Goal: Transaction & Acquisition: Purchase product/service

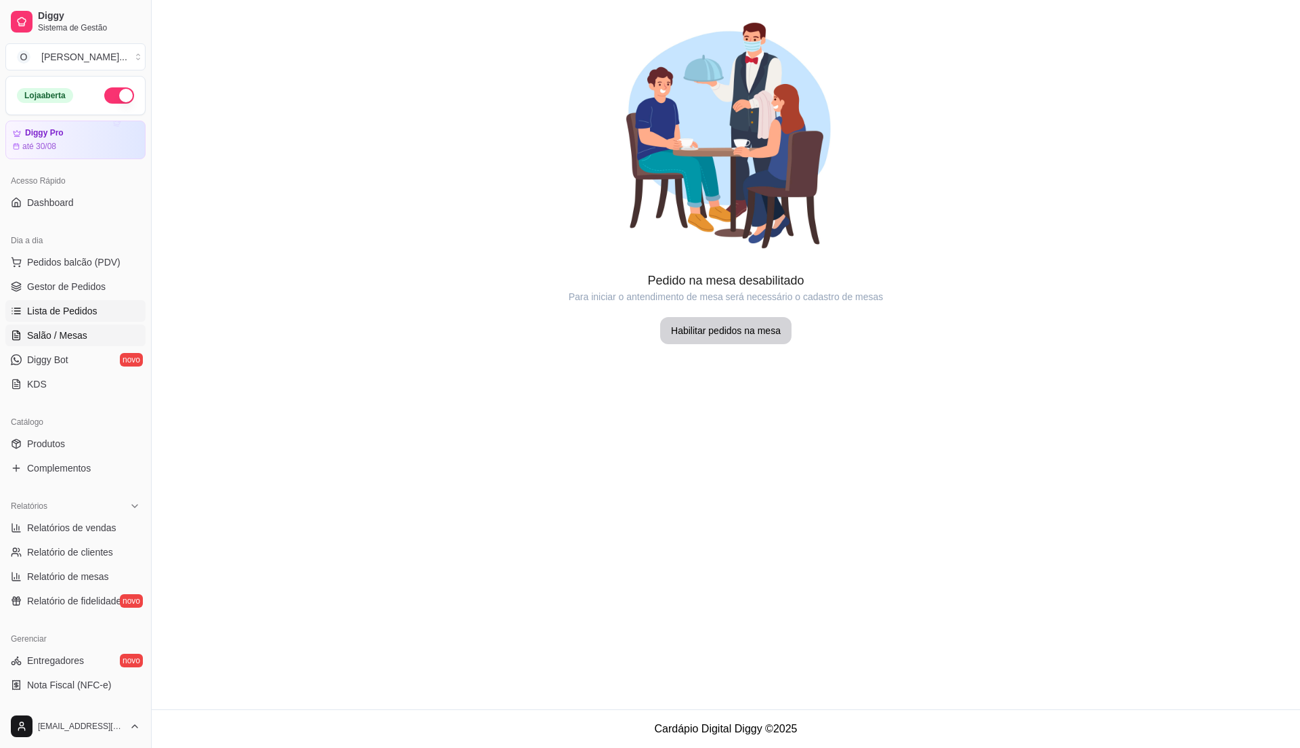
click at [68, 310] on span "Lista de Pedidos" at bounding box center [62, 311] width 70 height 14
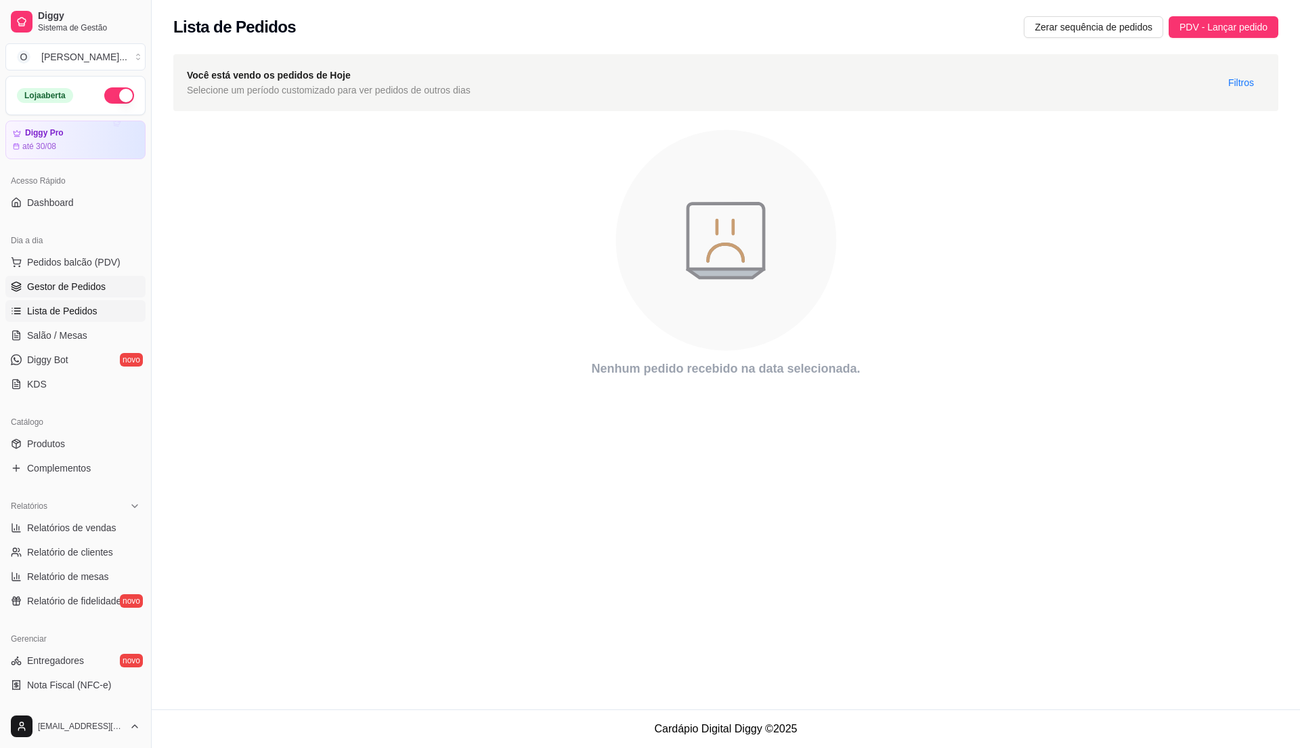
click at [79, 287] on span "Gestor de Pedidos" at bounding box center [66, 287] width 79 height 14
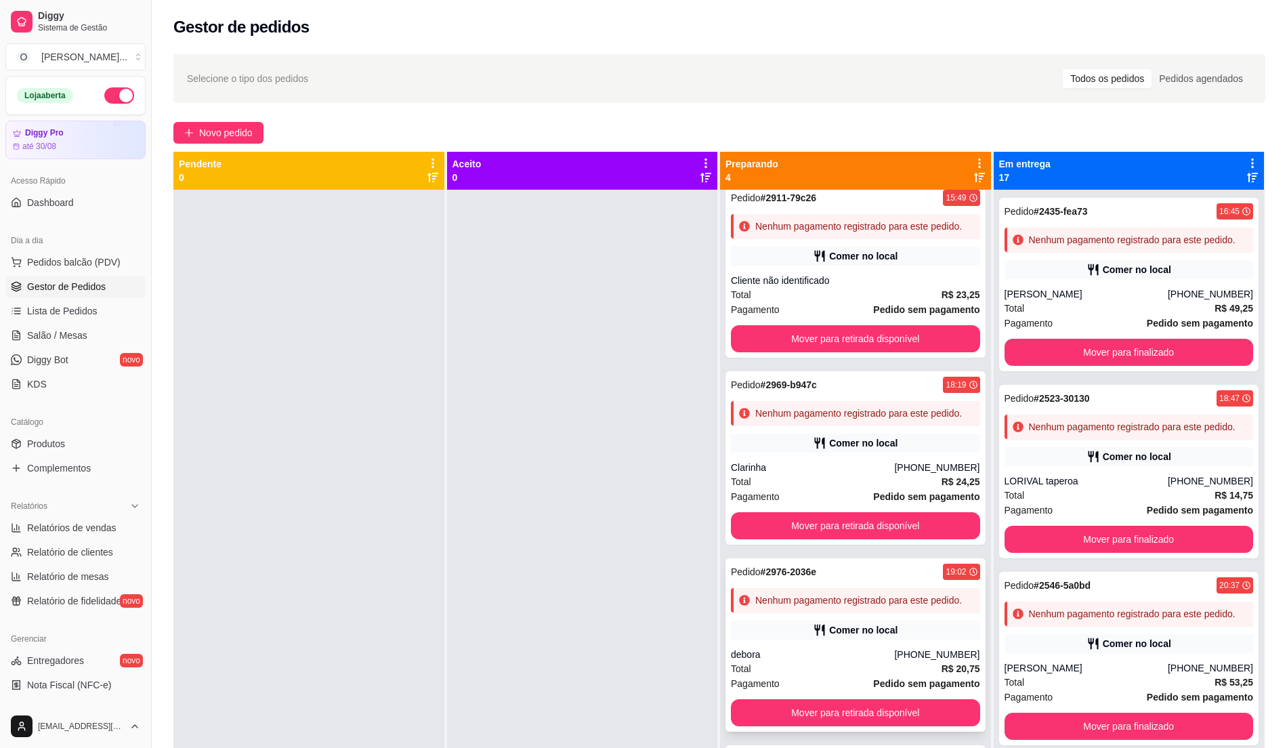
scroll to position [38, 0]
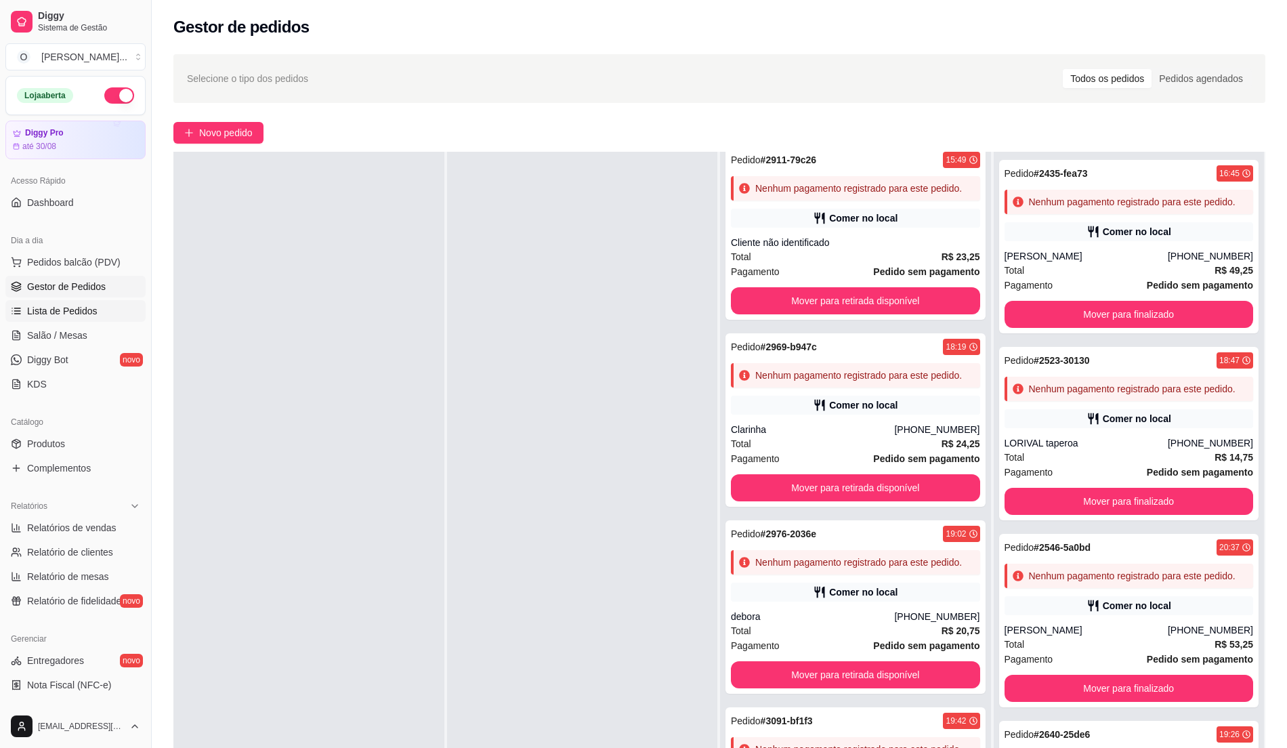
click at [69, 307] on span "Lista de Pedidos" at bounding box center [62, 311] width 70 height 14
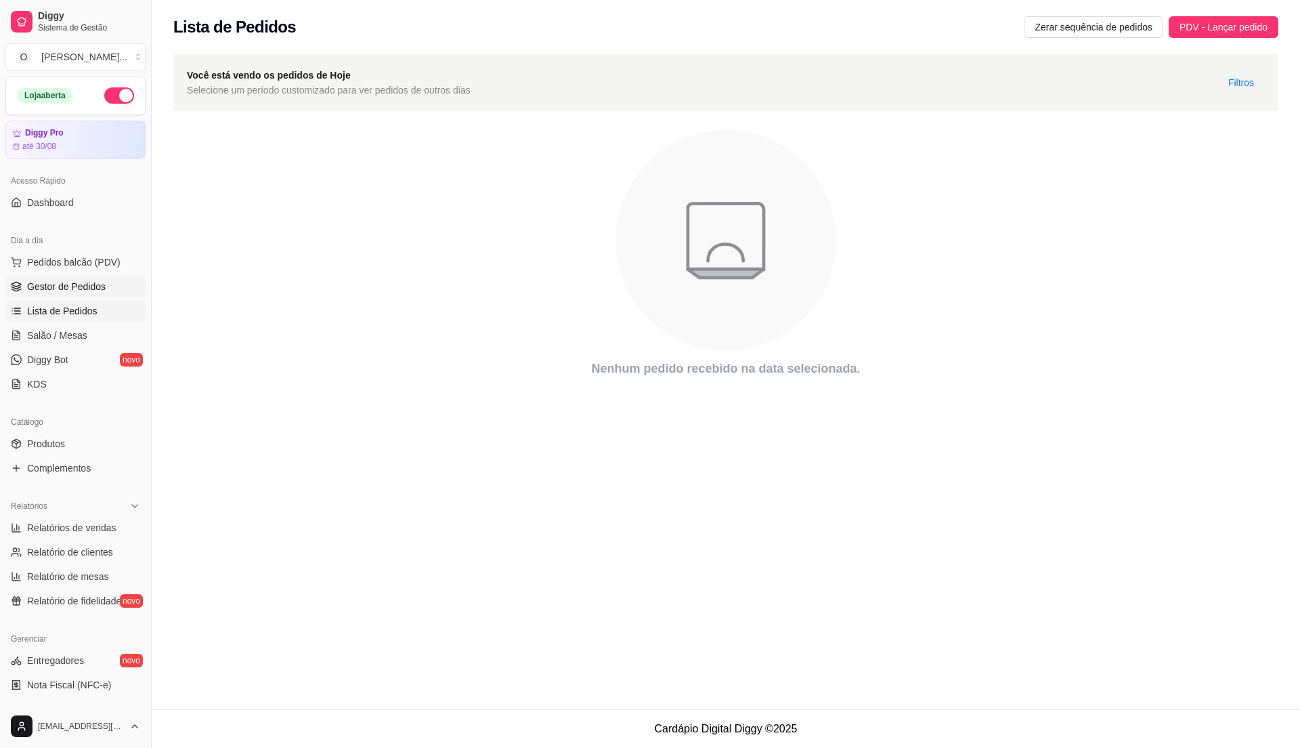
click at [92, 282] on span "Gestor de Pedidos" at bounding box center [66, 287] width 79 height 14
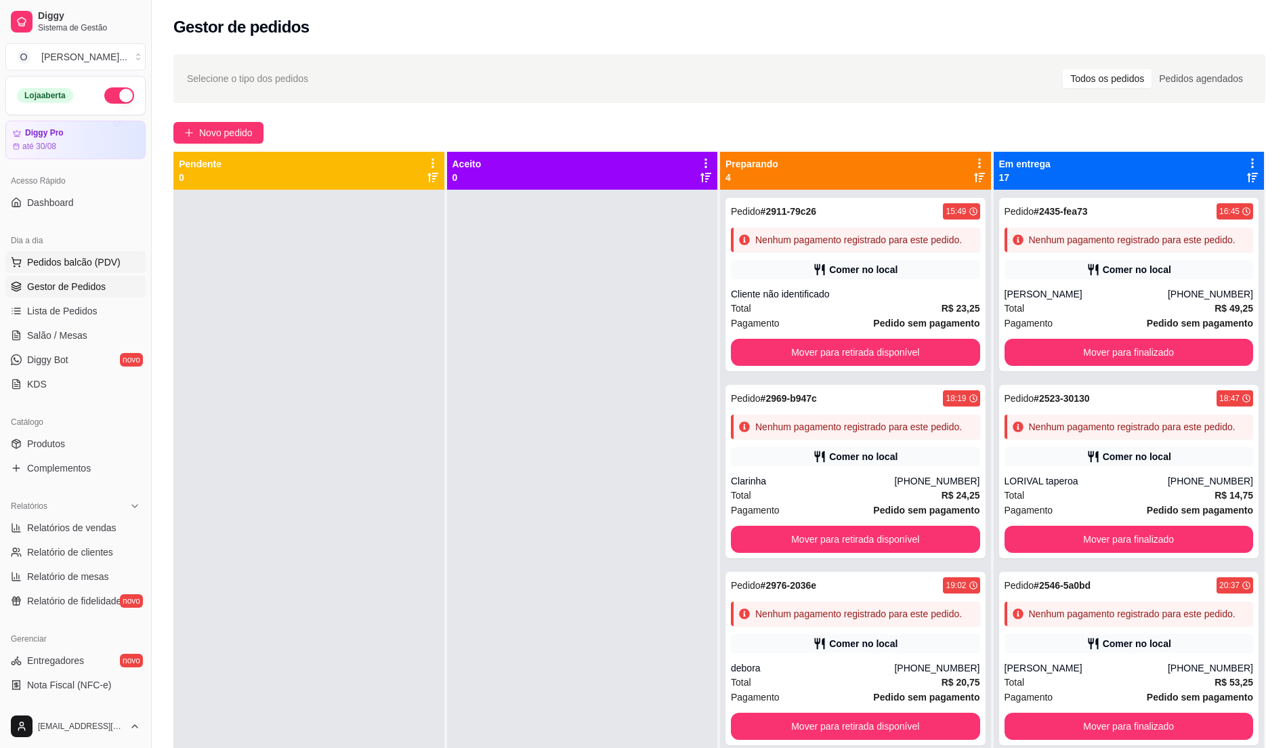
click at [111, 253] on button "Pedidos balcão (PDV)" at bounding box center [75, 262] width 140 height 22
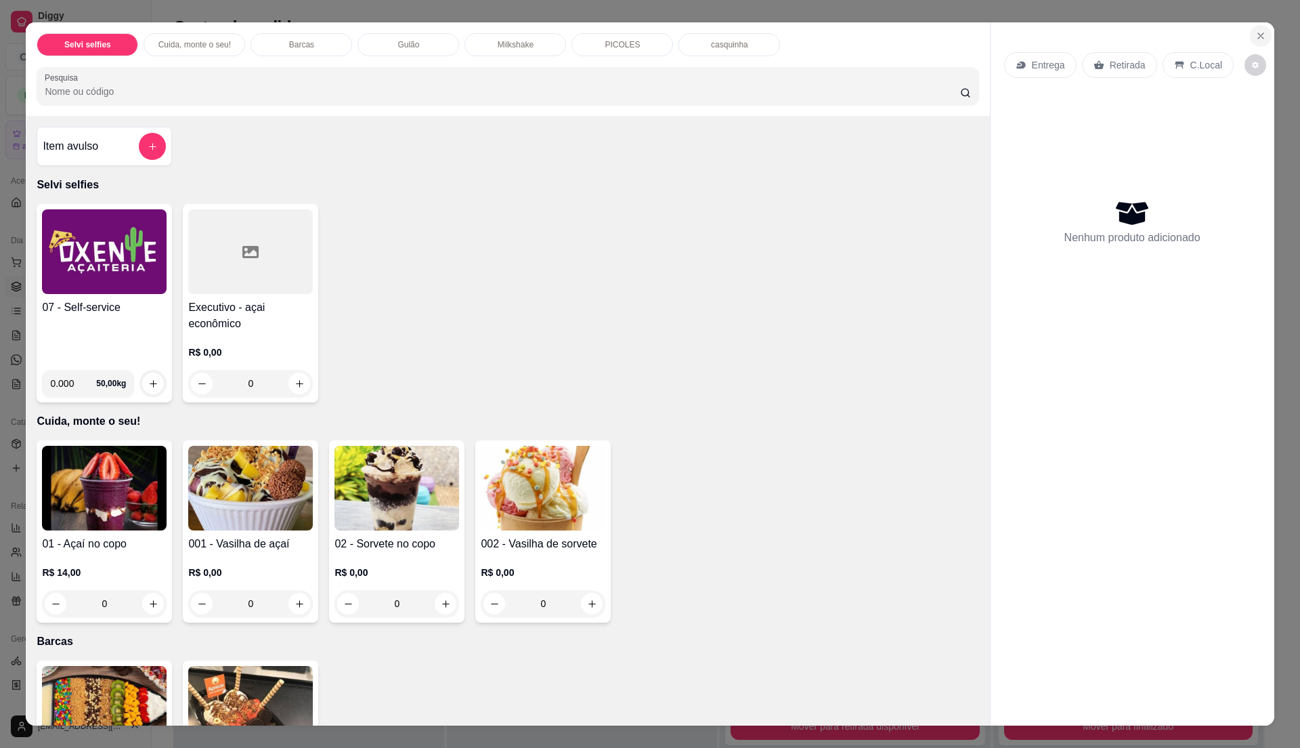
click at [1258, 33] on icon "Close" at bounding box center [1261, 35] width 11 height 11
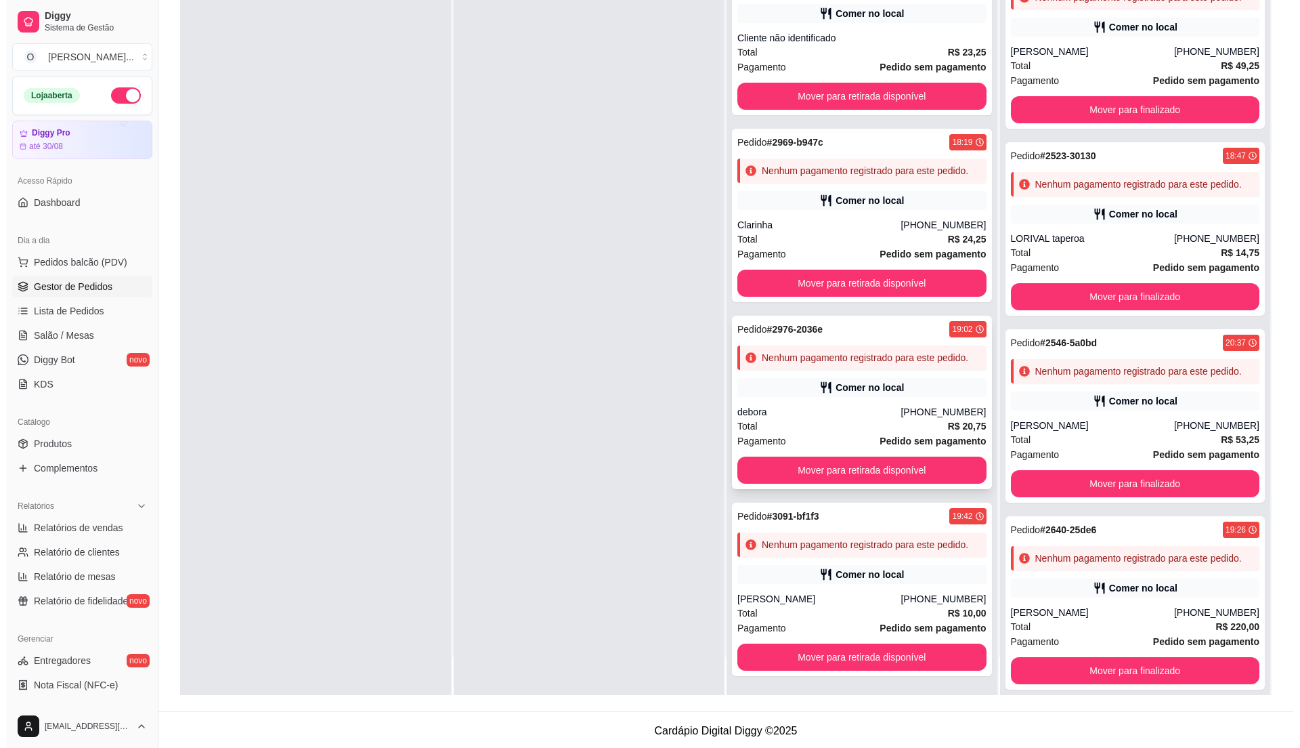
scroll to position [207, 0]
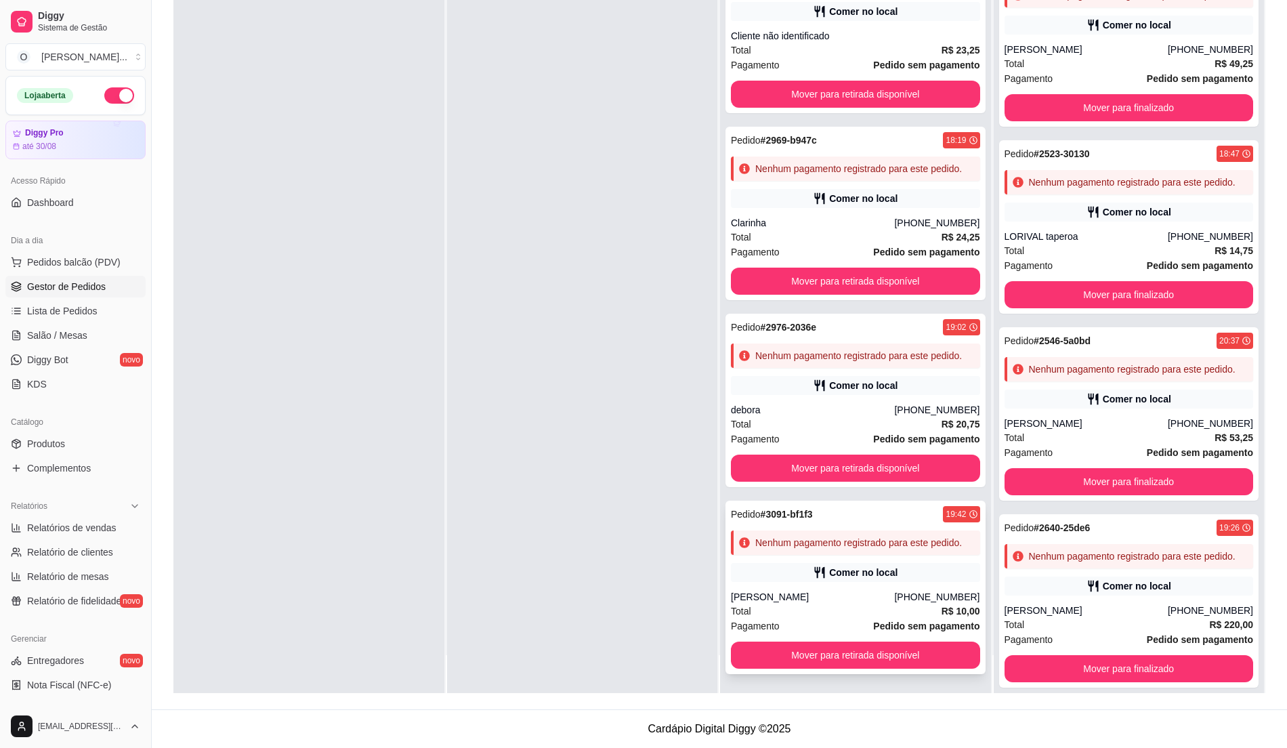
click at [805, 553] on div "Nenhum pagamento registrado para este pedido." at bounding box center [855, 542] width 249 height 24
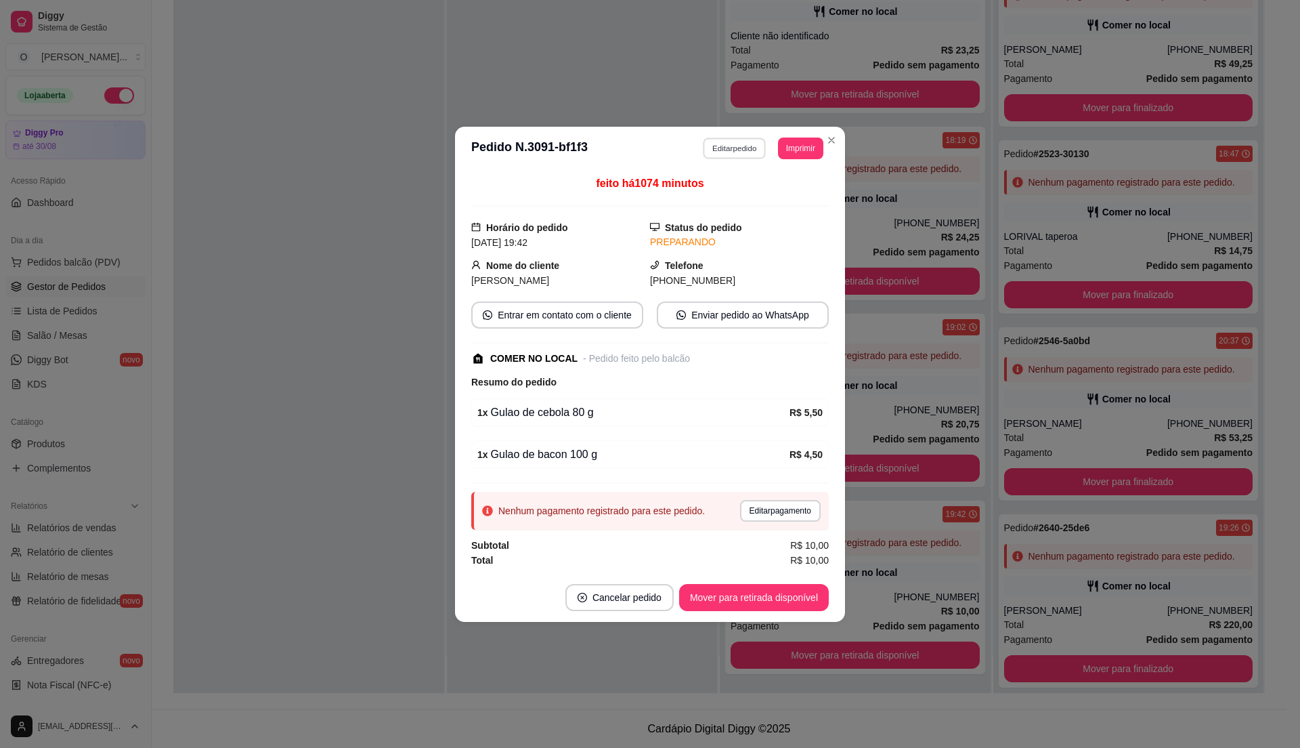
click at [748, 140] on button "Editar pedido" at bounding box center [735, 147] width 63 height 21
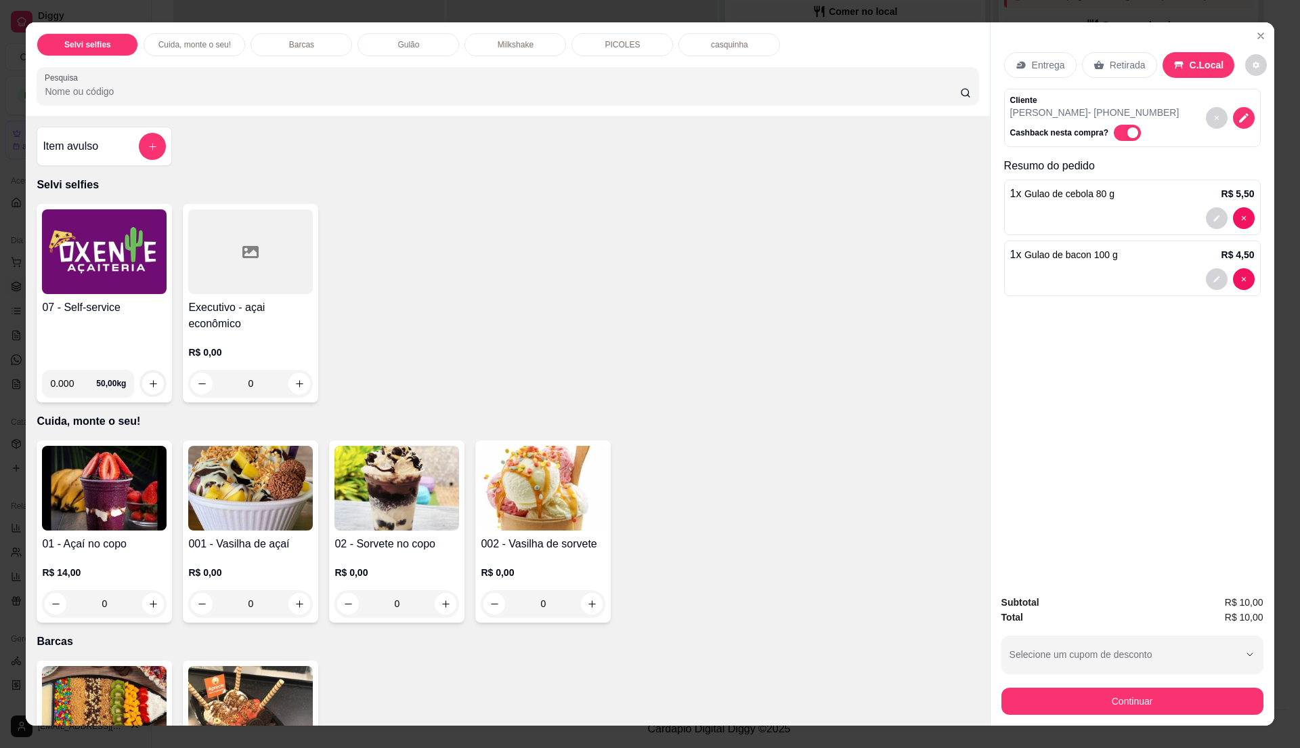
click at [72, 333] on div "07 - Self-service" at bounding box center [104, 329] width 125 height 60
click at [107, 315] on h4 "07 - Self-service" at bounding box center [104, 307] width 125 height 16
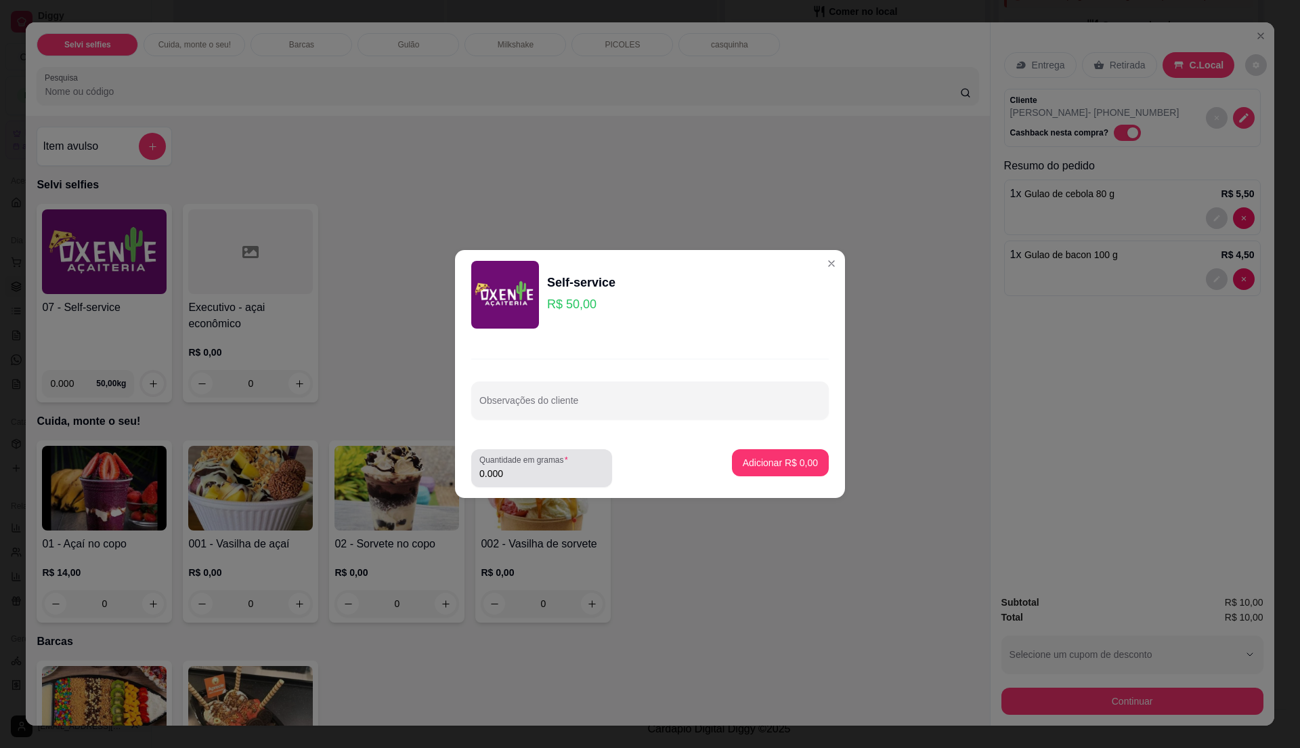
click at [565, 459] on label "Quantidade em gramas" at bounding box center [526, 460] width 93 height 12
click at [565, 467] on input "0.000" at bounding box center [542, 474] width 125 height 14
click at [577, 467] on input "0" at bounding box center [542, 474] width 125 height 14
type input "0.335"
click at [765, 461] on p "Adicionar R$ 16,75" at bounding box center [778, 462] width 79 height 13
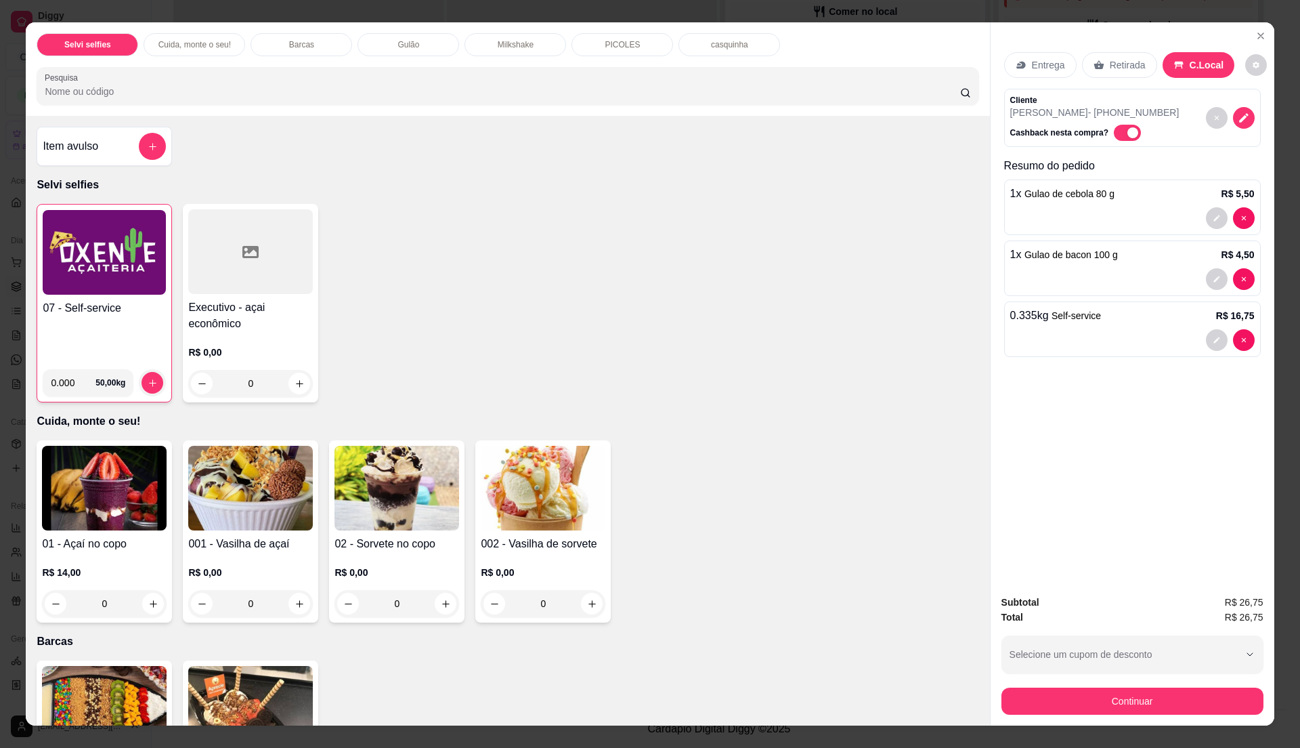
click at [145, 323] on div "07 - Self-service" at bounding box center [104, 329] width 123 height 58
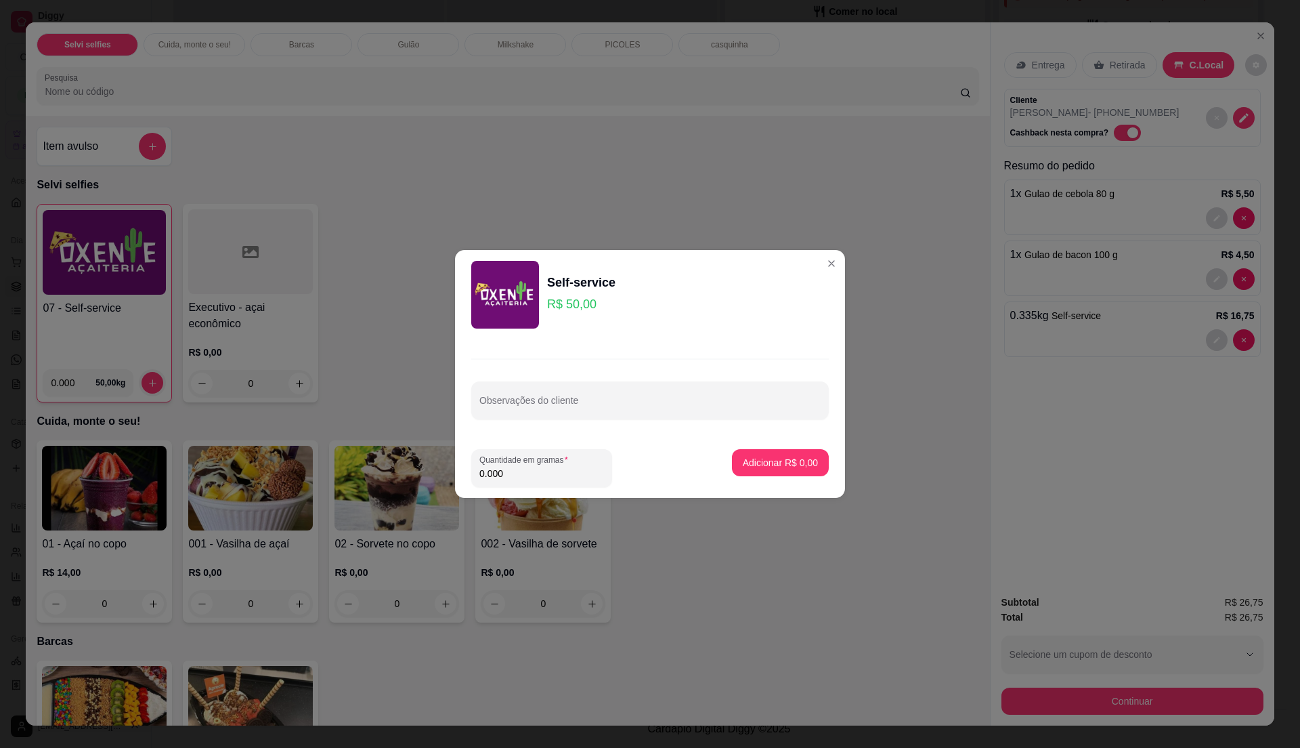
click at [542, 477] on input "0.000" at bounding box center [542, 474] width 125 height 14
click at [542, 475] on input "0" at bounding box center [542, 474] width 125 height 14
type input "0.295"
click at [784, 467] on p "Adicionar R$ 14,75" at bounding box center [778, 463] width 81 height 14
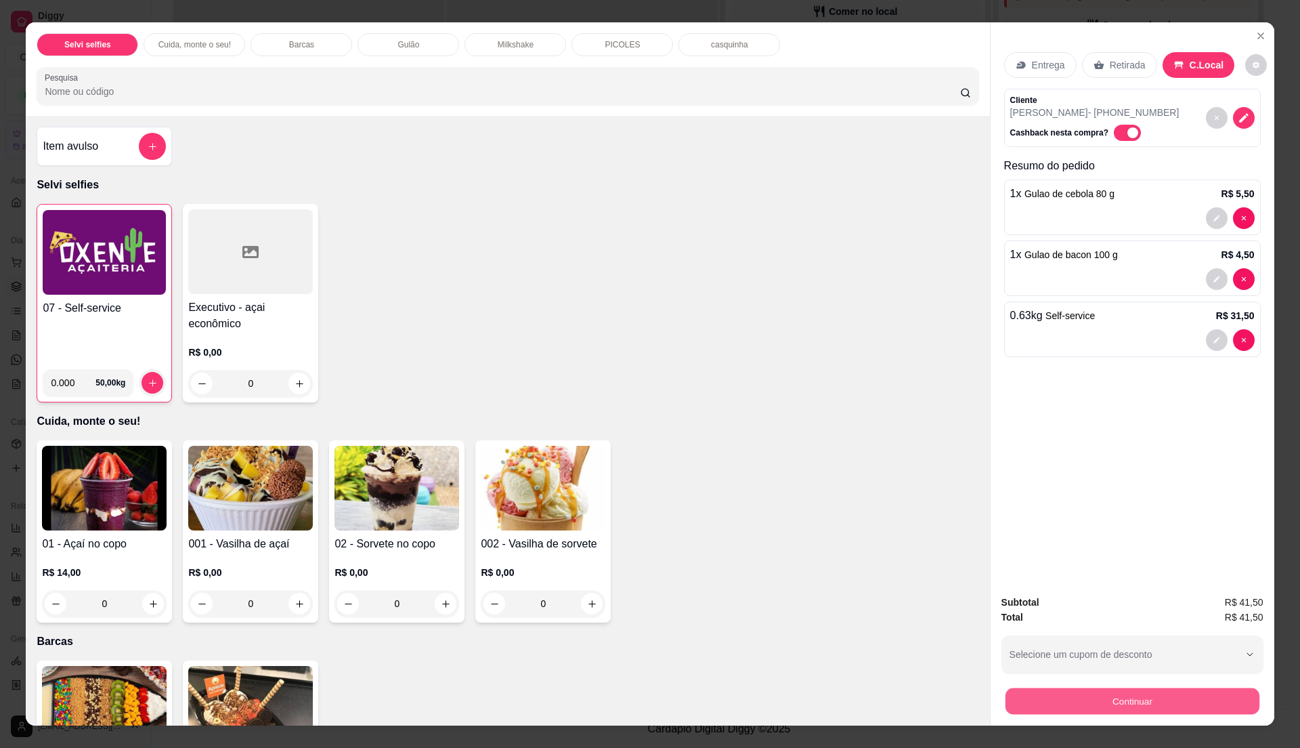
click at [1061, 697] on button "Continuar" at bounding box center [1132, 700] width 254 height 26
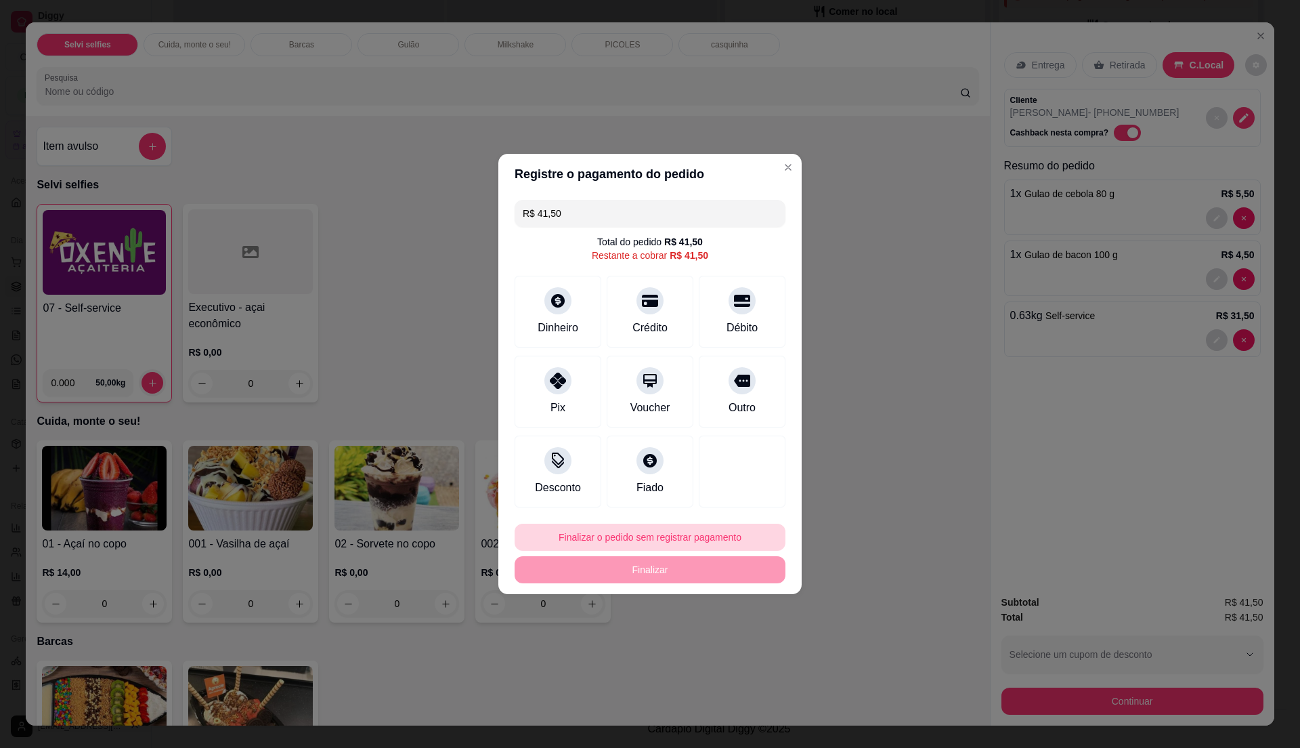
click at [706, 538] on button "Finalizar o pedido sem registrar pagamento" at bounding box center [650, 537] width 271 height 27
click at [734, 652] on button "Confirmar" at bounding box center [733, 649] width 48 height 20
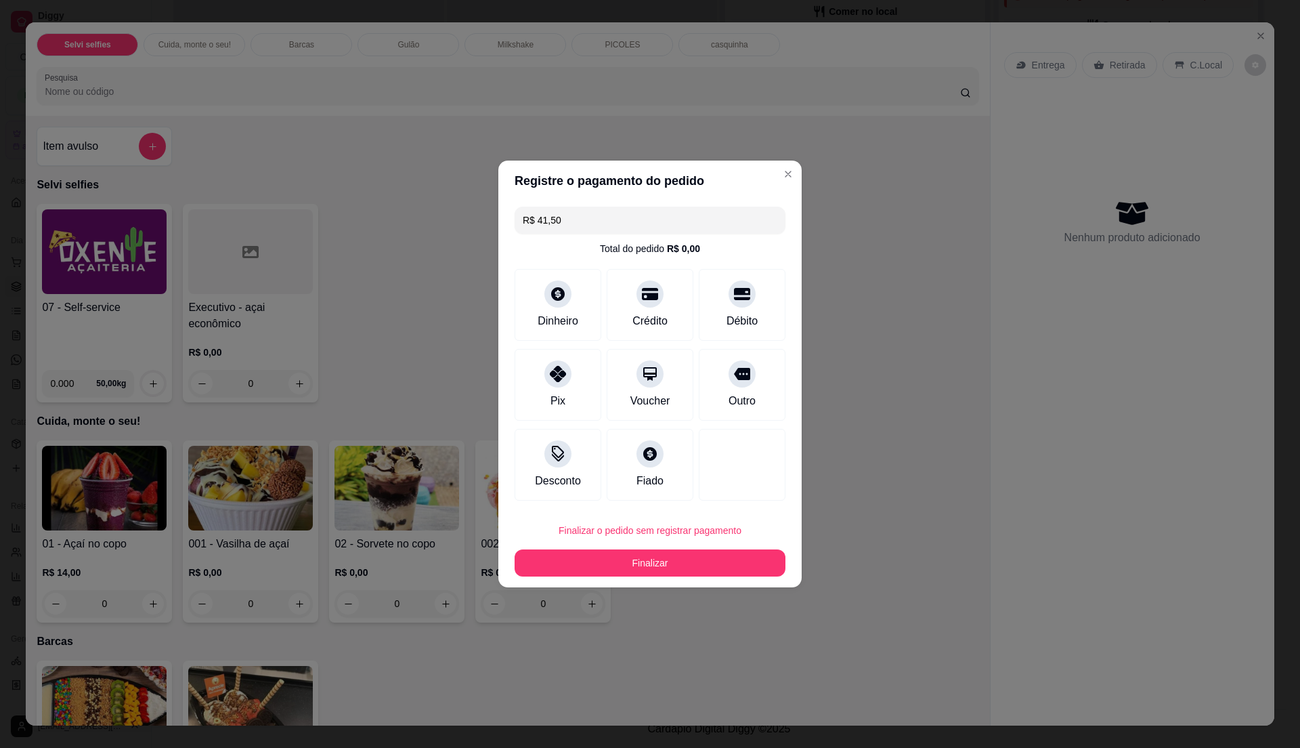
type input "0"
type input "R$ 0,00"
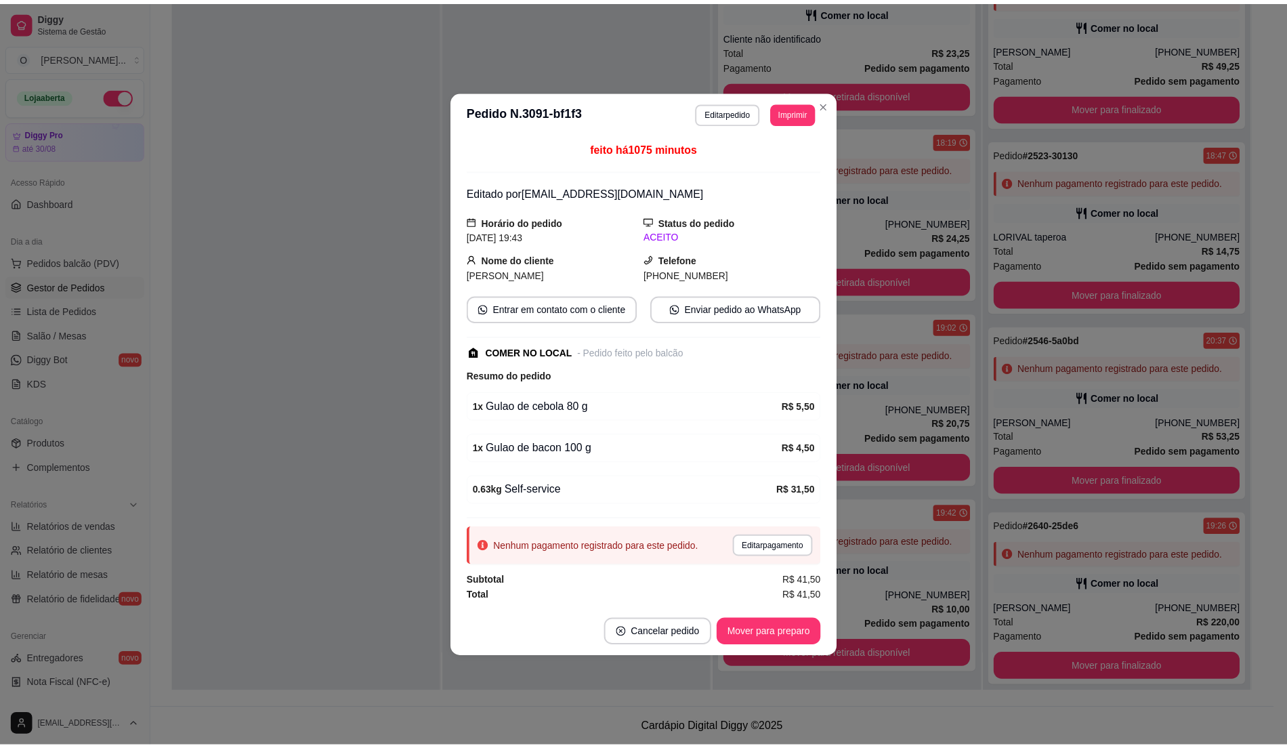
scroll to position [0, 0]
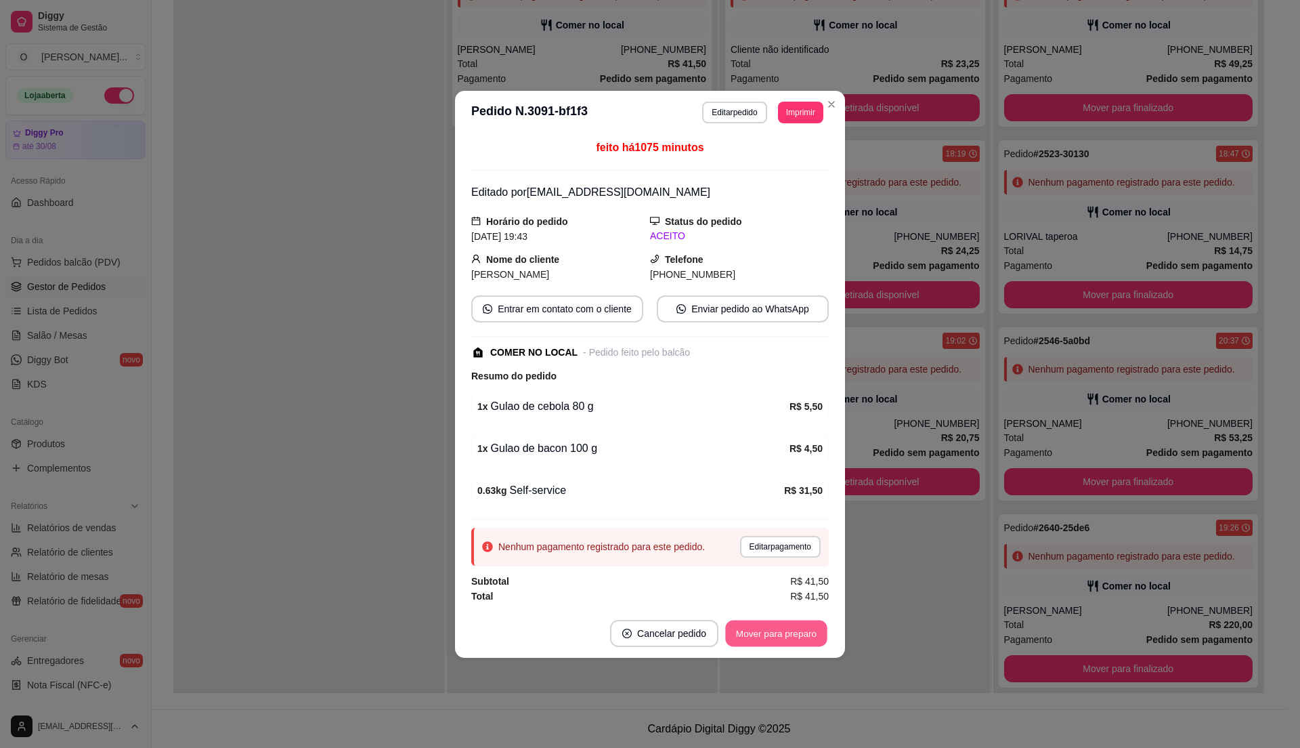
click at [789, 634] on button "Mover para preparo" at bounding box center [776, 633] width 102 height 26
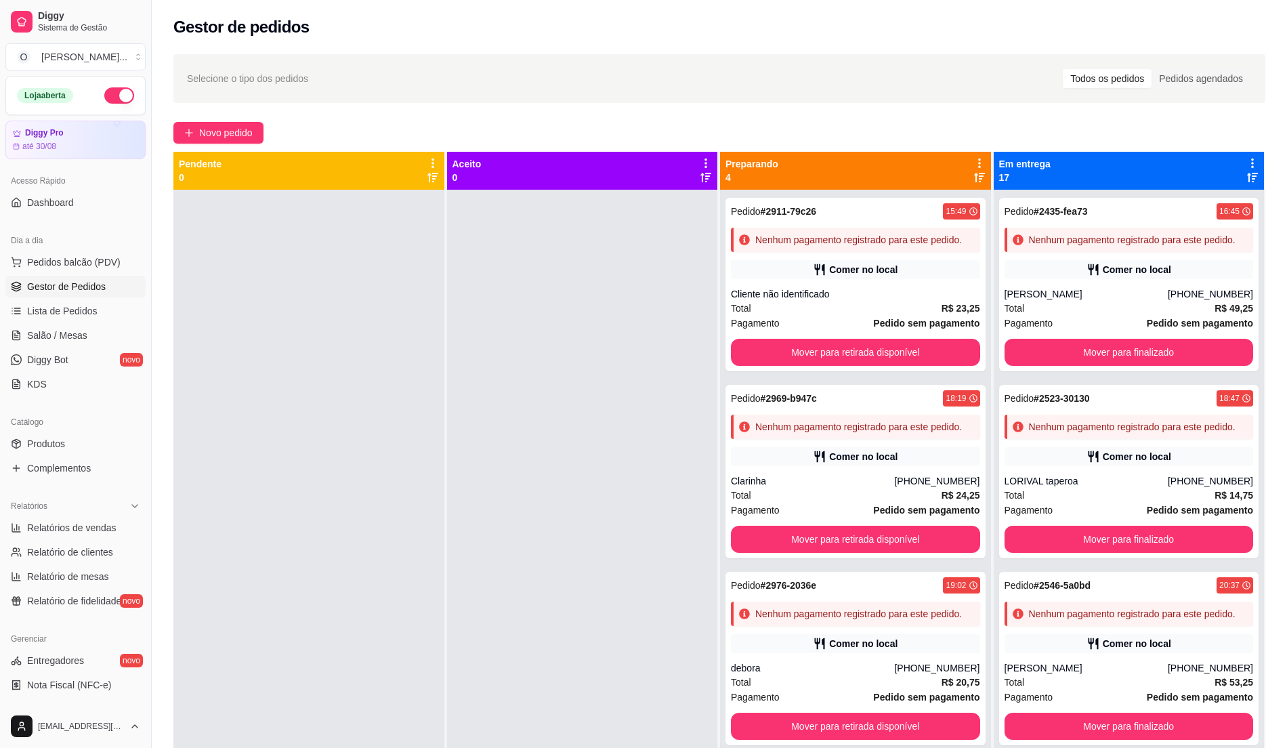
click at [507, 280] on div at bounding box center [582, 564] width 271 height 748
click at [104, 261] on span "Pedidos balcão (PDV)" at bounding box center [73, 262] width 93 height 14
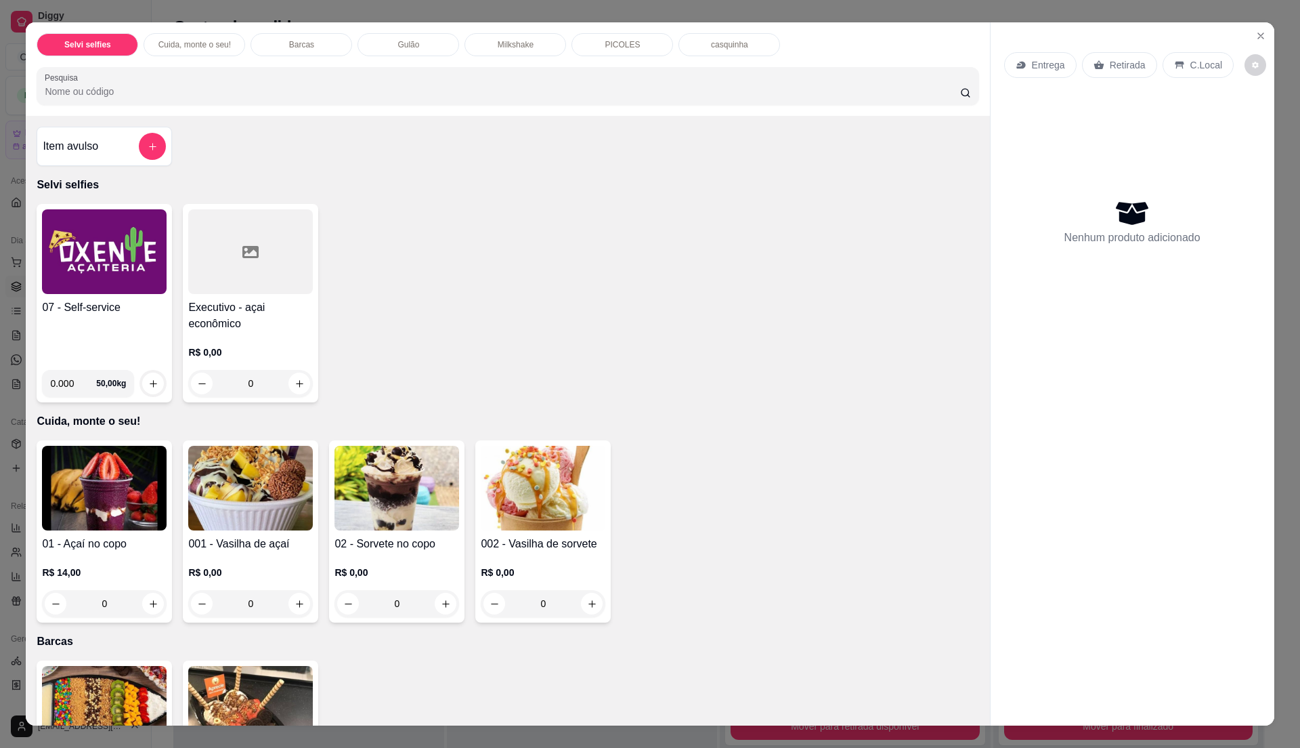
click at [121, 307] on h4 "07 - Self-service" at bounding box center [104, 307] width 125 height 16
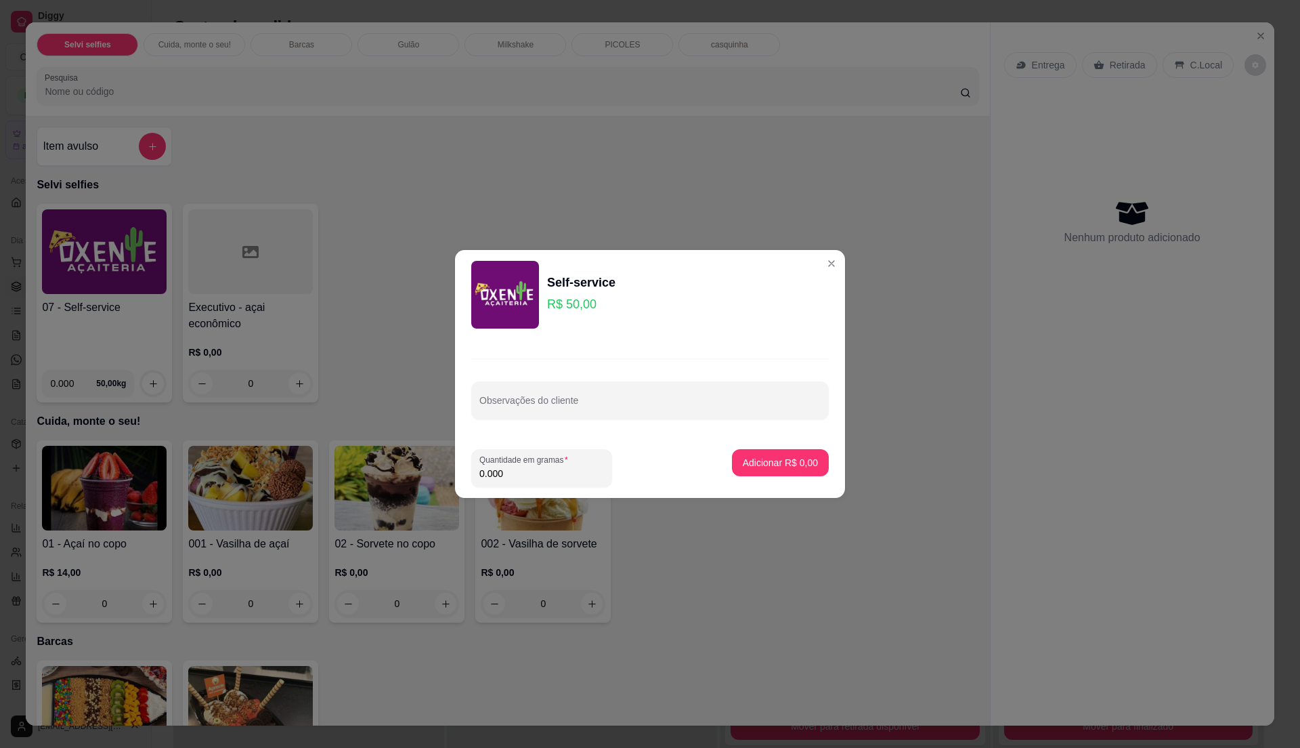
drag, startPoint x: 631, startPoint y: 455, endPoint x: 553, endPoint y: 478, distance: 81.9
click at [622, 459] on div "Quantidade em gramas 0.000" at bounding box center [590, 468] width 239 height 38
click at [553, 478] on input "0.000" at bounding box center [542, 474] width 125 height 14
type input "0.280"
click at [756, 467] on p "Adicionar R$ 14,00" at bounding box center [778, 462] width 79 height 13
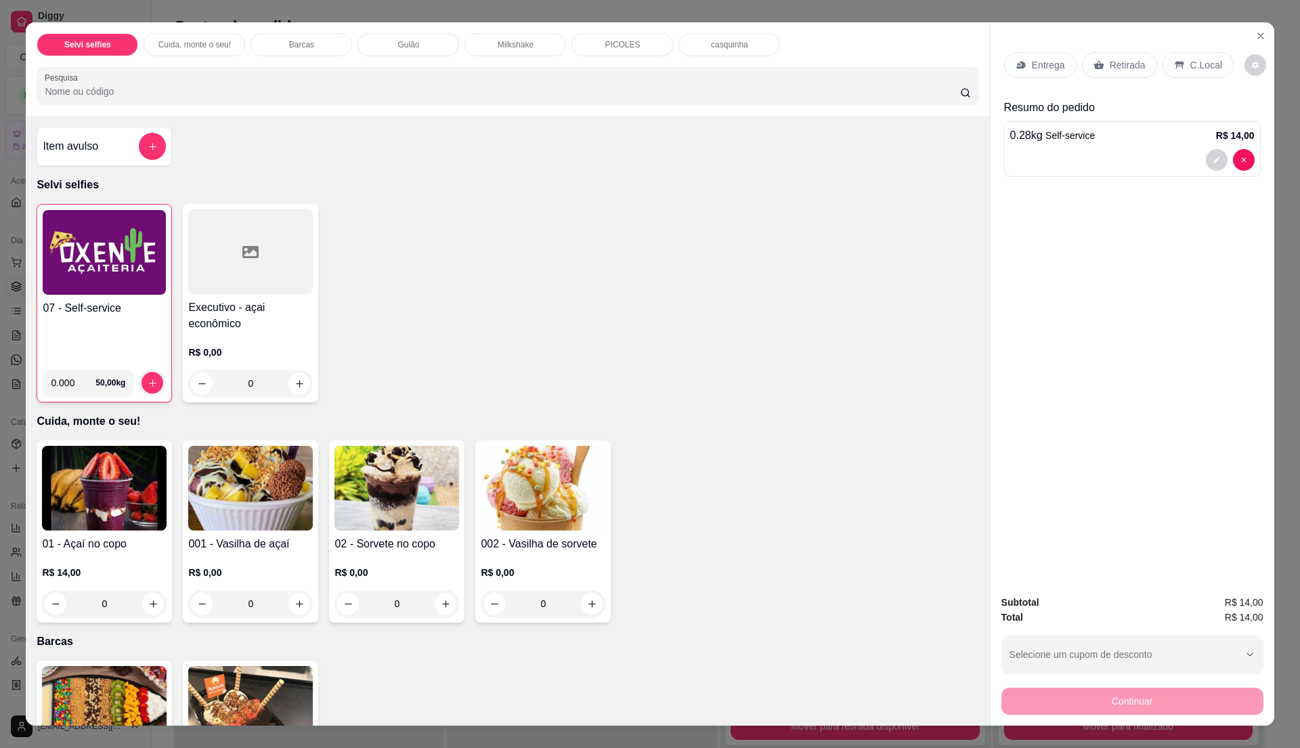
click at [1191, 58] on p "C.Local" at bounding box center [1207, 65] width 32 height 14
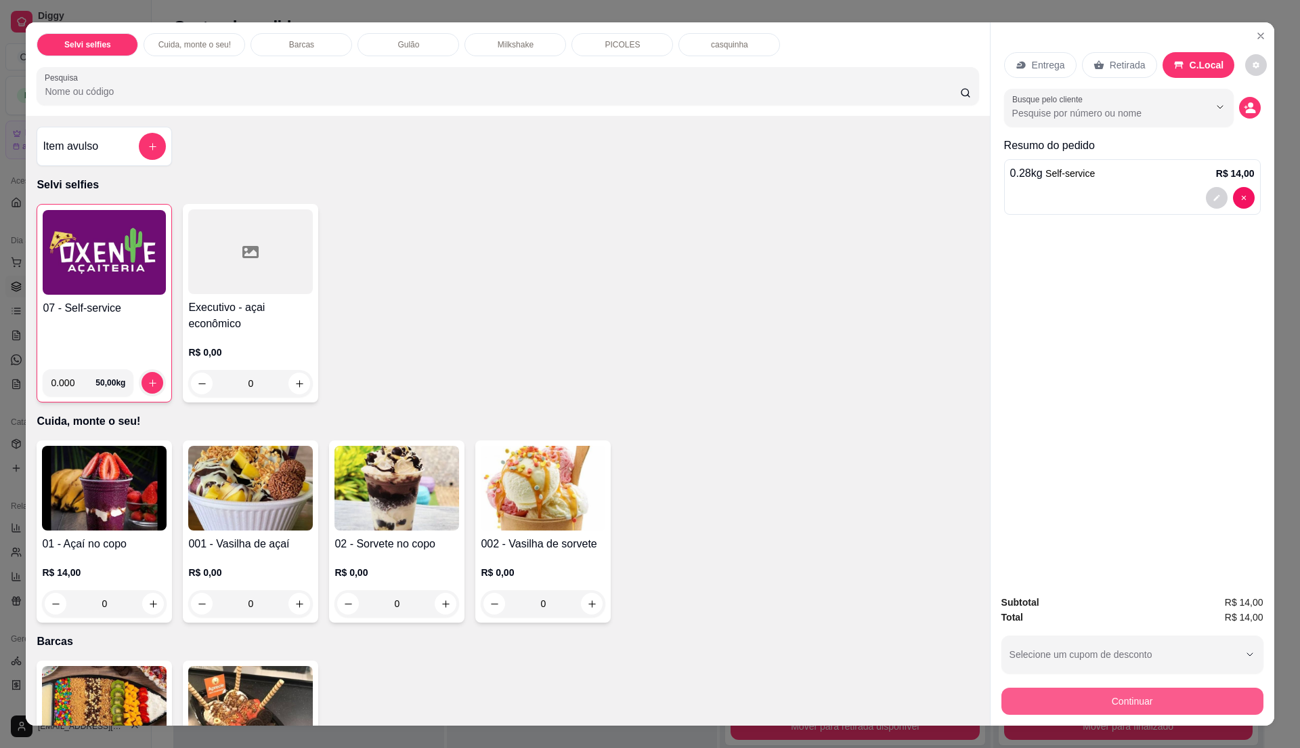
click at [1100, 704] on button "Continuar" at bounding box center [1133, 700] width 262 height 27
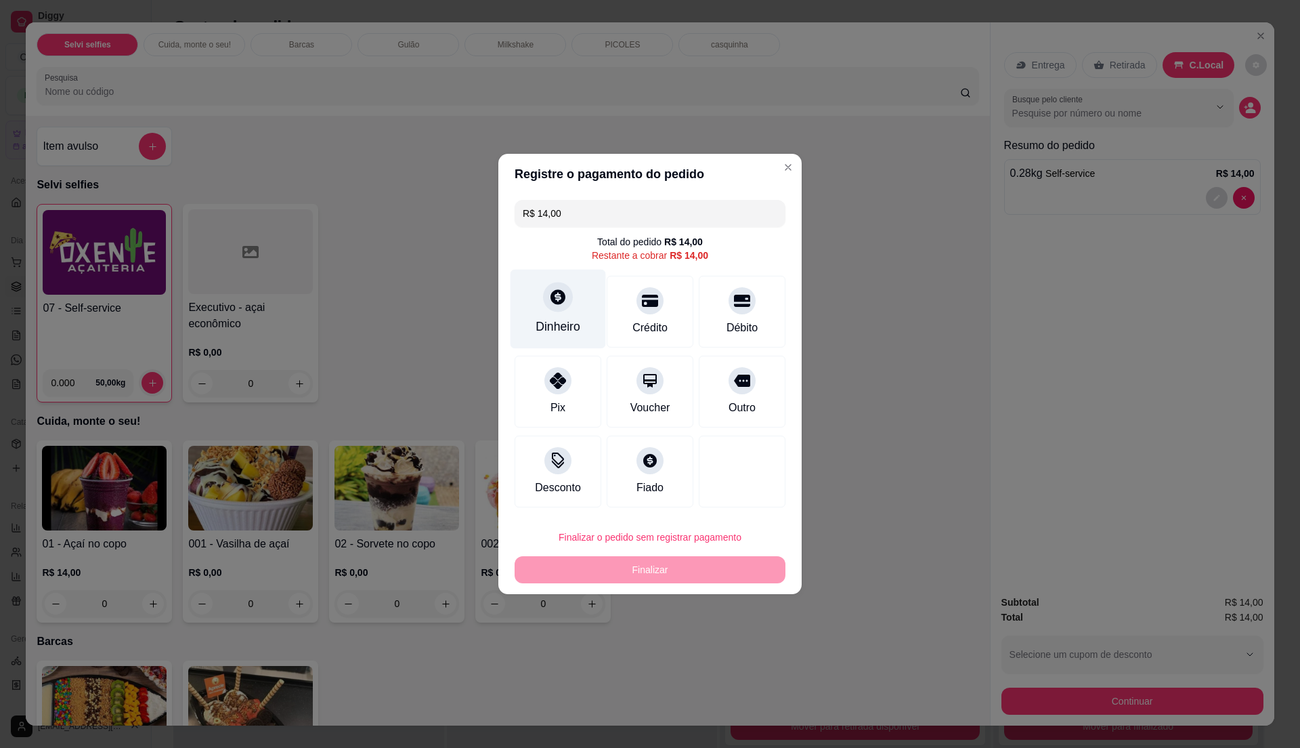
click at [559, 306] on div at bounding box center [558, 297] width 30 height 30
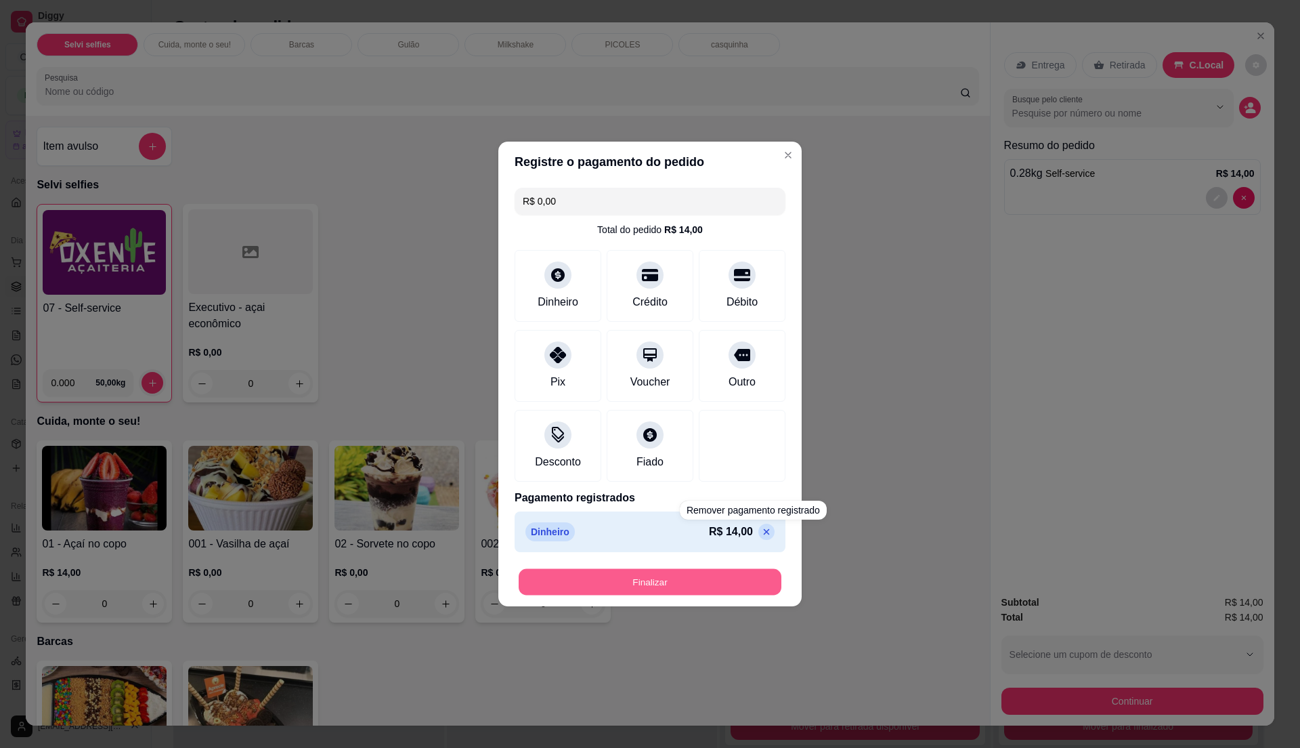
click at [714, 570] on button "Finalizar" at bounding box center [650, 582] width 263 height 26
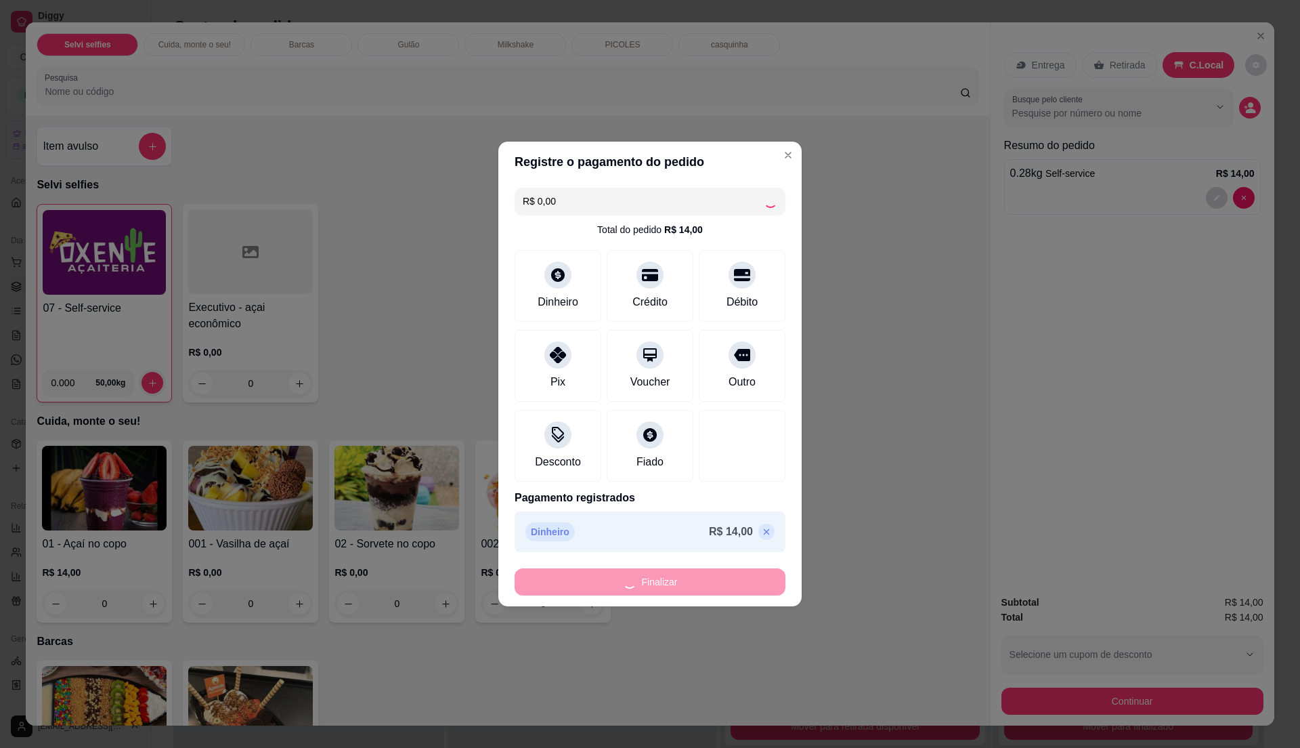
type input "-R$ 14,00"
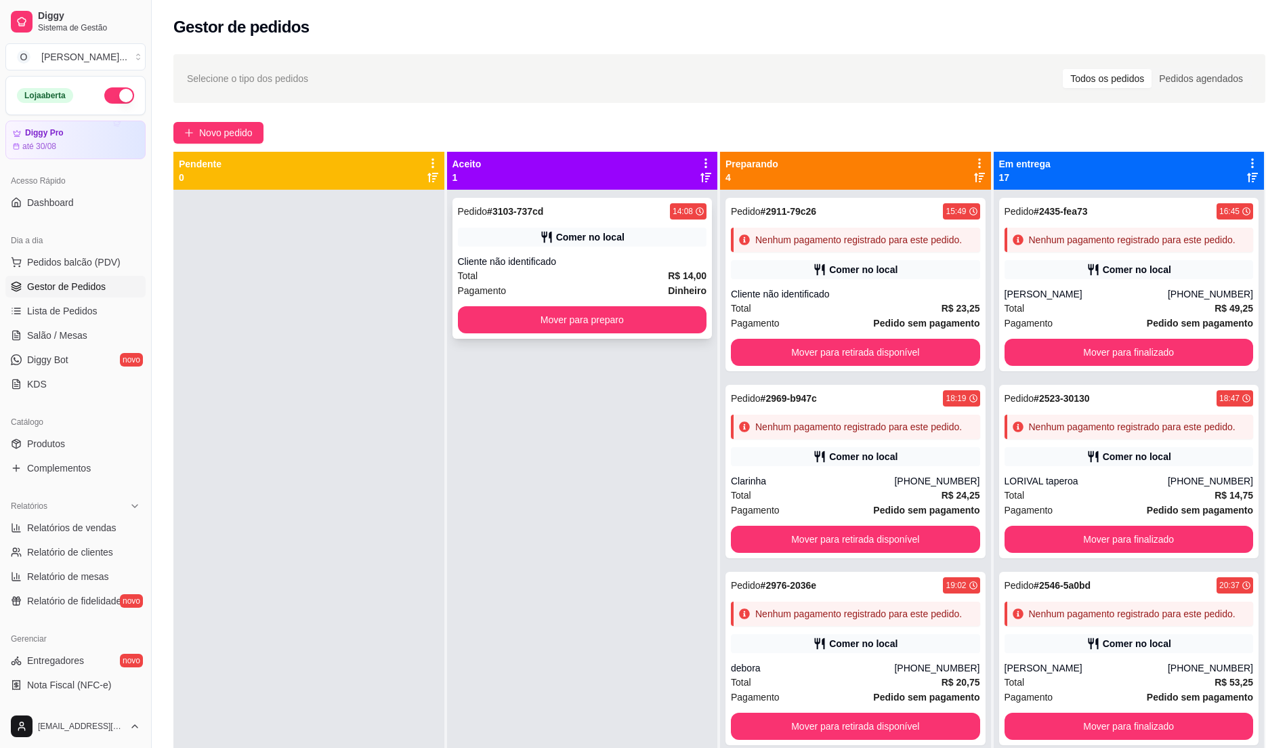
click at [557, 203] on div "Pedido # 3103-737cd 14:08" at bounding box center [582, 211] width 249 height 16
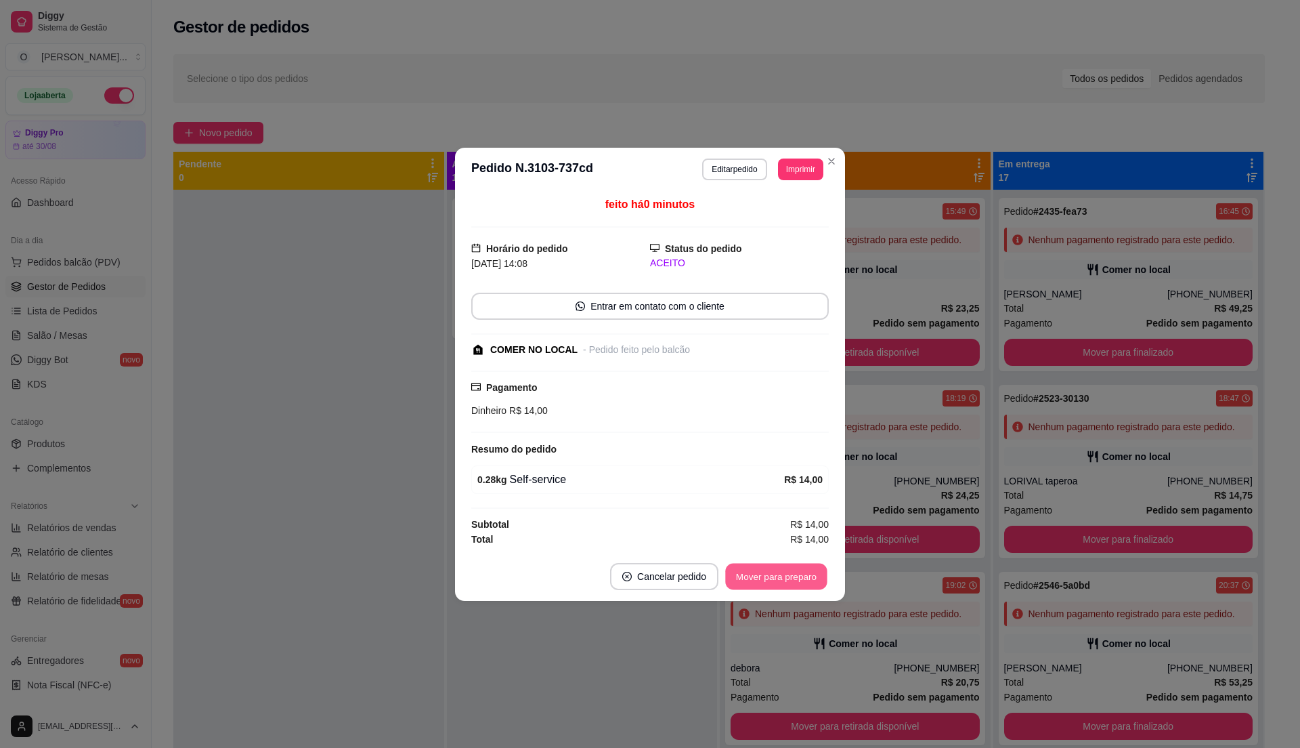
click at [788, 589] on button "Mover para preparo" at bounding box center [776, 576] width 102 height 26
click at [788, 588] on button "Mover para retirada disponível" at bounding box center [754, 576] width 150 height 27
click at [788, 588] on button "Mover para finalizado" at bounding box center [773, 576] width 112 height 27
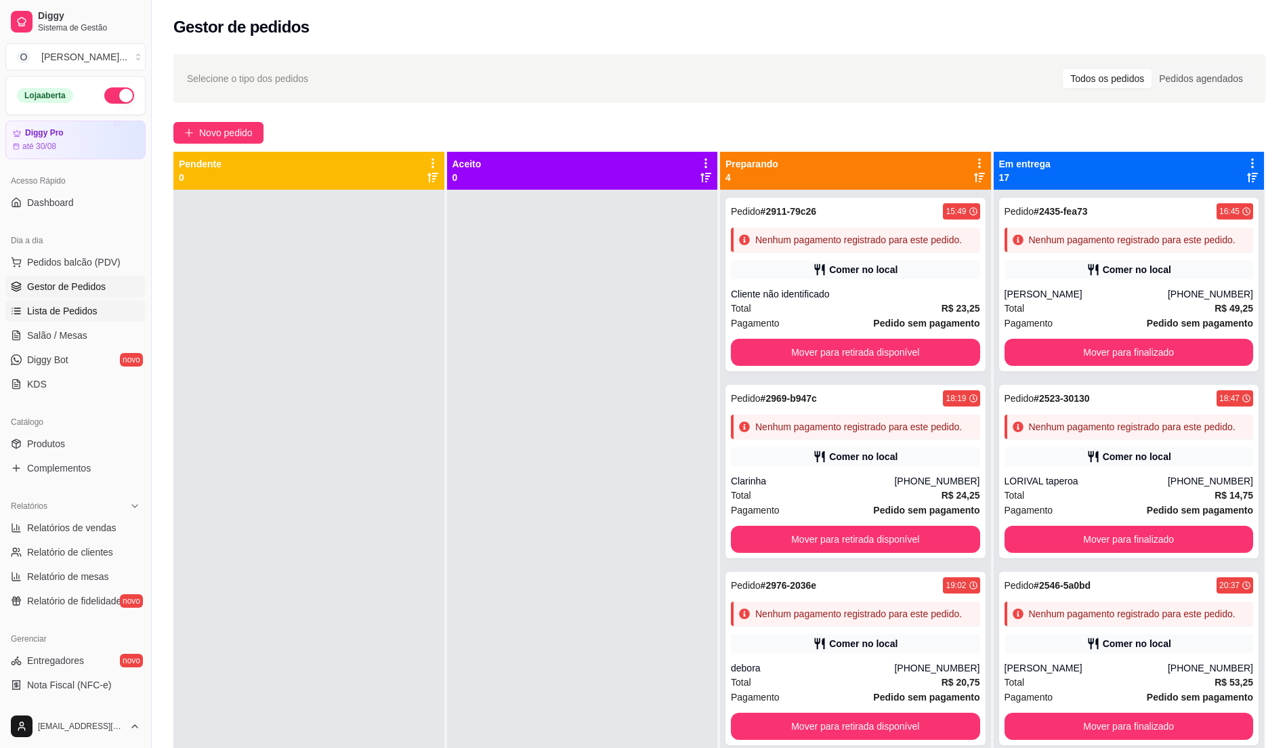
click at [89, 301] on link "Lista de Pedidos" at bounding box center [75, 311] width 140 height 22
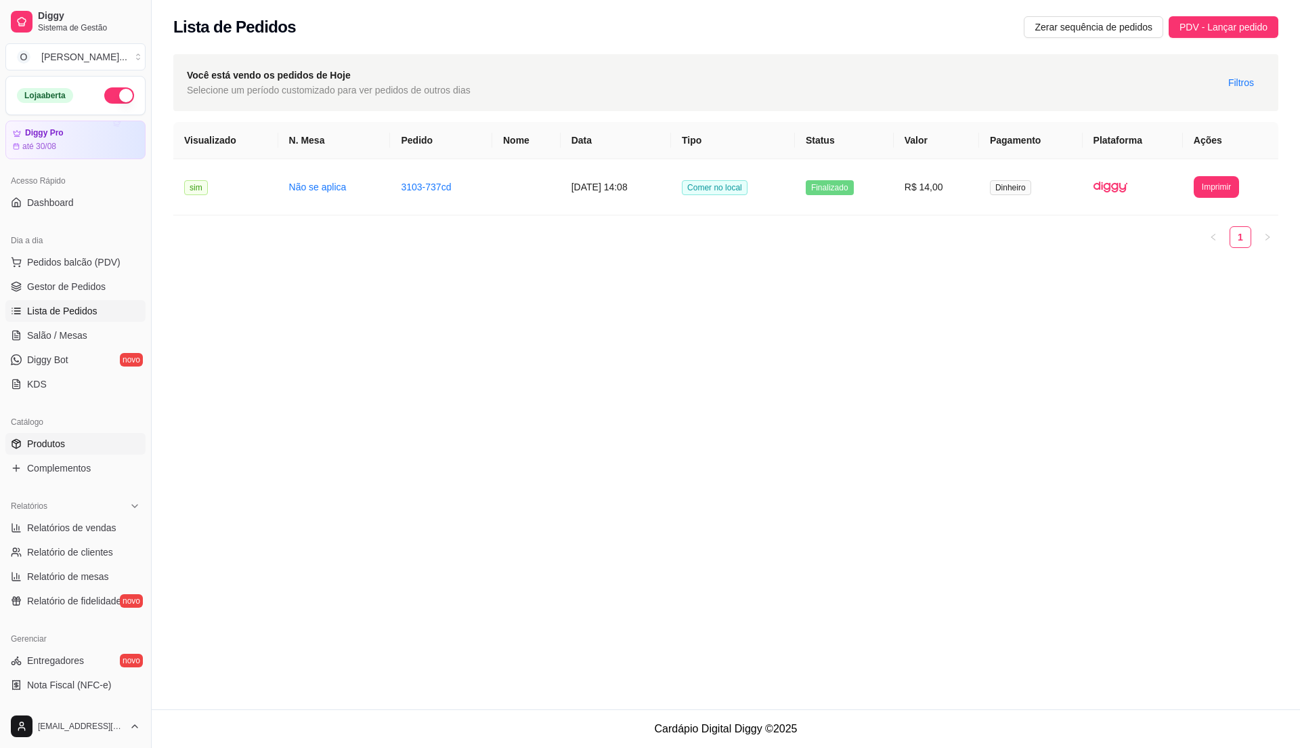
click at [82, 446] on link "Produtos" at bounding box center [75, 444] width 140 height 22
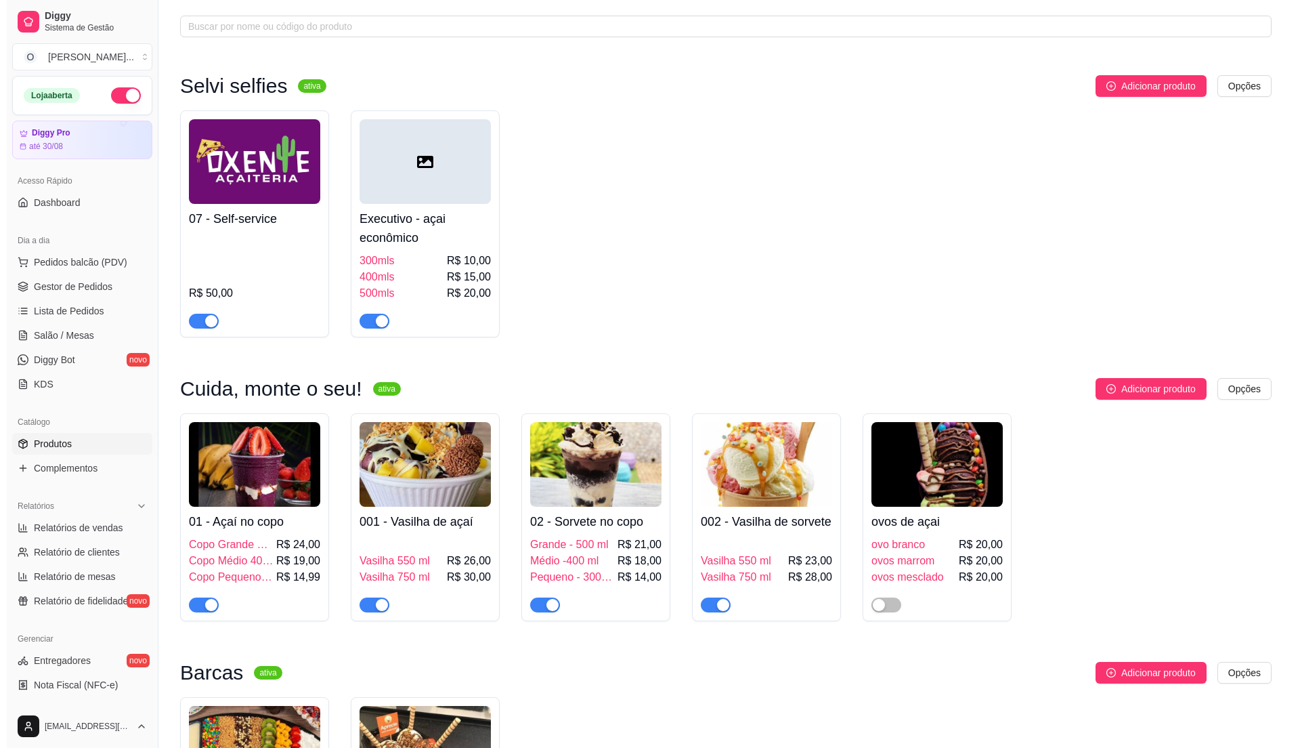
scroll to position [90, 0]
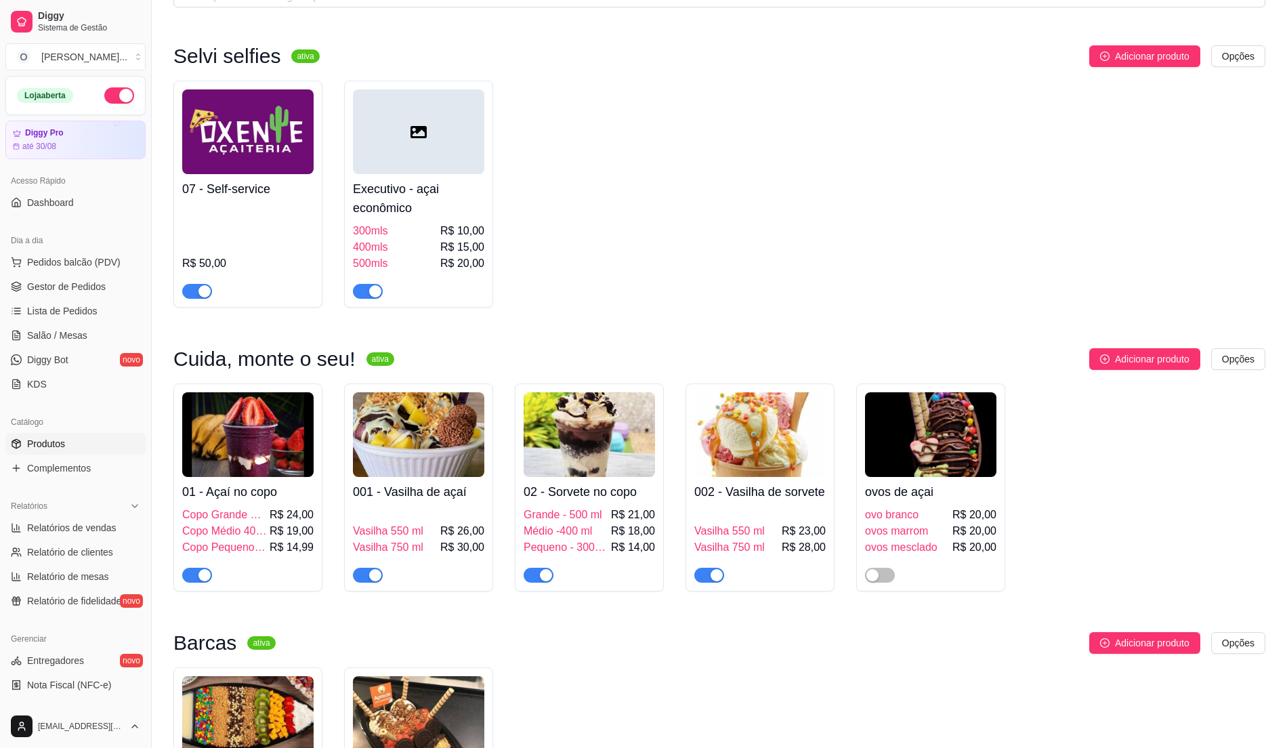
click at [267, 532] on span "Copo Médio 400 ml" at bounding box center [224, 531] width 85 height 16
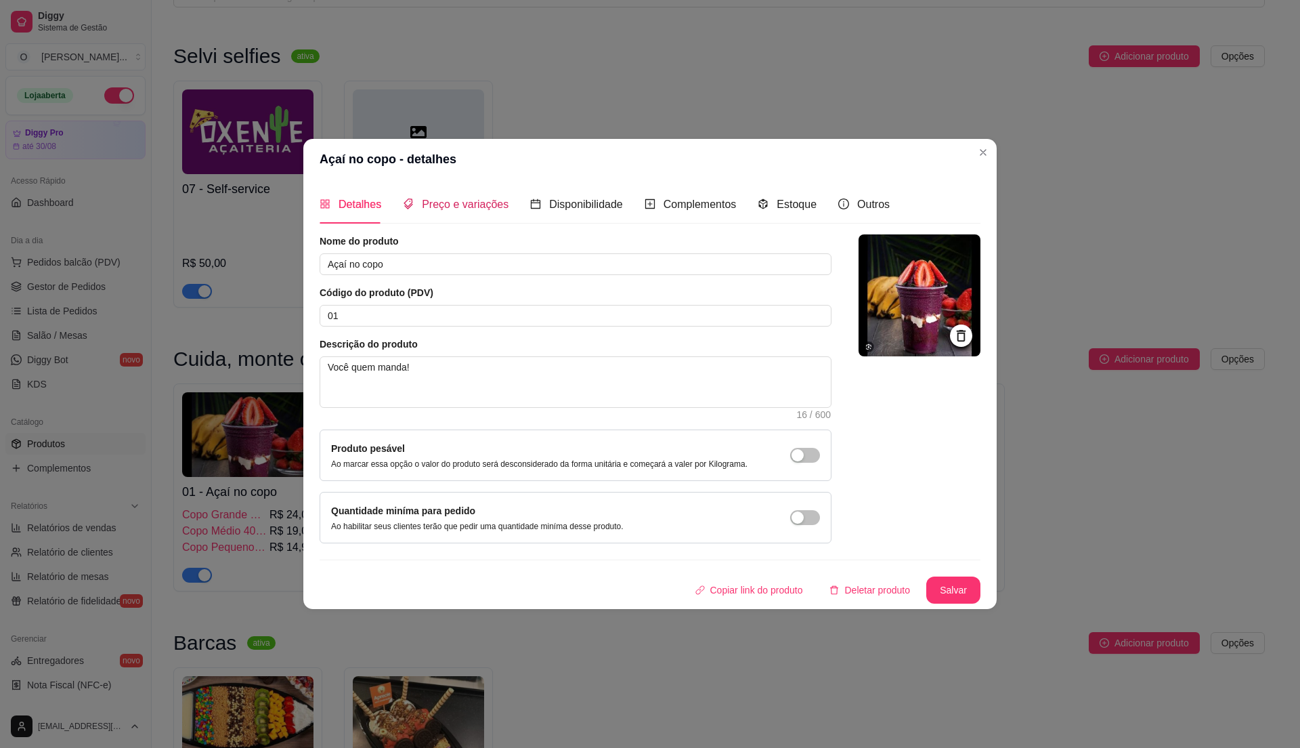
click at [440, 210] on div "Preço e variações" at bounding box center [456, 204] width 106 height 17
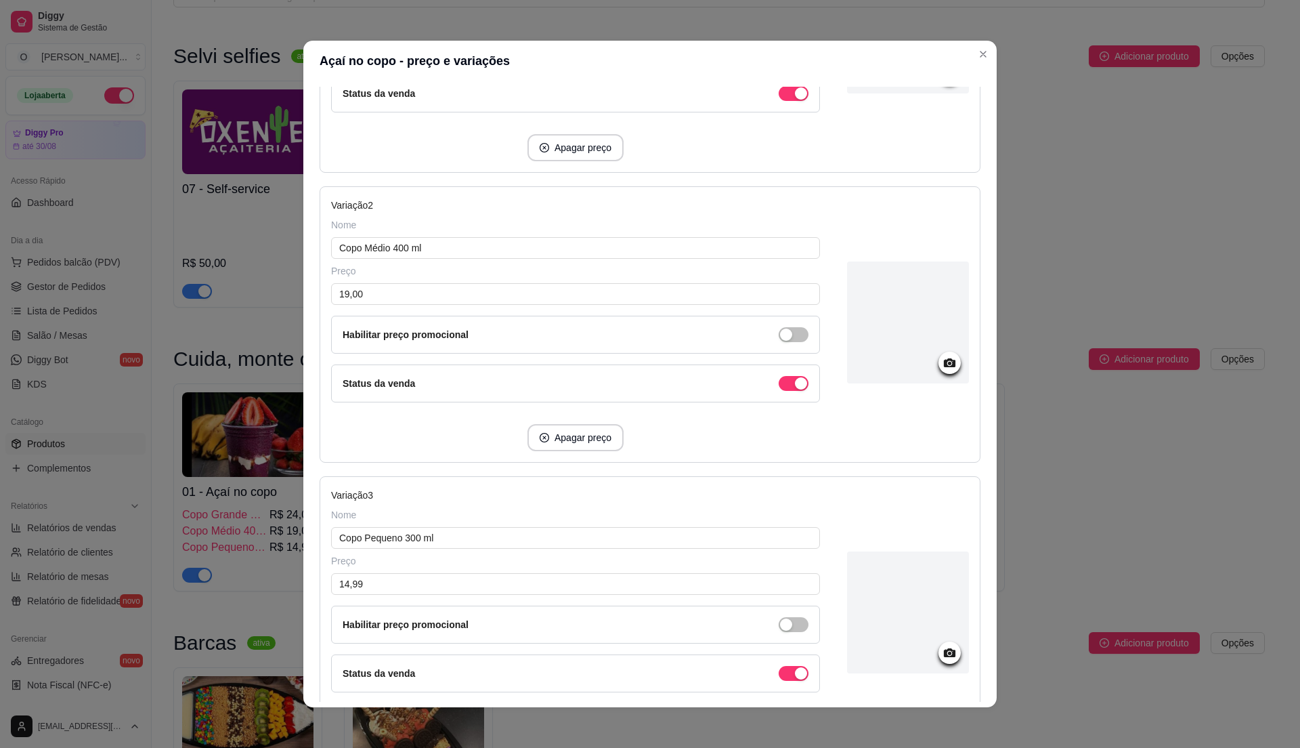
scroll to position [497, 0]
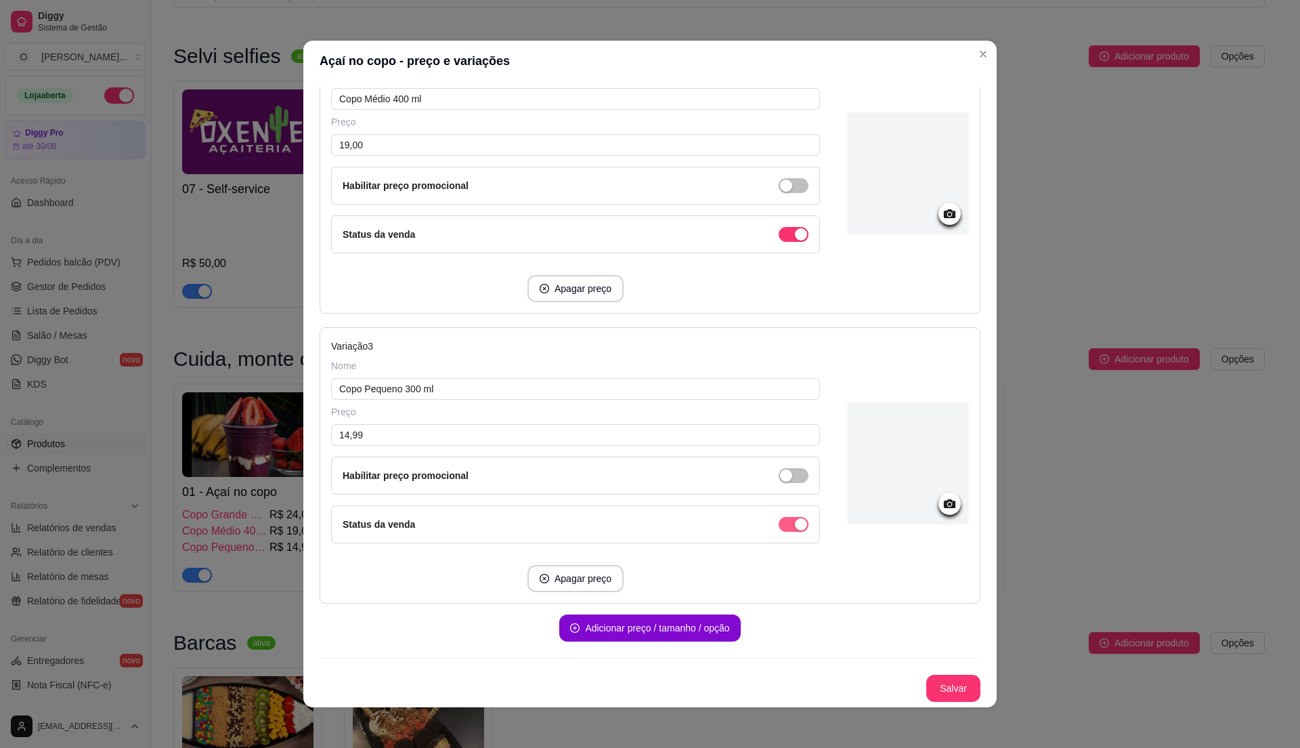
click at [927, 683] on button "Salvar" at bounding box center [953, 688] width 53 height 26
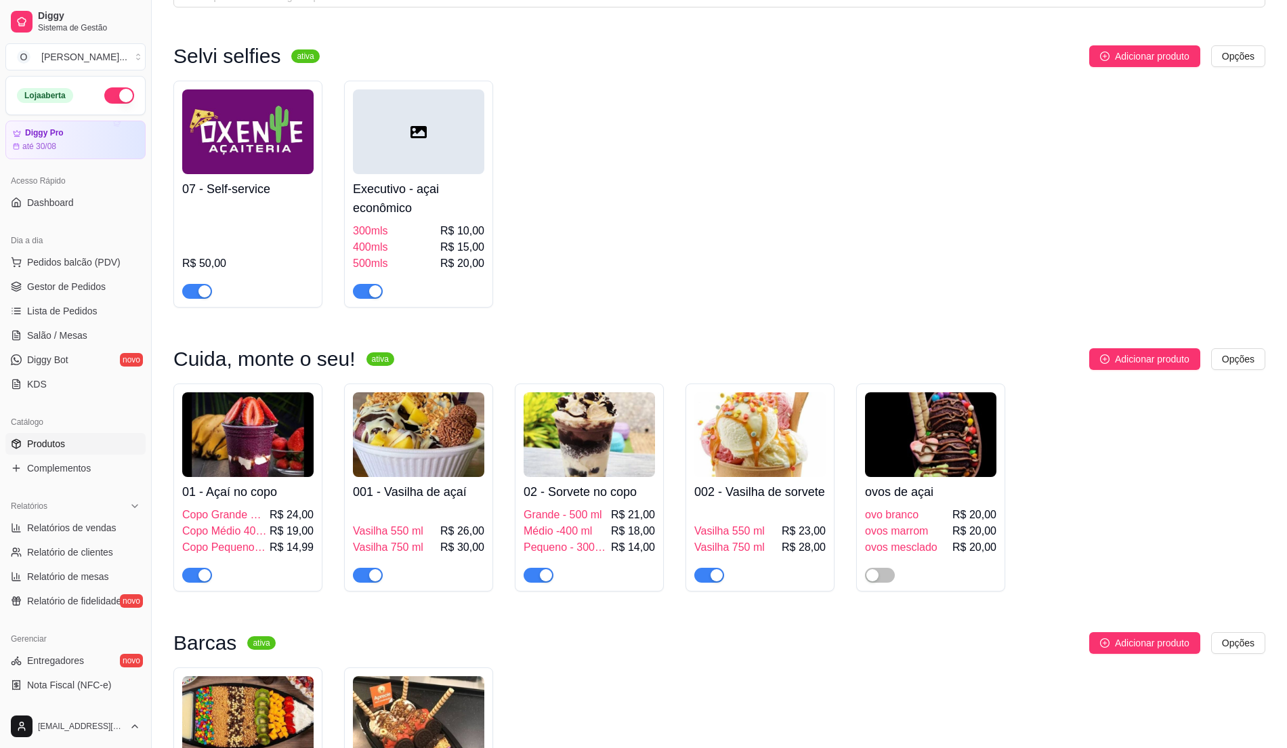
click at [261, 485] on h4 "01 - Açaí no copo" at bounding box center [247, 491] width 131 height 19
click at [56, 268] on span "Pedidos balcão (PDV)" at bounding box center [73, 262] width 93 height 14
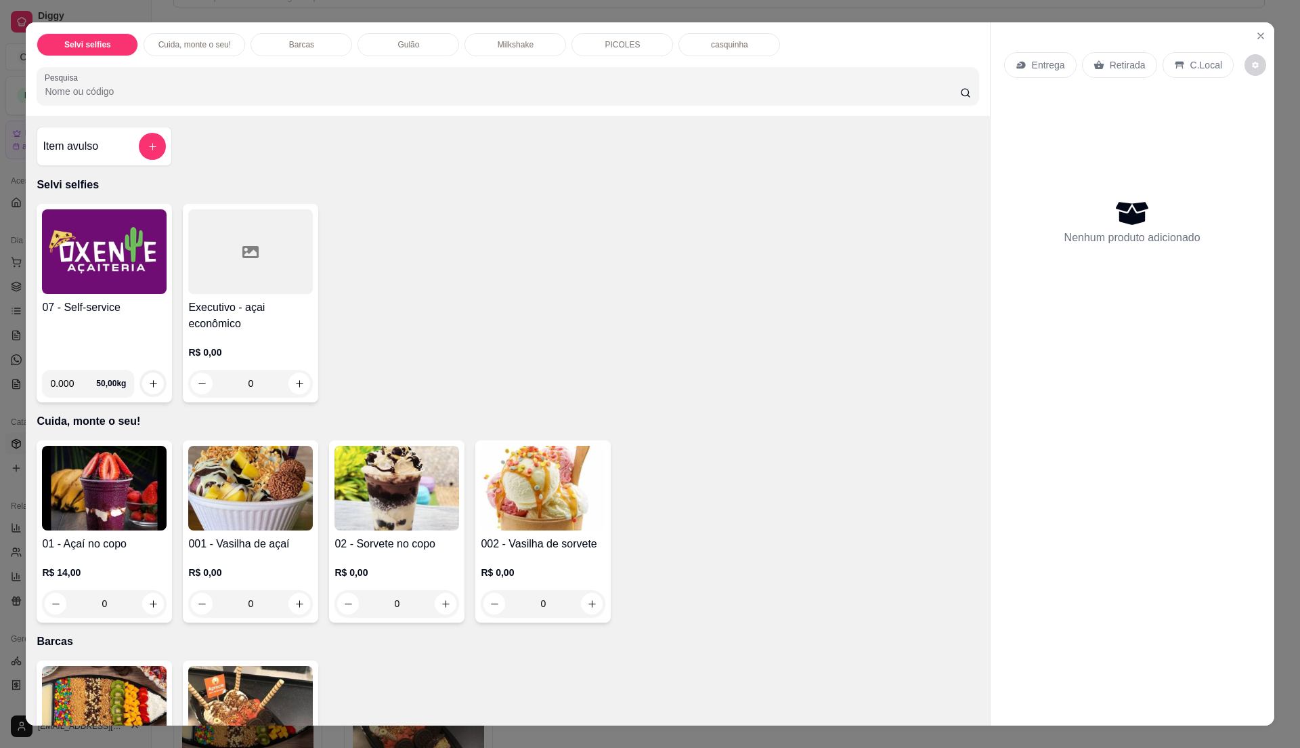
click at [103, 501] on img at bounding box center [104, 488] width 125 height 85
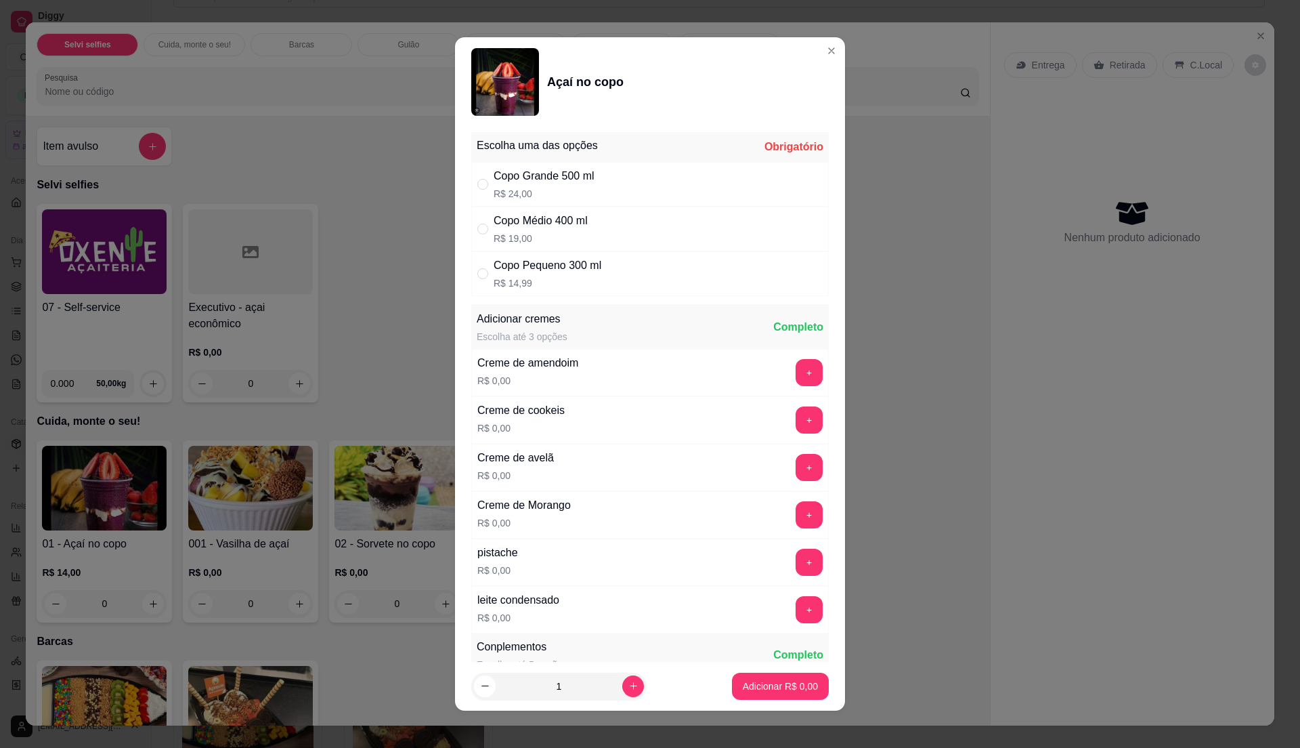
click at [539, 271] on div "Copo Pequeno 300 ml" at bounding box center [548, 265] width 108 height 16
radio input "true"
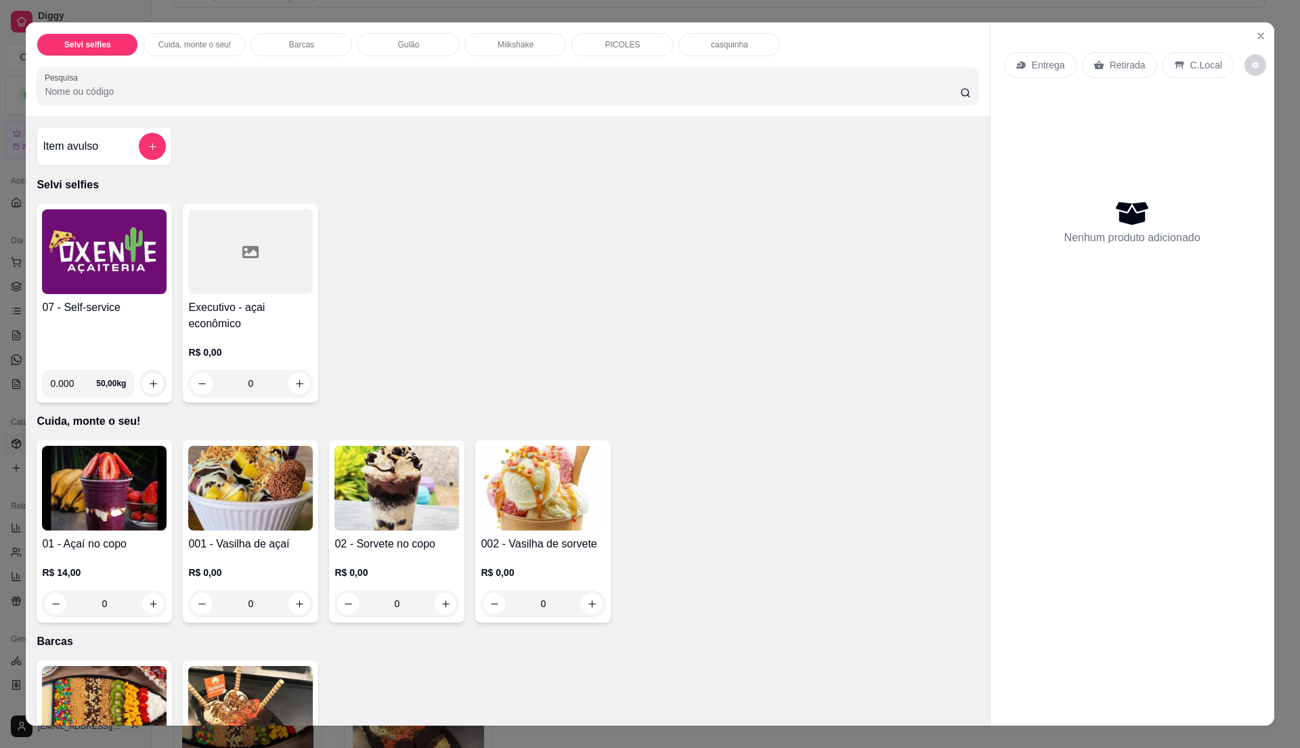
click at [7, 276] on div "Selvi selfies Cuida, monte o seu! Barcas Gulão Milkshake PICOLES casquinha Pesq…" at bounding box center [650, 374] width 1300 height 748
click at [0, 420] on div "Selvi selfies Cuida, monte o seu! Barcas Gulão Milkshake PICOLES casquinha Pesq…" at bounding box center [650, 374] width 1300 height 748
click at [1258, 42] on button "Close" at bounding box center [1261, 36] width 22 height 22
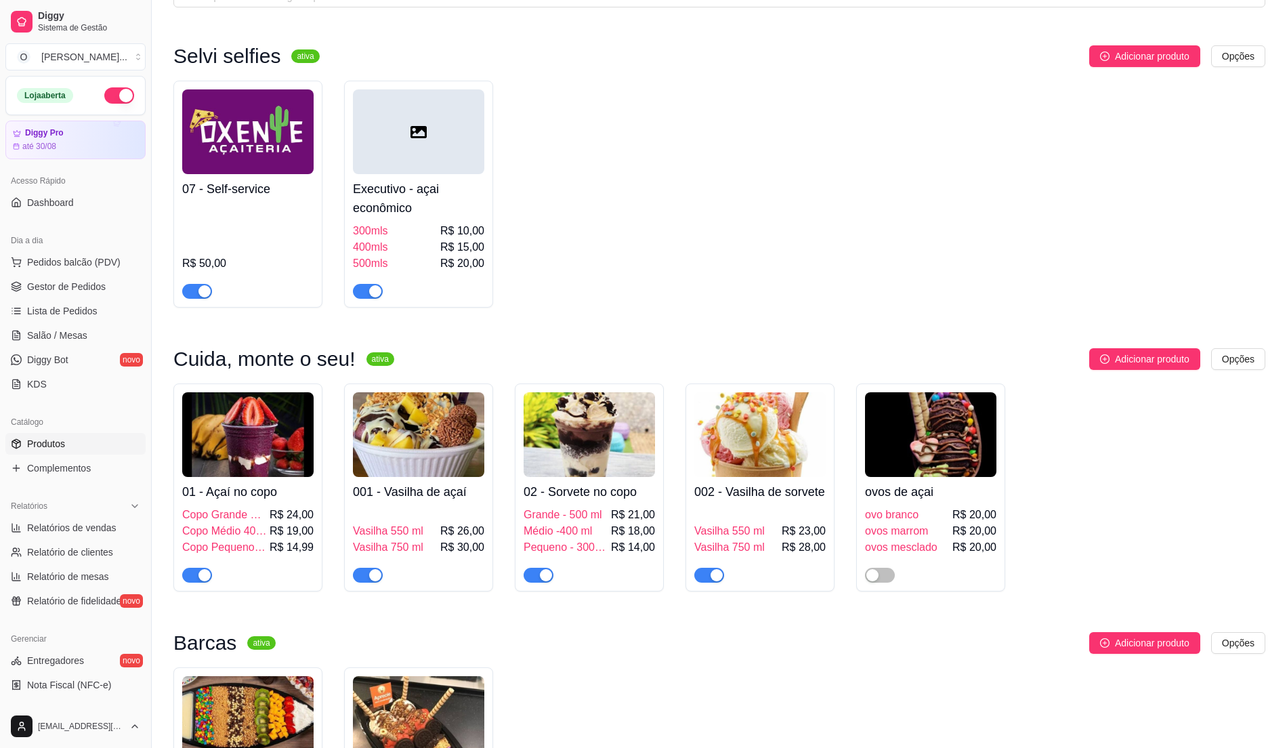
click at [272, 507] on div "01 - Açaí no copo Copo Grande 500 ml R$ 24,00 Copo Médio 400 ml R$ 19,00 Copo P…" at bounding box center [247, 530] width 131 height 106
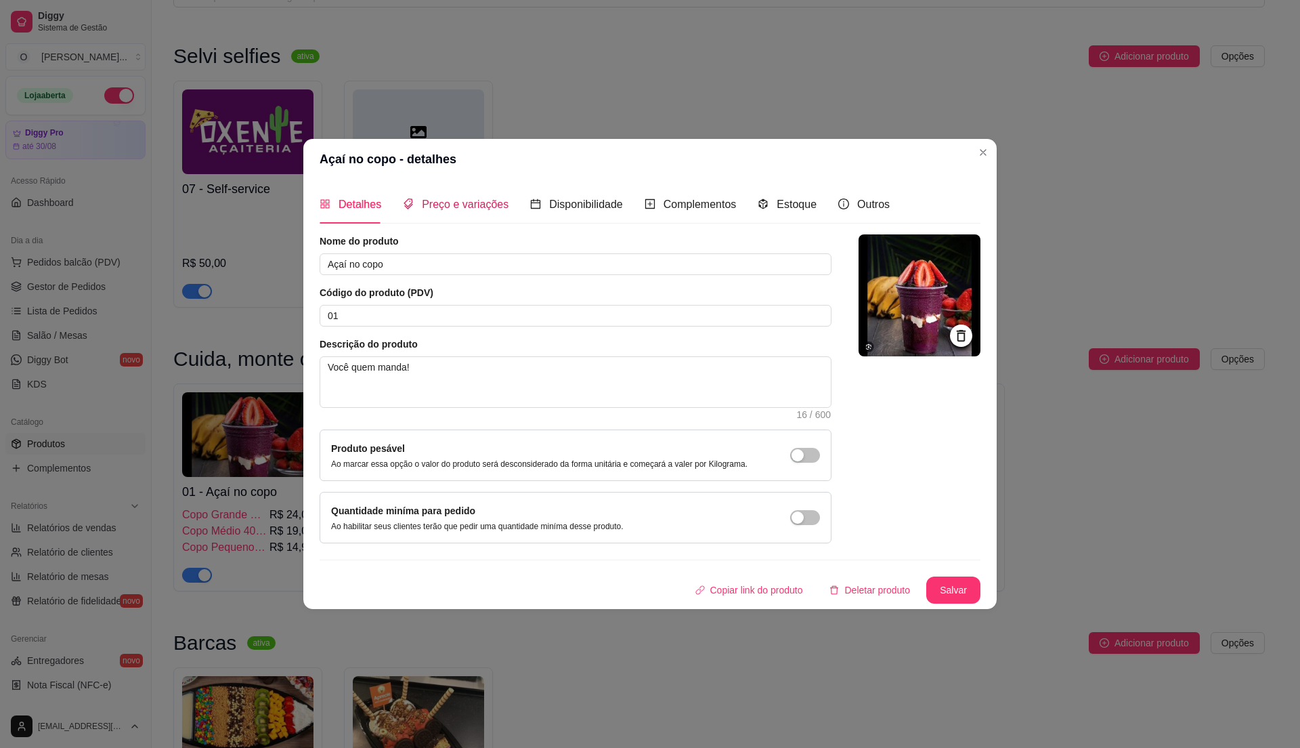
click at [450, 200] on span "Preço e variações" at bounding box center [465, 204] width 87 height 12
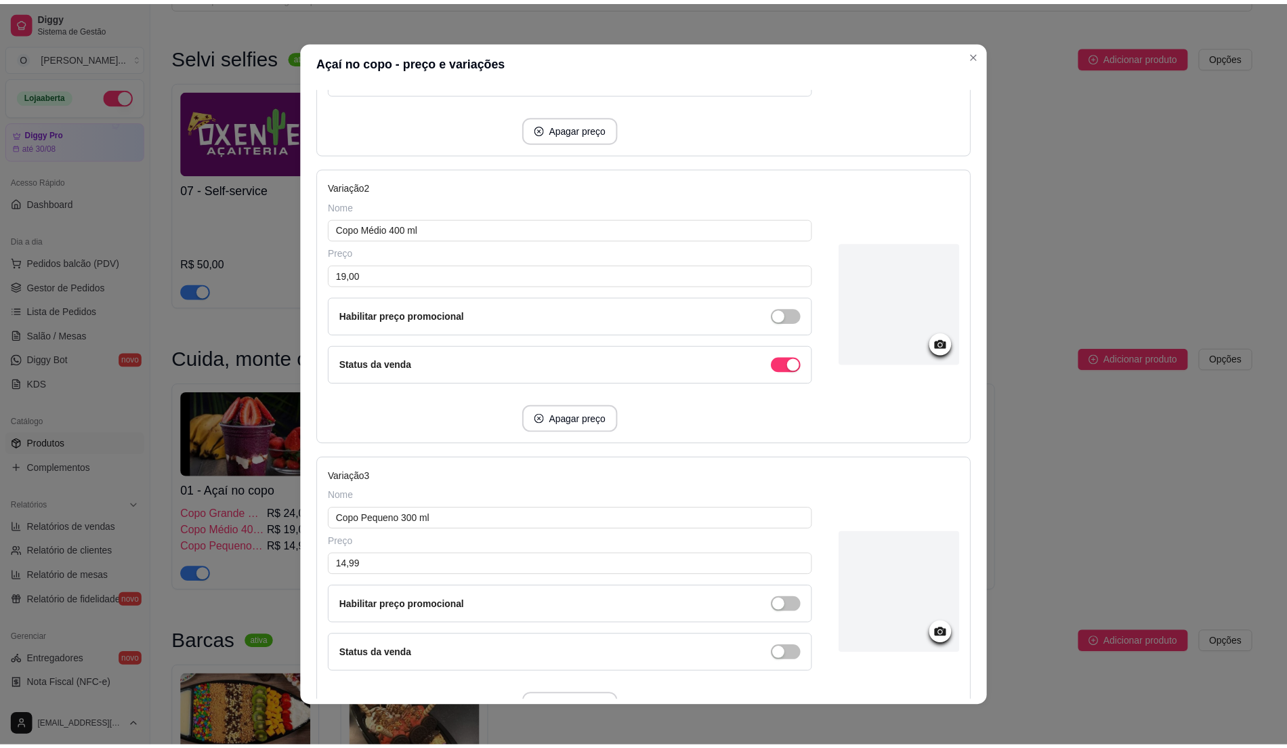
scroll to position [497, 0]
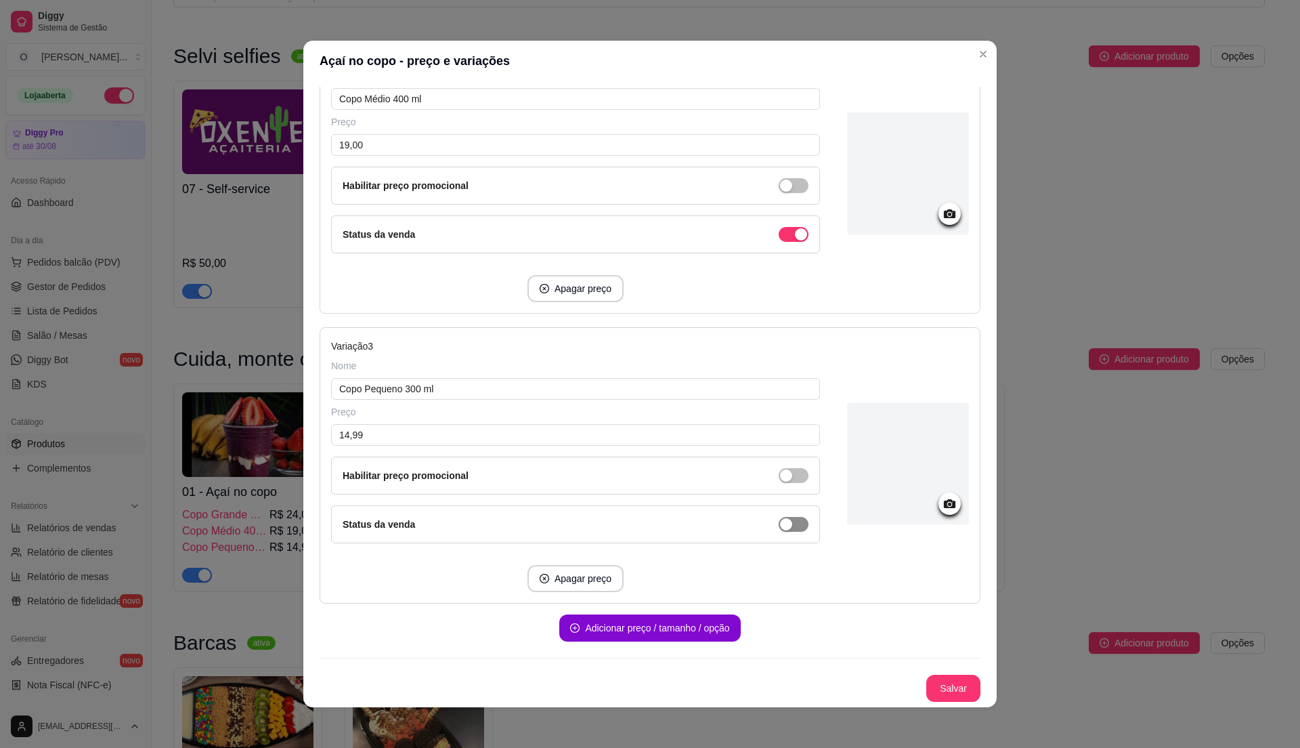
click at [930, 681] on button "Salvar" at bounding box center [954, 688] width 54 height 27
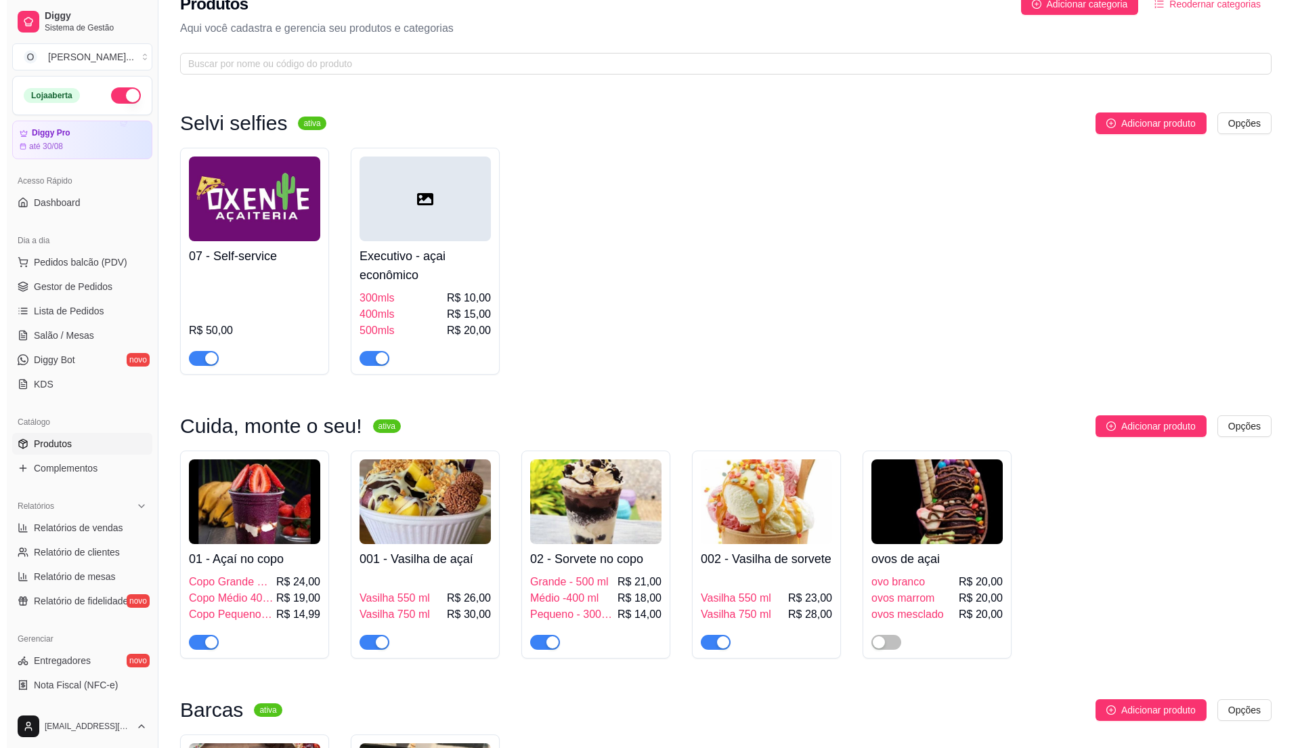
scroll to position [0, 0]
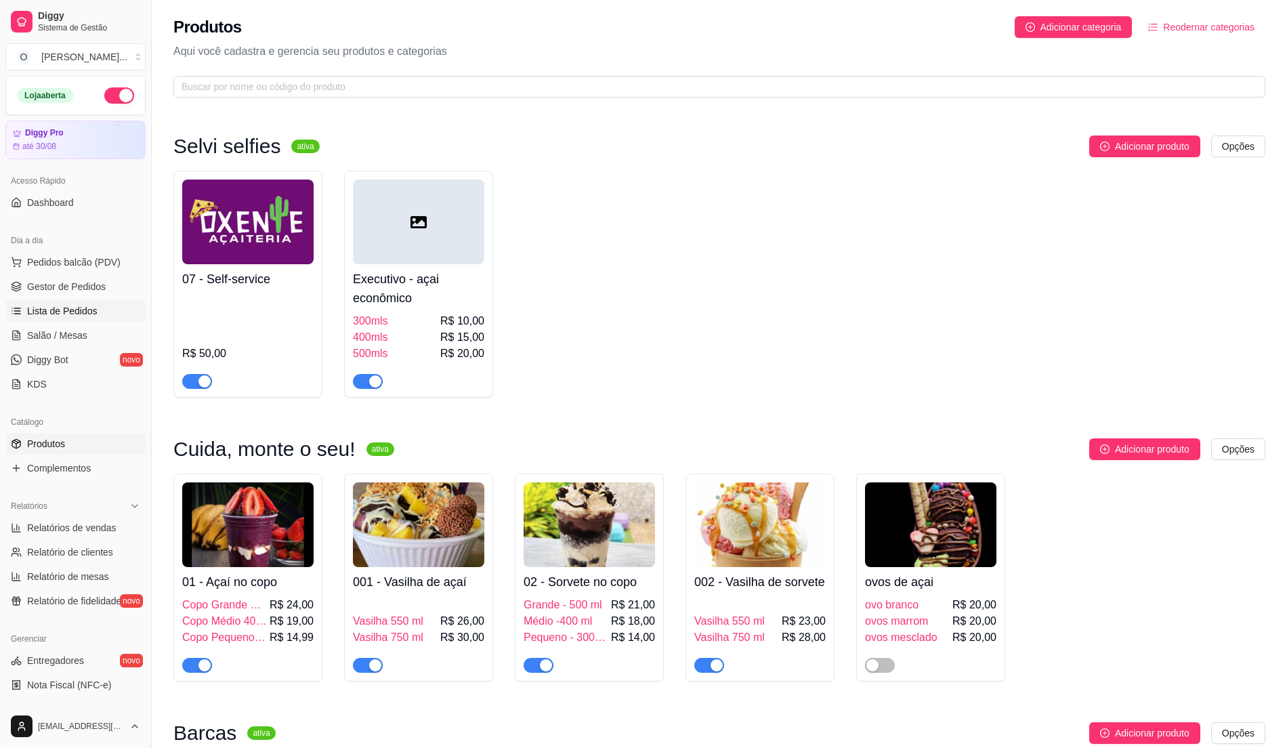
click at [42, 301] on link "Lista de Pedidos" at bounding box center [75, 311] width 140 height 22
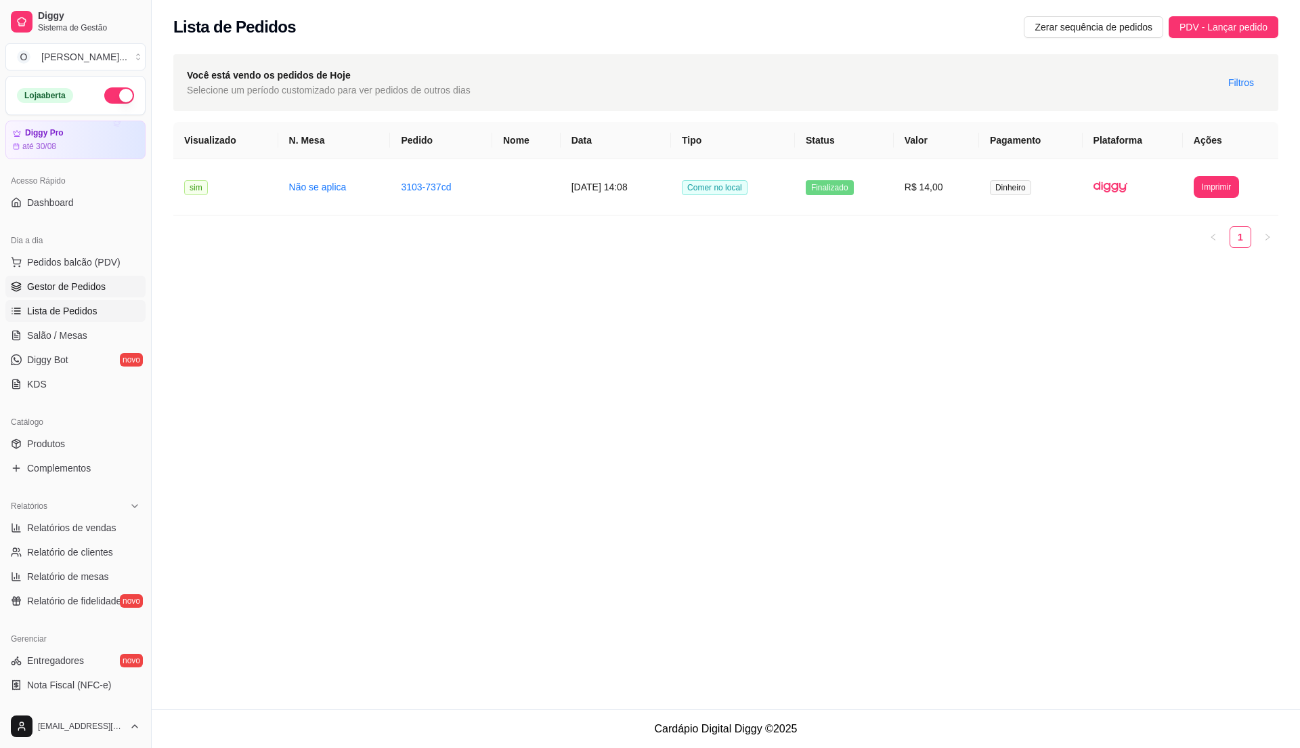
click at [43, 286] on span "Gestor de Pedidos" at bounding box center [66, 287] width 79 height 14
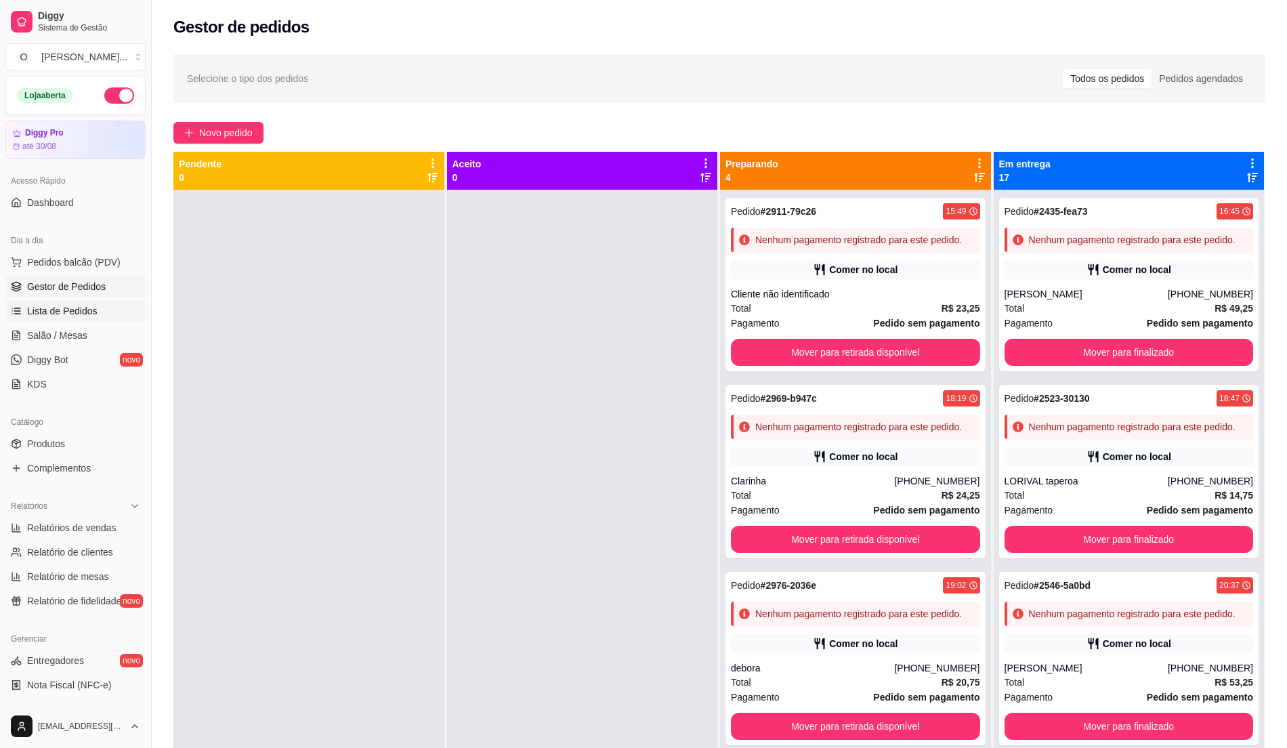
click at [89, 312] on span "Lista de Pedidos" at bounding box center [62, 311] width 70 height 14
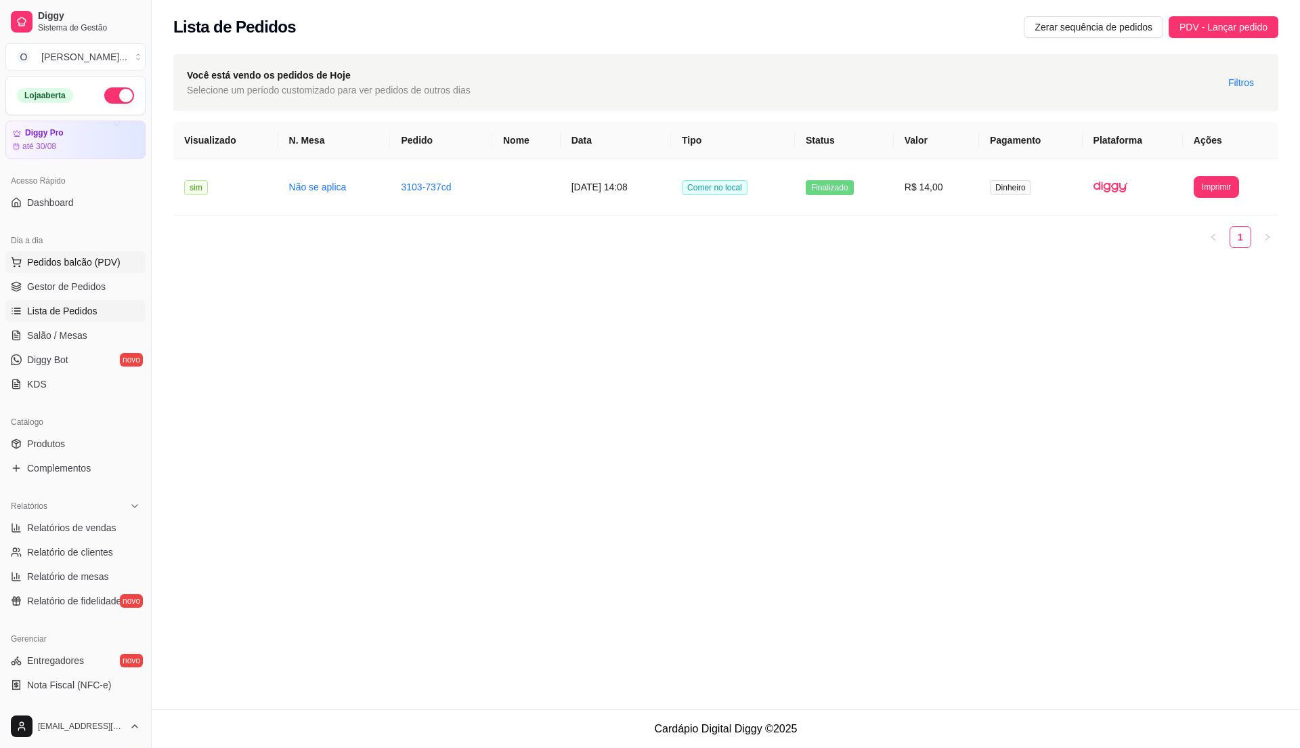
click at [93, 261] on span "Pedidos balcão (PDV)" at bounding box center [73, 262] width 93 height 14
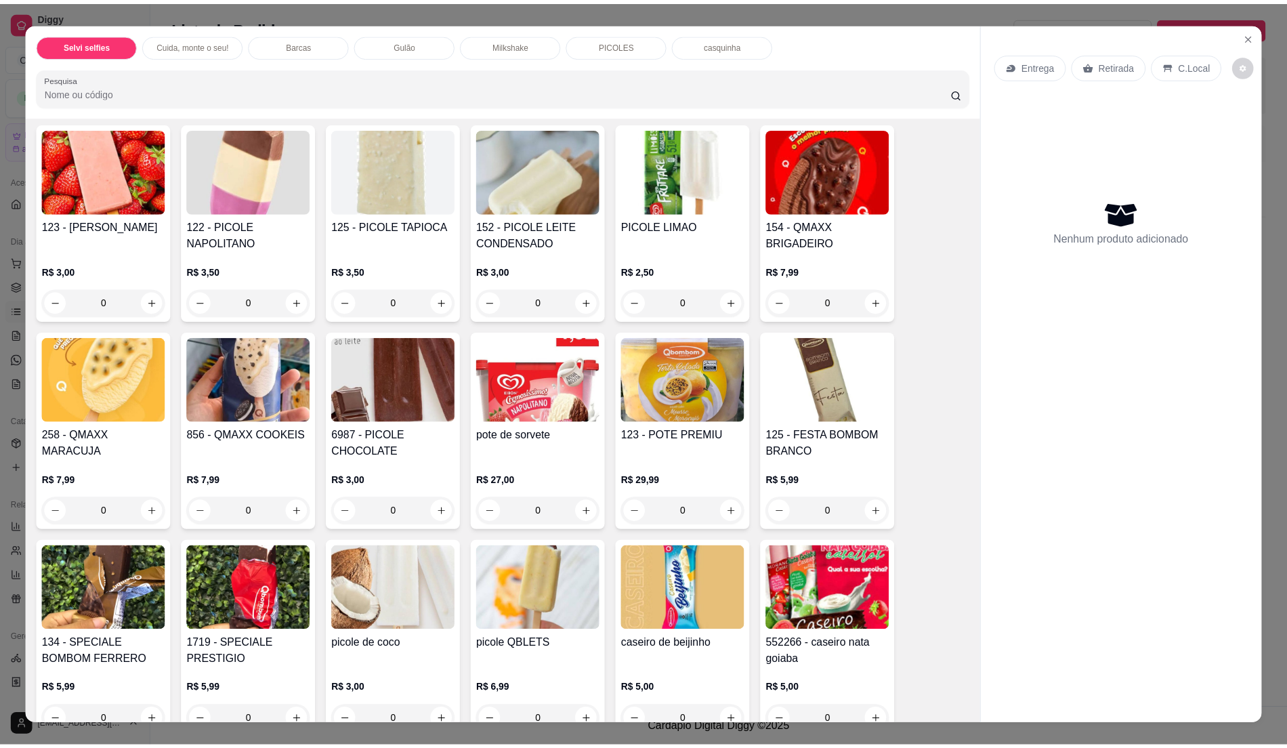
scroll to position [1445, 0]
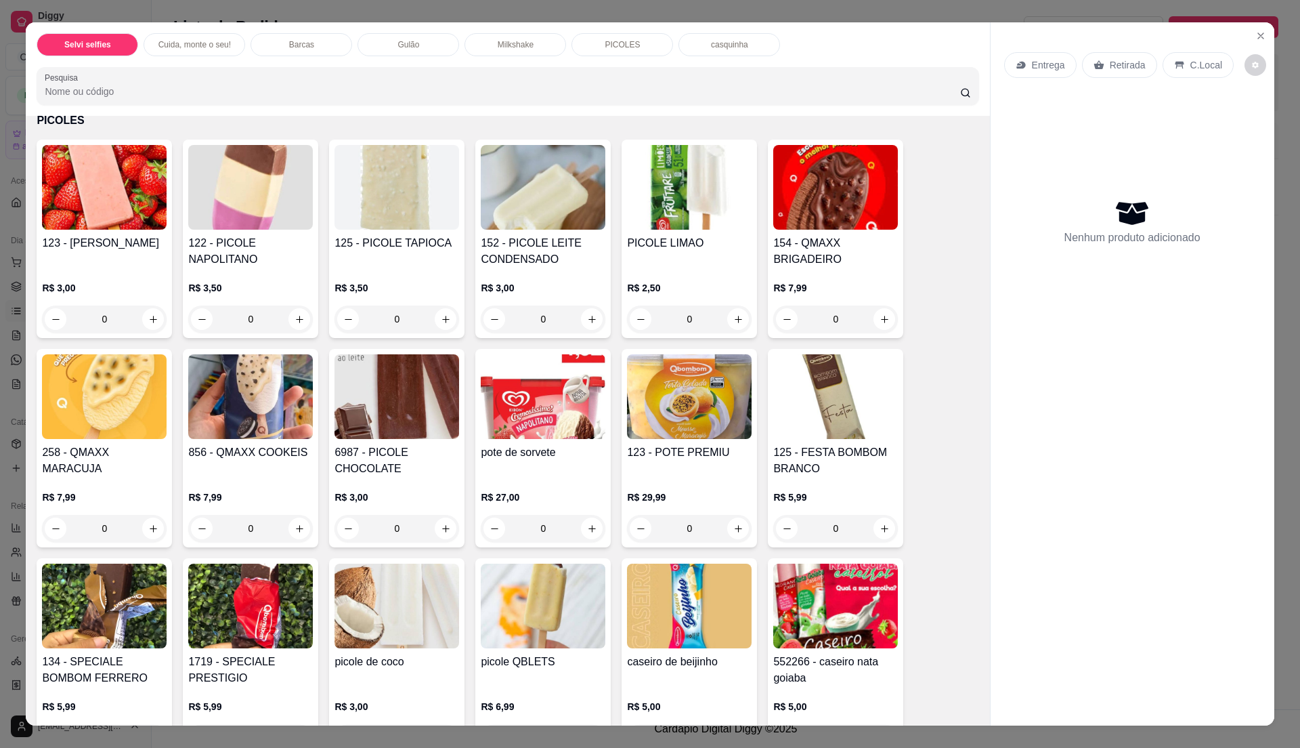
click at [523, 459] on h4 "pote de sorvete" at bounding box center [543, 452] width 125 height 16
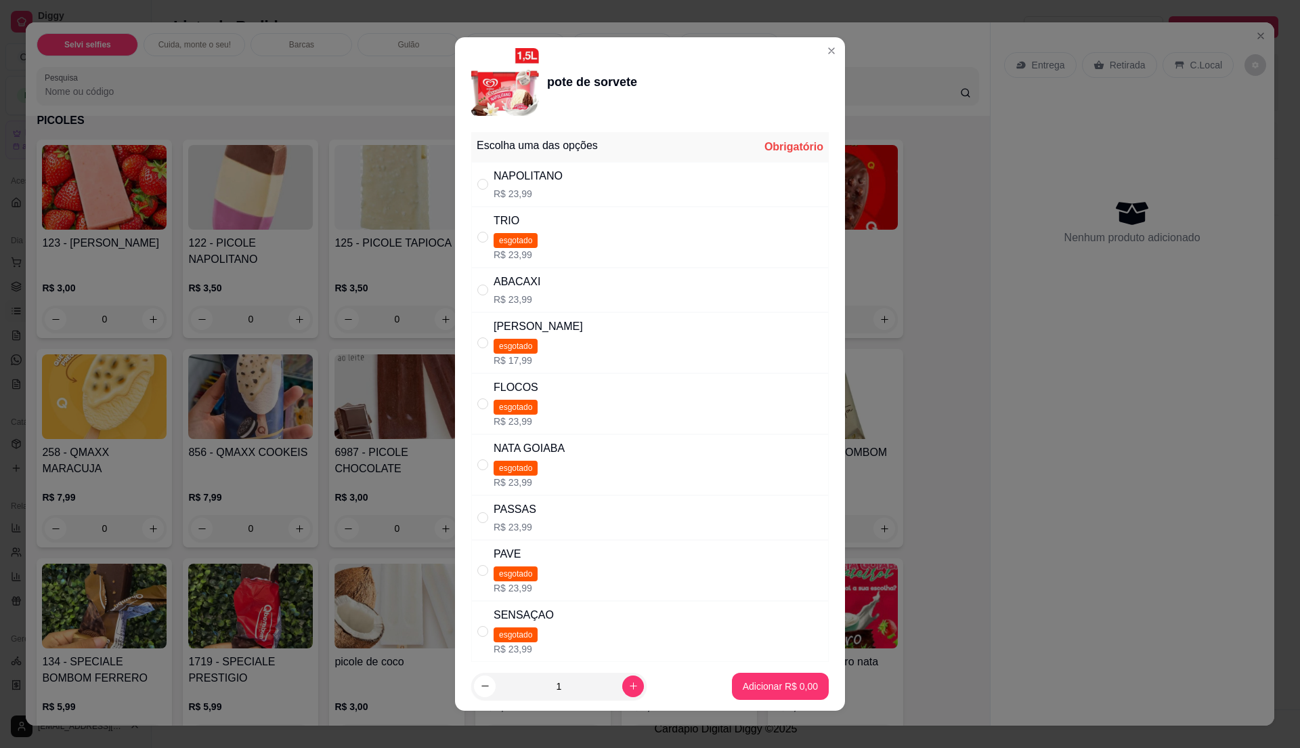
click at [540, 187] on p "R$ 23,99" at bounding box center [528, 194] width 69 height 14
radio input "true"
click at [794, 673] on button "Adicionar R$ 23,99" at bounding box center [778, 686] width 102 height 27
type input "1"
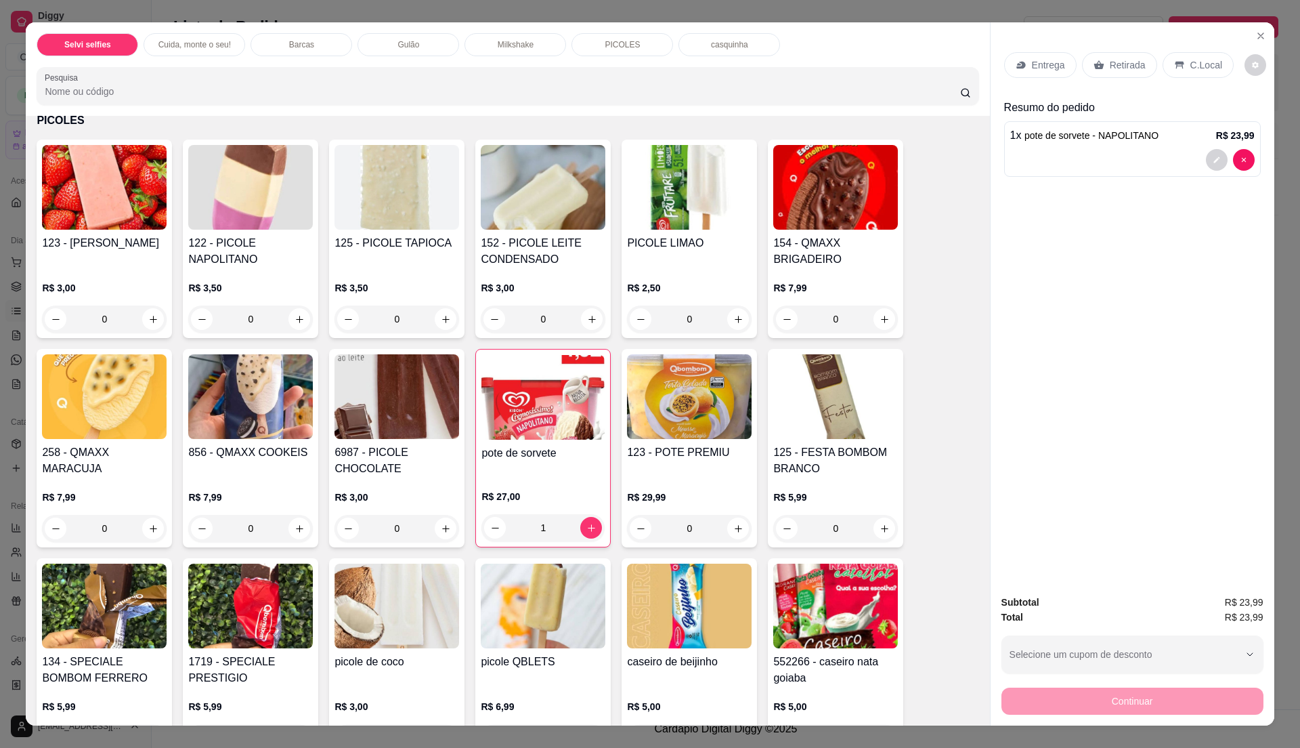
click at [1204, 66] on p "C.Local" at bounding box center [1207, 65] width 32 height 14
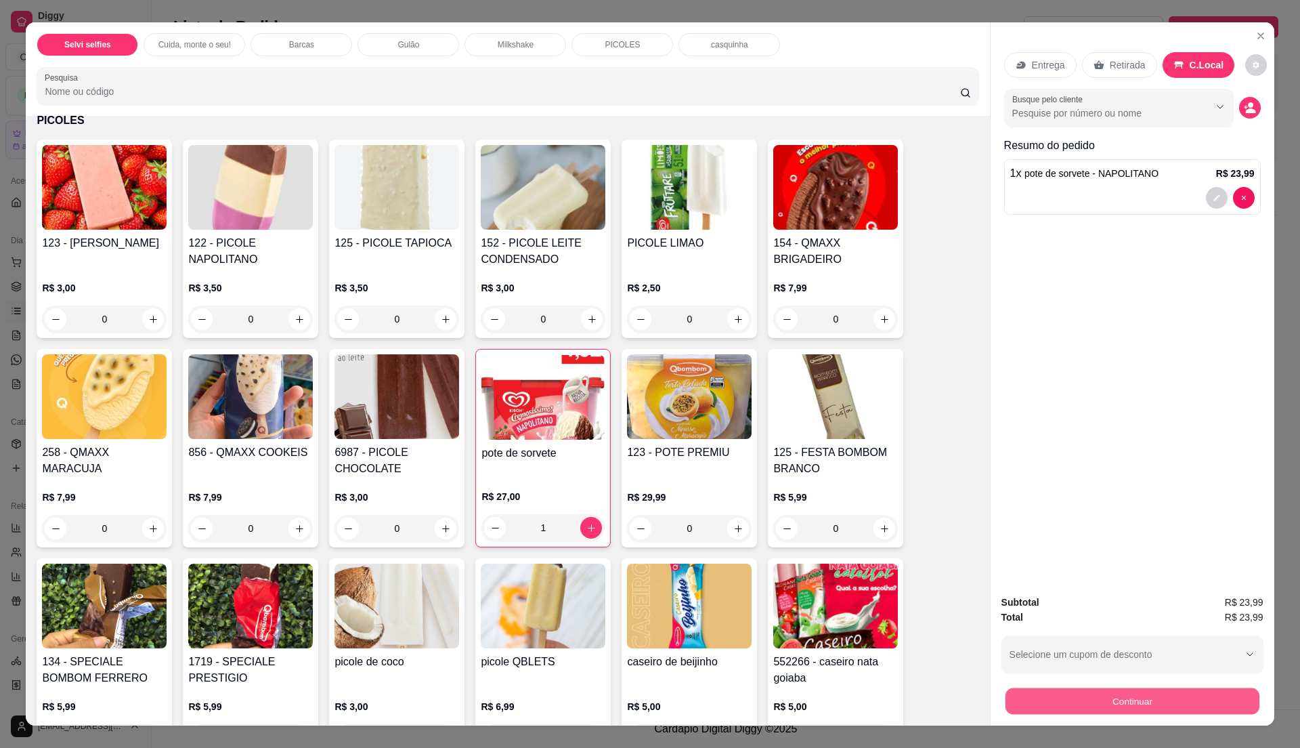
click at [1163, 699] on button "Continuar" at bounding box center [1132, 700] width 254 height 26
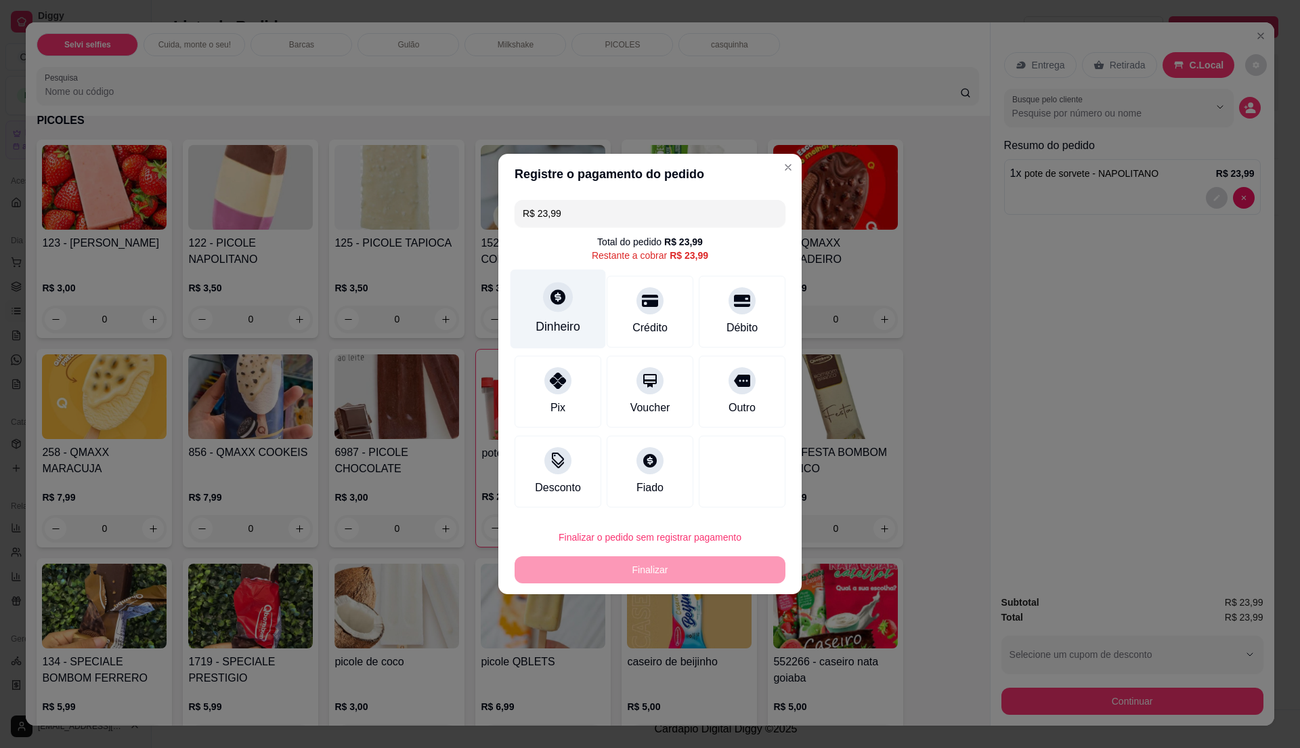
click at [557, 331] on div "Dinheiro" at bounding box center [558, 327] width 45 height 18
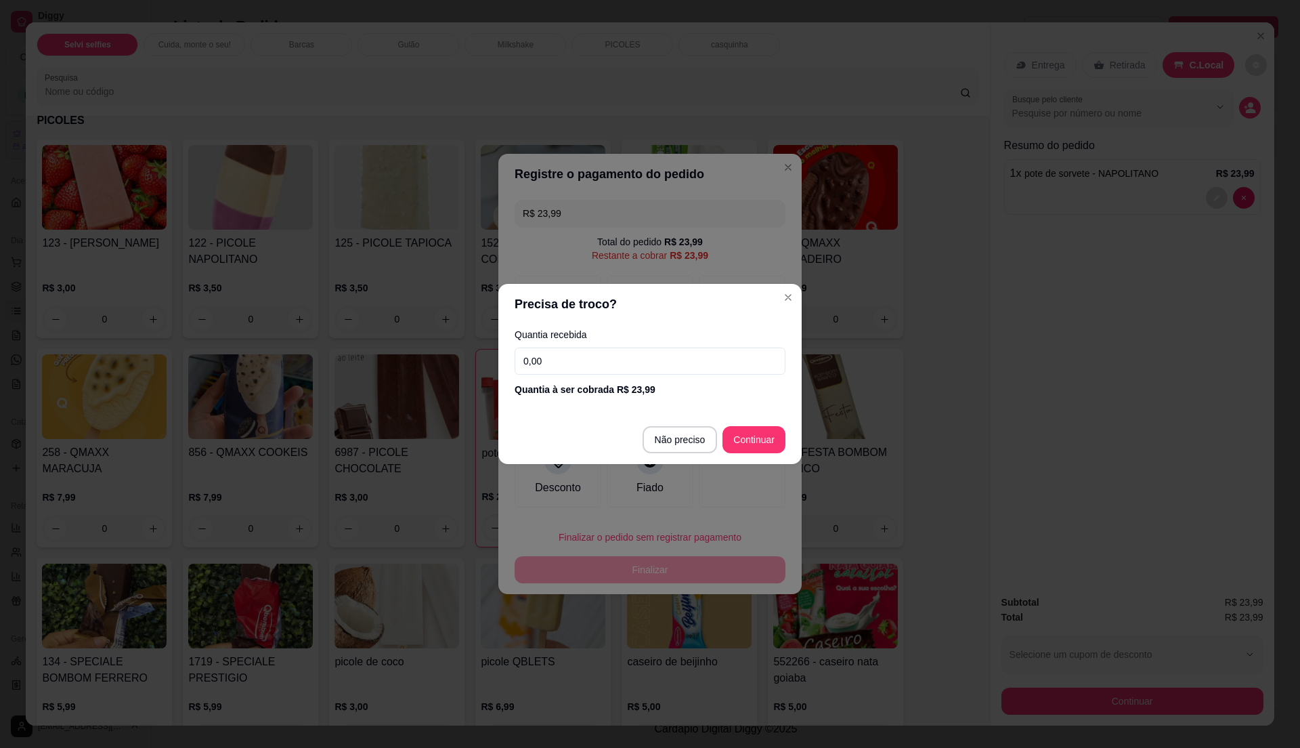
click at [597, 370] on input "0,00" at bounding box center [650, 360] width 271 height 27
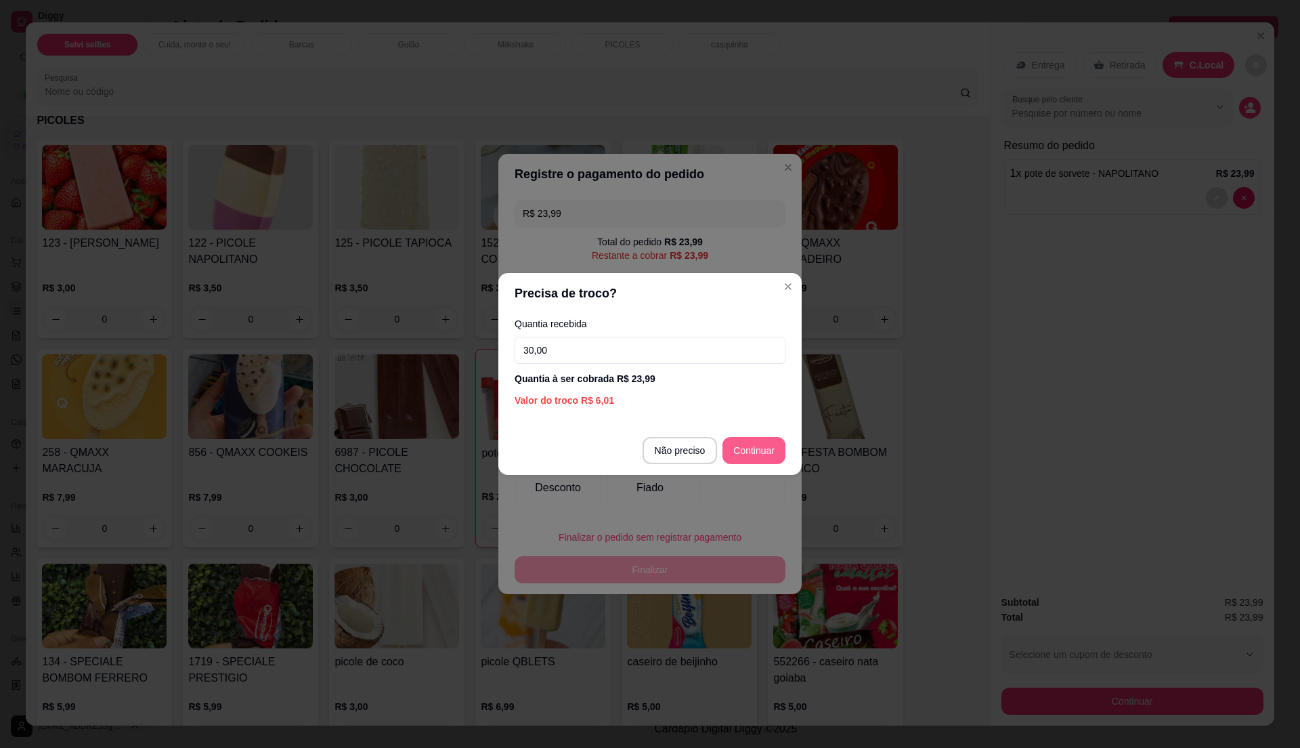
type input "30,00"
type input "R$ 0,00"
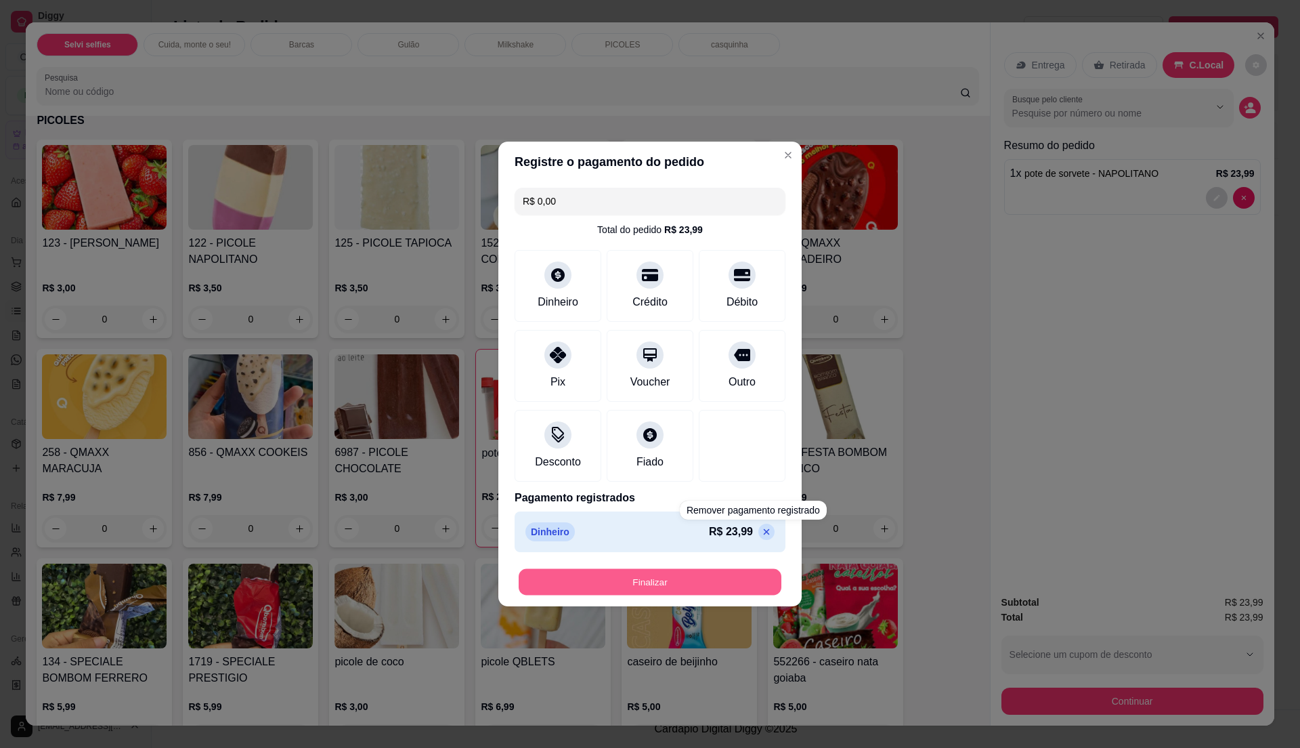
click at [715, 580] on button "Finalizar" at bounding box center [650, 582] width 263 height 26
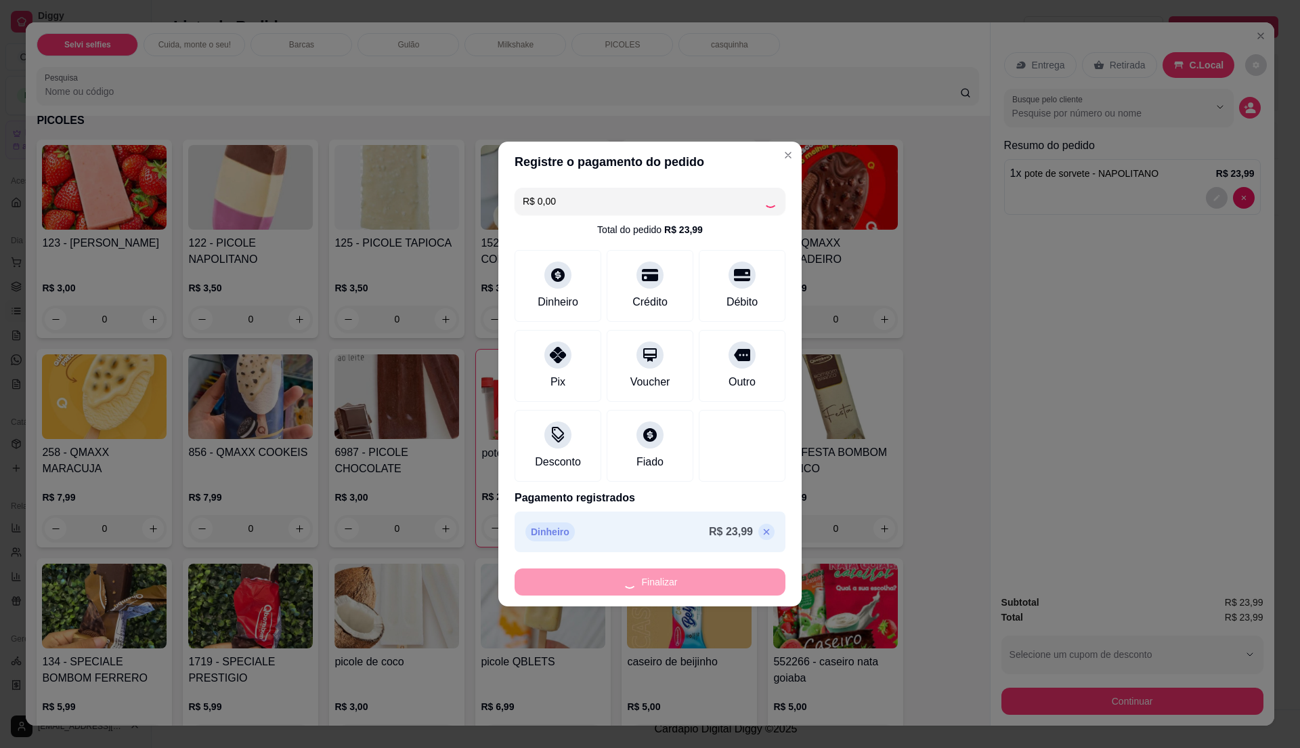
type input "0"
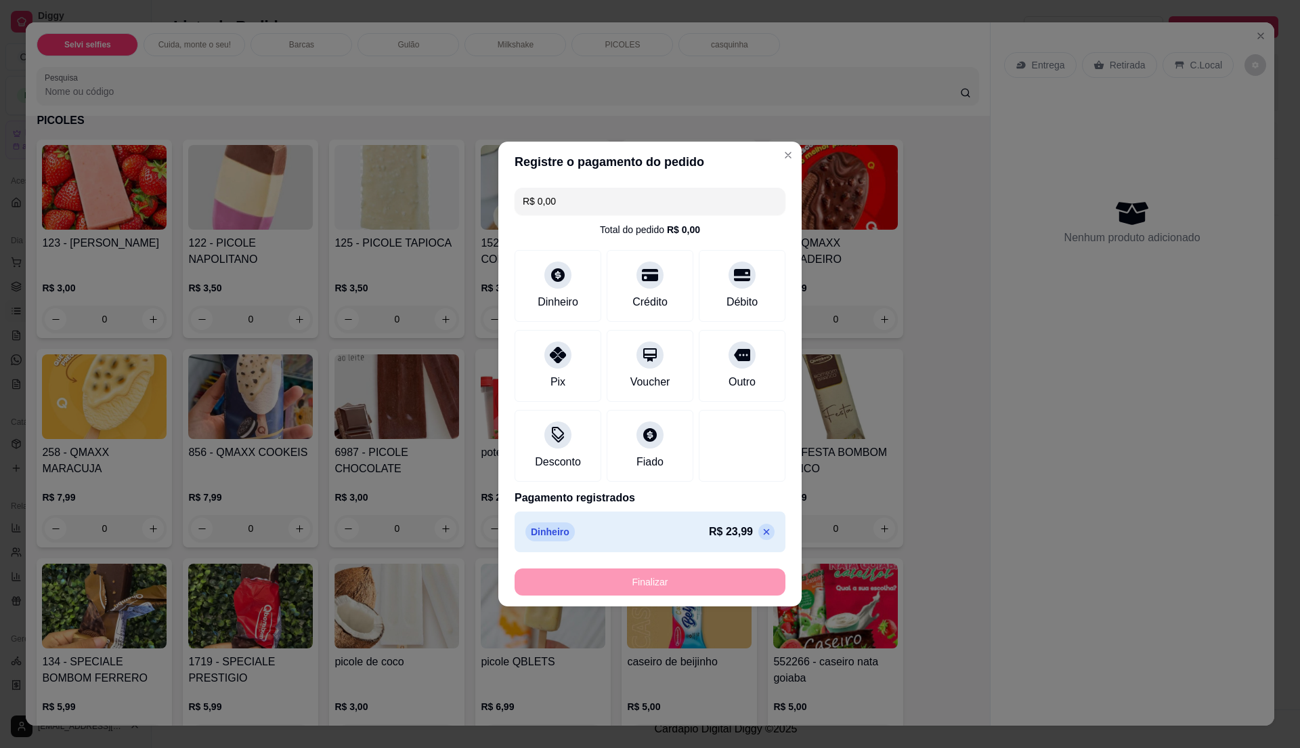
type input "-R$ 23,99"
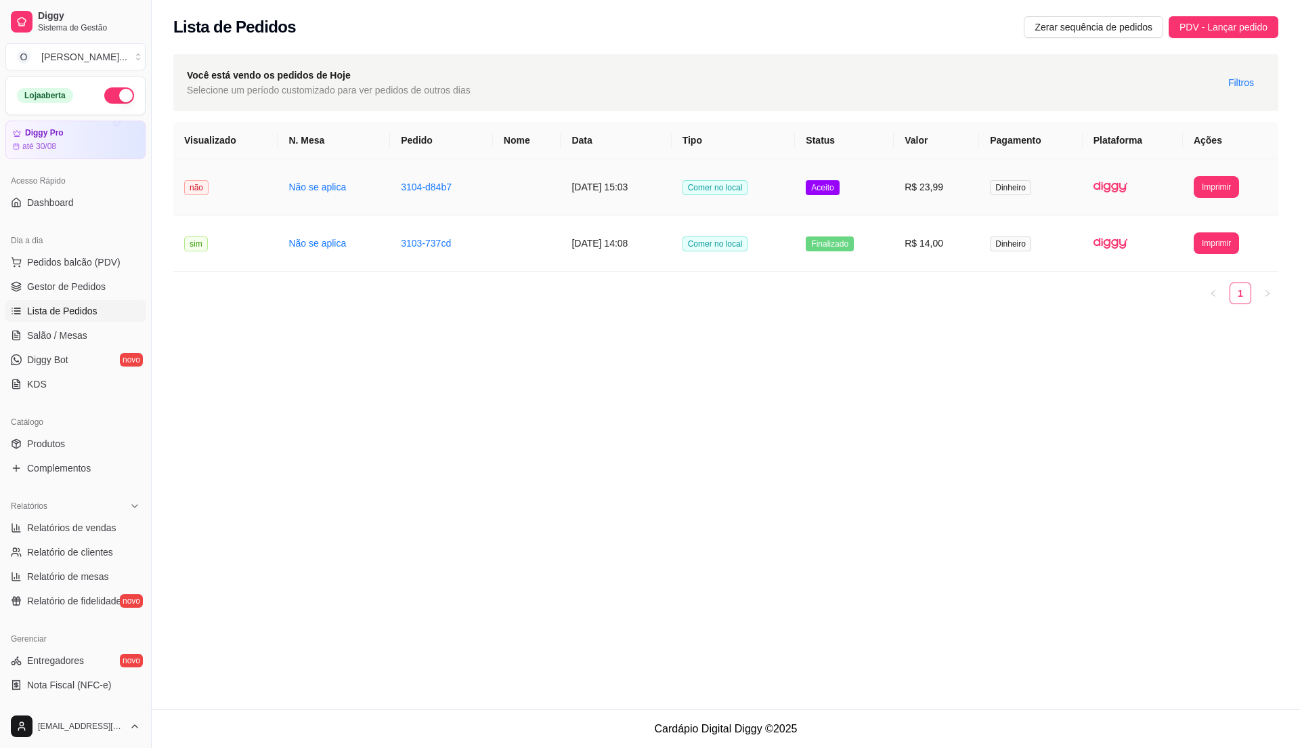
click at [875, 194] on td "Aceito" at bounding box center [844, 187] width 99 height 56
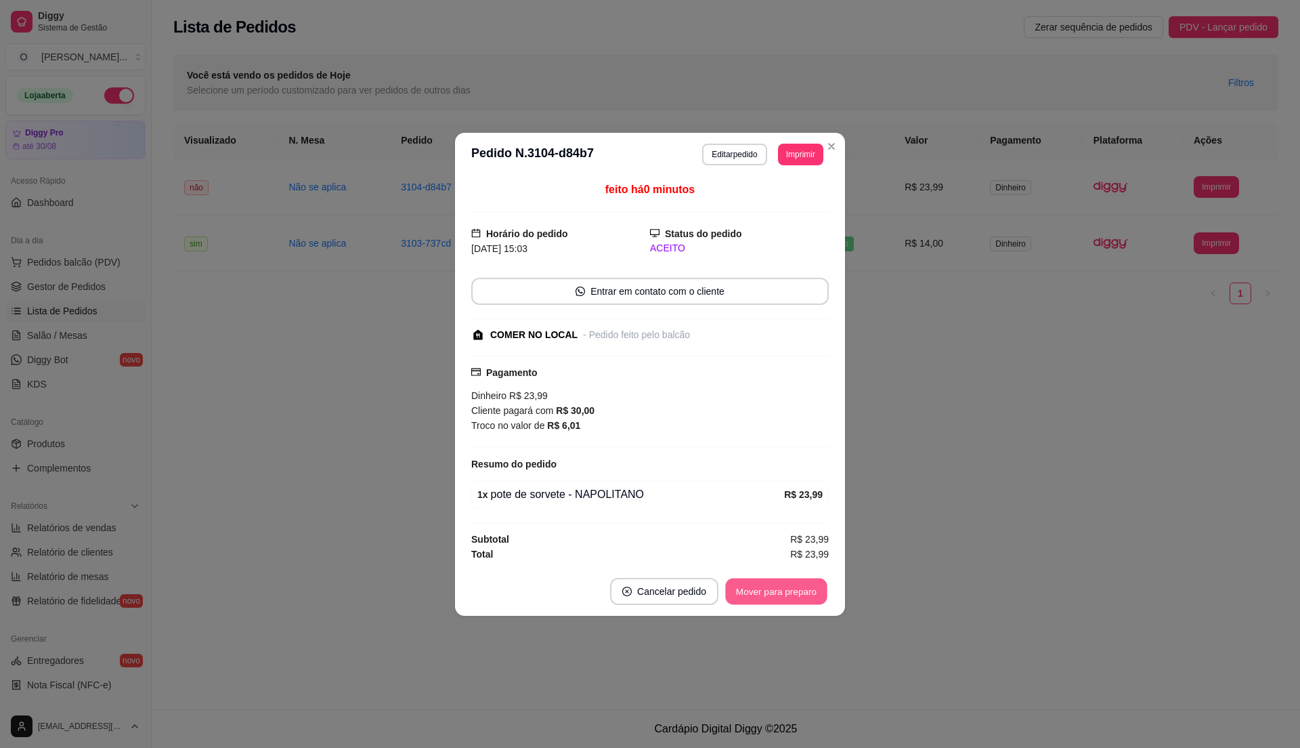
click at [753, 592] on button "Mover para preparo" at bounding box center [776, 591] width 102 height 26
click at [753, 592] on button "Mover para retirada disponível" at bounding box center [754, 591] width 150 height 27
click at [753, 592] on button "Mover para finalizado" at bounding box center [773, 591] width 112 height 27
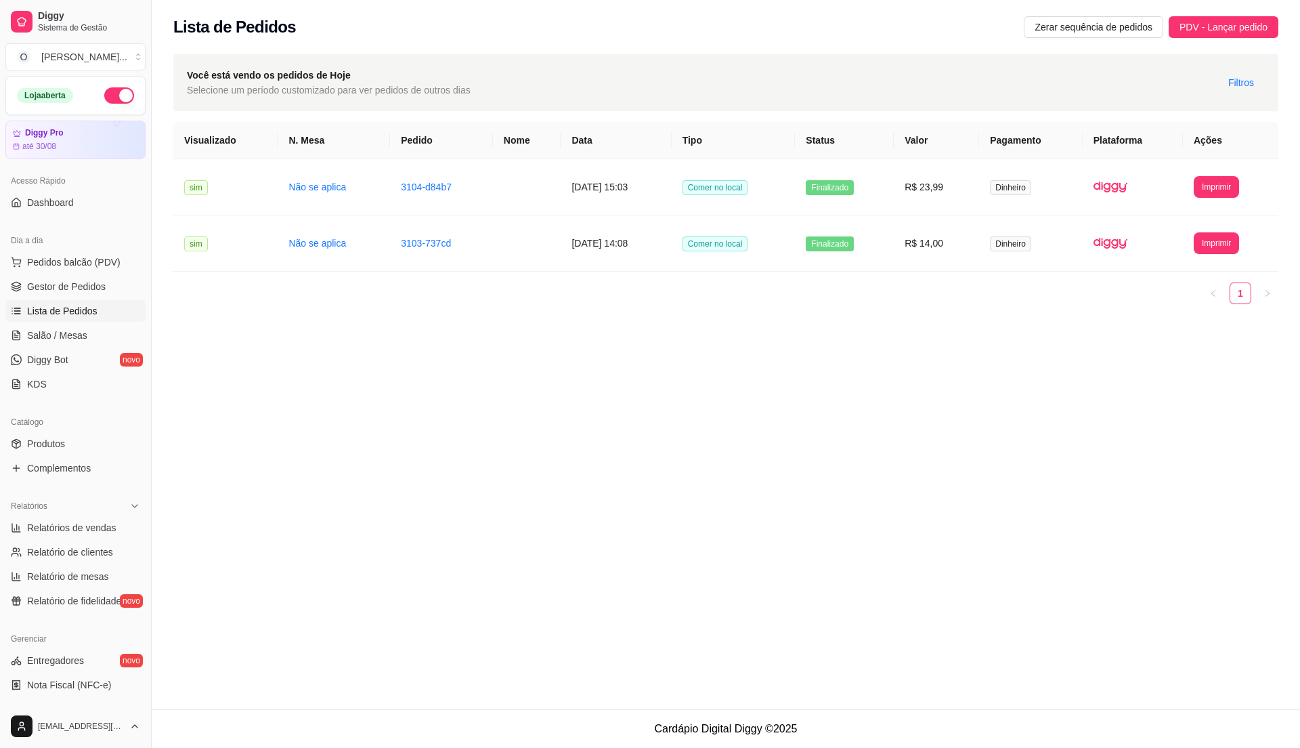
click at [74, 318] on span "Lista de Pedidos" at bounding box center [62, 311] width 70 height 14
click at [87, 291] on span "Gestor de Pedidos" at bounding box center [66, 287] width 79 height 14
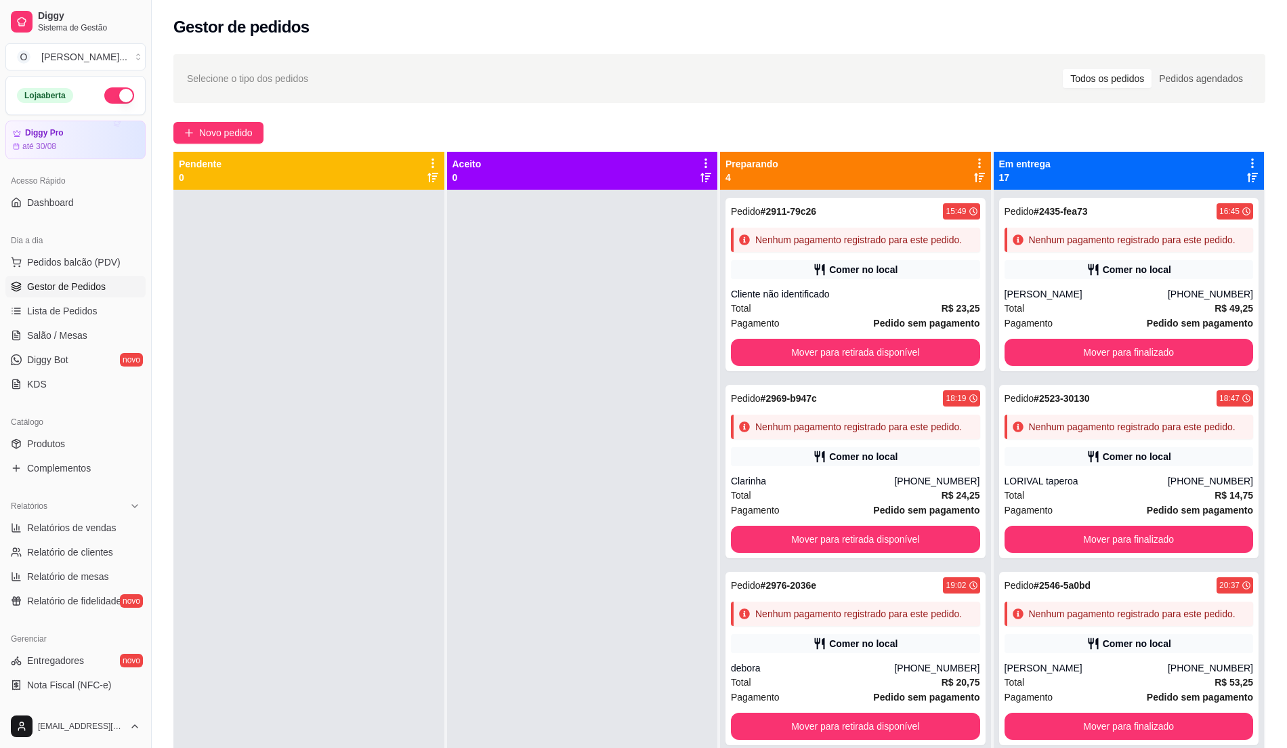
click at [503, 492] on div at bounding box center [582, 564] width 271 height 748
click at [68, 316] on span "Lista de Pedidos" at bounding box center [62, 311] width 70 height 14
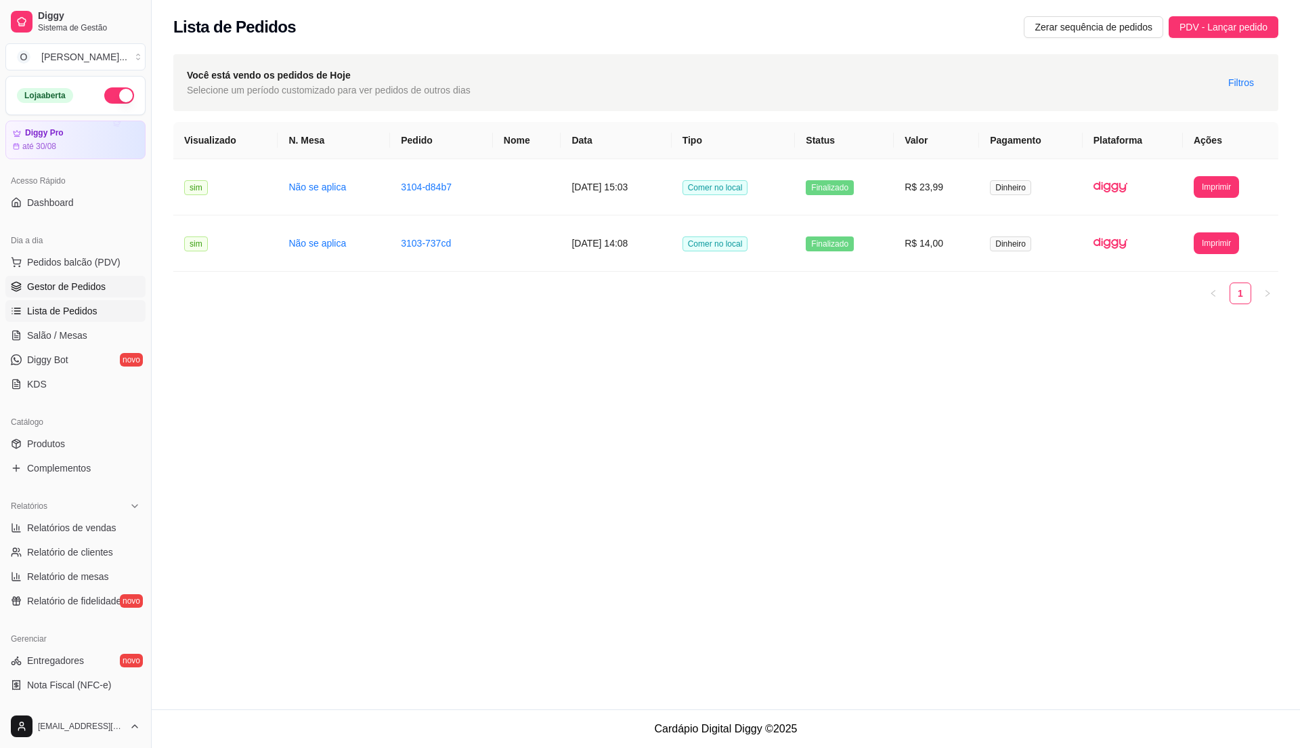
click at [95, 280] on span "Gestor de Pedidos" at bounding box center [66, 287] width 79 height 14
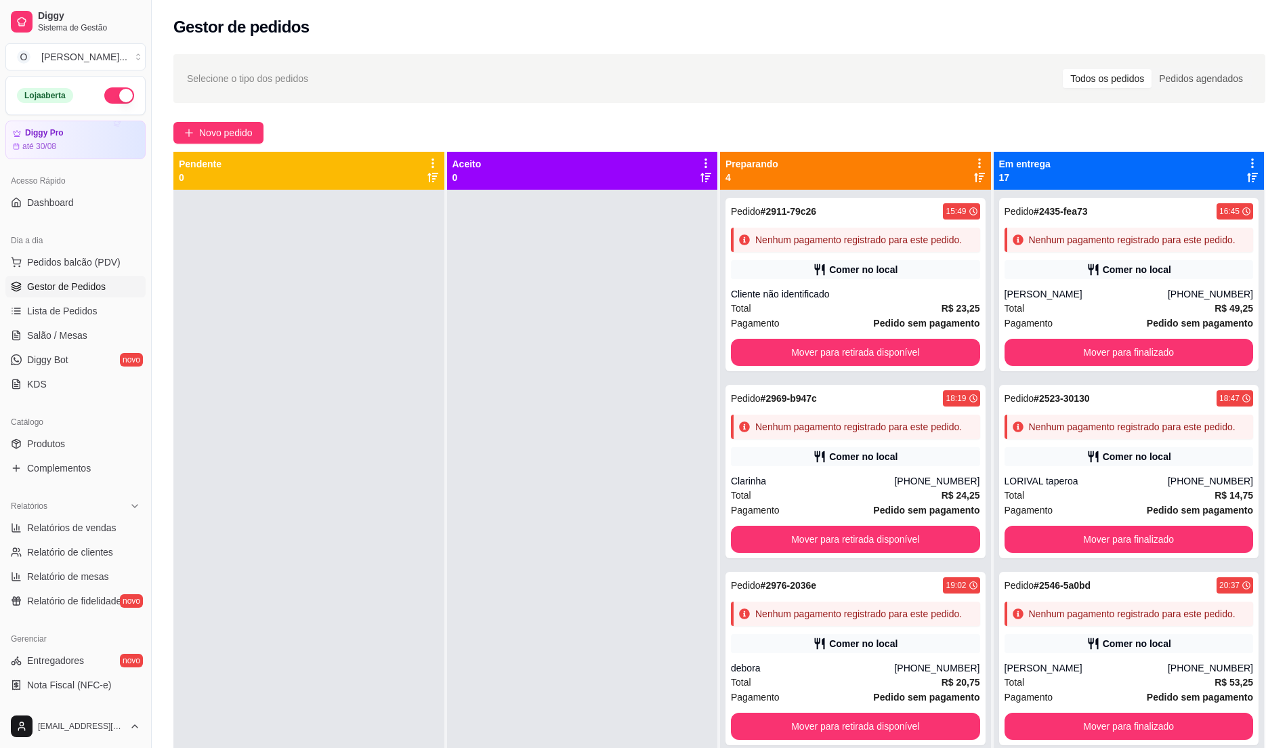
click at [95, 280] on span "Gestor de Pedidos" at bounding box center [66, 287] width 79 height 14
click at [99, 320] on link "Lista de Pedidos" at bounding box center [75, 311] width 140 height 22
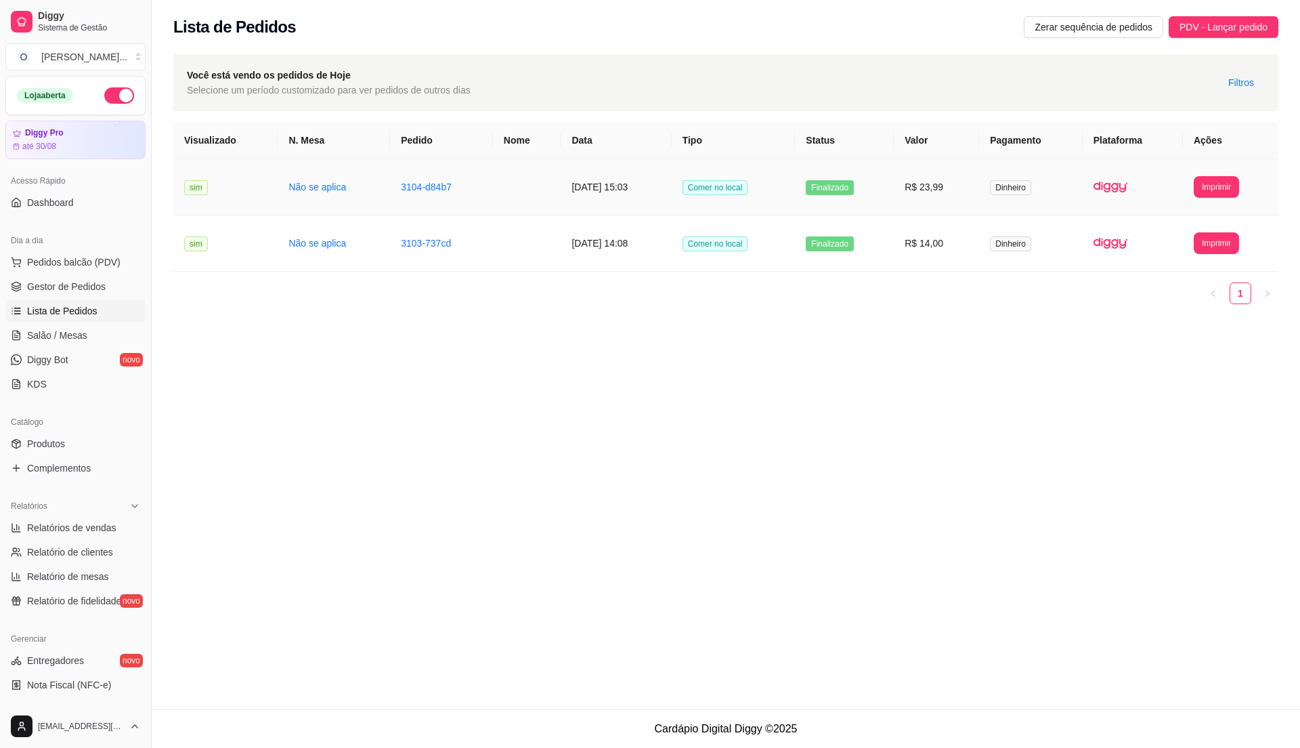
click at [944, 193] on td "R$ 23,99" at bounding box center [936, 187] width 85 height 56
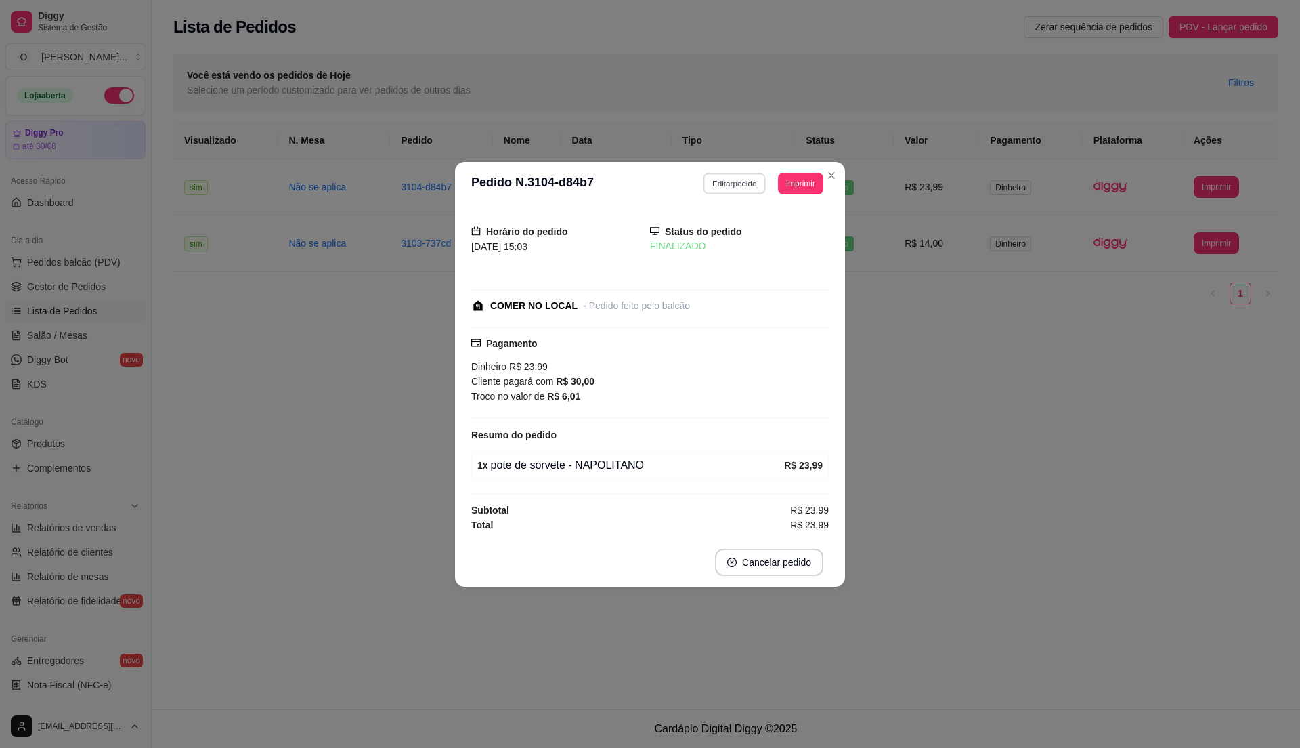
click at [714, 179] on button "Editar pedido" at bounding box center [735, 183] width 63 height 21
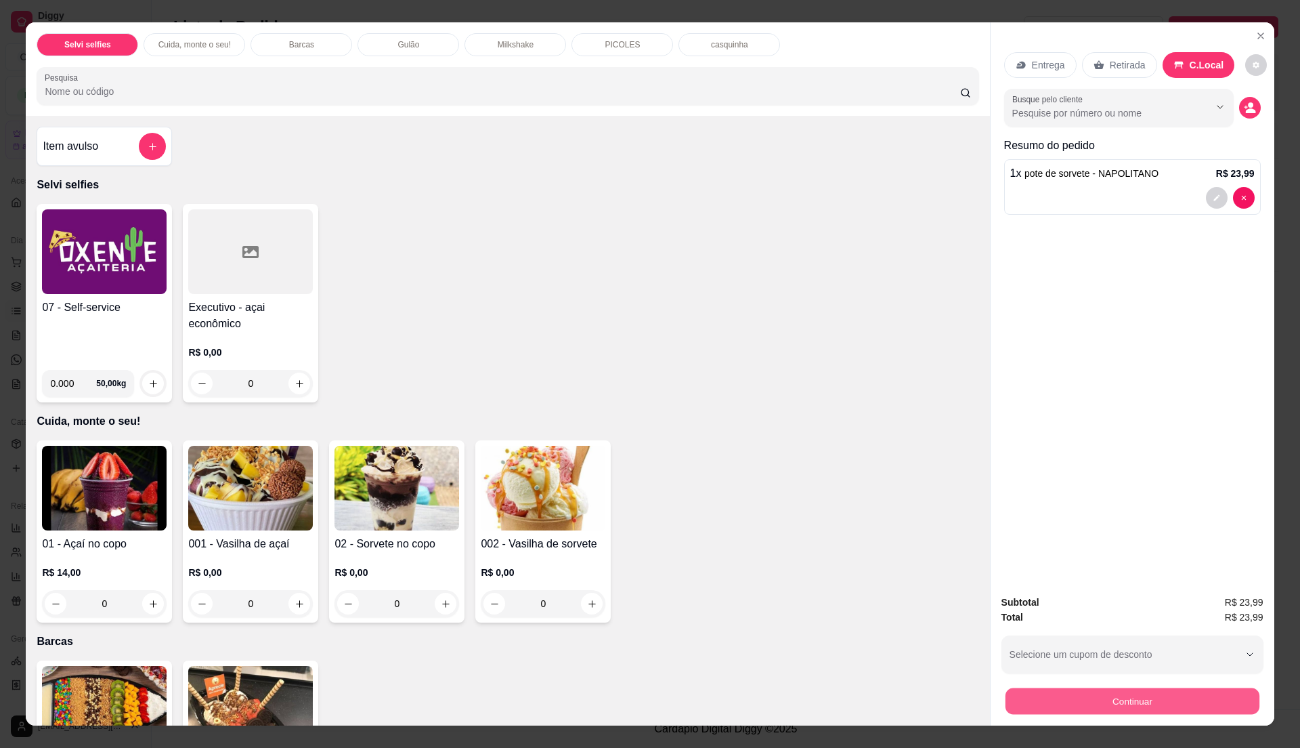
click at [1149, 699] on button "Continuar" at bounding box center [1132, 700] width 254 height 26
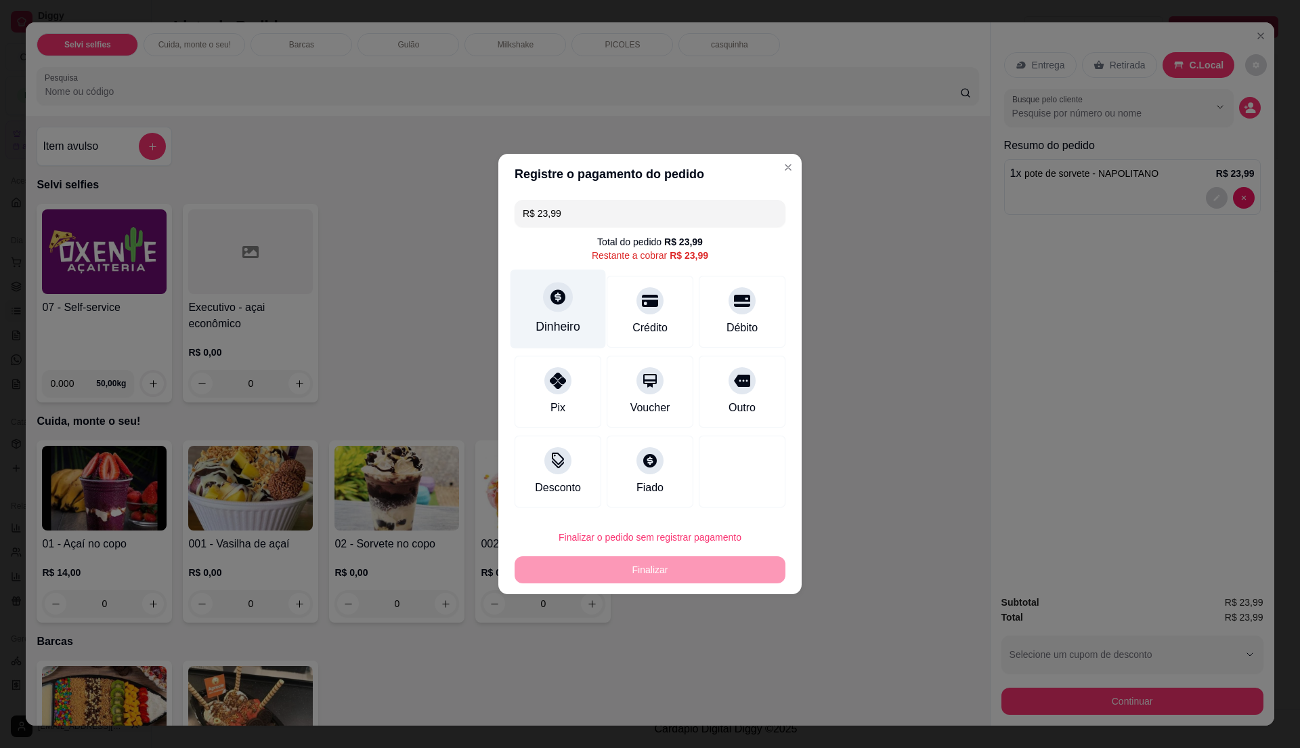
click at [561, 315] on div "Dinheiro" at bounding box center [558, 309] width 95 height 79
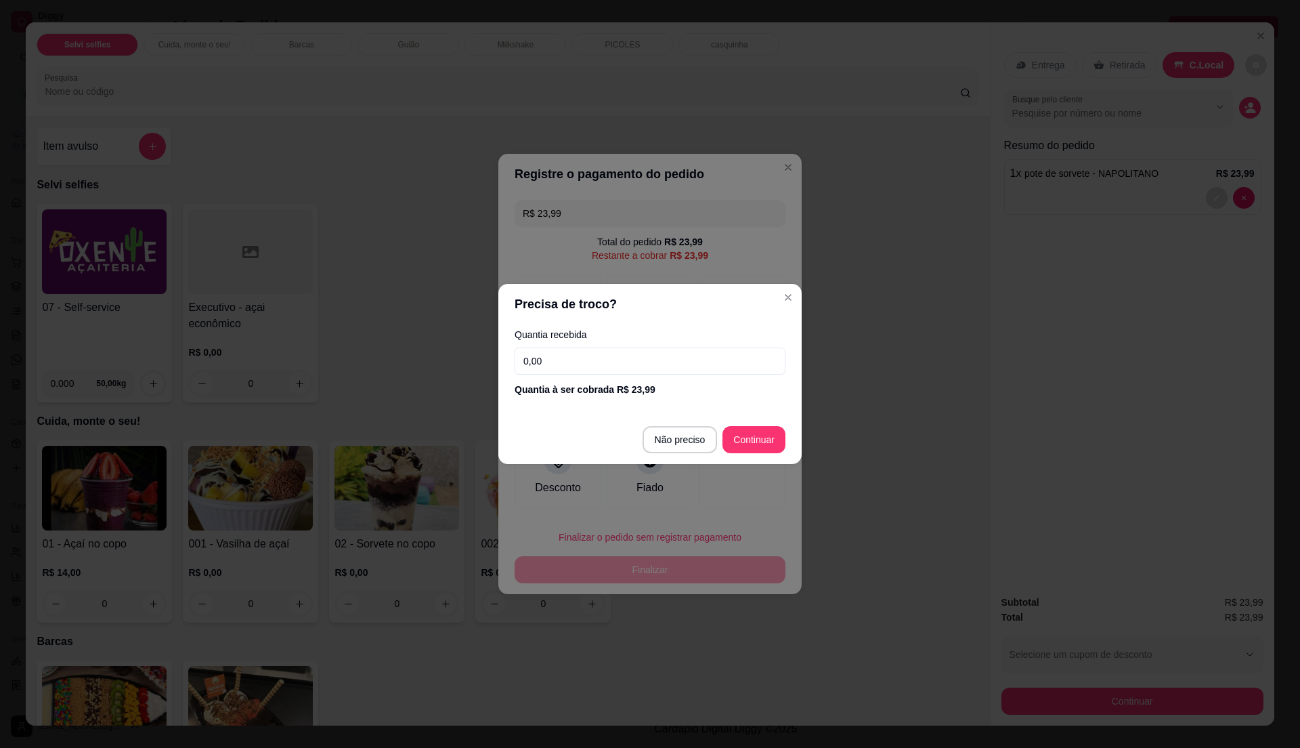
click at [565, 362] on input "0,00" at bounding box center [650, 360] width 271 height 27
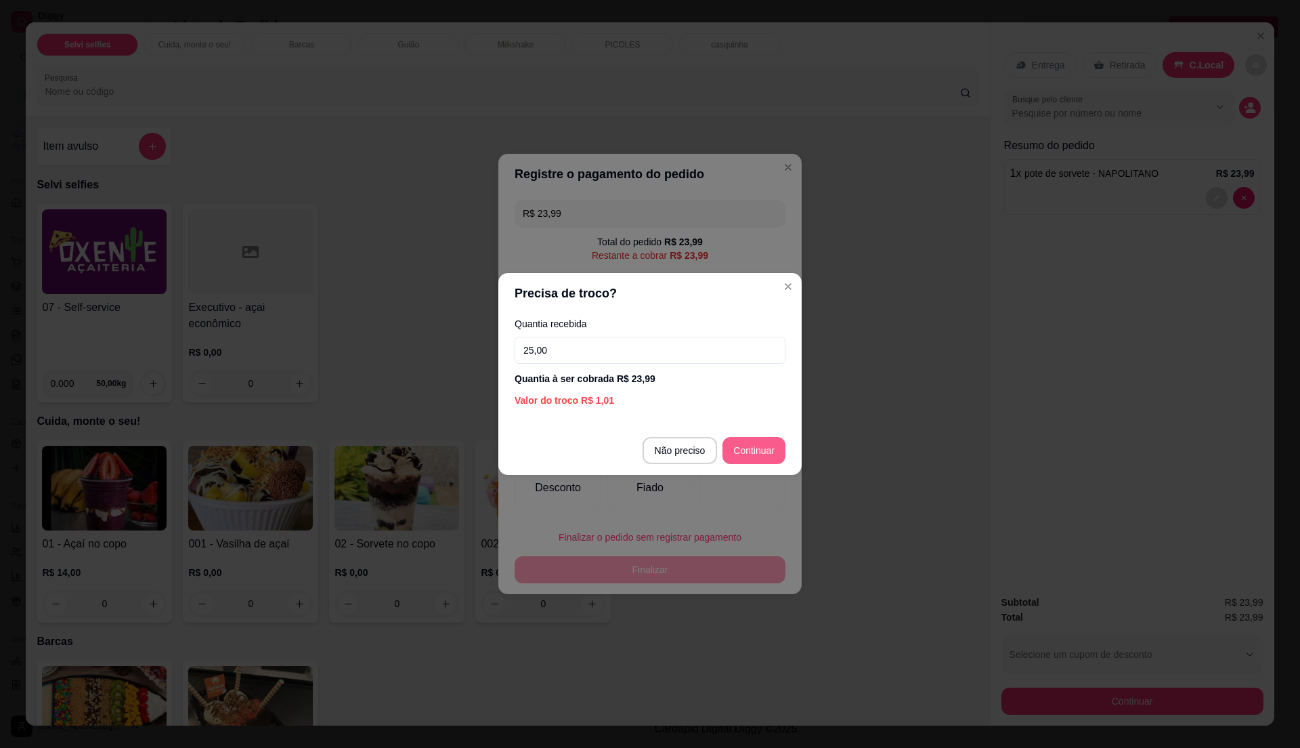
type input "25,00"
type input "R$ 0,00"
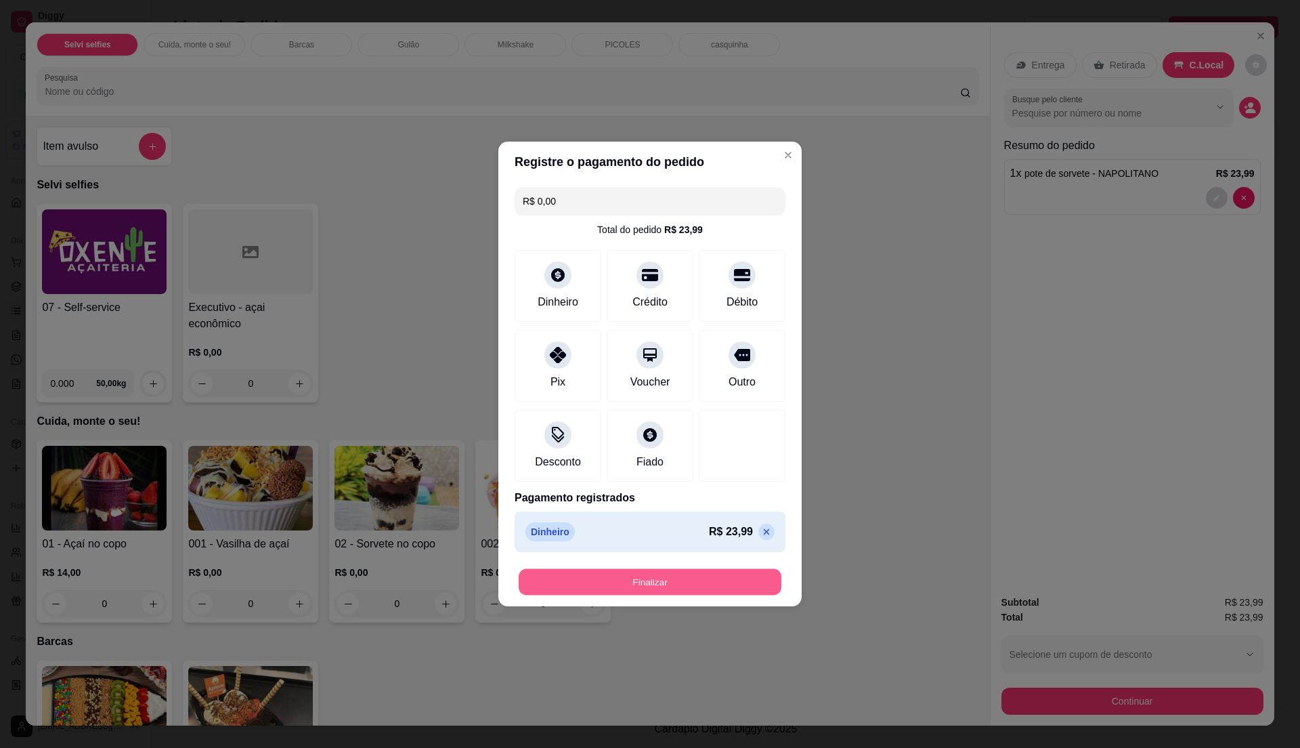
click at [698, 588] on button "Finalizar" at bounding box center [650, 582] width 263 height 26
type input "0"
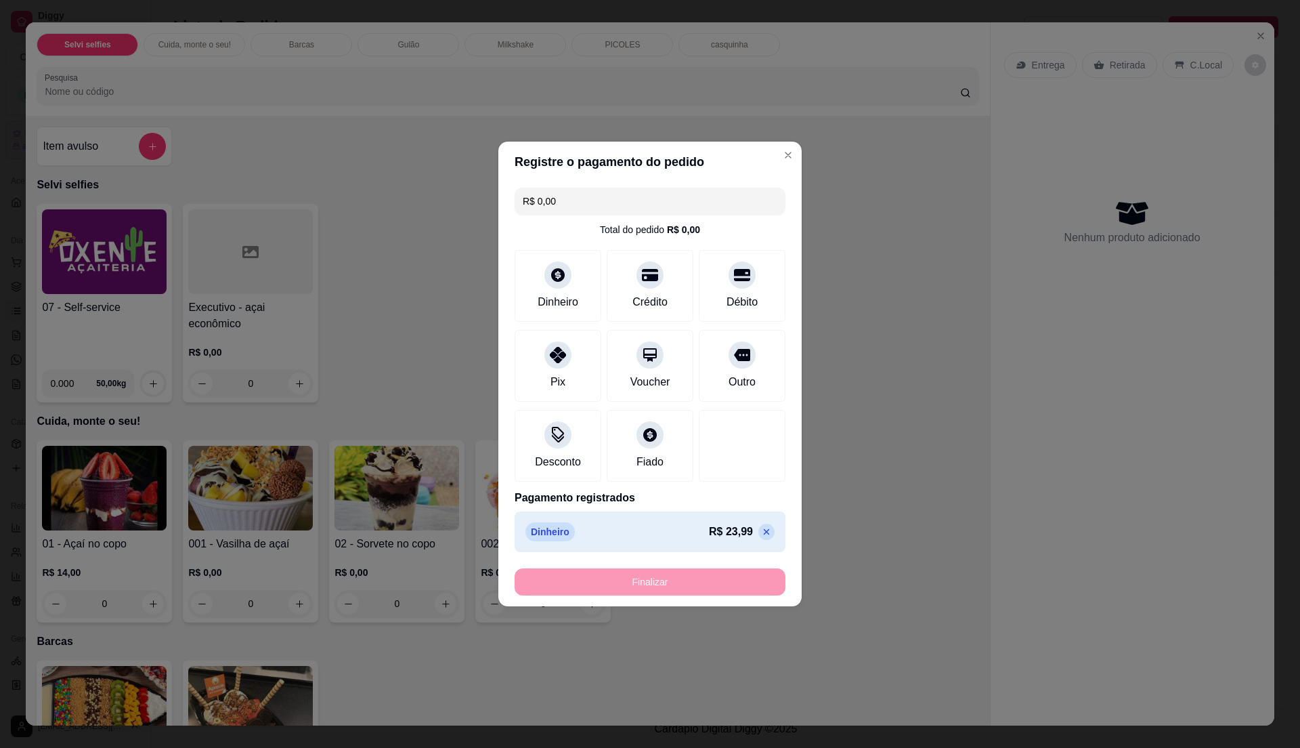
type input "-R$ 23,99"
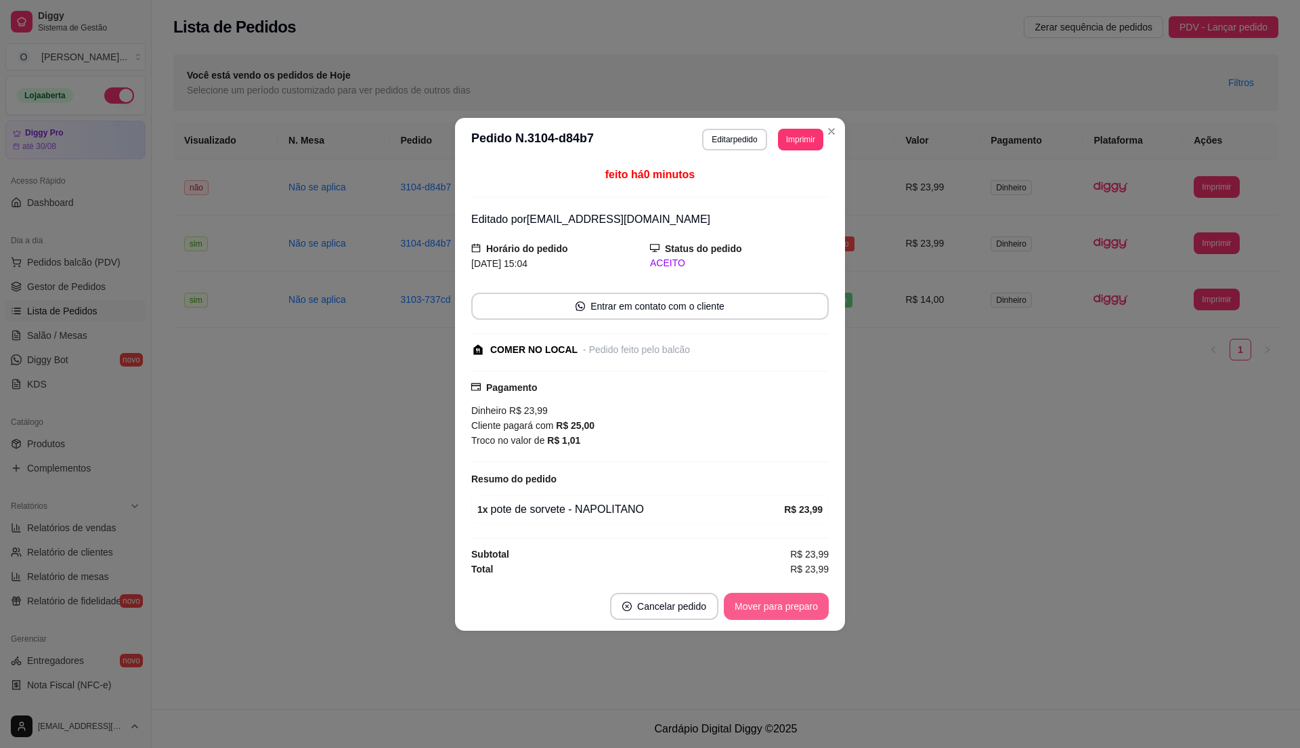
click at [786, 612] on button "Mover para preparo" at bounding box center [776, 606] width 105 height 27
click at [786, 612] on button "Mover para retirada disponível" at bounding box center [753, 606] width 145 height 26
click at [786, 612] on button "Mover para finalizado" at bounding box center [773, 606] width 109 height 26
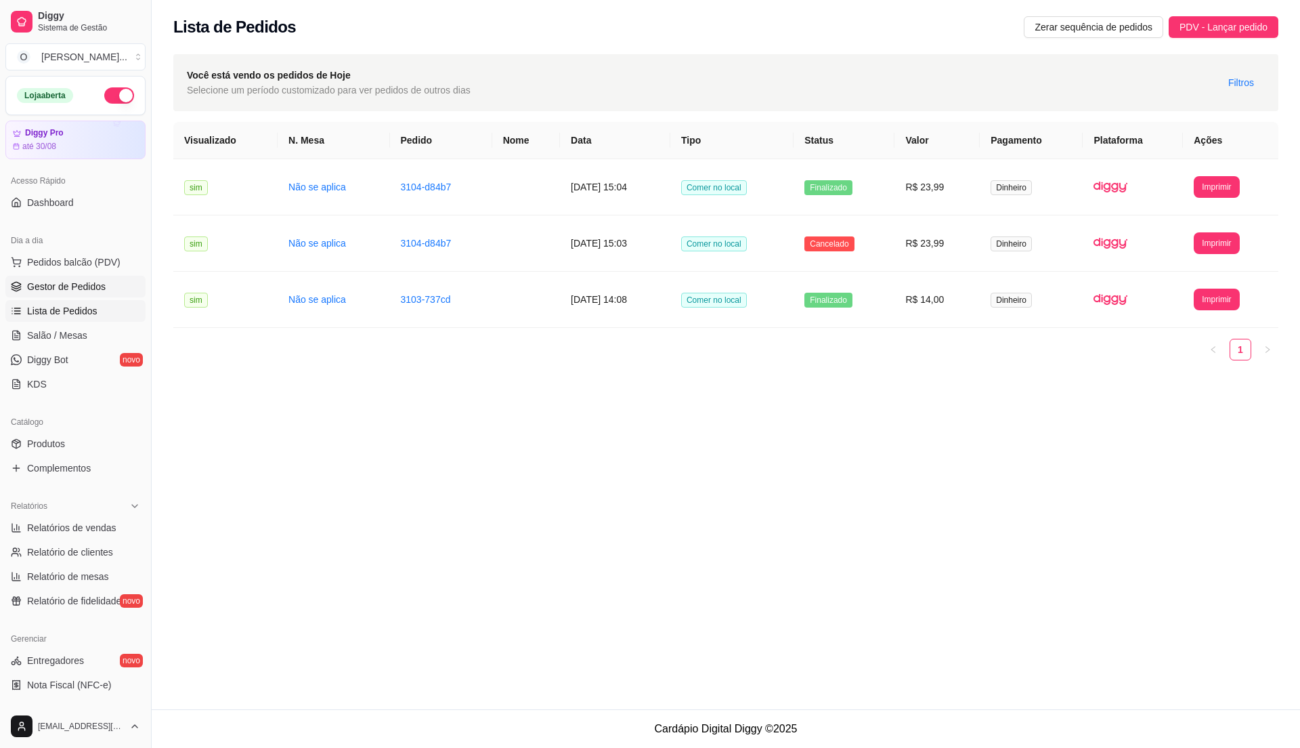
click at [89, 283] on span "Gestor de Pedidos" at bounding box center [66, 287] width 79 height 14
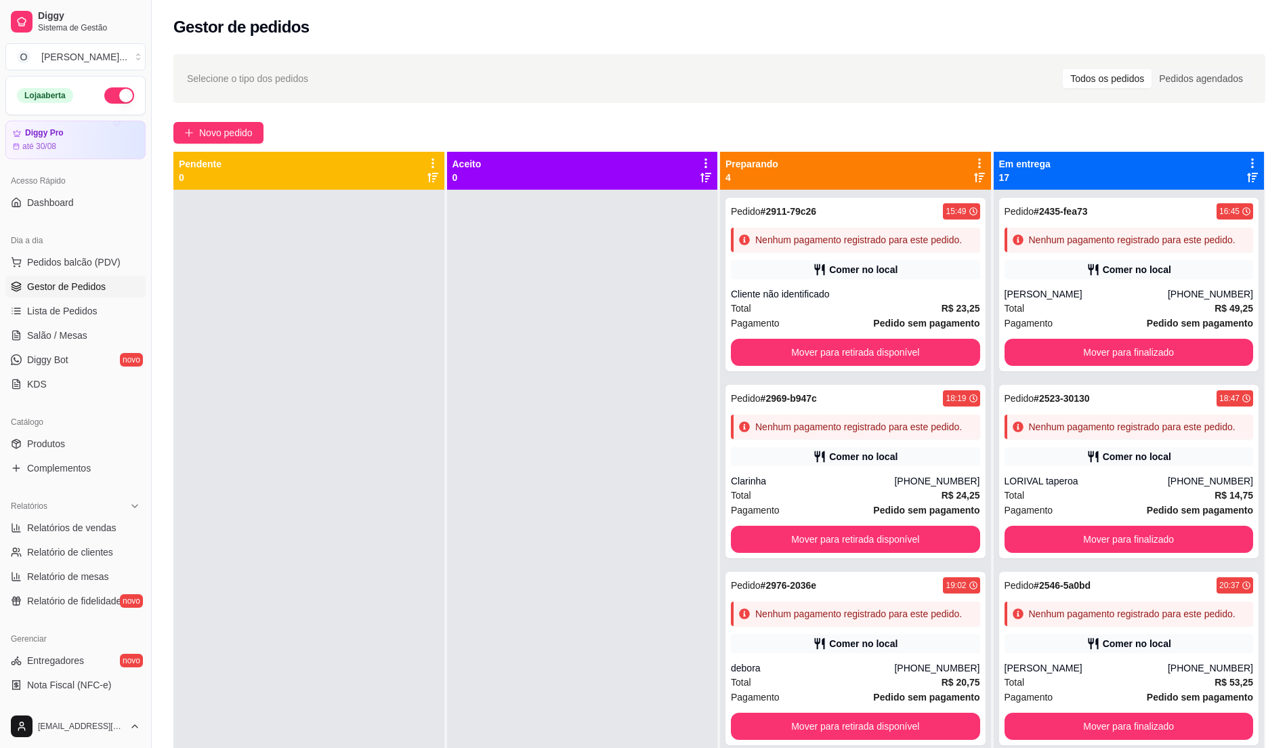
click at [546, 448] on div at bounding box center [582, 564] width 271 height 748
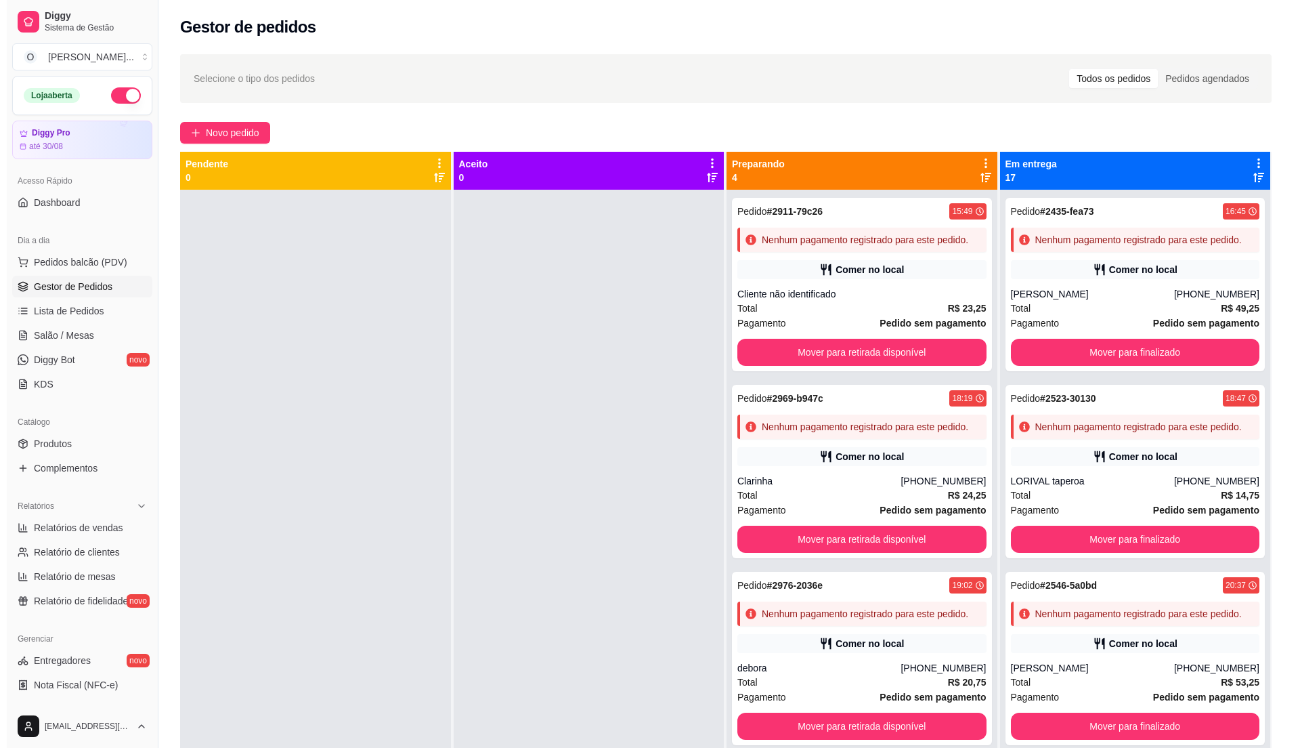
scroll to position [38, 0]
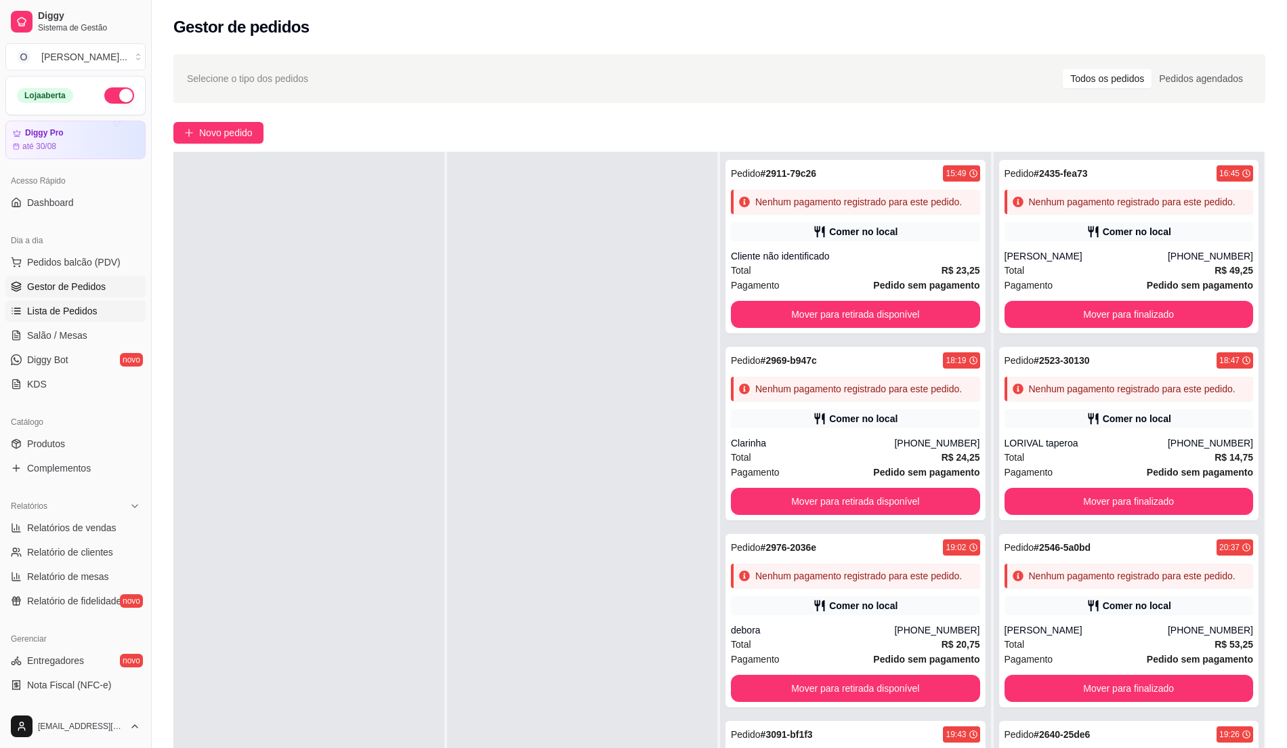
click at [85, 310] on span "Lista de Pedidos" at bounding box center [62, 311] width 70 height 14
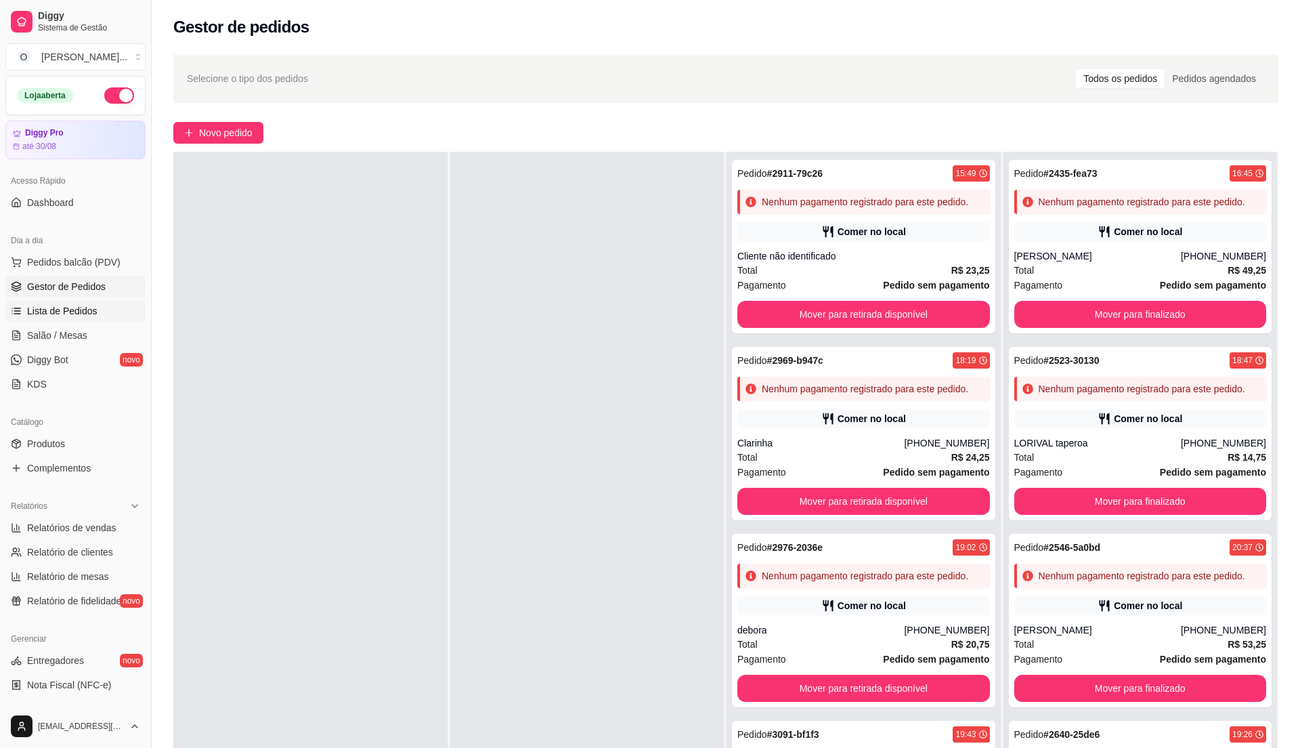
click at [58, 318] on span "Lista de Pedidos" at bounding box center [62, 311] width 70 height 14
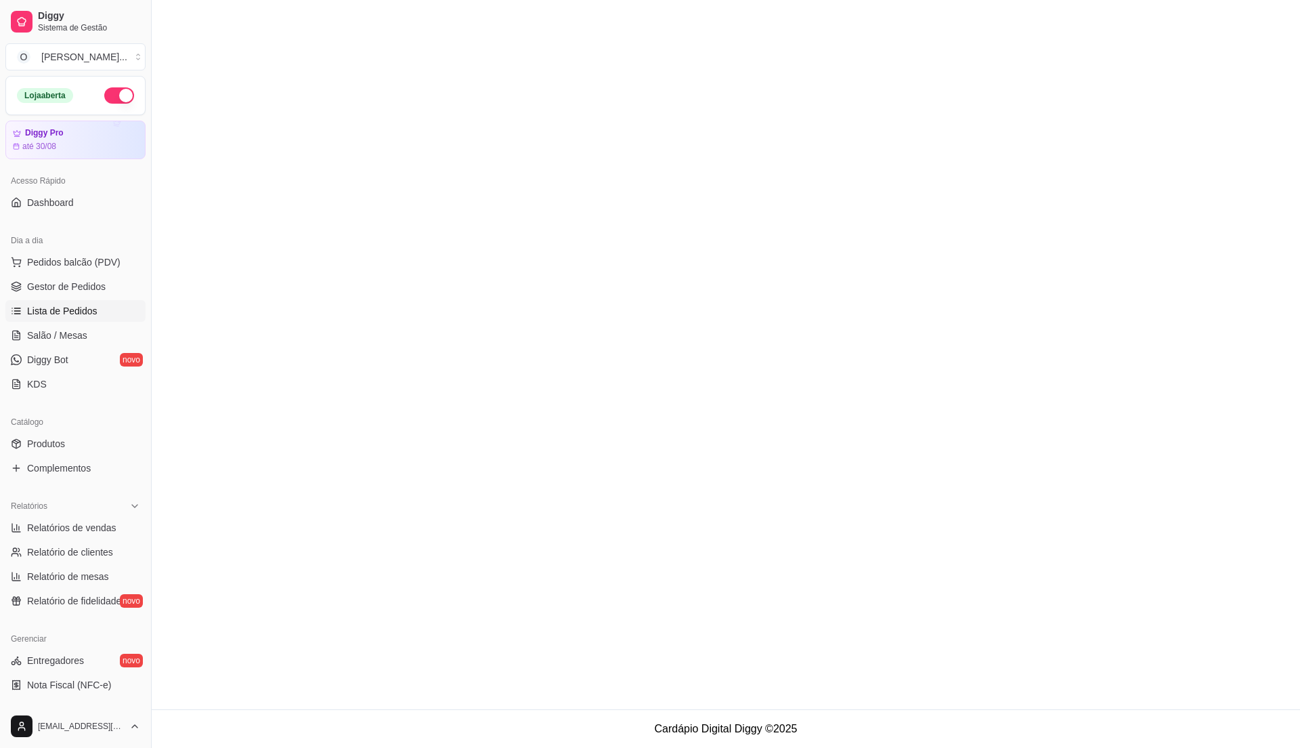
click at [58, 318] on span "Lista de Pedidos" at bounding box center [62, 311] width 70 height 14
click at [83, 288] on span "Gestor de Pedidos" at bounding box center [66, 287] width 79 height 14
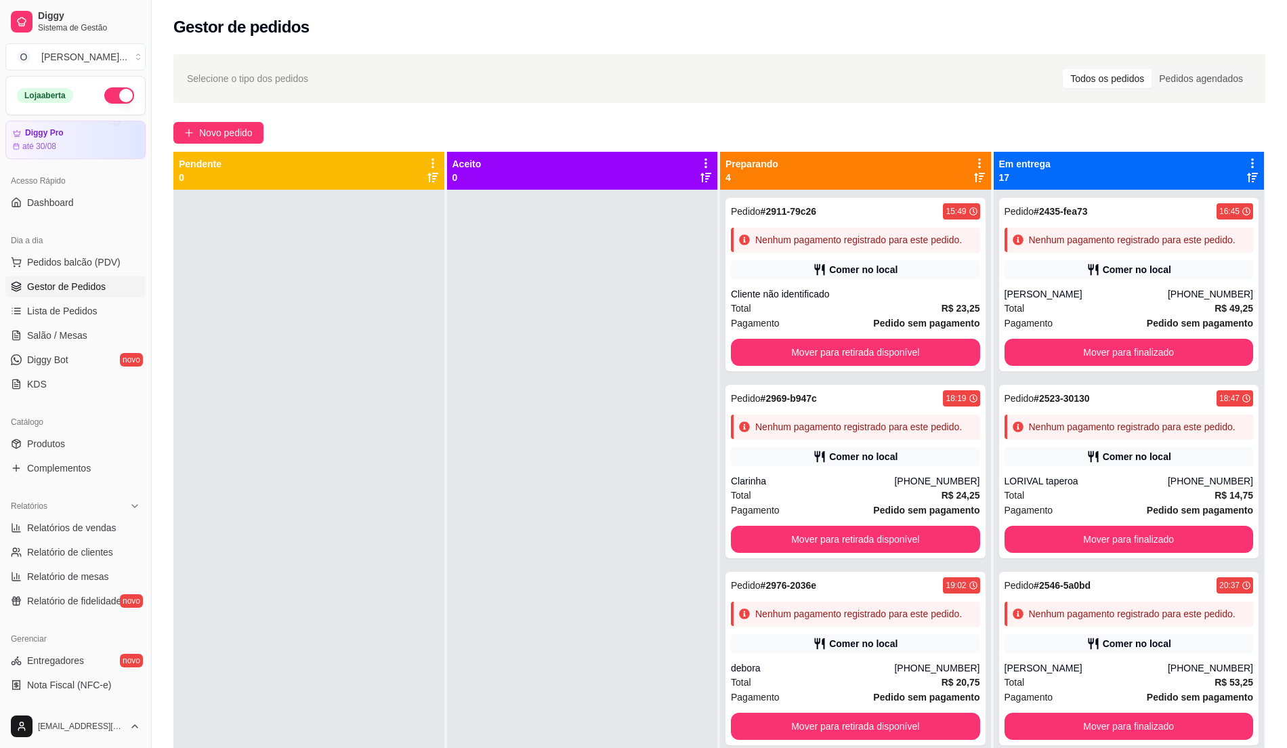
click at [603, 509] on div at bounding box center [582, 564] width 271 height 748
click at [112, 312] on link "Lista de Pedidos" at bounding box center [75, 311] width 140 height 22
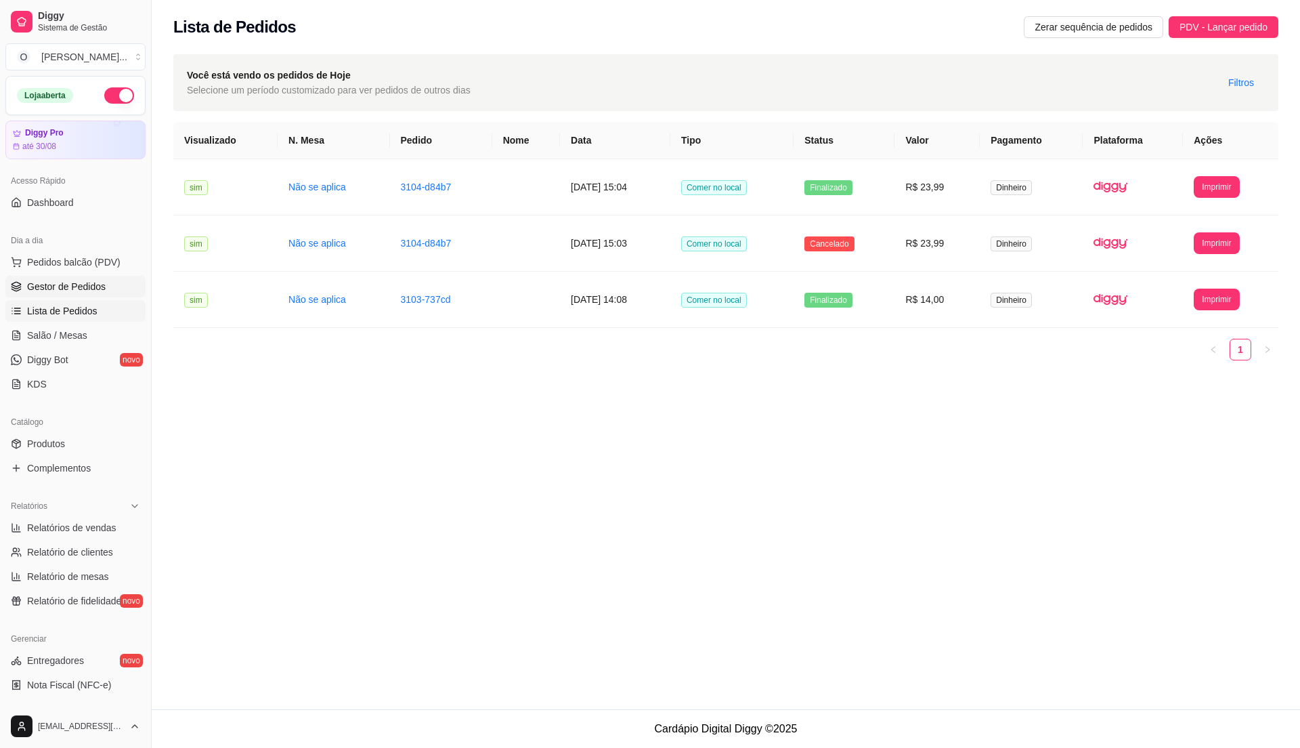
click at [74, 291] on span "Gestor de Pedidos" at bounding box center [66, 287] width 79 height 14
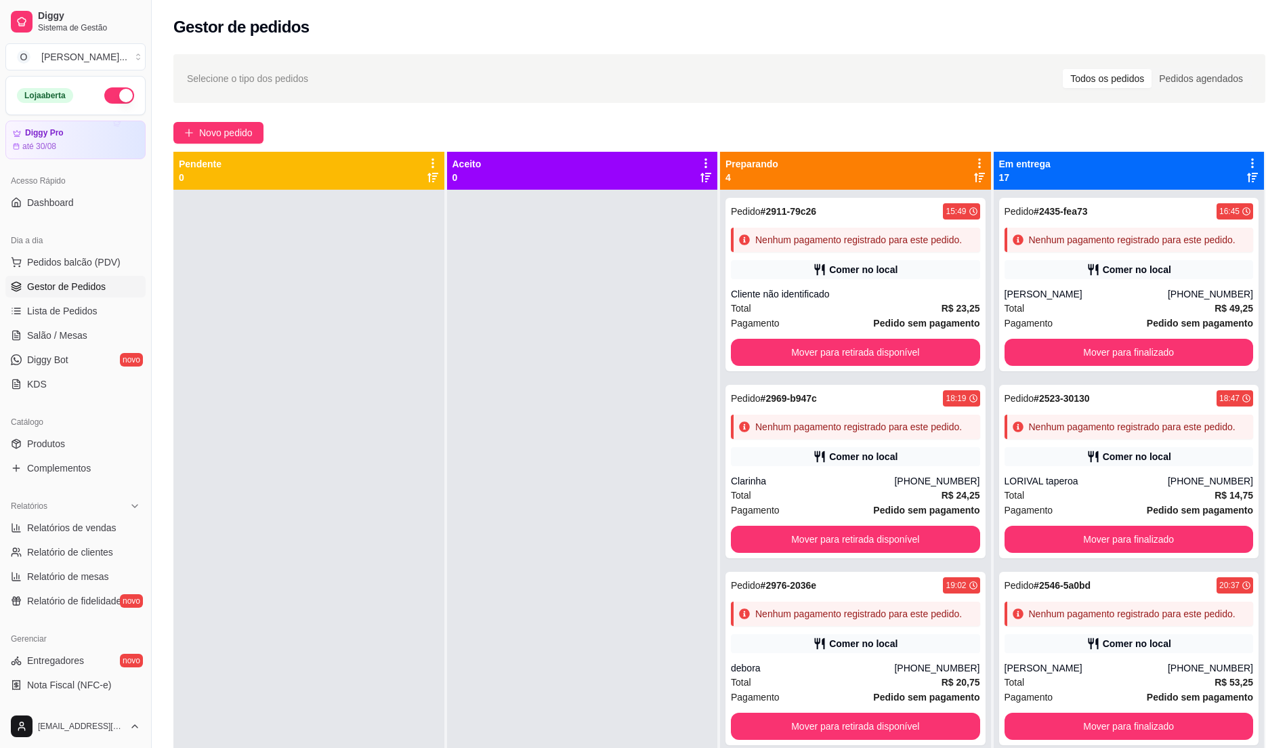
drag, startPoint x: 549, startPoint y: 576, endPoint x: 505, endPoint y: 558, distance: 46.8
click at [549, 576] on div at bounding box center [582, 564] width 271 height 748
click at [56, 261] on span "Pedidos balcão (PDV)" at bounding box center [73, 262] width 93 height 14
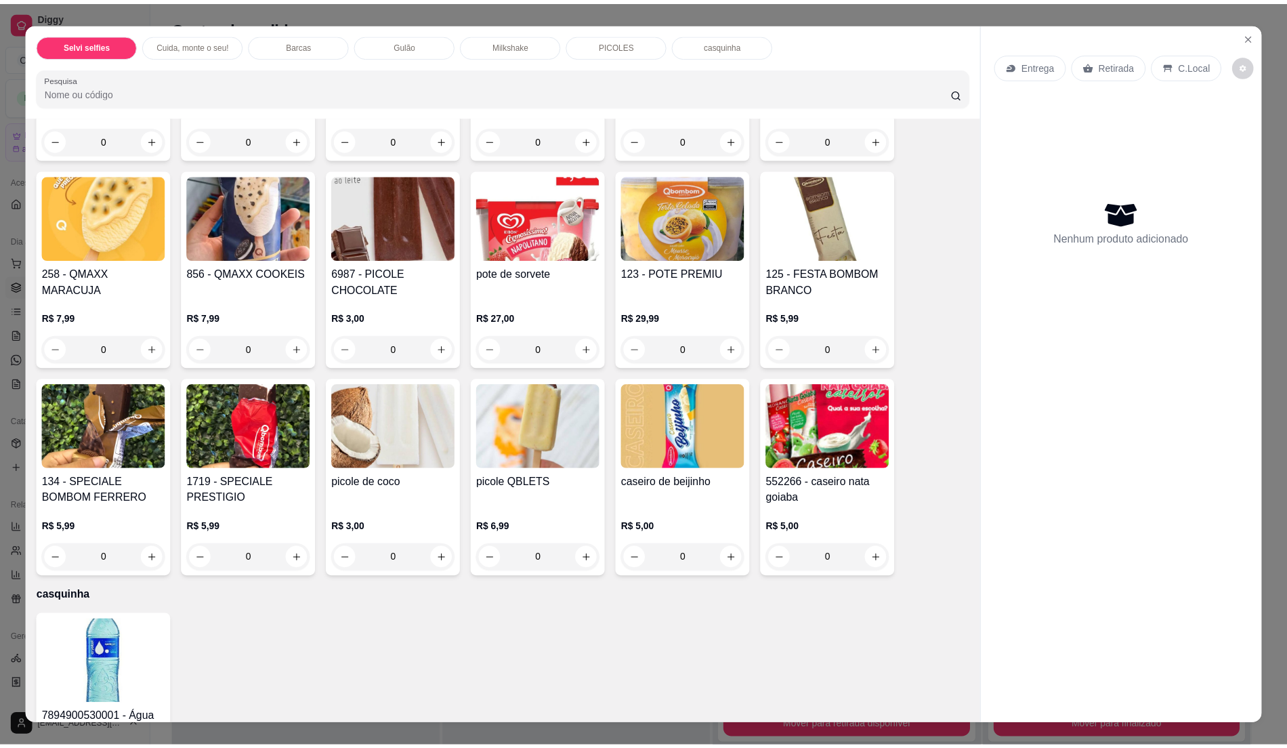
scroll to position [1625, 0]
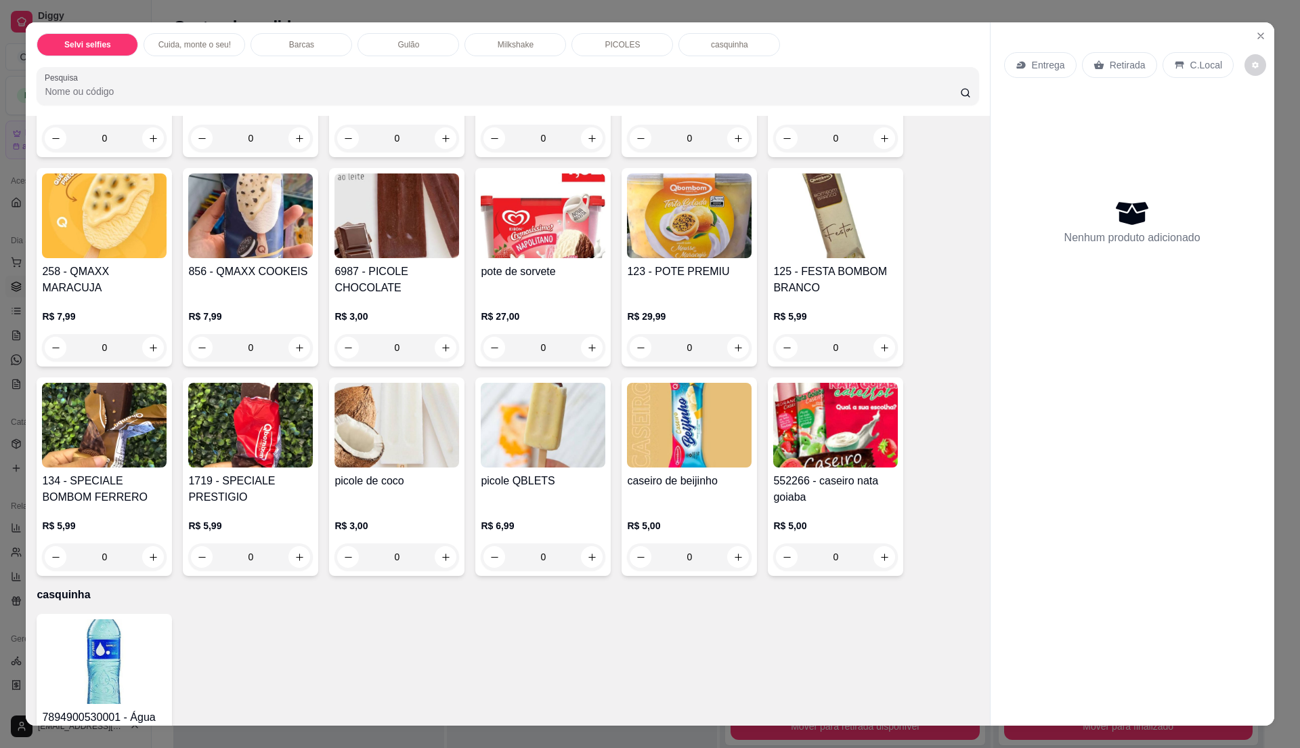
click at [561, 279] on h4 "pote de sorvete" at bounding box center [543, 271] width 125 height 16
click at [681, 267] on h4 "123 - POTE PREMIU" at bounding box center [689, 271] width 125 height 16
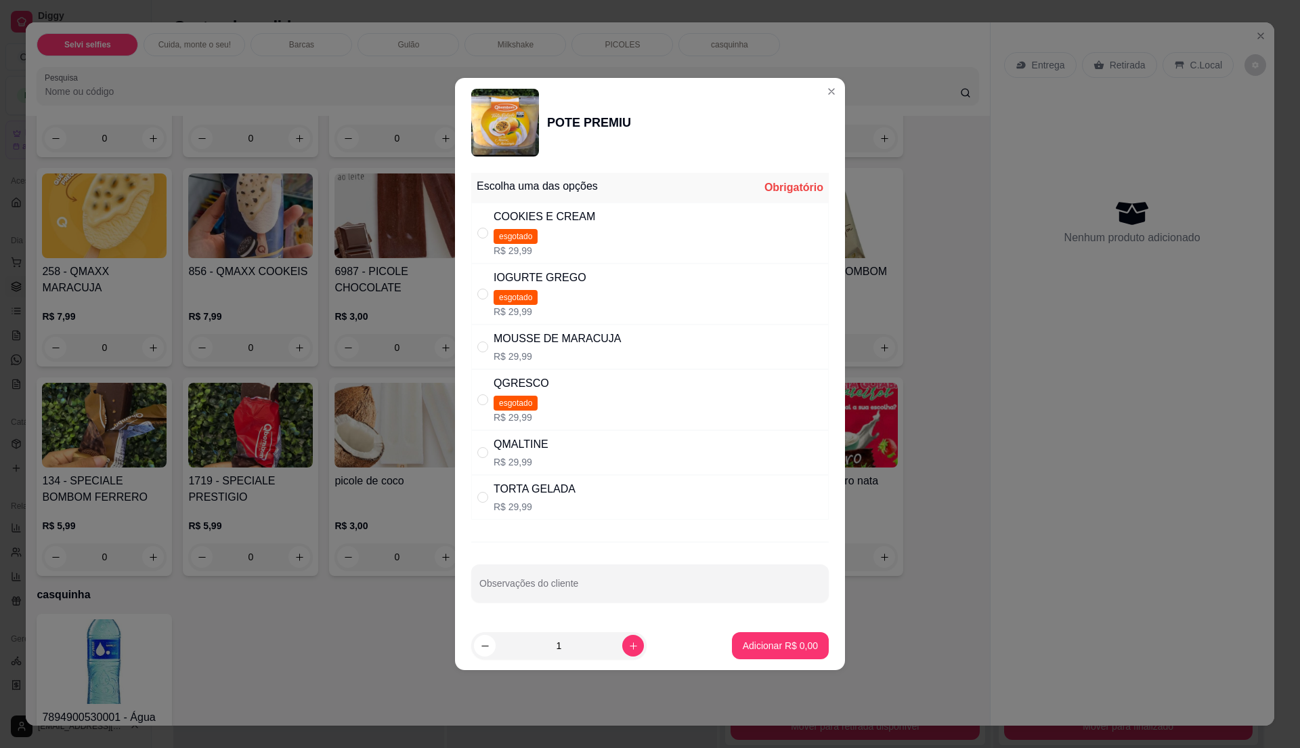
click at [570, 480] on div "TORTA GELADA R$ 29,99" at bounding box center [650, 497] width 358 height 45
radio input "true"
click at [772, 651] on p "Adicionar R$ 29,99" at bounding box center [778, 645] width 79 height 13
type input "1"
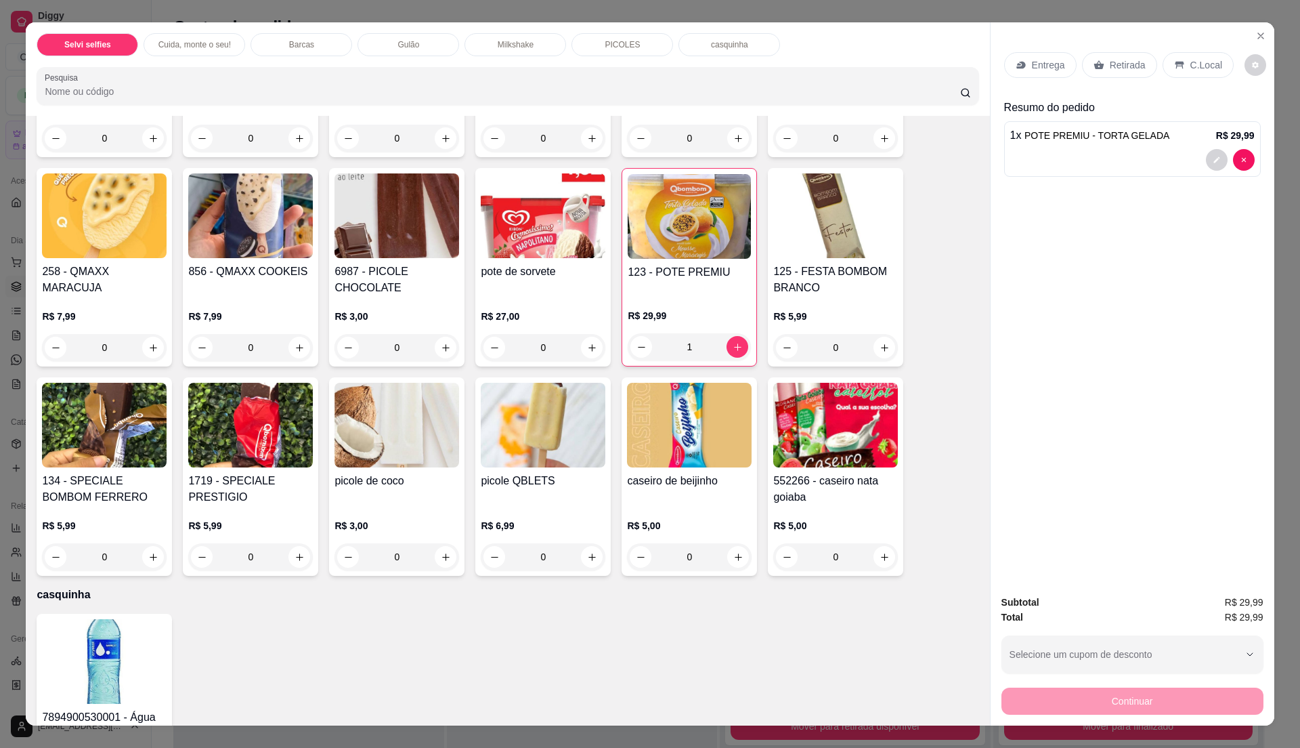
click at [1178, 68] on div "C.Local" at bounding box center [1198, 65] width 71 height 26
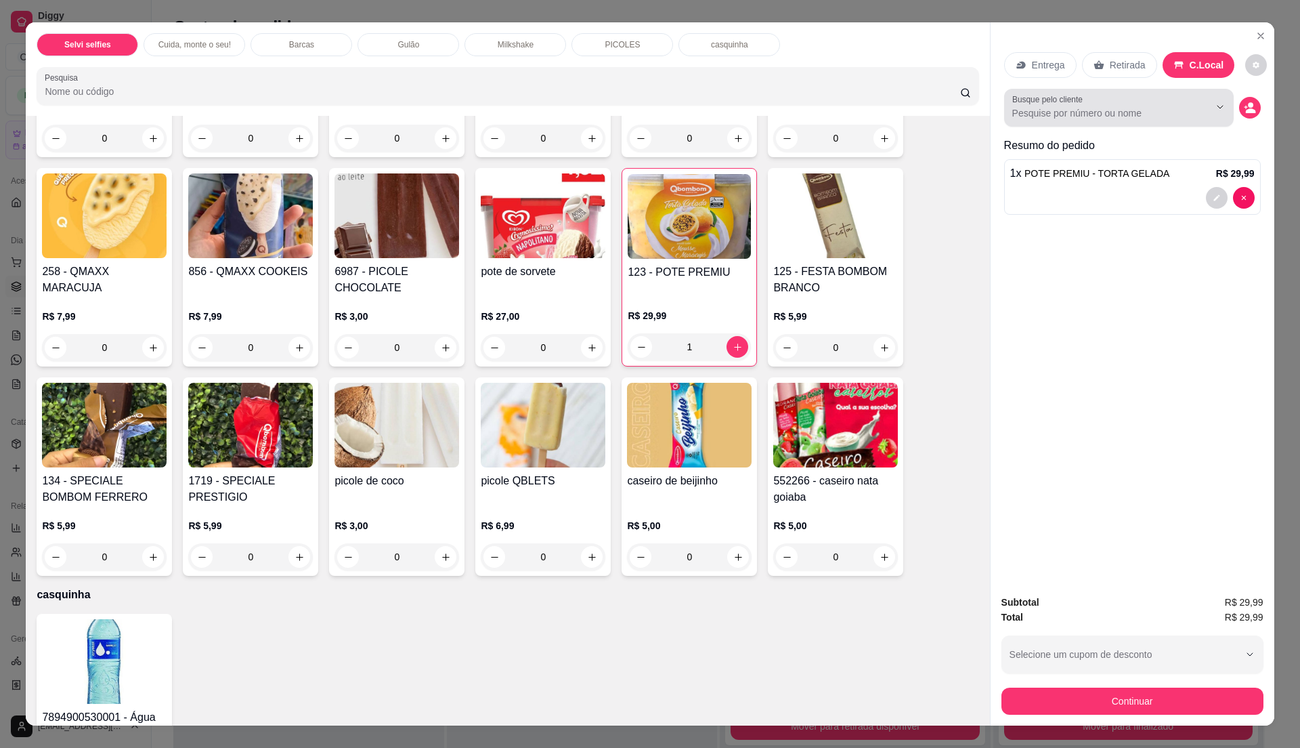
click at [1132, 114] on input "Busque pelo cliente" at bounding box center [1100, 113] width 175 height 14
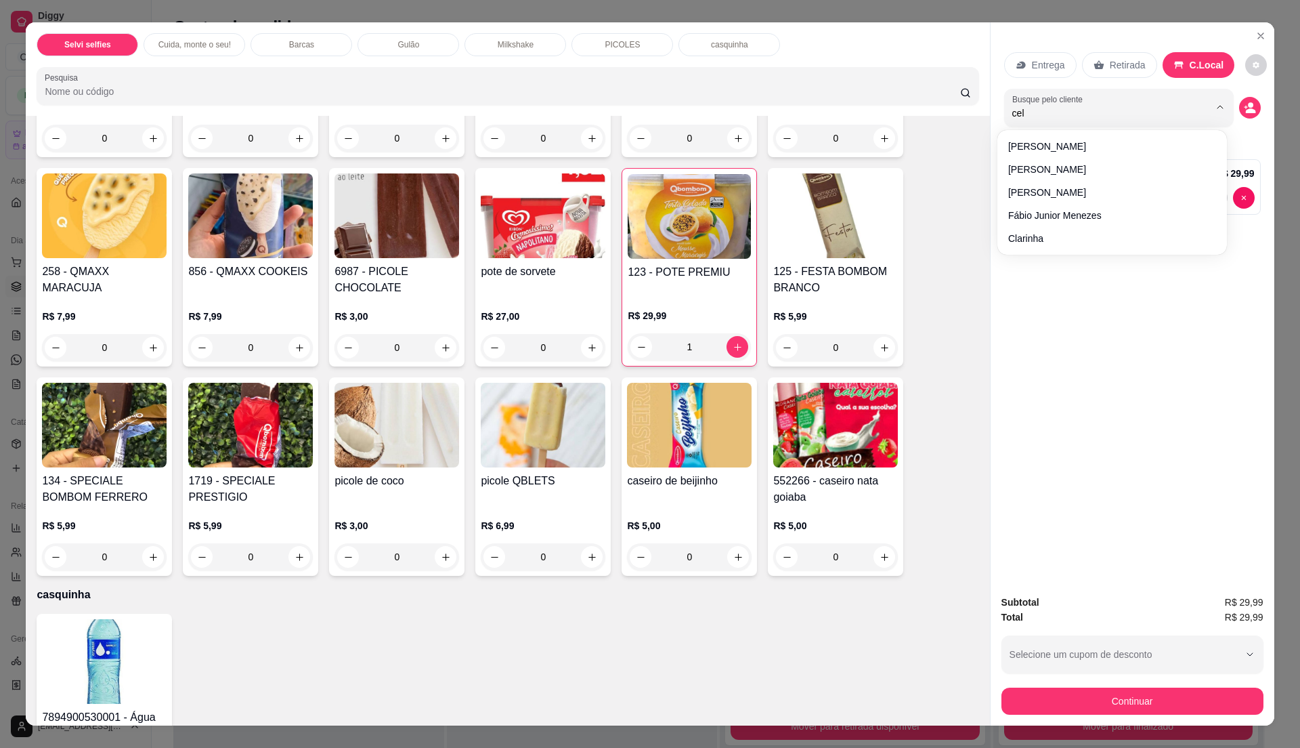
type input "celi"
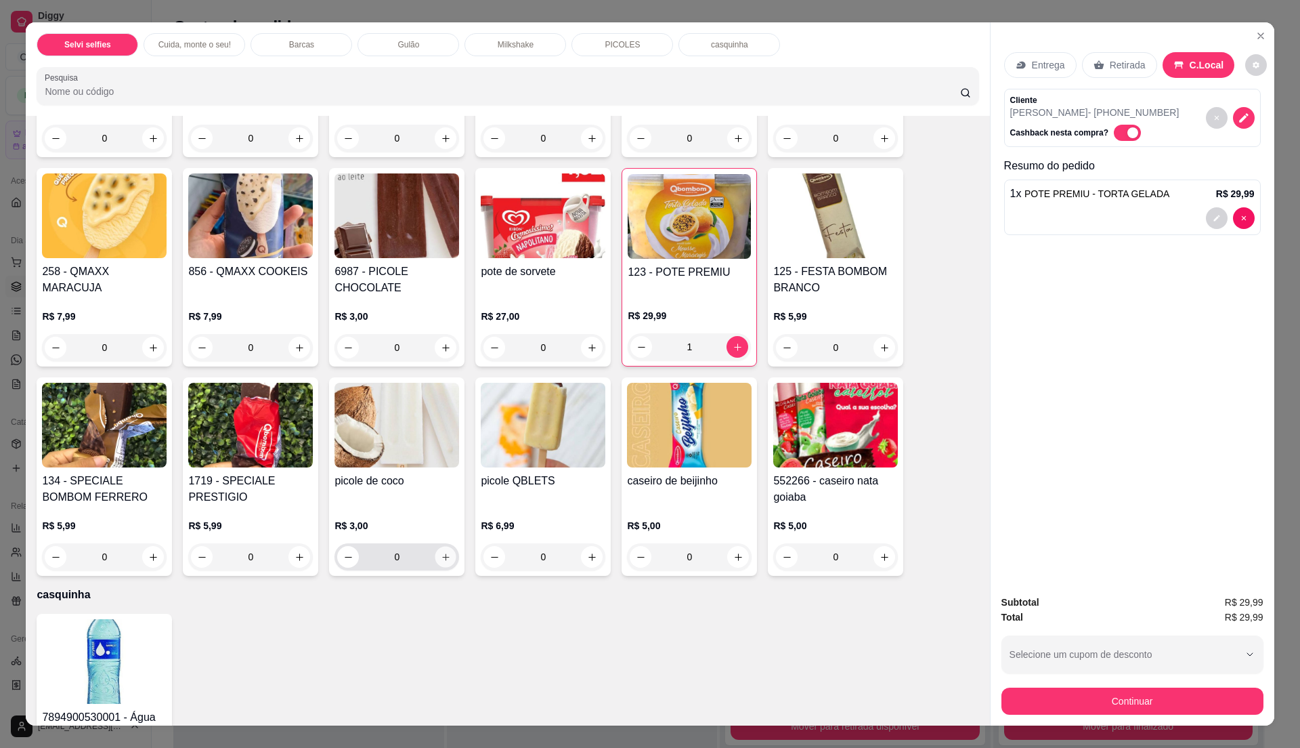
click at [441, 559] on icon "increase-product-quantity" at bounding box center [446, 557] width 10 height 10
type input "1"
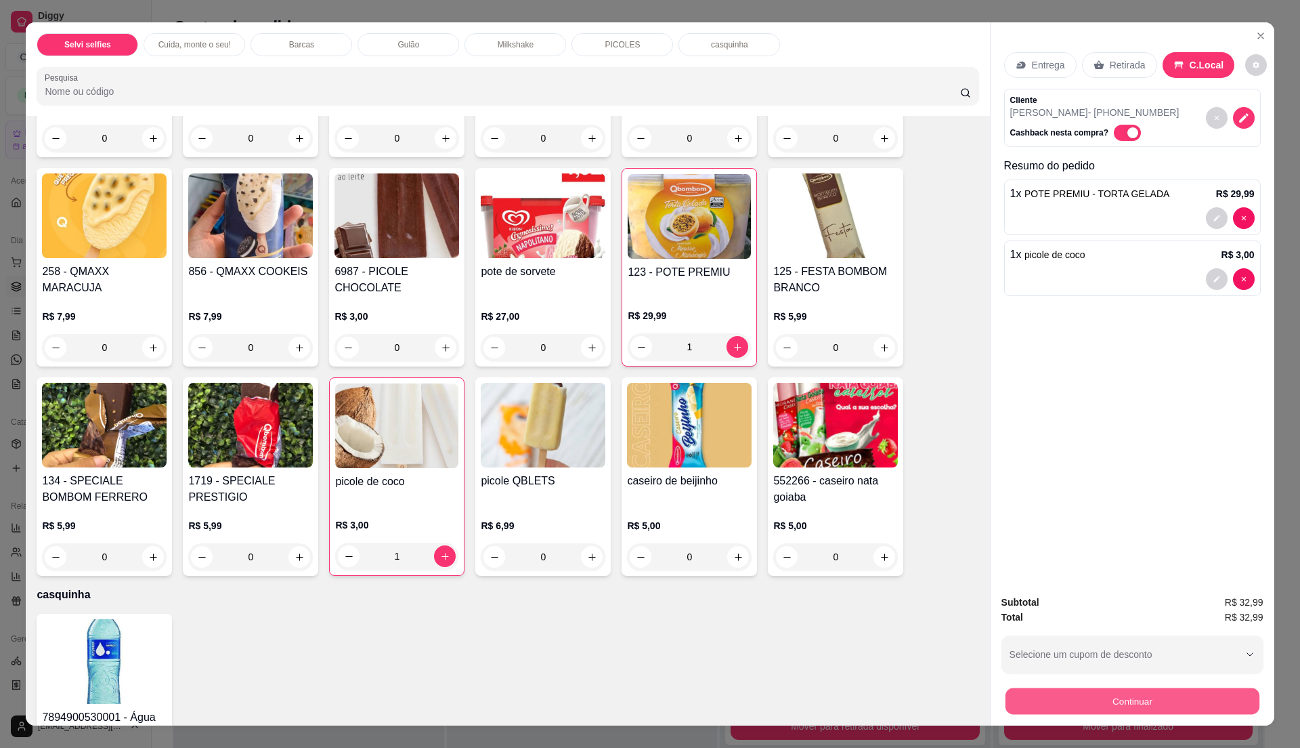
click at [1143, 696] on button "Continuar" at bounding box center [1132, 700] width 254 height 26
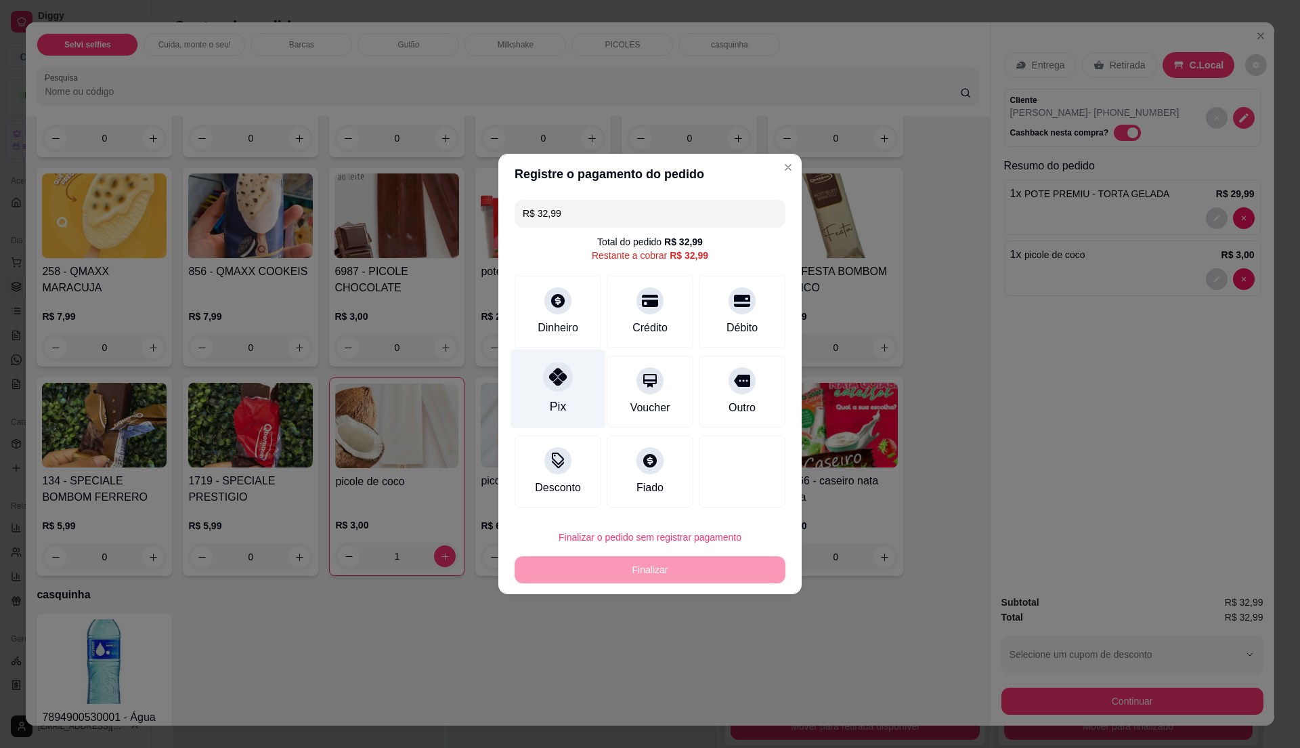
click at [553, 391] on div at bounding box center [558, 377] width 30 height 30
type input "R$ 0,00"
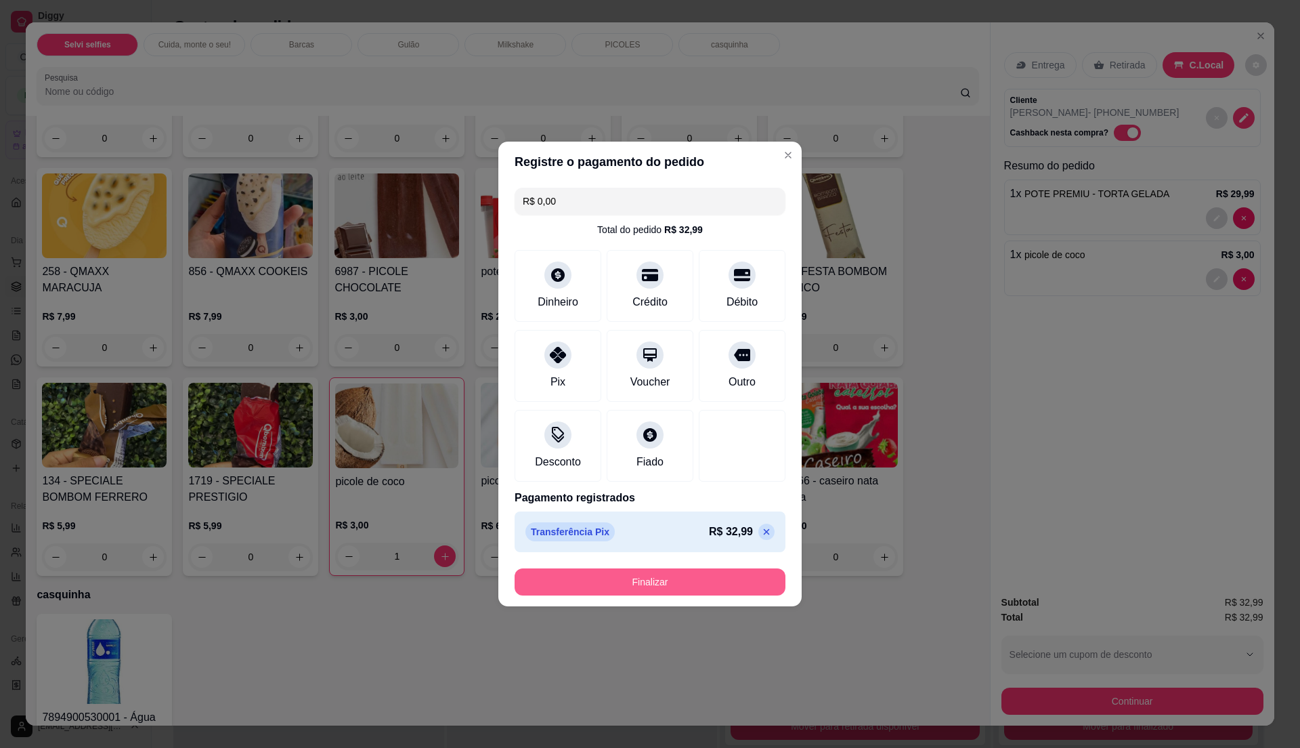
click at [659, 582] on button "Finalizar" at bounding box center [650, 581] width 271 height 27
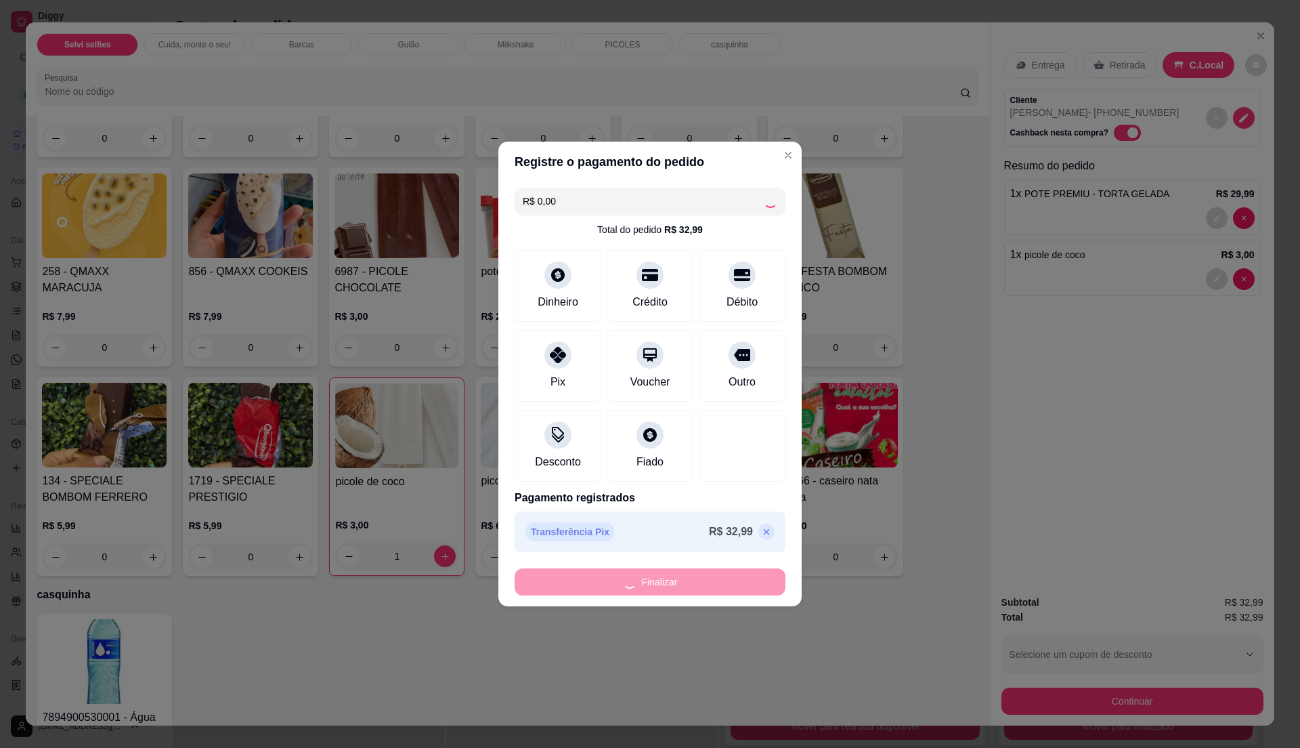
type input "0"
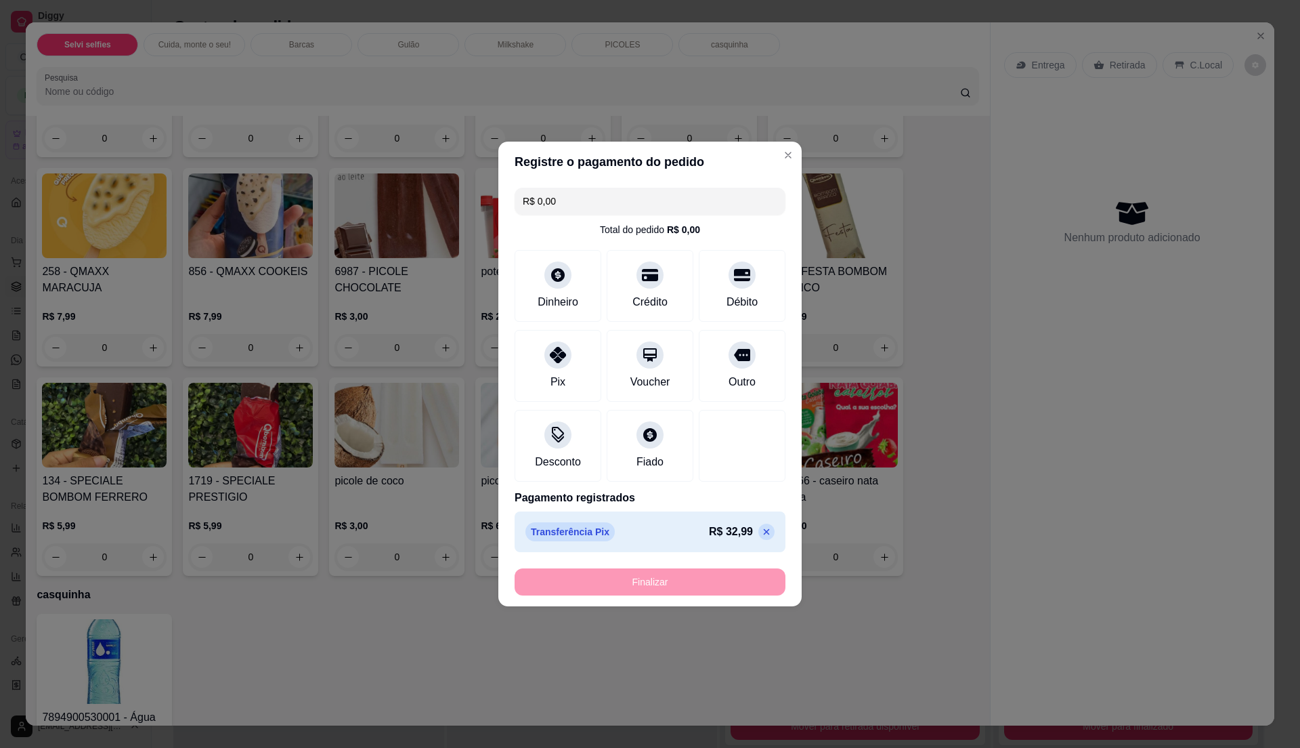
type input "-R$ 32,99"
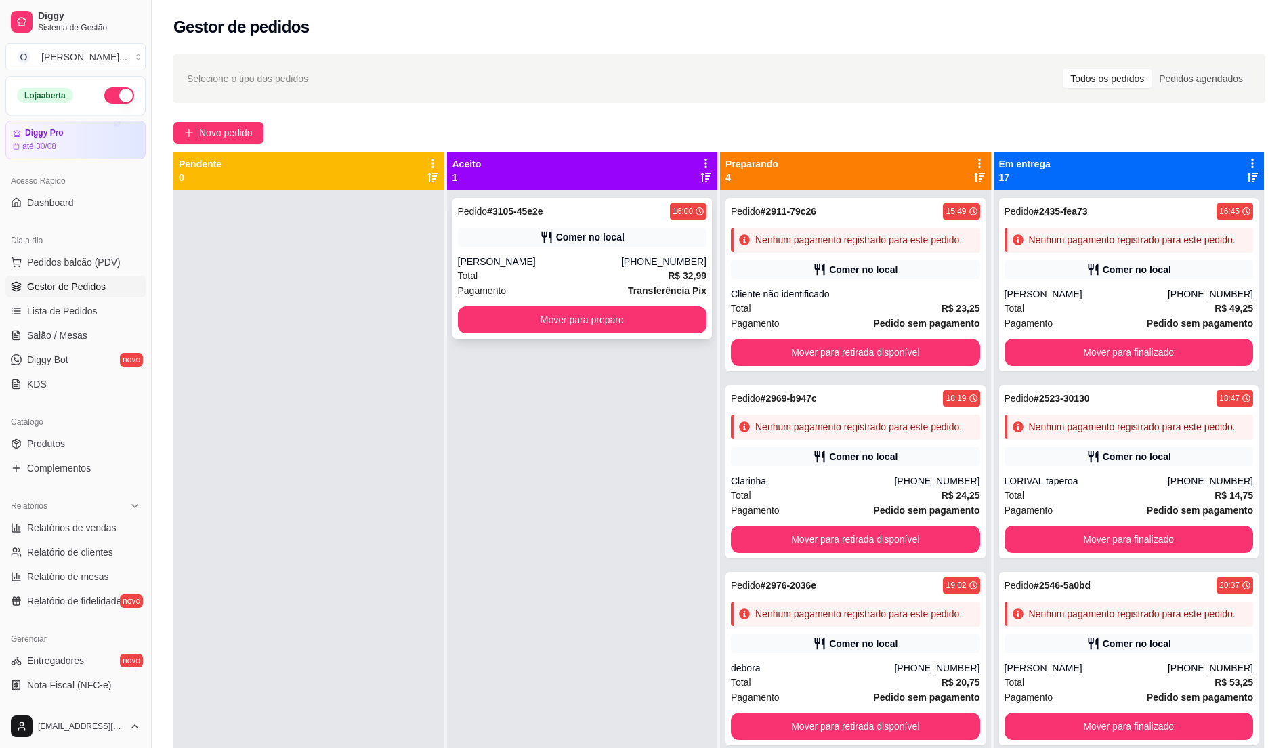
click at [557, 266] on div "[PERSON_NAME]" at bounding box center [539, 262] width 163 height 14
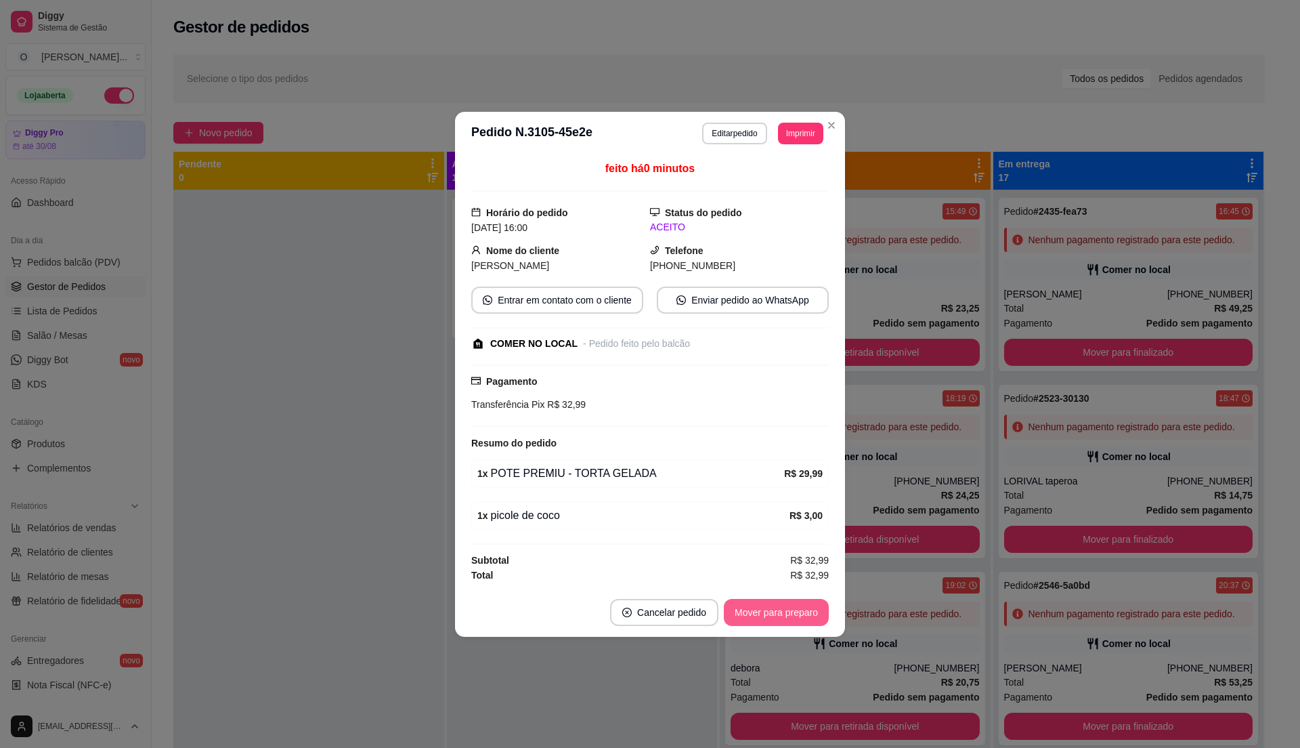
click at [773, 622] on button "Mover para preparo" at bounding box center [776, 612] width 105 height 27
click at [773, 622] on button "Mover para retirada disponível" at bounding box center [754, 612] width 150 height 27
click at [787, 614] on button "Mover para finalizado" at bounding box center [773, 612] width 112 height 27
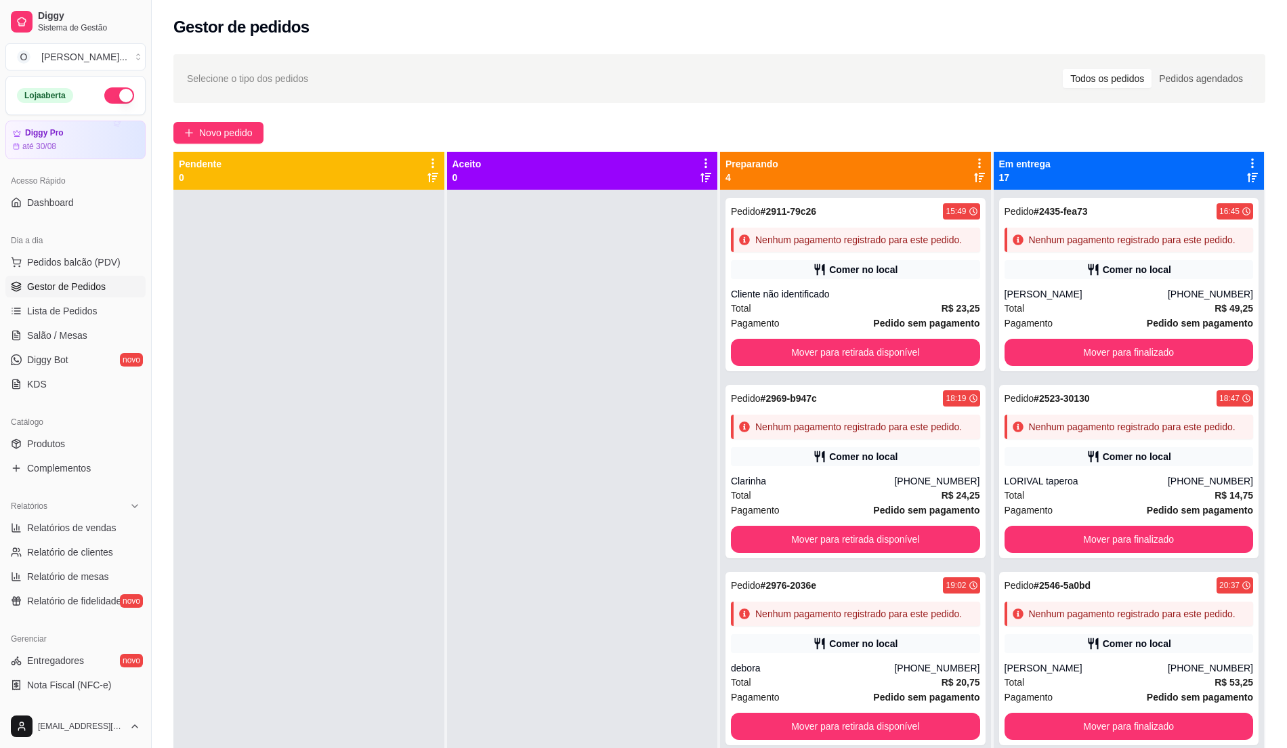
click at [562, 489] on div at bounding box center [582, 564] width 271 height 748
click at [95, 515] on div "Relatórios" at bounding box center [75, 506] width 140 height 22
click at [80, 507] on div "Relatórios" at bounding box center [75, 506] width 140 height 22
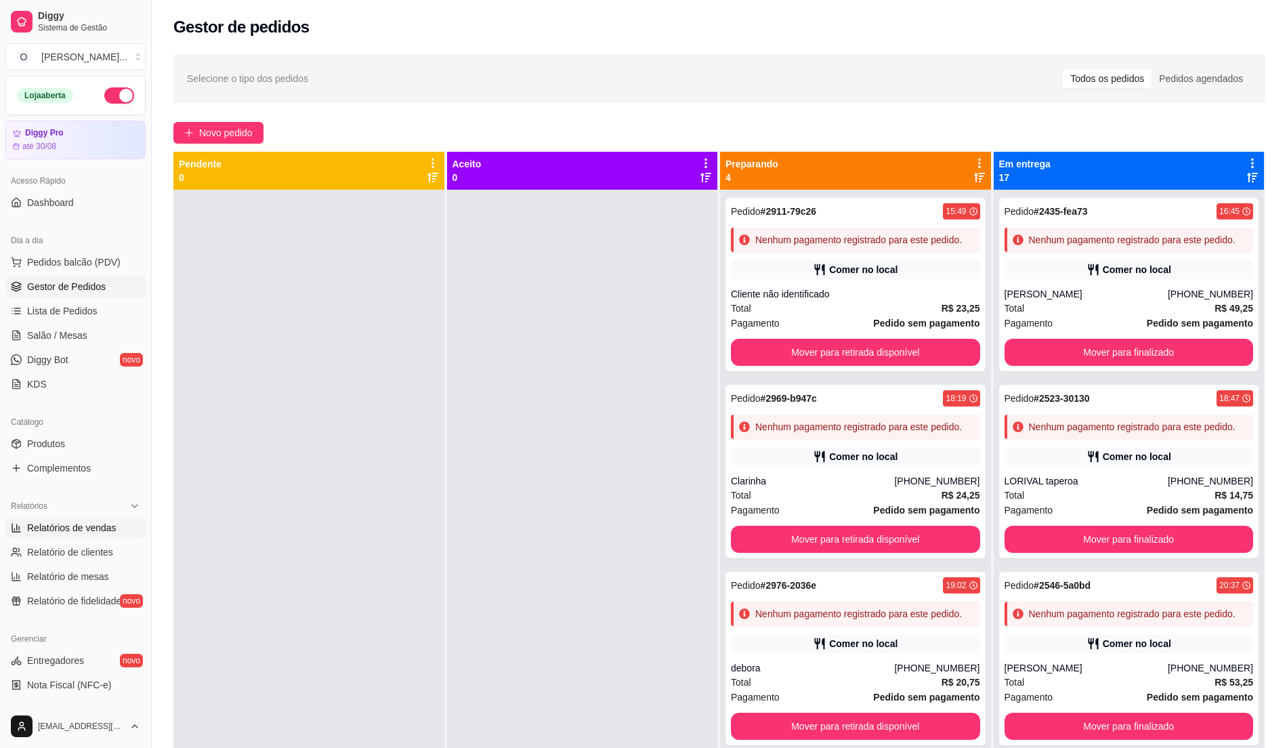
click at [63, 535] on link "Relatórios de vendas" at bounding box center [75, 528] width 140 height 22
select select "ALL"
select select "0"
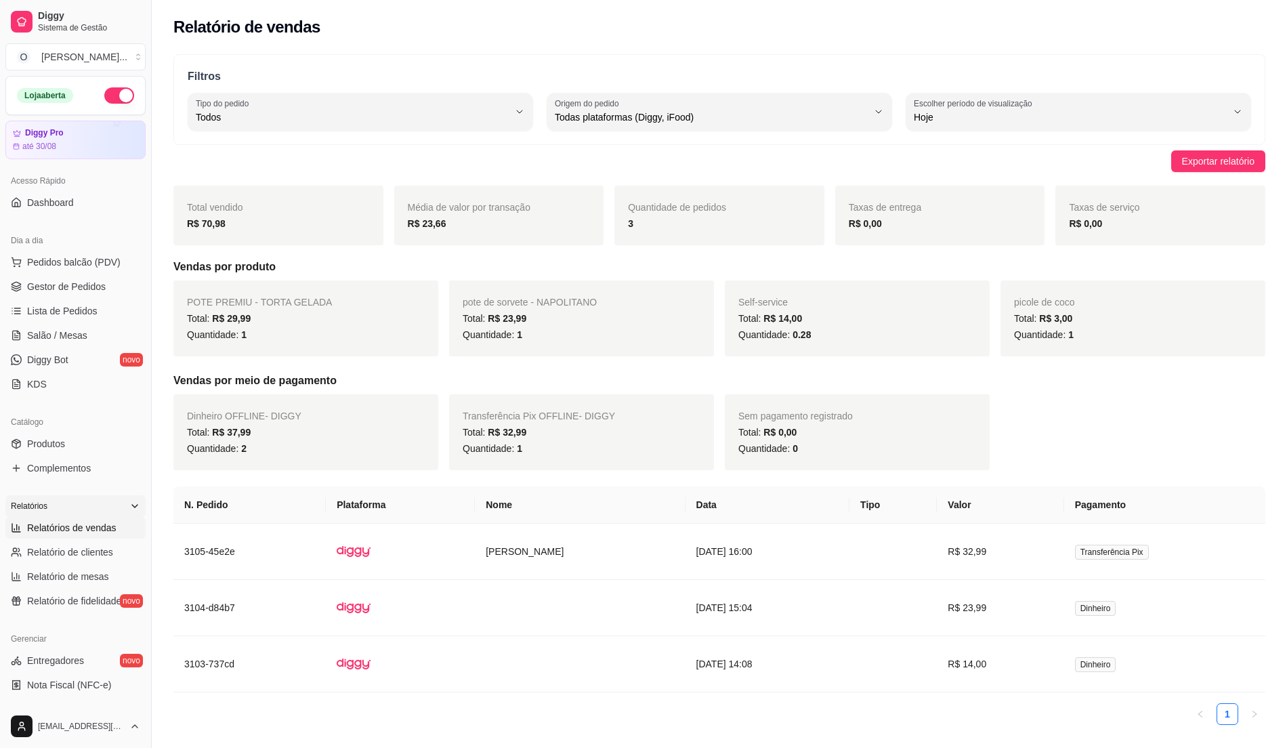
click at [103, 504] on div "Relatórios" at bounding box center [75, 506] width 140 height 22
click at [83, 417] on div "Catálogo" at bounding box center [75, 422] width 140 height 22
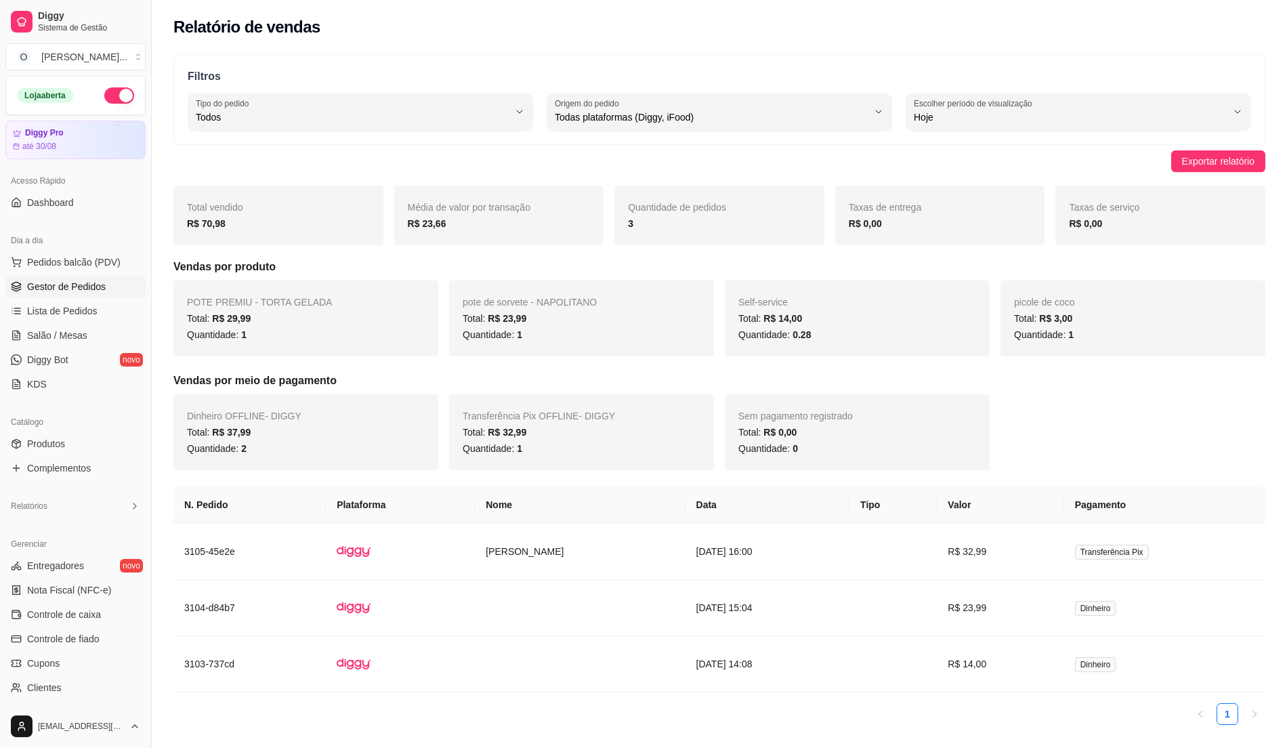
click at [81, 289] on span "Gestor de Pedidos" at bounding box center [66, 287] width 79 height 14
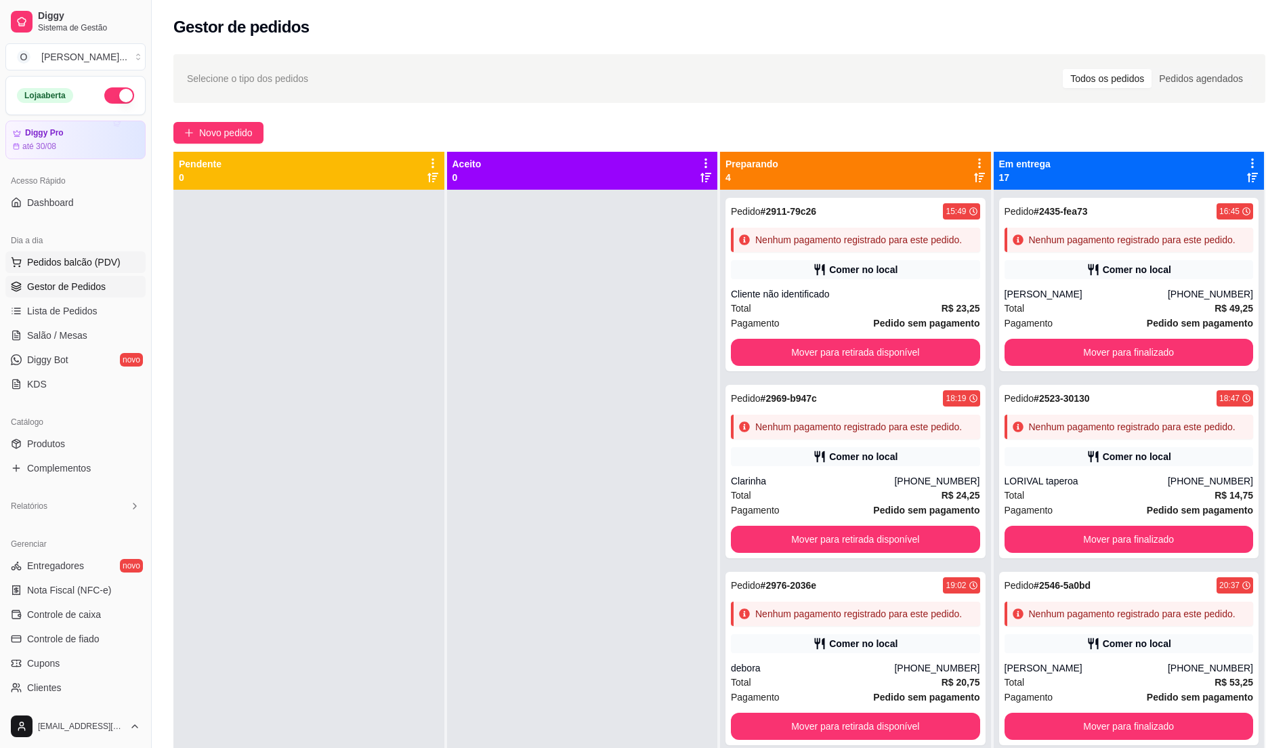
click at [77, 255] on span "Pedidos balcão (PDV)" at bounding box center [73, 262] width 93 height 14
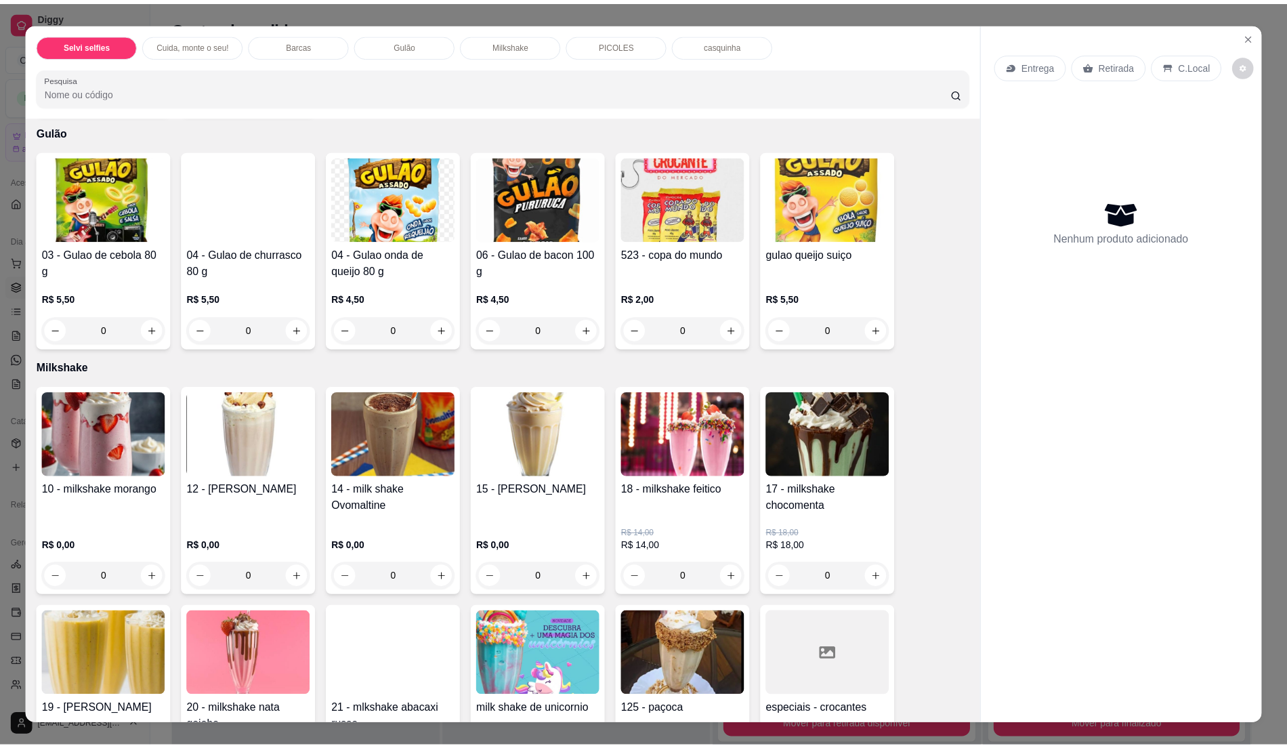
scroll to position [813, 0]
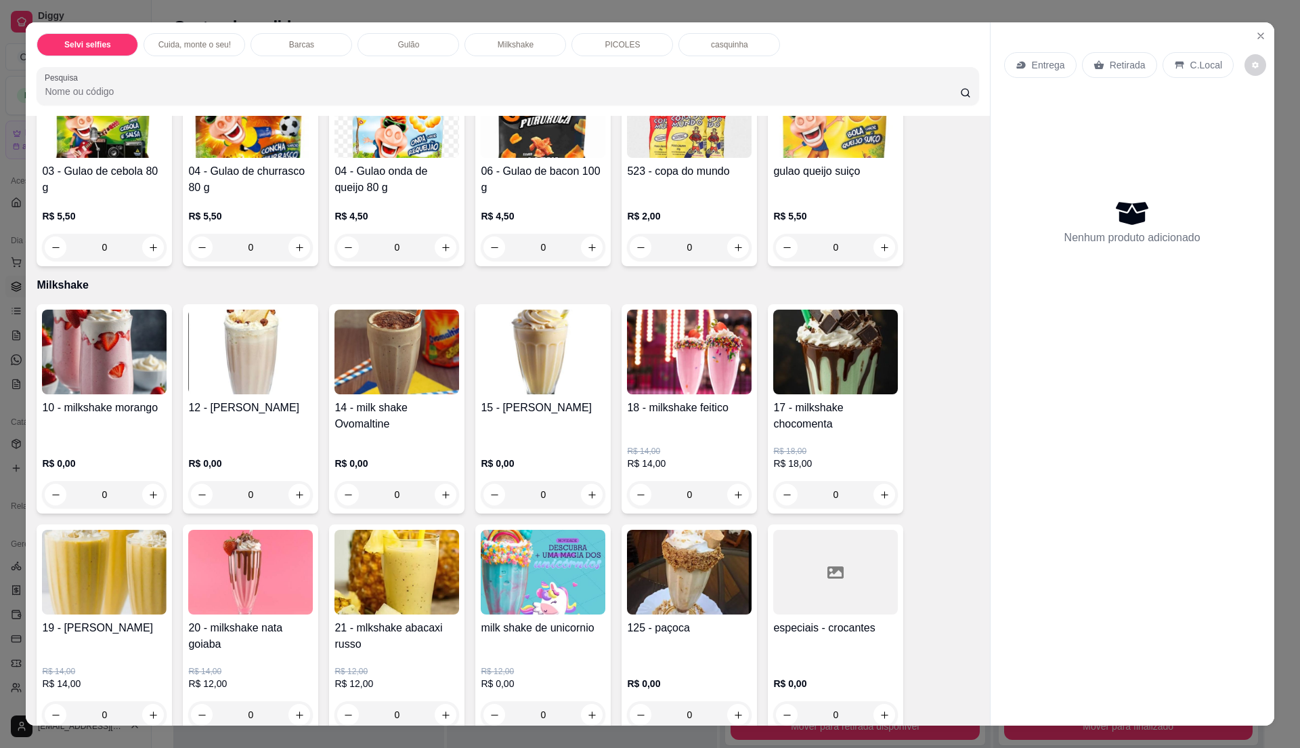
click at [807, 165] on h4 "gulao queijo suiço" at bounding box center [835, 171] width 125 height 16
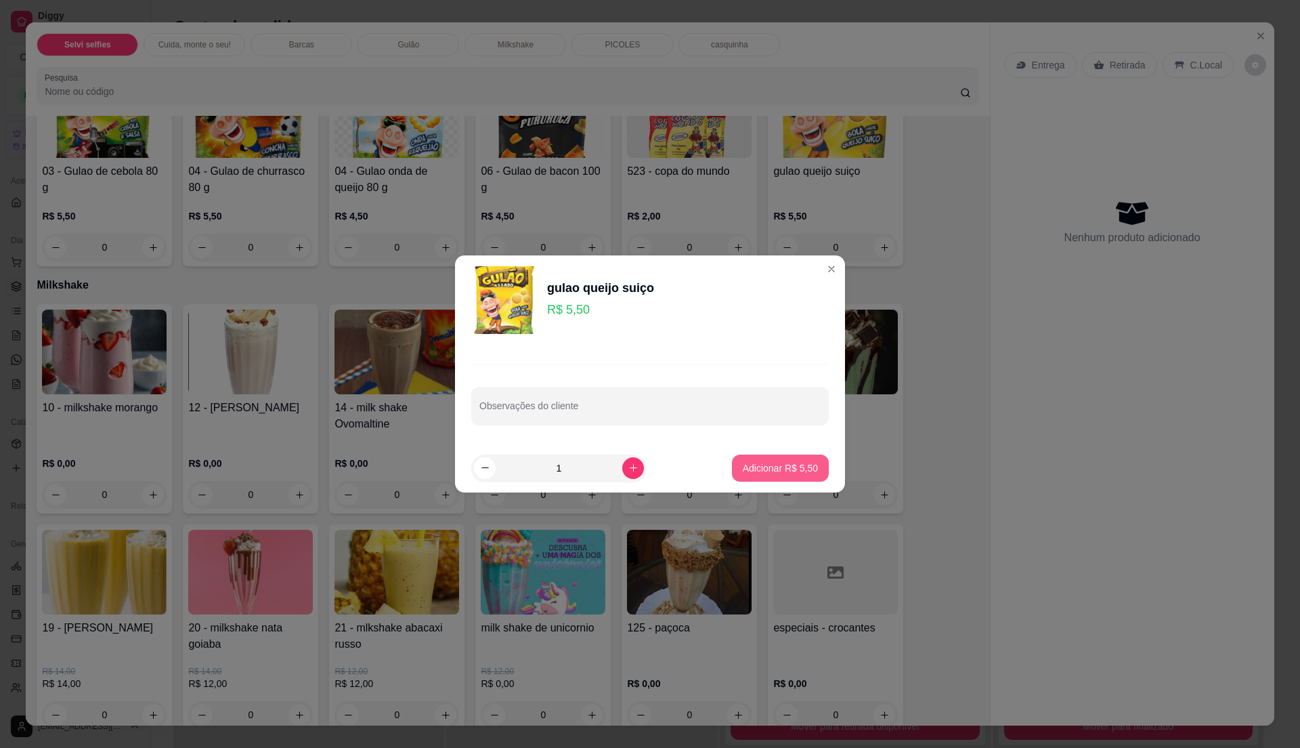
click at [764, 464] on p "Adicionar R$ 5,50" at bounding box center [780, 468] width 75 height 14
type input "1"
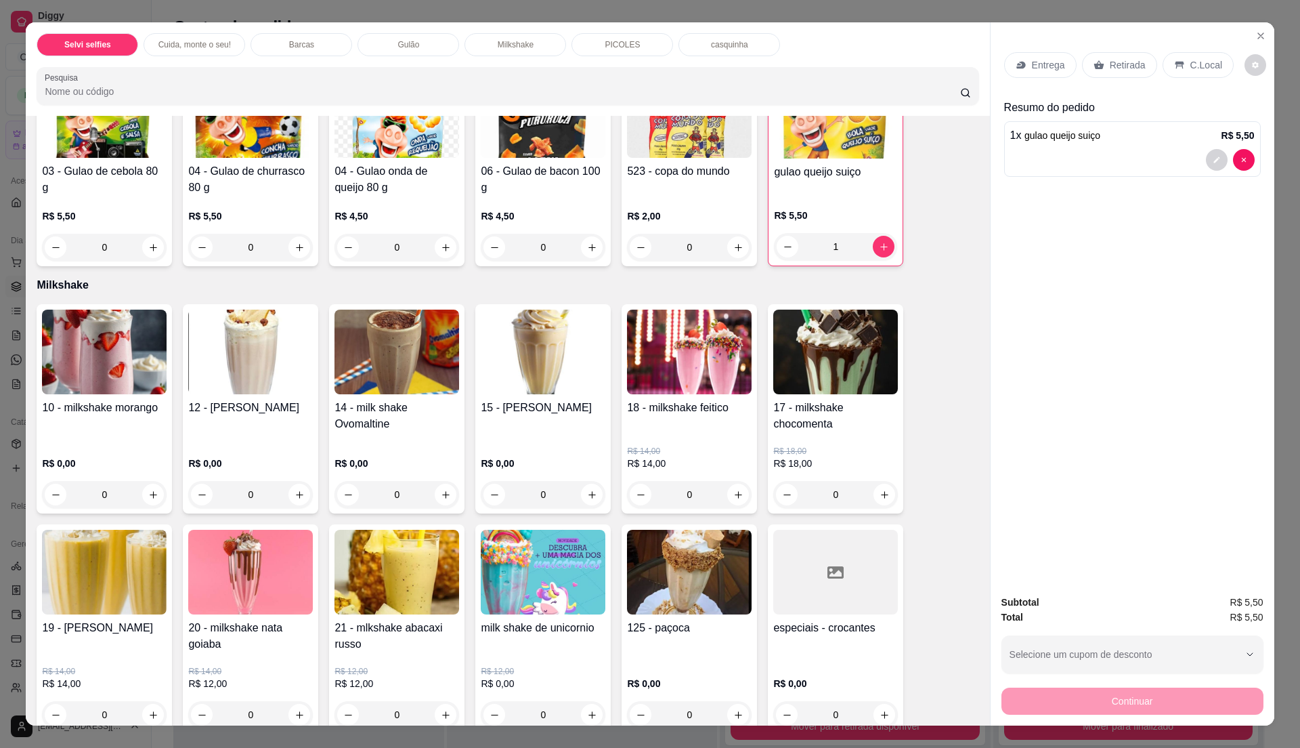
click at [1191, 66] on p "C.Local" at bounding box center [1207, 65] width 32 height 14
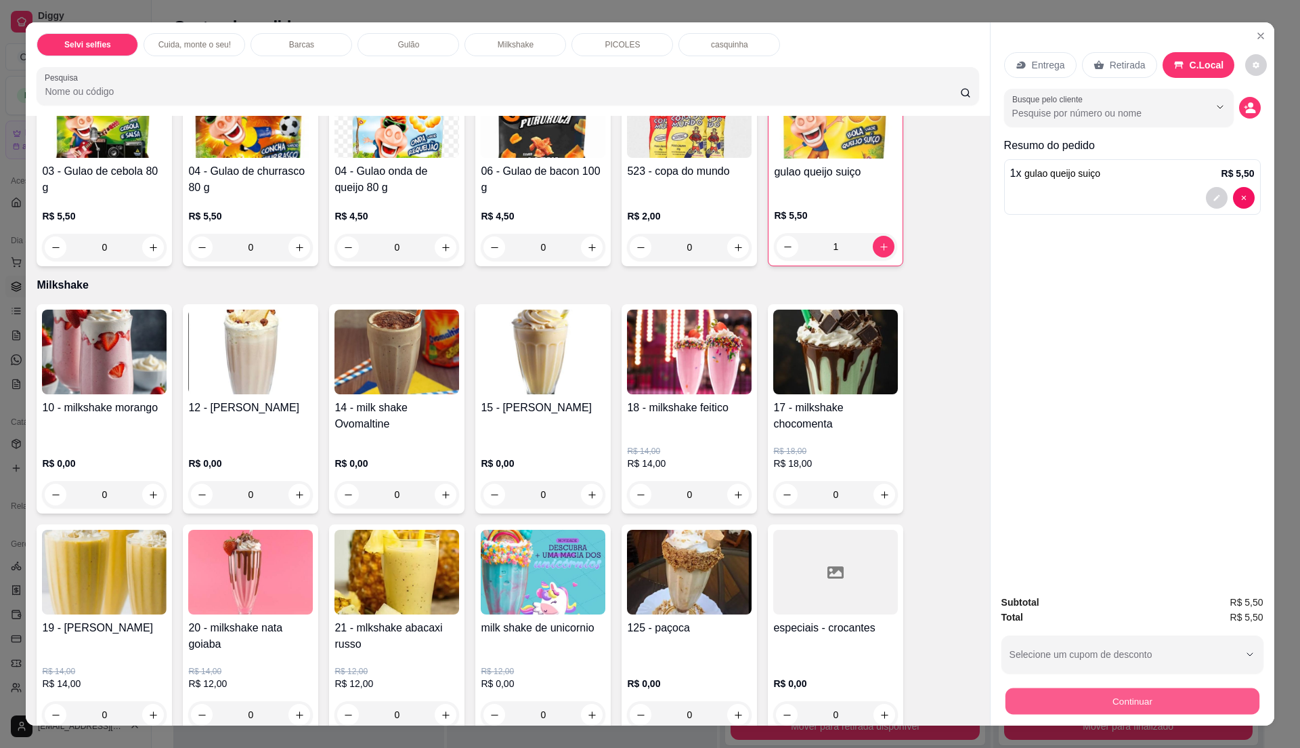
click at [1128, 702] on button "Continuar" at bounding box center [1132, 700] width 254 height 26
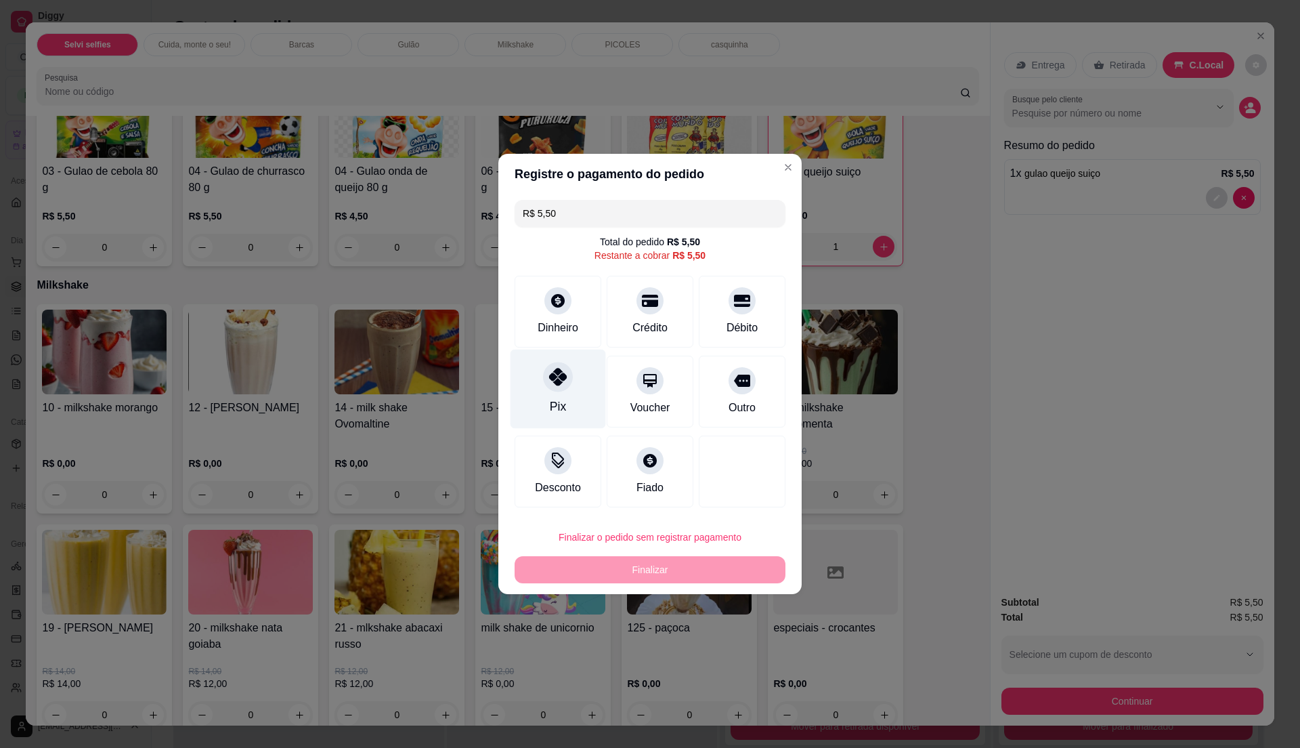
click at [532, 410] on div "Pix" at bounding box center [558, 388] width 95 height 79
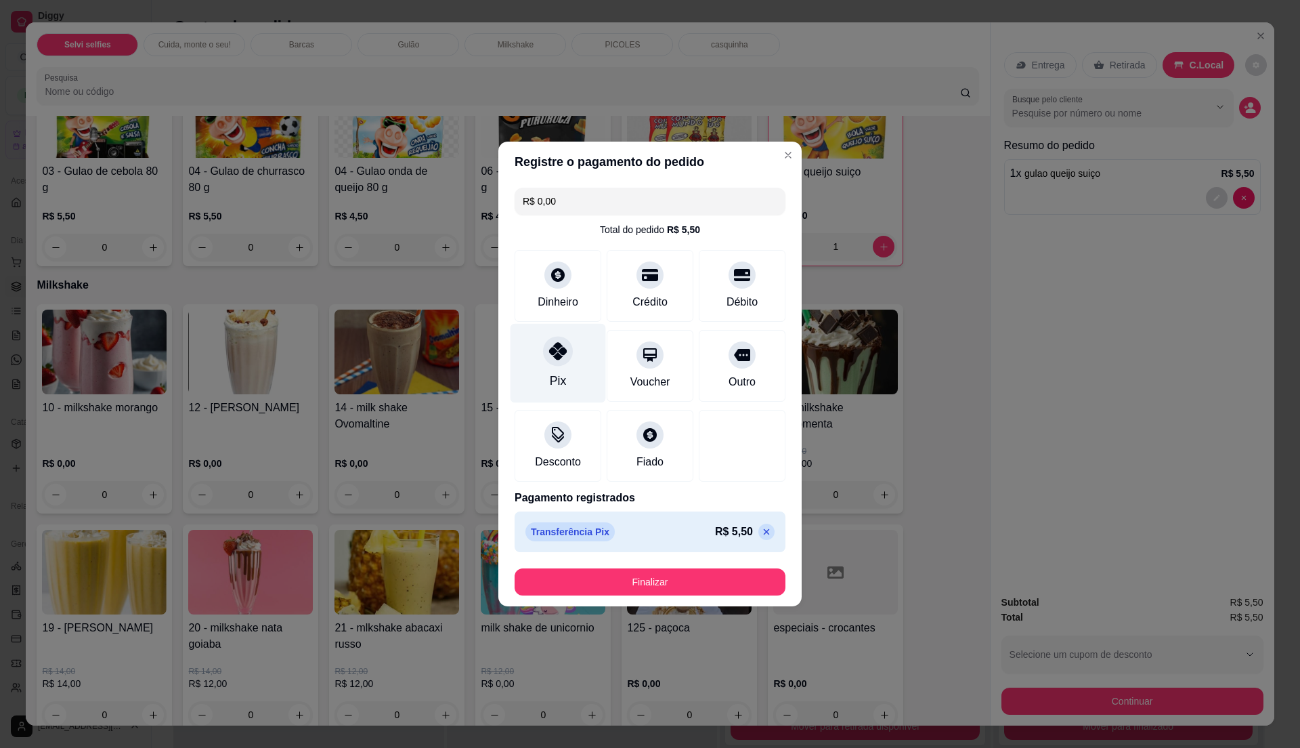
type input "R$ 0,00"
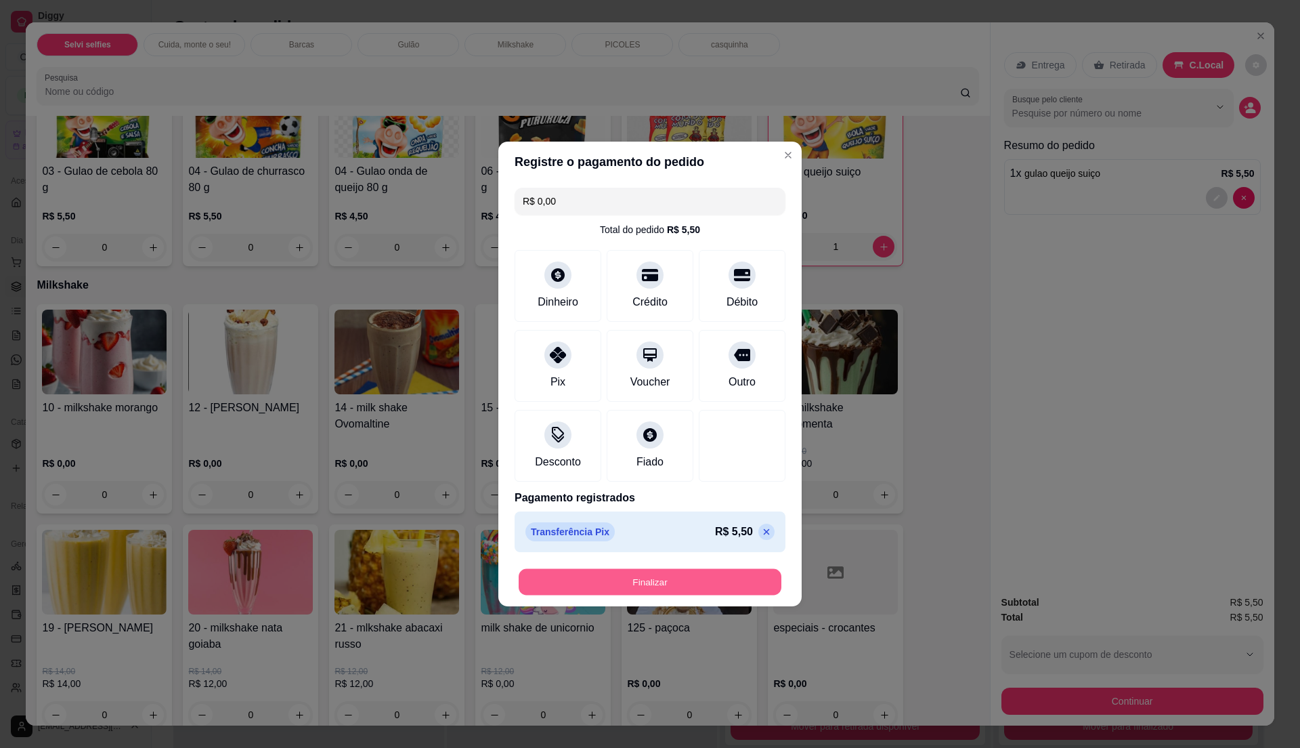
click at [618, 578] on button "Finalizar" at bounding box center [650, 582] width 263 height 26
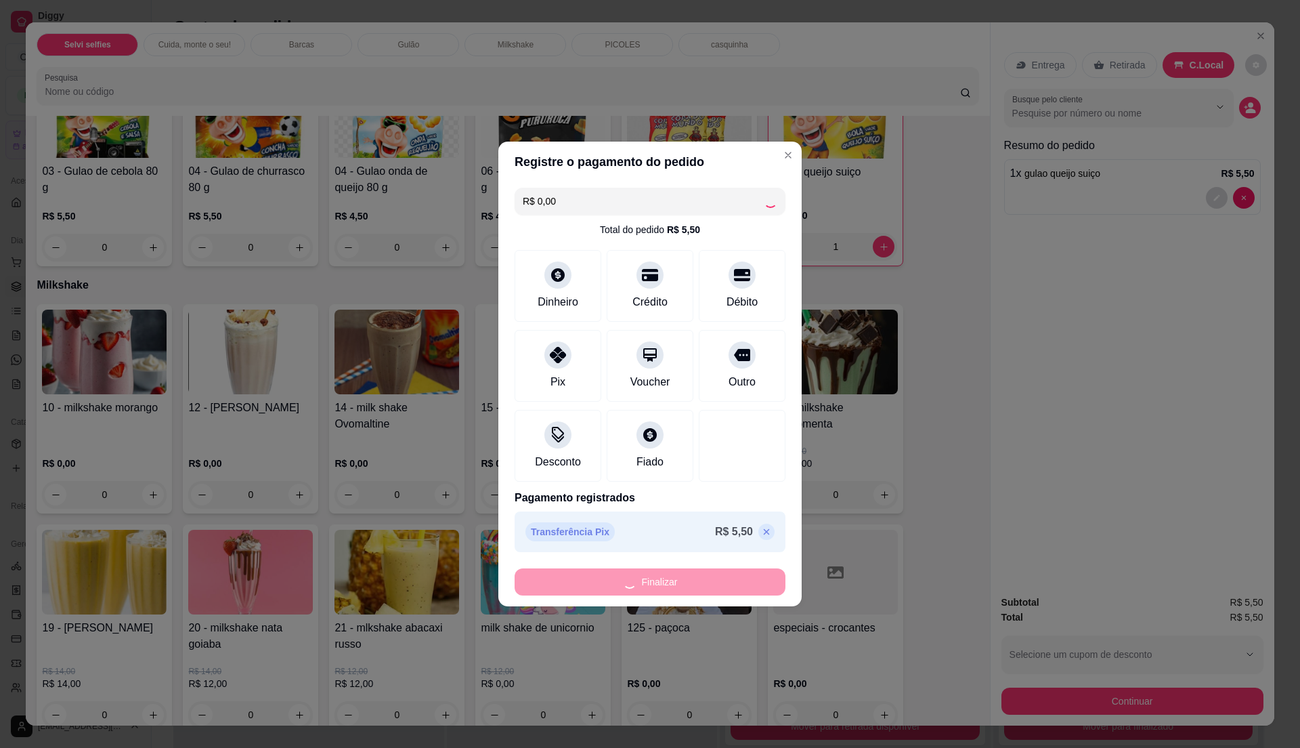
type input "0"
type input "-R$ 5,50"
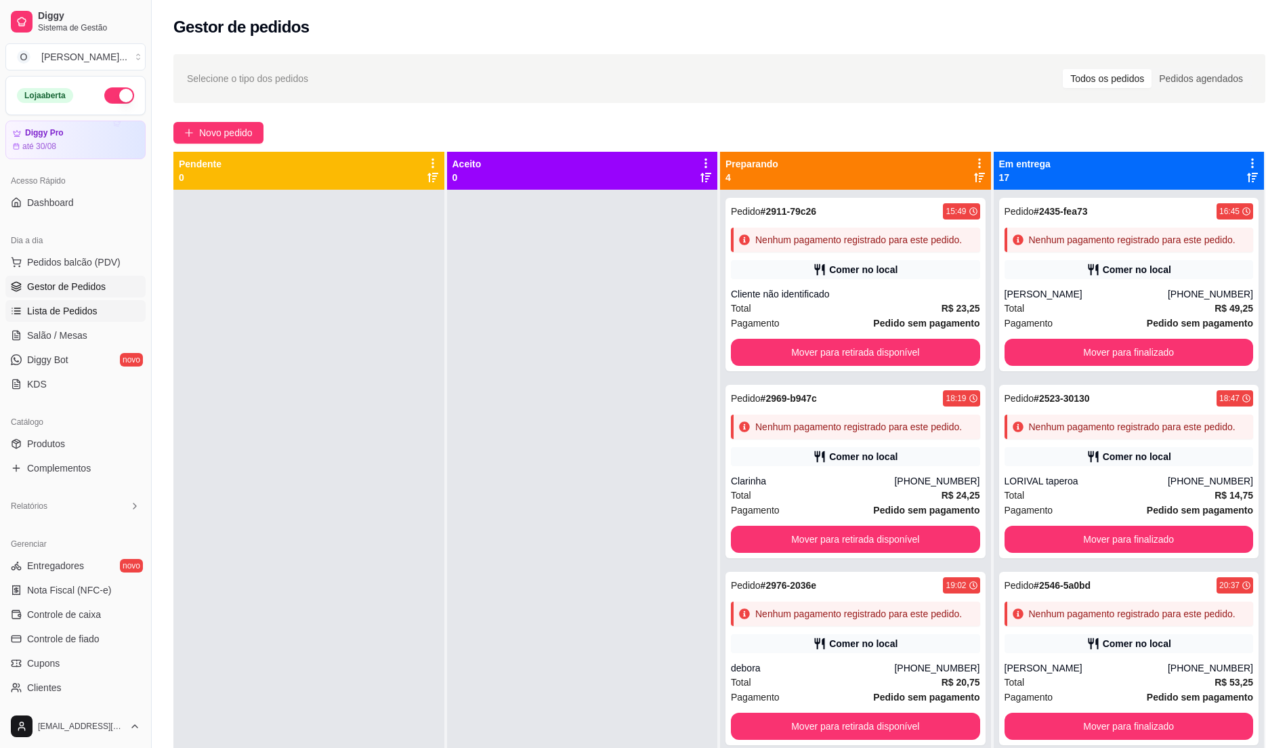
click at [68, 304] on span "Lista de Pedidos" at bounding box center [62, 311] width 70 height 14
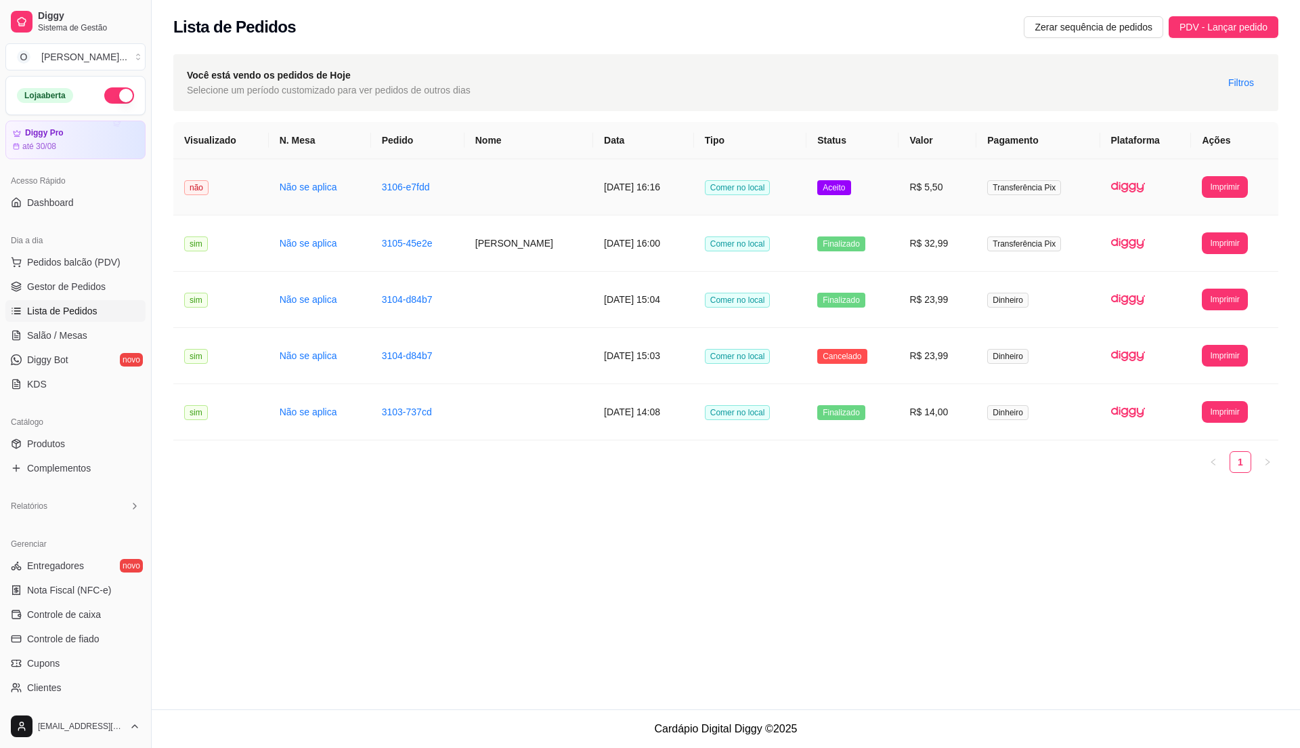
click at [843, 204] on td "Aceito" at bounding box center [853, 187] width 92 height 56
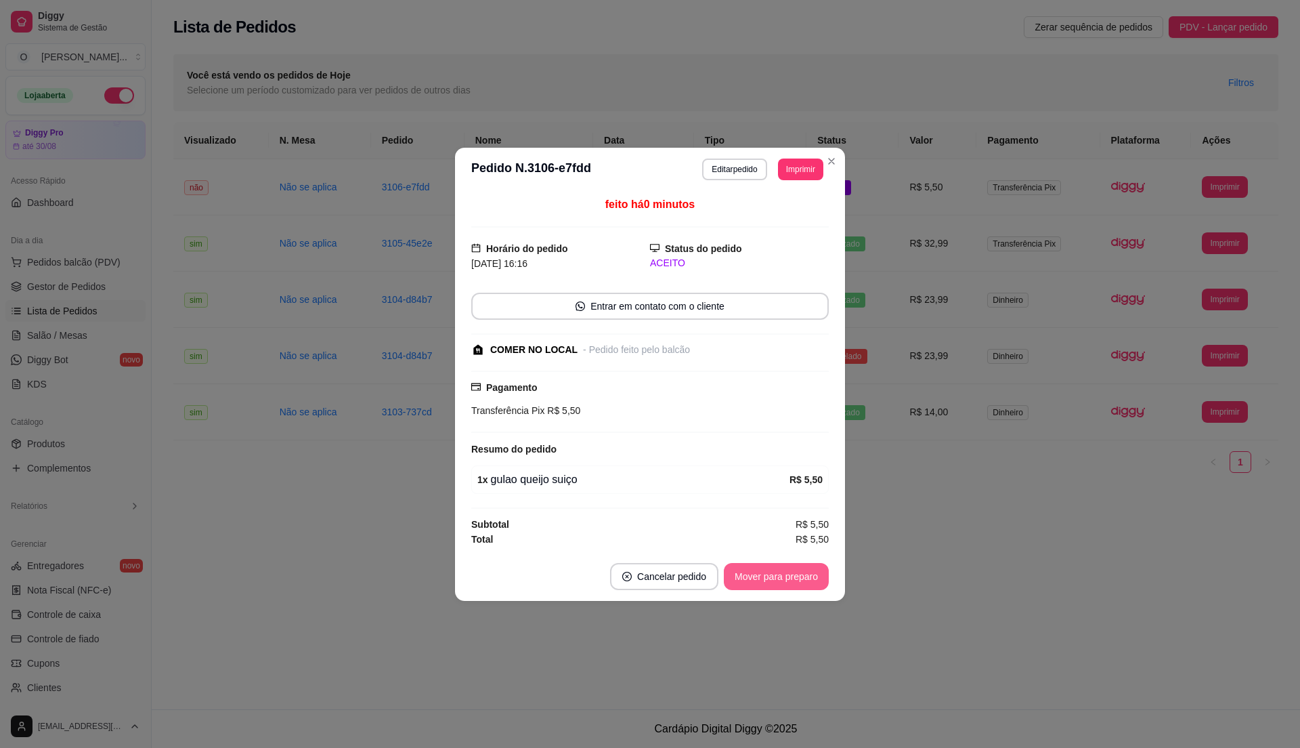
click at [778, 580] on button "Mover para preparo" at bounding box center [776, 576] width 105 height 27
click at [773, 581] on button "Mover para retirada disponível" at bounding box center [753, 576] width 145 height 26
click at [773, 581] on button "Mover para finalizado" at bounding box center [773, 576] width 112 height 27
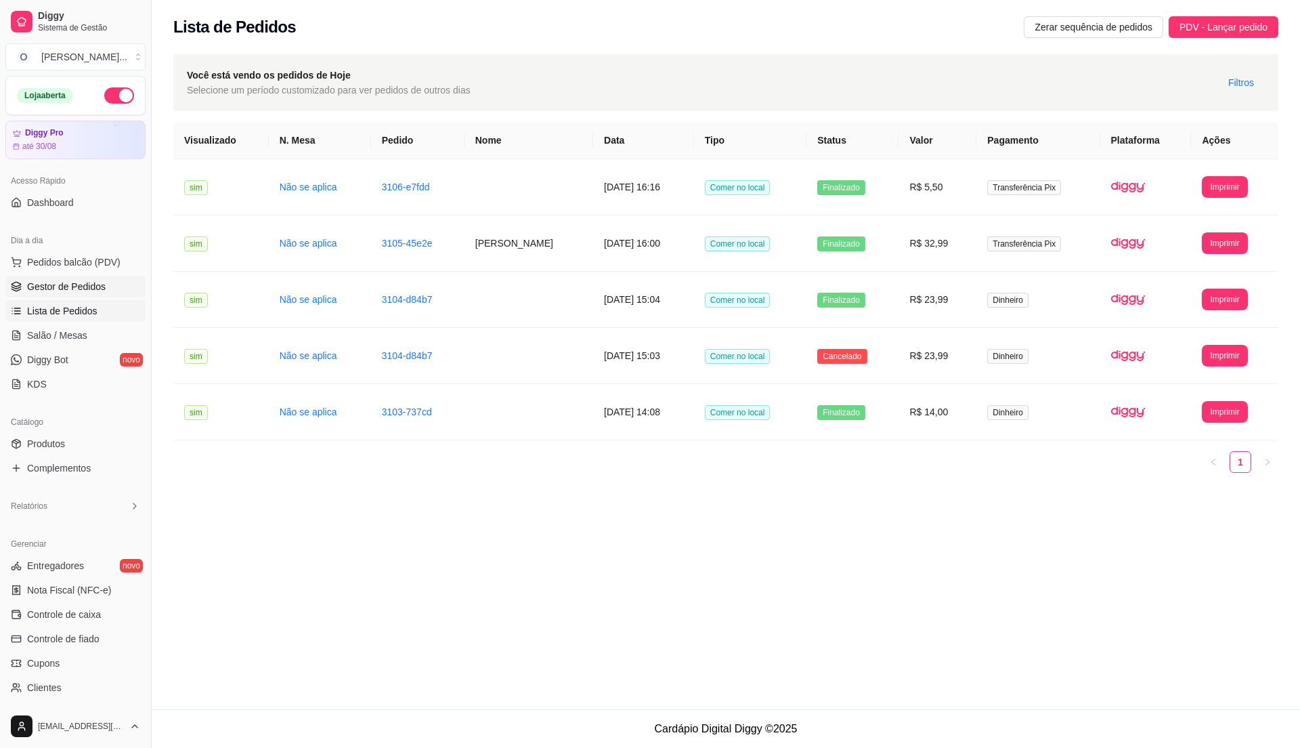
click at [68, 286] on span "Gestor de Pedidos" at bounding box center [66, 287] width 79 height 14
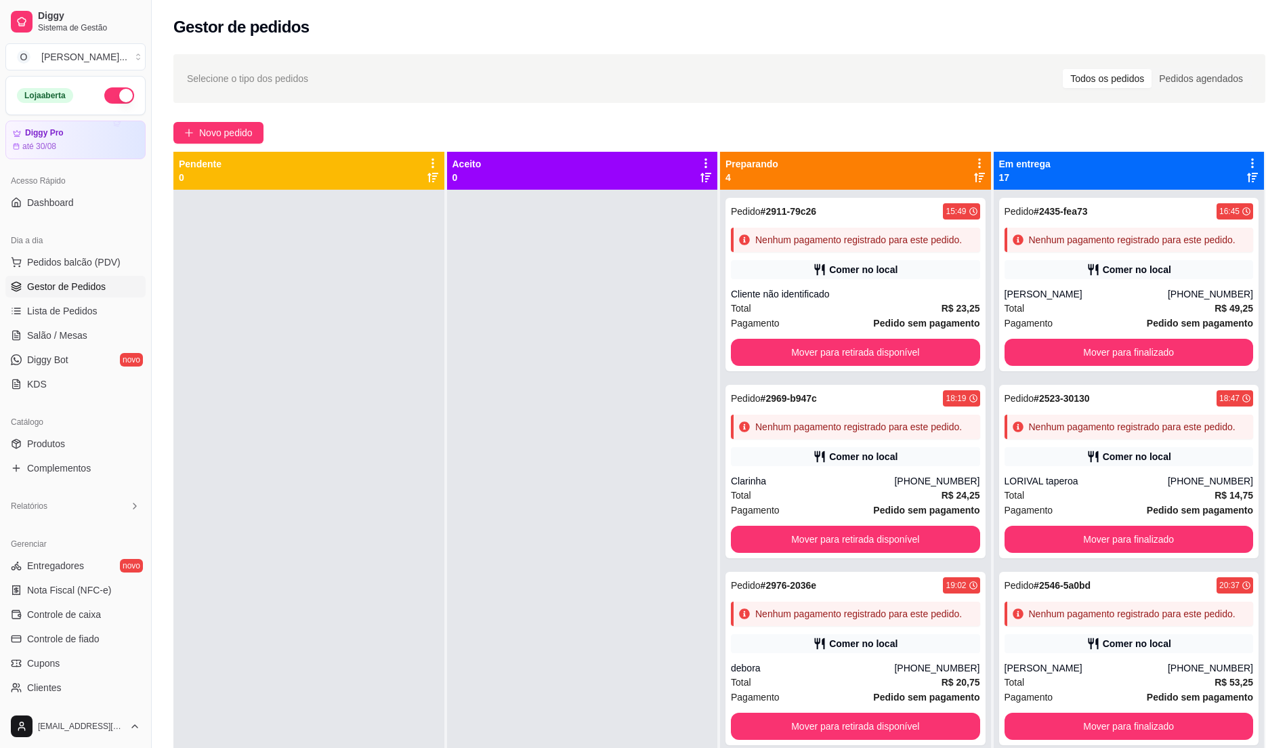
click at [371, 213] on div at bounding box center [308, 564] width 271 height 748
click at [99, 272] on button "Pedidos balcão (PDV)" at bounding box center [75, 262] width 140 height 22
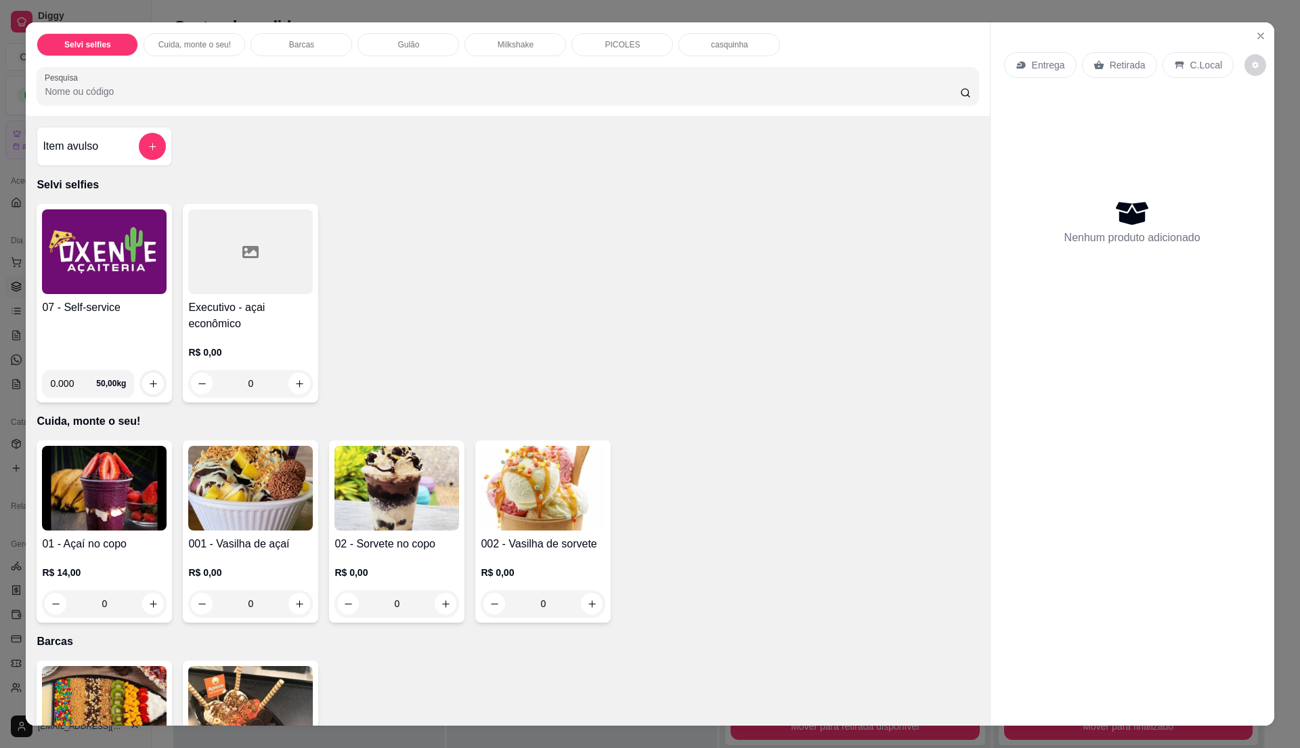
click at [92, 312] on h4 "07 - Self-service" at bounding box center [104, 307] width 125 height 16
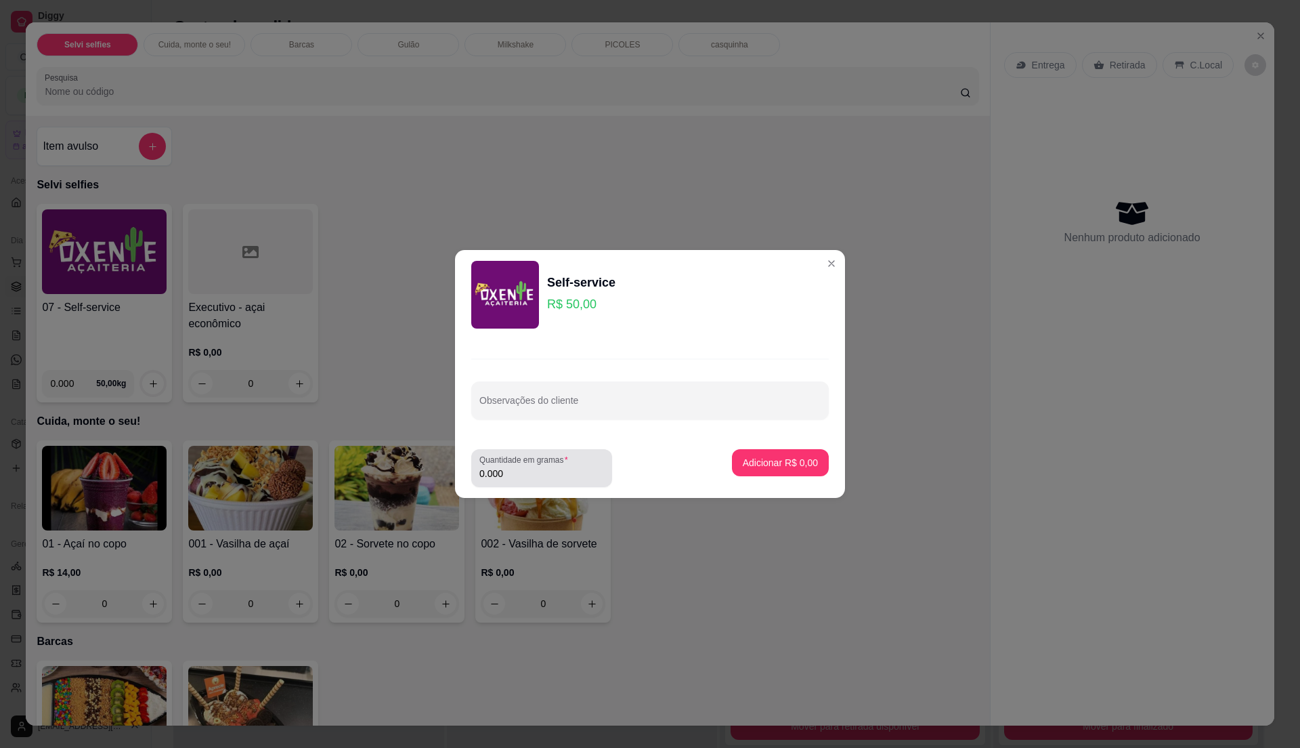
click at [549, 469] on input "0.000" at bounding box center [542, 474] width 125 height 14
click at [549, 469] on input "0" at bounding box center [542, 474] width 125 height 14
click at [531, 473] on input "0" at bounding box center [542, 474] width 125 height 14
type input "0.33"
click at [759, 467] on p "Adicionar R$ 16,50" at bounding box center [778, 463] width 81 height 14
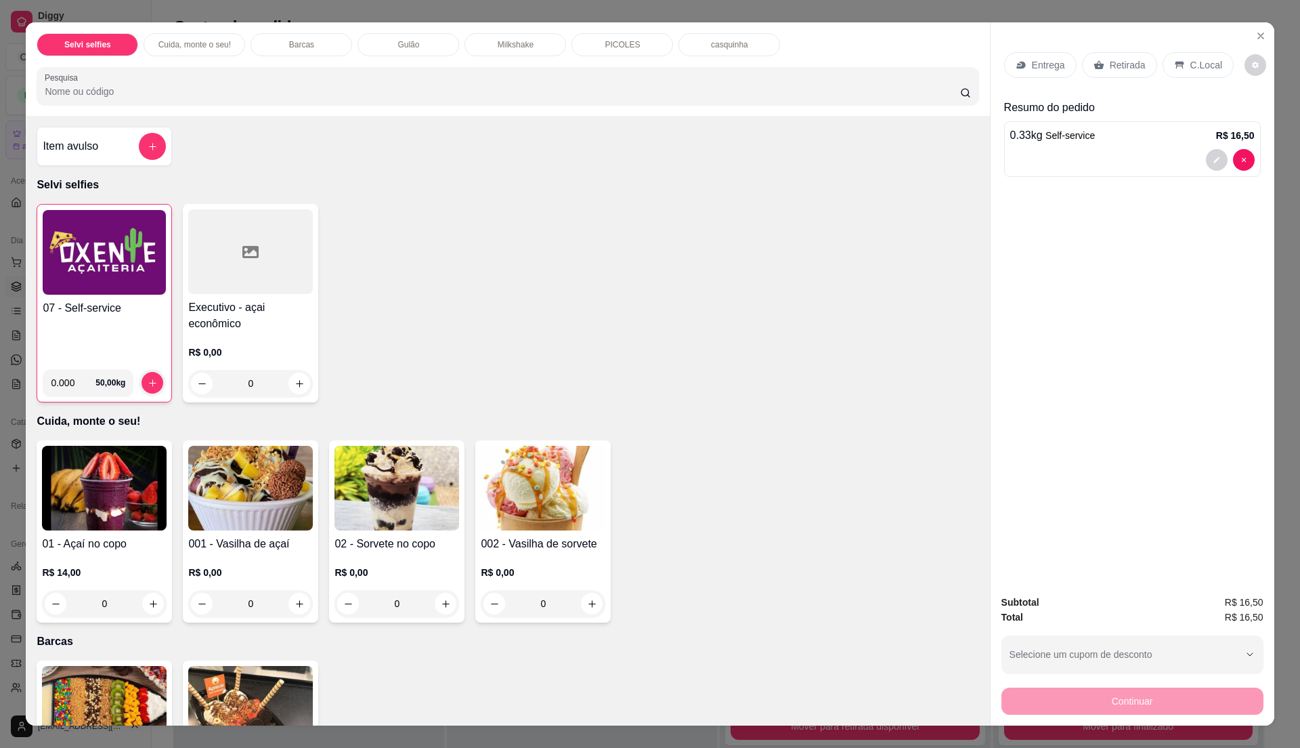
drag, startPoint x: 1192, startPoint y: 60, endPoint x: 1182, endPoint y: 72, distance: 15.4
click at [1191, 65] on p "C.Local" at bounding box center [1207, 65] width 32 height 14
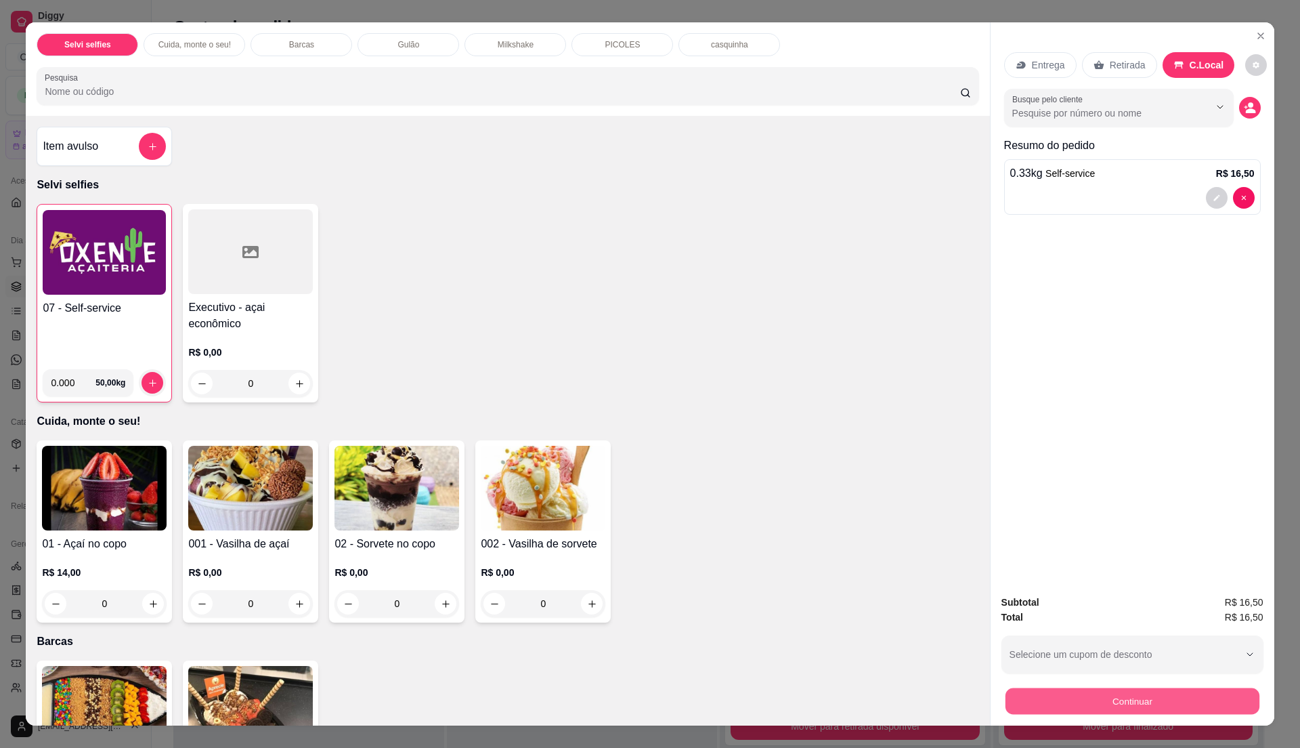
click at [1107, 694] on button "Continuar" at bounding box center [1132, 700] width 254 height 26
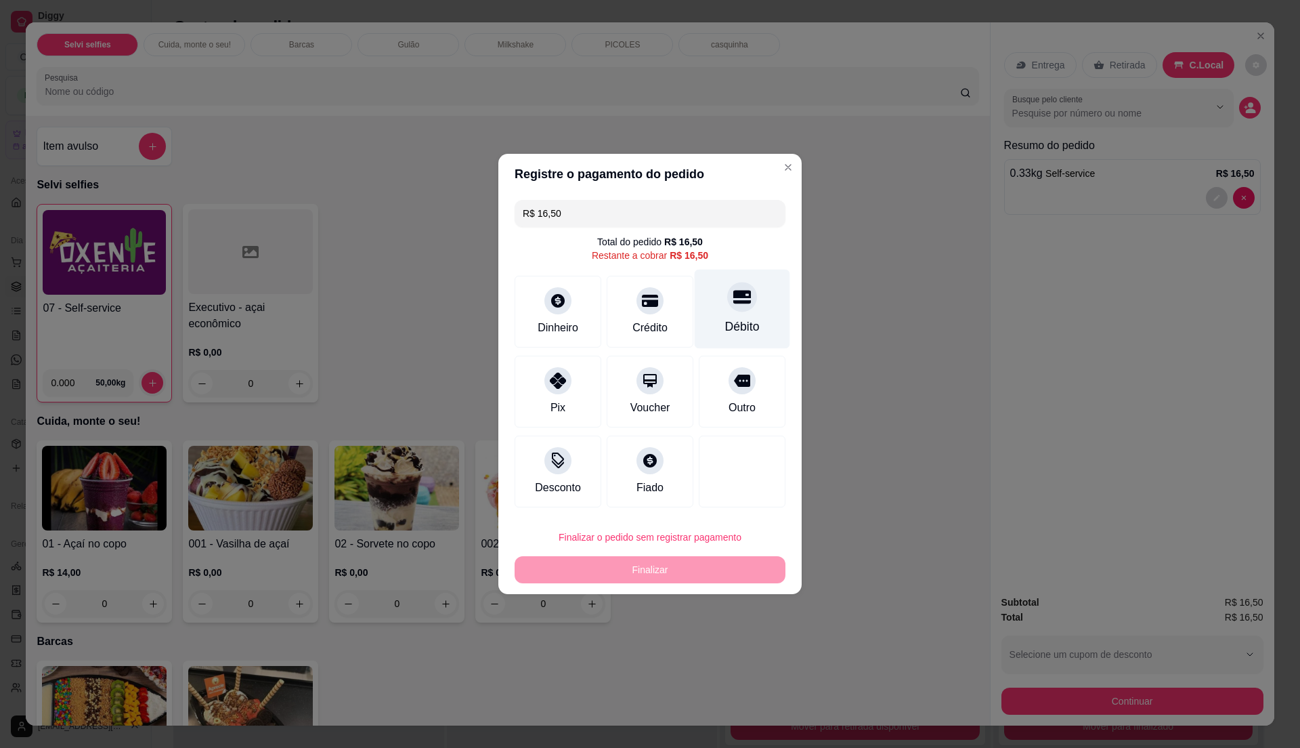
click at [726, 317] on div "Débito" at bounding box center [742, 309] width 95 height 79
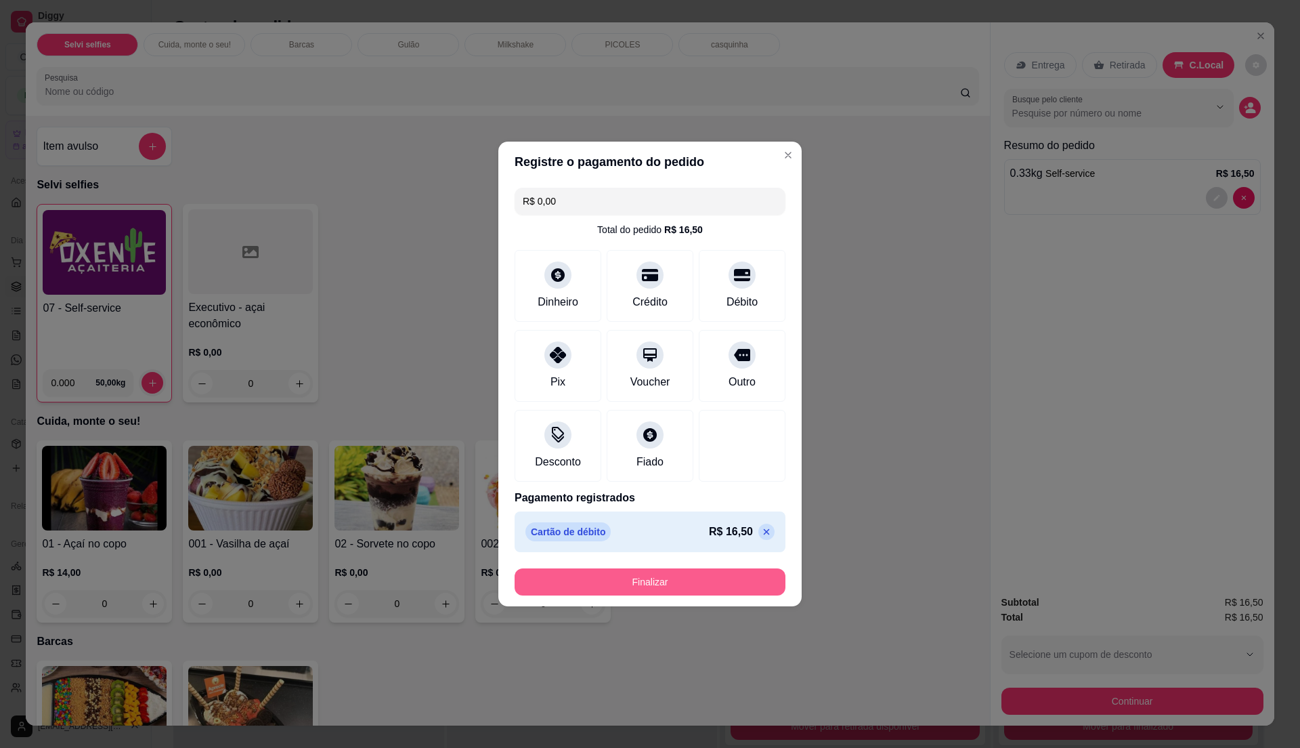
click at [672, 573] on button "Finalizar" at bounding box center [650, 581] width 271 height 27
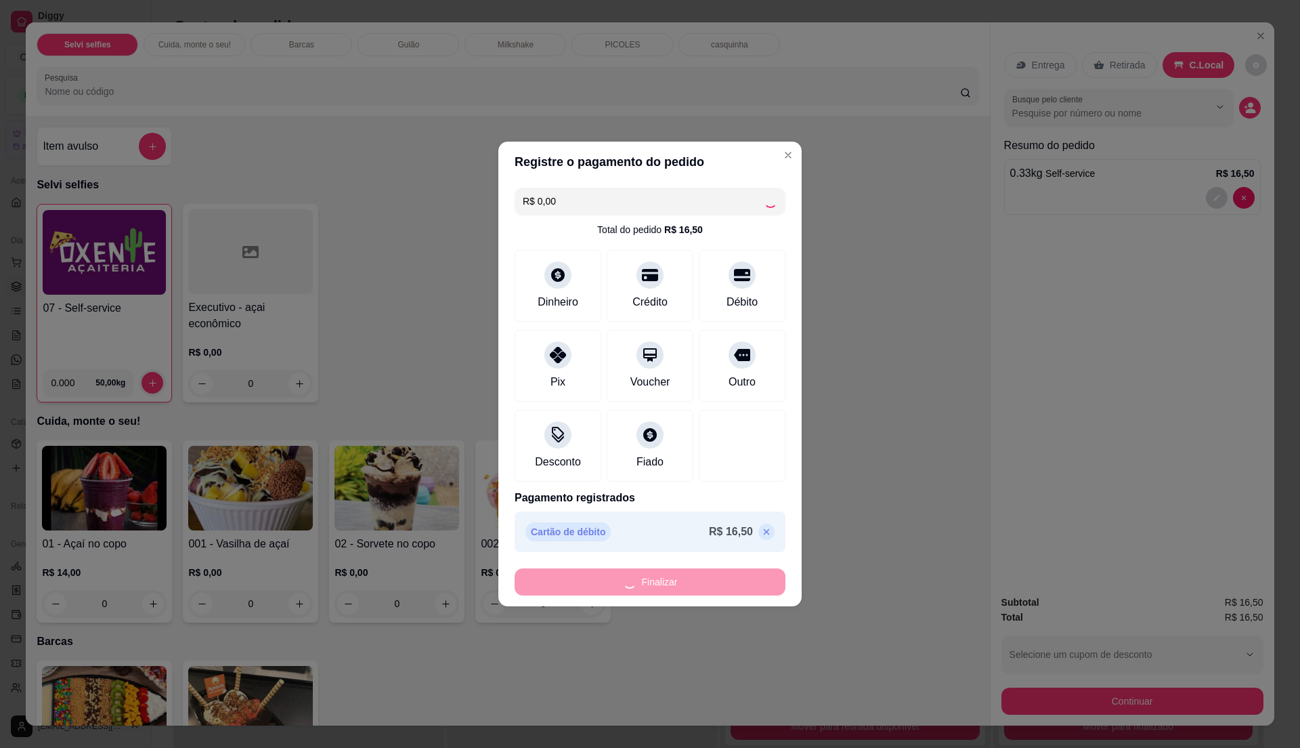
type input "-R$ 16,50"
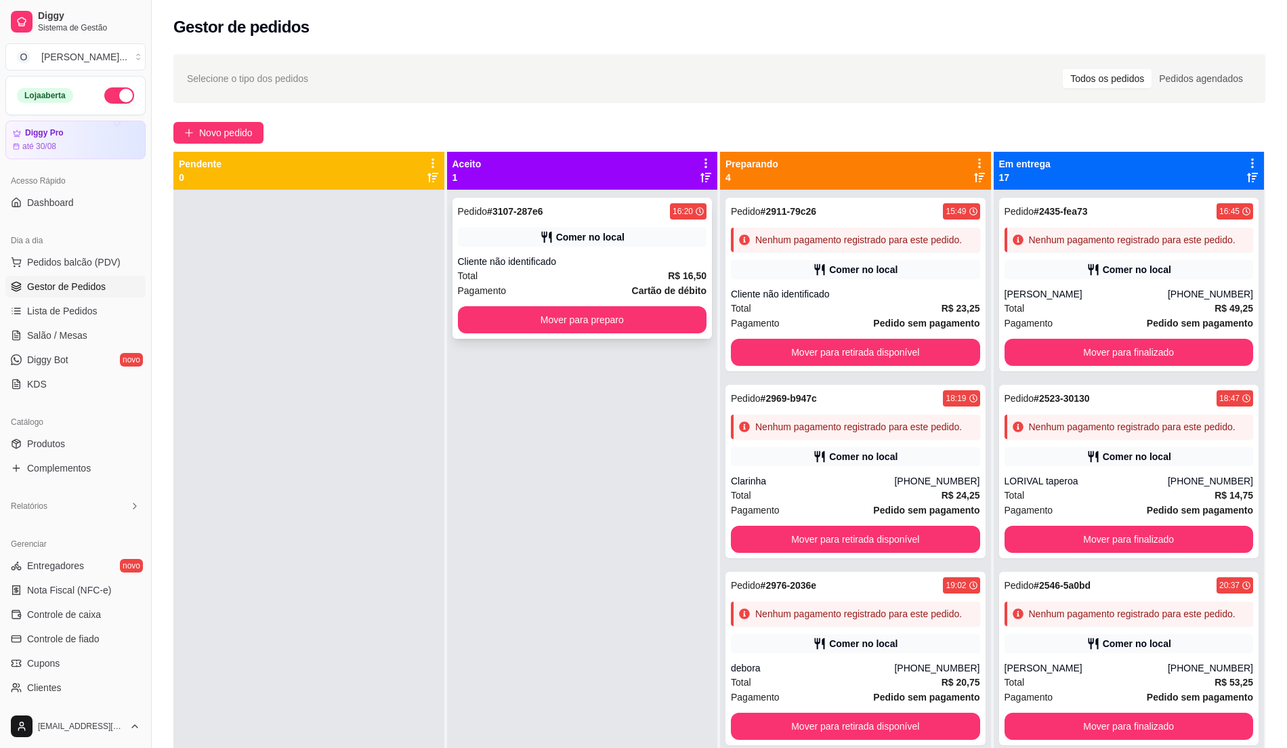
click at [664, 232] on div "Comer no local" at bounding box center [582, 237] width 249 height 19
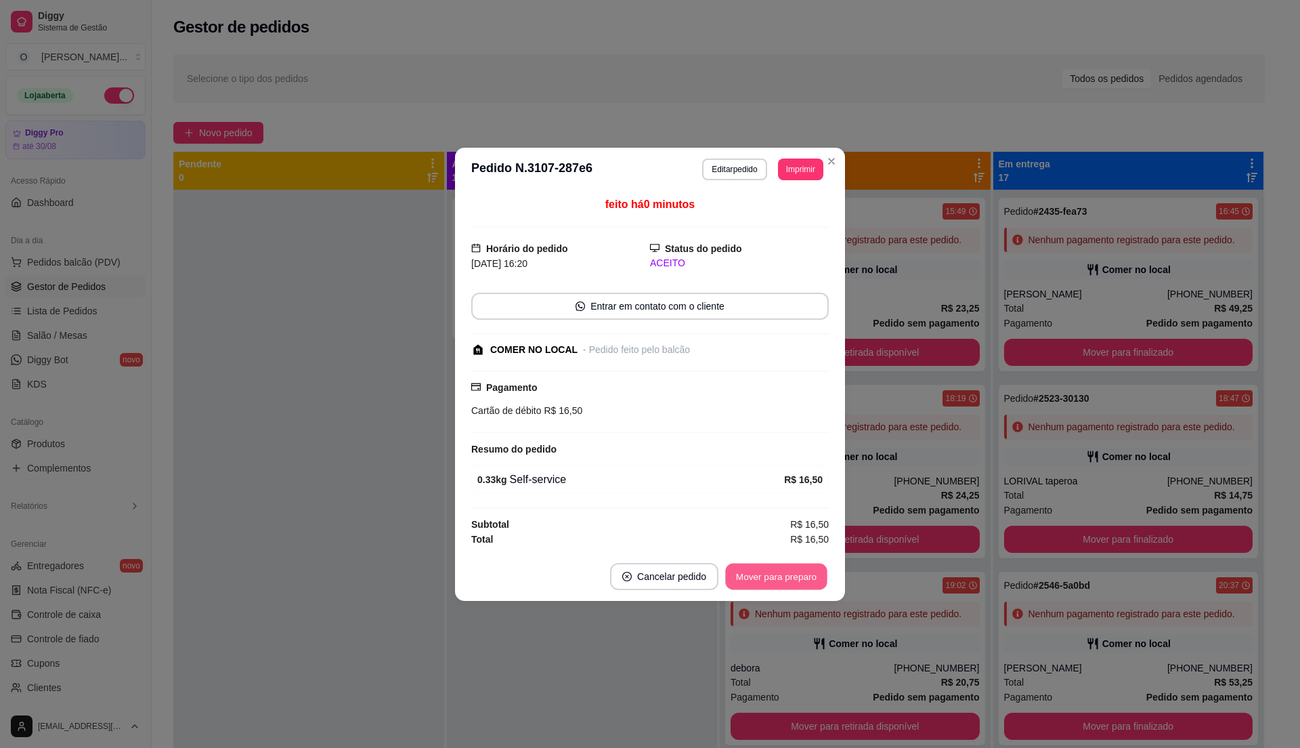
click at [775, 572] on button "Mover para preparo" at bounding box center [776, 576] width 102 height 26
click at [775, 572] on button "Mover para retirada disponível" at bounding box center [754, 576] width 150 height 27
click at [775, 572] on div "Mover para retirada disponível" at bounding box center [744, 576] width 169 height 27
click at [765, 581] on button "Mover para finalizado" at bounding box center [773, 576] width 109 height 26
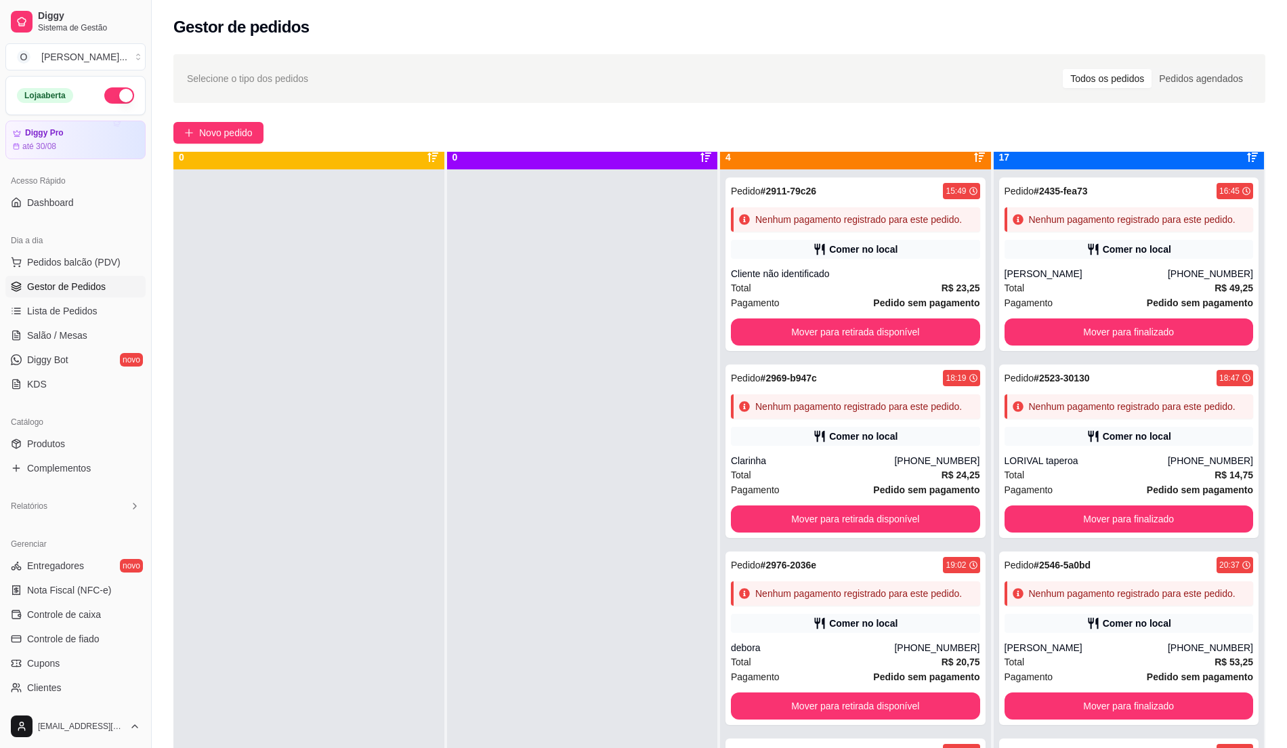
scroll to position [38, 0]
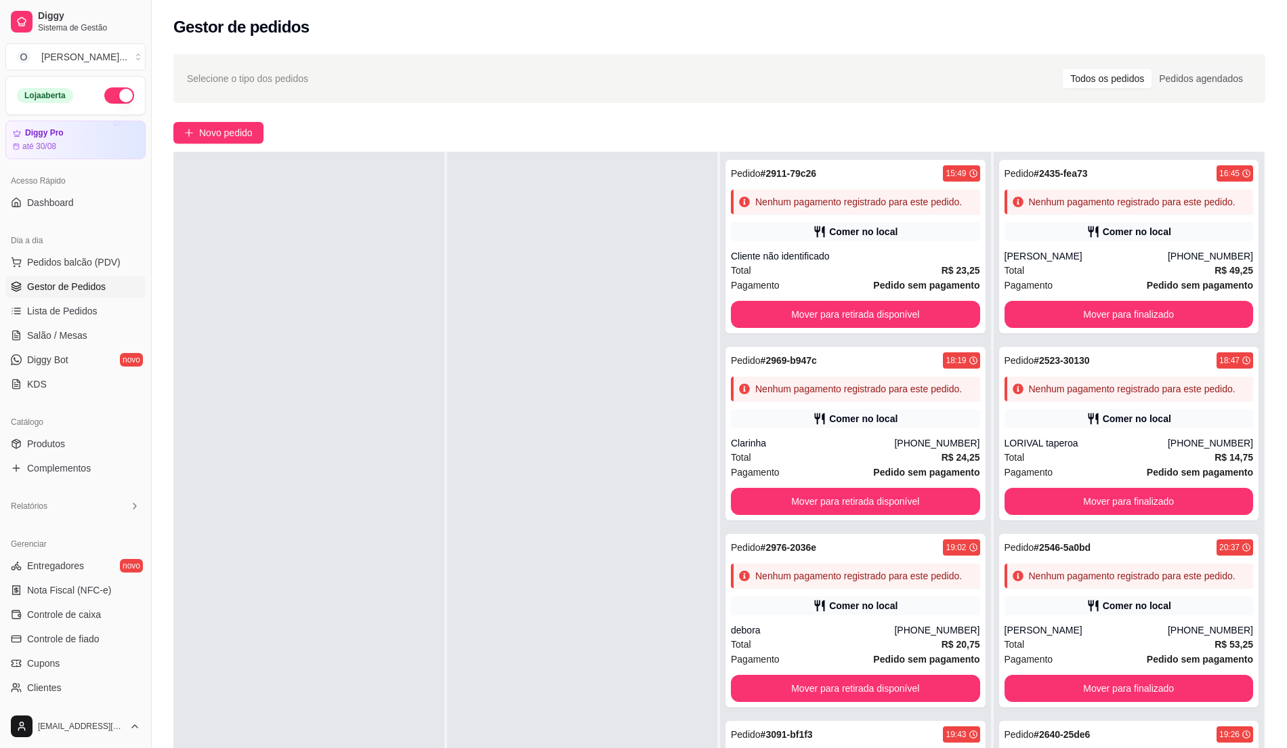
click at [431, 407] on div at bounding box center [308, 526] width 271 height 748
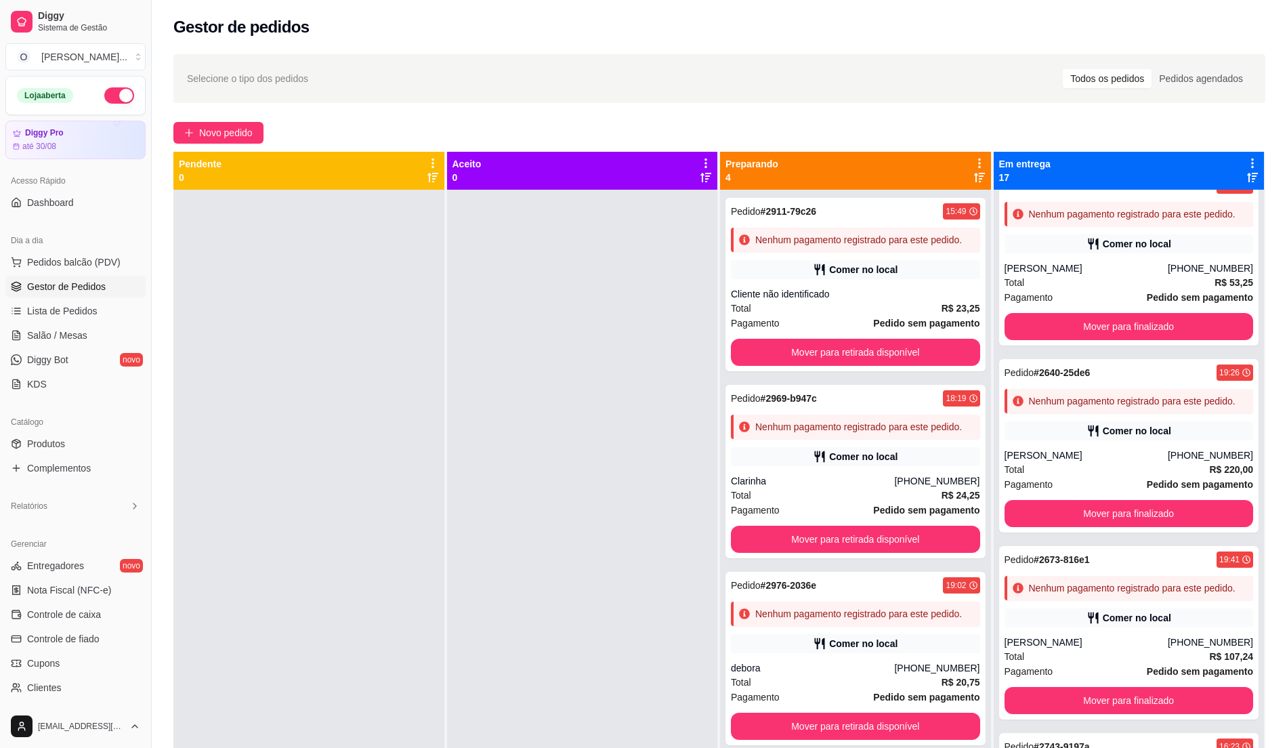
scroll to position [271, 0]
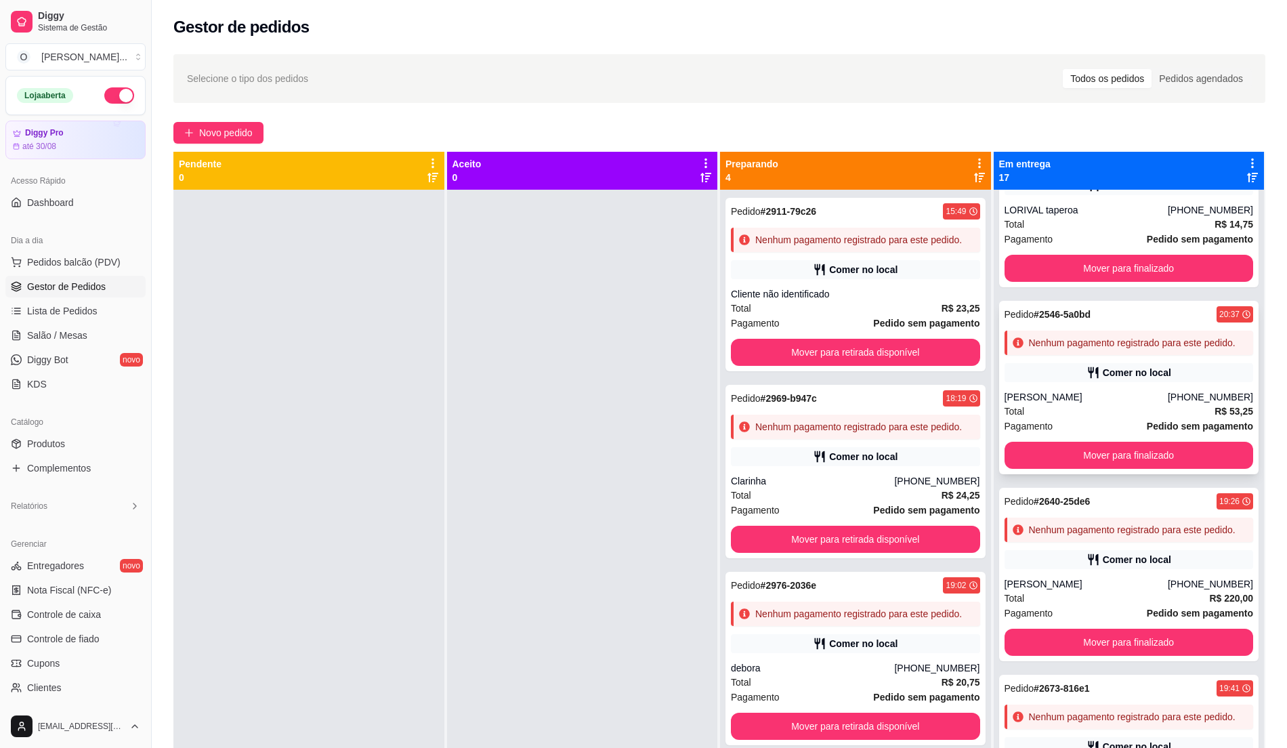
click at [1057, 382] on div "Comer no local" at bounding box center [1128, 372] width 249 height 19
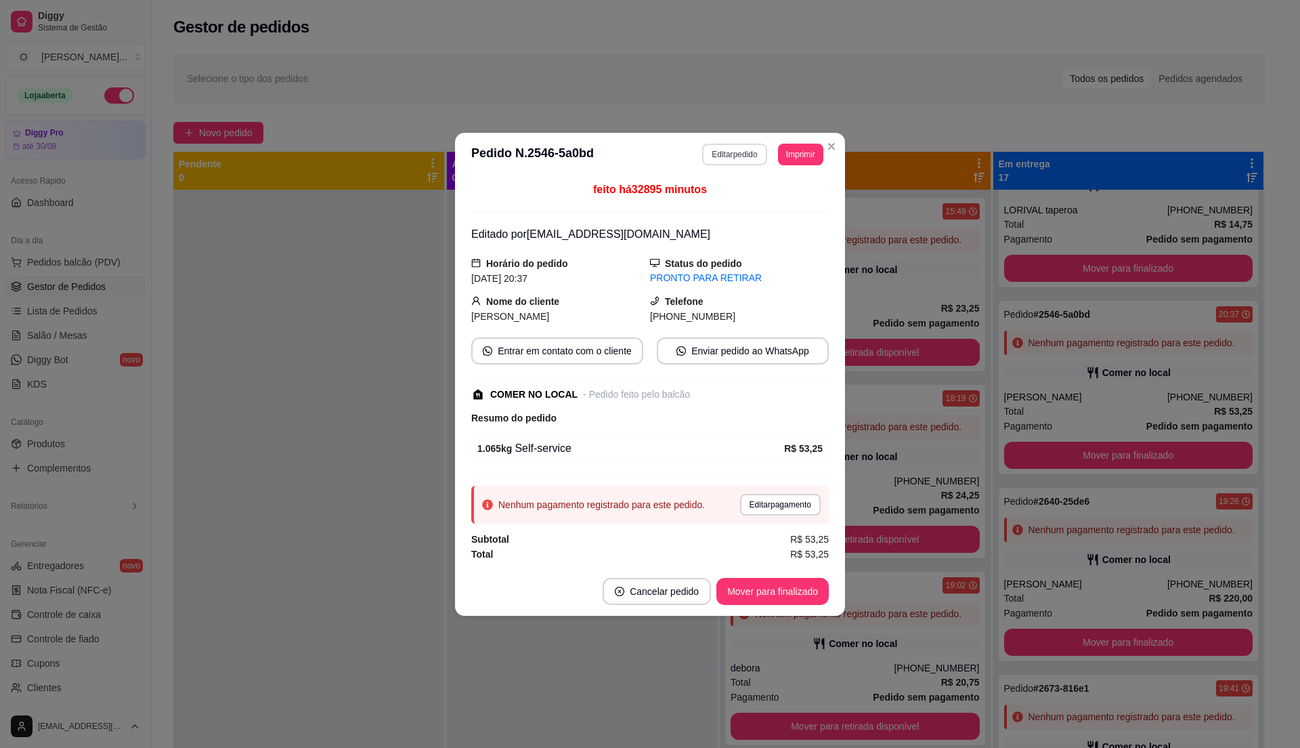
click at [732, 150] on button "Editar pedido" at bounding box center [734, 155] width 64 height 22
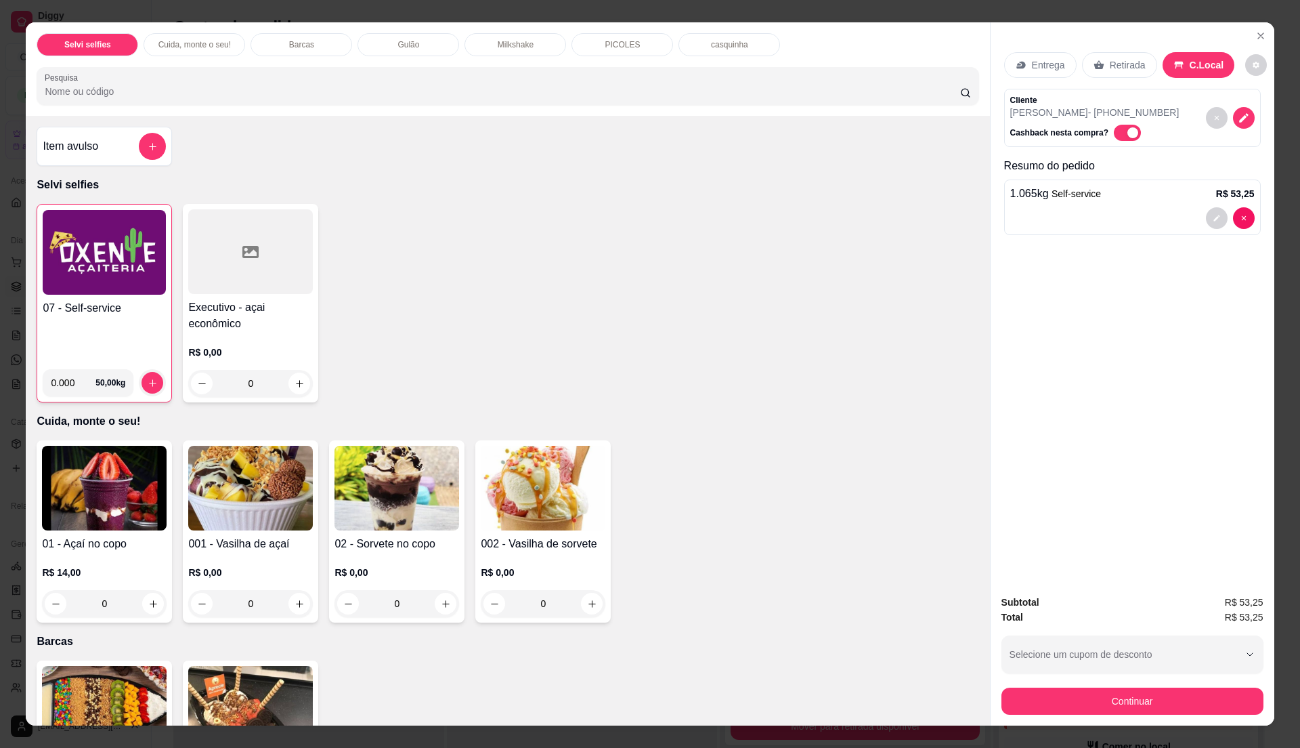
click at [95, 328] on div "07 - Self-service" at bounding box center [104, 329] width 123 height 58
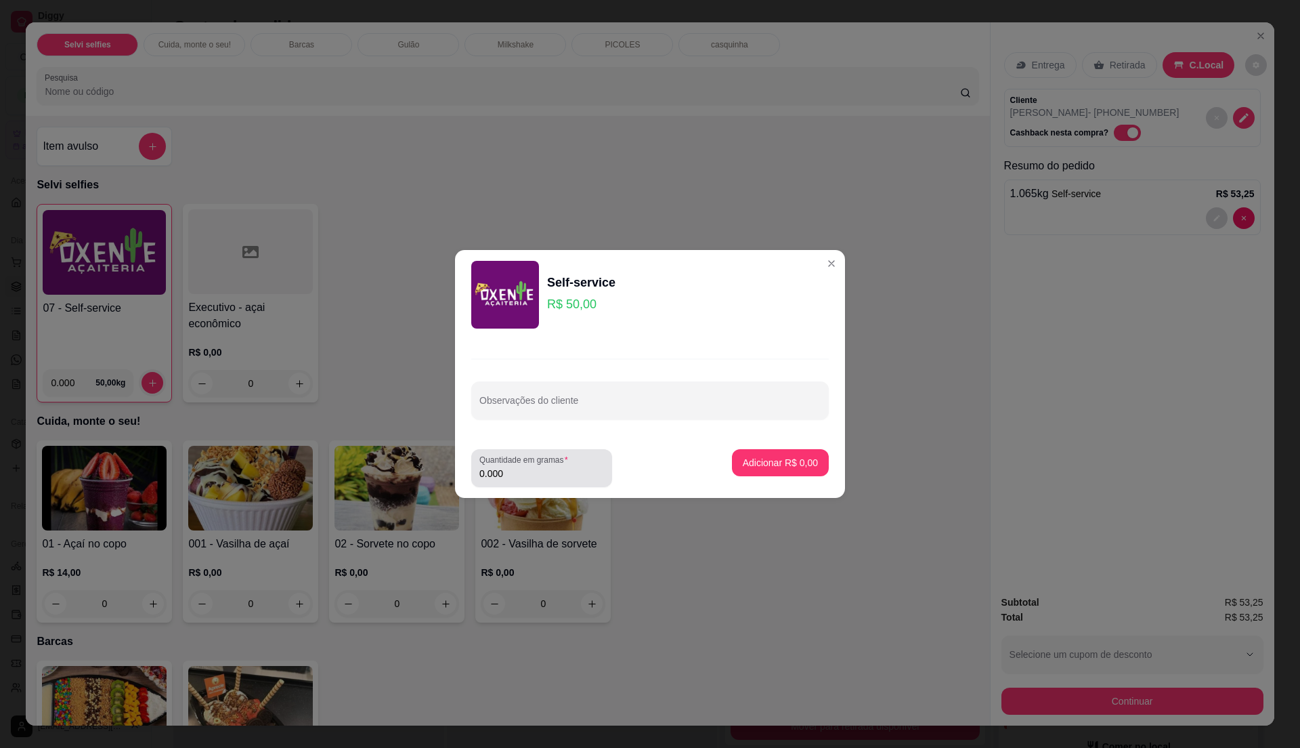
click at [546, 467] on input "0.000" at bounding box center [542, 474] width 125 height 14
type input "0.2"
click at [791, 452] on button "Adicionar R$ 10,00" at bounding box center [778, 462] width 102 height 27
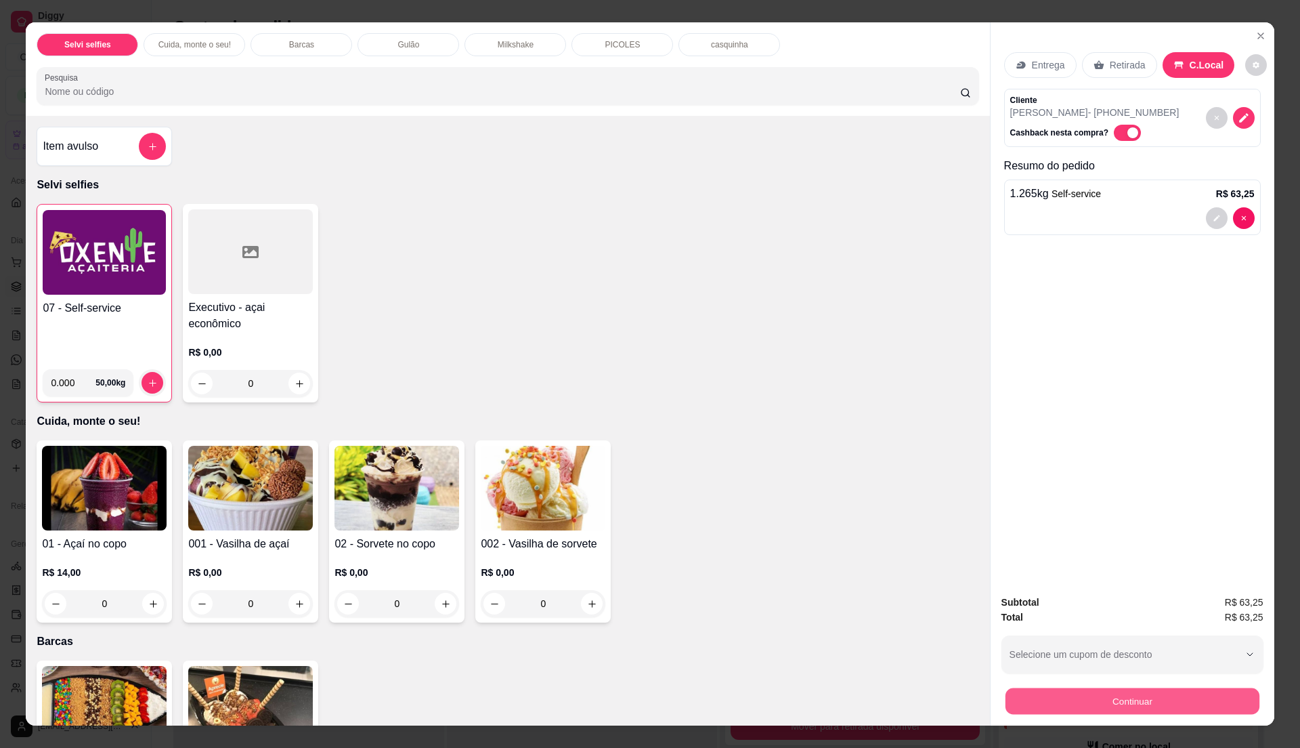
click at [1084, 708] on button "Continuar" at bounding box center [1132, 700] width 254 height 26
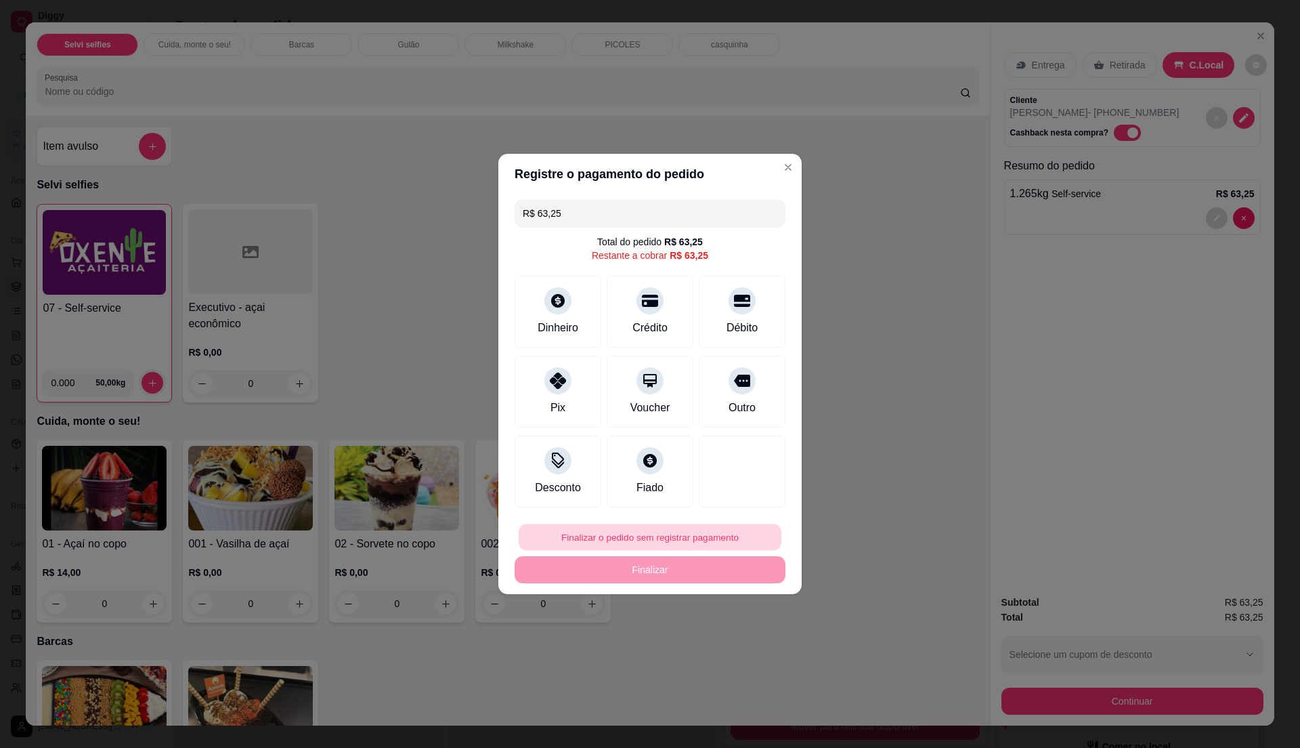
click at [659, 528] on button "Finalizar o pedido sem registrar pagamento" at bounding box center [650, 537] width 263 height 26
click at [740, 650] on button "Confirmar" at bounding box center [734, 649] width 50 height 21
type input "R$ 0,00"
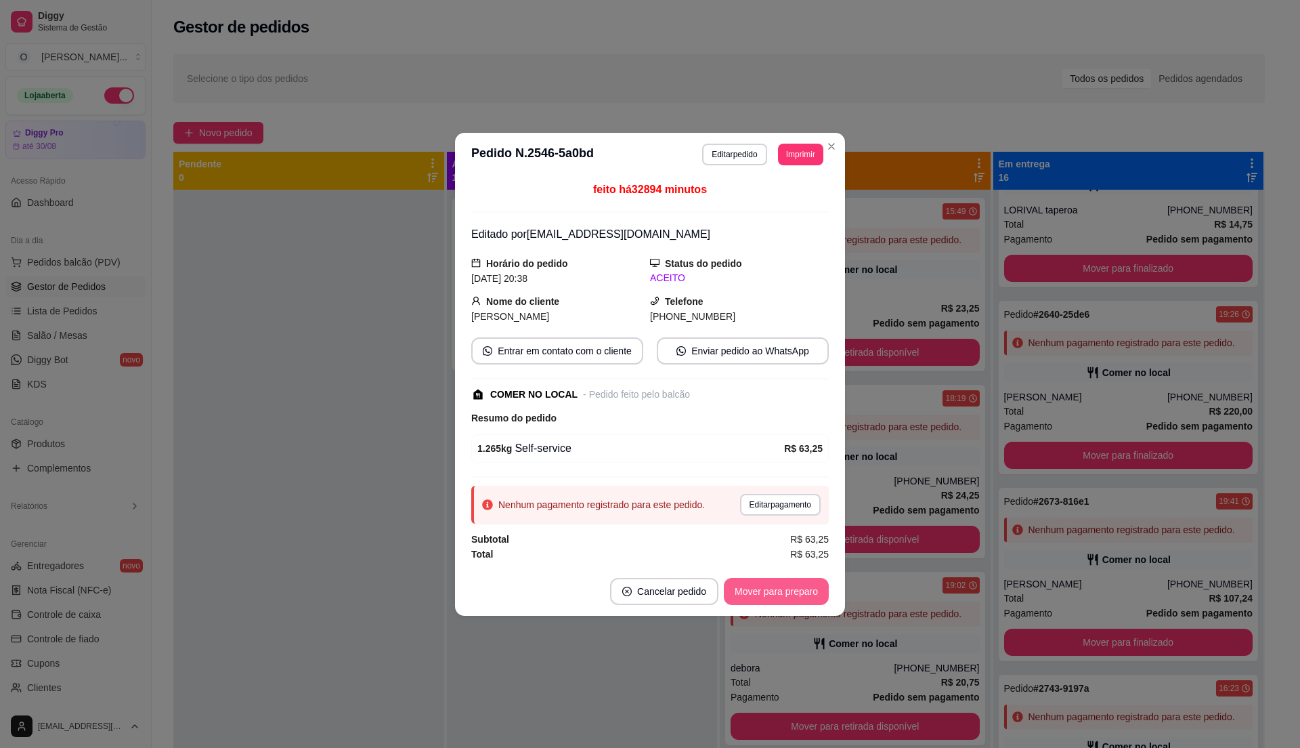
click at [803, 592] on button "Mover para preparo" at bounding box center [776, 591] width 105 height 27
click at [805, 592] on button "Mover para retirada disponível" at bounding box center [754, 591] width 150 height 27
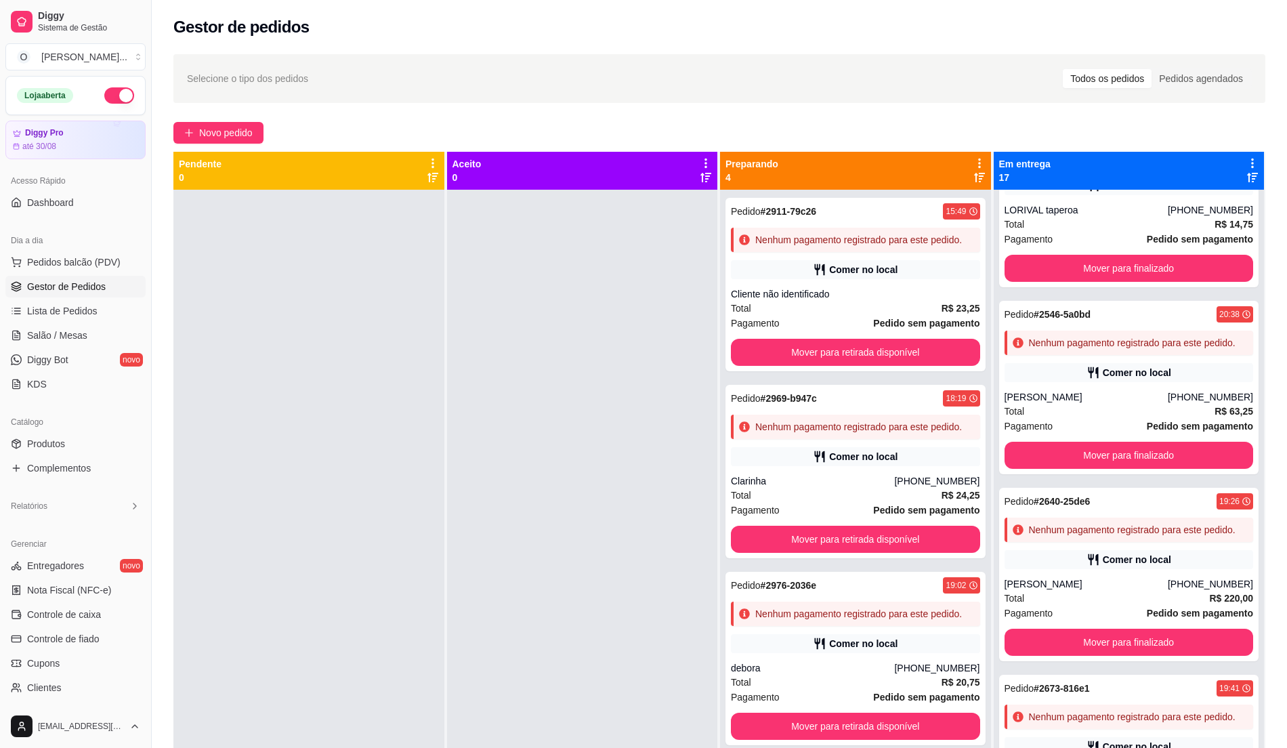
click at [76, 297] on link "Gestor de Pedidos" at bounding box center [75, 287] width 140 height 22
click at [70, 258] on span "Pedidos balcão (PDV)" at bounding box center [73, 262] width 93 height 14
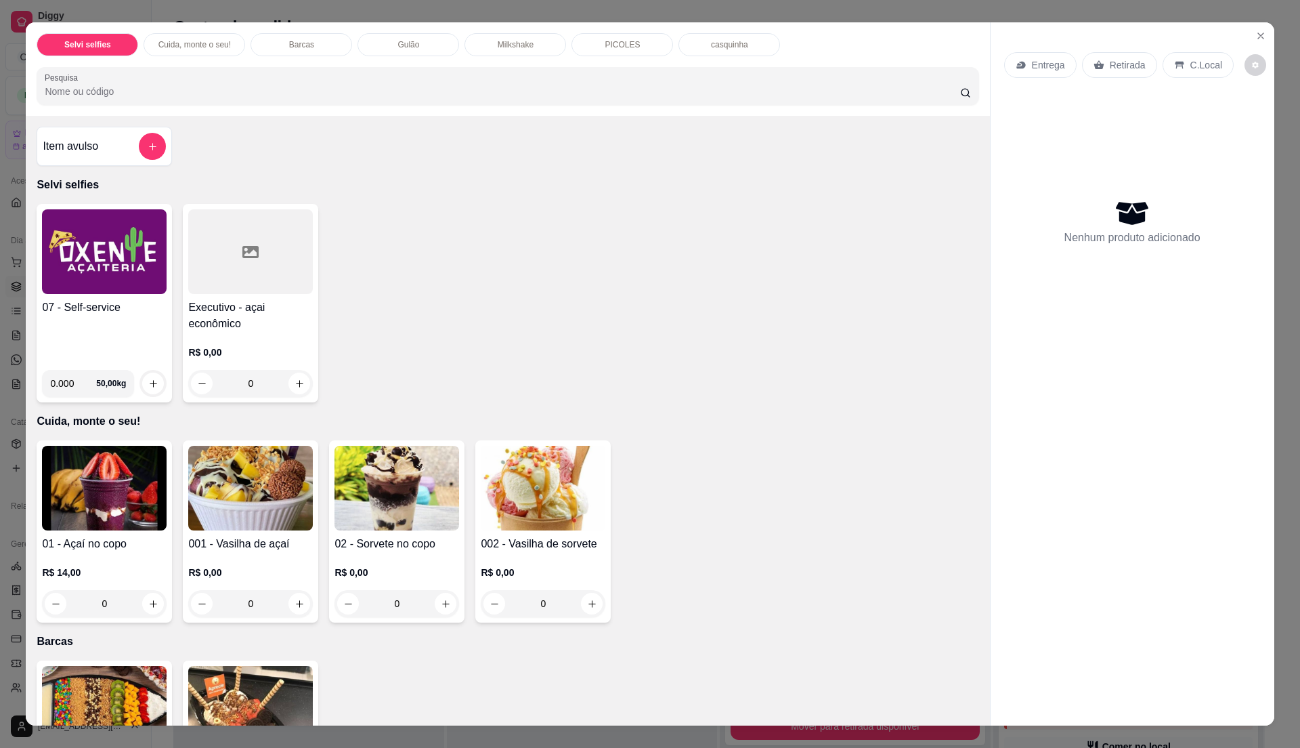
click at [152, 307] on h4 "07 - Self-service" at bounding box center [104, 307] width 125 height 16
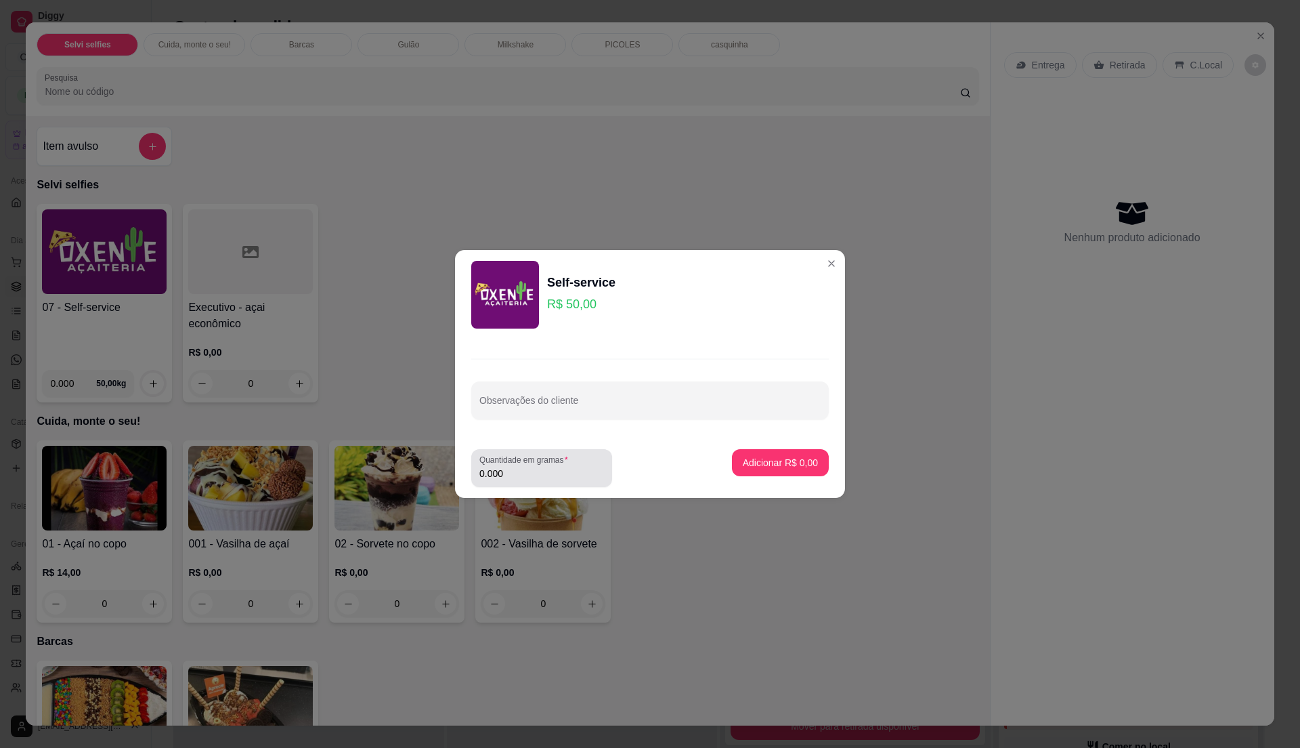
click at [511, 461] on label "Quantidade em gramas" at bounding box center [526, 460] width 93 height 12
click at [511, 467] on input "0.000" at bounding box center [542, 474] width 125 height 14
type input "0.175"
click at [759, 462] on p "Adicionar R$ 8,75" at bounding box center [780, 462] width 73 height 13
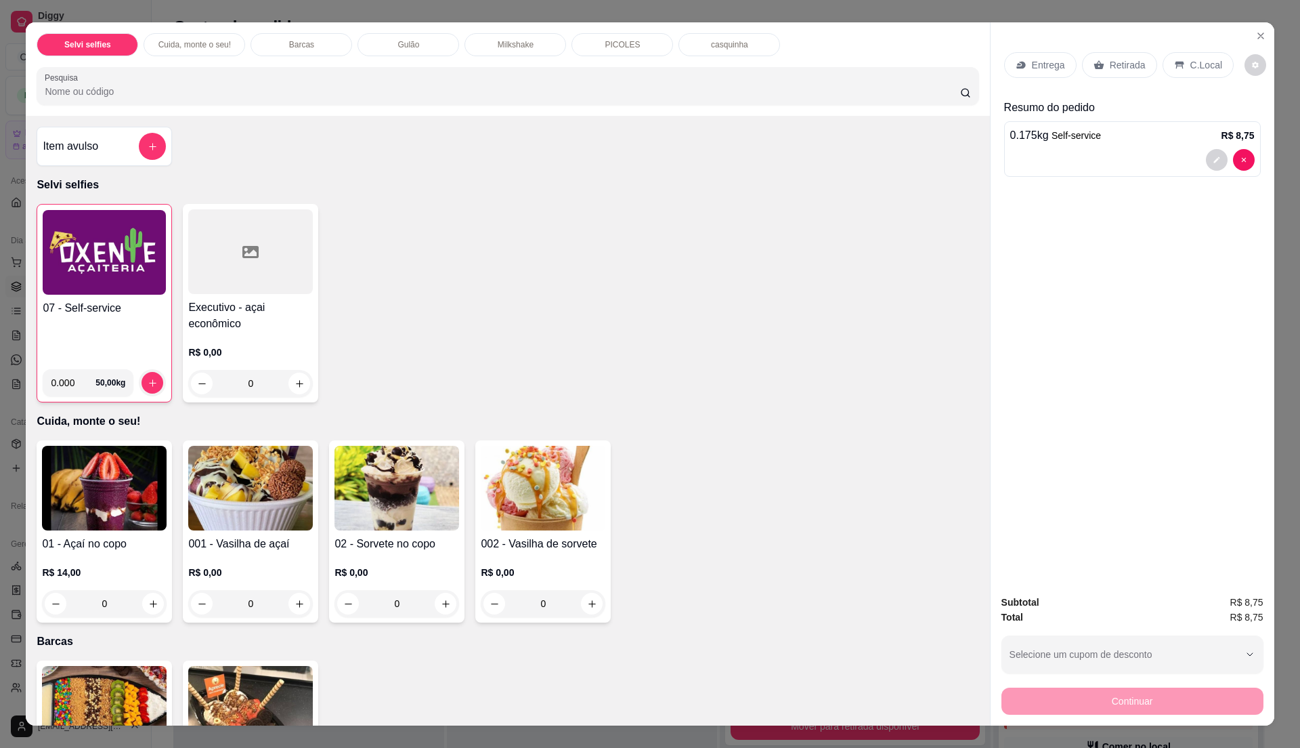
click at [1165, 64] on div "C.Local" at bounding box center [1198, 65] width 71 height 26
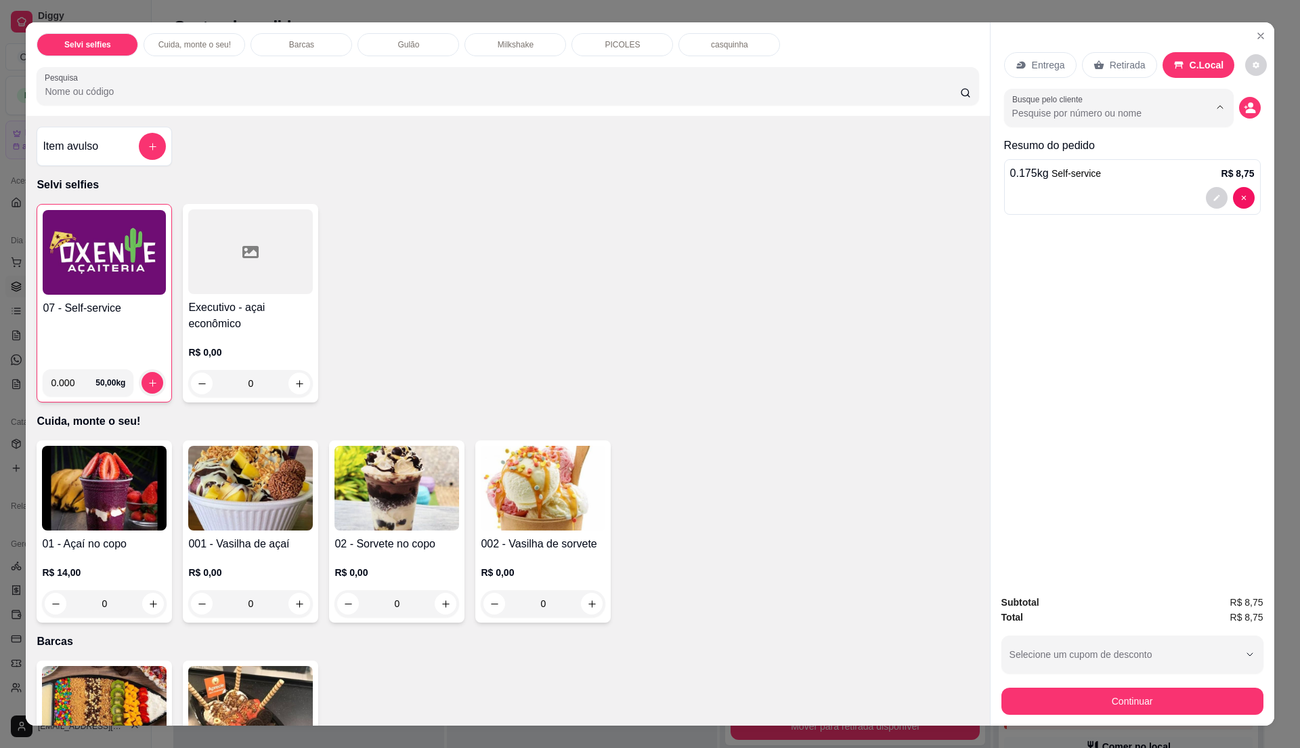
click at [1155, 120] on input "Busque pelo cliente" at bounding box center [1100, 113] width 175 height 14
type input "pit"
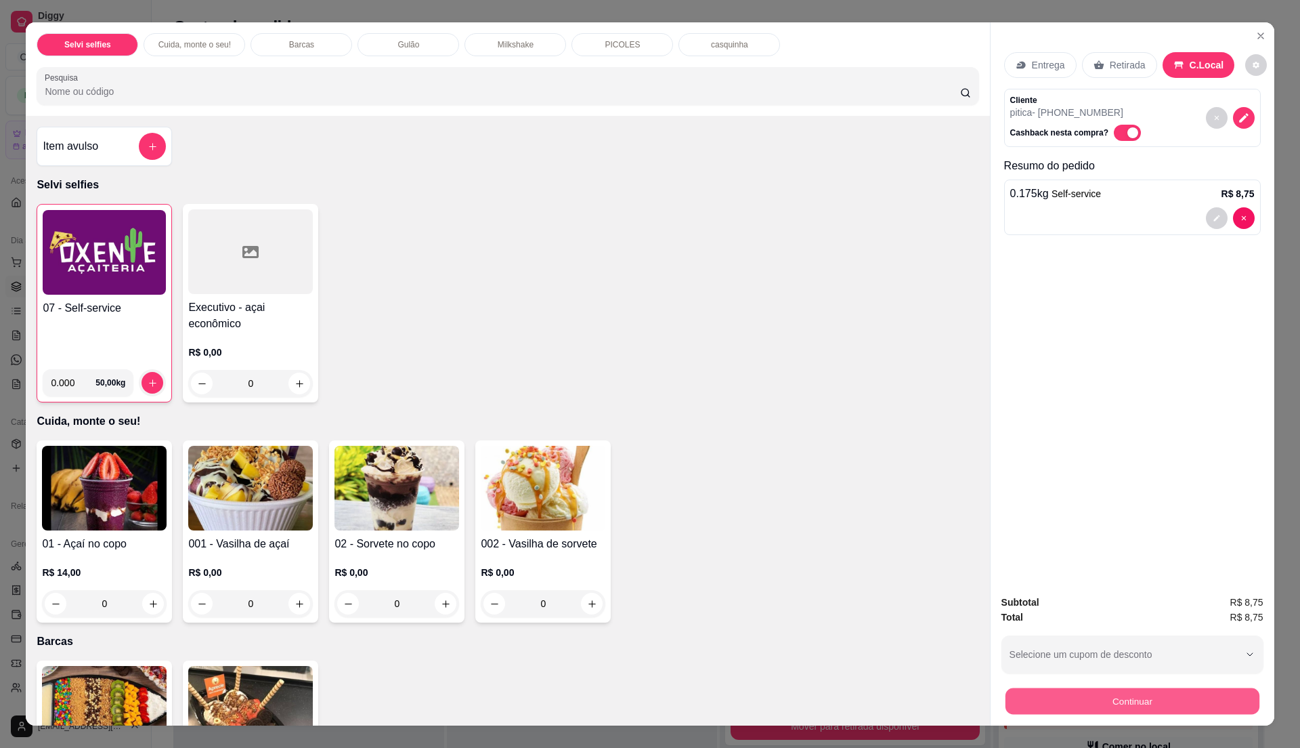
click at [1141, 695] on button "Continuar" at bounding box center [1132, 700] width 254 height 26
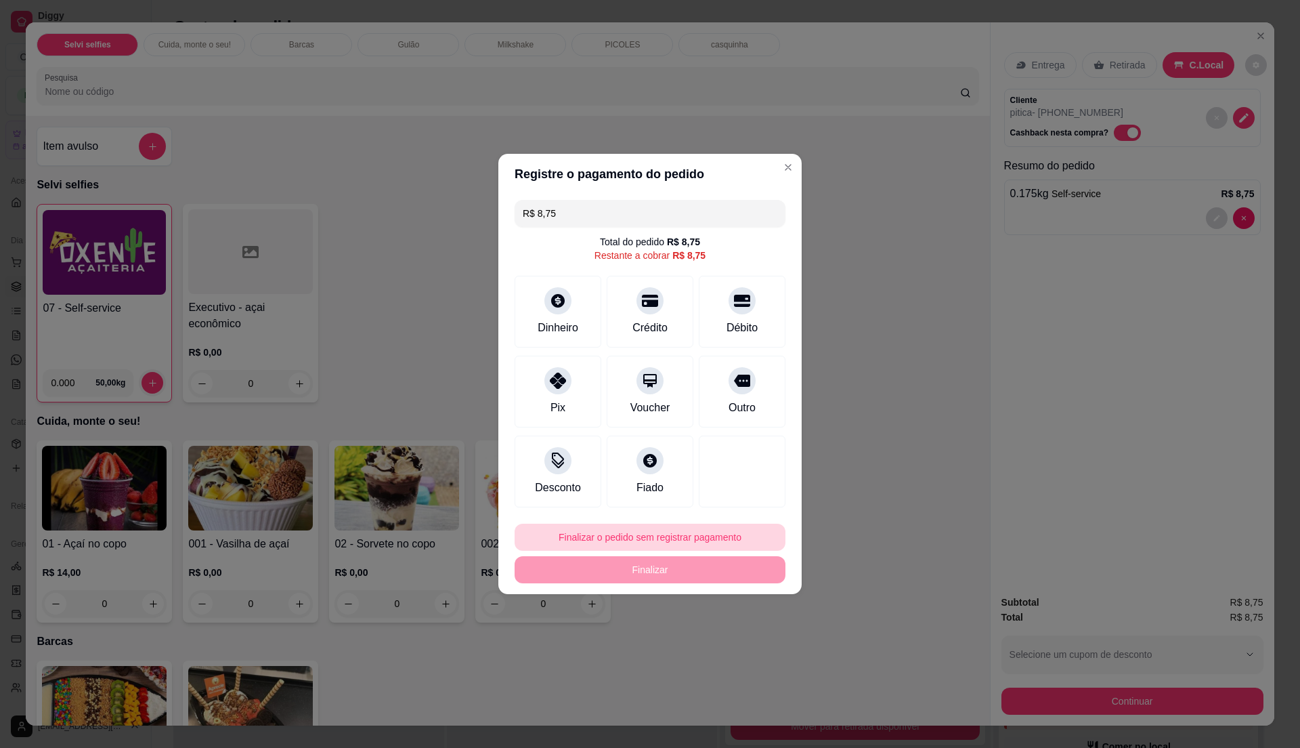
click at [695, 543] on button "Finalizar o pedido sem registrar pagamento" at bounding box center [650, 537] width 271 height 27
click at [732, 653] on button "Confirmar" at bounding box center [734, 649] width 48 height 20
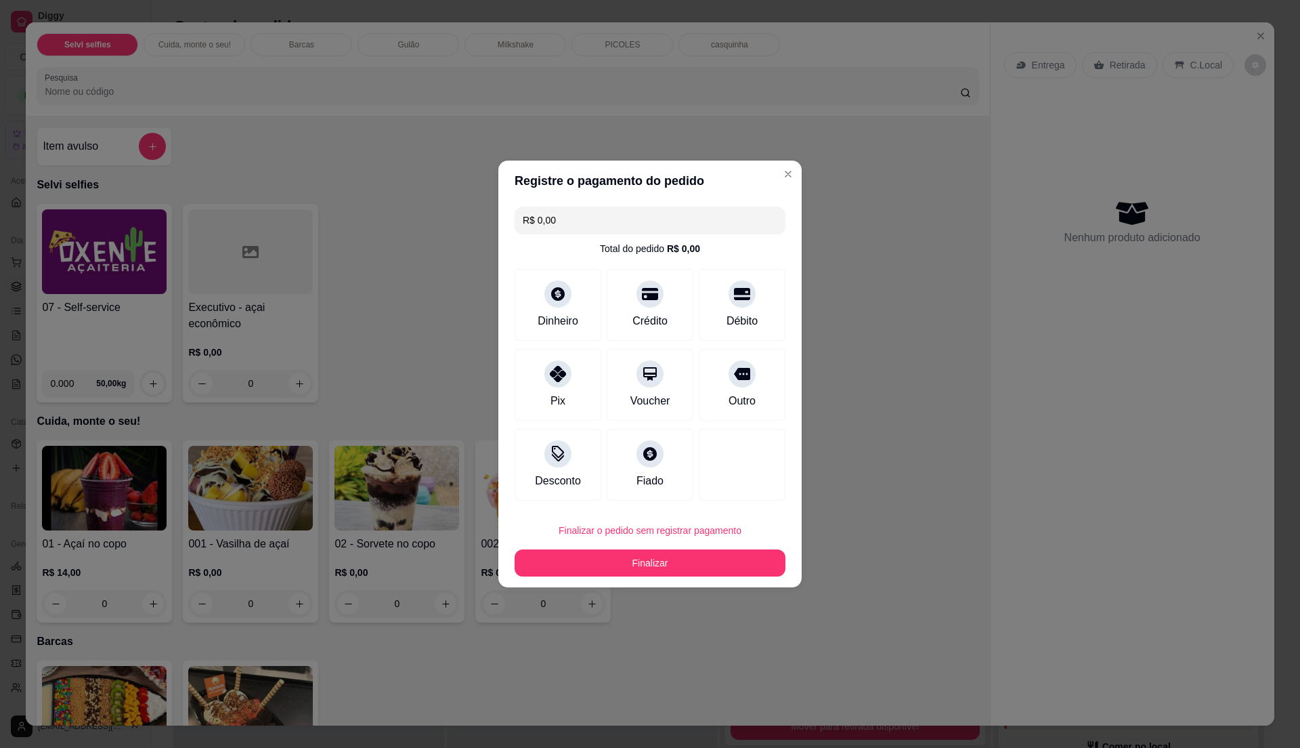
type input "R$ 0,00"
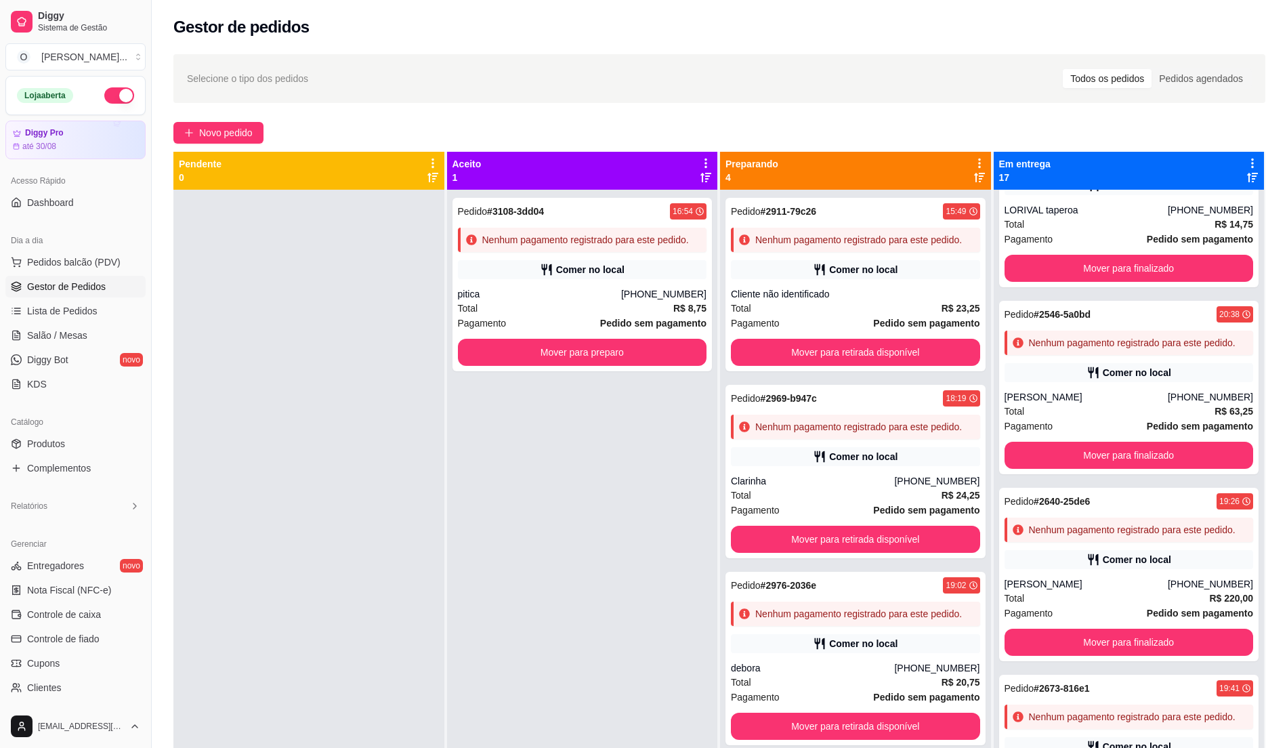
click at [632, 442] on div "Pedido # 3108-3dd04 16:54 Nenhum pagamento registrado para este pedido. Comer n…" at bounding box center [582, 564] width 271 height 748
click at [88, 318] on span "Lista de Pedidos" at bounding box center [62, 311] width 70 height 14
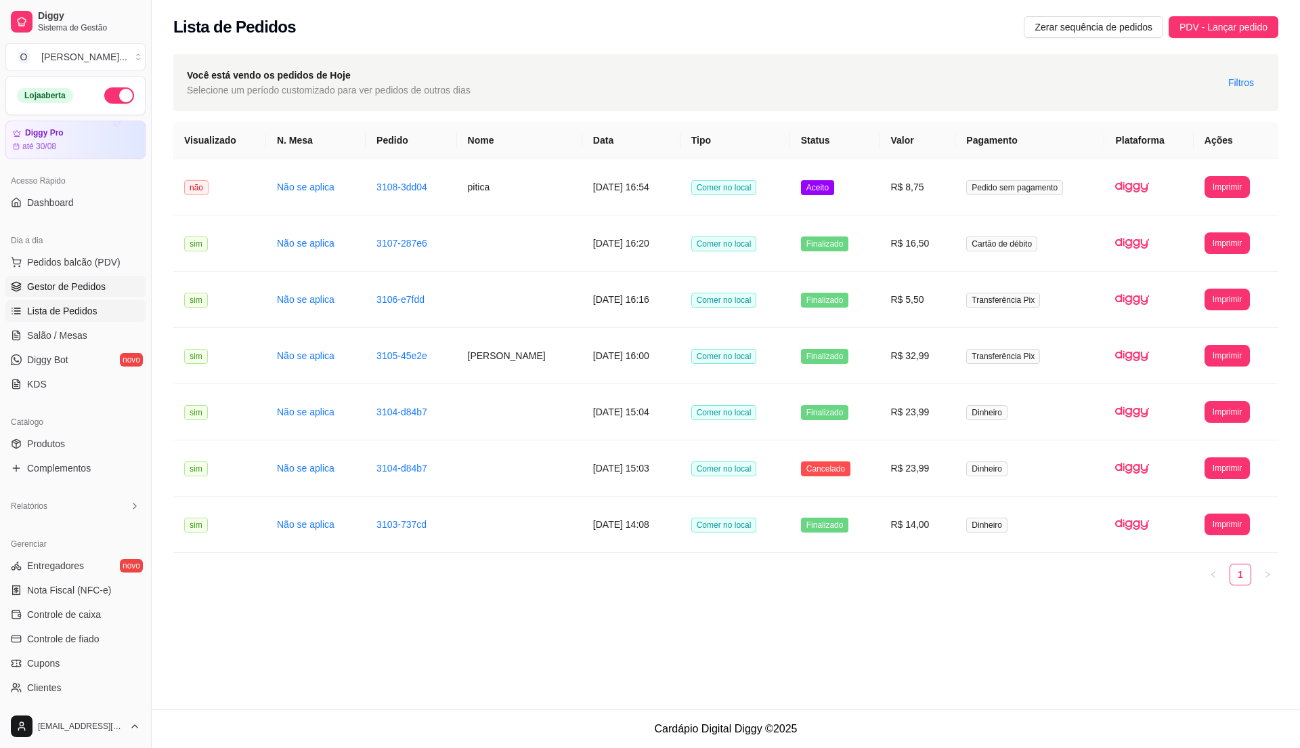
click at [65, 295] on link "Gestor de Pedidos" at bounding box center [75, 287] width 140 height 22
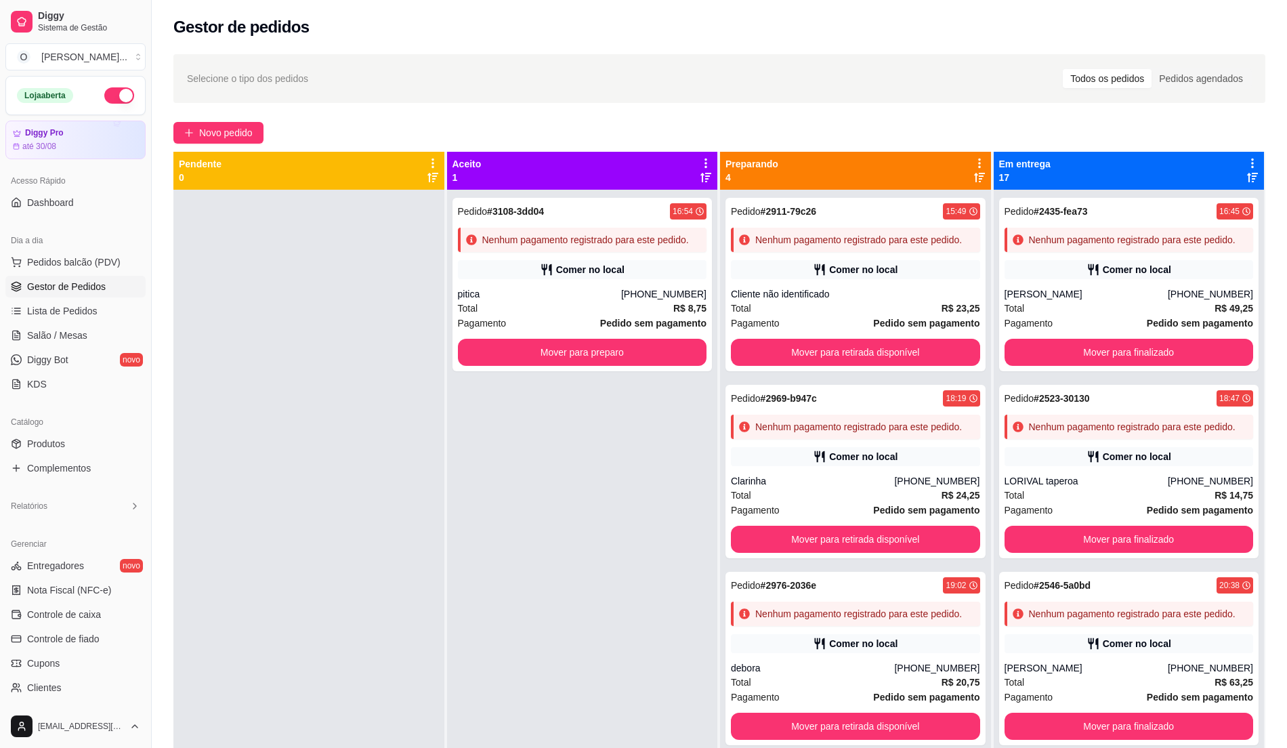
click at [68, 291] on span "Gestor de Pedidos" at bounding box center [66, 287] width 79 height 14
click at [515, 345] on button "Mover para preparo" at bounding box center [581, 352] width 241 height 26
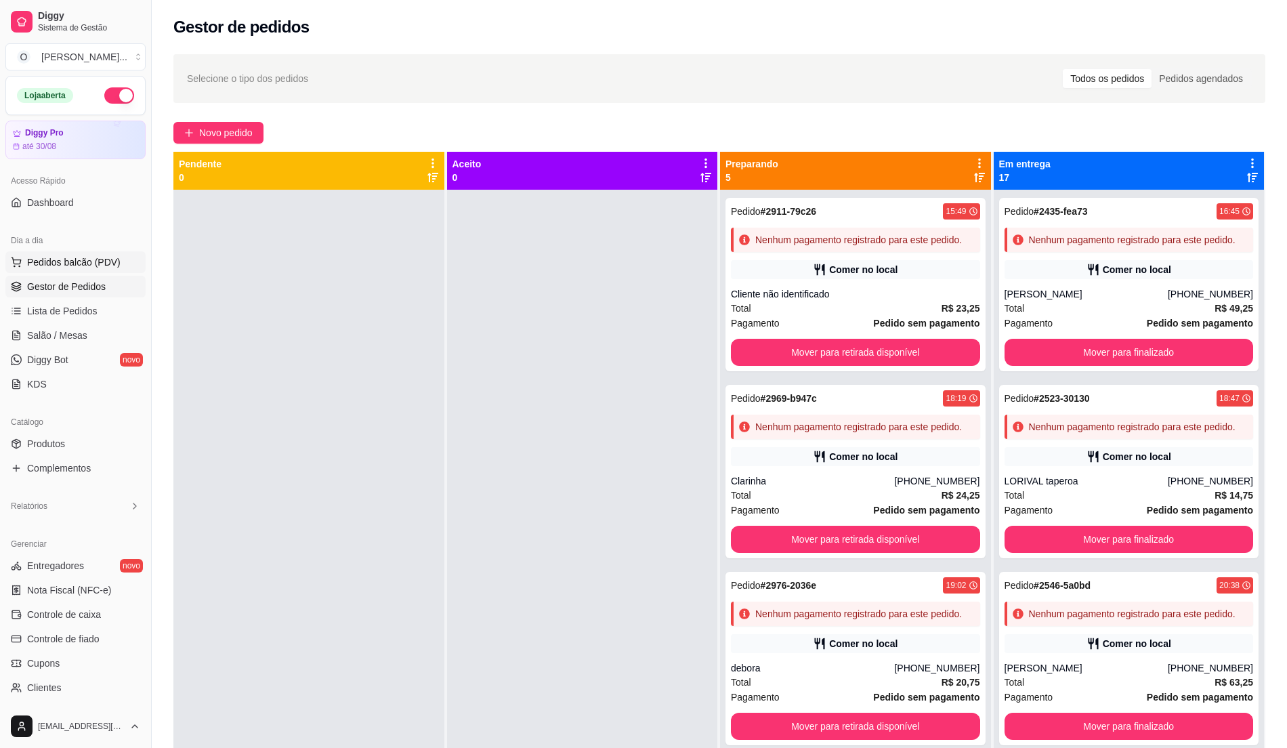
click at [77, 266] on span "Pedidos balcão (PDV)" at bounding box center [73, 262] width 93 height 14
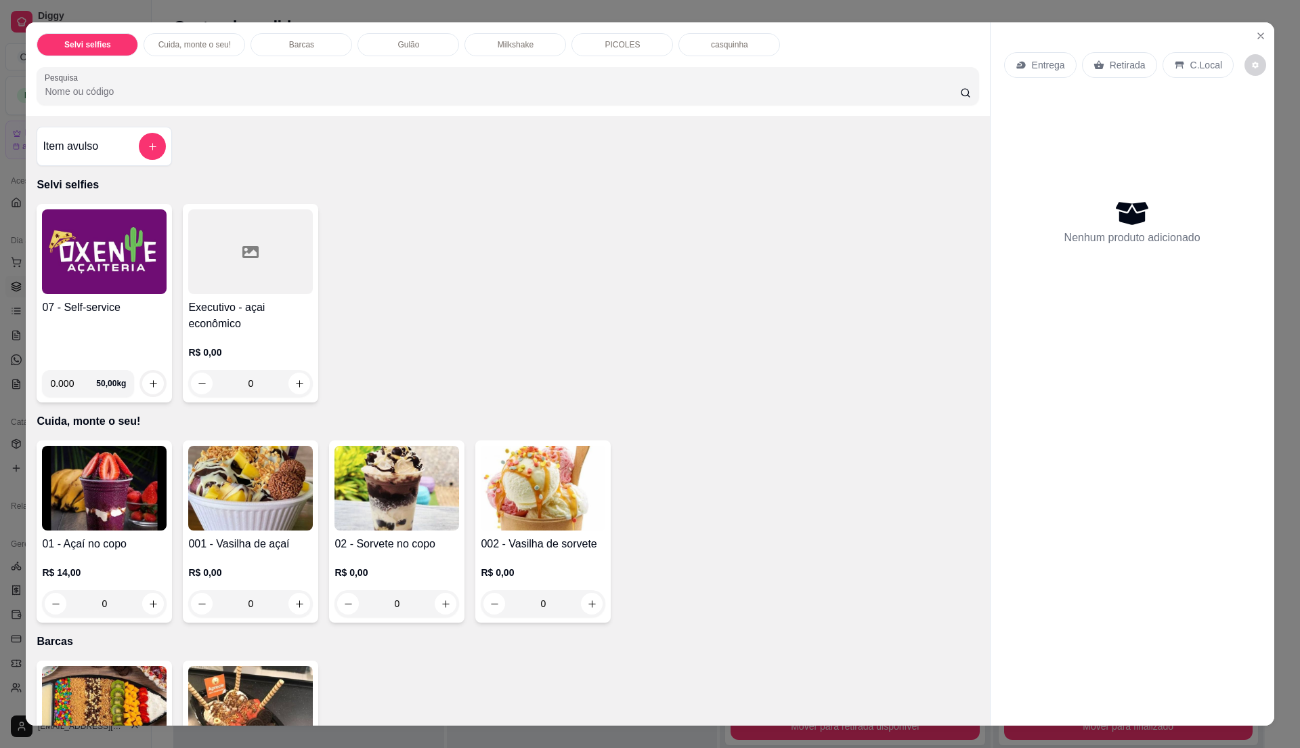
click at [131, 279] on img at bounding box center [104, 251] width 125 height 85
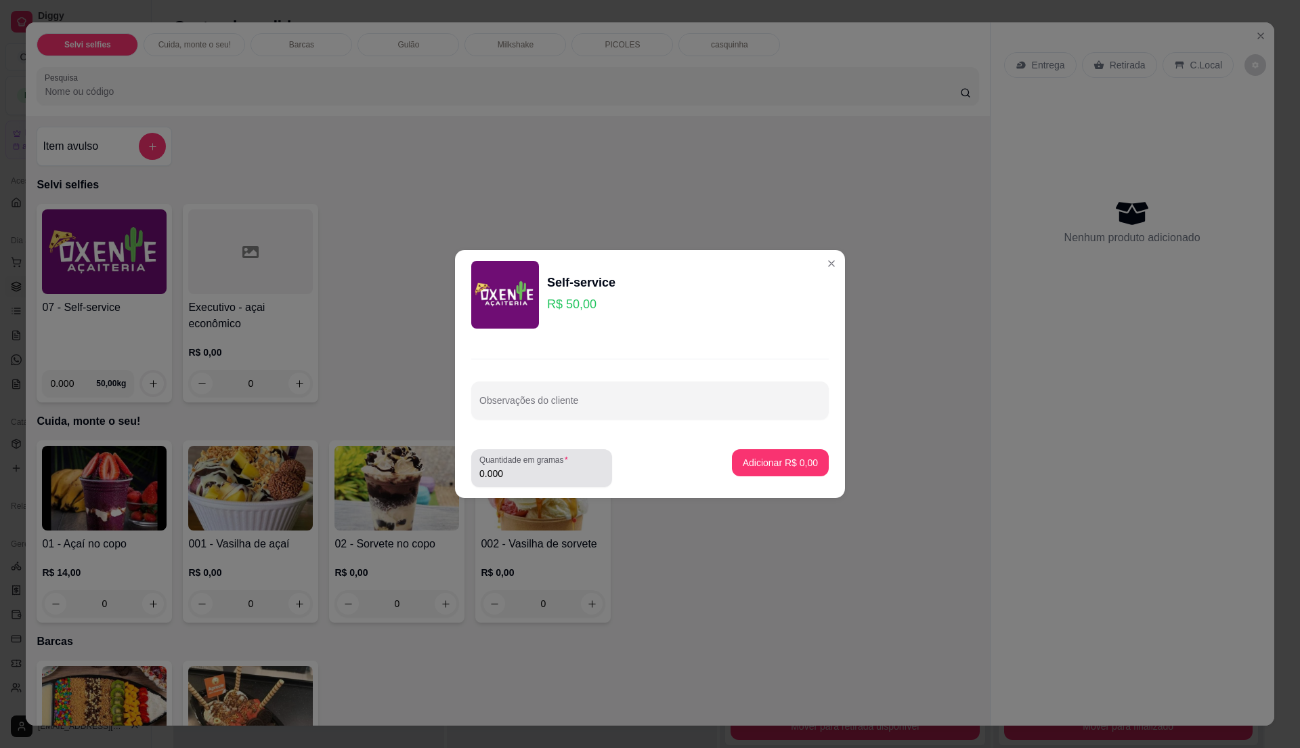
click at [526, 475] on input "0.000" at bounding box center [542, 474] width 125 height 14
type input "0.245"
click at [791, 458] on p "Adicionar R$ 12,25" at bounding box center [778, 463] width 81 height 14
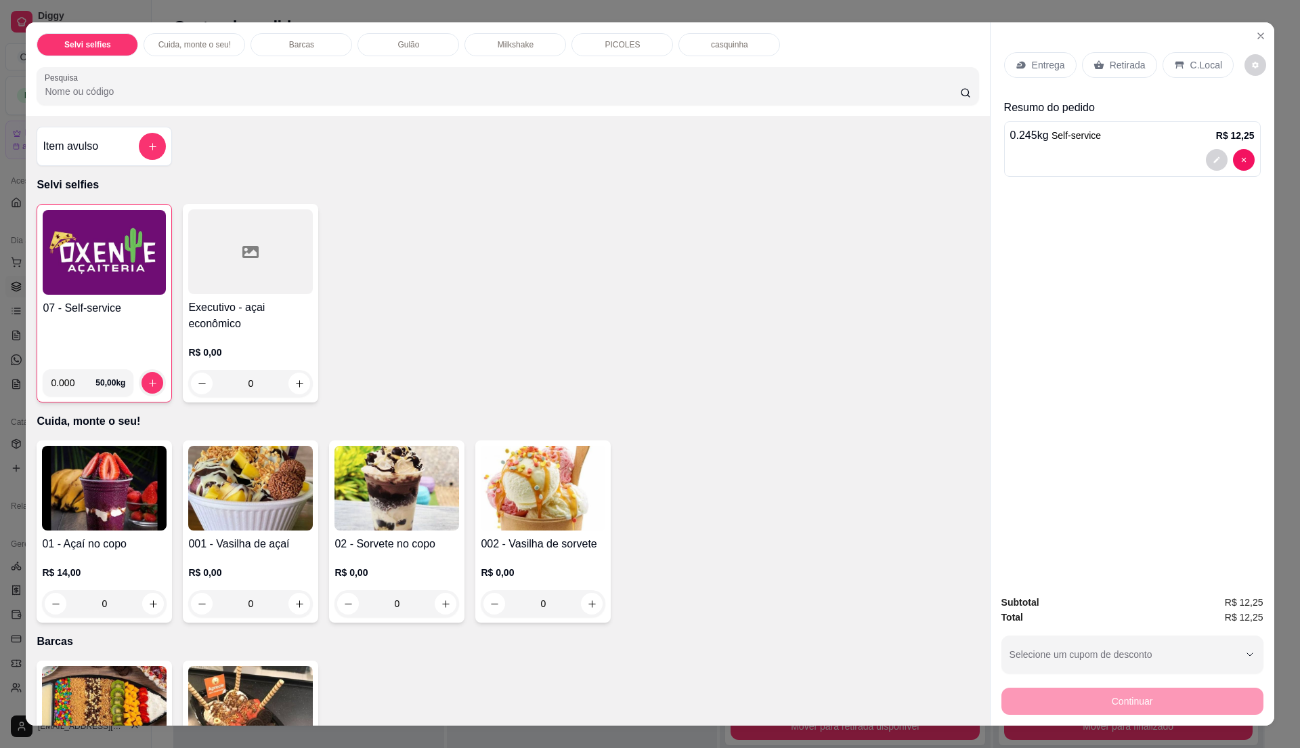
click at [49, 325] on div "07 - Self-service" at bounding box center [104, 329] width 123 height 58
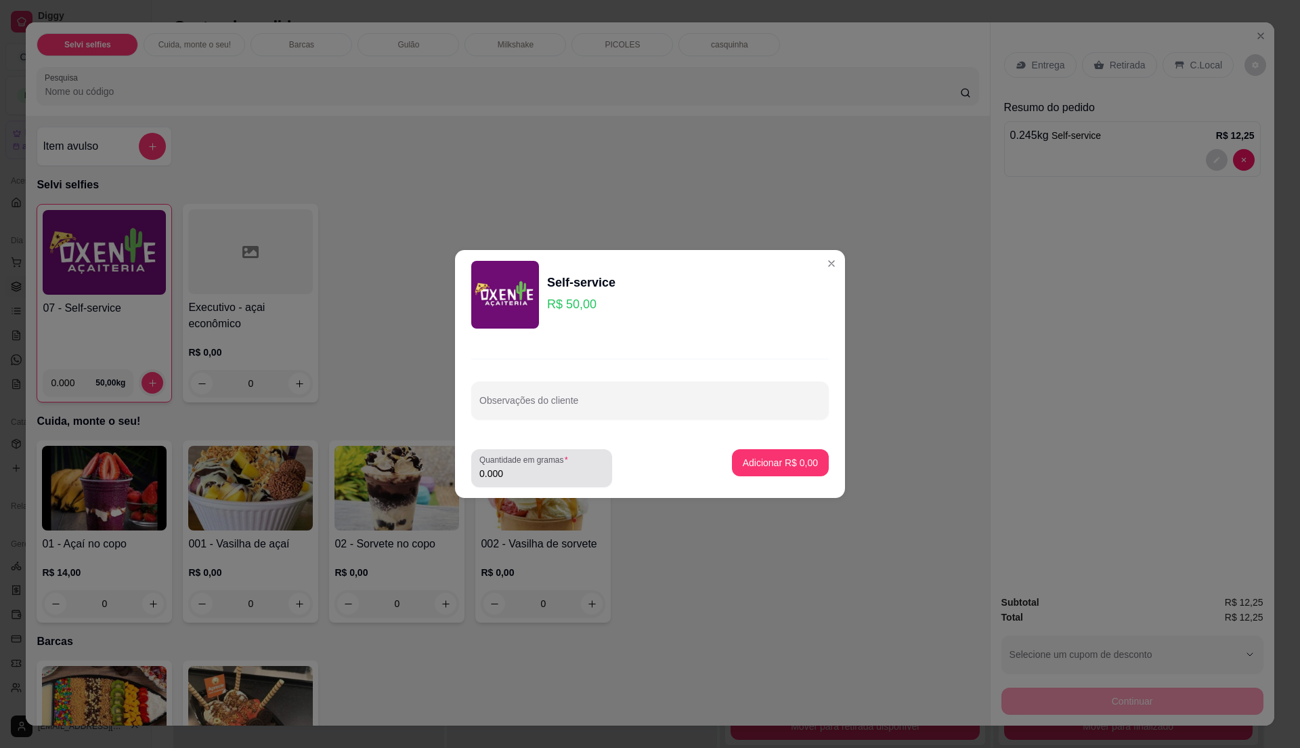
click at [507, 477] on input "0.000" at bounding box center [542, 474] width 125 height 14
click at [538, 477] on input "0" at bounding box center [542, 474] width 125 height 14
type input "0.295"
click at [751, 461] on p "Adicionar R$ 14,75" at bounding box center [778, 463] width 81 height 14
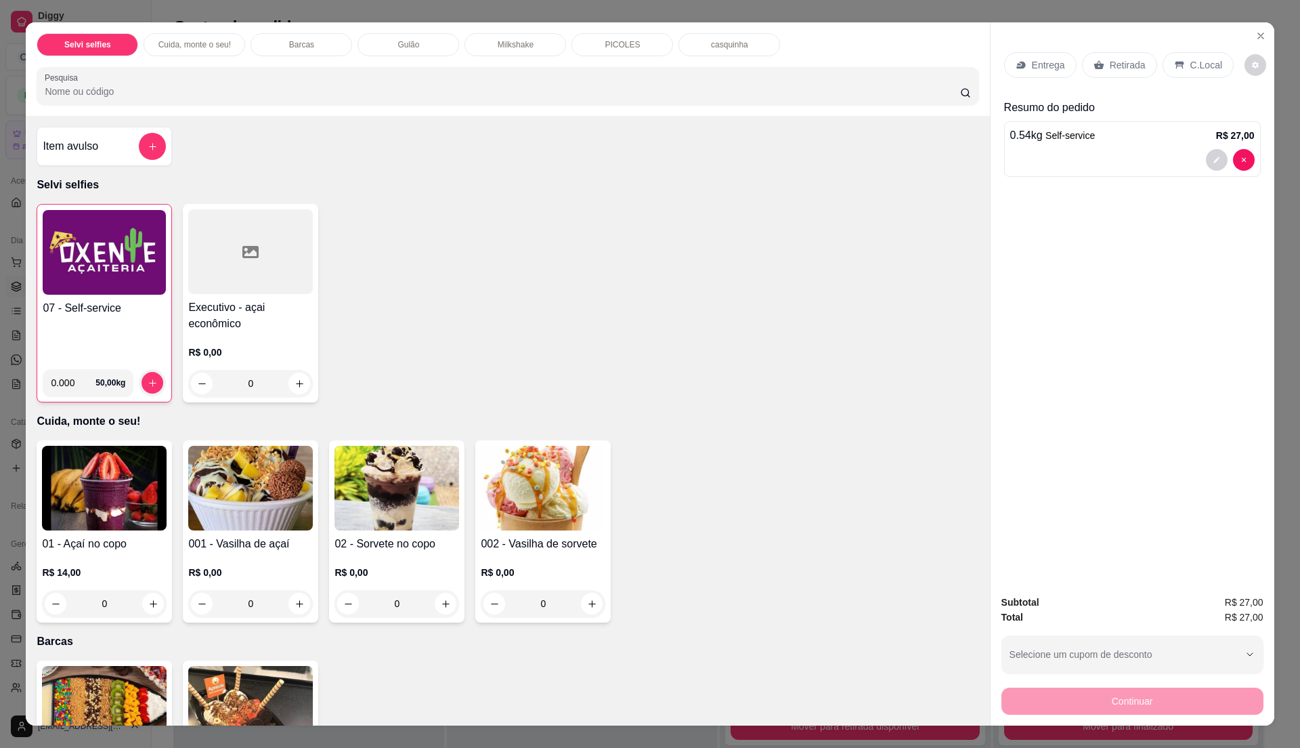
click at [93, 323] on div "07 - Self-service" at bounding box center [104, 329] width 123 height 58
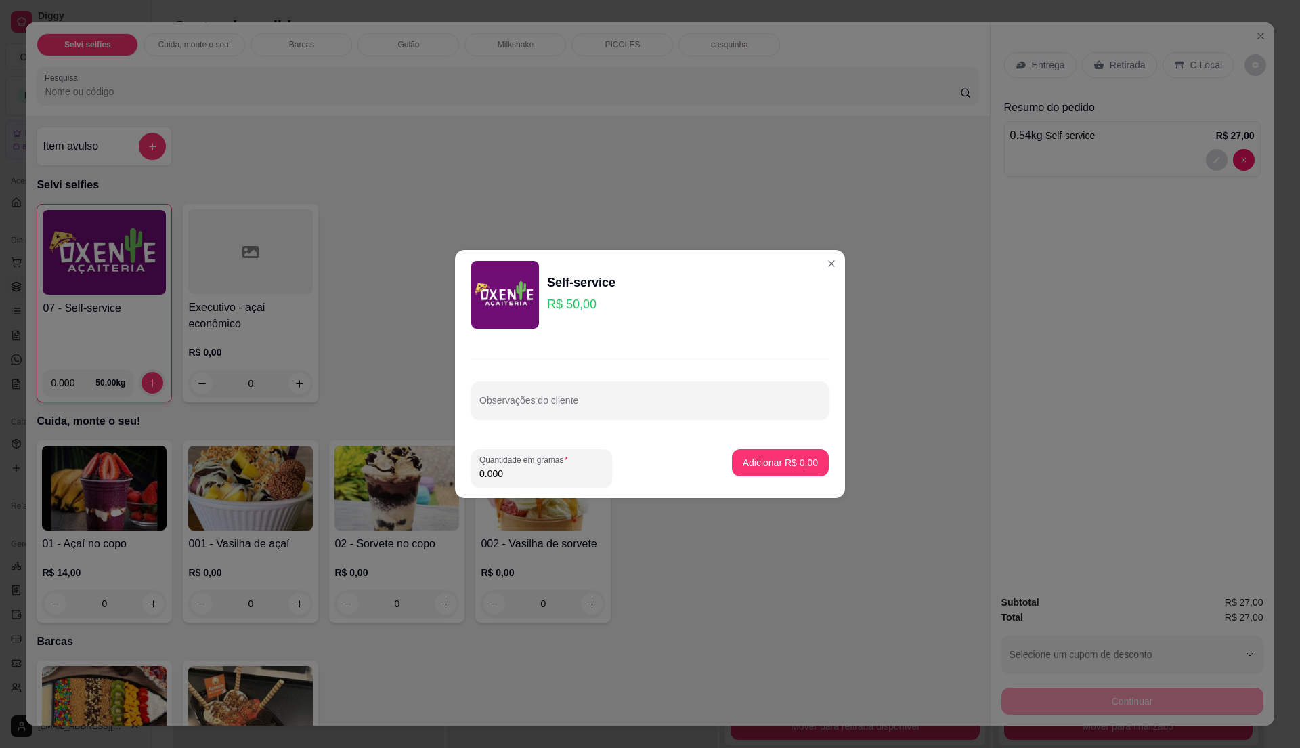
click at [527, 470] on input "0.000" at bounding box center [542, 474] width 125 height 14
click at [527, 470] on input "0" at bounding box center [542, 474] width 125 height 14
type input "0.19"
click at [764, 461] on p "Adicionar R$ 9,50" at bounding box center [780, 463] width 75 height 14
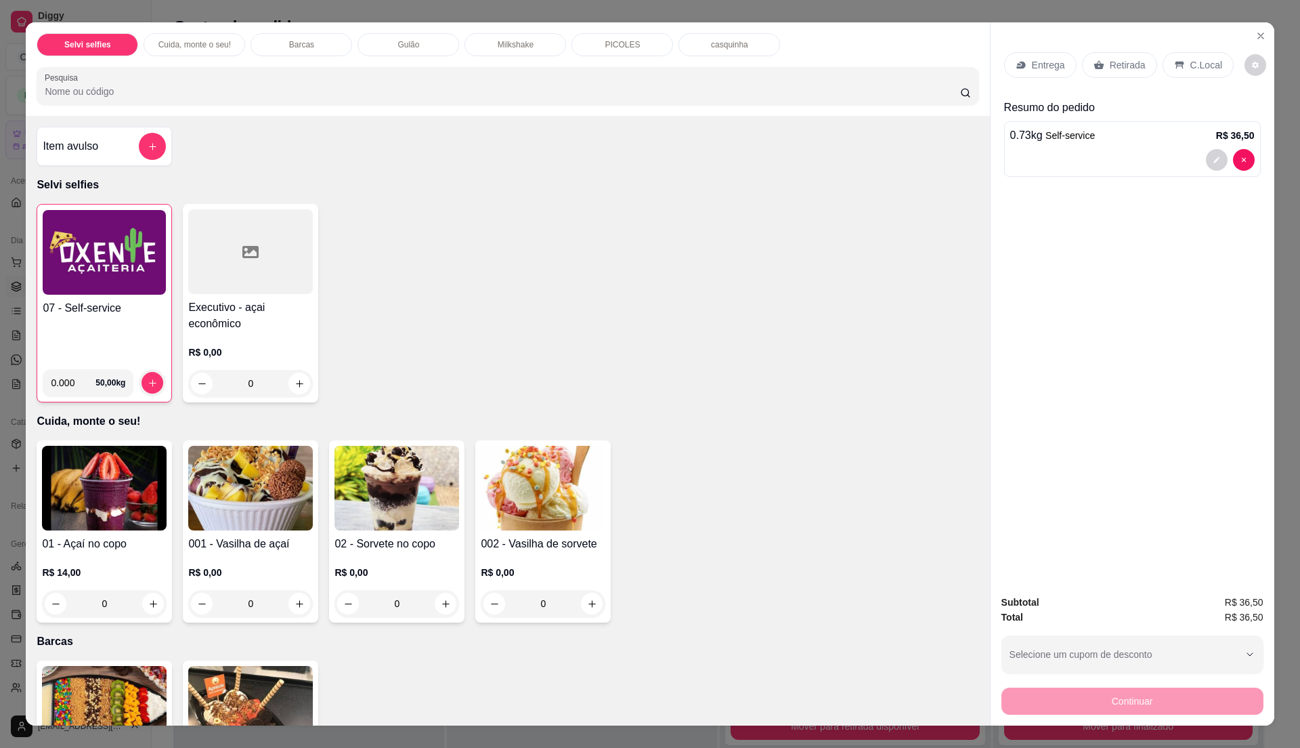
click at [1206, 66] on p "C.Local" at bounding box center [1207, 65] width 32 height 14
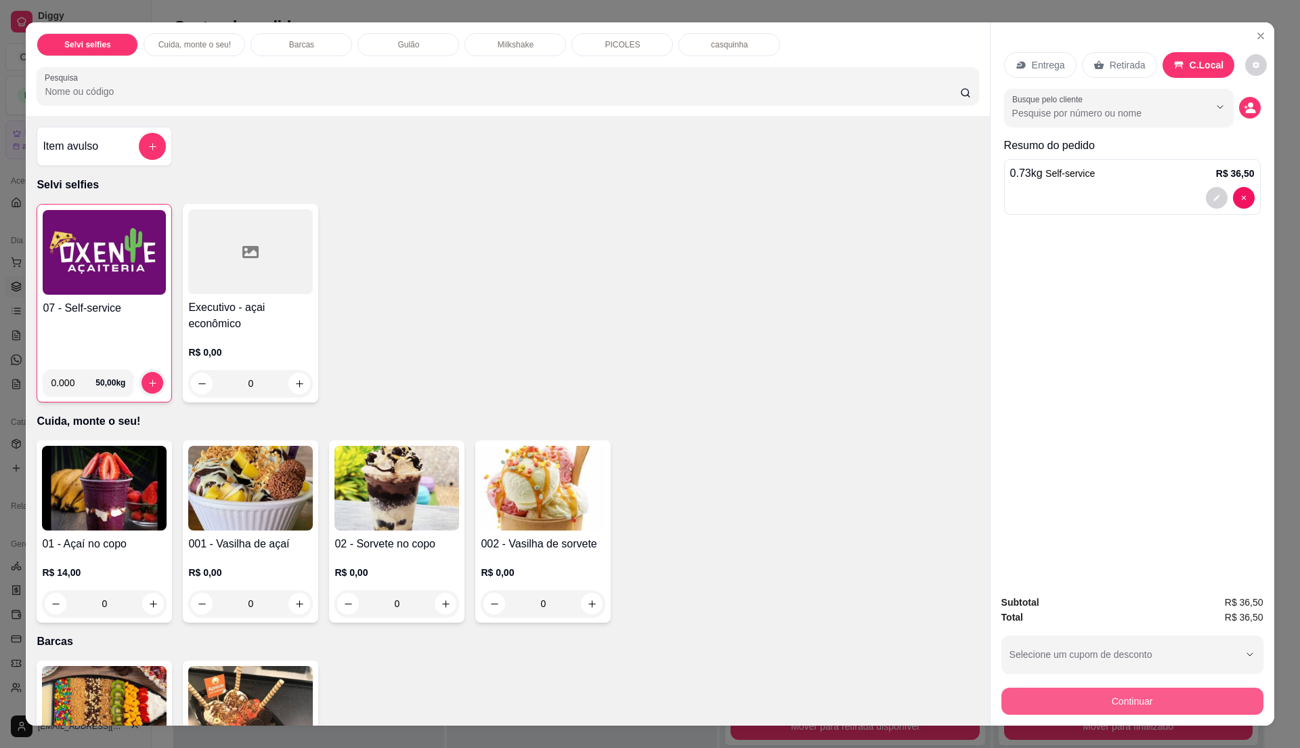
click at [1125, 706] on button "Continuar" at bounding box center [1133, 700] width 262 height 27
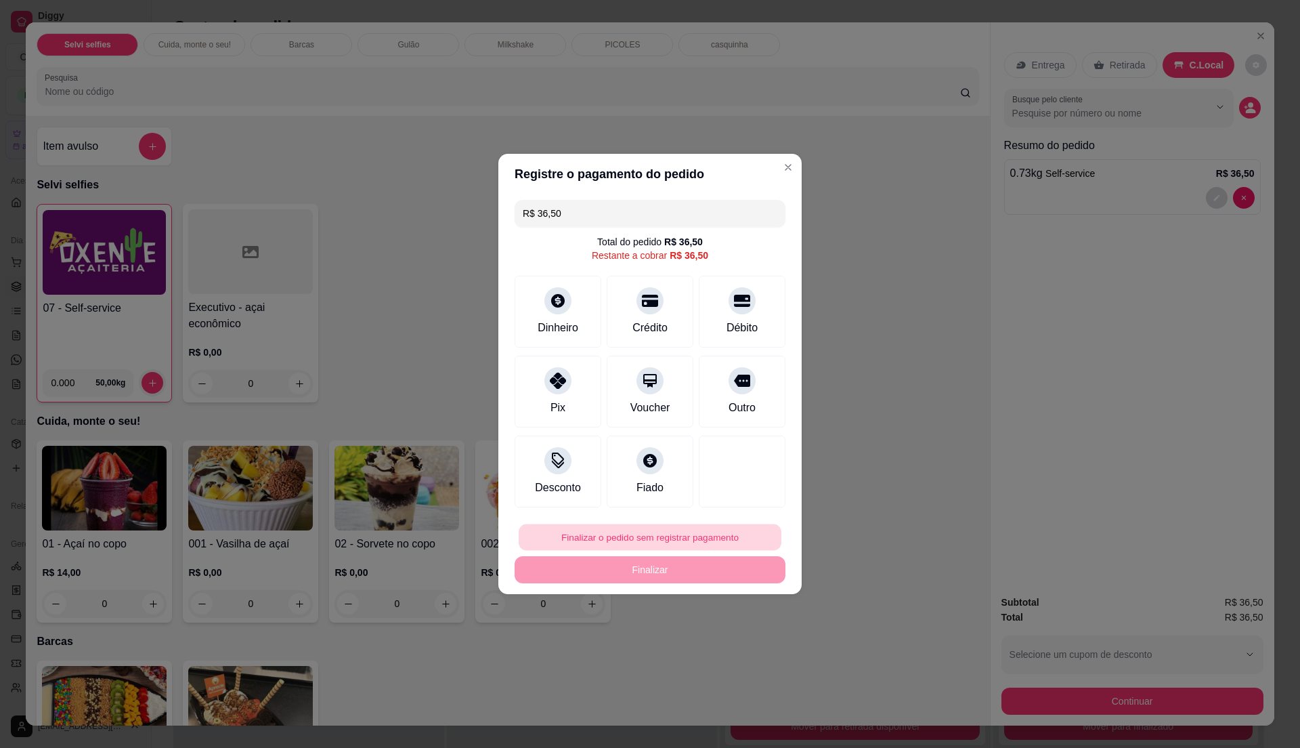
click at [662, 532] on button "Finalizar o pedido sem registrar pagamento" at bounding box center [650, 537] width 263 height 26
click at [721, 656] on button "Confirmar" at bounding box center [734, 649] width 48 height 20
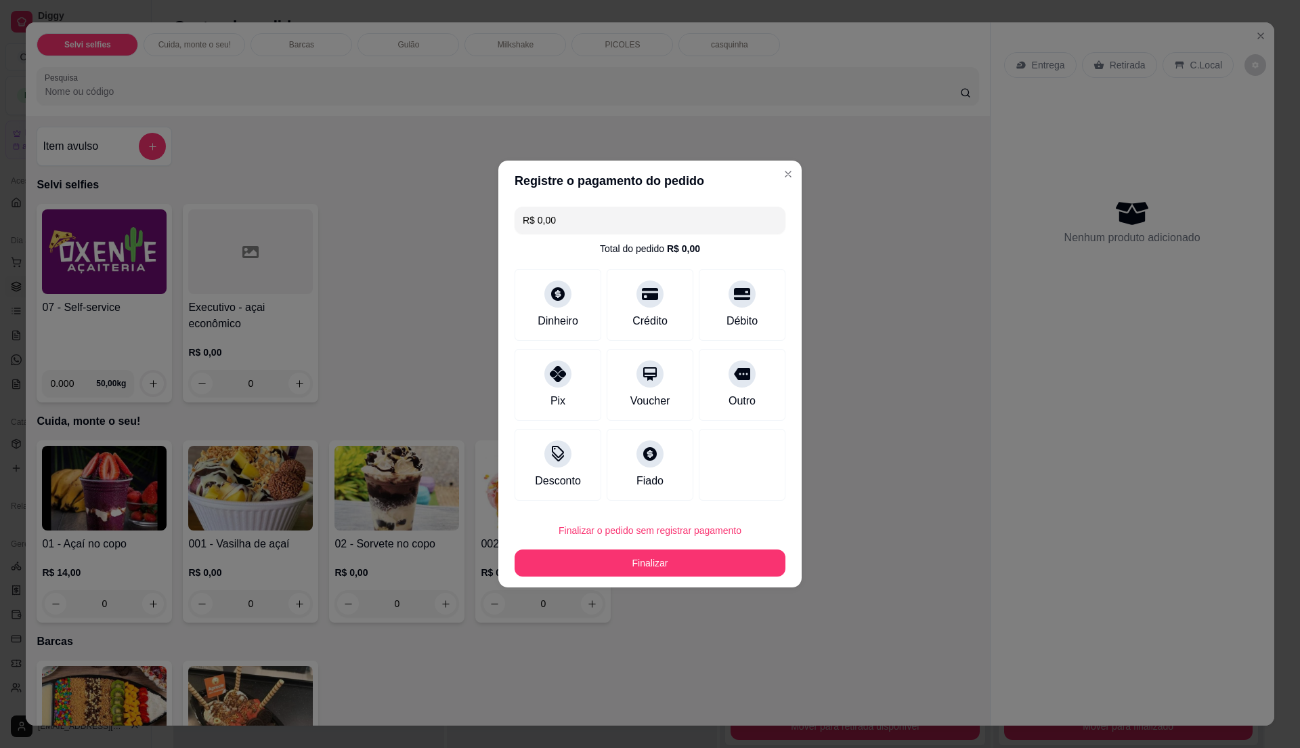
type input "R$ 0,00"
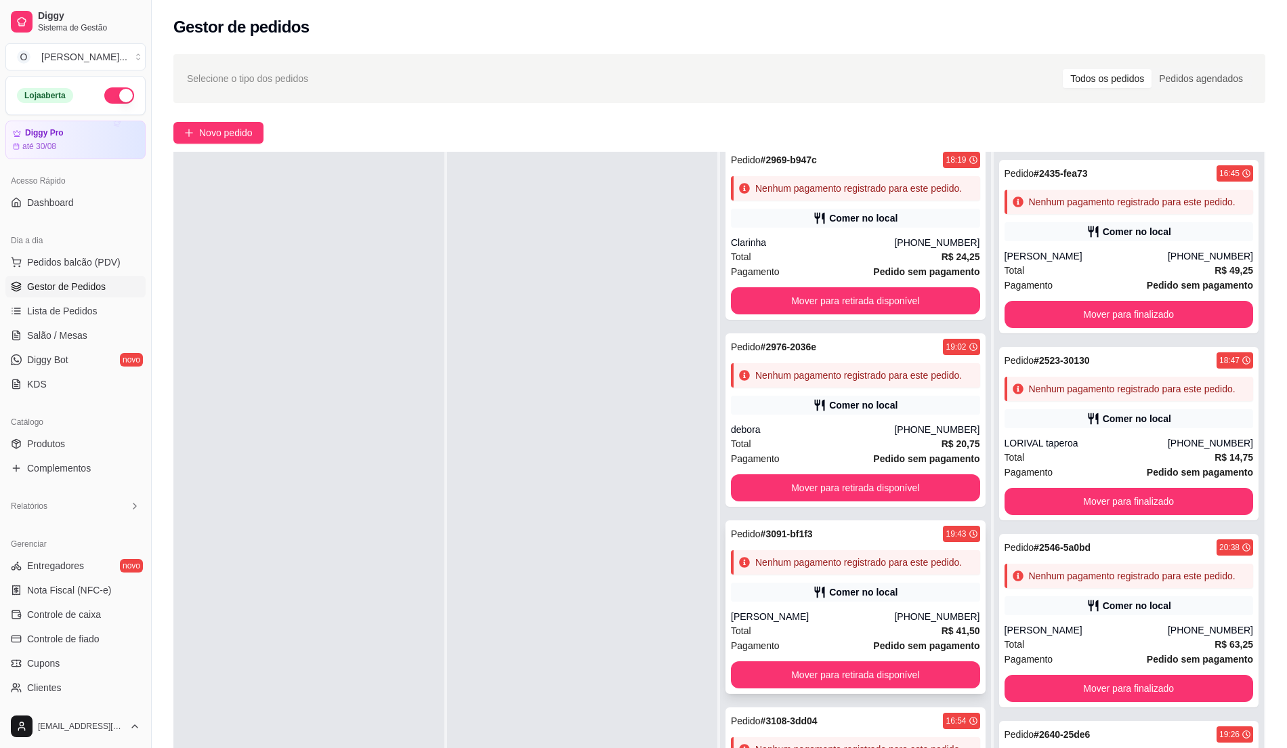
scroll to position [207, 0]
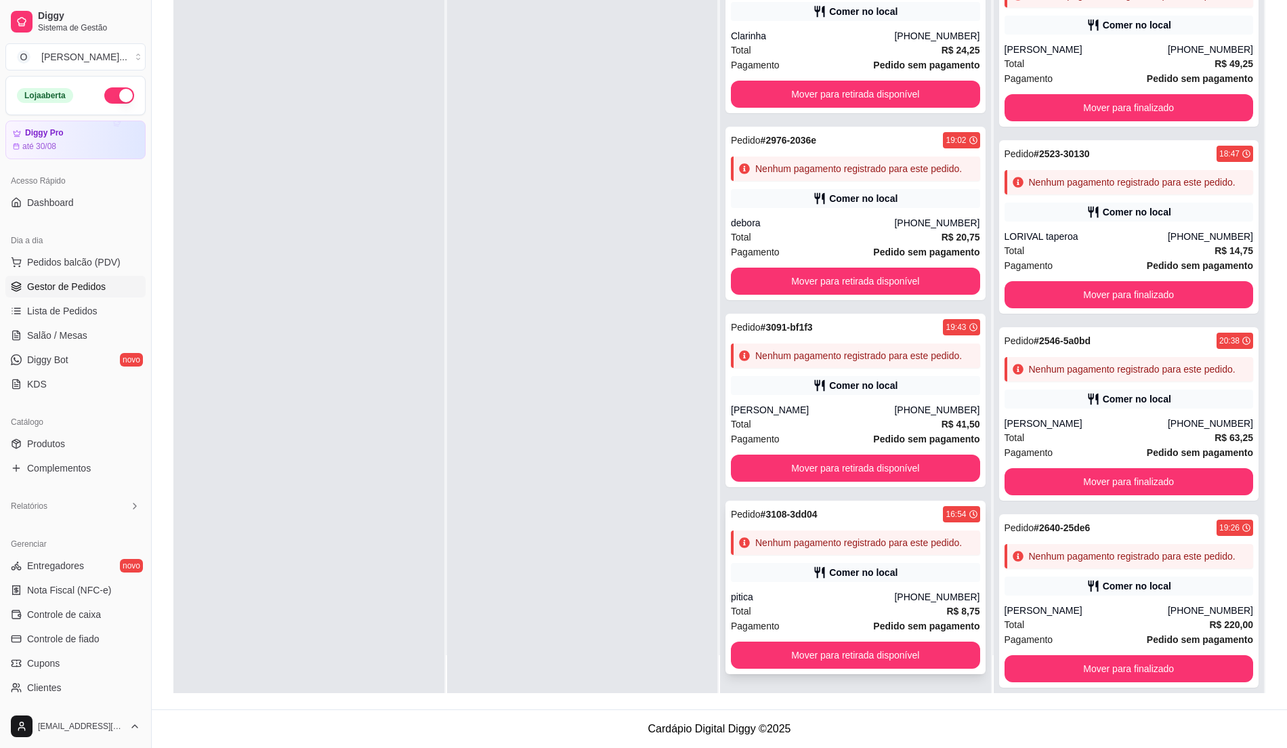
drag, startPoint x: 870, startPoint y: 556, endPoint x: 863, endPoint y: 550, distance: 9.6
click at [863, 550] on div "Pedido # 3108-3dd04 16:54 Nenhum pagamento registrado para este pedido. Comer n…" at bounding box center [855, 587] width 260 height 173
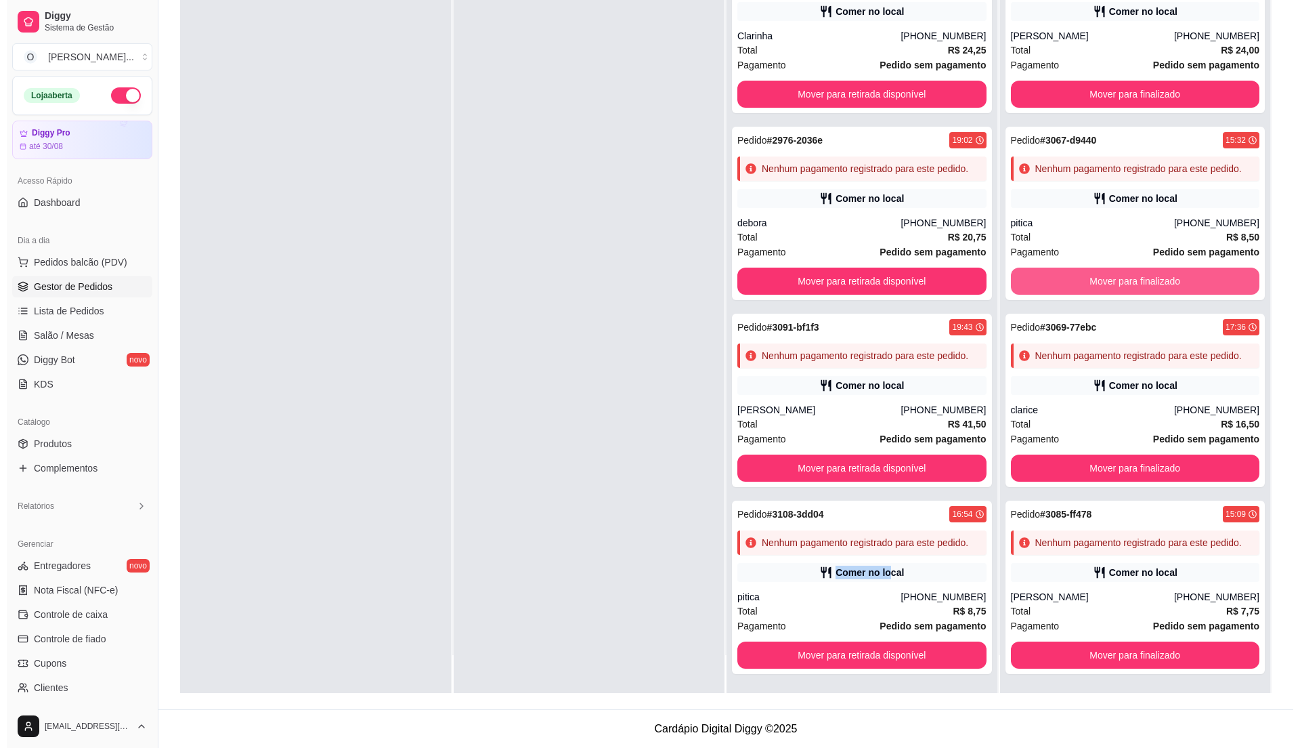
scroll to position [2618, 0]
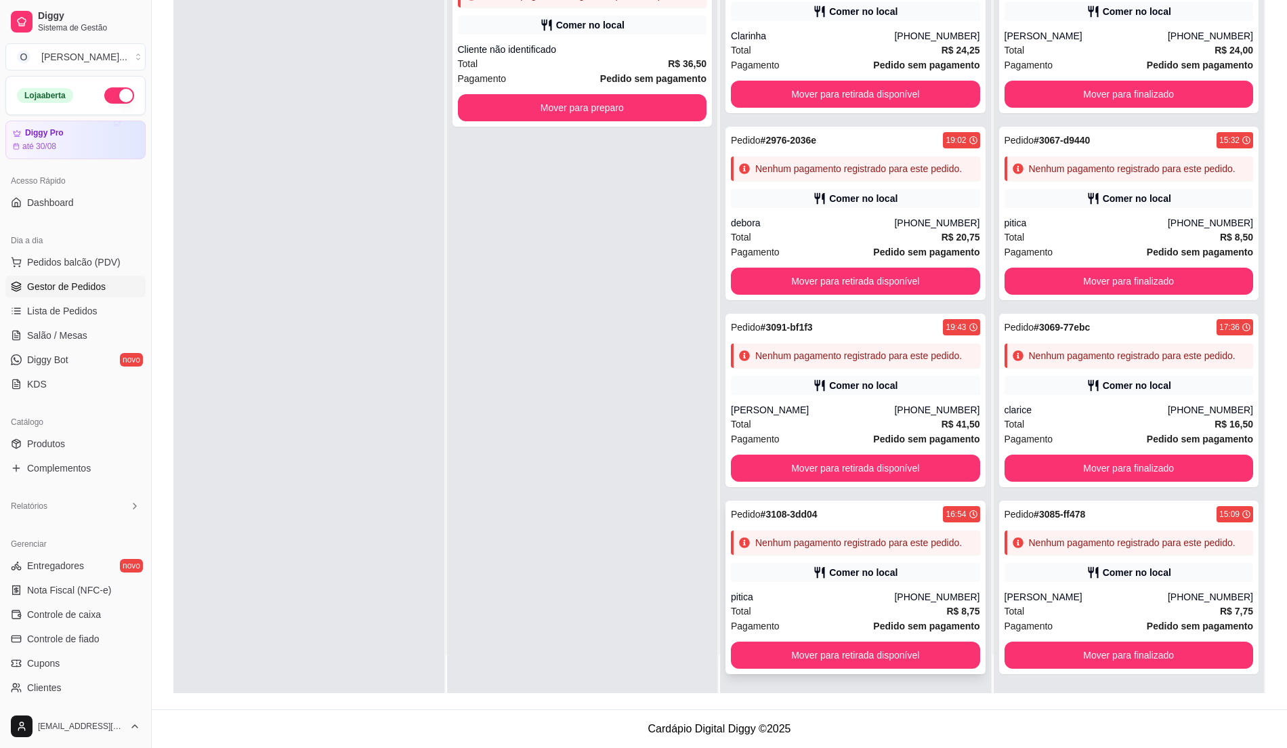
click at [773, 586] on div "Pedido # 3108-3dd04 16:54 Nenhum pagamento registrado para este pedido. Comer n…" at bounding box center [855, 587] width 260 height 173
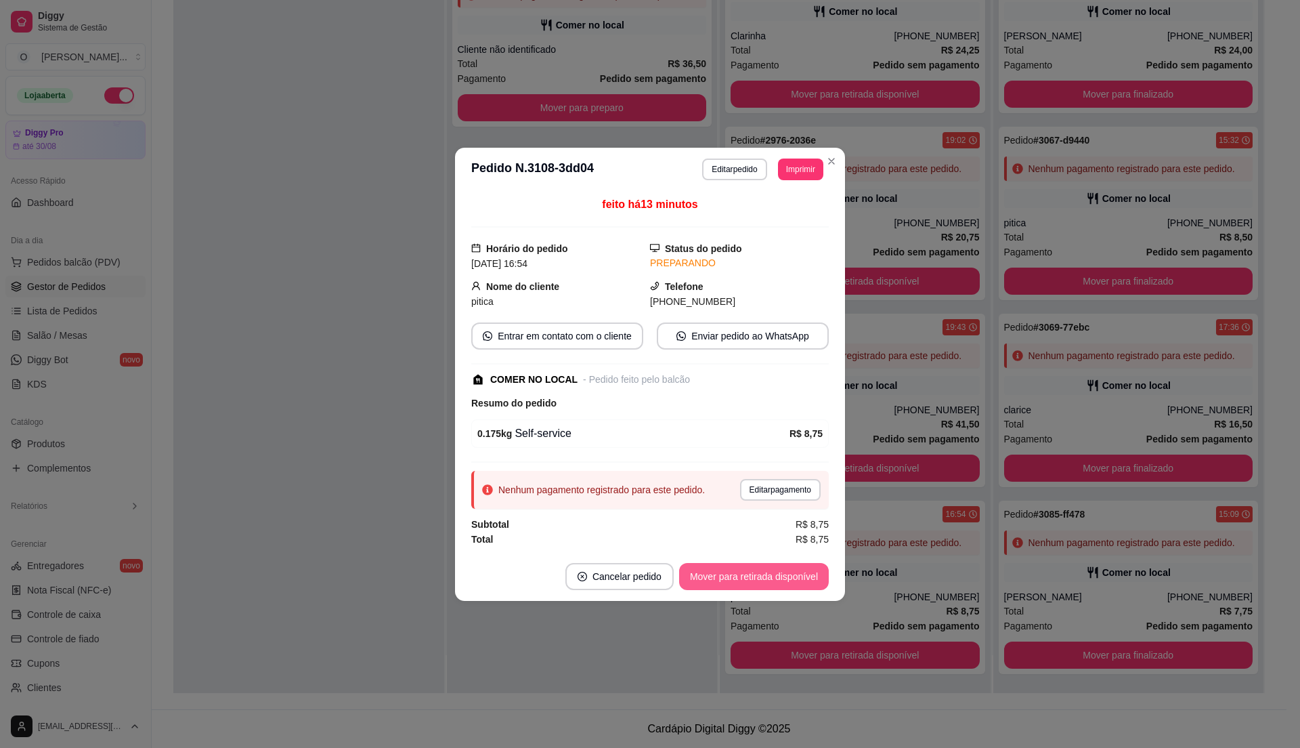
click at [769, 578] on button "Mover para retirada disponível" at bounding box center [754, 576] width 150 height 27
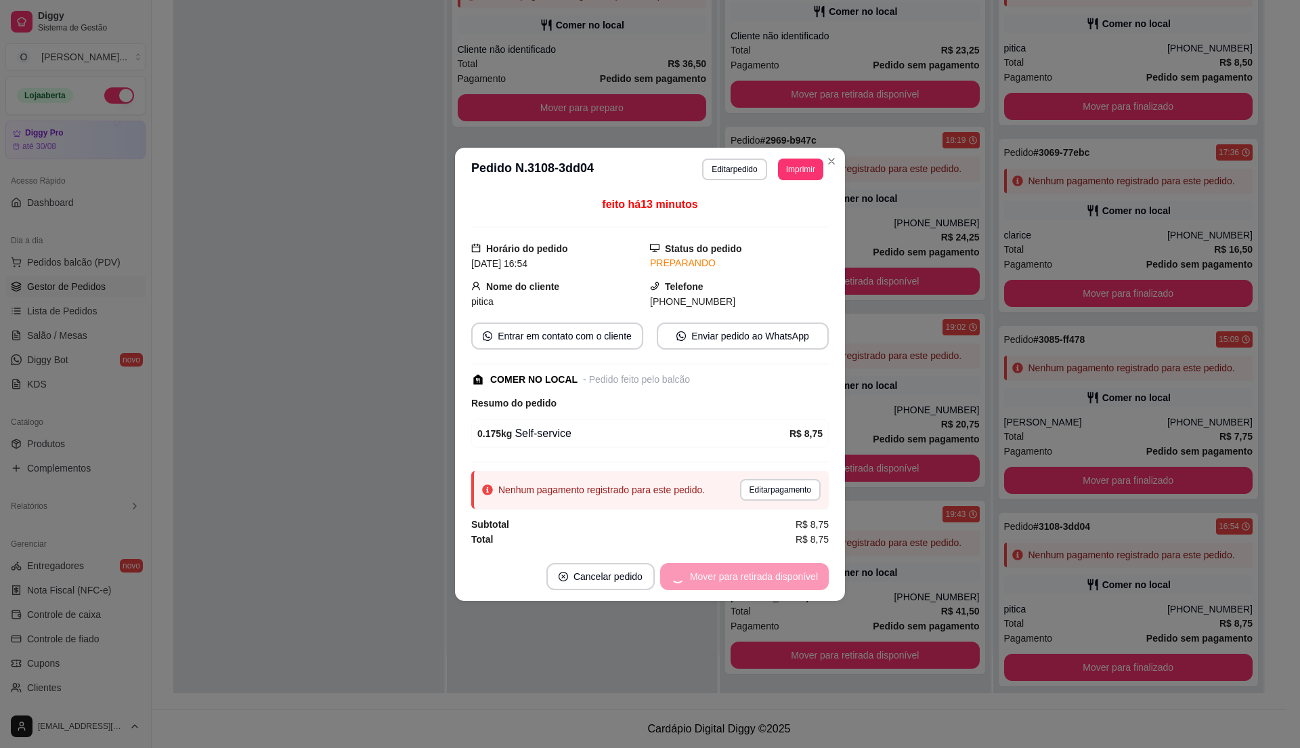
scroll to position [69, 0]
click at [769, 578] on button "Mover para finalizado" at bounding box center [773, 576] width 109 height 26
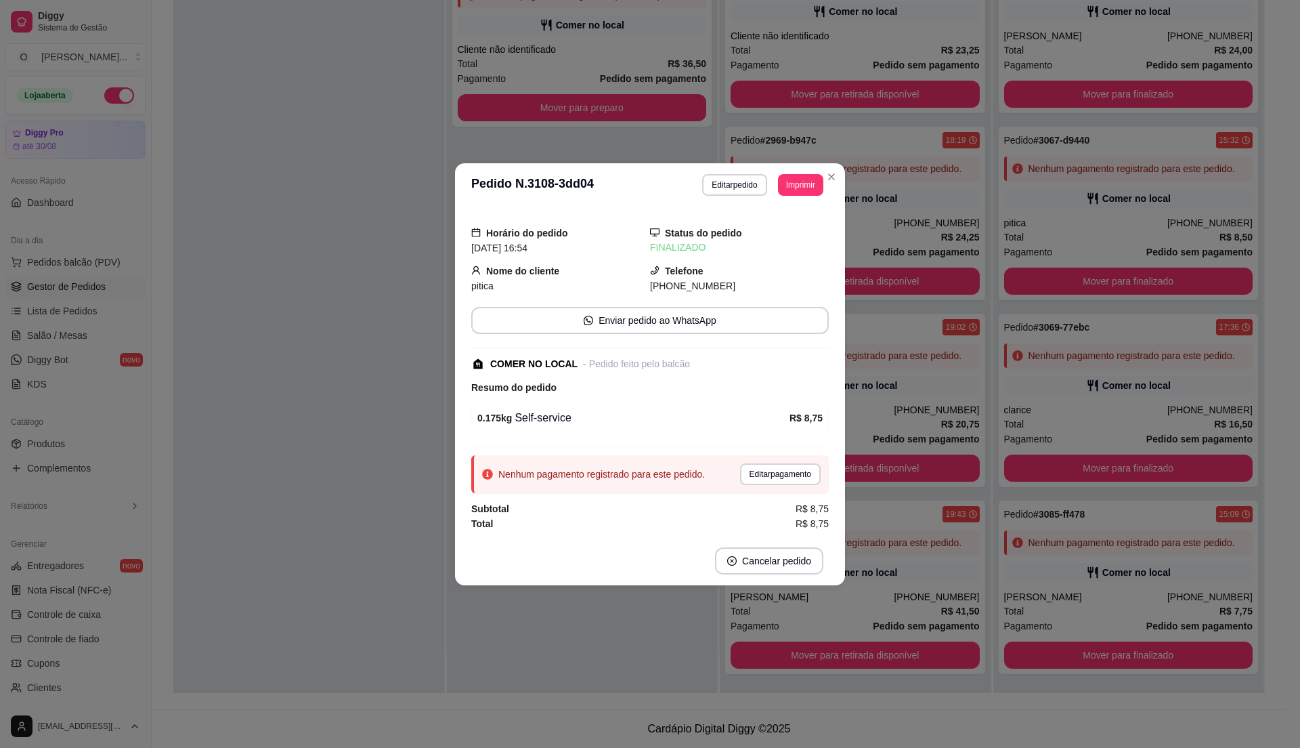
click at [769, 578] on footer "Cancelar pedido" at bounding box center [650, 560] width 390 height 49
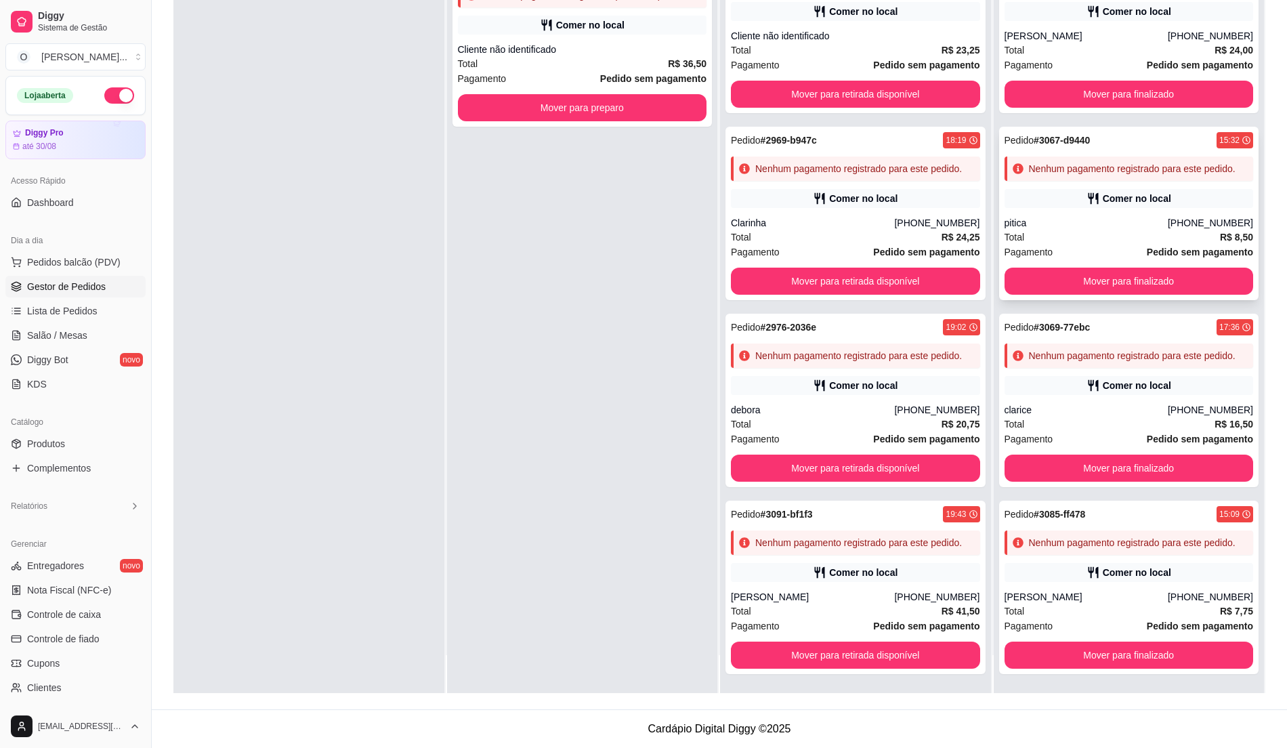
click at [1113, 244] on div "Total R$ 8,50" at bounding box center [1128, 237] width 249 height 15
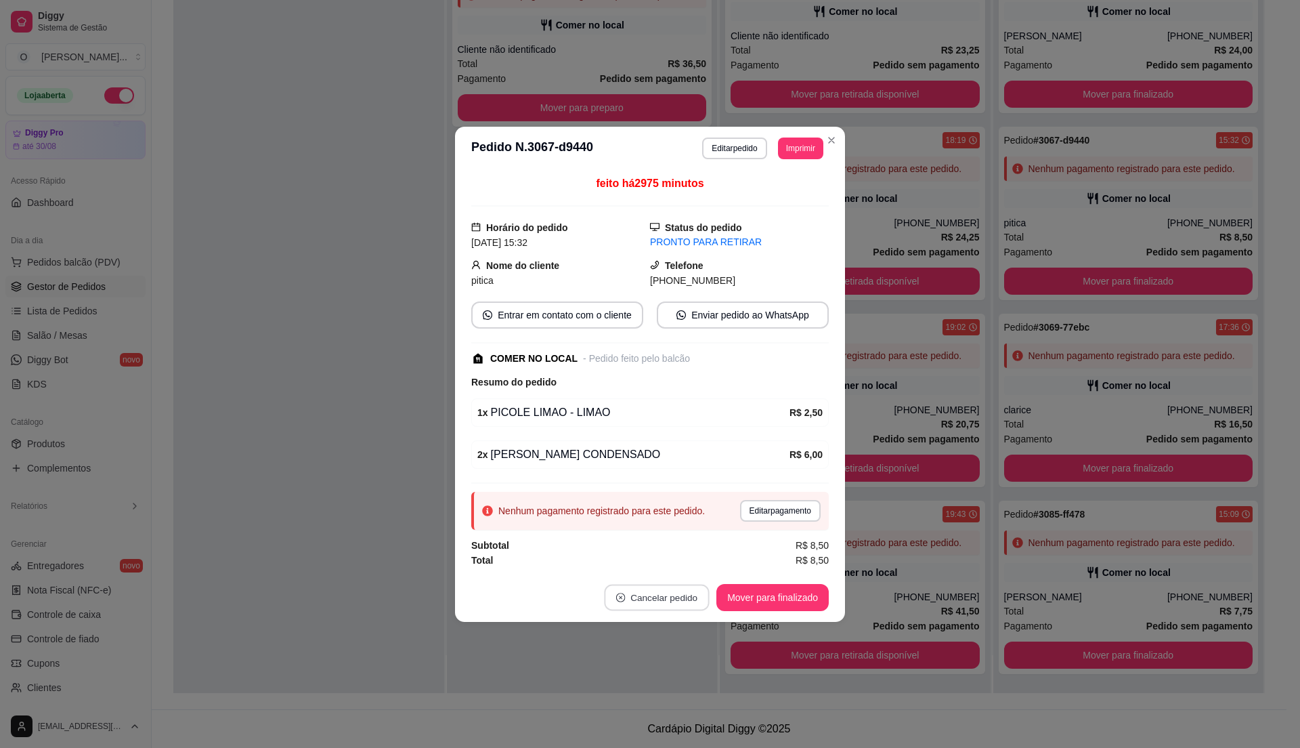
click at [666, 607] on button "Cancelar pedido" at bounding box center [657, 597] width 105 height 26
click at [691, 572] on button "Sim" at bounding box center [695, 565] width 54 height 27
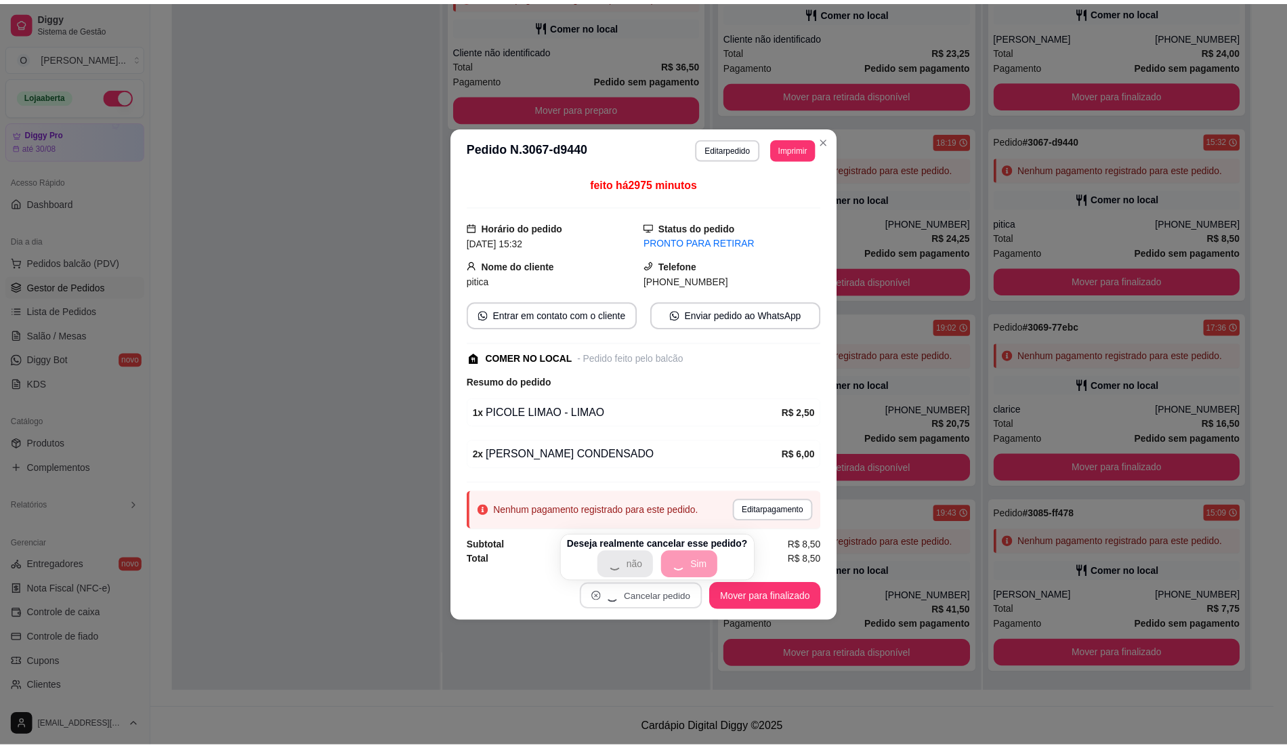
scroll to position [2480, 0]
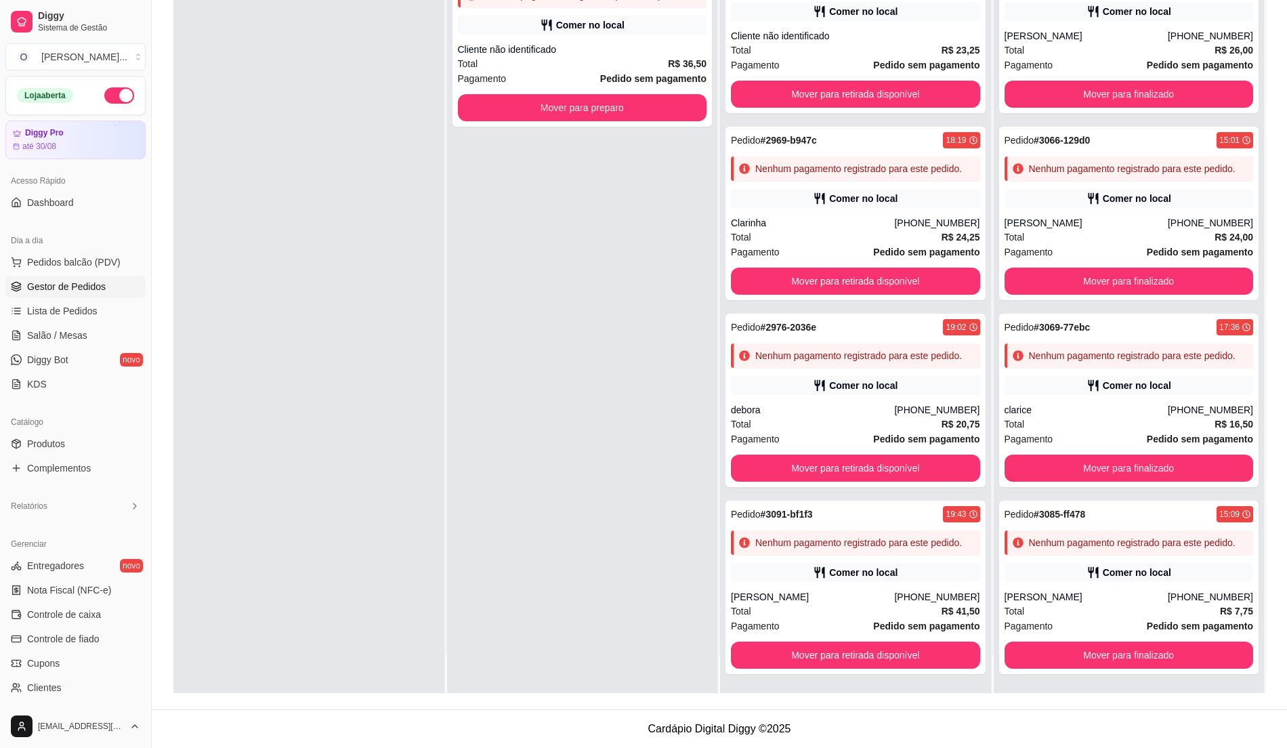
click at [521, 485] on div "Pedido # 3109-f0c99 17:06 Nenhum pagamento registrado para este pedido. Comer n…" at bounding box center [582, 319] width 271 height 748
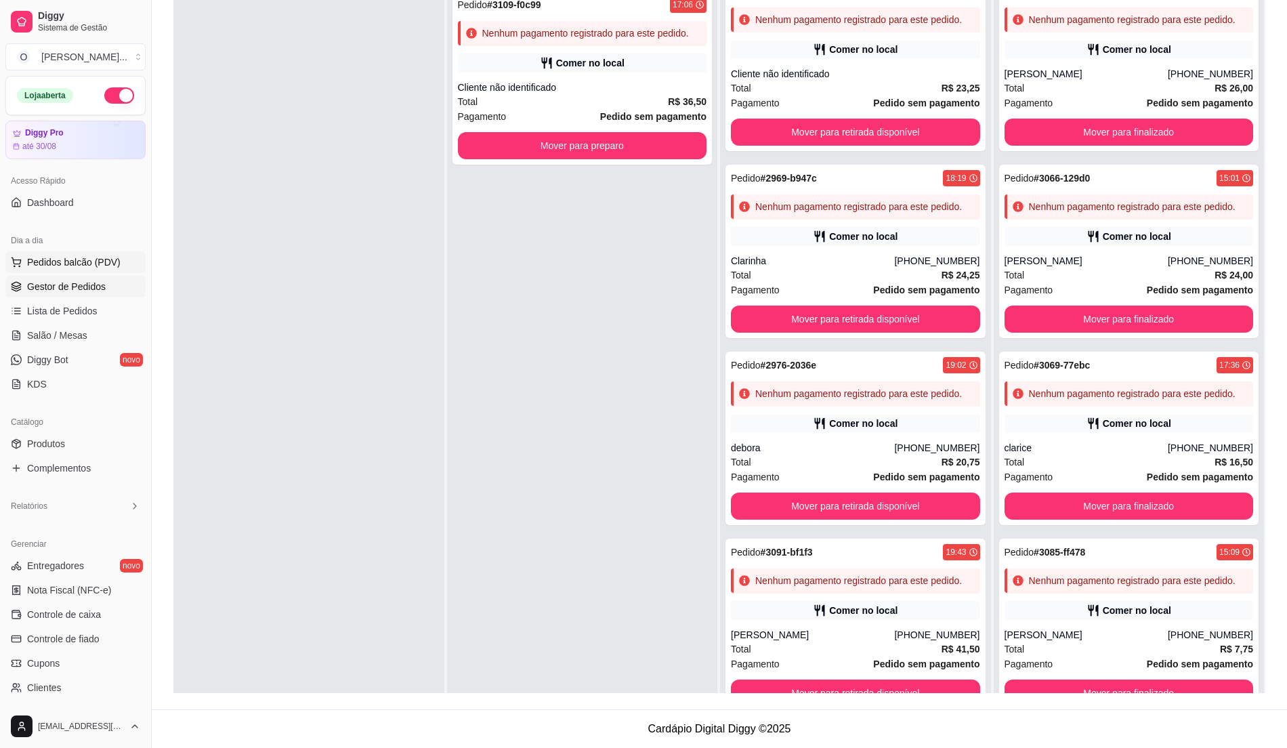
click at [107, 256] on span "Pedidos balcão (PDV)" at bounding box center [73, 262] width 93 height 14
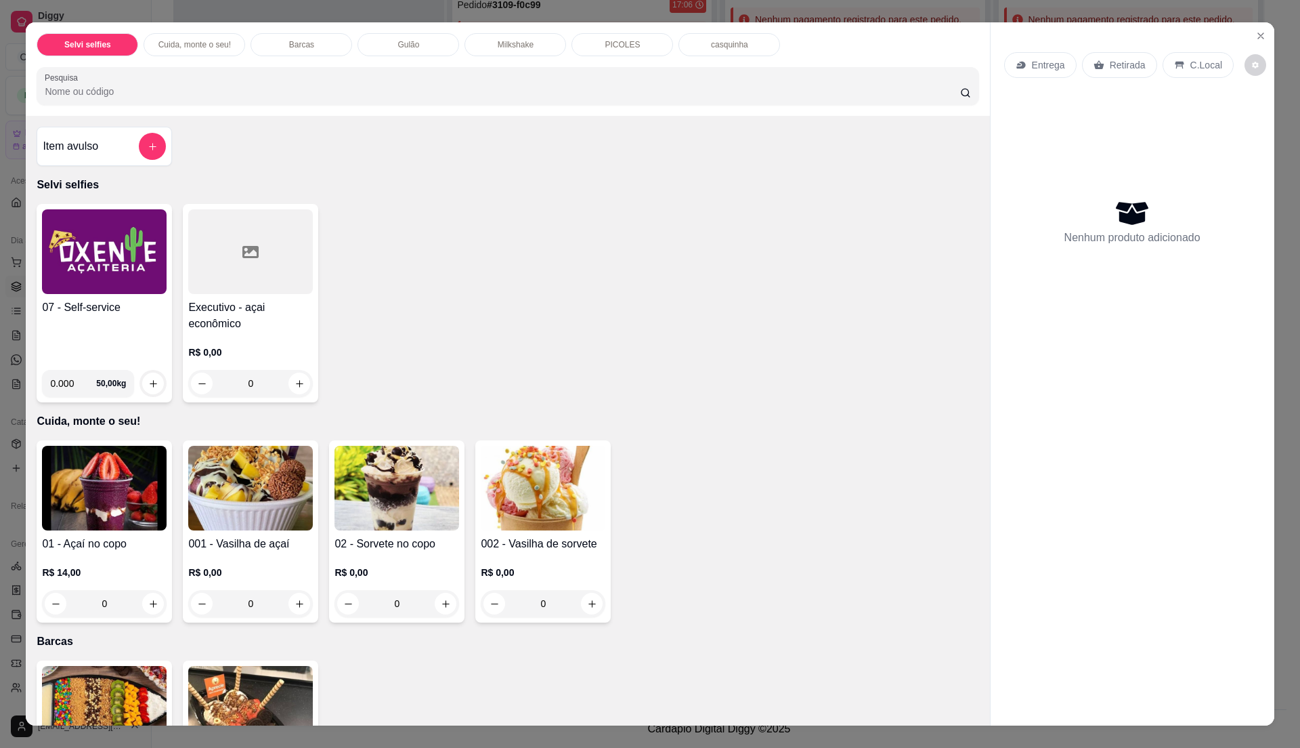
click at [92, 142] on h4 "Item avulso" at bounding box center [71, 146] width 56 height 16
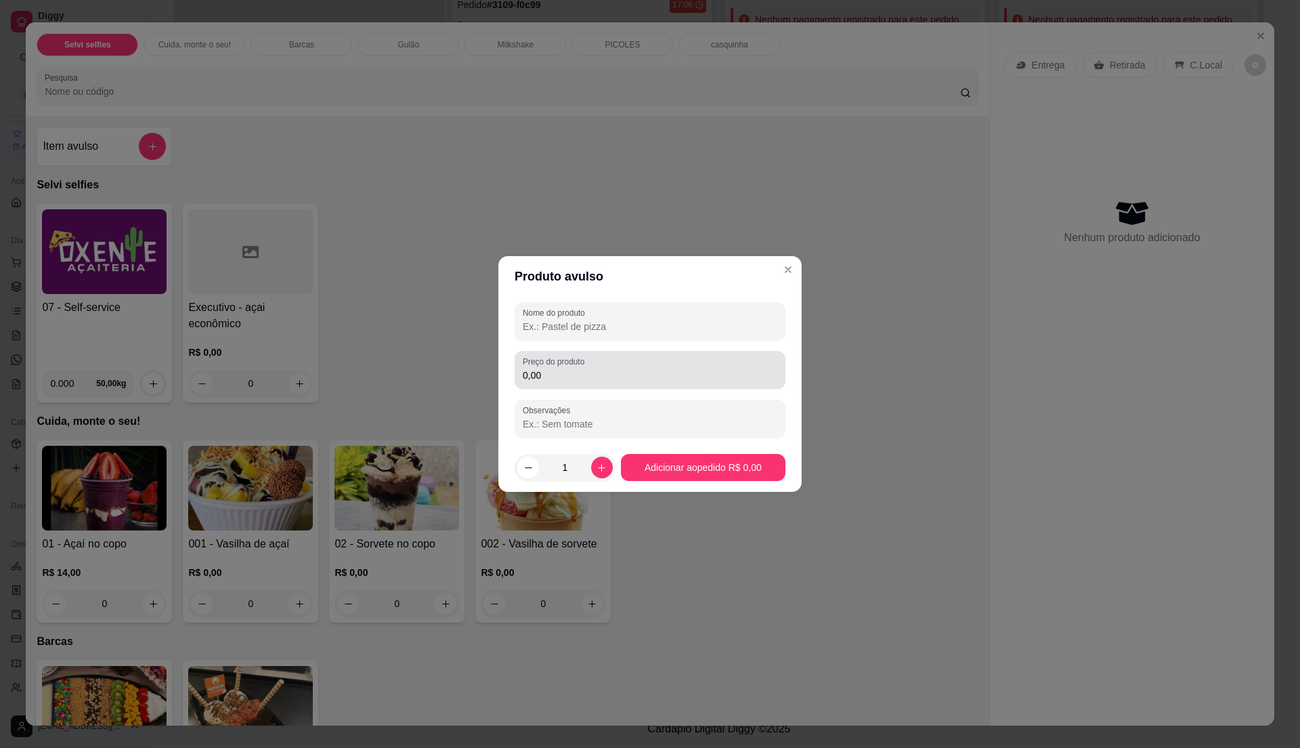
click at [607, 363] on div "0,00" at bounding box center [650, 369] width 255 height 27
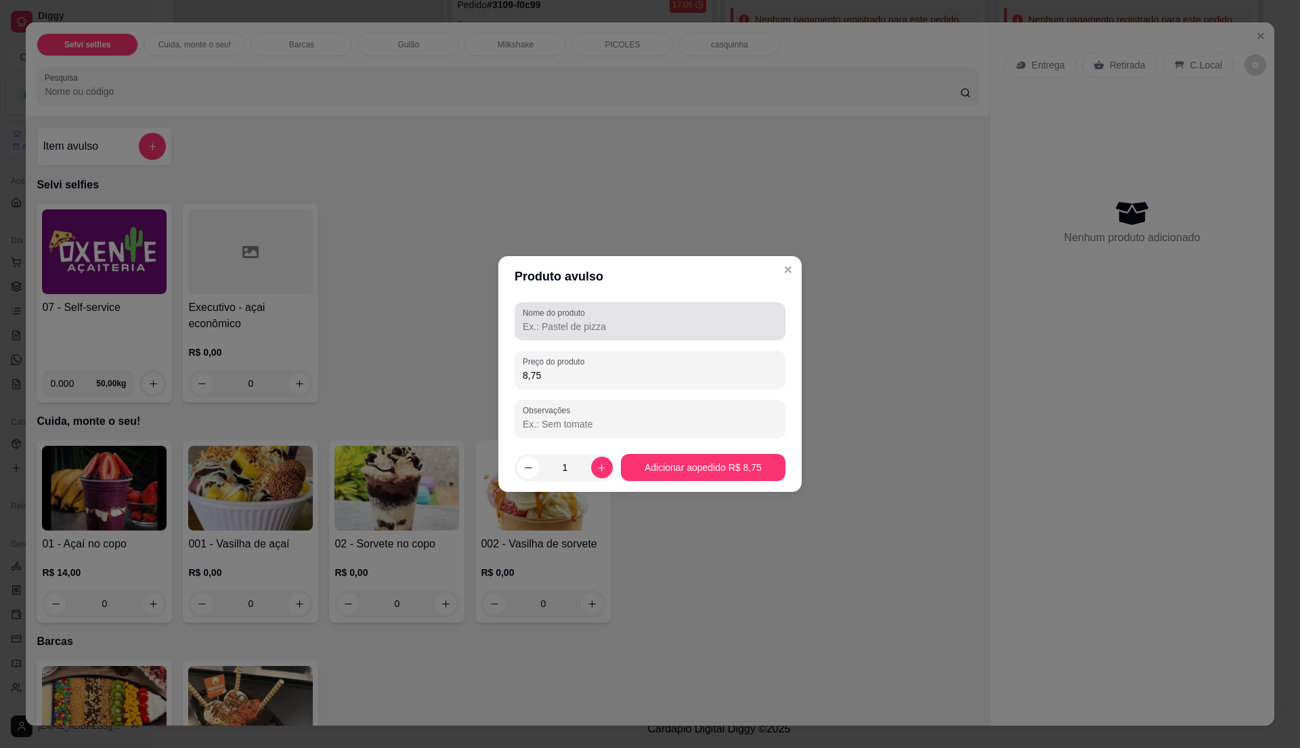
type input "8,75"
click at [597, 328] on input "Nome do produto" at bounding box center [650, 327] width 255 height 14
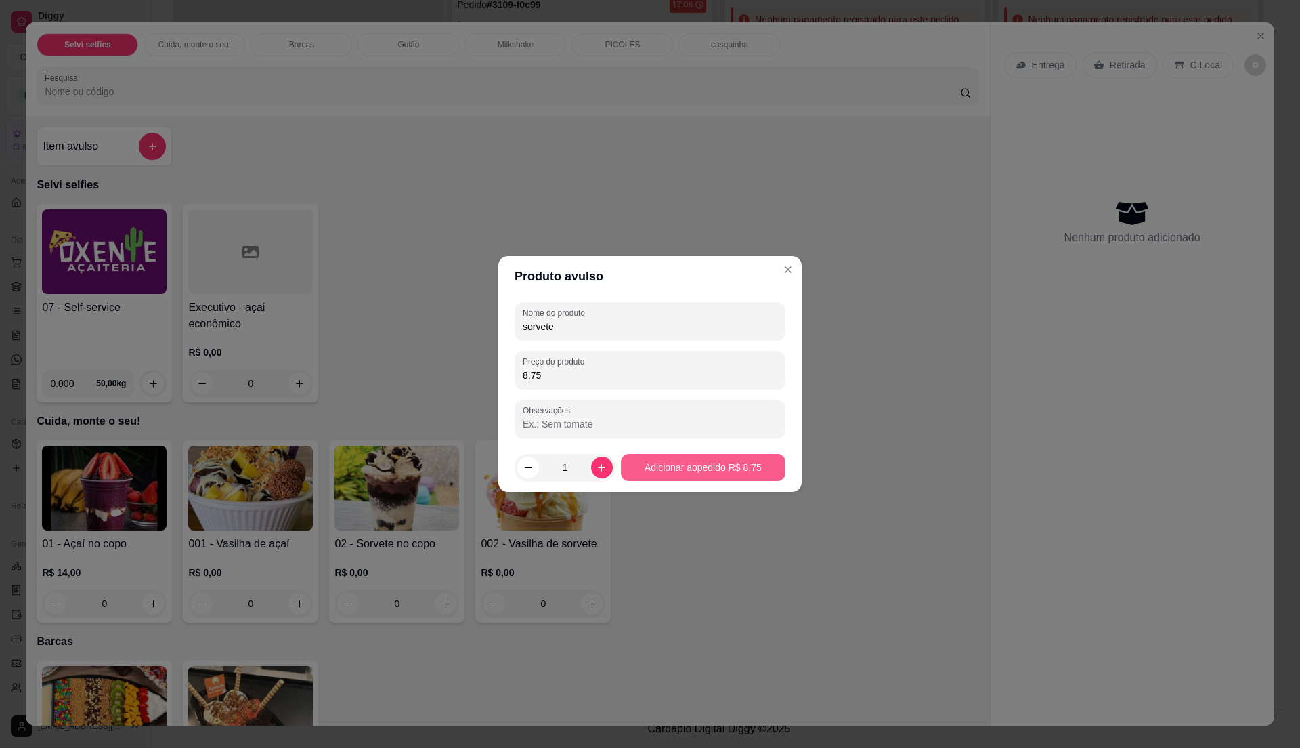
type input "sorvete"
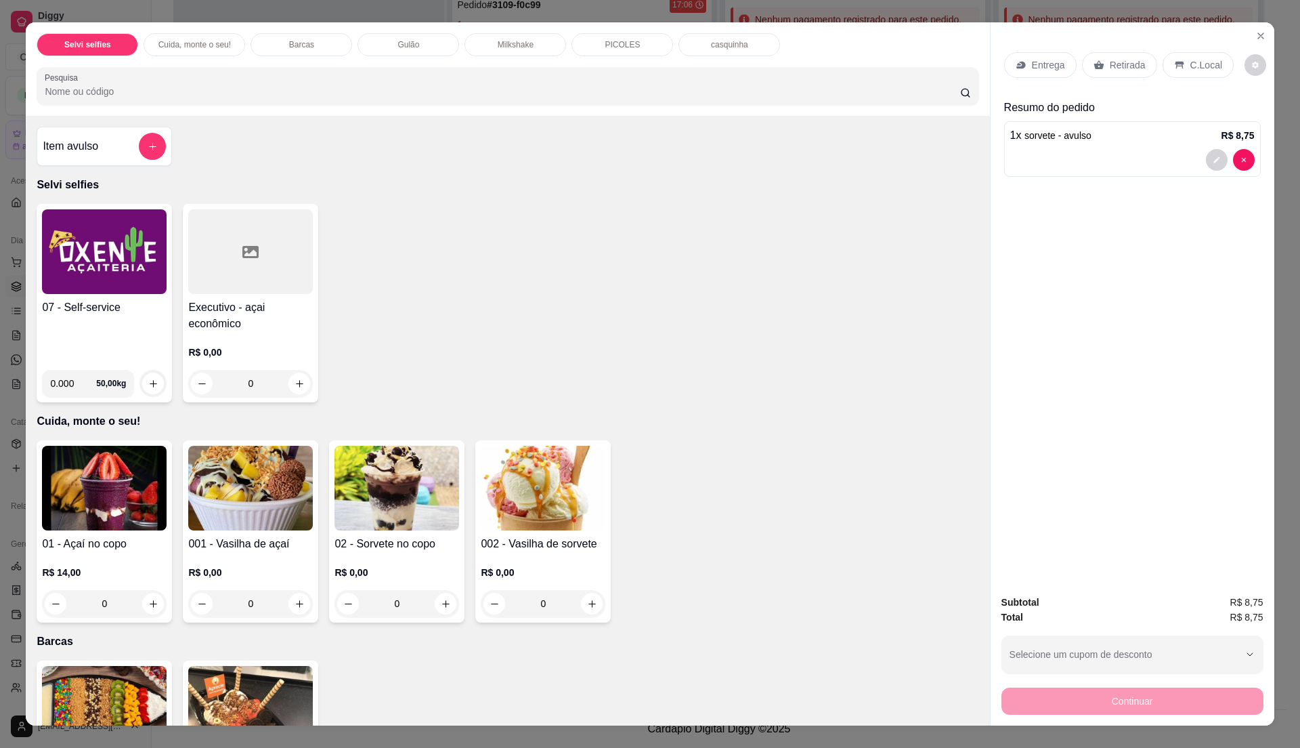
click at [1174, 60] on icon at bounding box center [1179, 65] width 11 height 11
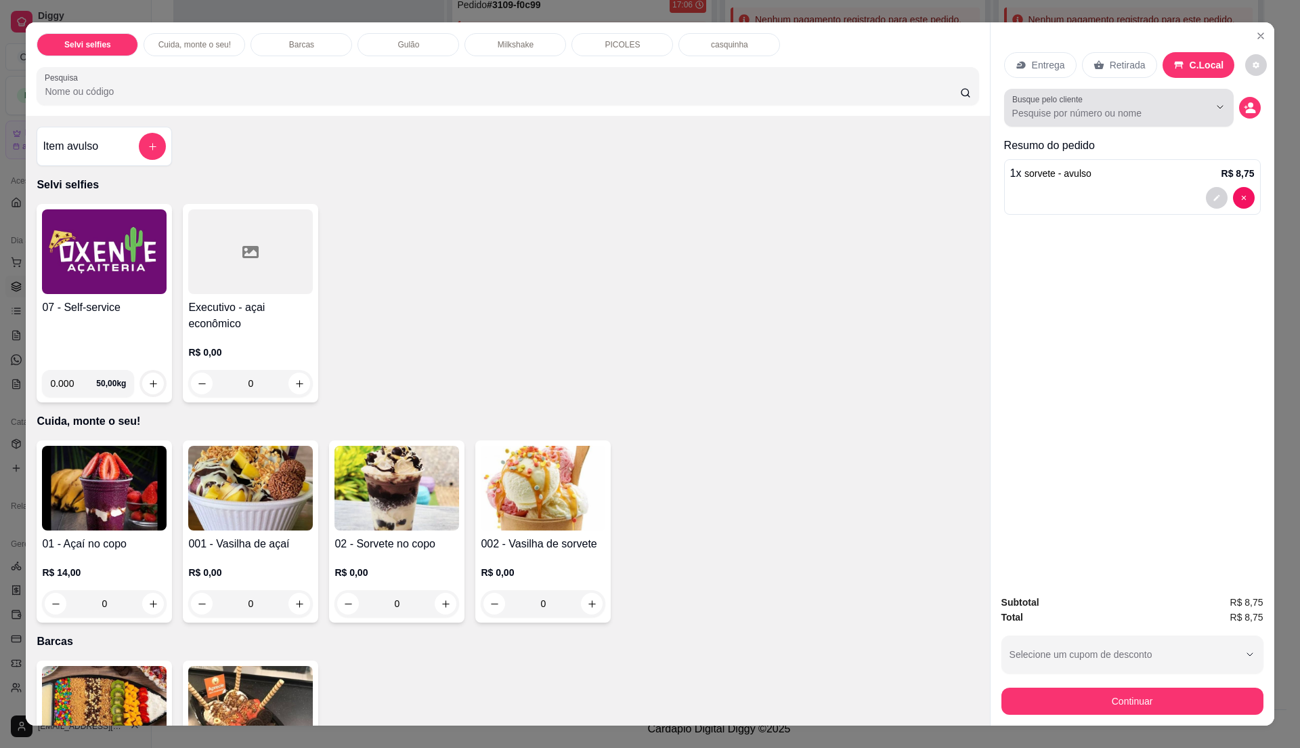
click at [1122, 107] on input "Busque pelo cliente" at bounding box center [1100, 113] width 175 height 14
type input "pitica"
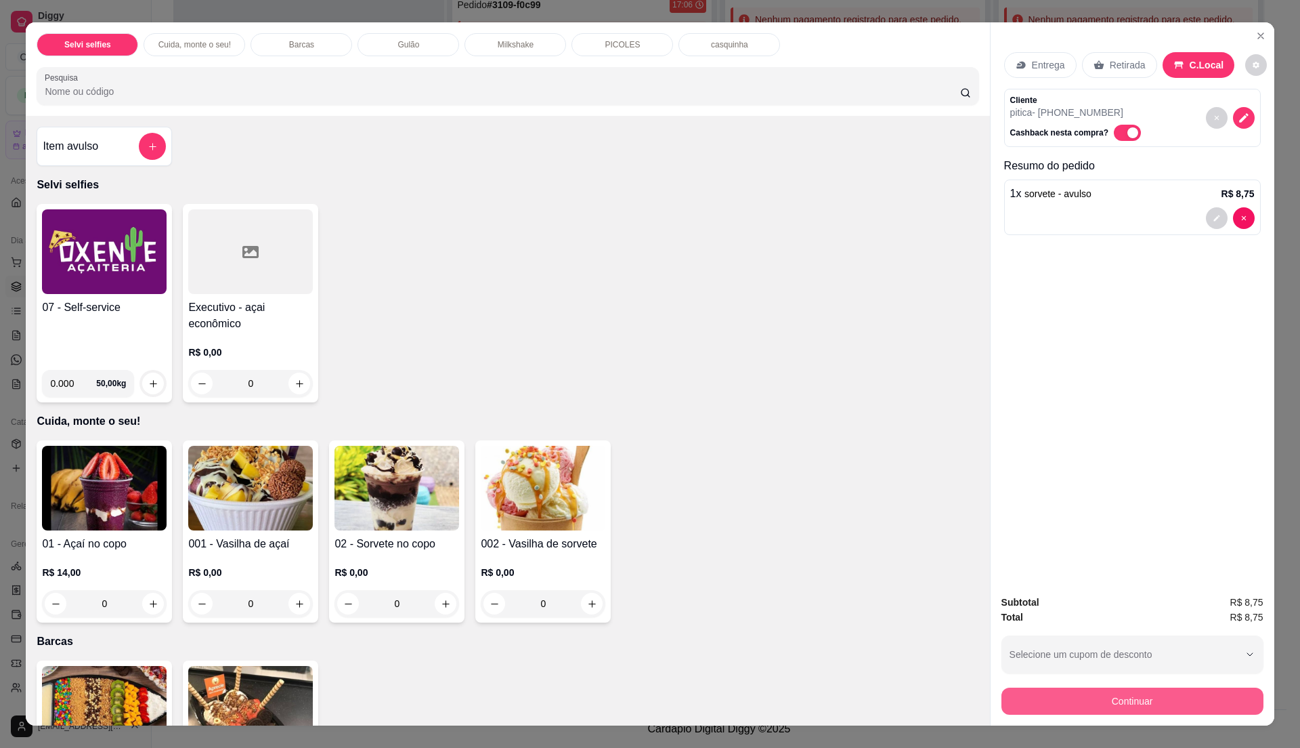
click at [1120, 710] on button "Continuar" at bounding box center [1133, 700] width 262 height 27
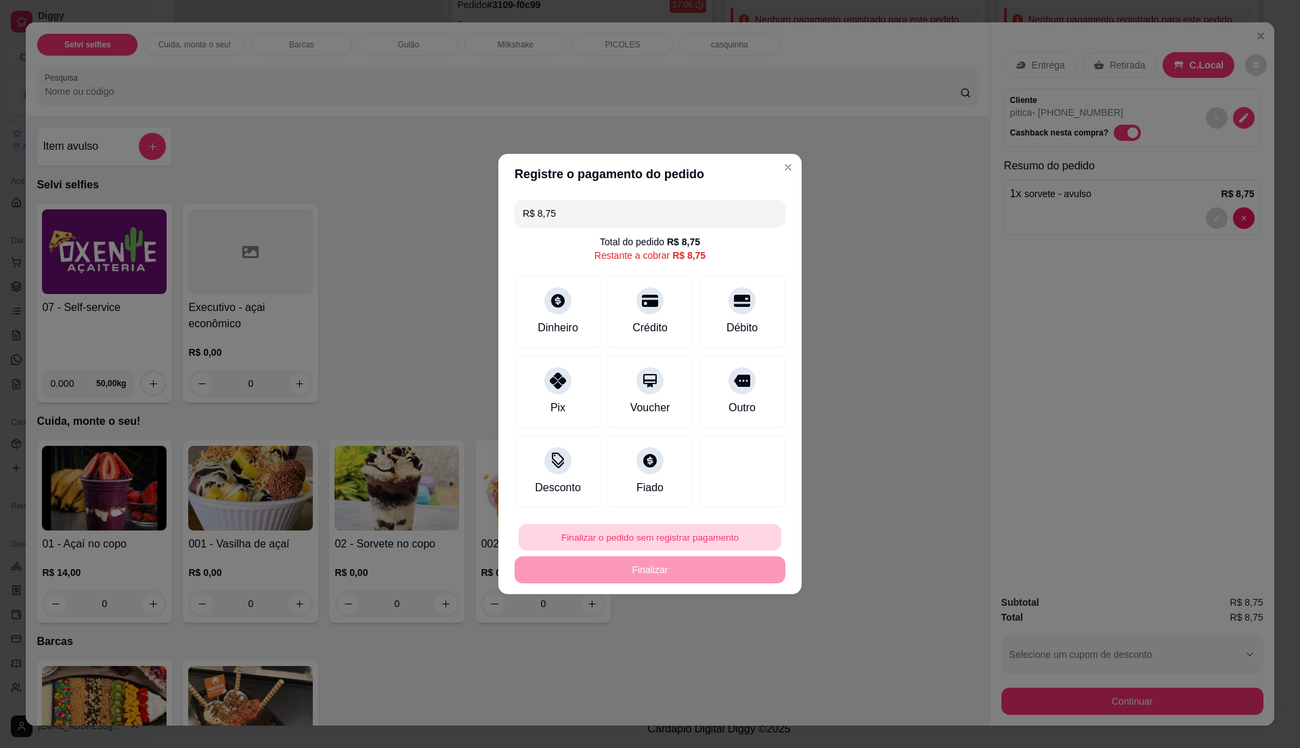
click at [621, 540] on button "Finalizar o pedido sem registrar pagamento" at bounding box center [650, 537] width 263 height 26
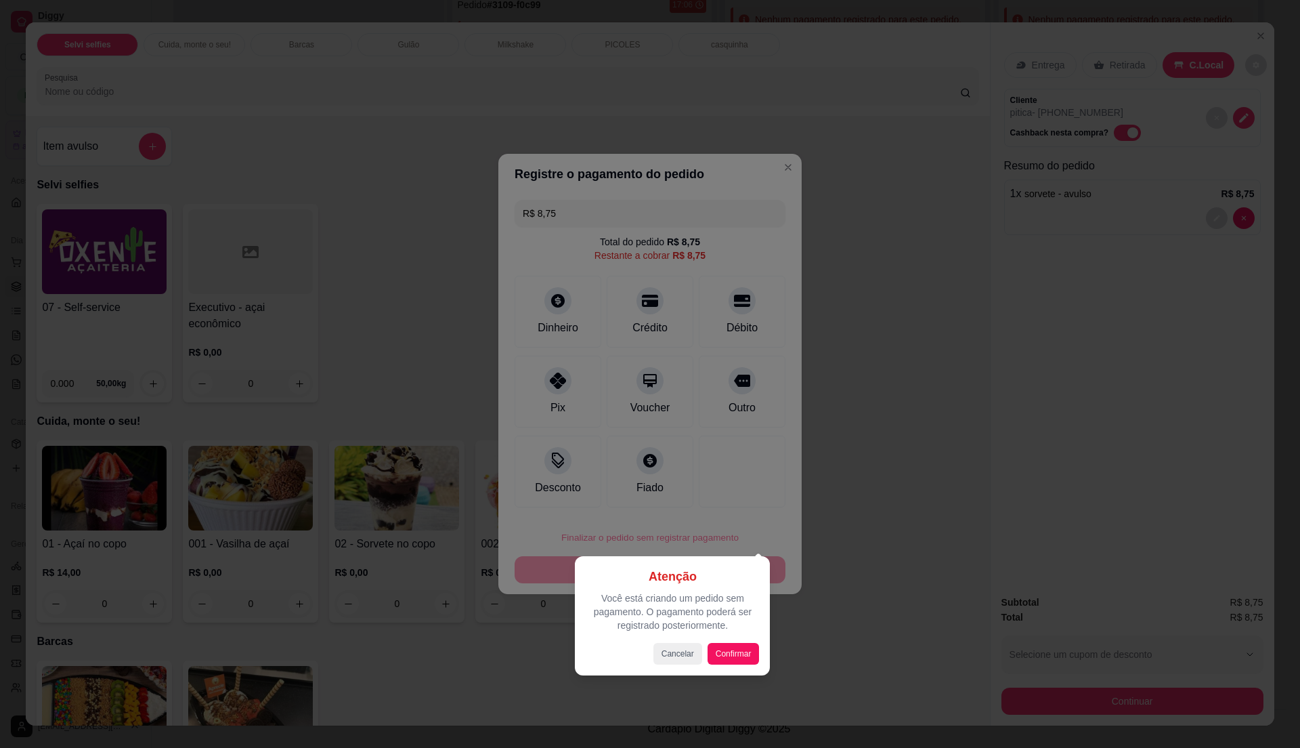
click at [553, 310] on div at bounding box center [650, 374] width 1300 height 748
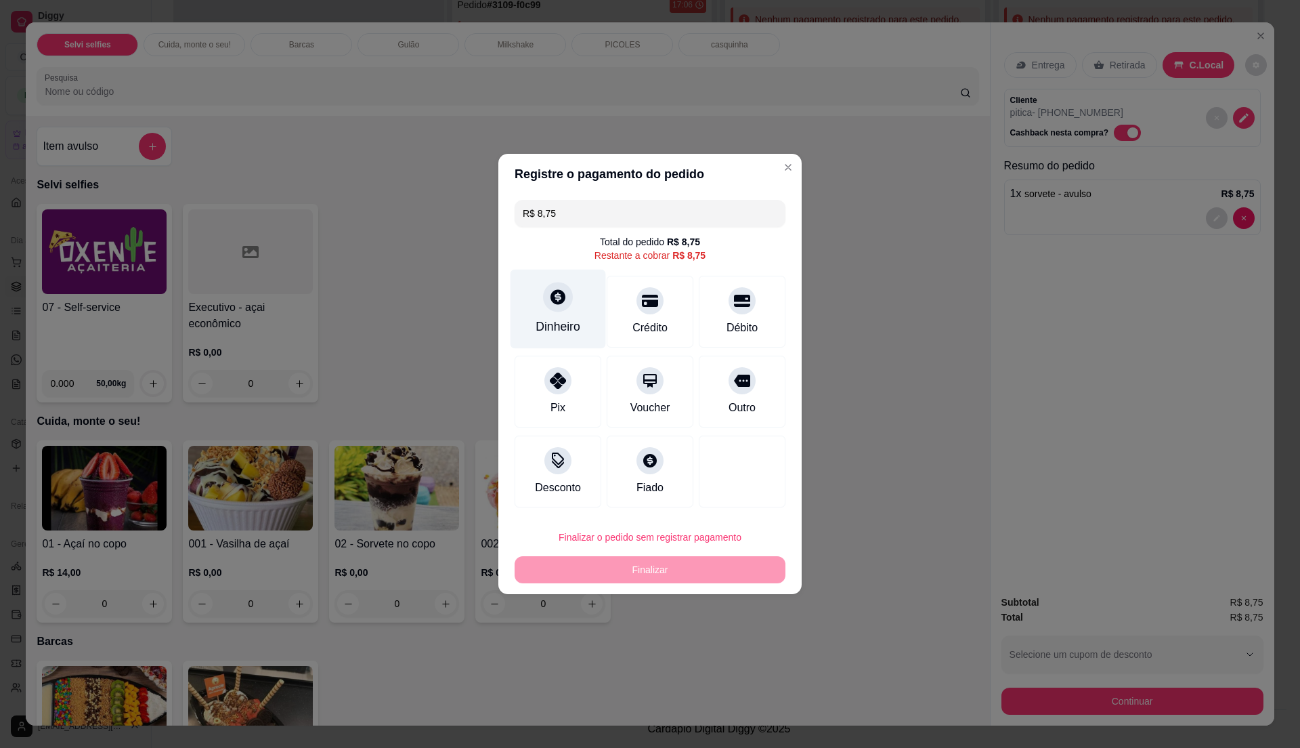
click at [565, 332] on div "Dinheiro" at bounding box center [558, 327] width 45 height 18
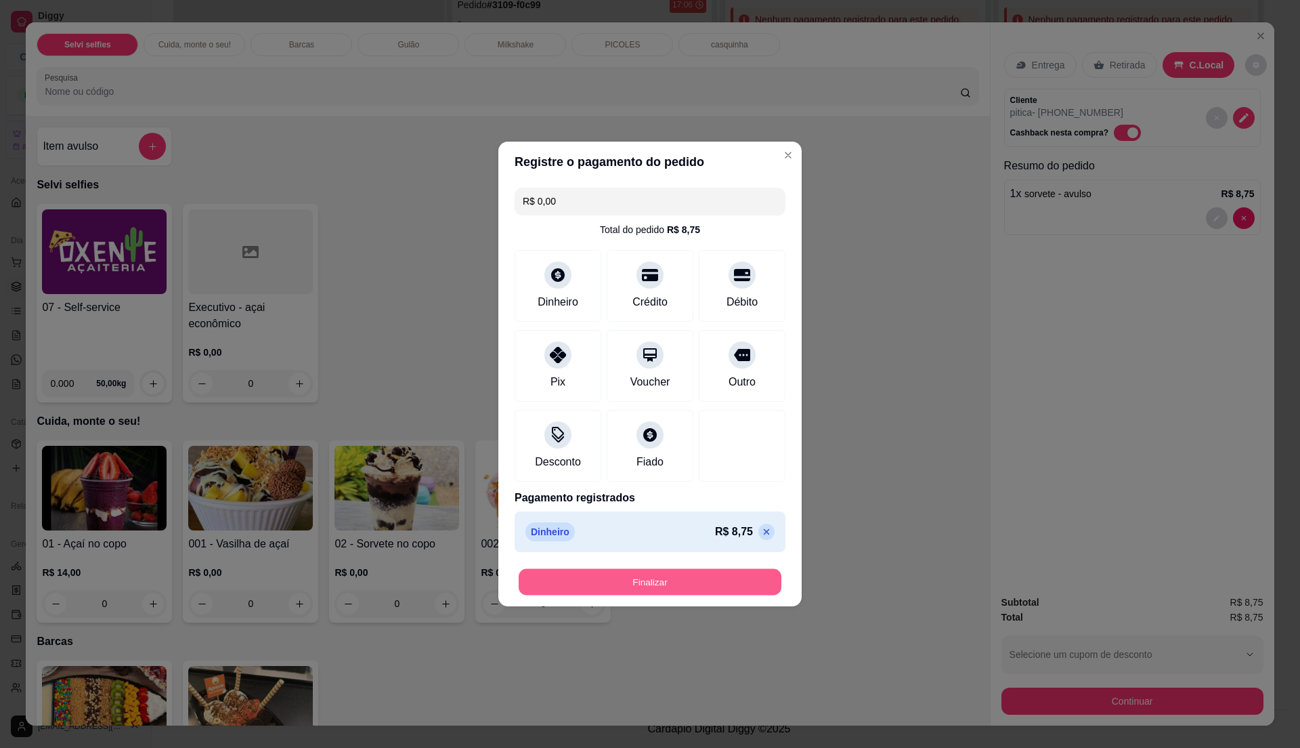
click at [712, 591] on button "Finalizar" at bounding box center [650, 582] width 263 height 26
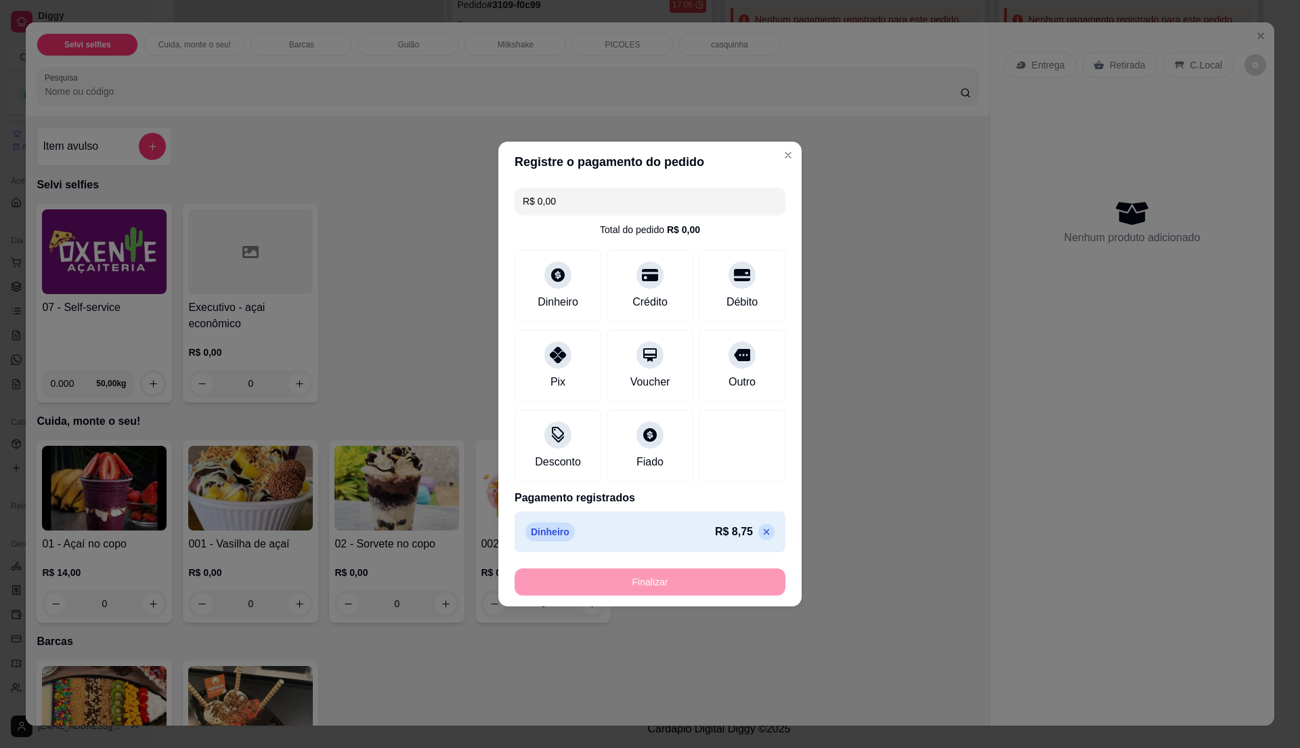
type input "-R$ 8,75"
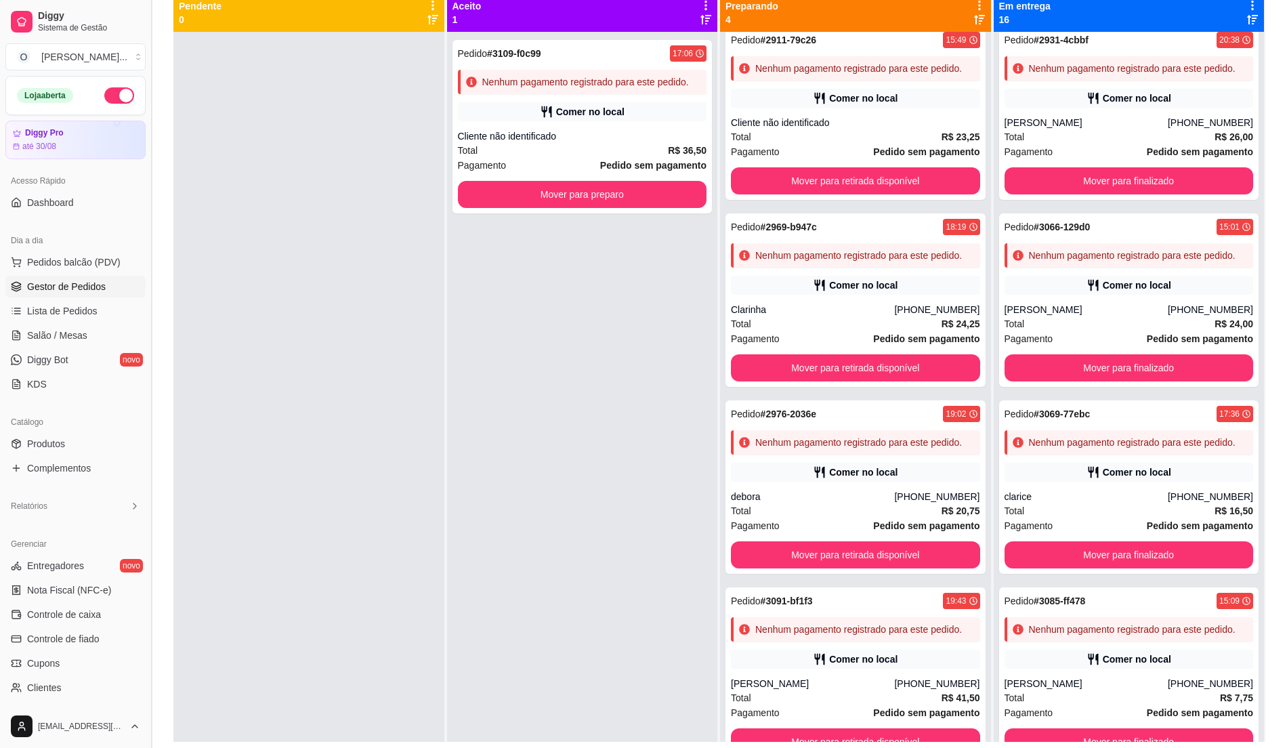
scroll to position [116, 0]
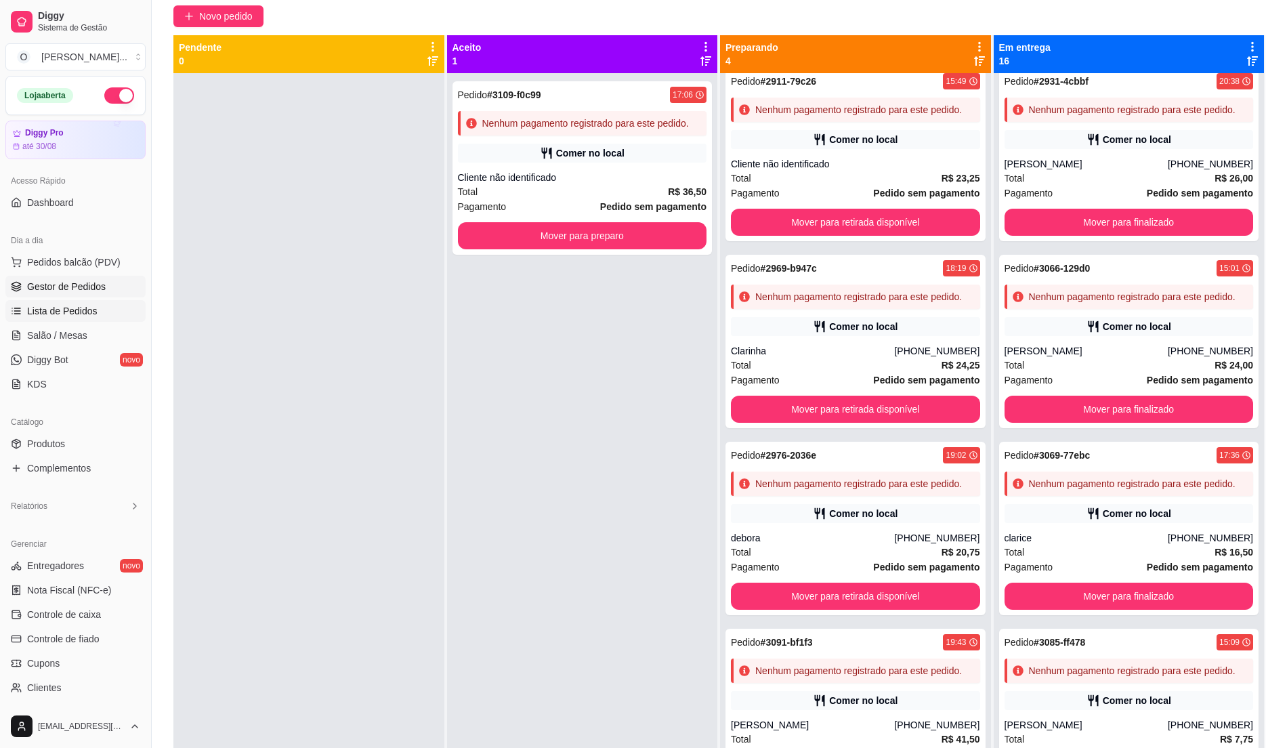
click at [79, 316] on span "Lista de Pedidos" at bounding box center [62, 311] width 70 height 14
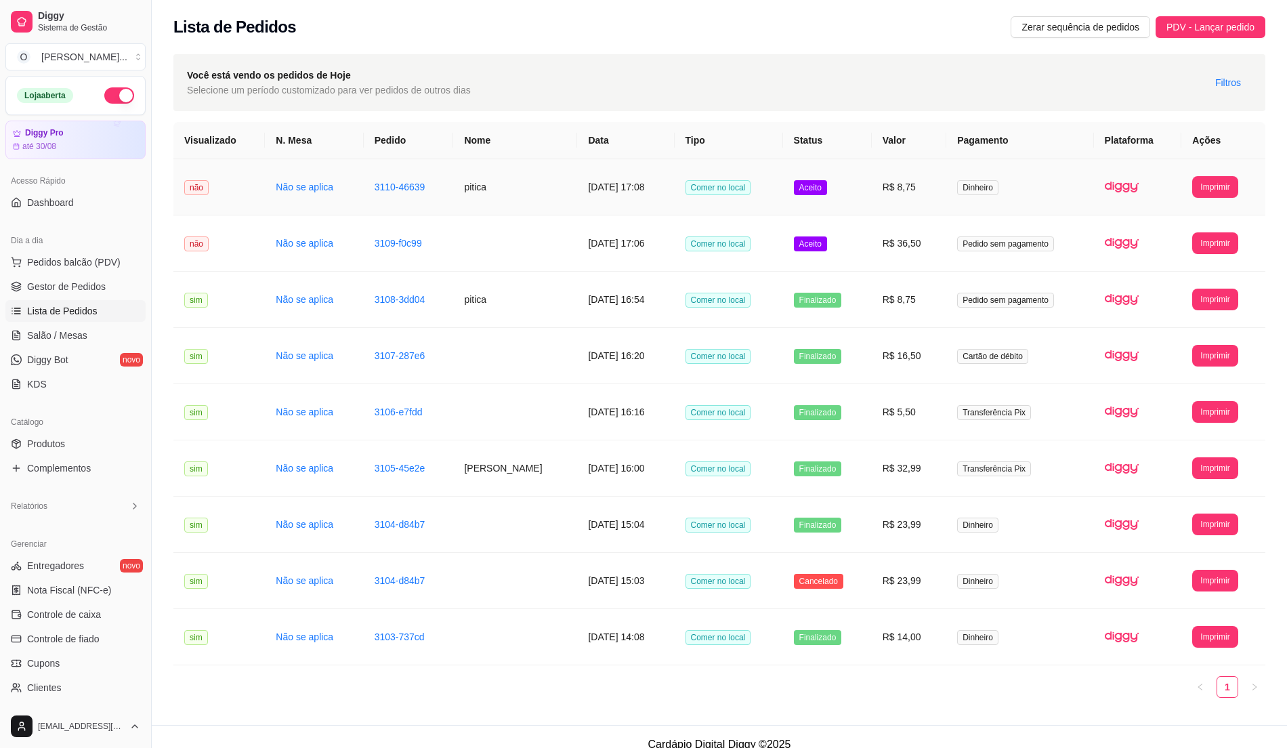
click at [943, 209] on td "R$ 8,75" at bounding box center [909, 187] width 74 height 56
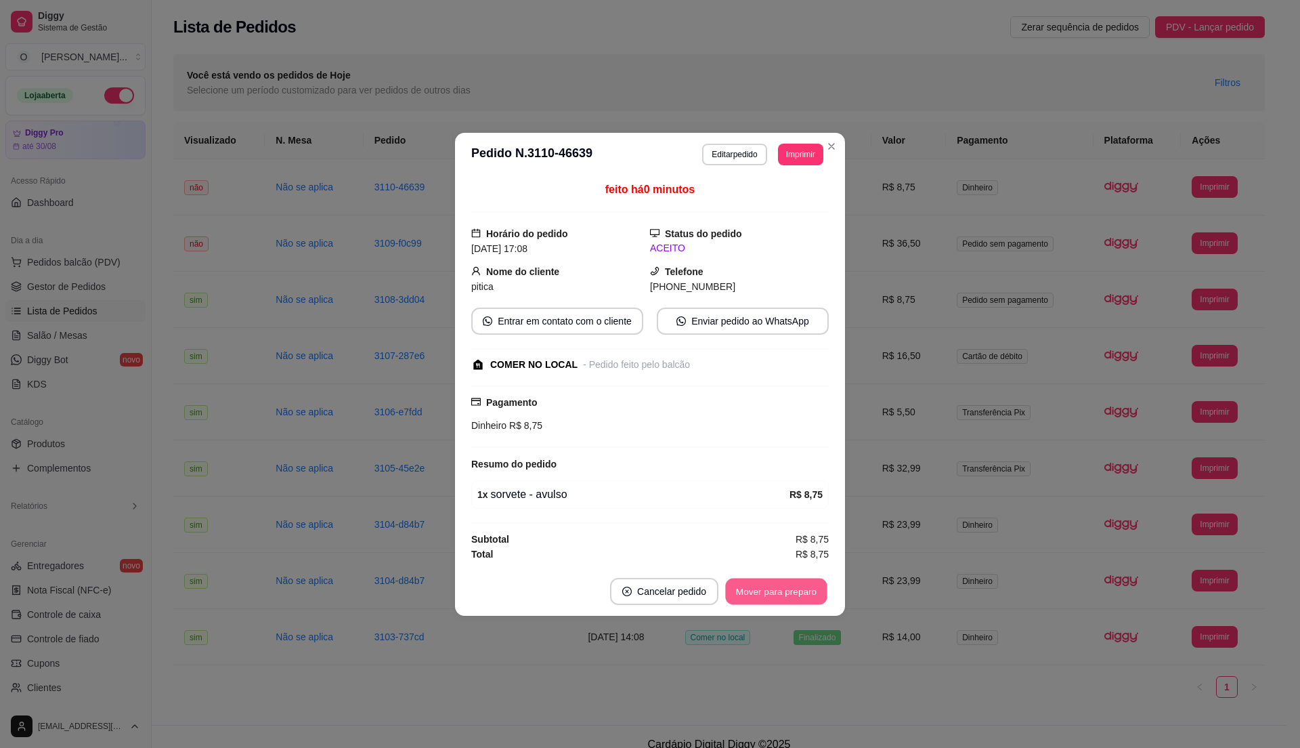
click at [807, 599] on button "Mover para preparo" at bounding box center [776, 591] width 102 height 26
click at [807, 599] on button "Mover para retirada disponível" at bounding box center [753, 591] width 145 height 26
click at [807, 599] on button "Mover para finalizado" at bounding box center [773, 591] width 109 height 26
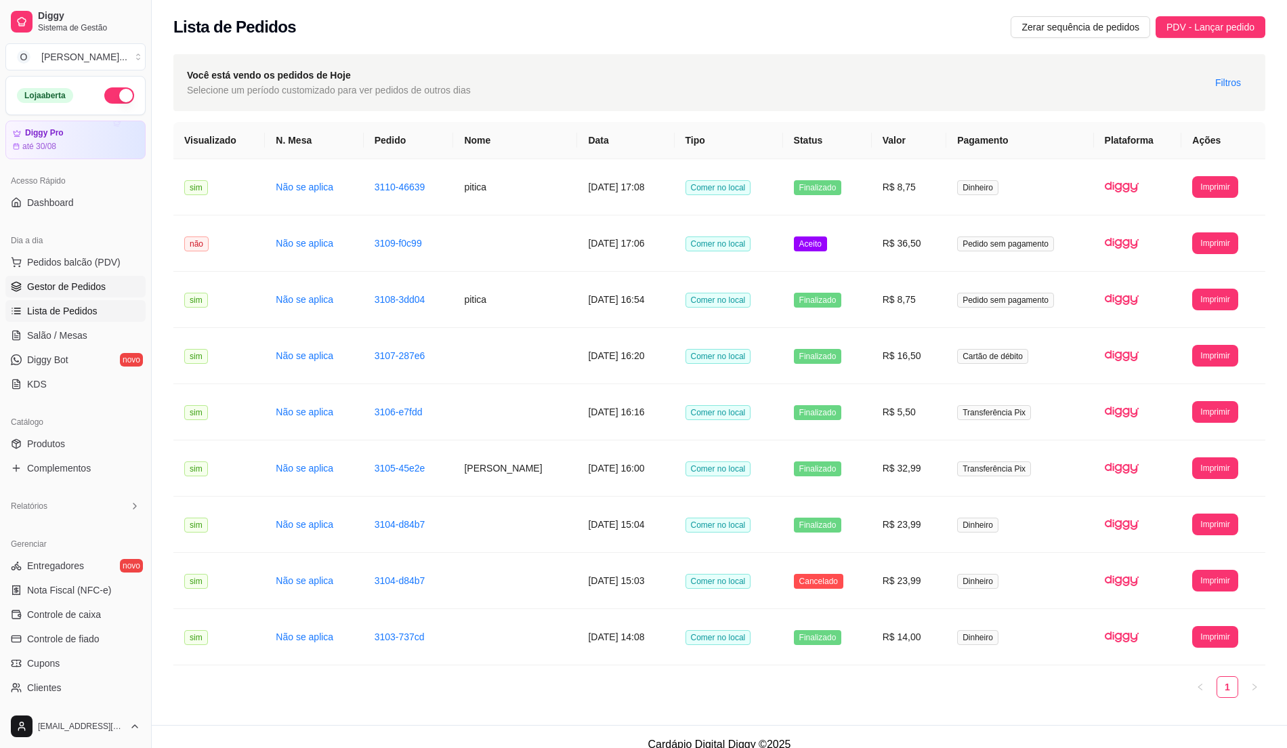
click at [85, 296] on link "Gestor de Pedidos" at bounding box center [75, 287] width 140 height 22
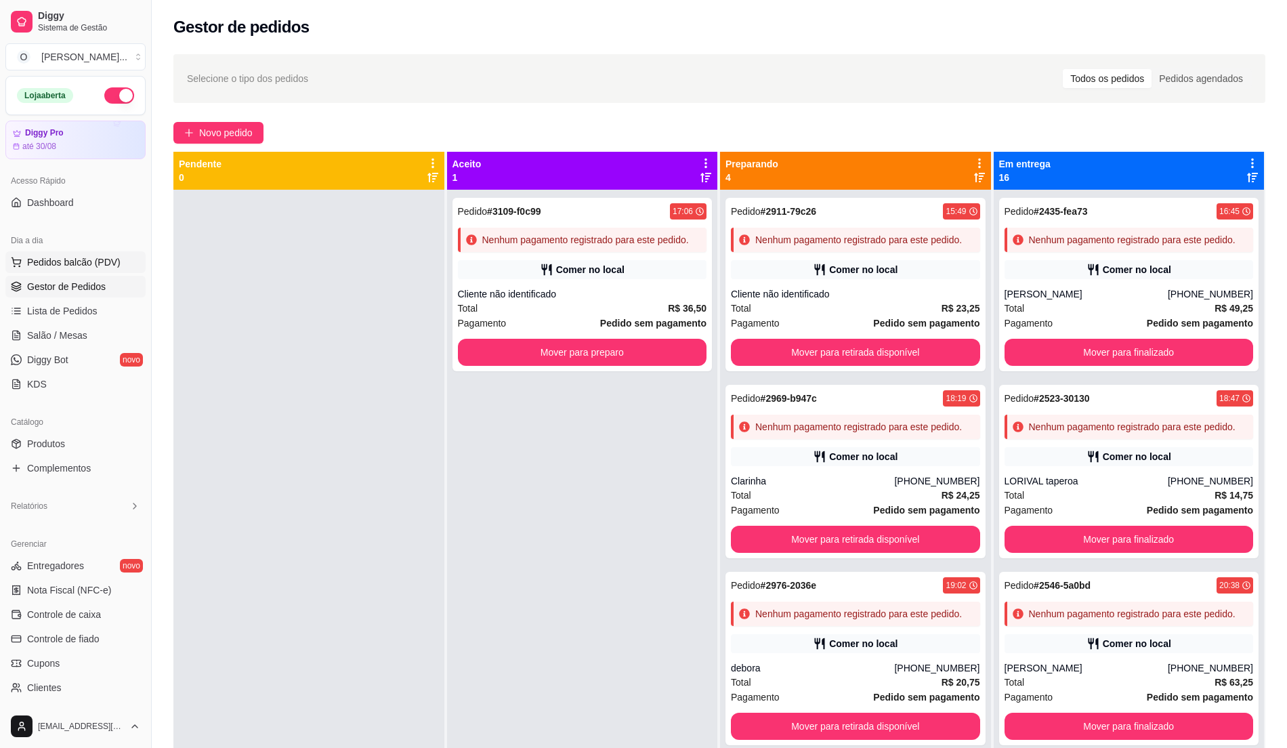
click at [93, 261] on span "Pedidos balcão (PDV)" at bounding box center [73, 262] width 93 height 14
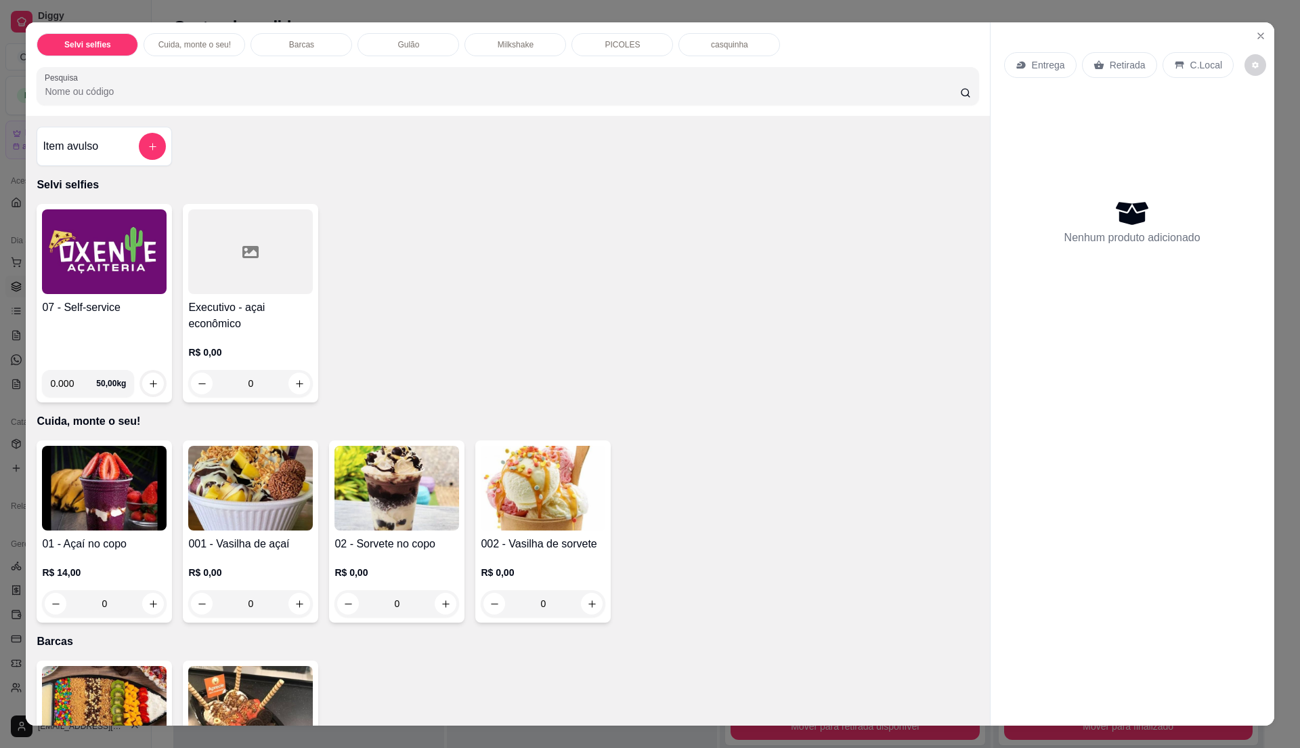
click at [424, 39] on div "Gulão" at bounding box center [409, 44] width 102 height 23
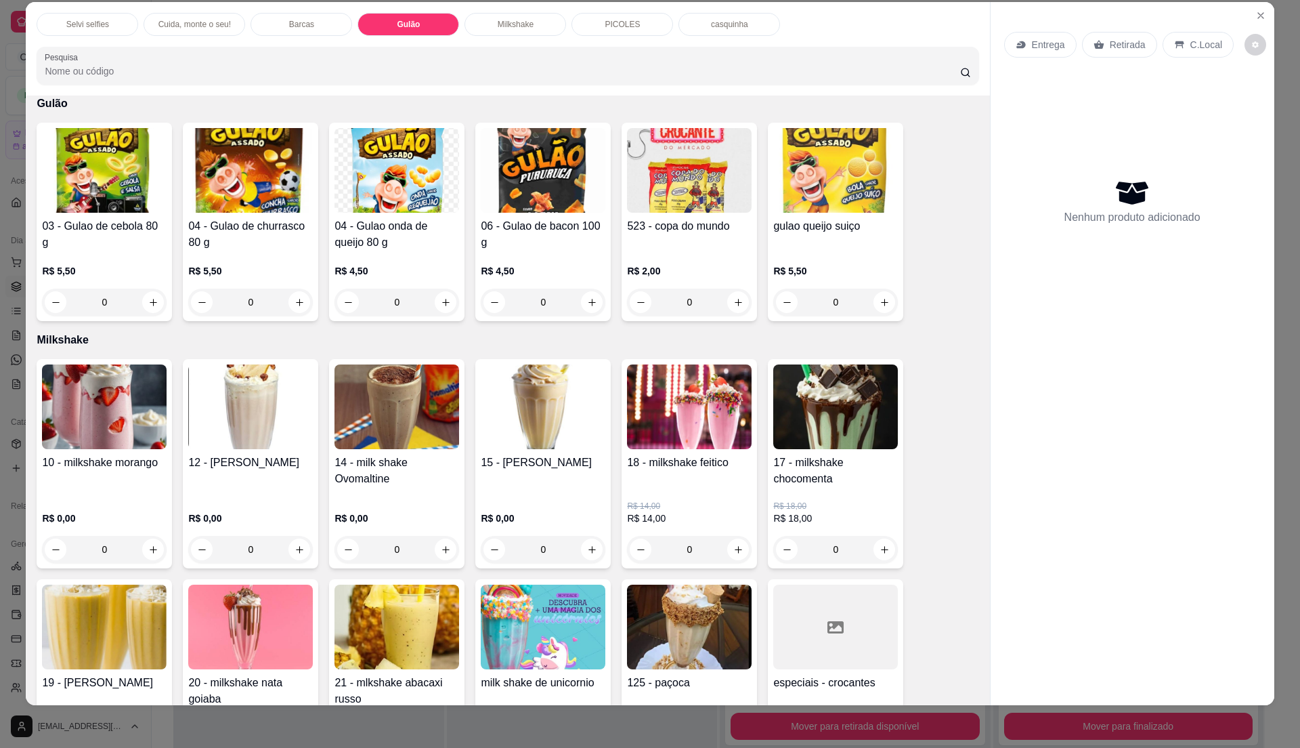
click at [393, 161] on img at bounding box center [397, 170] width 125 height 85
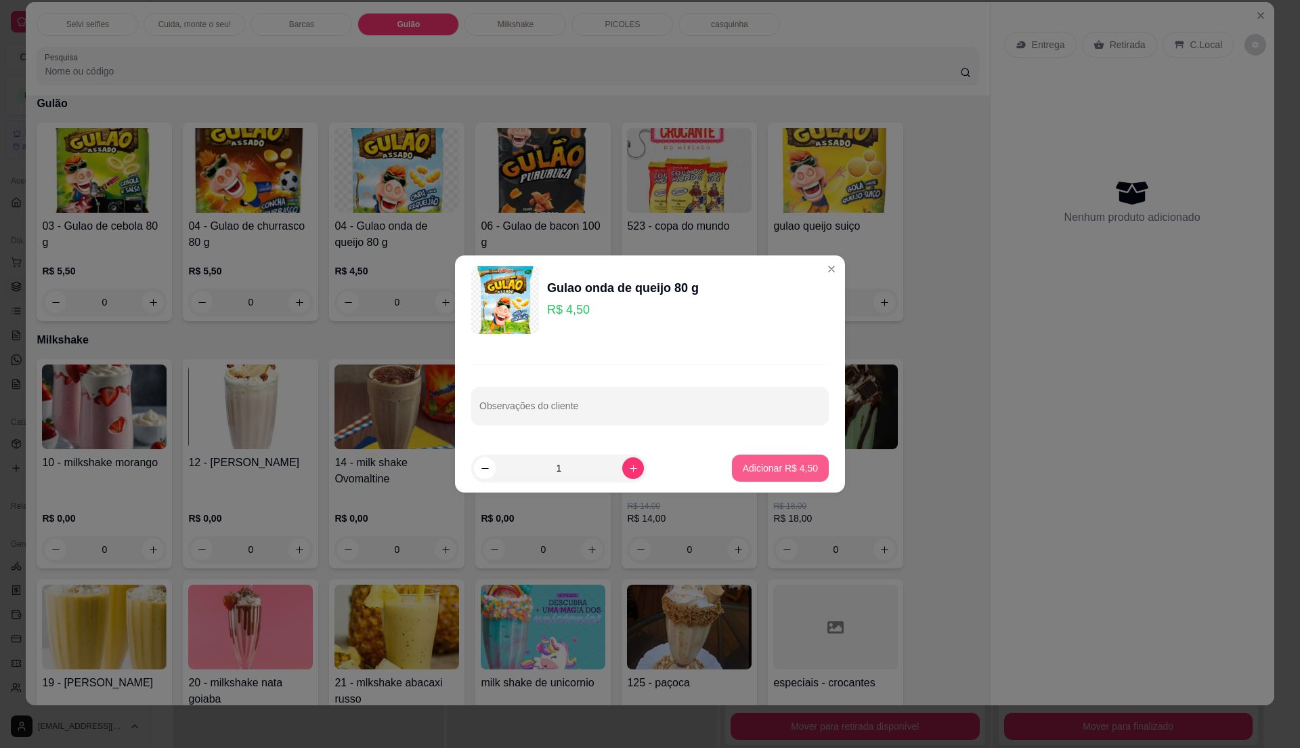
click at [802, 466] on p "Adicionar R$ 4,50" at bounding box center [780, 468] width 75 height 14
type input "1"
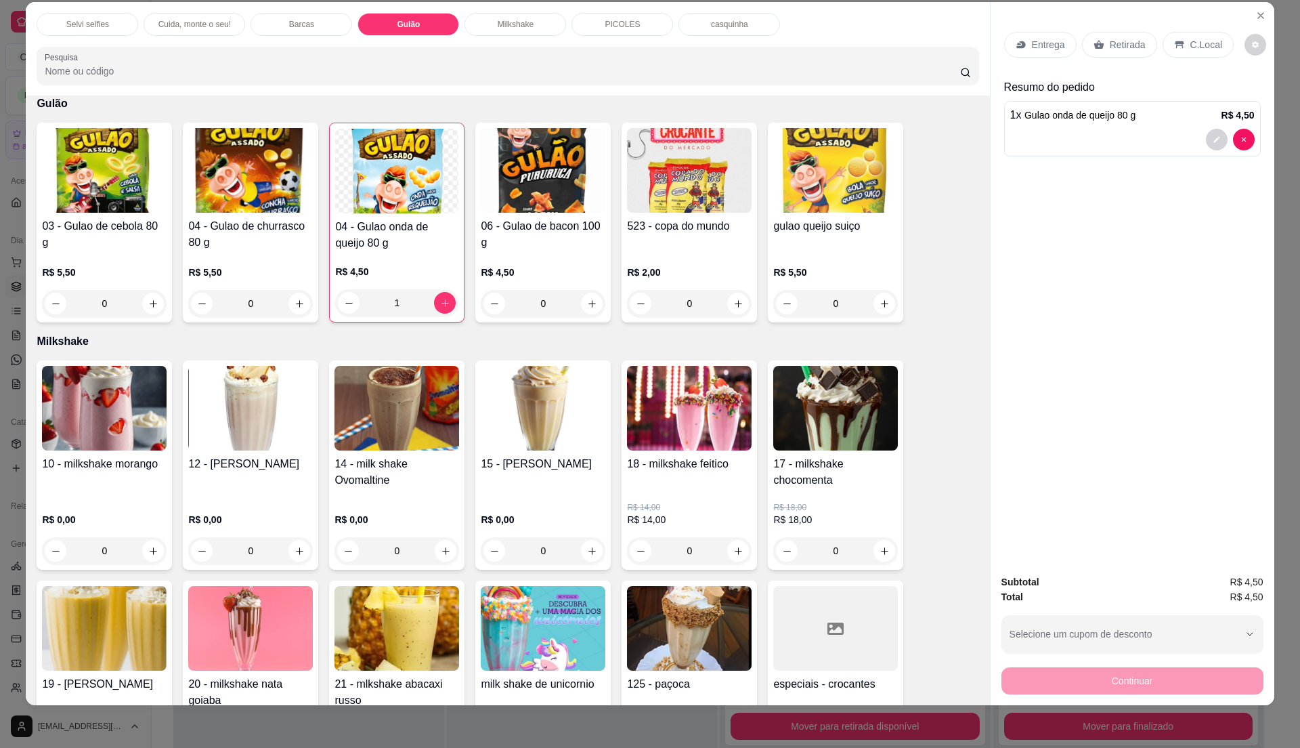
click at [1165, 41] on div "C.Local" at bounding box center [1198, 45] width 71 height 26
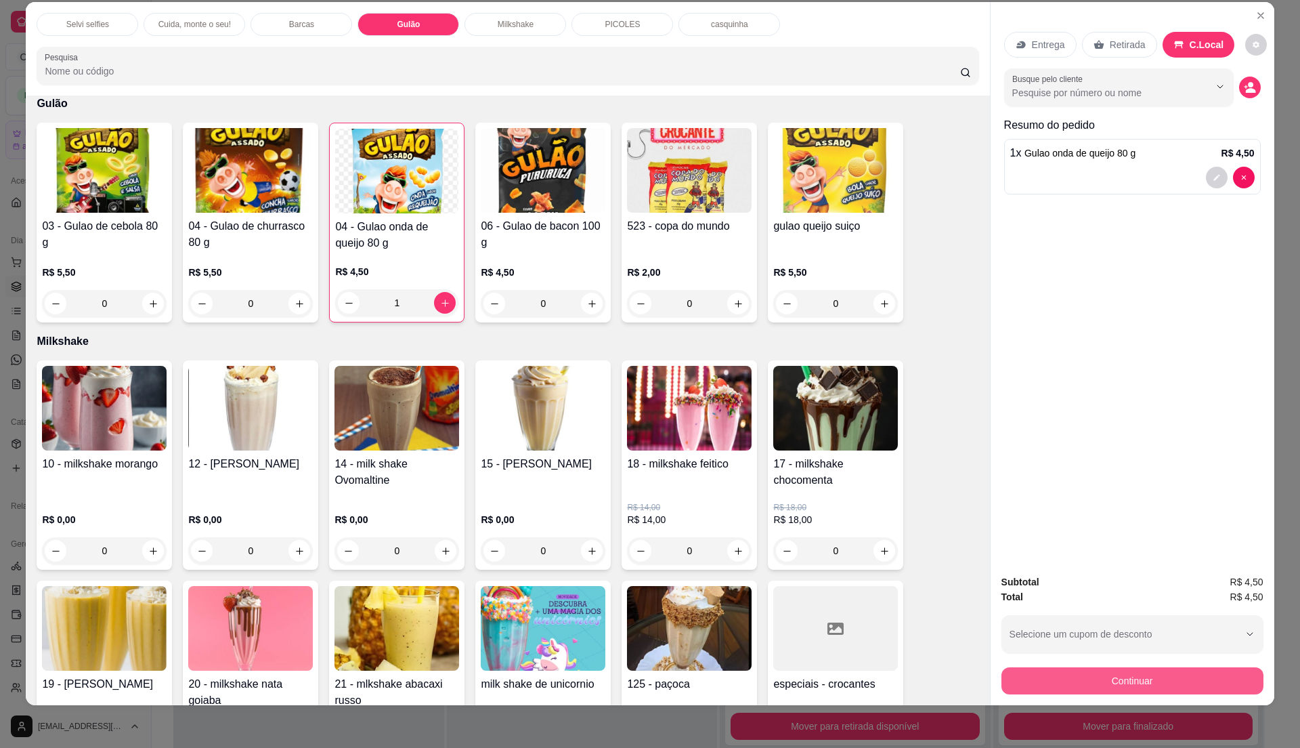
click at [1122, 676] on button "Continuar" at bounding box center [1133, 680] width 262 height 27
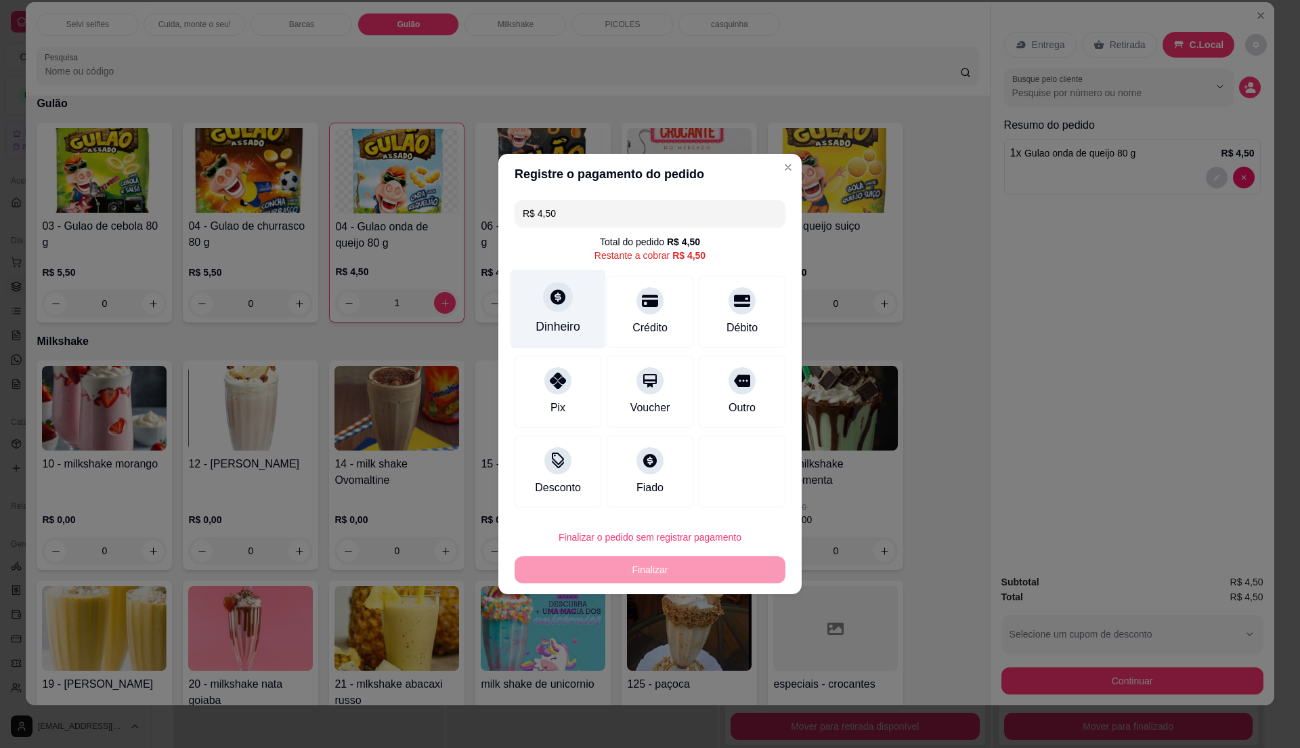
click at [555, 320] on div "Dinheiro" at bounding box center [558, 327] width 45 height 18
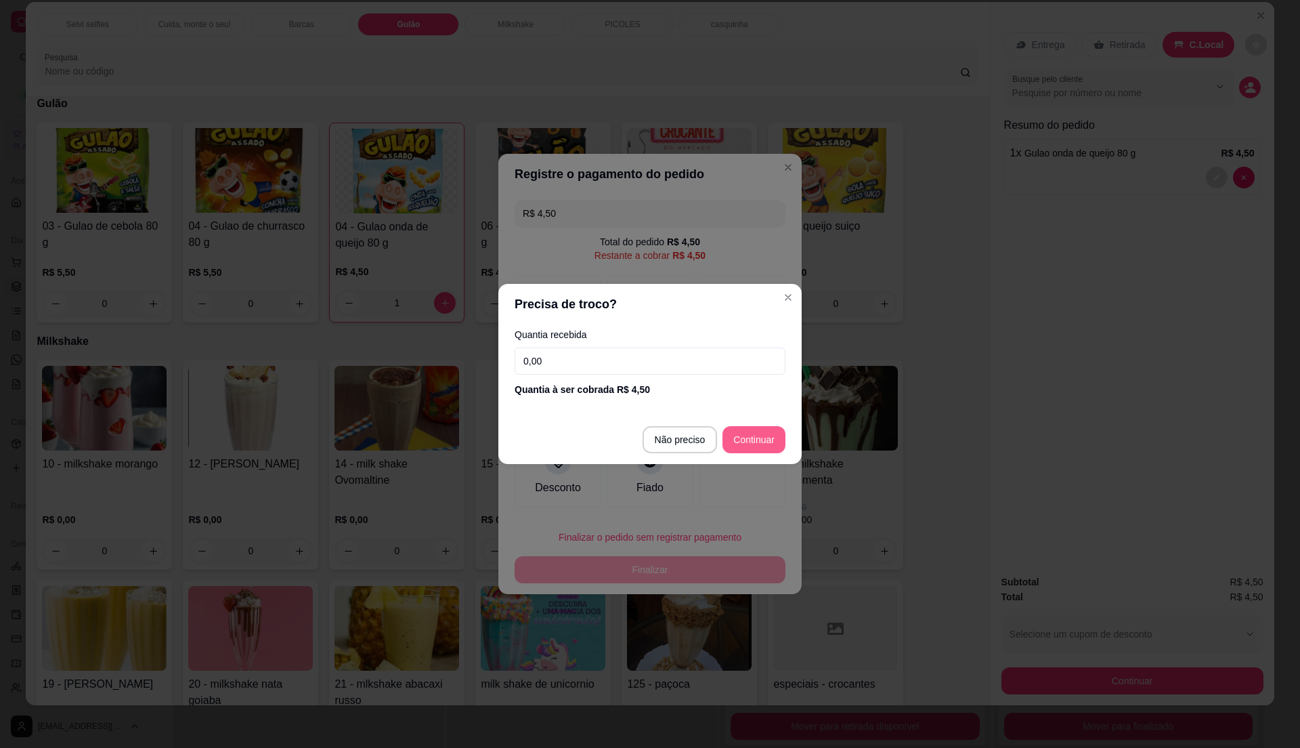
type input "R$ 0,00"
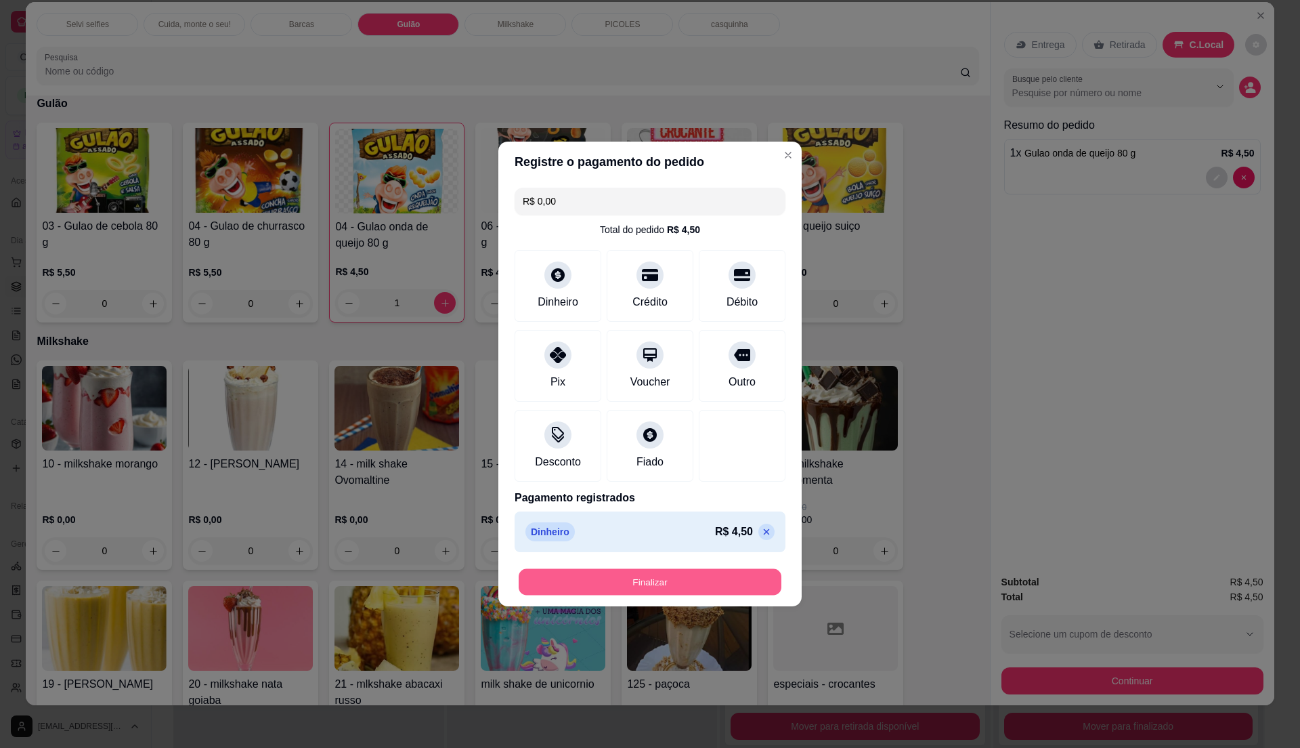
click at [703, 578] on button "Finalizar" at bounding box center [650, 582] width 263 height 26
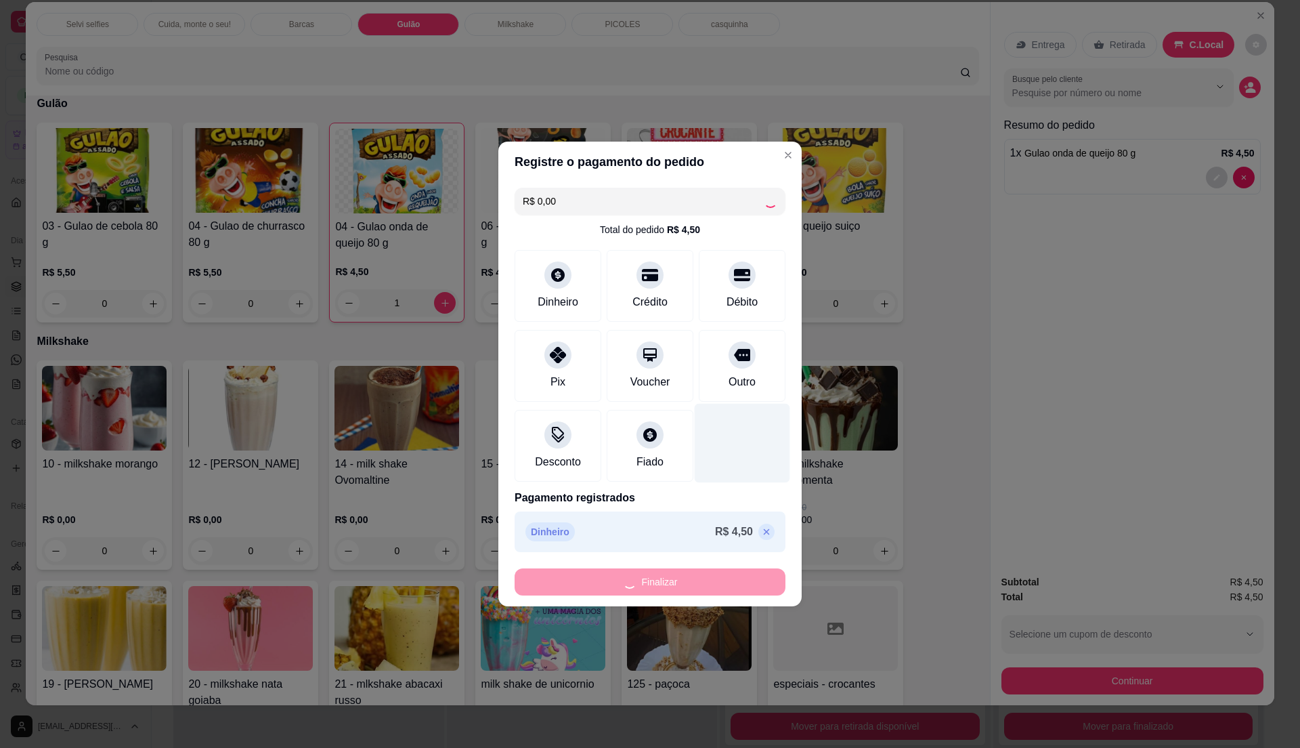
type input "0"
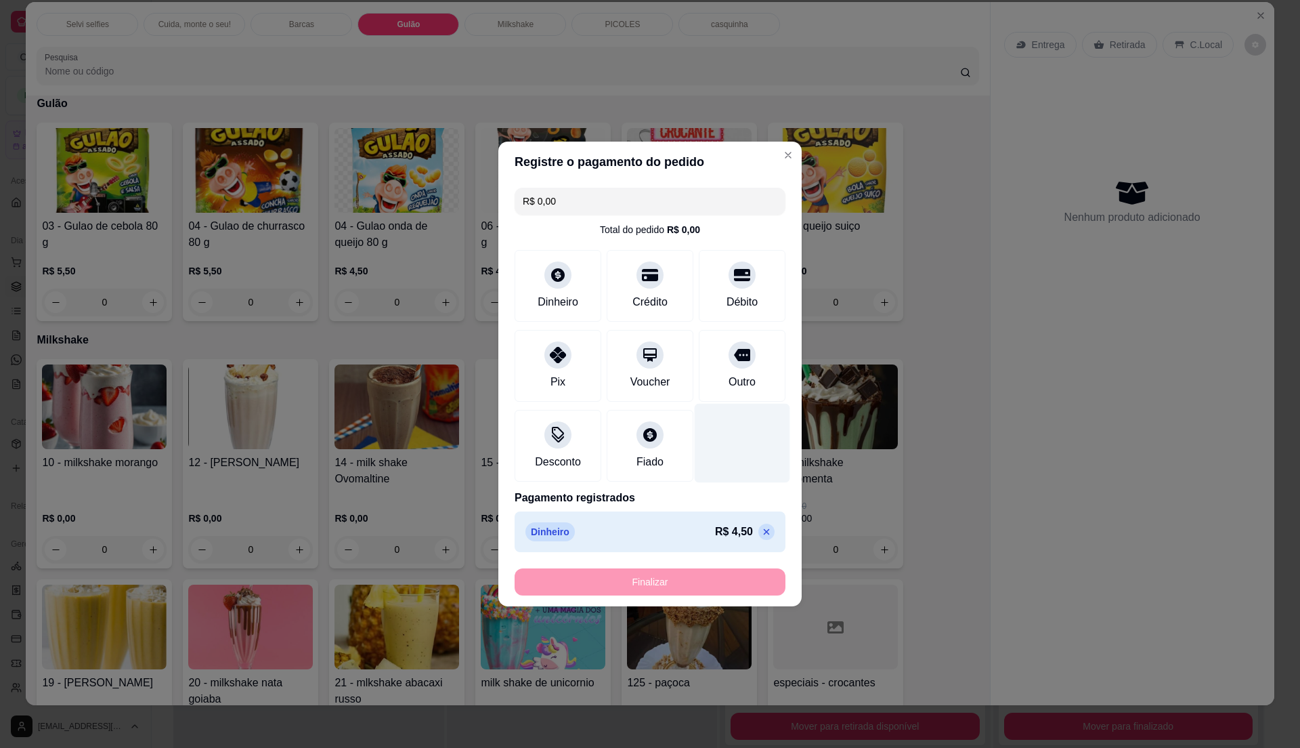
type input "-R$ 4,50"
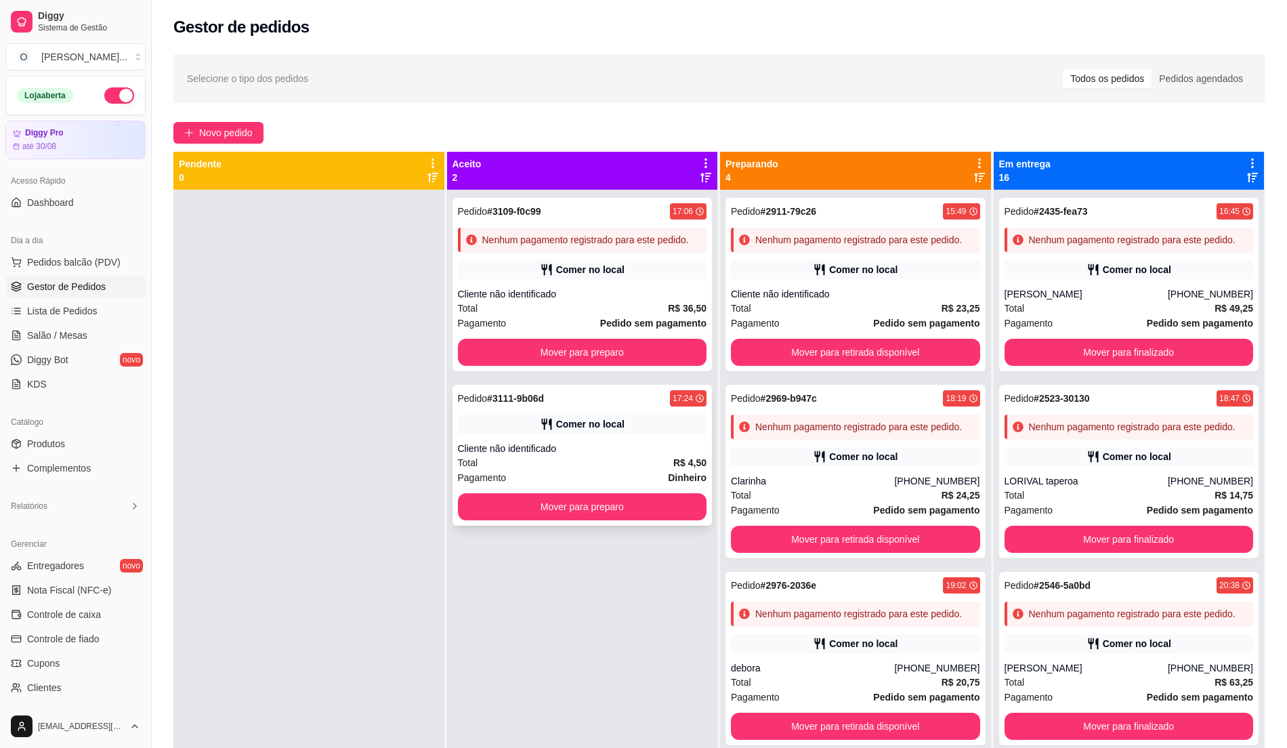
click at [623, 428] on div "Comer no local" at bounding box center [582, 423] width 249 height 19
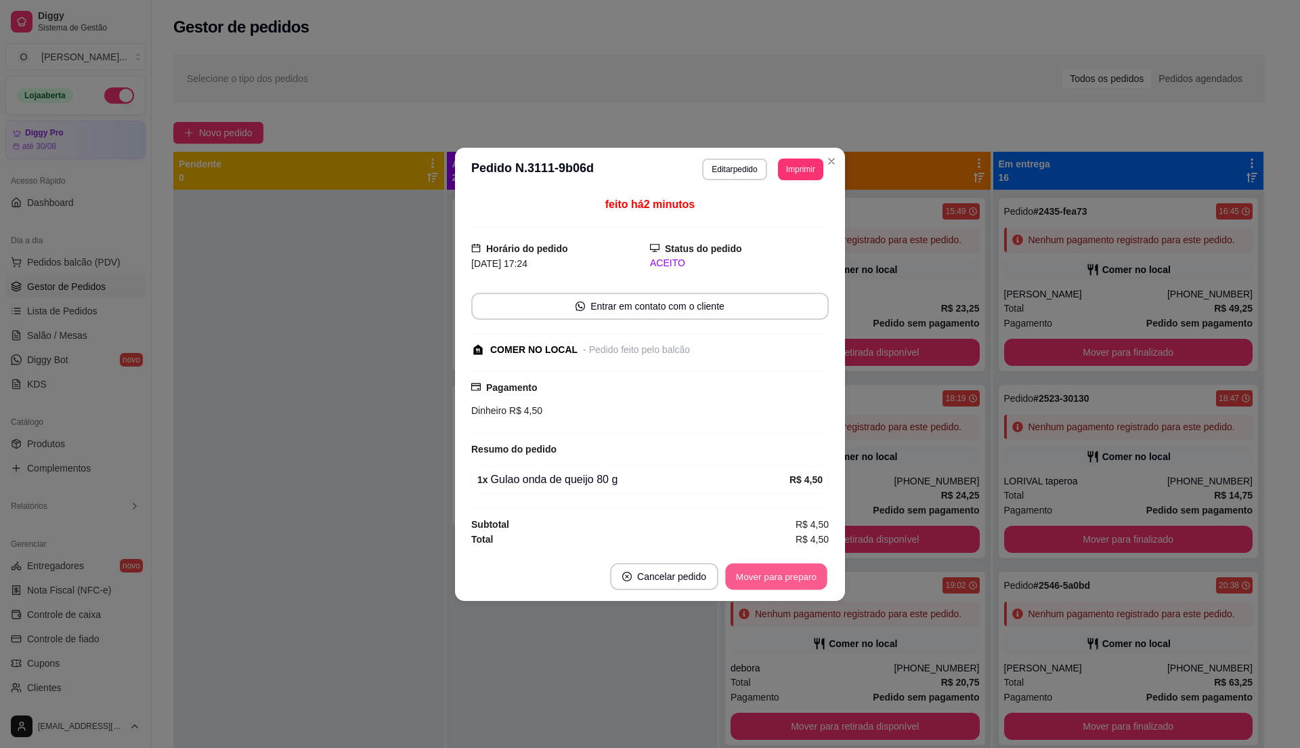
click at [811, 586] on button "Mover para preparo" at bounding box center [776, 576] width 102 height 26
click at [810, 580] on button "Mover para retirada disponível" at bounding box center [754, 576] width 150 height 27
click at [810, 580] on button "Mover para finalizado" at bounding box center [773, 576] width 109 height 26
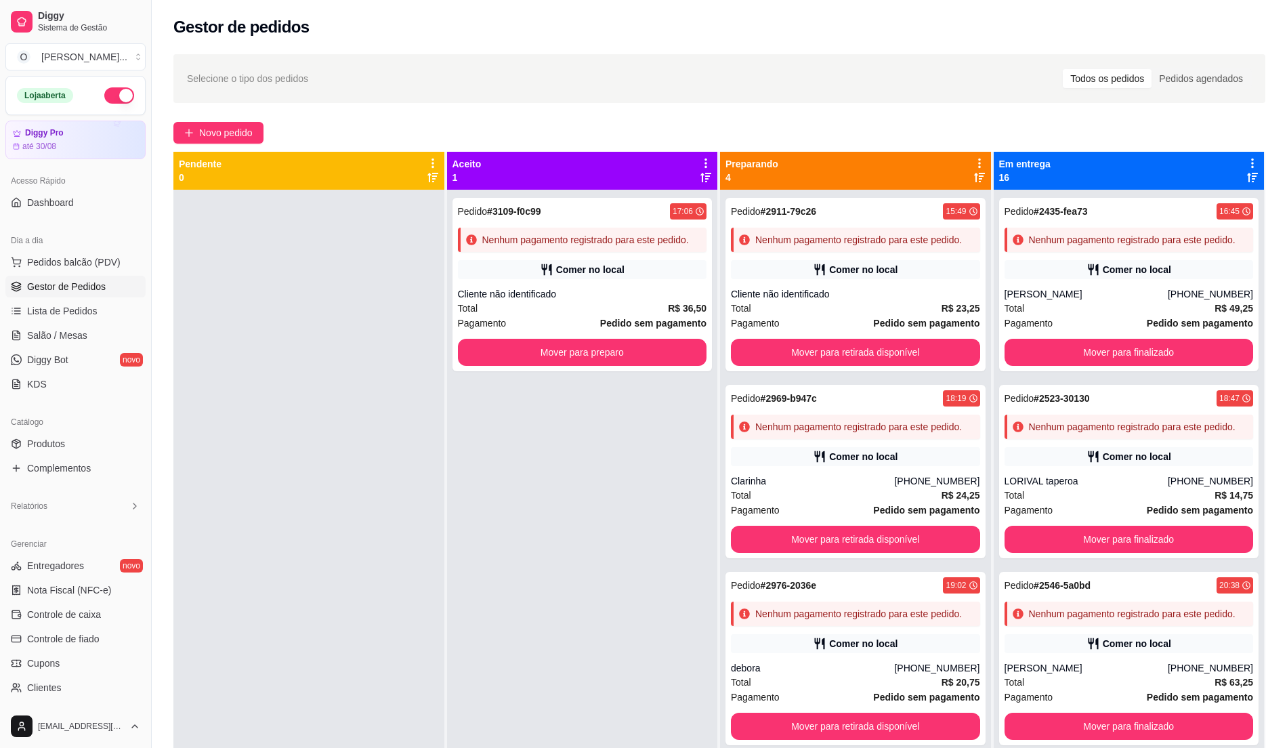
click at [749, 79] on div "Selecione o tipo dos pedidos Todos os pedidos Pedidos agendados" at bounding box center [719, 79] width 1065 height 22
click at [95, 258] on span "Pedidos balcão (PDV)" at bounding box center [73, 262] width 93 height 14
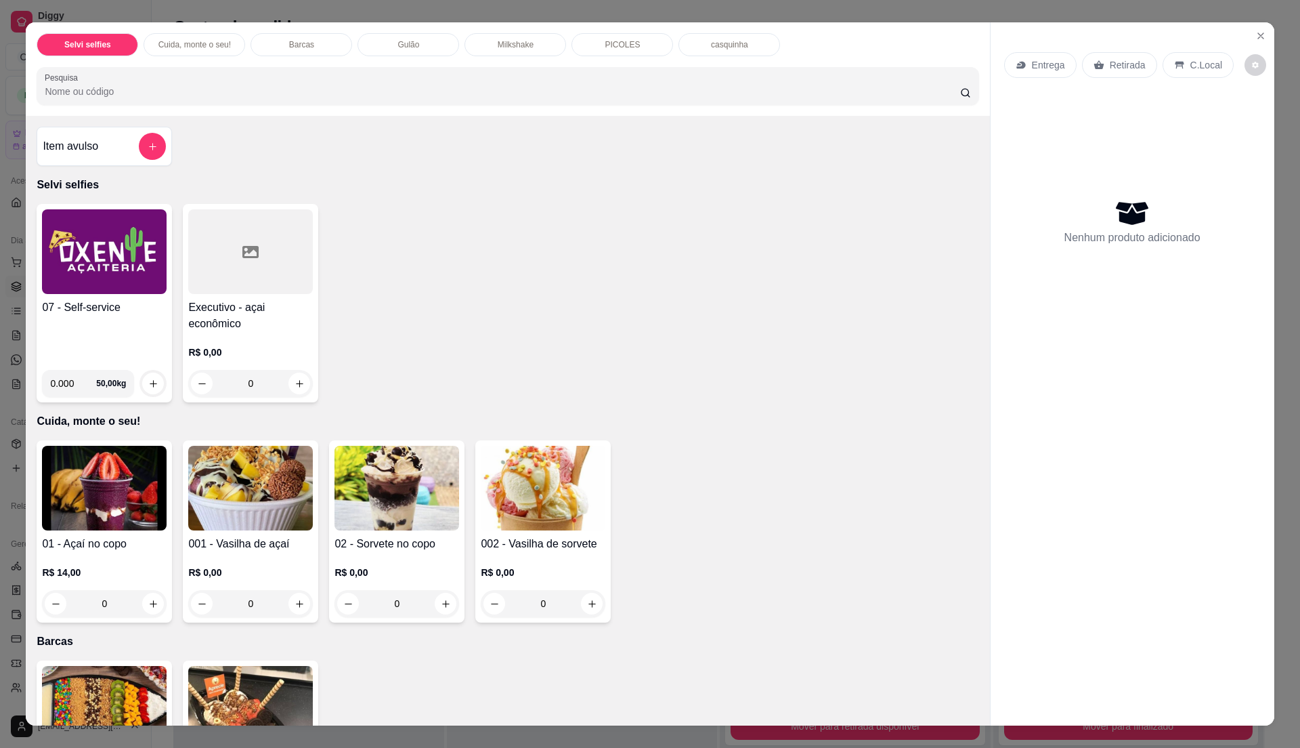
click at [130, 286] on img at bounding box center [104, 251] width 125 height 85
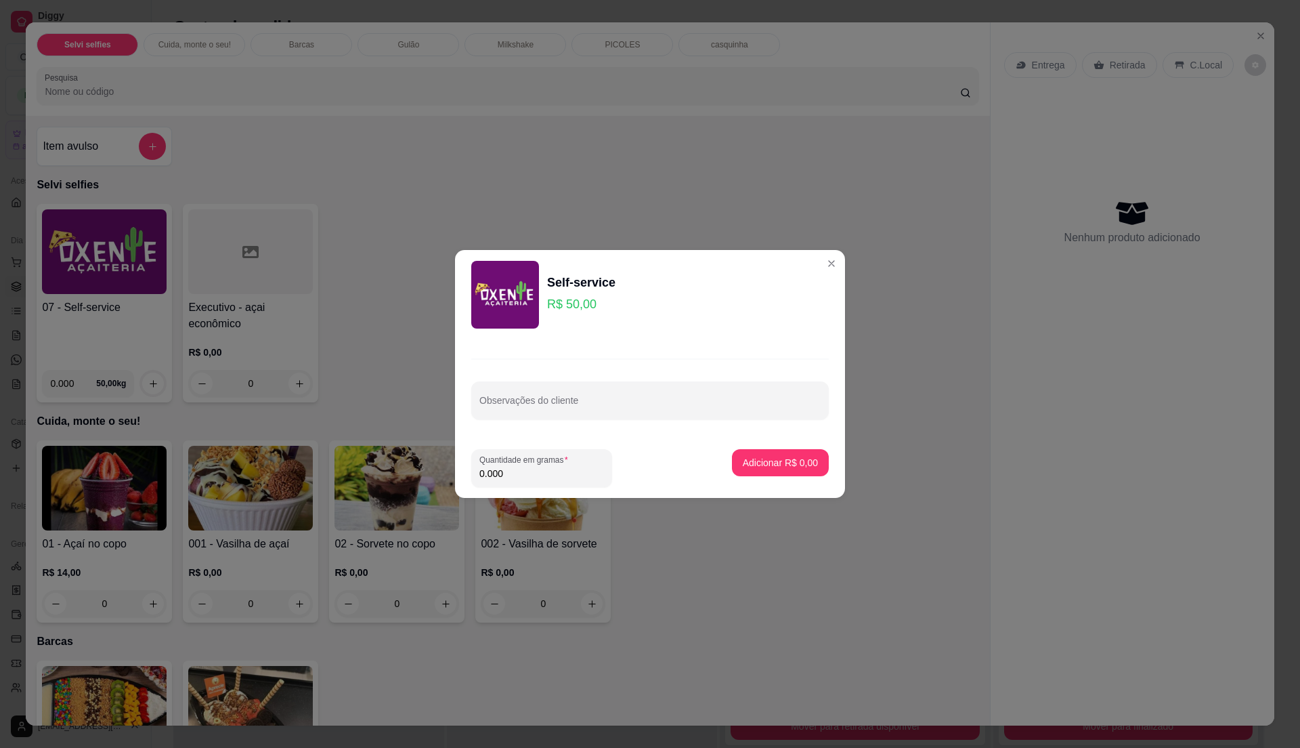
click at [512, 467] on input "0.000" at bounding box center [542, 474] width 125 height 14
type input "0.175"
click at [770, 466] on p "Adicionar R$ 8,75" at bounding box center [780, 463] width 75 height 14
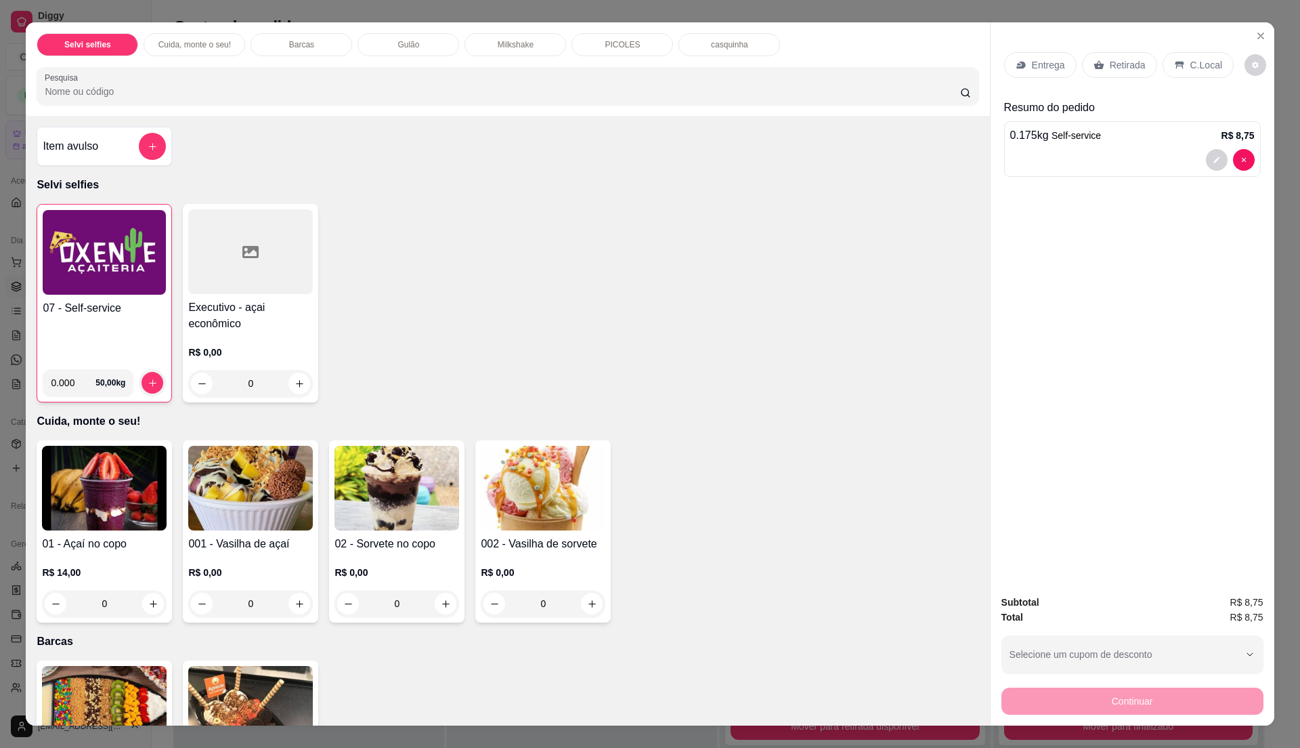
click at [141, 305] on h4 "07 - Self-service" at bounding box center [104, 308] width 123 height 16
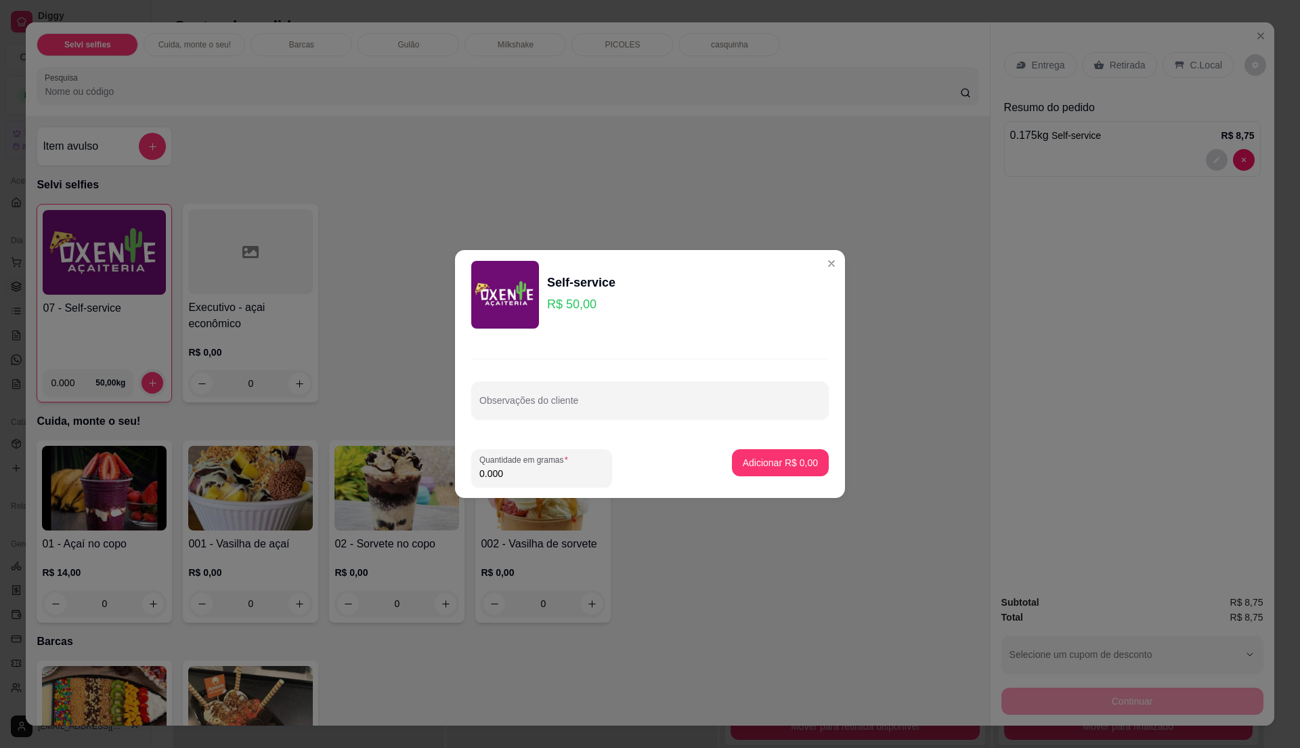
click at [510, 472] on input "0.000" at bounding box center [542, 474] width 125 height 14
type input "0.28"
click at [794, 462] on p "Adicionar R$ 14,00" at bounding box center [778, 462] width 79 height 13
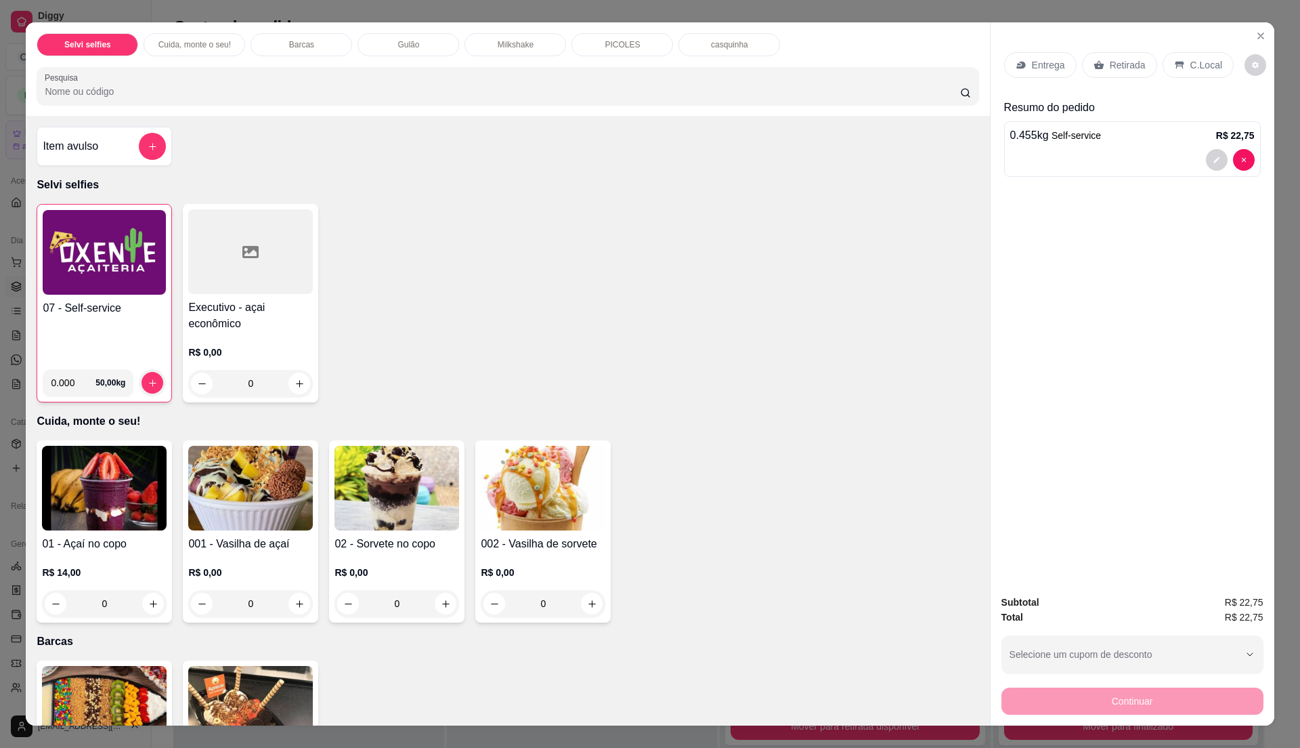
click at [65, 276] on img at bounding box center [104, 252] width 123 height 85
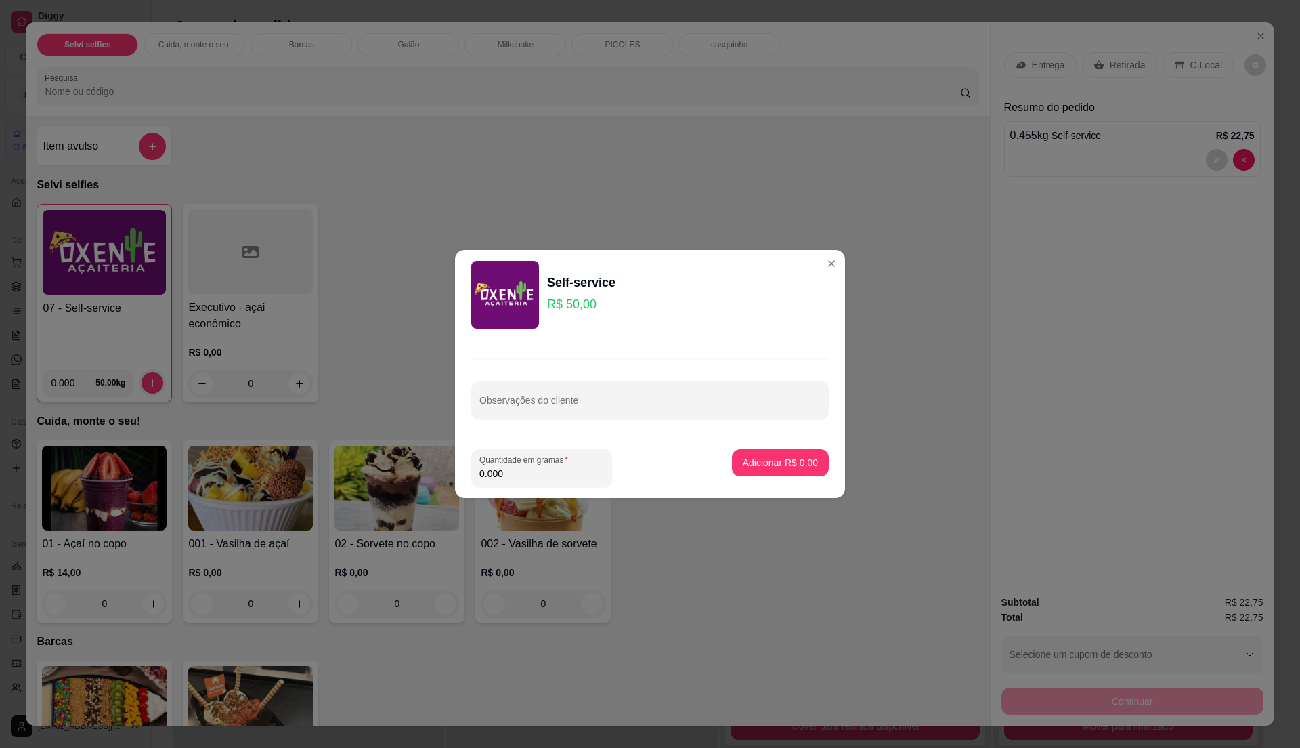
click at [521, 475] on input "0.000" at bounding box center [542, 474] width 125 height 14
type input "0.325"
click at [765, 450] on button "Adicionar R$ 16,25" at bounding box center [778, 462] width 102 height 27
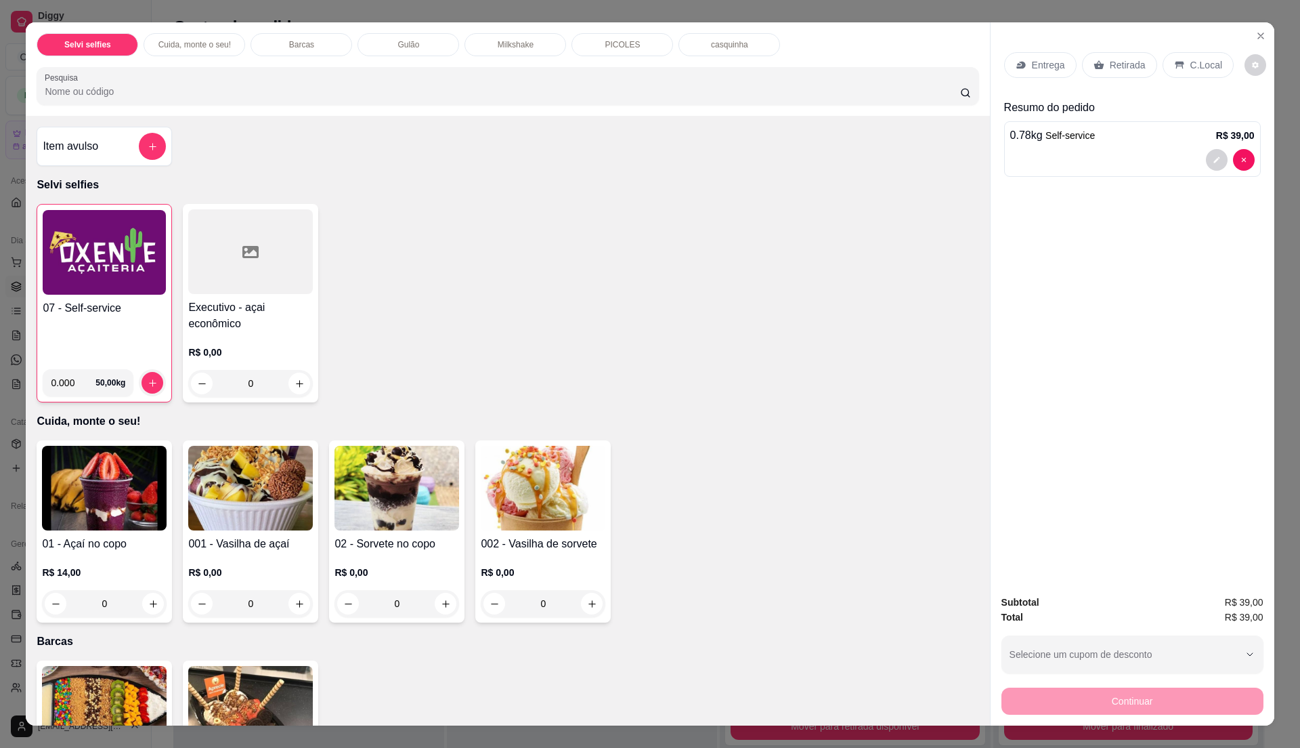
click at [60, 285] on img at bounding box center [104, 252] width 123 height 85
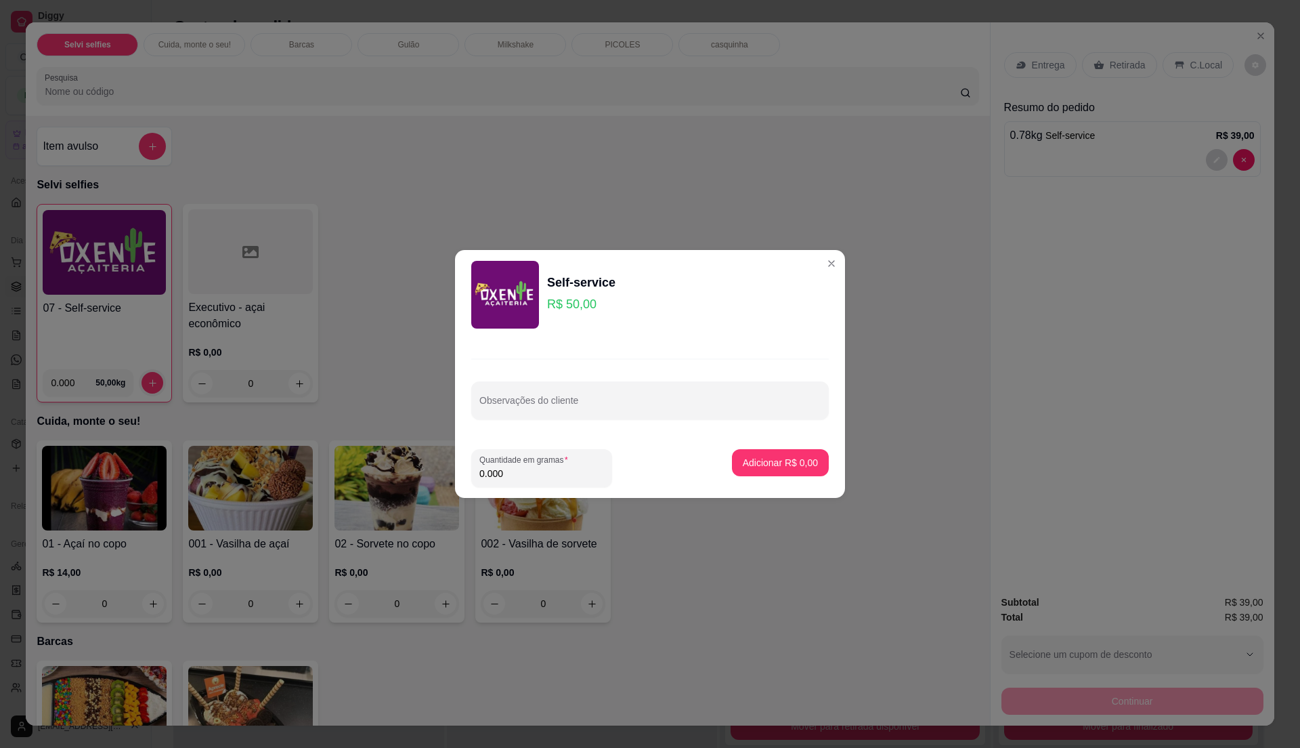
click at [575, 473] on input "0.000" at bounding box center [542, 474] width 125 height 14
type input "0.29"
click at [786, 455] on button "Adicionar R$ 14,50" at bounding box center [778, 463] width 100 height 26
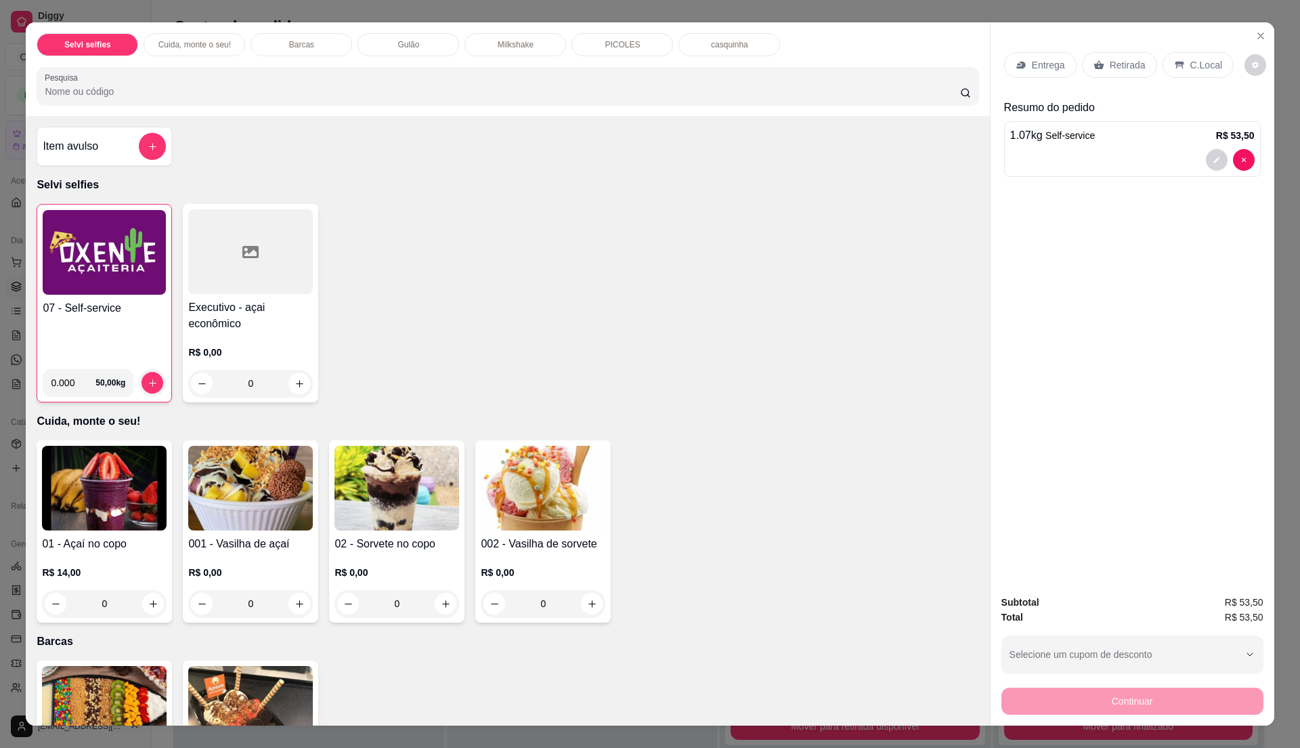
click at [90, 288] on img at bounding box center [104, 252] width 123 height 85
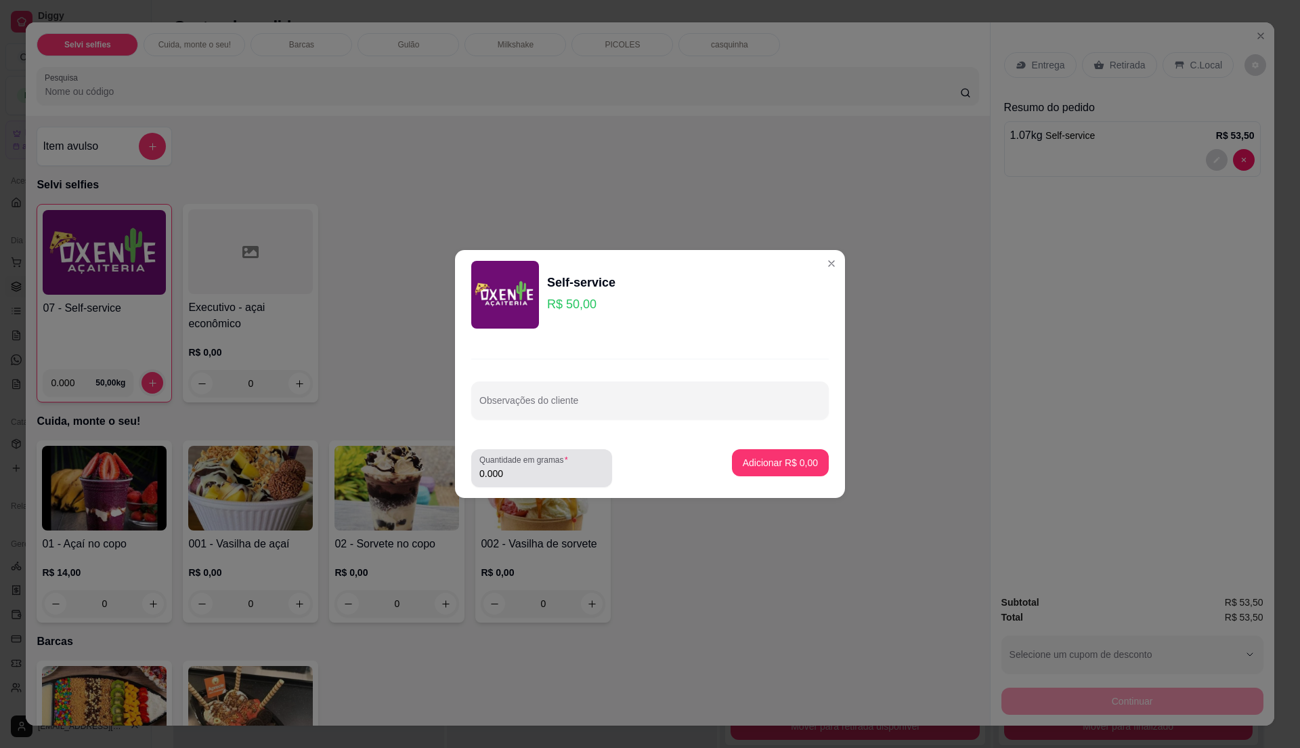
click at [565, 477] on input "0.000" at bounding box center [542, 474] width 125 height 14
type input "0.22"
click at [803, 467] on p "Adicionar R$ 11,00" at bounding box center [778, 463] width 81 height 14
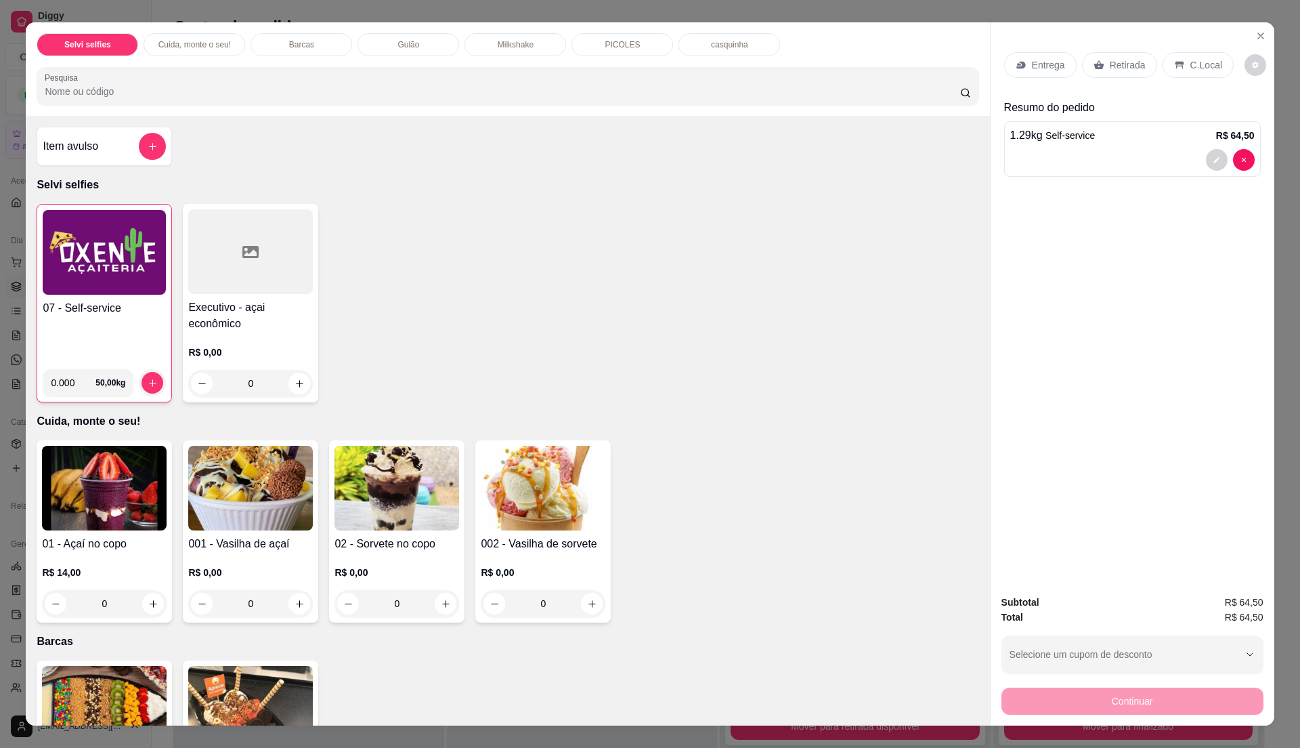
click at [87, 265] on img at bounding box center [104, 252] width 123 height 85
click at [51, 253] on img at bounding box center [104, 252] width 123 height 85
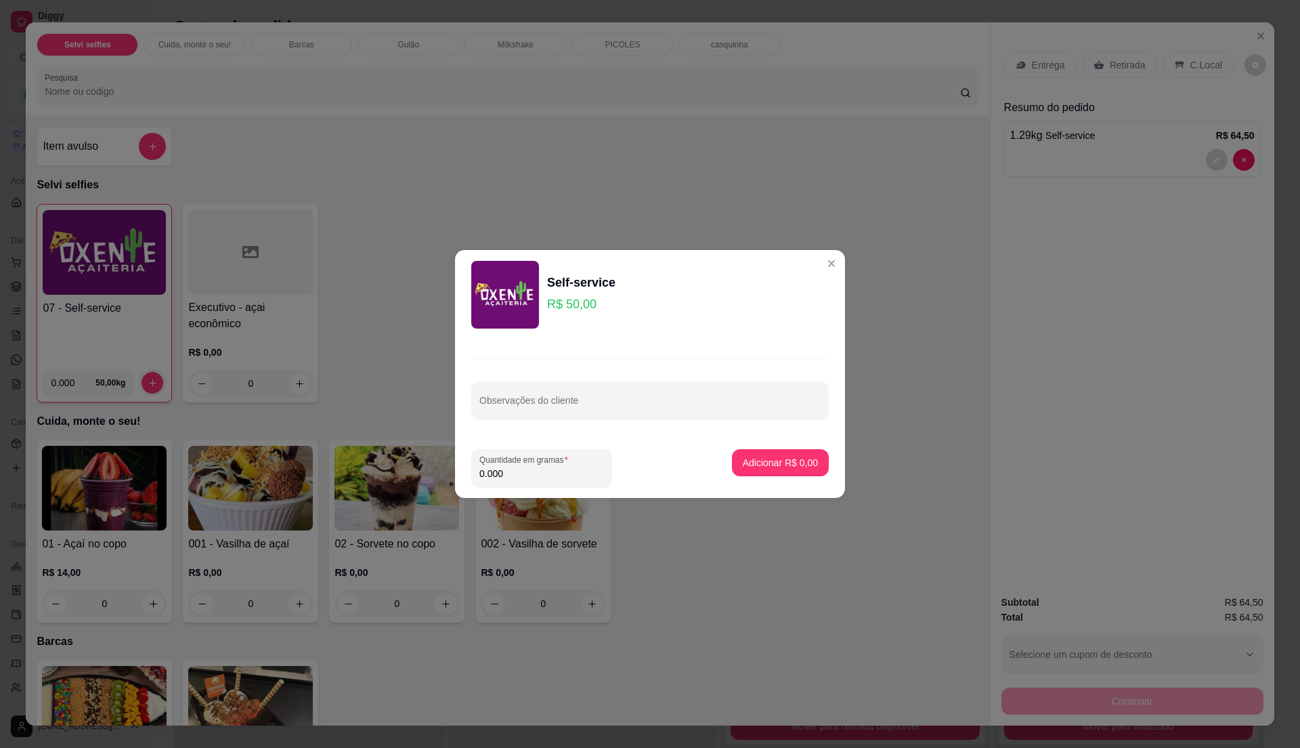
click at [554, 475] on input "0.000" at bounding box center [542, 474] width 125 height 14
click at [553, 475] on input "0" at bounding box center [542, 474] width 125 height 14
type input "0.2"
click at [787, 461] on p "Adicionar R$ 10,00" at bounding box center [778, 462] width 79 height 13
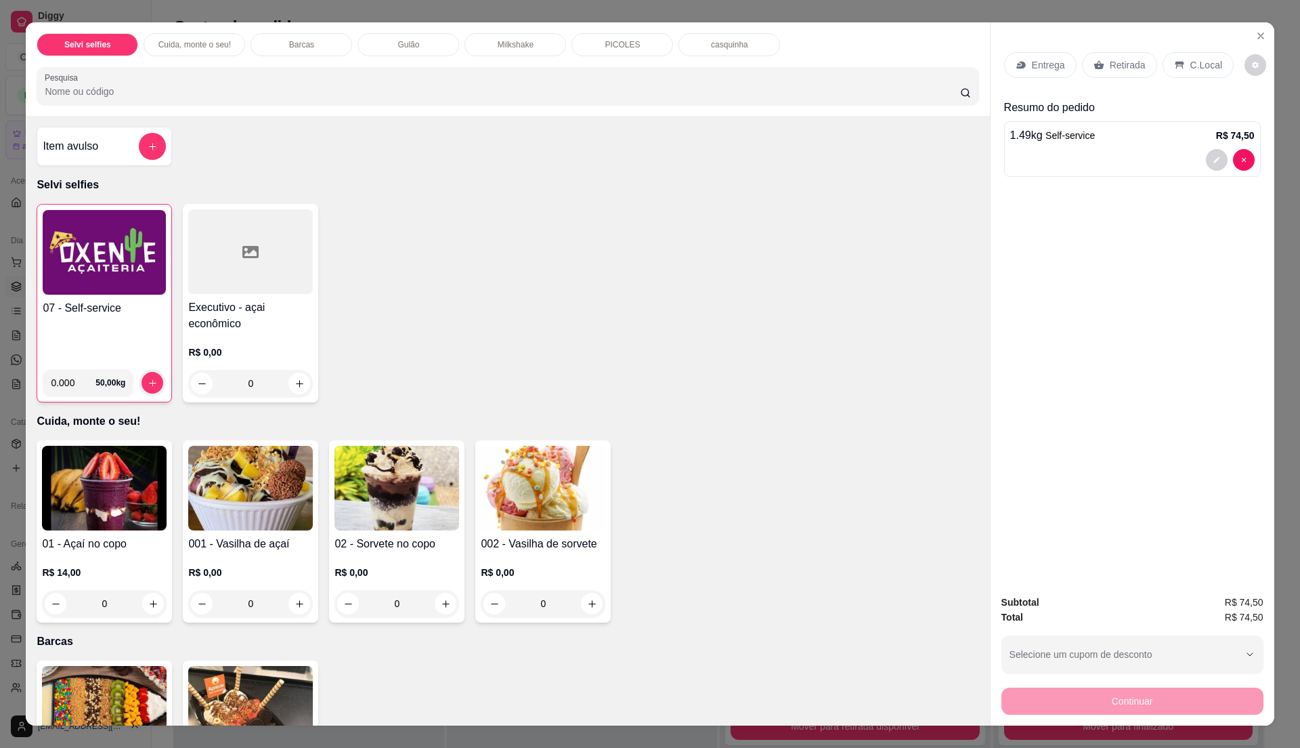
click at [123, 286] on img at bounding box center [104, 252] width 123 height 85
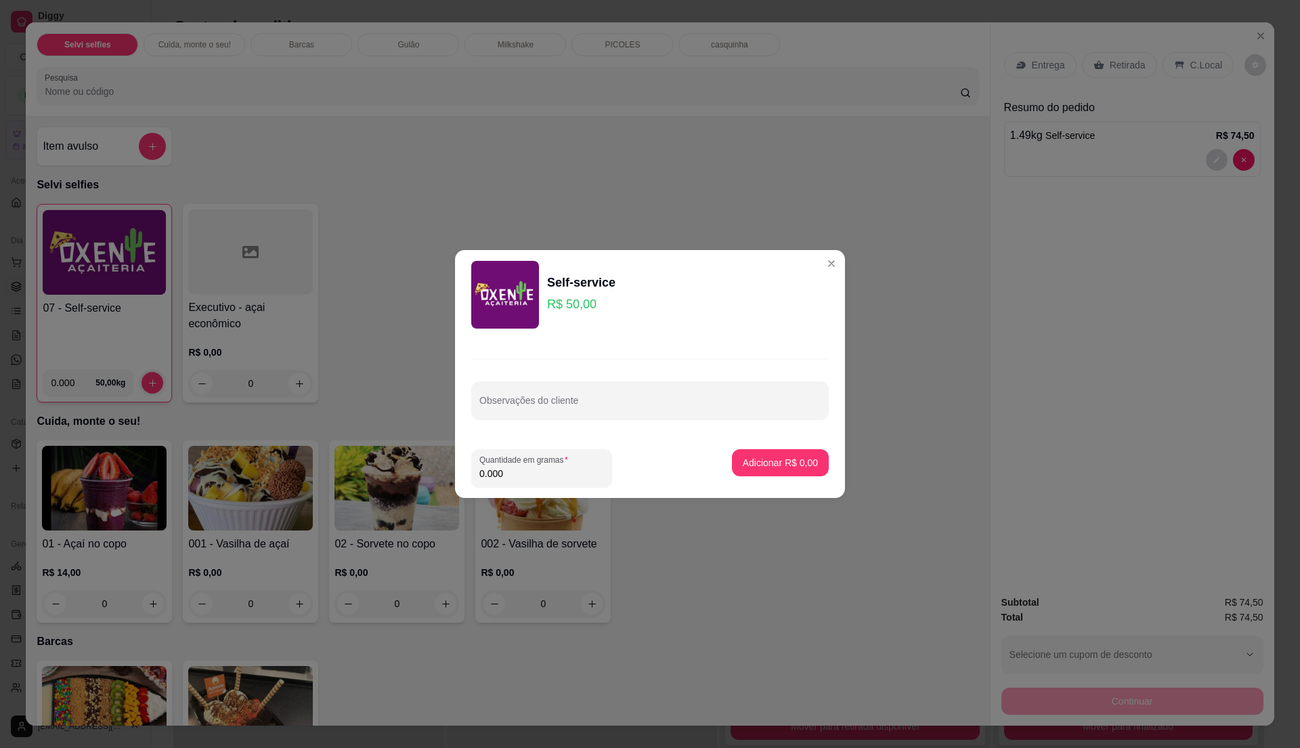
click at [569, 469] on input "0.000" at bounding box center [542, 474] width 125 height 14
click at [569, 469] on input "0" at bounding box center [542, 474] width 125 height 14
type input "0.25"
click at [775, 467] on p "Adicionar R$ 12,50" at bounding box center [778, 462] width 79 height 13
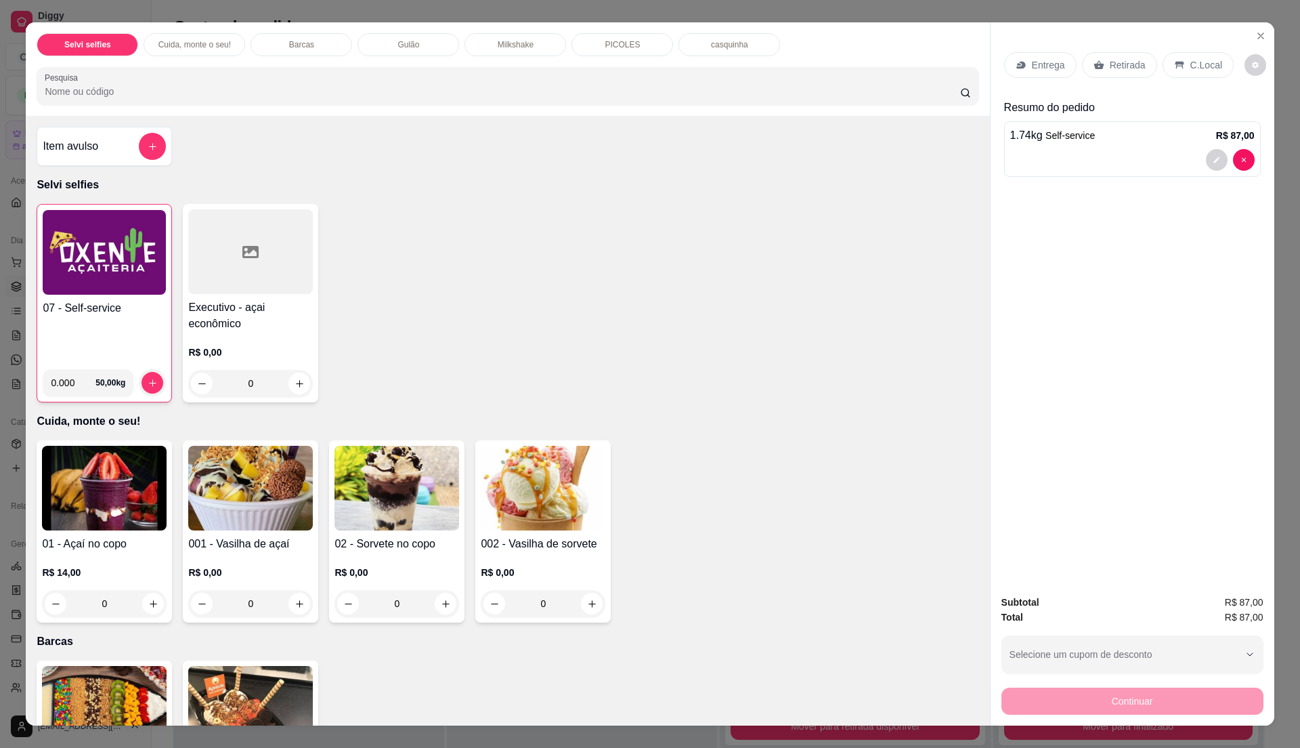
click at [91, 259] on img at bounding box center [104, 252] width 123 height 85
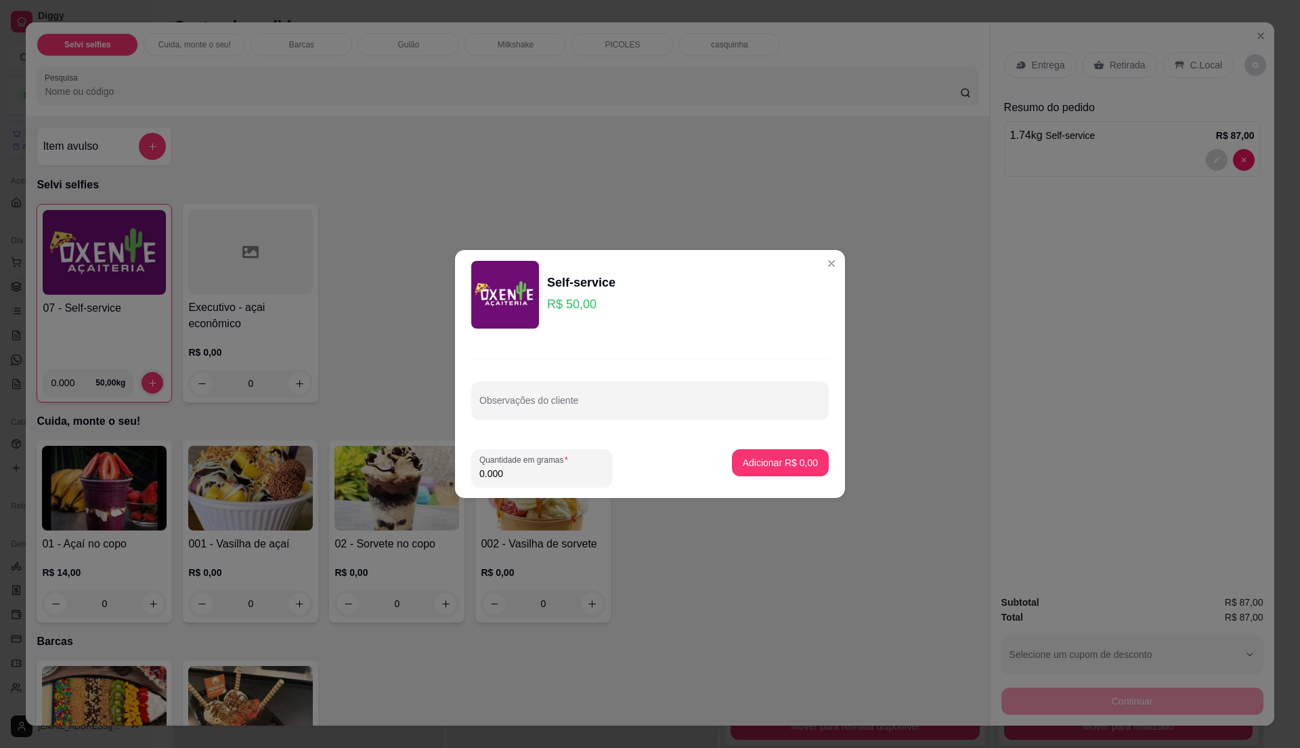
click at [550, 472] on input "0.000" at bounding box center [542, 474] width 125 height 14
click at [550, 472] on input "0" at bounding box center [542, 474] width 125 height 14
type input "0.07"
click at [767, 459] on p "Adicionar R$ 3,50" at bounding box center [780, 463] width 75 height 14
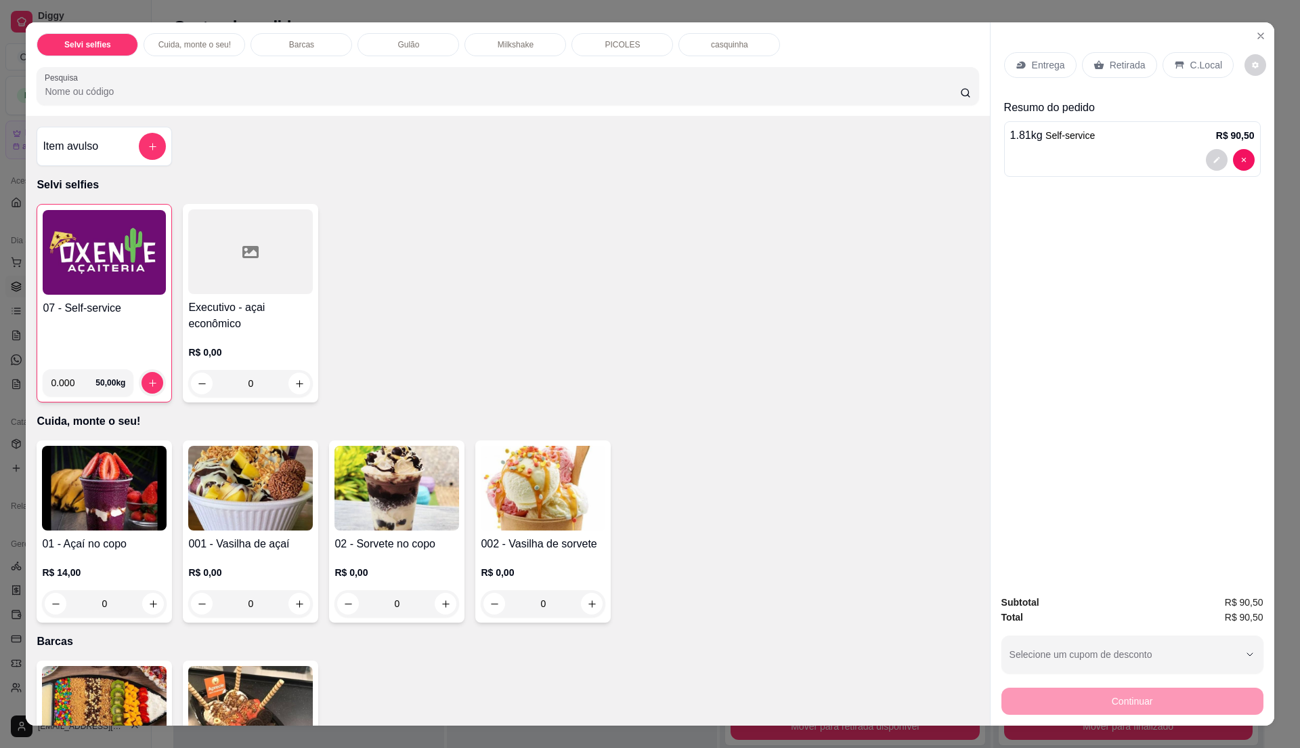
click at [1176, 64] on icon at bounding box center [1179, 65] width 9 height 7
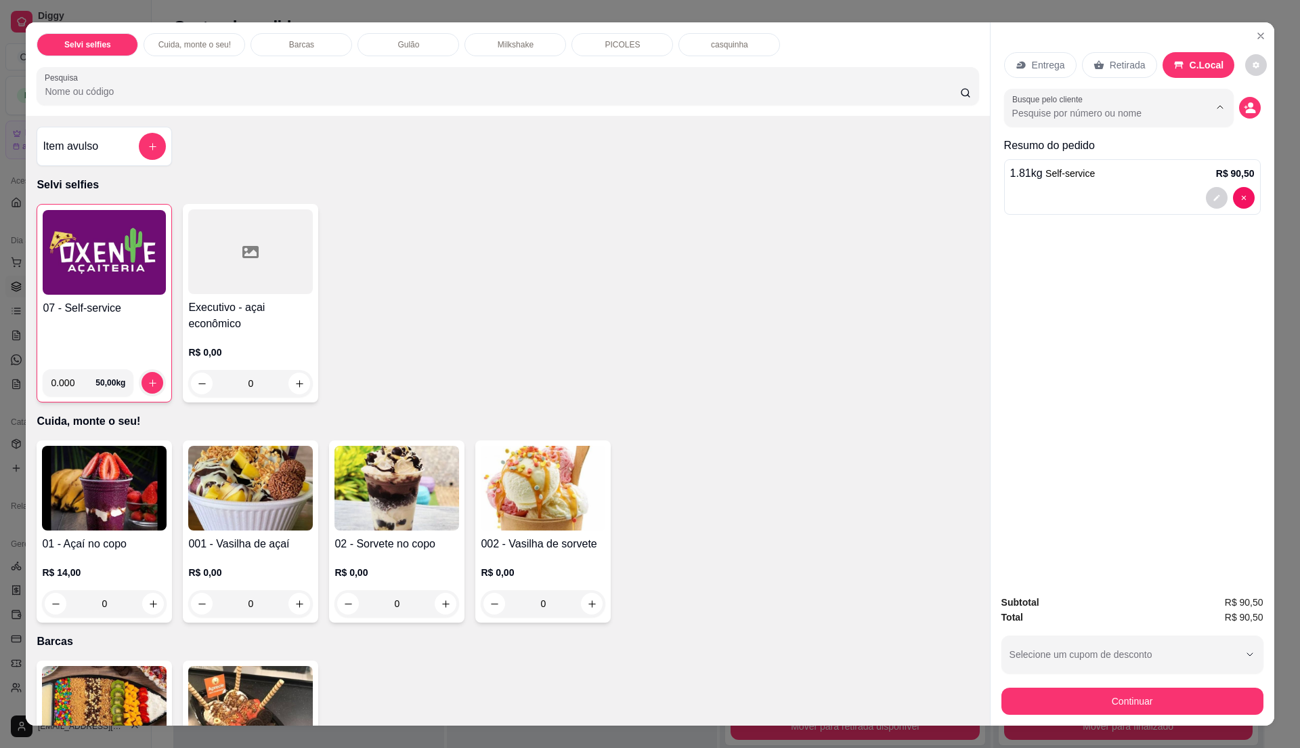
click at [1073, 117] on input "Busque pelo cliente" at bounding box center [1100, 113] width 175 height 14
type input "mesa"
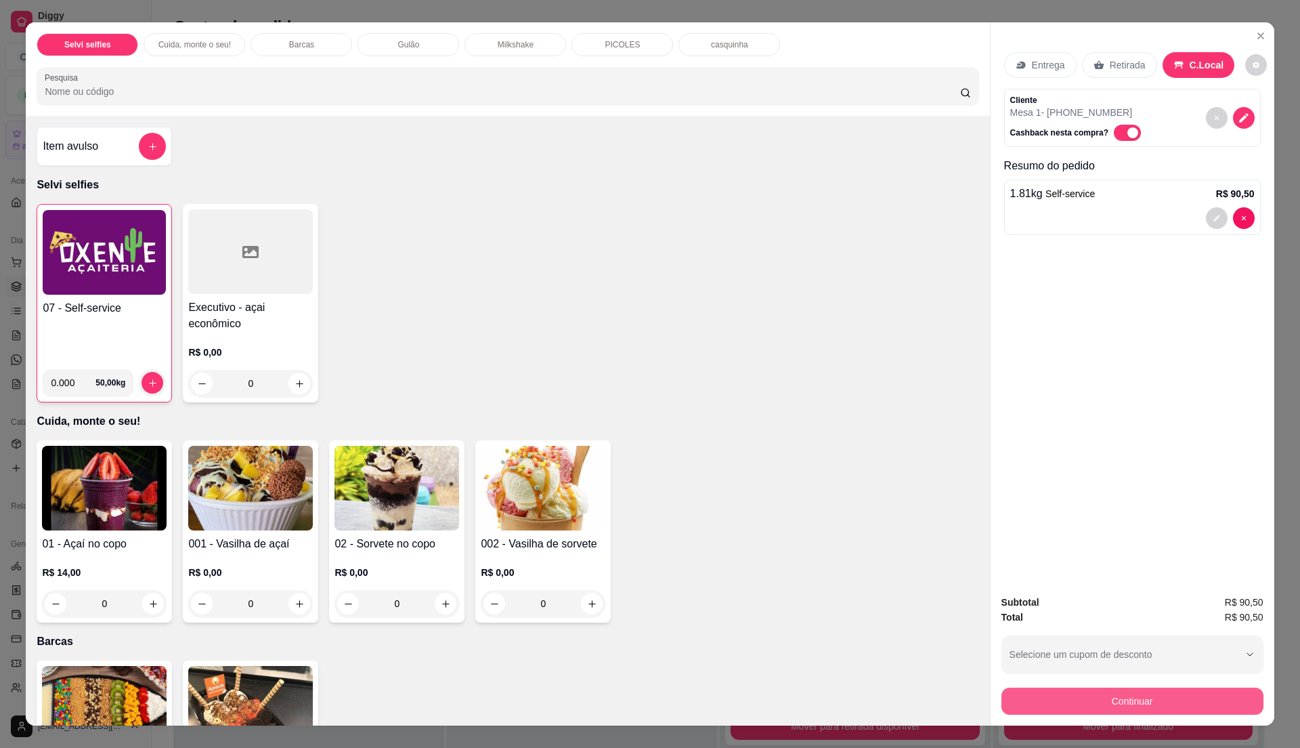
click at [1153, 700] on button "Continuar" at bounding box center [1133, 700] width 262 height 27
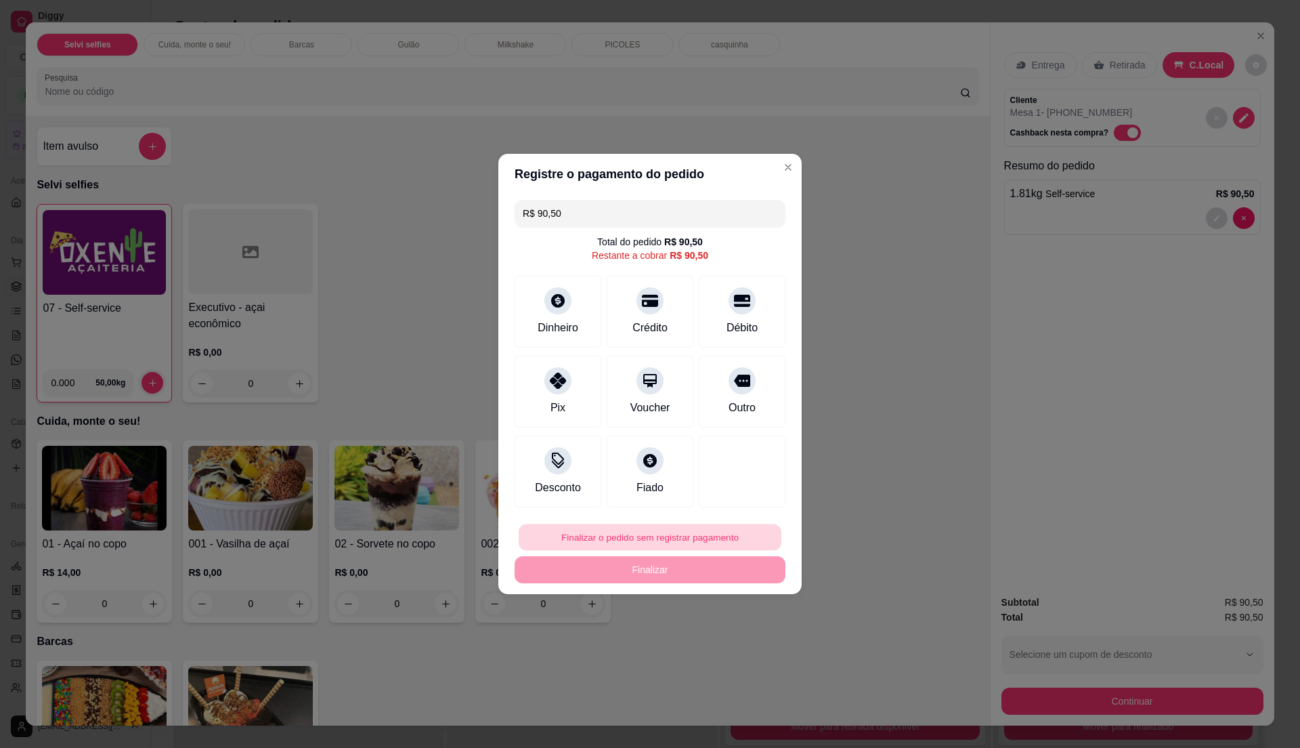
click at [651, 531] on button "Finalizar o pedido sem registrar pagamento" at bounding box center [650, 537] width 263 height 26
click at [740, 656] on button "Confirmar" at bounding box center [733, 649] width 48 height 20
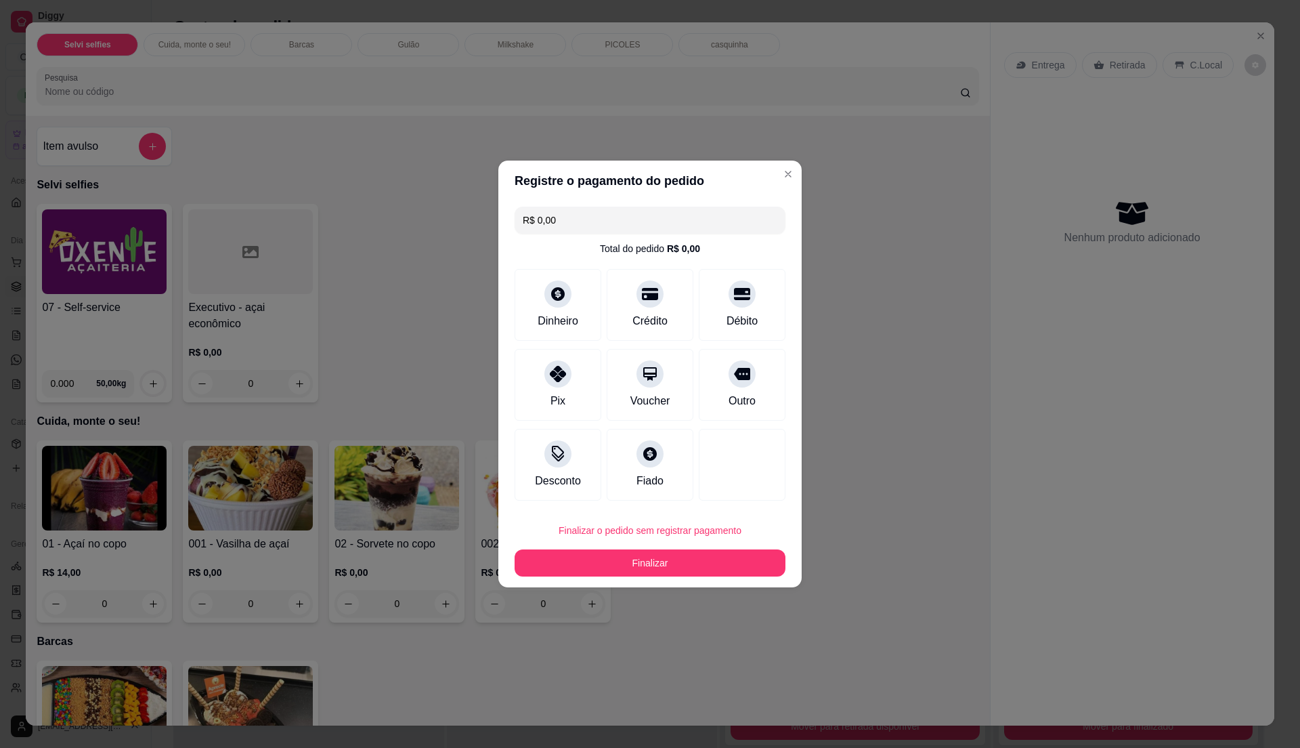
type input "R$ 0,00"
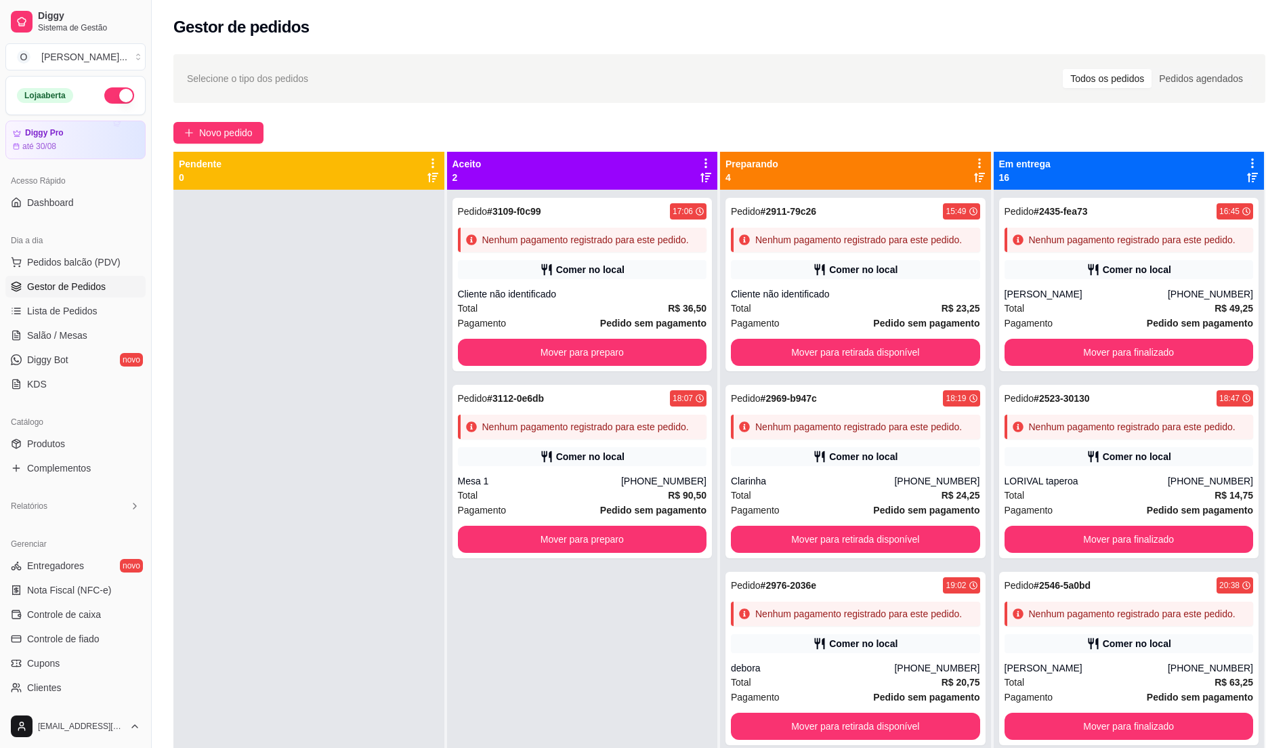
drag, startPoint x: 22, startPoint y: 253, endPoint x: 16, endPoint y: 248, distance: 7.7
click at [17, 248] on div "Dia a dia Pedidos balcão (PDV) Gestor de Pedidos Lista de Pedidos Salão / Mesas…" at bounding box center [75, 312] width 151 height 176
click at [31, 272] on button "Pedidos balcão (PDV)" at bounding box center [75, 262] width 140 height 22
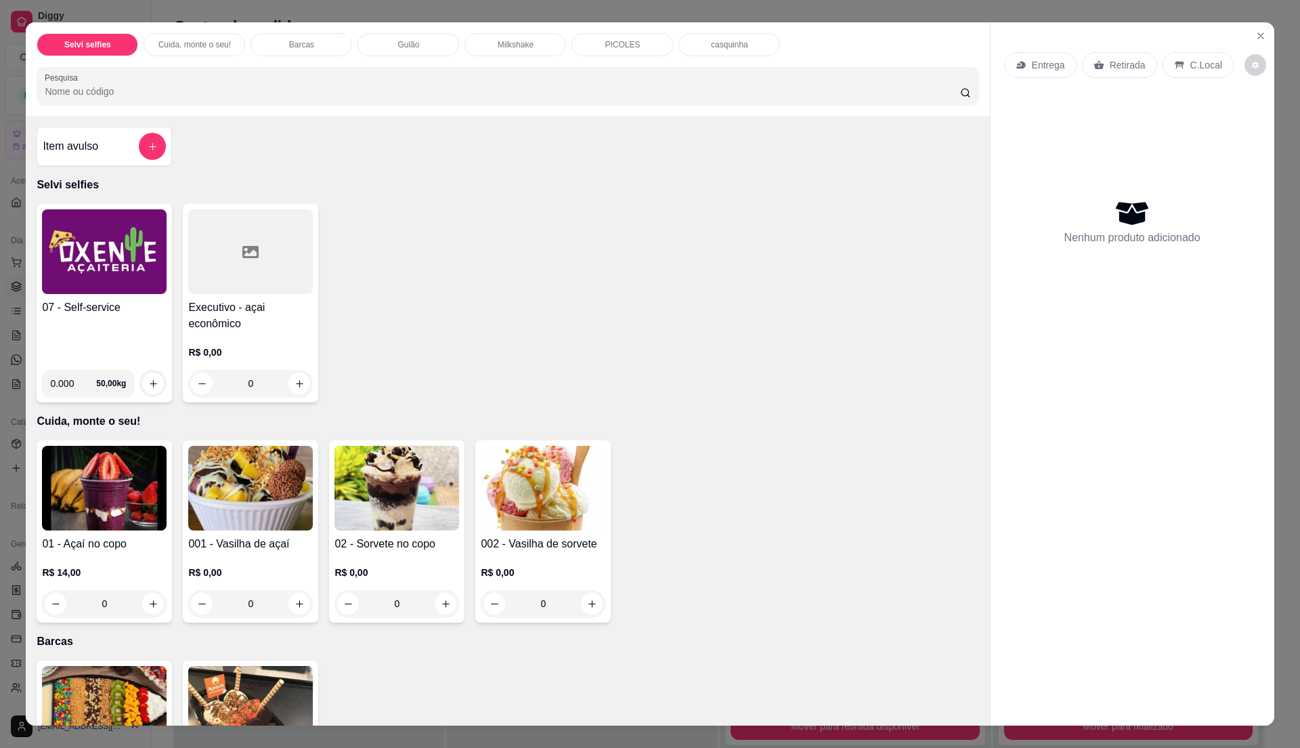
click at [85, 286] on img at bounding box center [104, 251] width 125 height 85
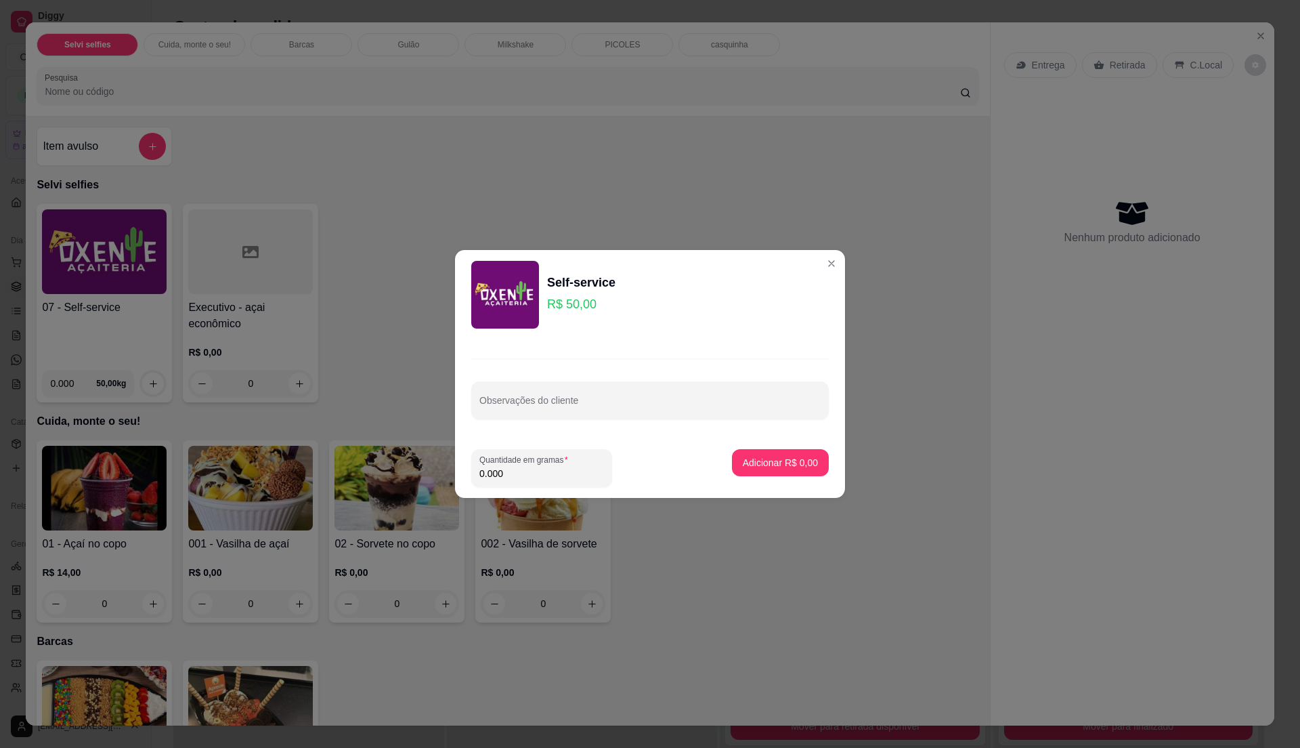
click at [511, 471] on input "0.000" at bounding box center [542, 474] width 125 height 14
type input "0.340"
click at [767, 463] on p "Adicionar R$ 17,00" at bounding box center [778, 463] width 81 height 14
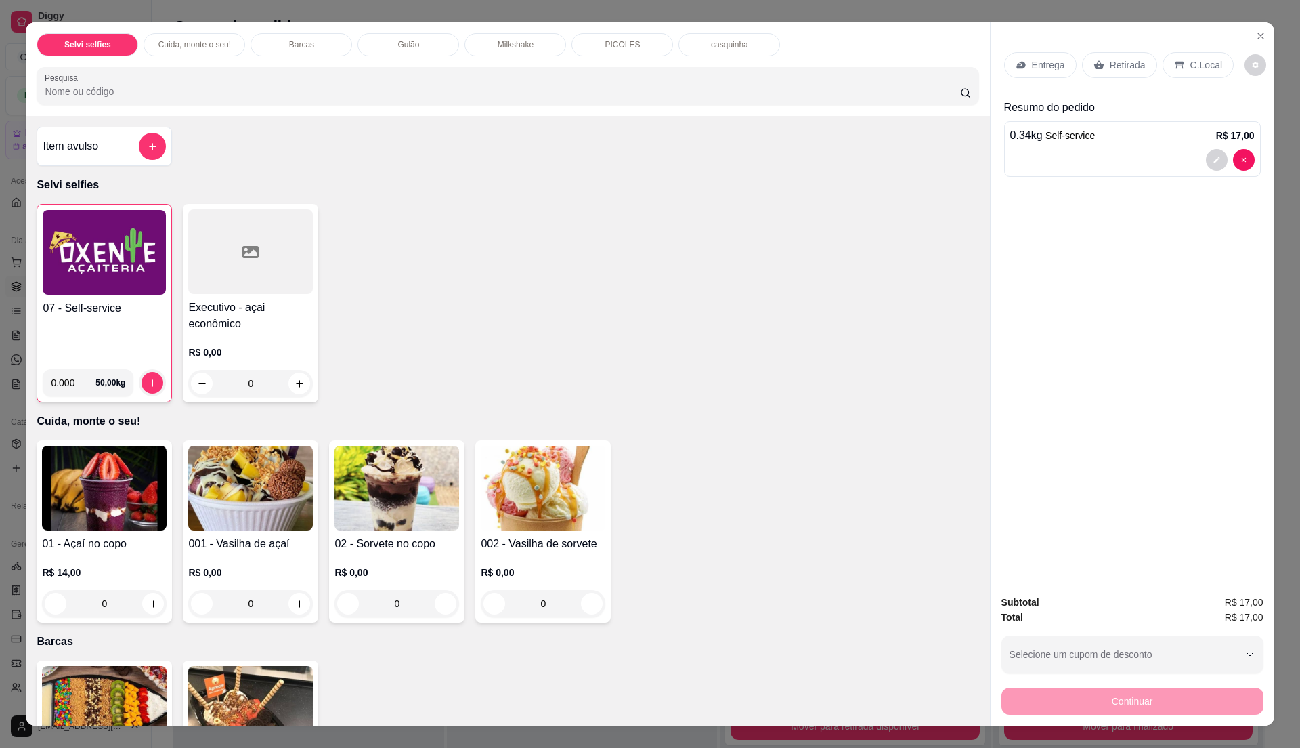
click at [1206, 53] on div "C.Local" at bounding box center [1198, 65] width 71 height 26
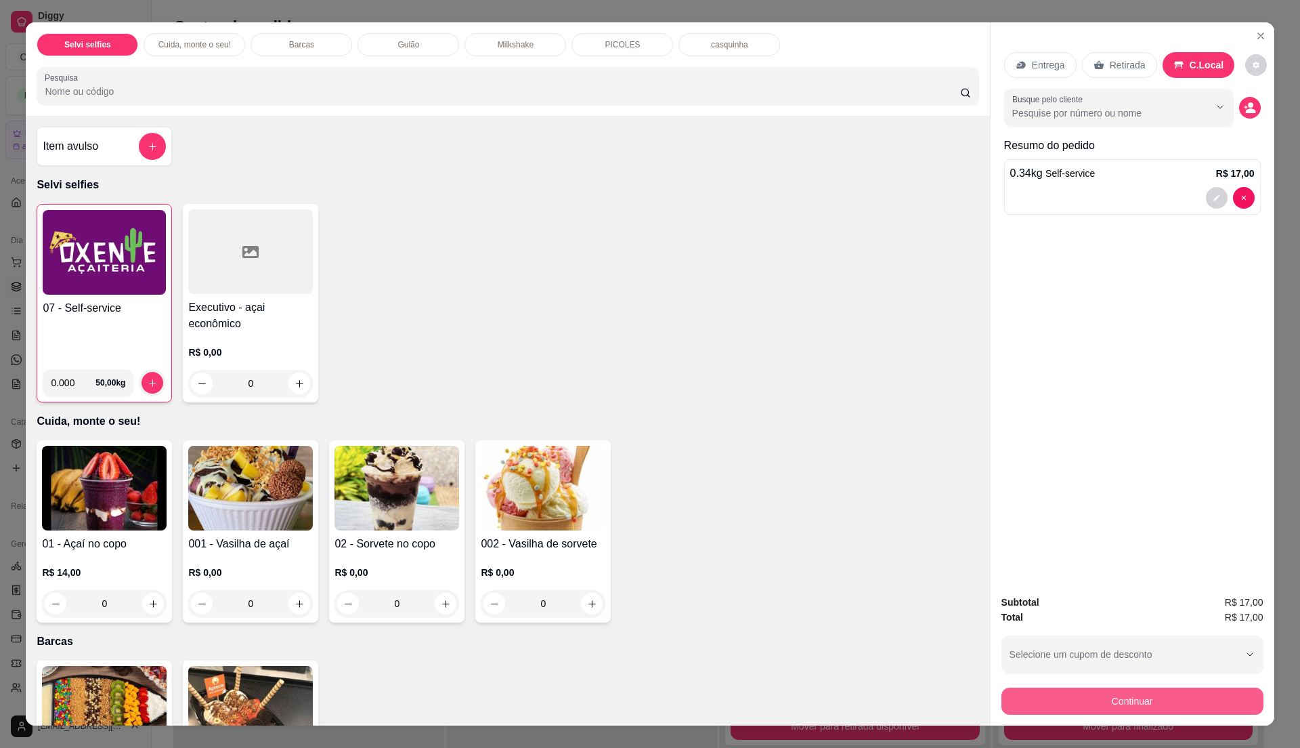
click at [1168, 691] on button "Continuar" at bounding box center [1133, 700] width 262 height 27
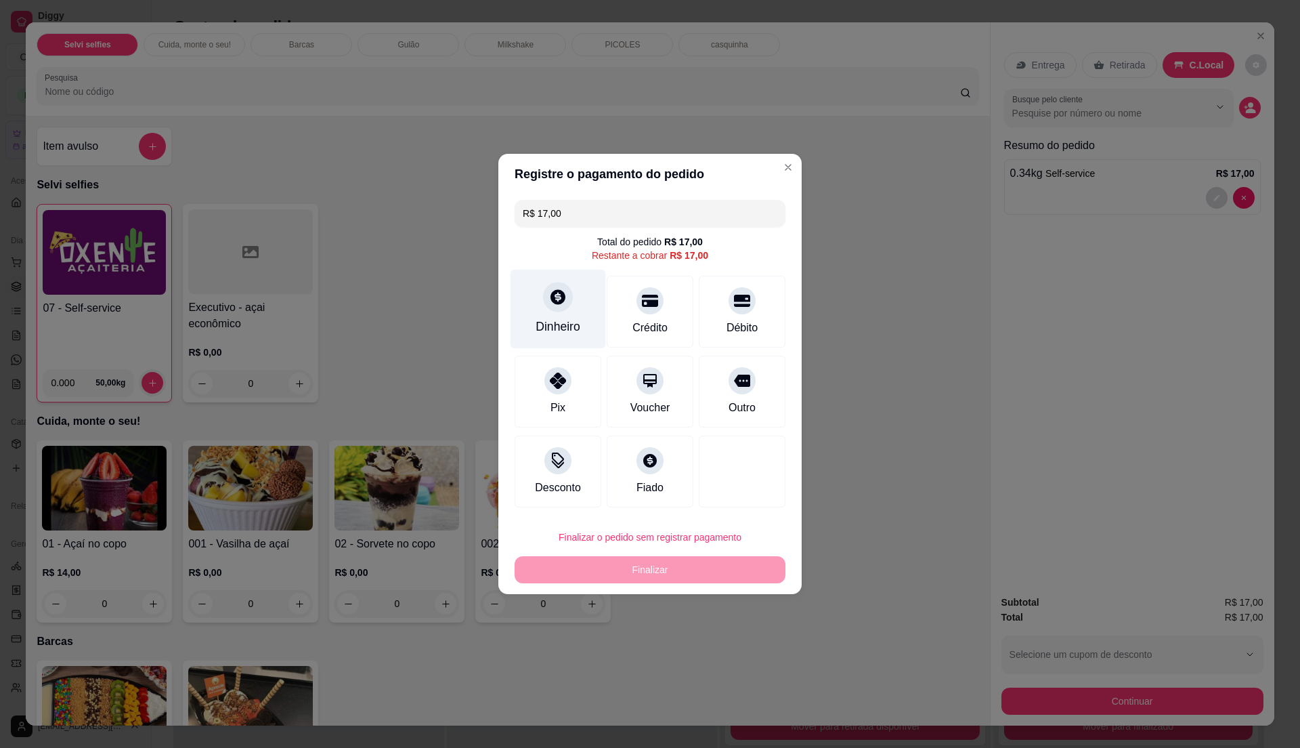
click at [545, 317] on div "Dinheiro" at bounding box center [558, 309] width 95 height 79
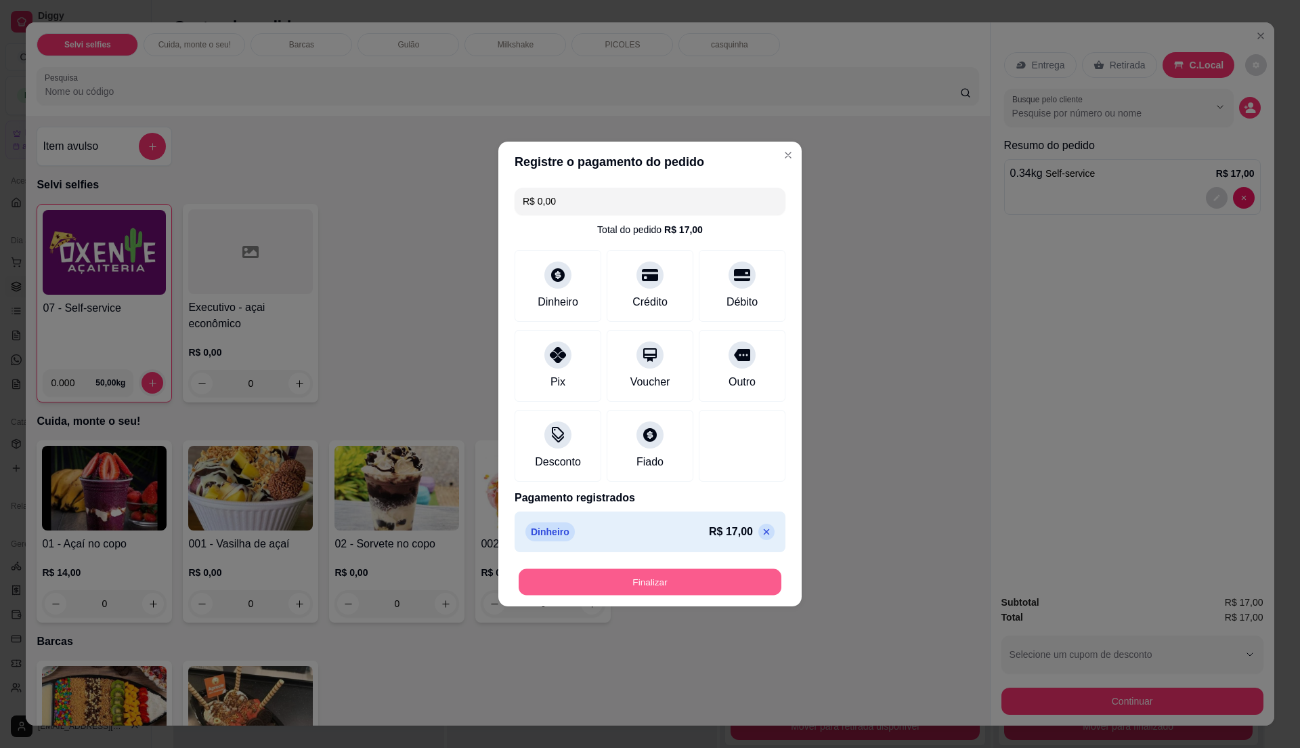
click at [678, 576] on button "Finalizar" at bounding box center [650, 582] width 263 height 26
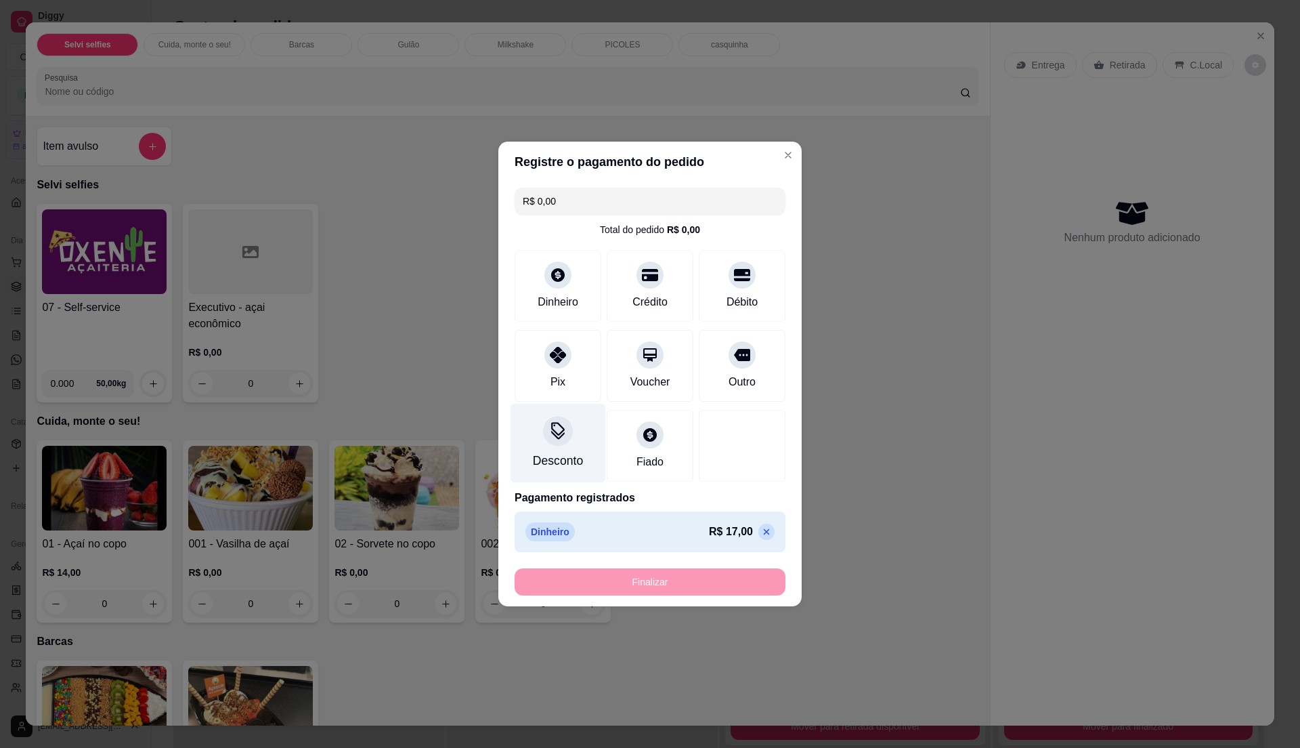
type input "-R$ 17,00"
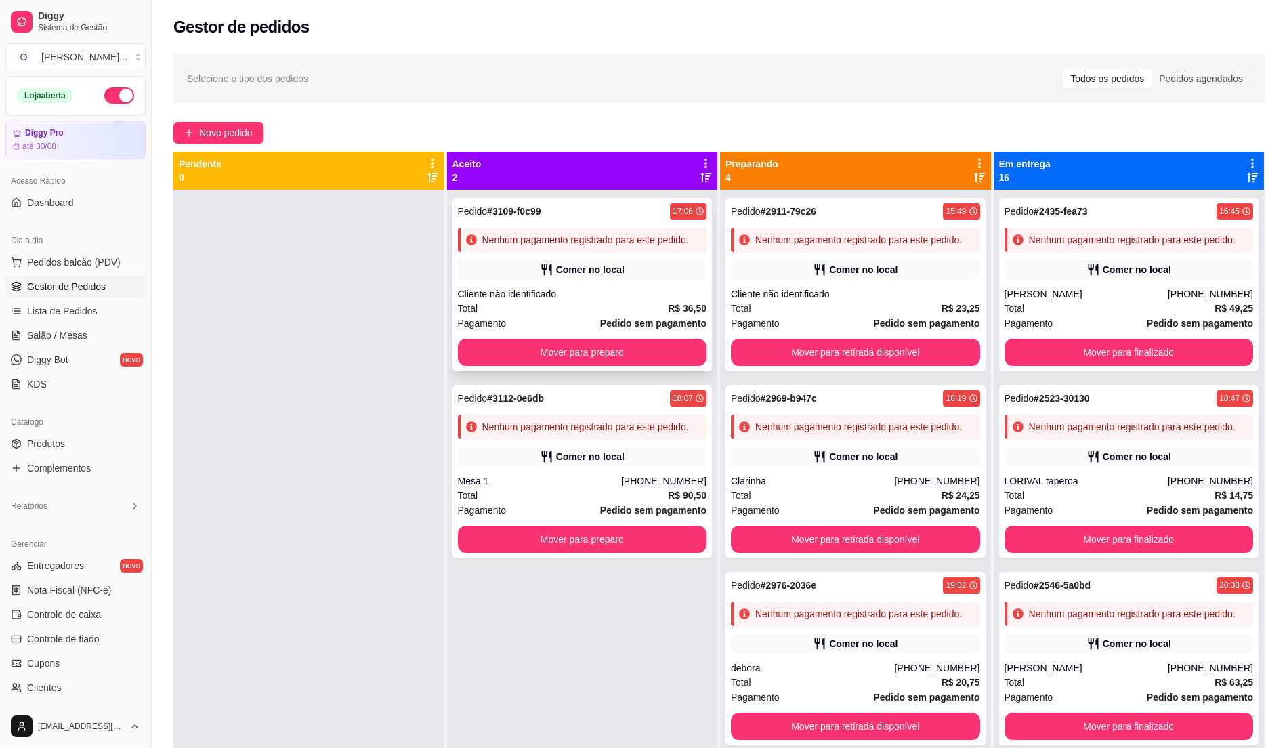
click at [563, 285] on div "Pedido # 3109-f0c99 17:06 Nenhum pagamento registrado para este pedido. Comer n…" at bounding box center [582, 284] width 260 height 173
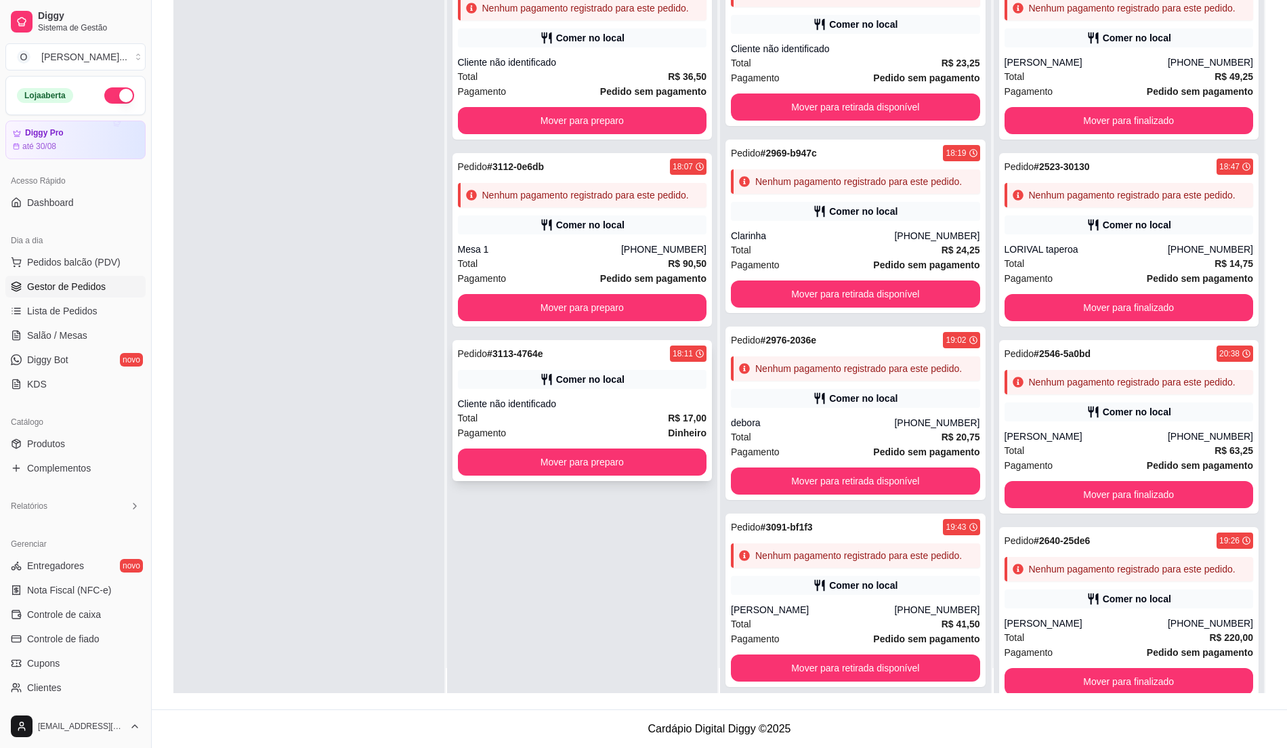
scroll to position [38, 0]
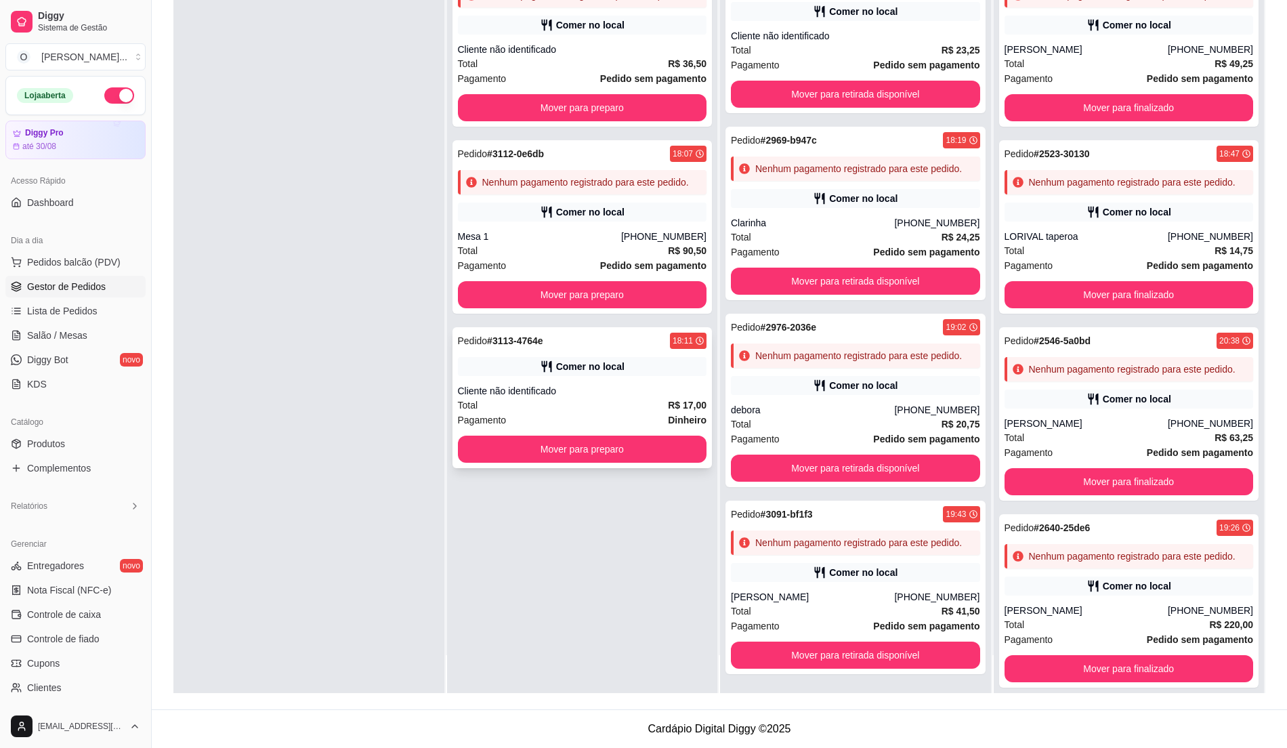
click at [575, 377] on div "Pedido # 3113-4764e 18:11 Comer no local Cliente não identificado Total R$ 17,0…" at bounding box center [582, 397] width 260 height 141
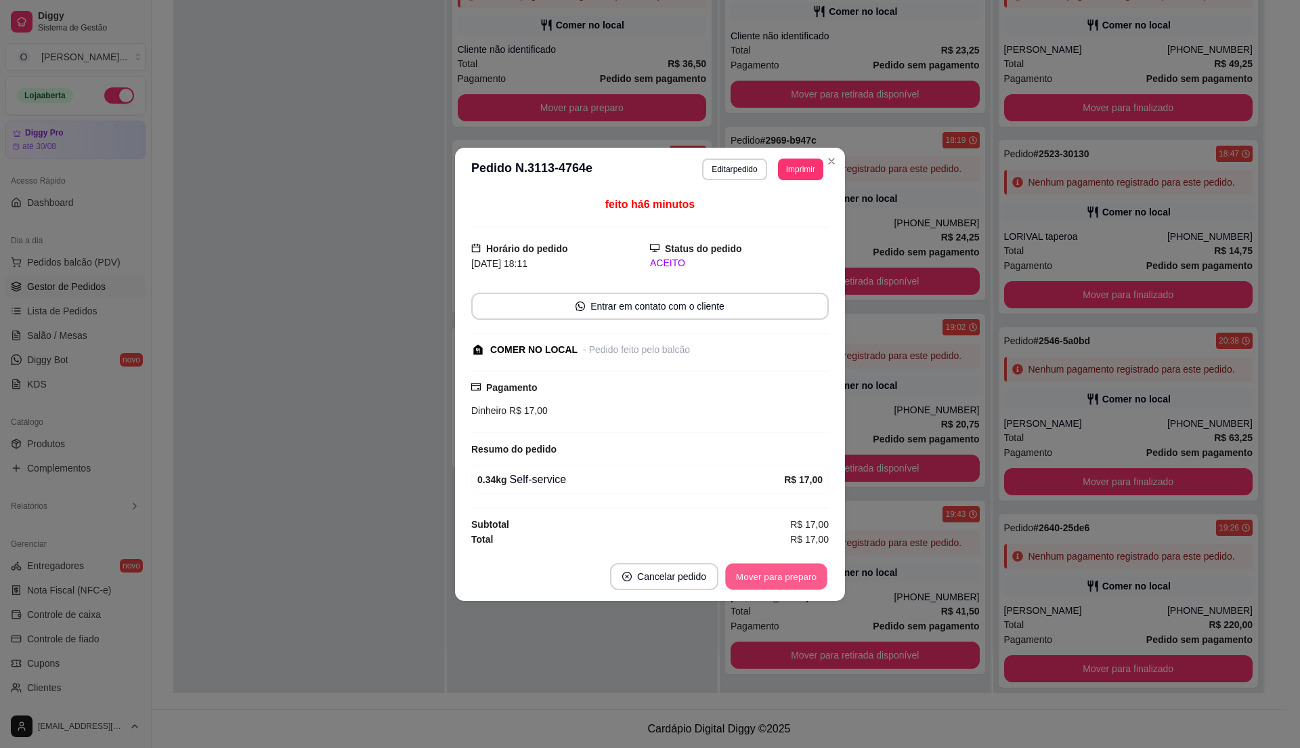
click at [754, 565] on button "Mover para preparo" at bounding box center [776, 576] width 102 height 26
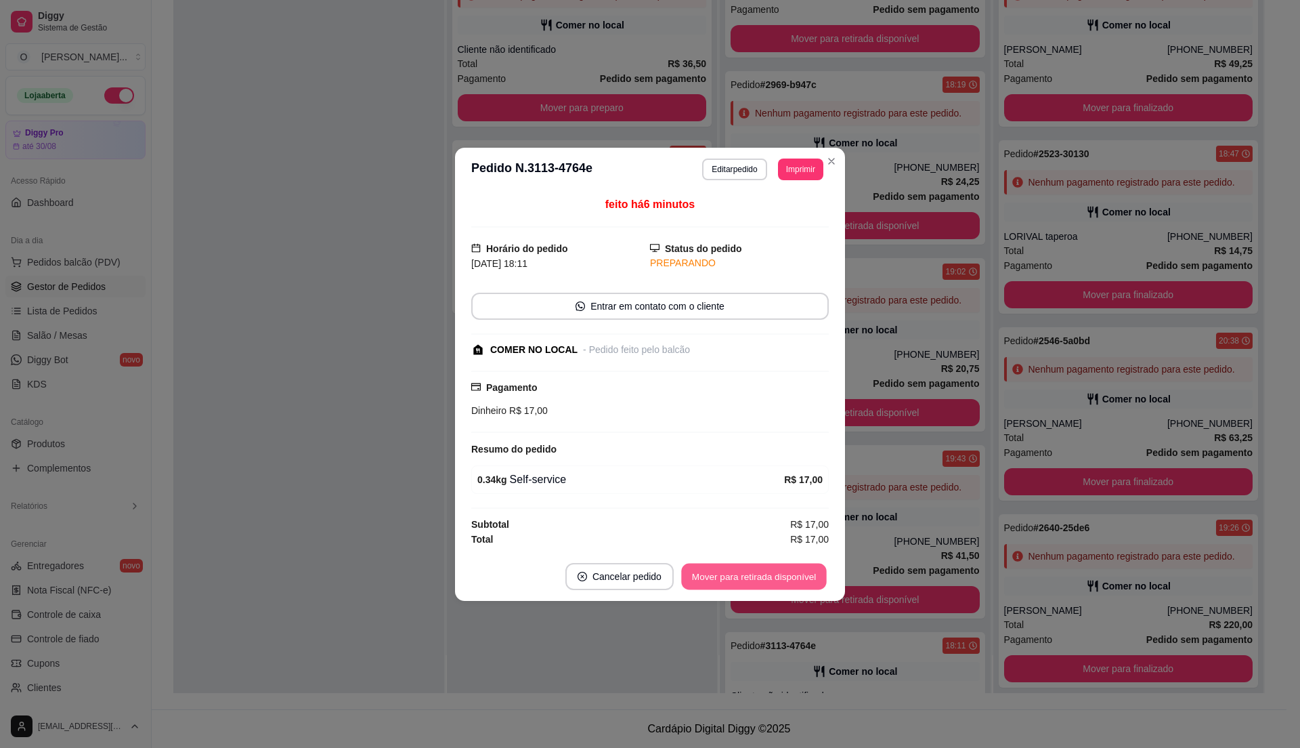
click at [754, 581] on button "Mover para retirada disponível" at bounding box center [753, 576] width 145 height 26
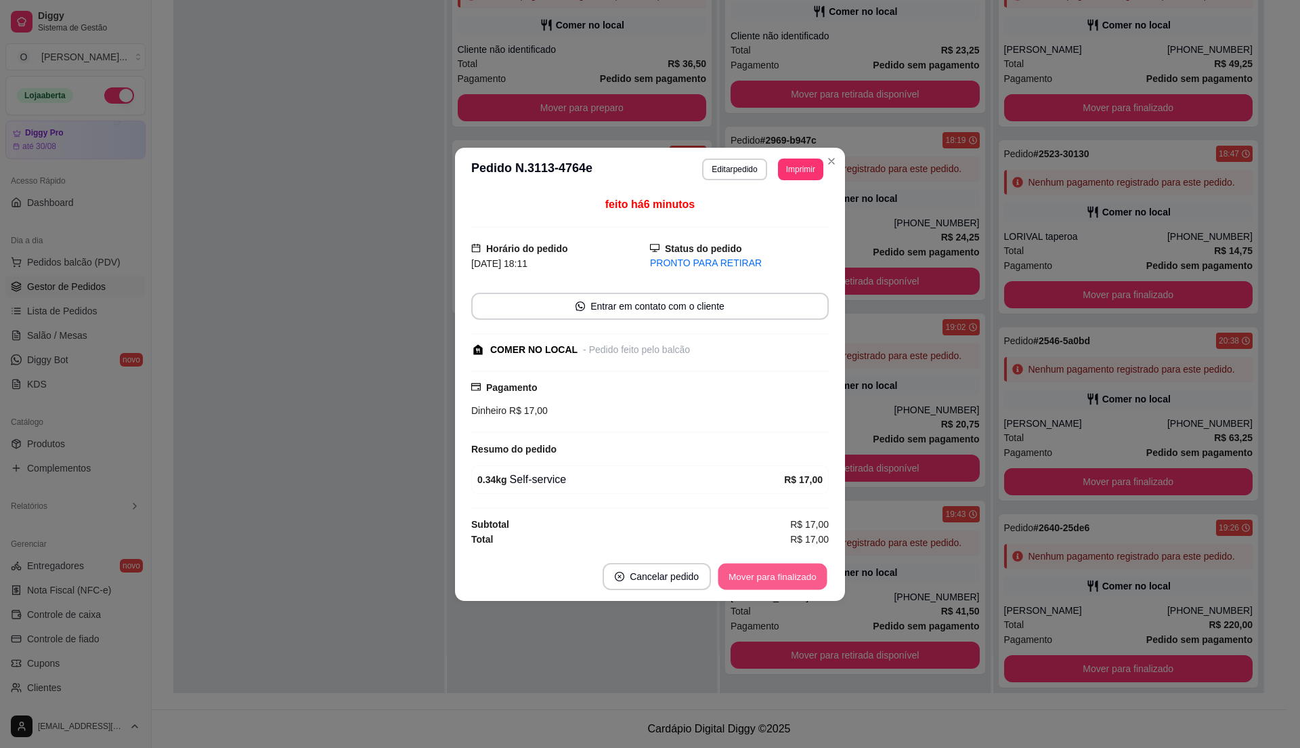
click at [754, 581] on button "Mover para finalizado" at bounding box center [773, 576] width 109 height 26
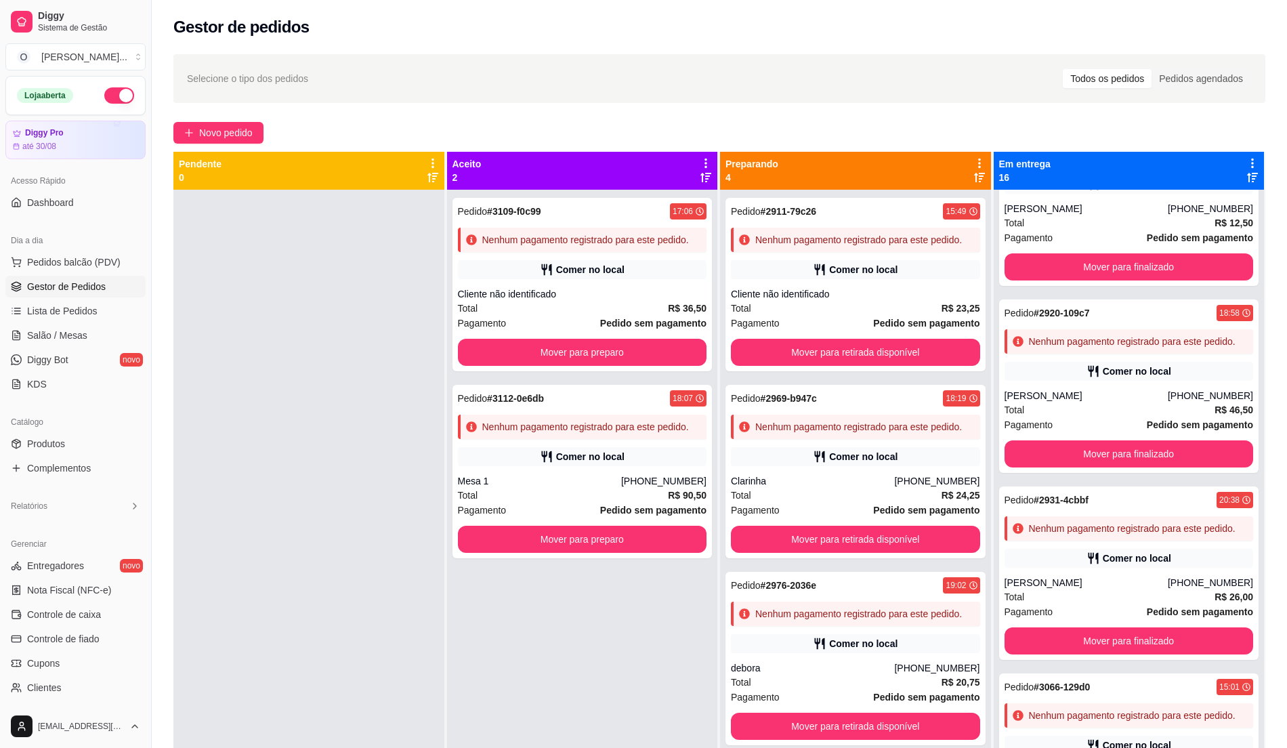
scroll to position [1986, 0]
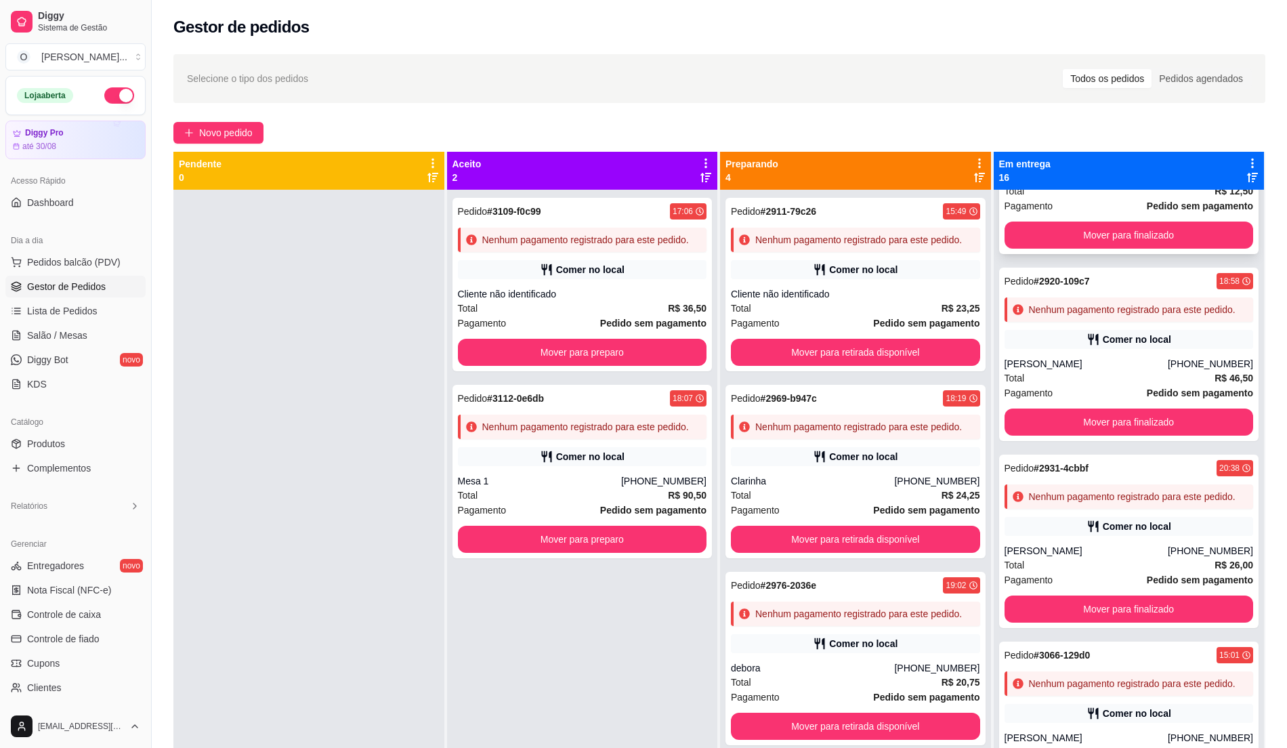
click at [1125, 198] on div "Total R$ 12,50" at bounding box center [1128, 191] width 249 height 15
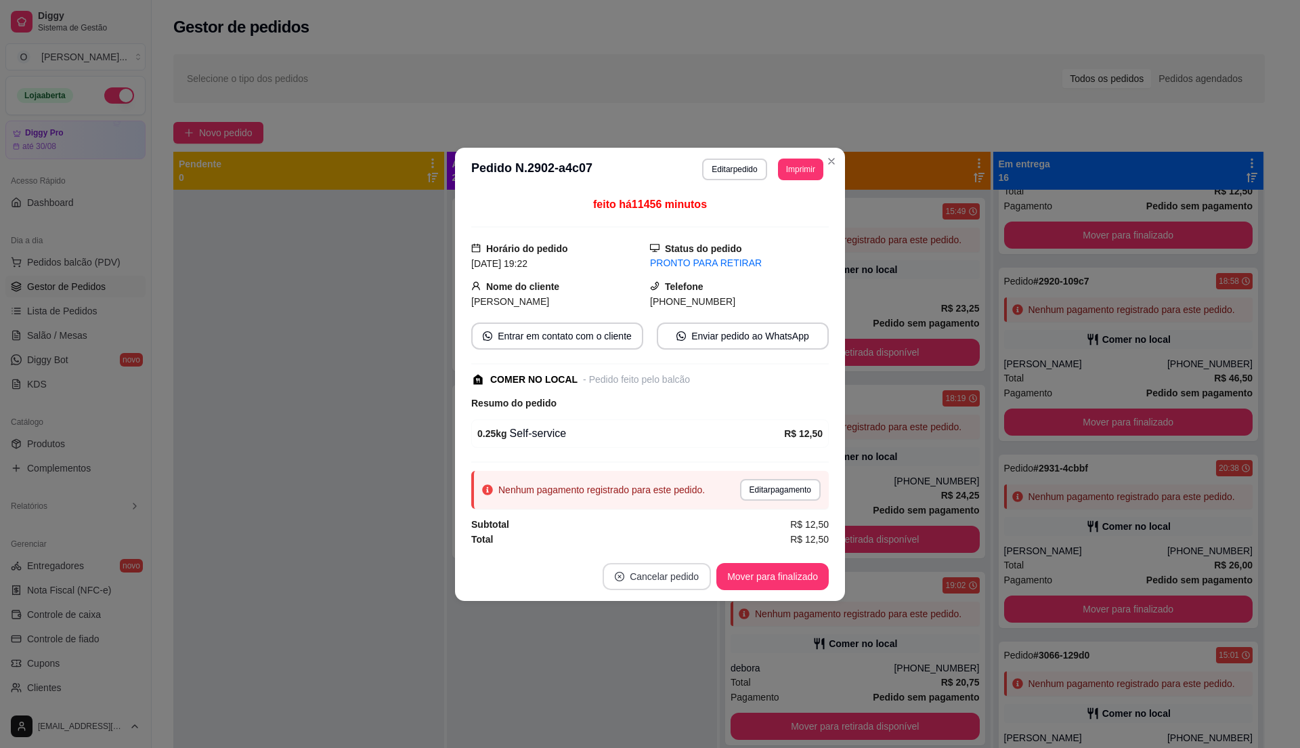
click at [645, 584] on button "Cancelar pedido" at bounding box center [657, 576] width 108 height 27
click at [686, 551] on button "Sim" at bounding box center [695, 543] width 54 height 27
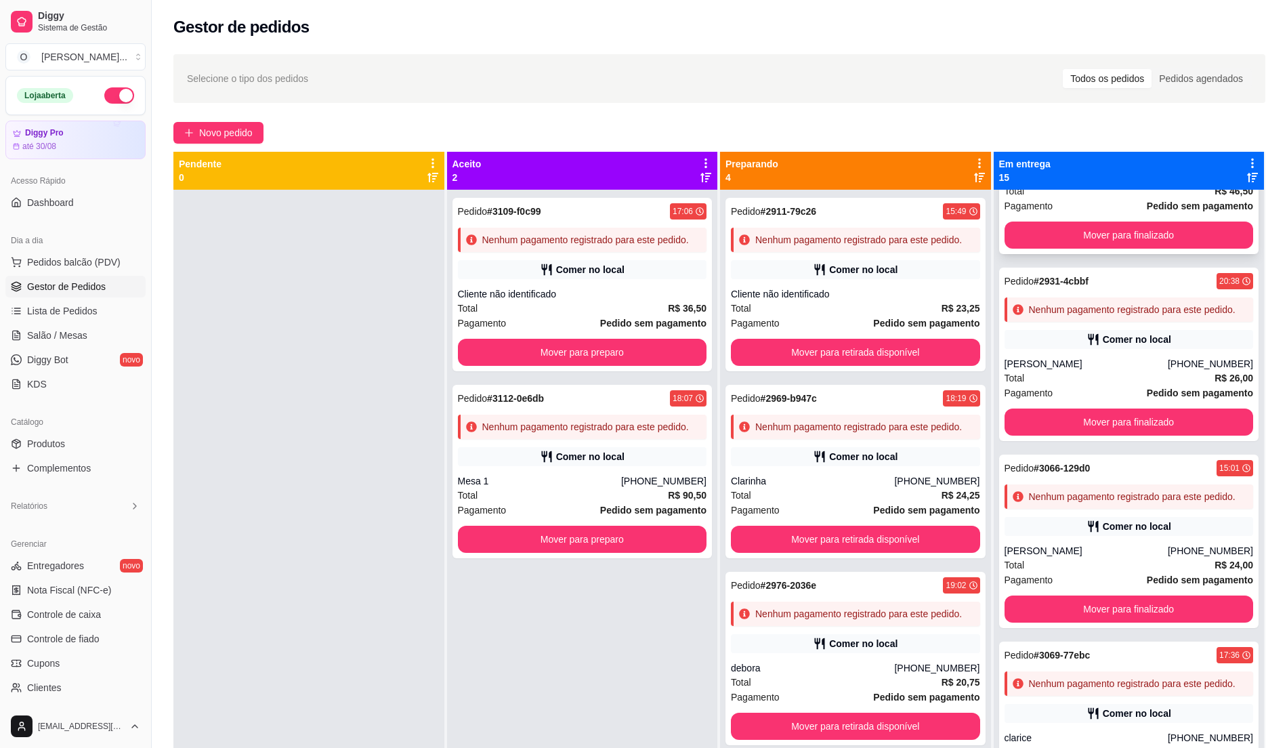
click at [1097, 198] on div "Total R$ 46,50" at bounding box center [1128, 191] width 249 height 15
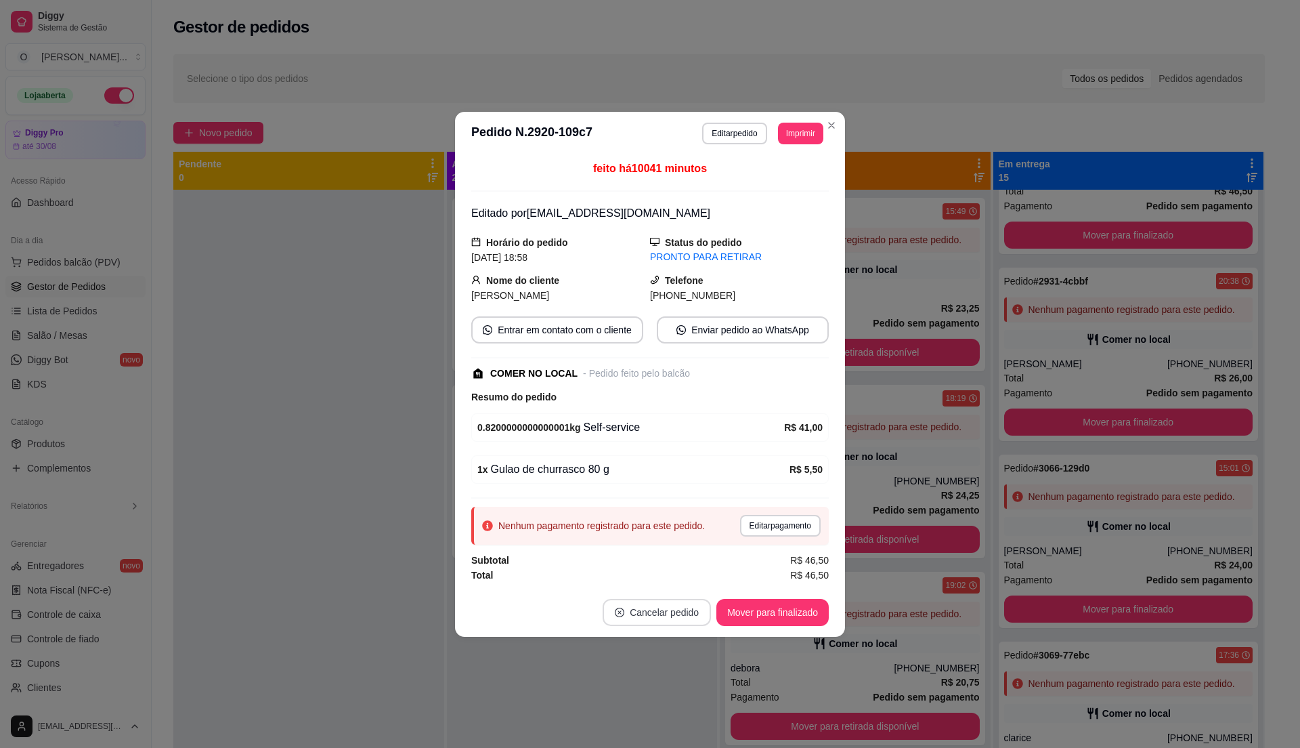
click at [642, 610] on button "Cancelar pedido" at bounding box center [657, 612] width 108 height 27
click at [705, 575] on button "Sim" at bounding box center [695, 580] width 54 height 27
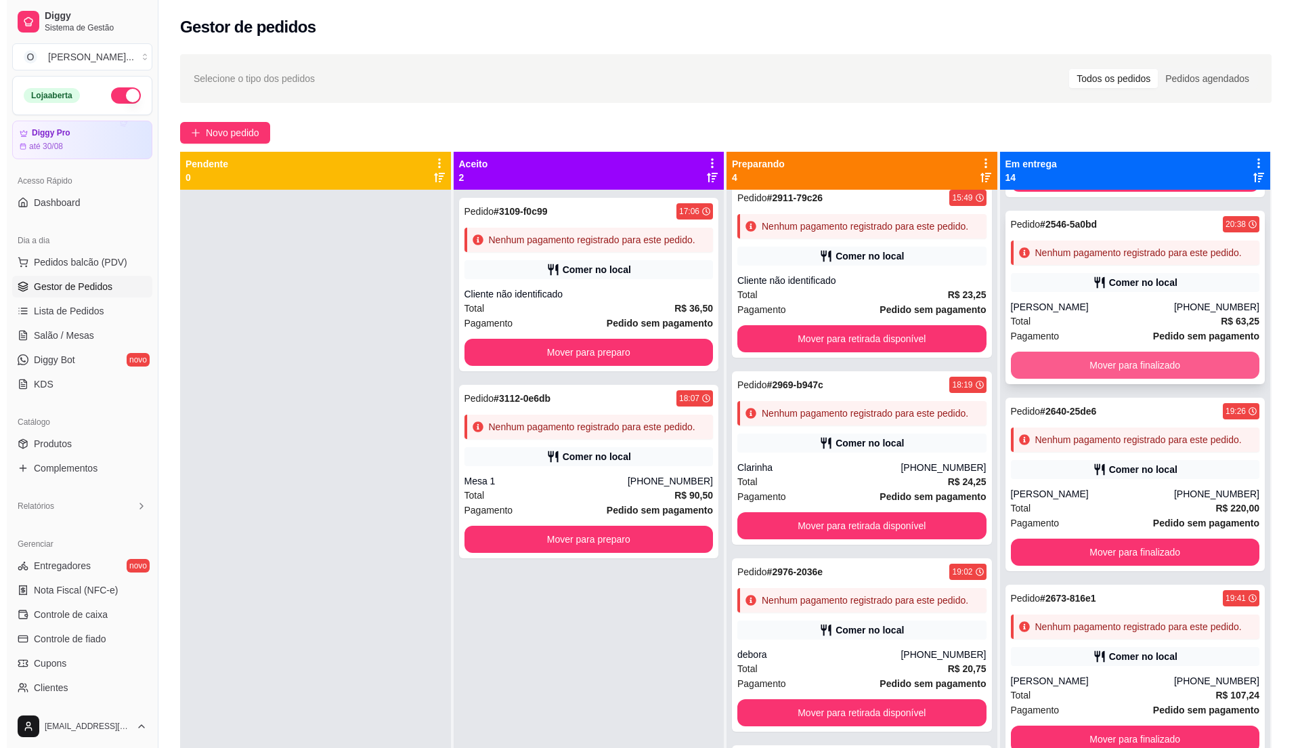
scroll to position [363, 0]
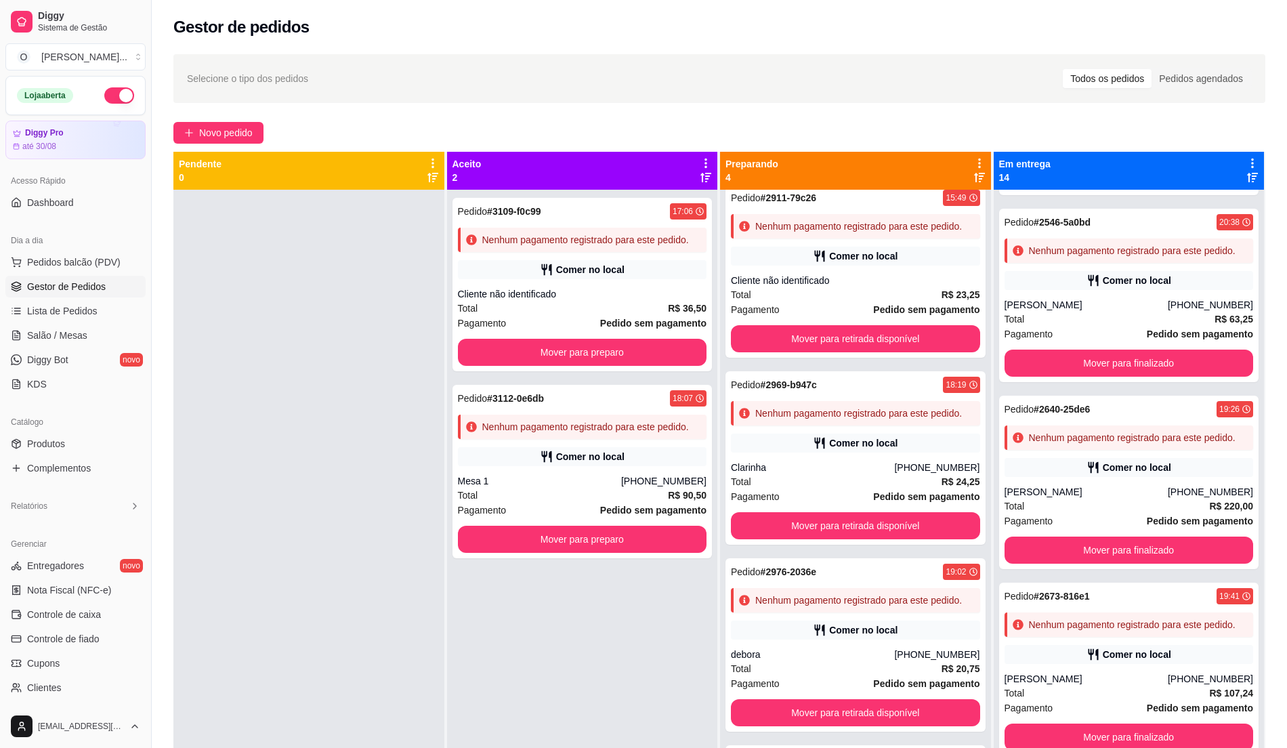
click at [291, 412] on div at bounding box center [308, 564] width 271 height 748
click at [66, 260] on span "Pedidos balcão (PDV)" at bounding box center [73, 262] width 93 height 14
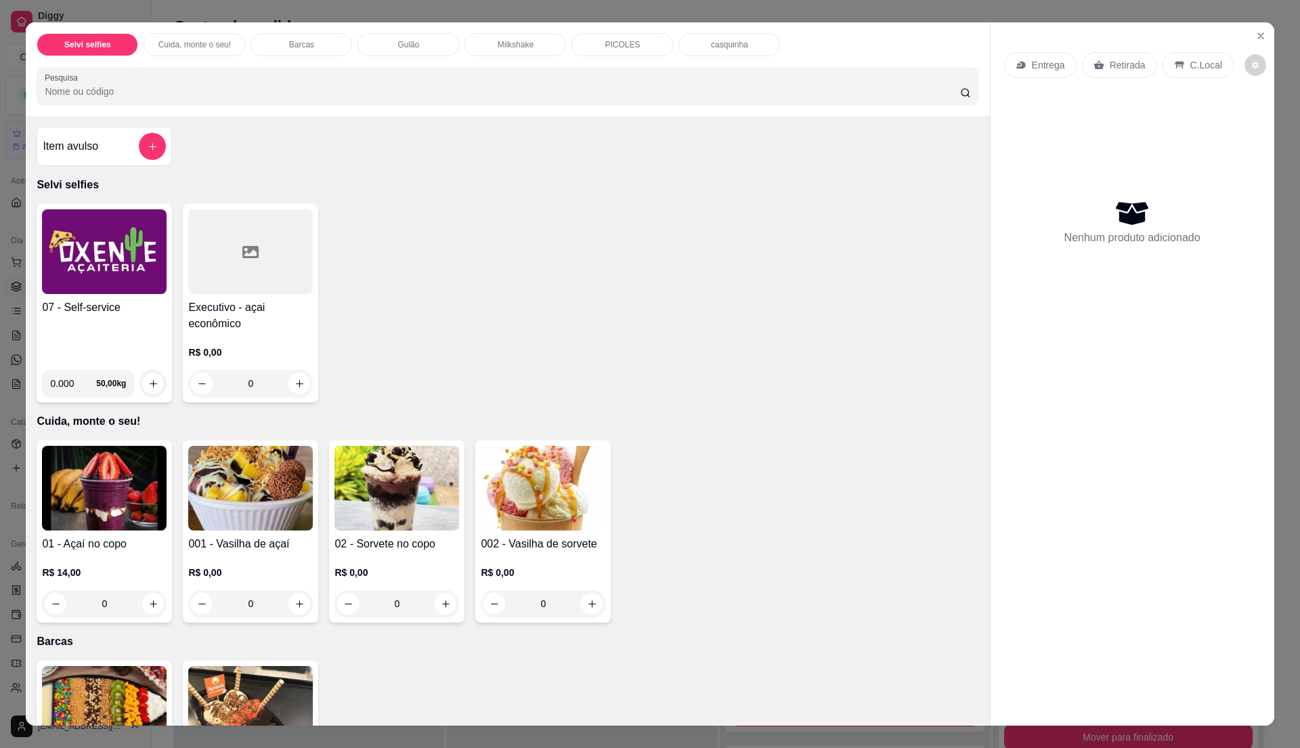
click at [79, 313] on h4 "07 - Self-service" at bounding box center [104, 307] width 125 height 16
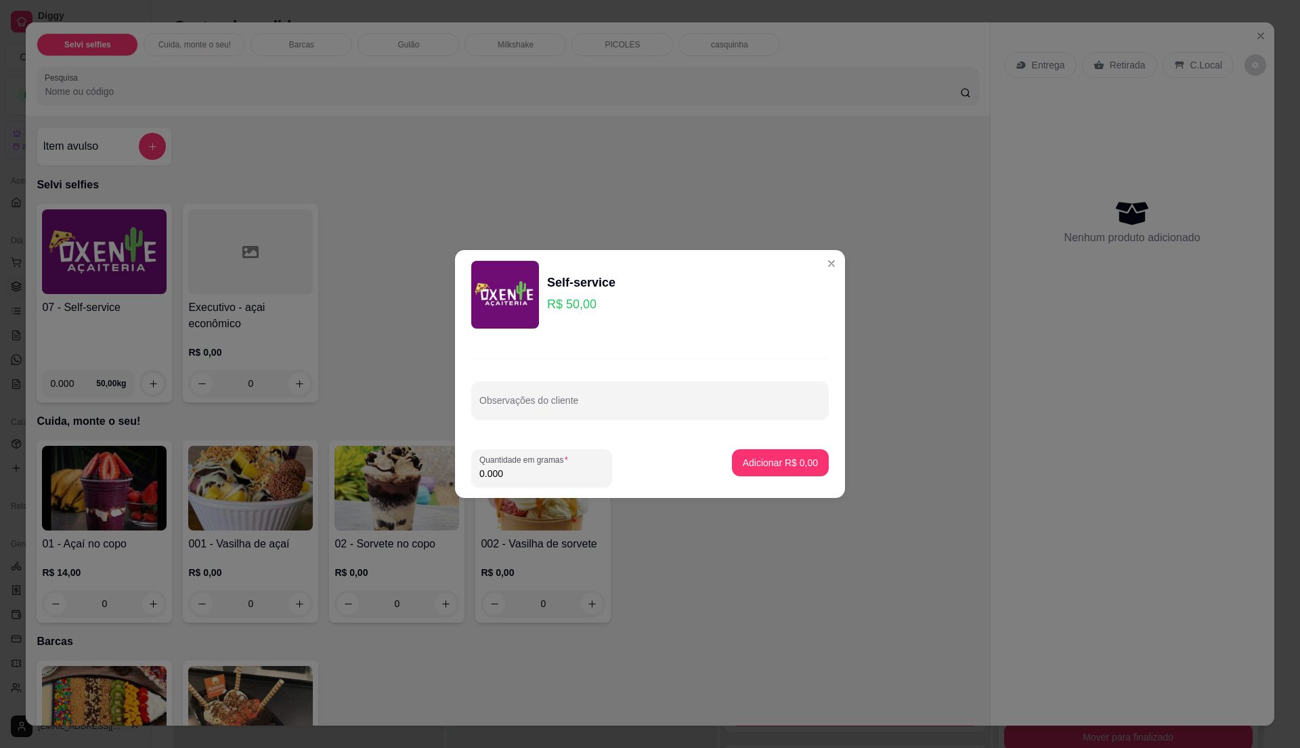
click at [561, 475] on input "0.000" at bounding box center [542, 474] width 125 height 14
type input "0.820"
click at [808, 459] on button "Adicionar R$ 41,00" at bounding box center [778, 463] width 100 height 26
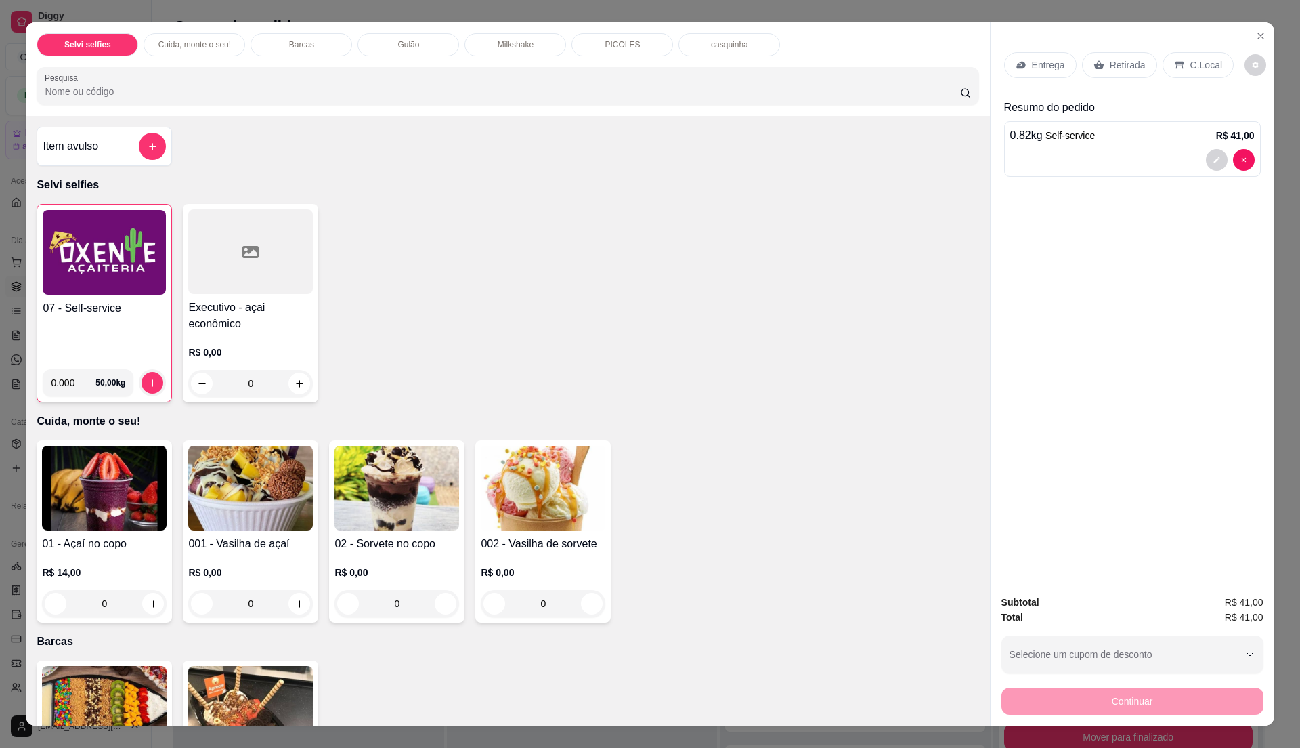
click at [69, 280] on img at bounding box center [104, 252] width 123 height 85
click at [631, 49] on div "PICOLES" at bounding box center [623, 44] width 102 height 23
click at [123, 316] on h4 "07 - Self-service" at bounding box center [104, 308] width 123 height 16
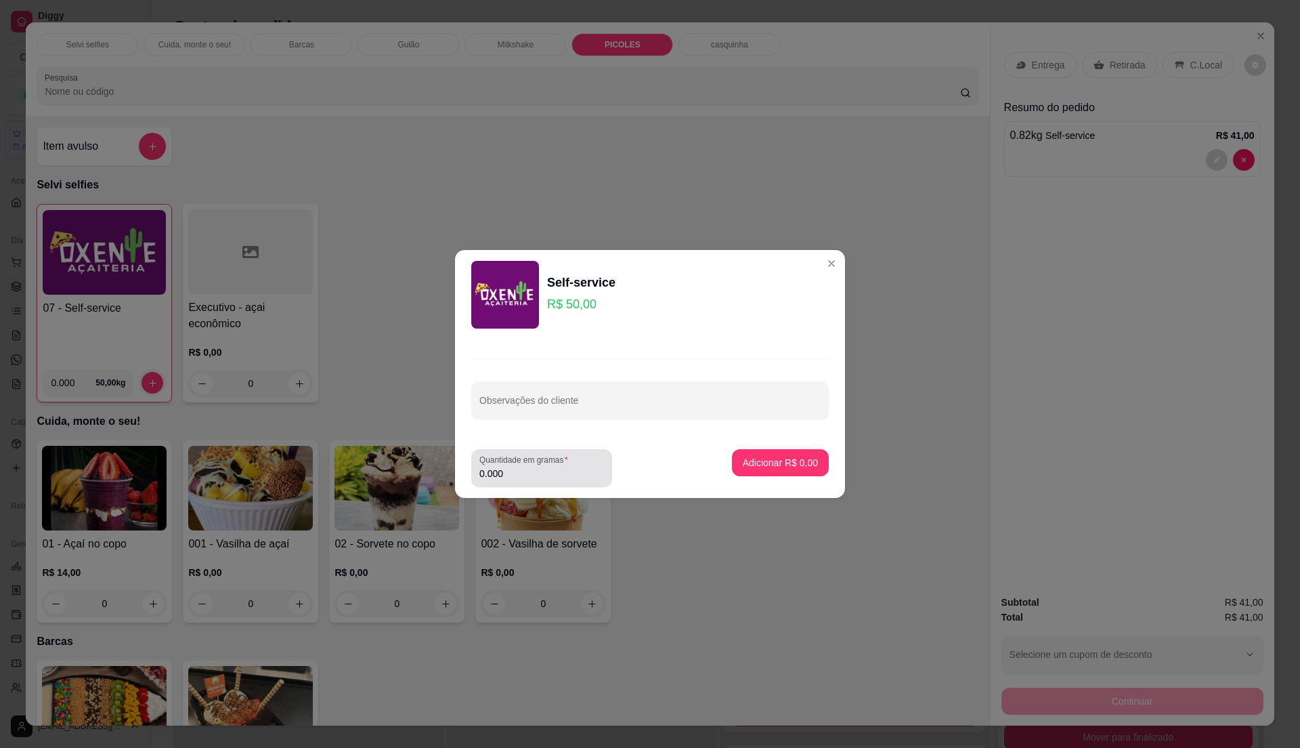
click at [553, 473] on input "0.000" at bounding box center [542, 474] width 125 height 14
type input "0.250"
click at [790, 467] on p "Adicionar R$ 12,50" at bounding box center [778, 462] width 79 height 13
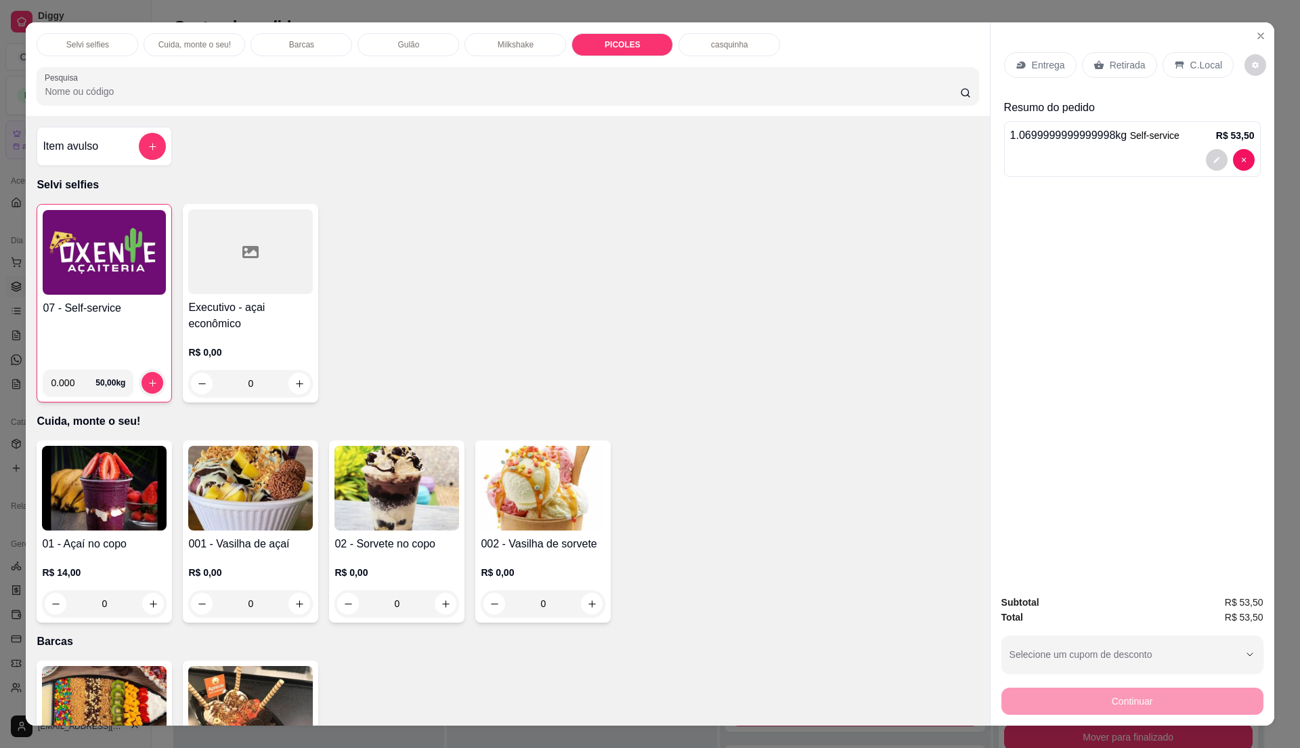
click at [361, 45] on div "Gulão" at bounding box center [409, 44] width 102 height 23
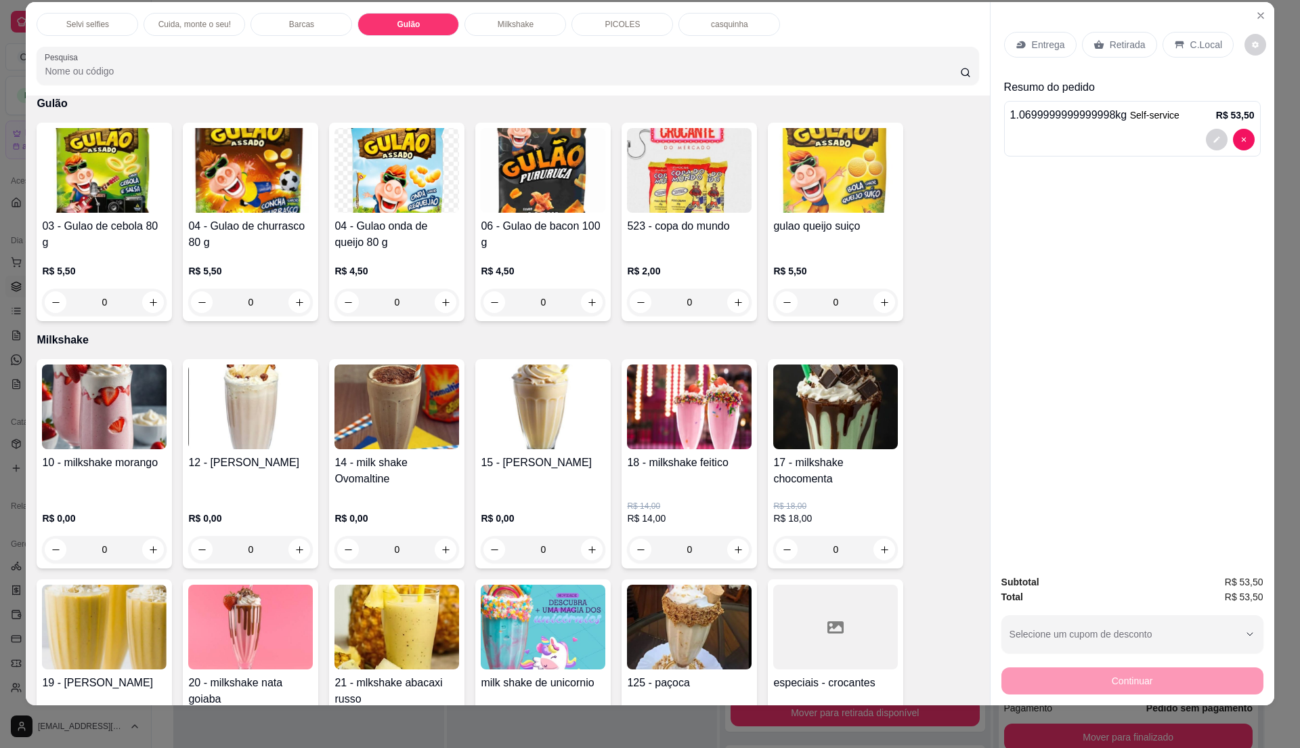
click at [236, 177] on img at bounding box center [250, 170] width 125 height 85
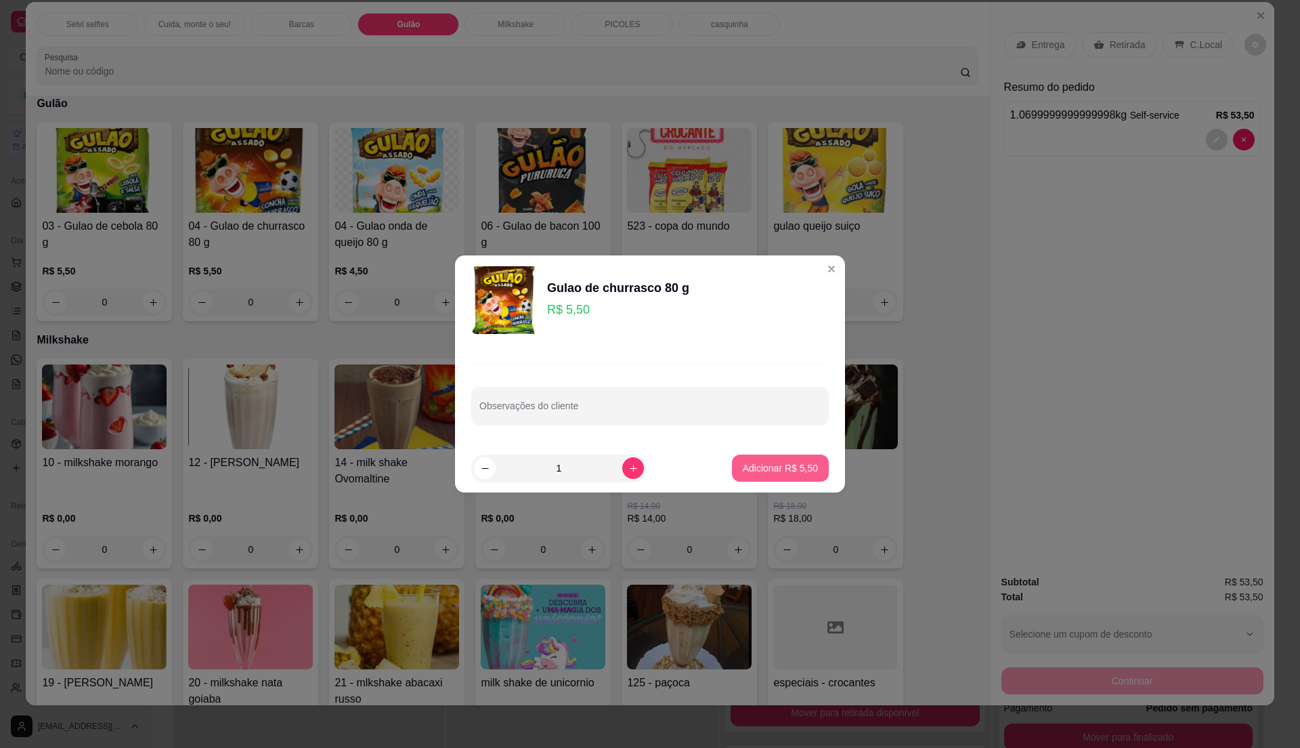
click at [748, 465] on p "Adicionar R$ 5,50" at bounding box center [780, 468] width 75 height 14
type input "1"
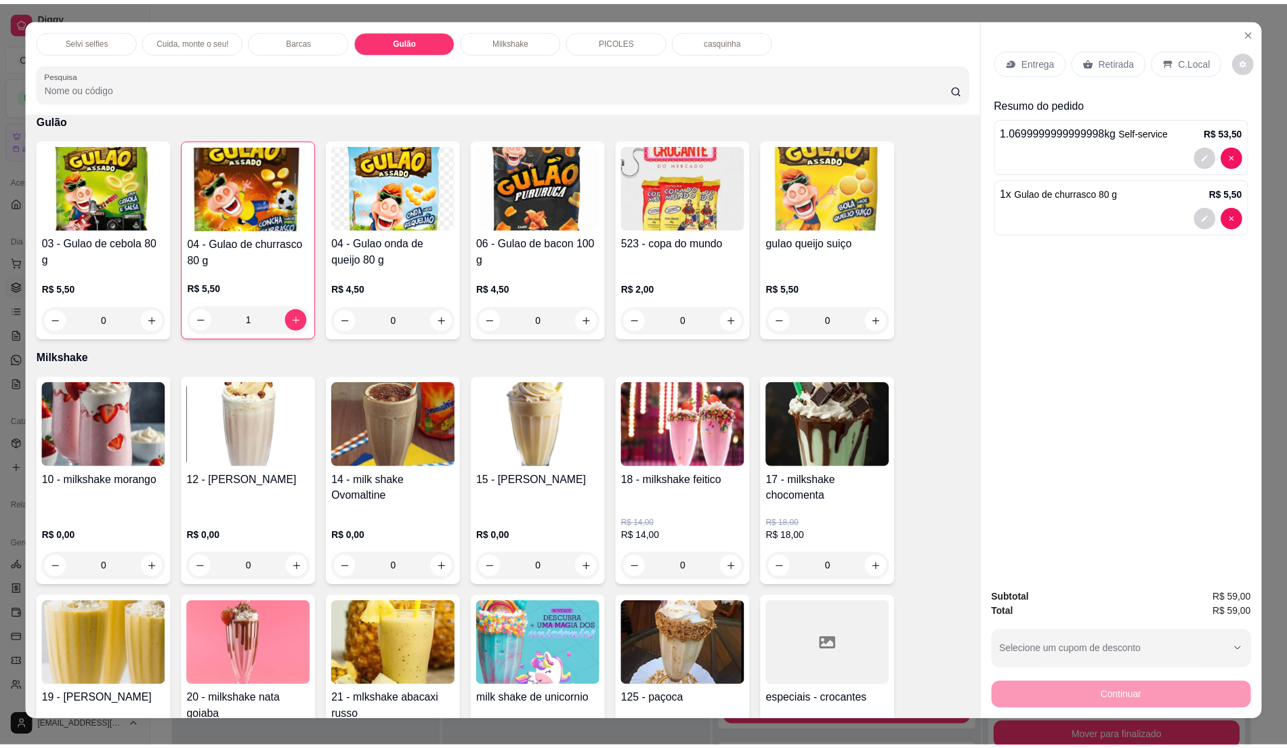
scroll to position [0, 0]
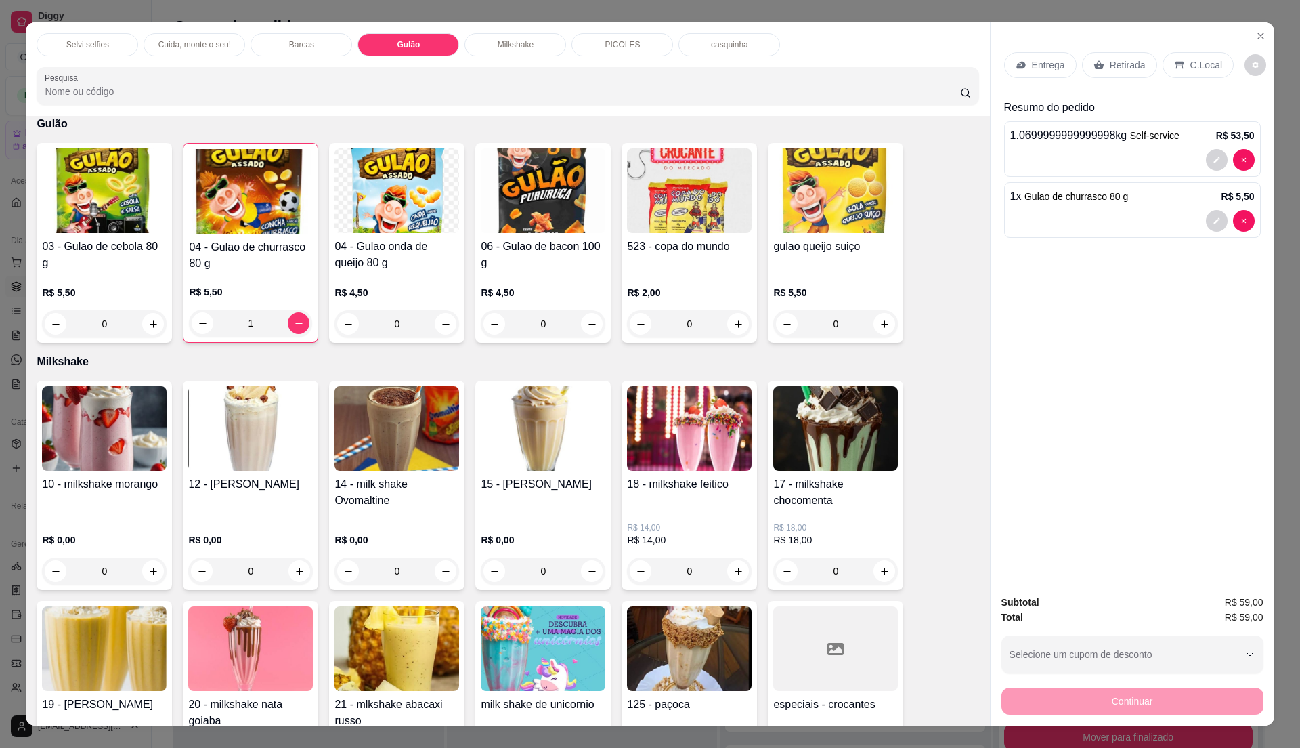
click at [1195, 54] on div "C.Local" at bounding box center [1198, 65] width 71 height 26
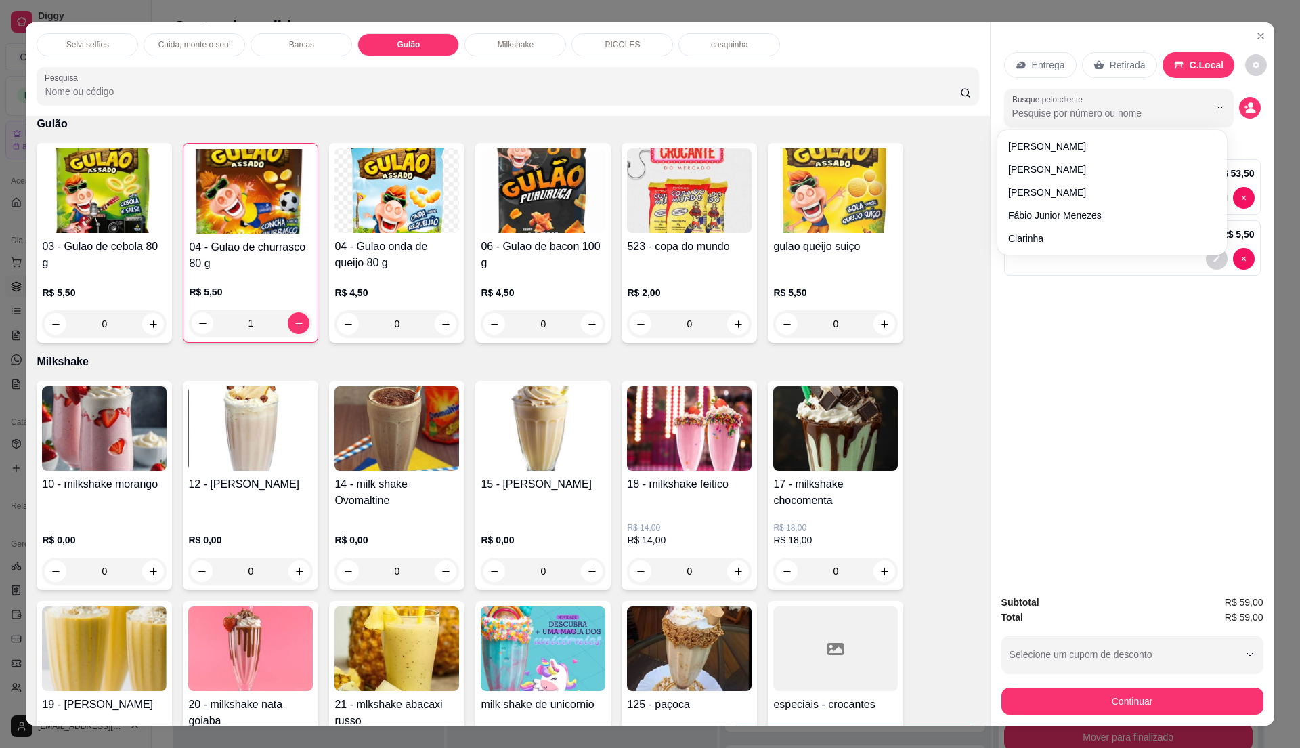
click at [1154, 114] on input "Busque pelo cliente" at bounding box center [1100, 113] width 175 height 14
type input "janain"
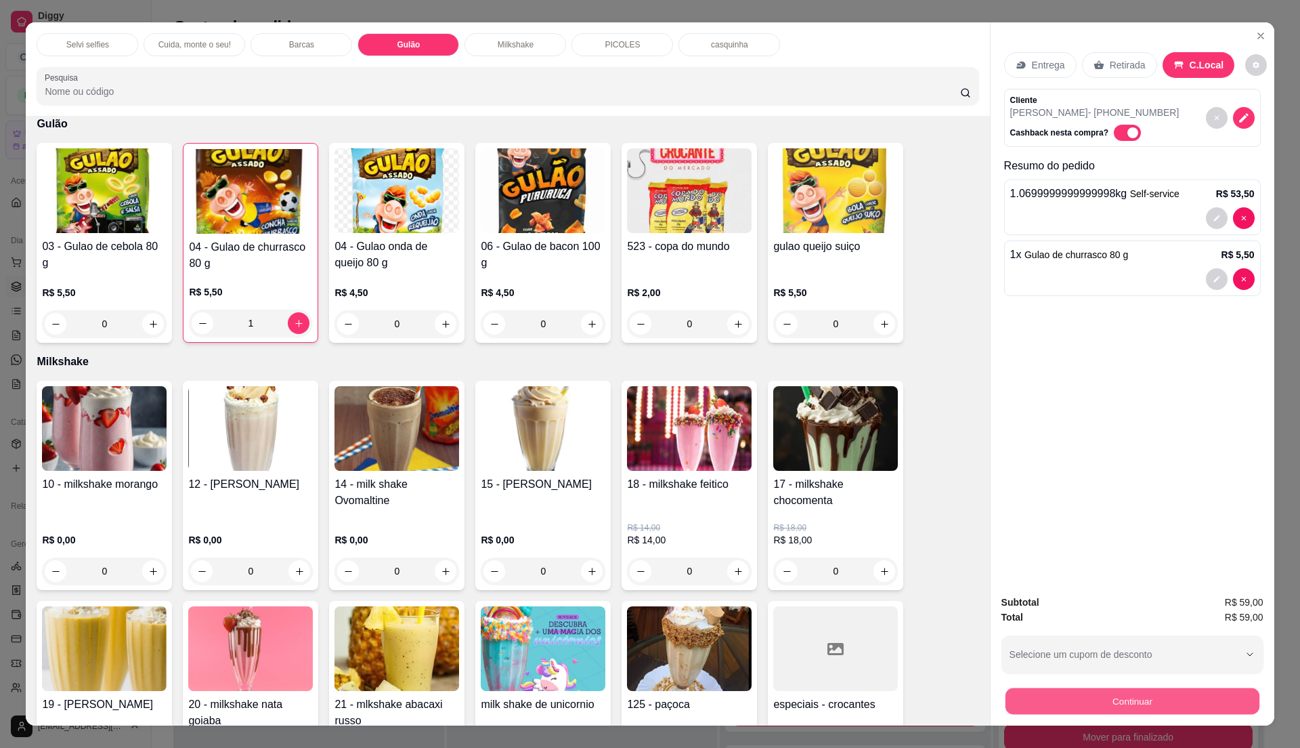
click at [1057, 708] on button "Continuar" at bounding box center [1132, 700] width 254 height 26
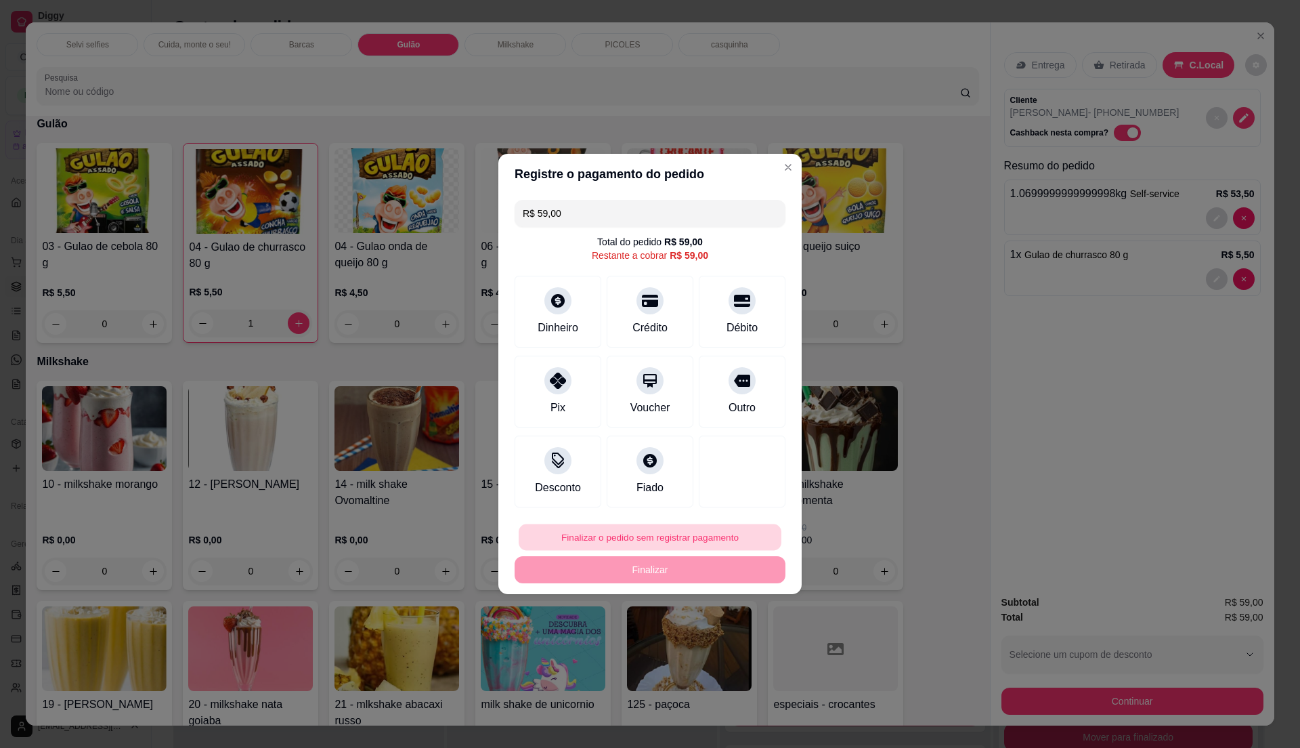
click at [580, 539] on button "Finalizar o pedido sem registrar pagamento" at bounding box center [650, 537] width 263 height 26
click at [729, 656] on button "Confirmar" at bounding box center [733, 649] width 48 height 20
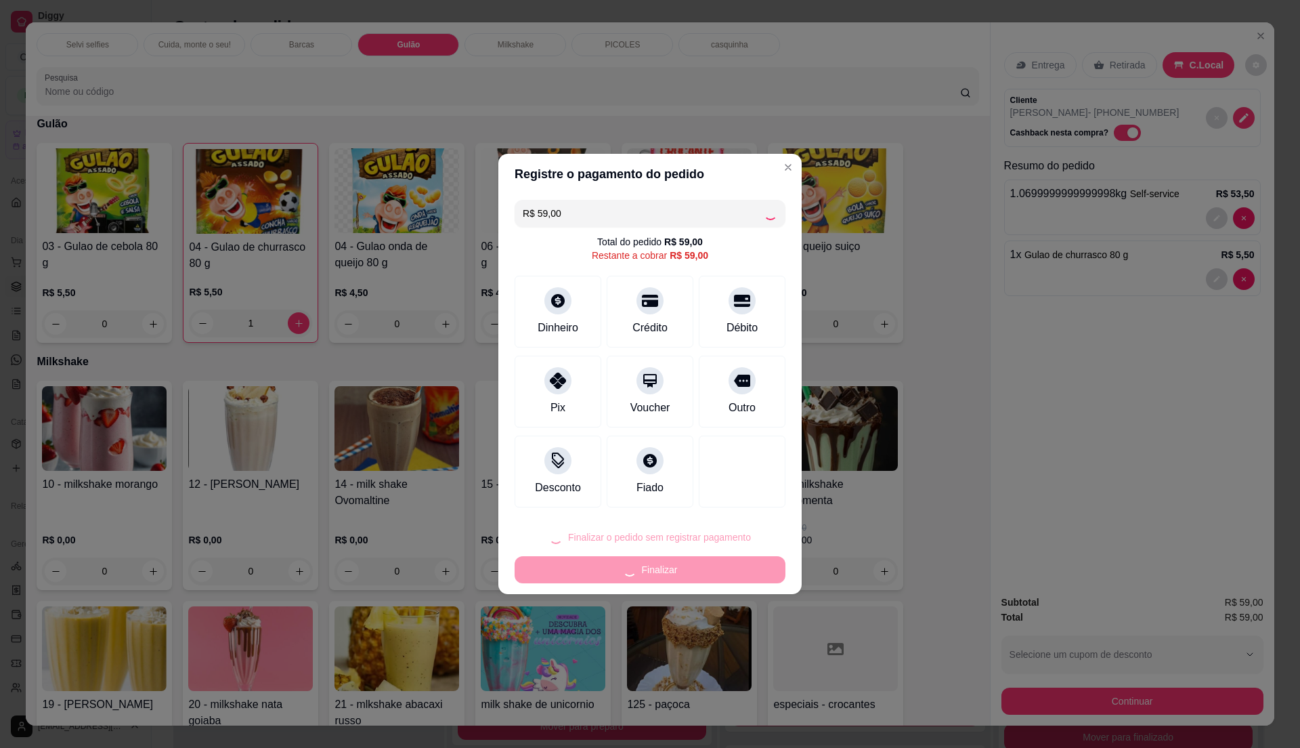
type input "0"
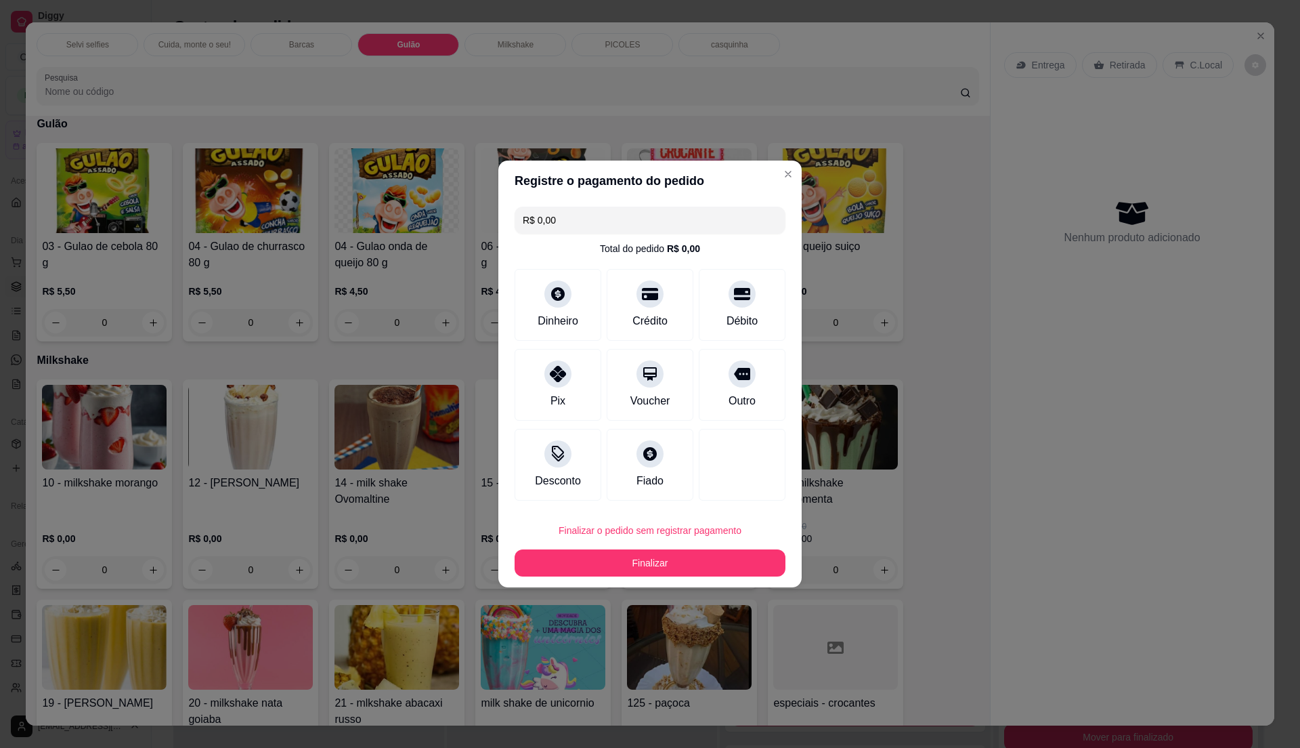
type input "R$ 0,00"
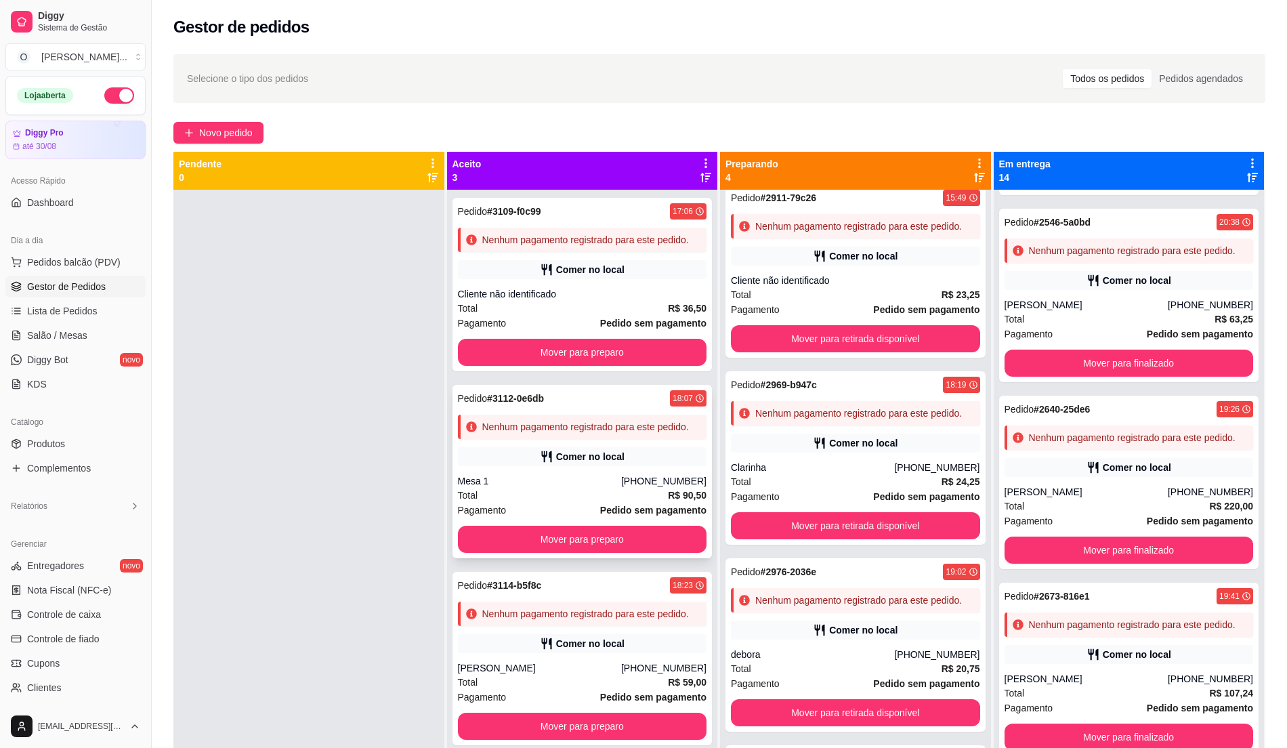
click at [595, 490] on div "Total R$ 90,50" at bounding box center [582, 495] width 249 height 15
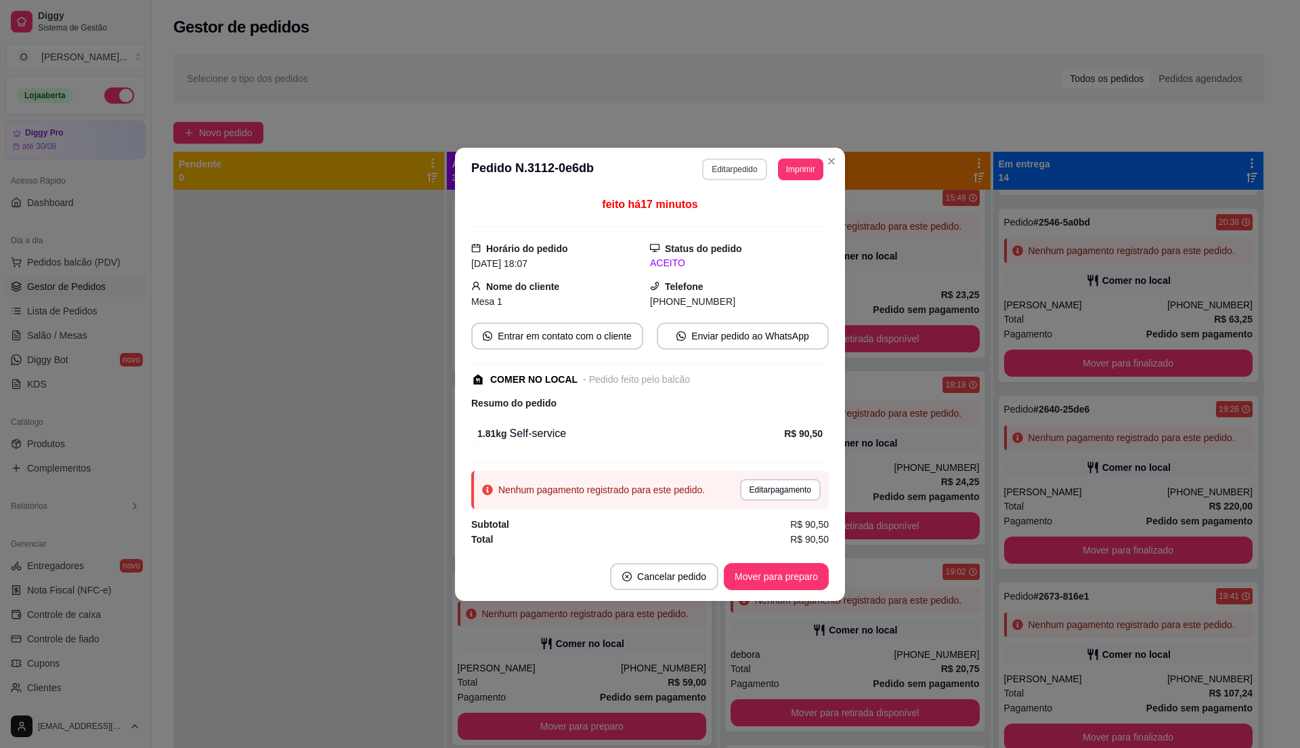
click at [743, 164] on button "Editar pedido" at bounding box center [734, 169] width 64 height 22
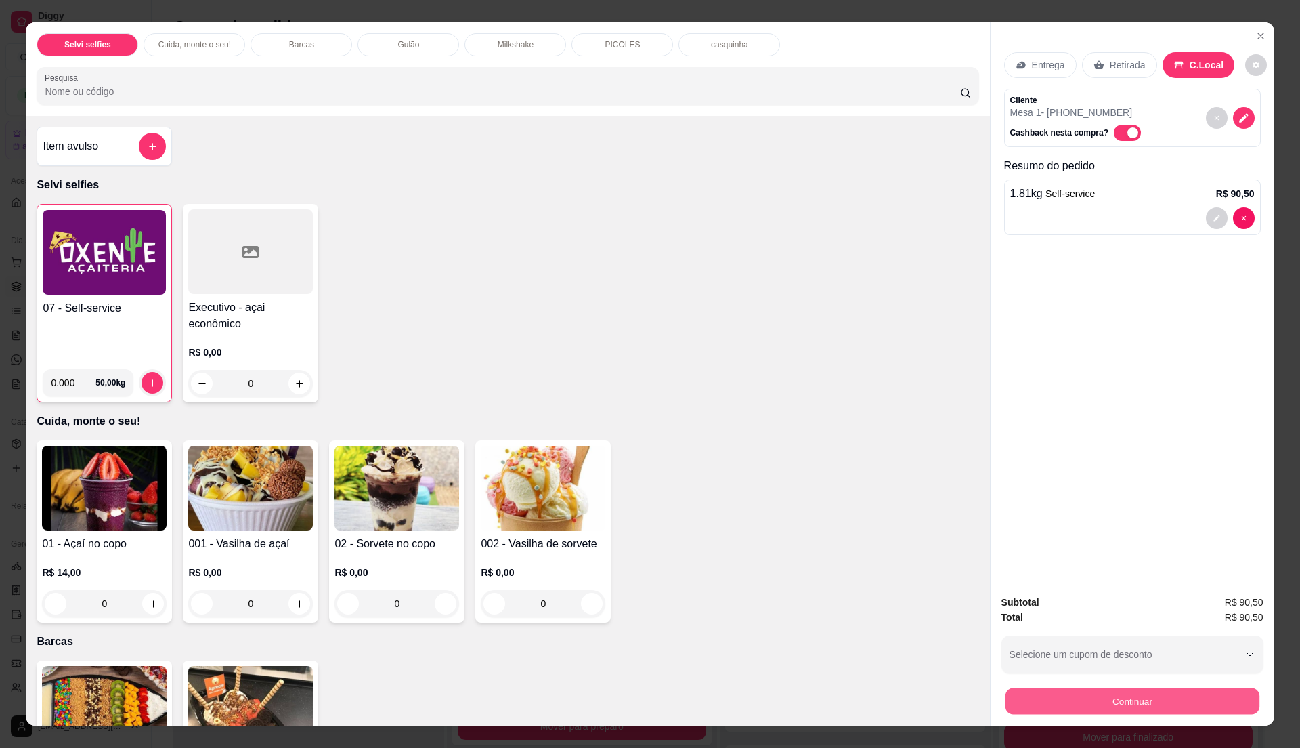
click at [1107, 703] on button "Continuar" at bounding box center [1132, 700] width 254 height 26
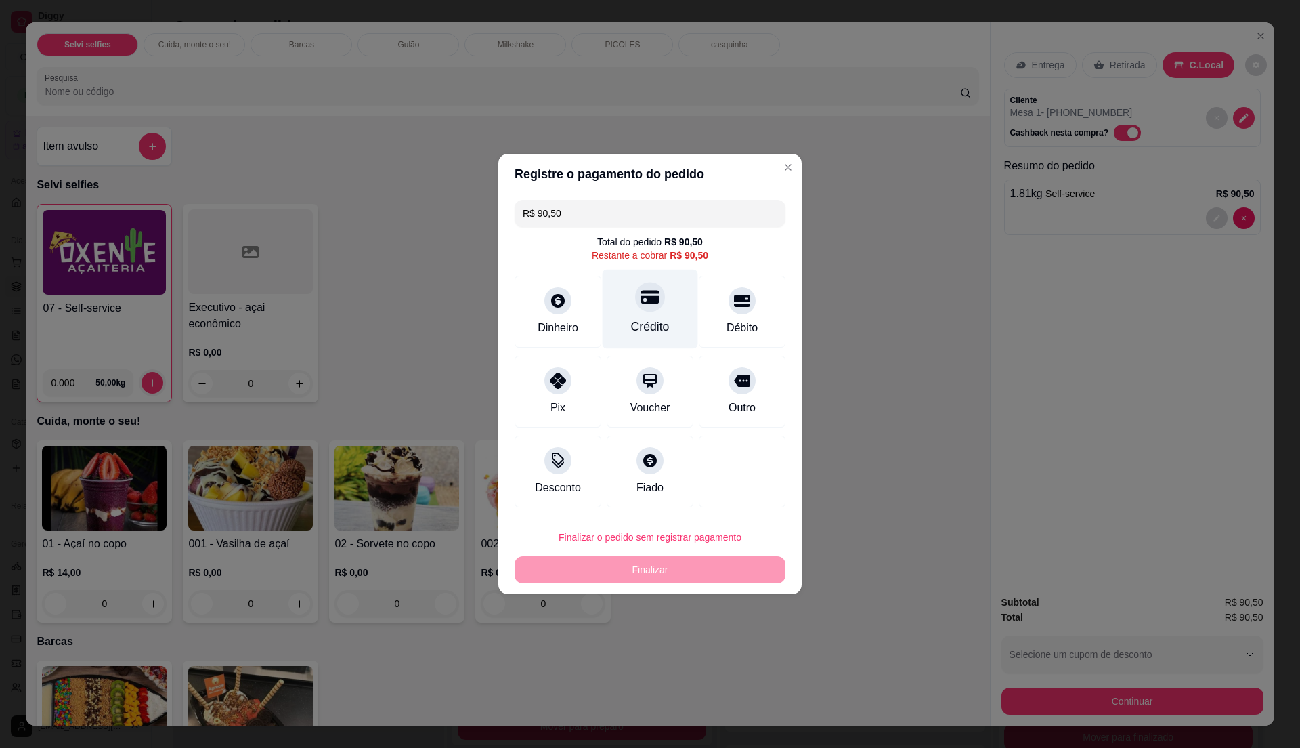
click at [654, 309] on div "Crédito" at bounding box center [650, 309] width 95 height 79
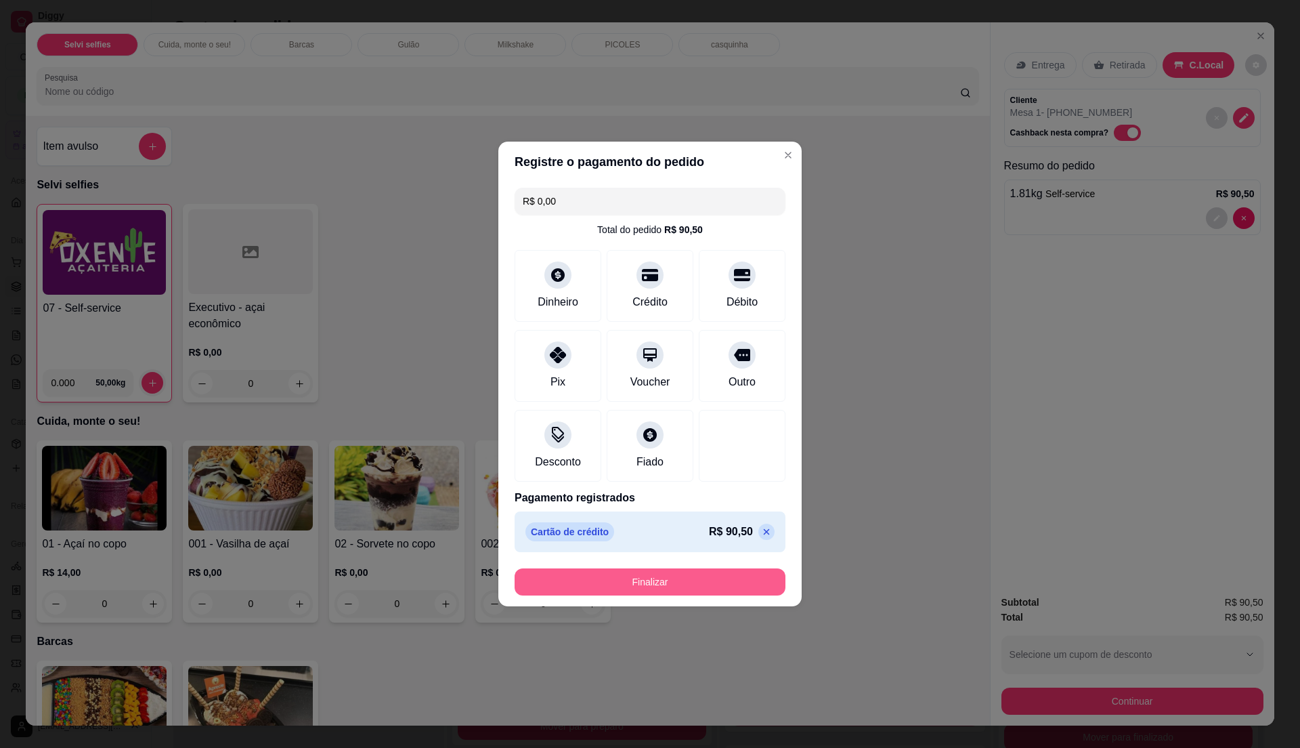
click at [708, 570] on button "Finalizar" at bounding box center [650, 581] width 271 height 27
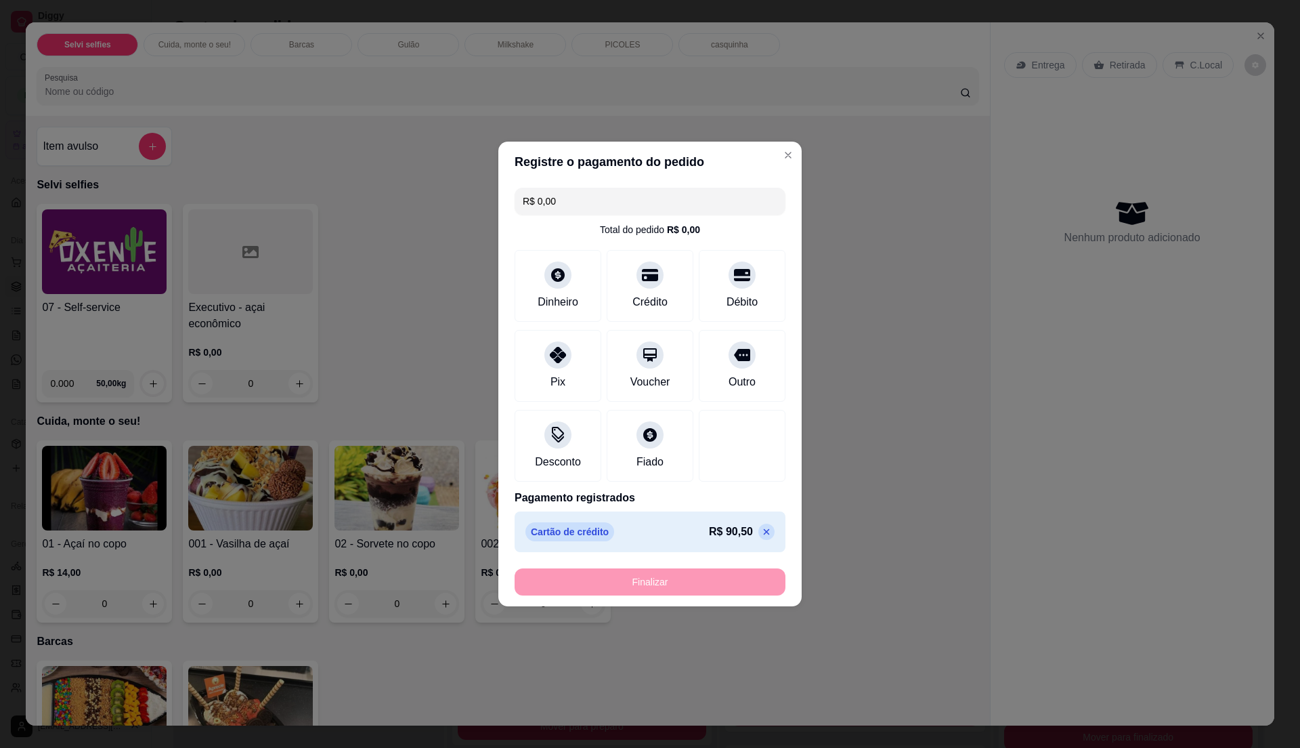
type input "-R$ 90,50"
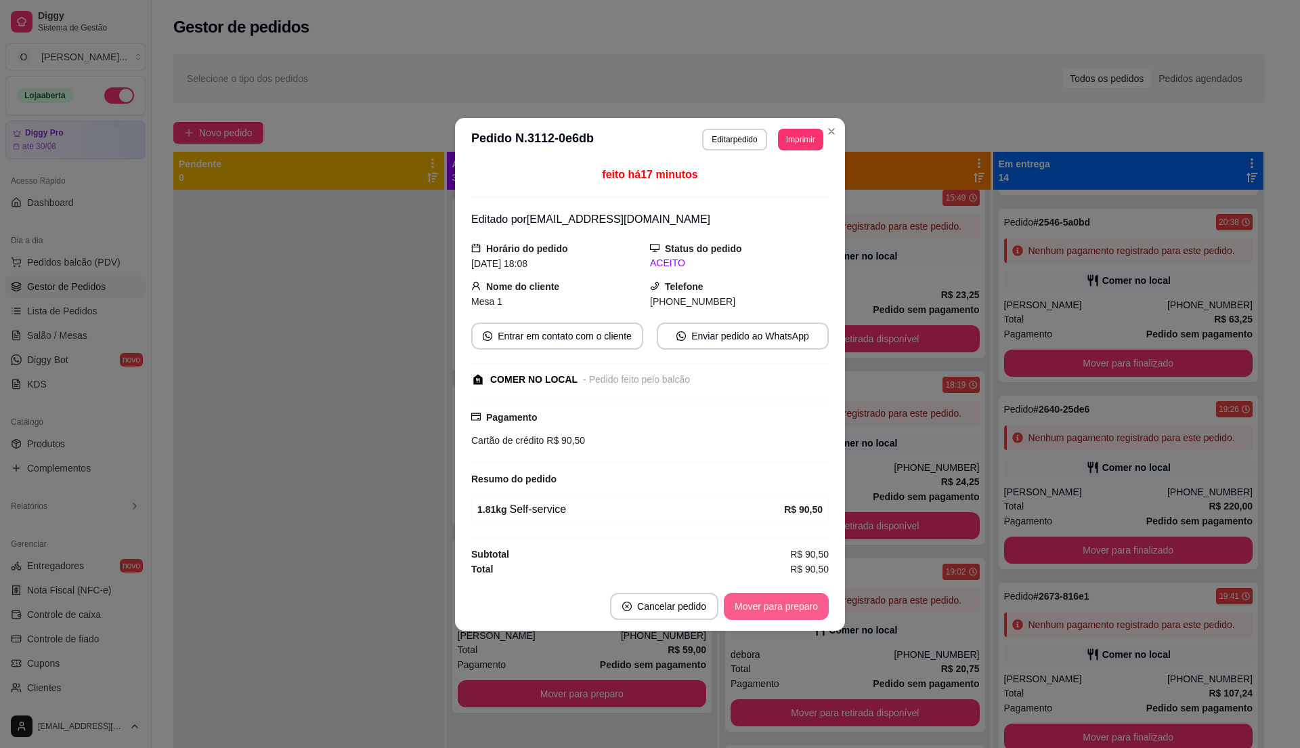
click at [797, 604] on button "Mover para preparo" at bounding box center [776, 606] width 105 height 27
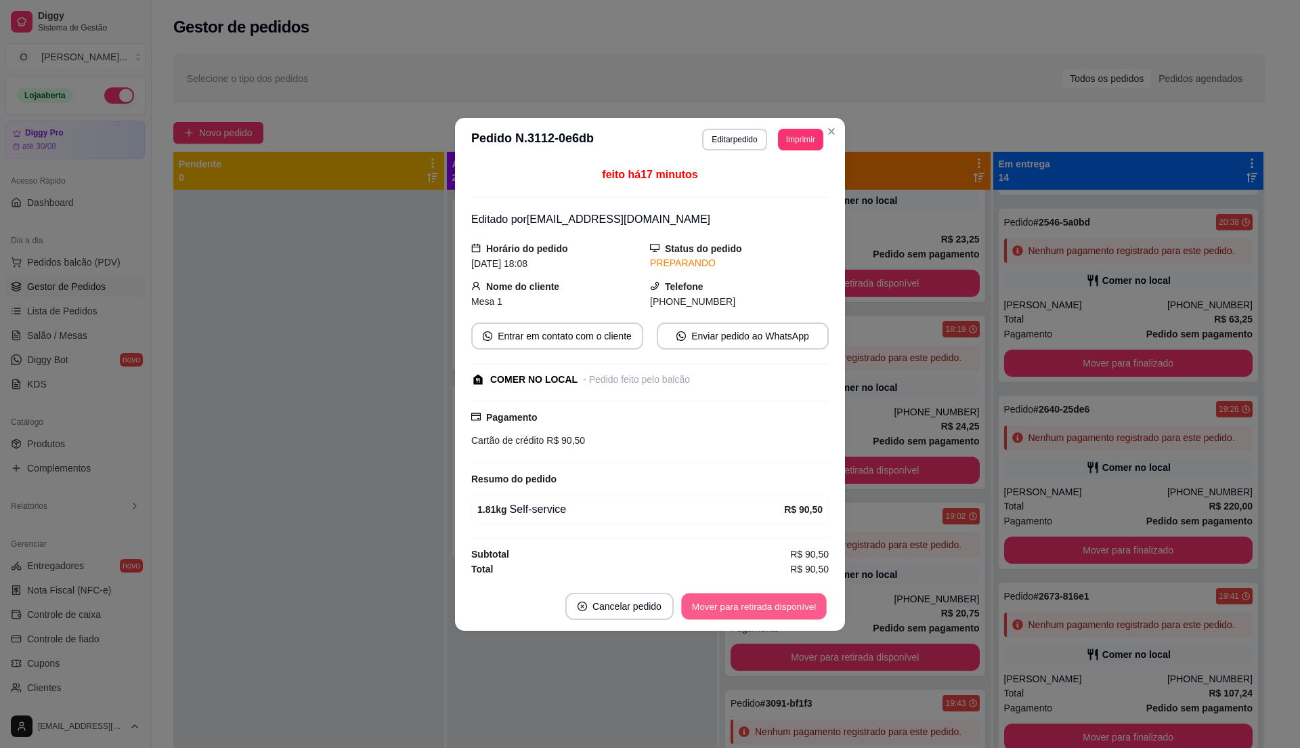
click at [797, 604] on button "Mover para retirada disponível" at bounding box center [753, 606] width 145 height 26
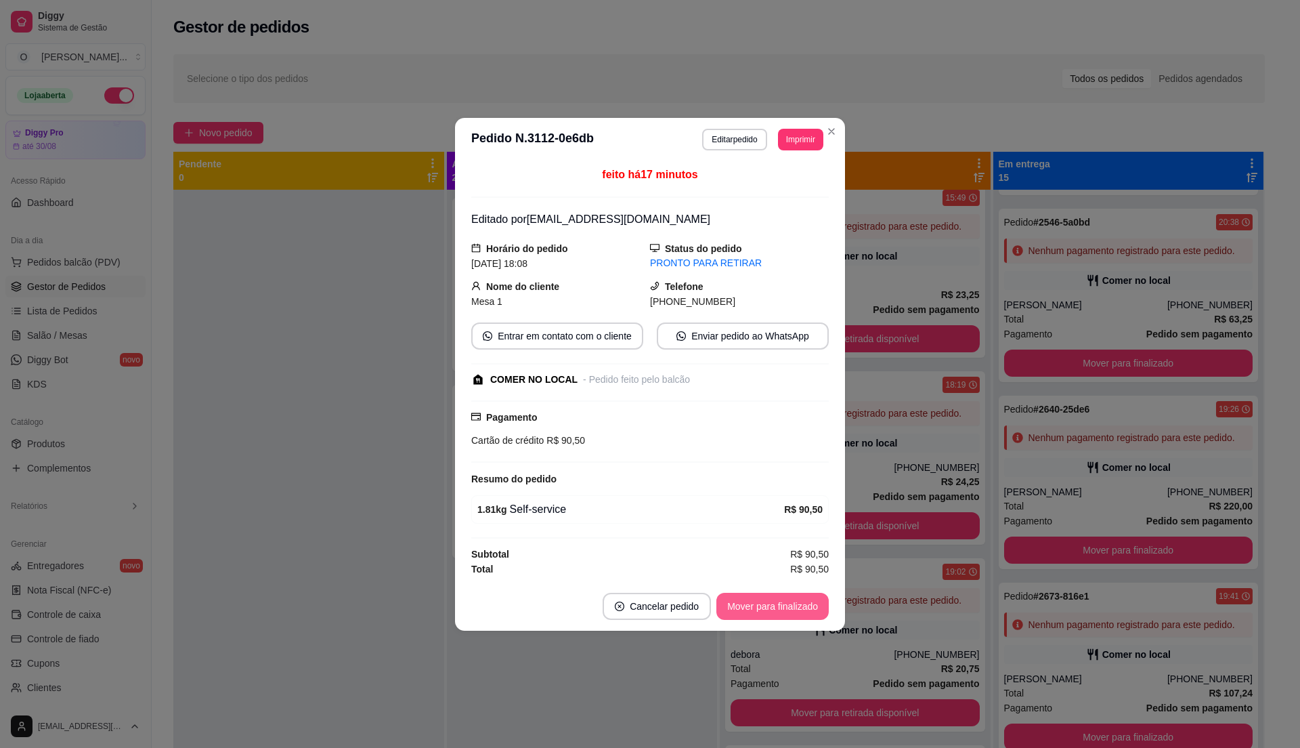
click at [797, 604] on button "Mover para finalizado" at bounding box center [773, 606] width 112 height 27
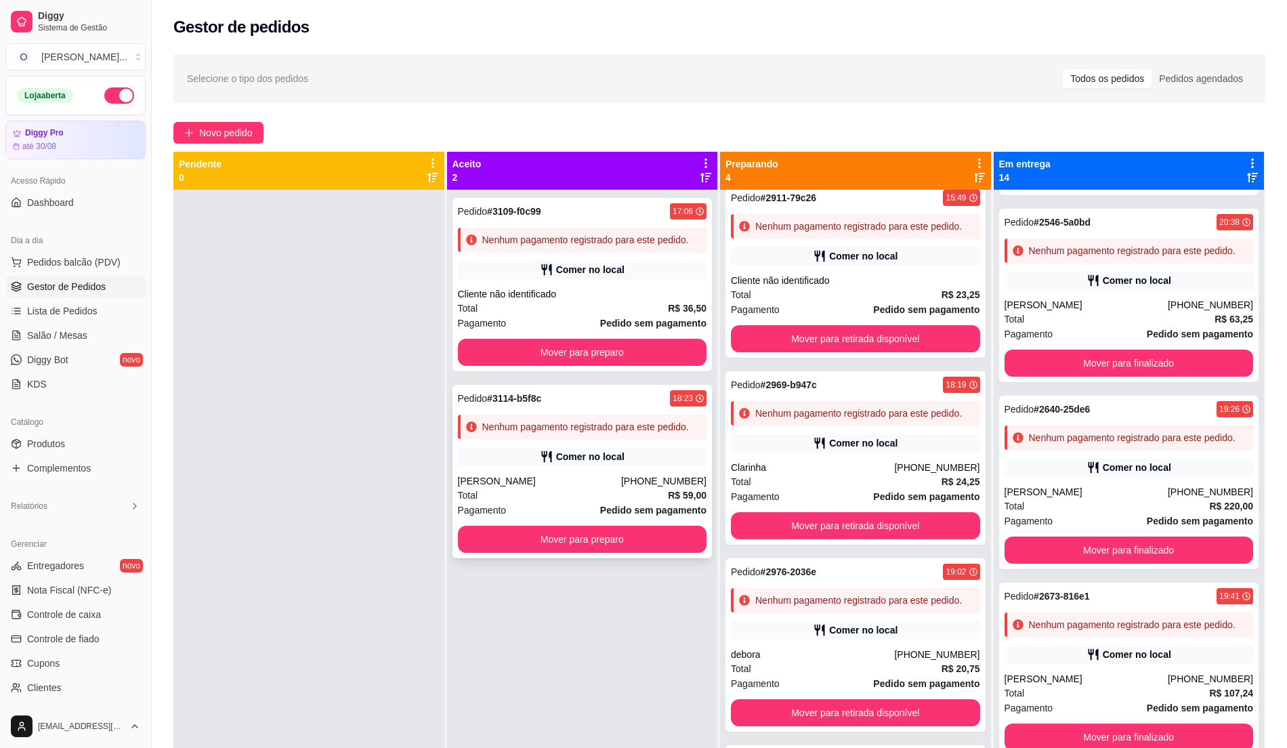
click at [596, 513] on div "Pagamento Pedido sem pagamento" at bounding box center [582, 510] width 249 height 15
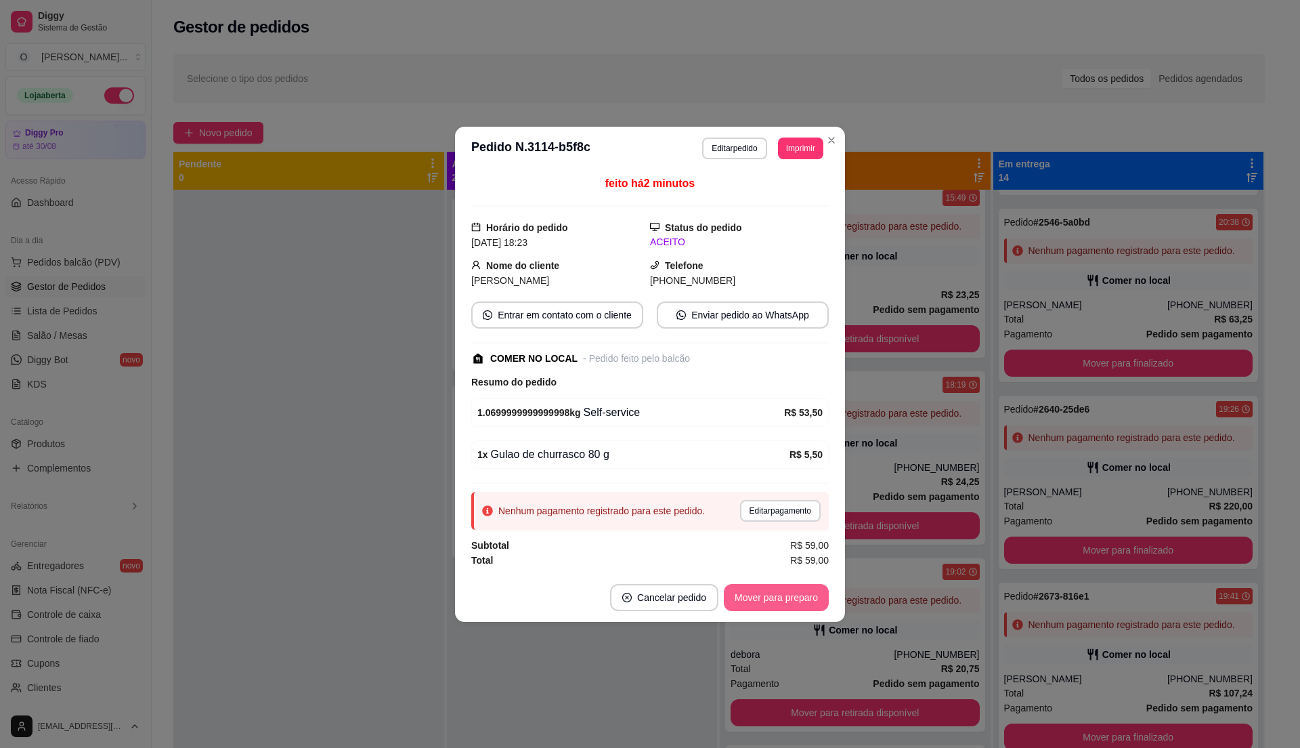
click at [760, 595] on button "Mover para preparo" at bounding box center [776, 597] width 105 height 27
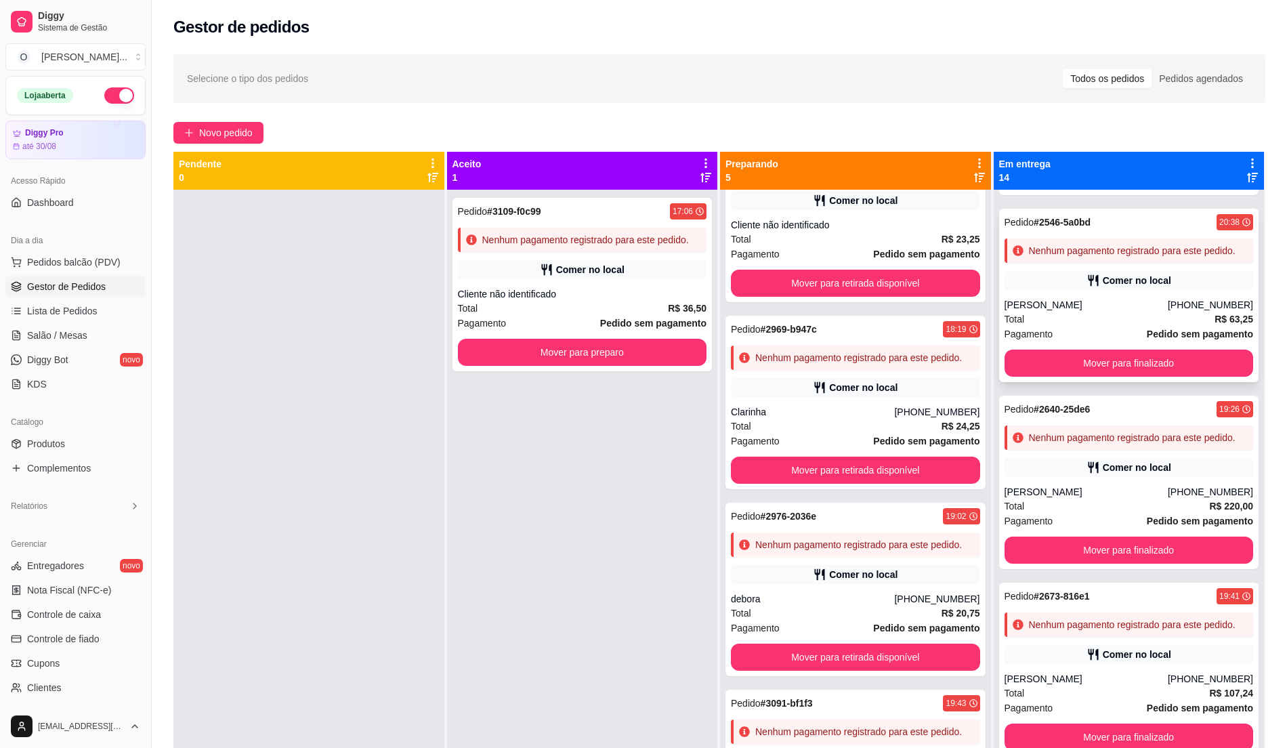
scroll to position [272, 0]
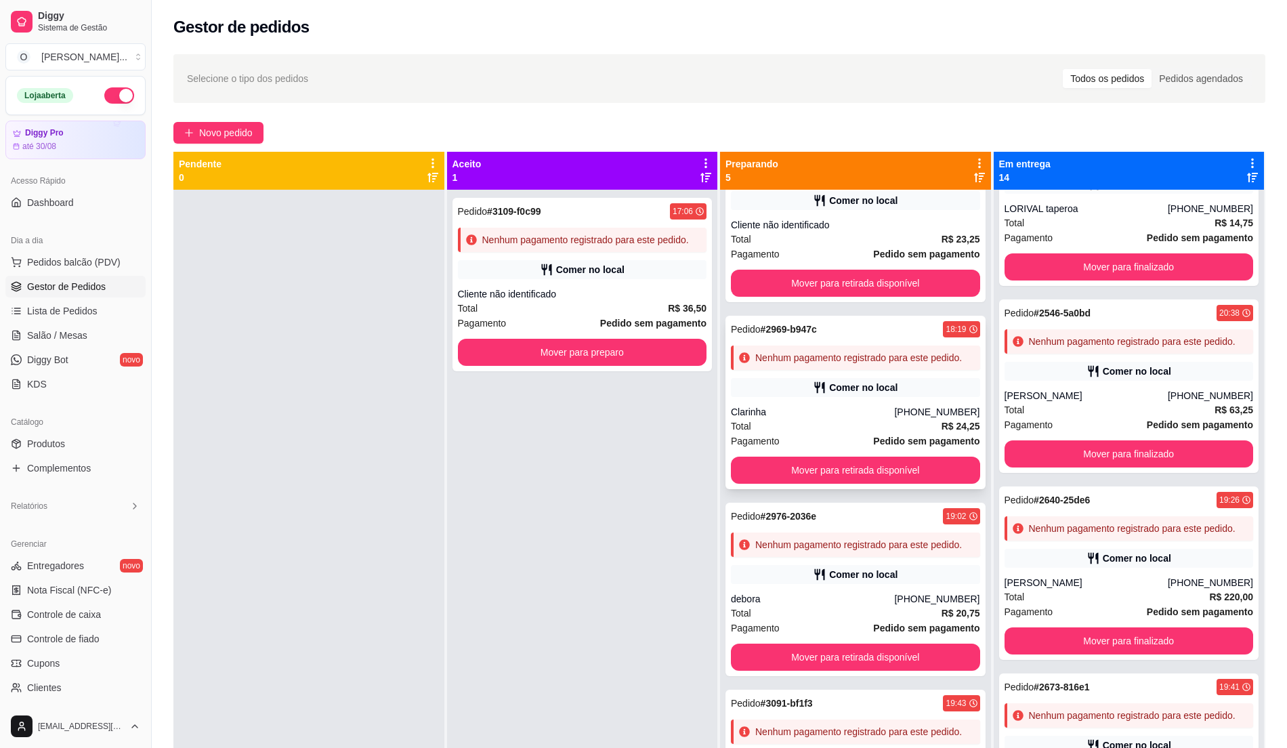
click at [843, 419] on div "Clarinha" at bounding box center [812, 412] width 163 height 14
click at [1068, 381] on div "Comer no local" at bounding box center [1128, 371] width 249 height 19
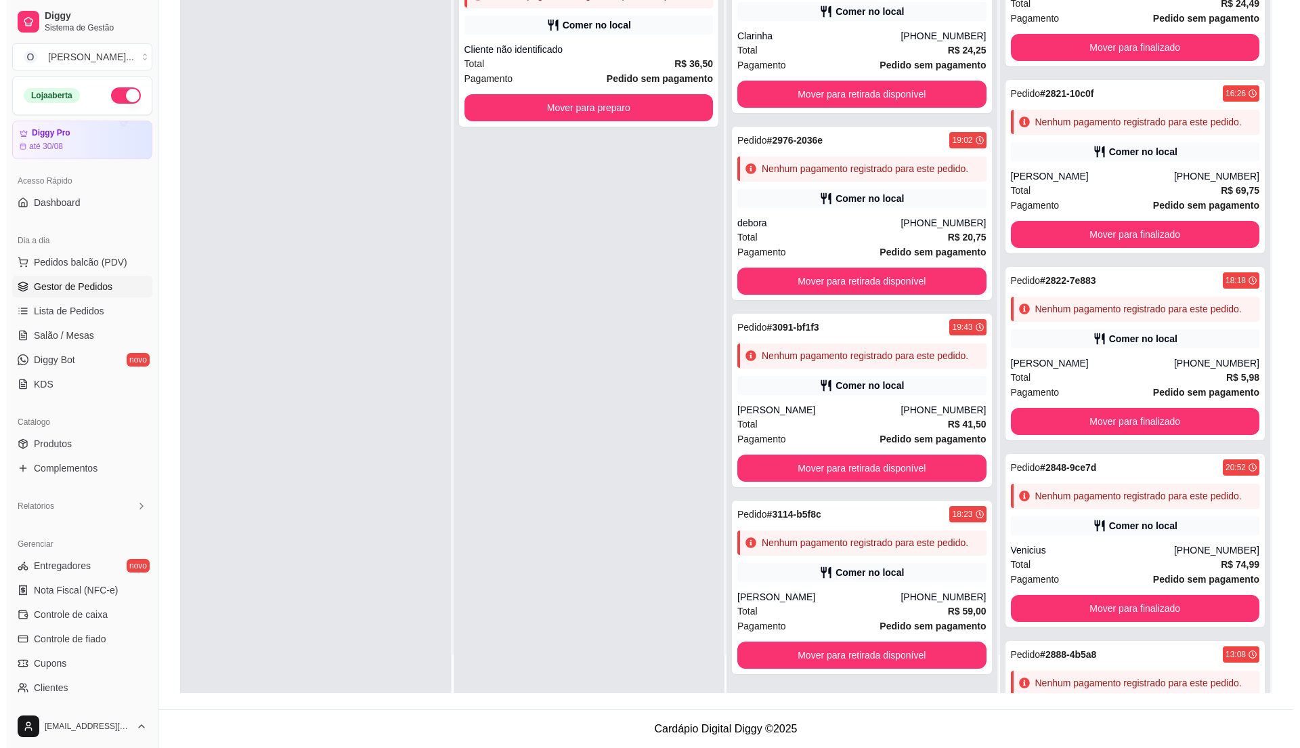
scroll to position [1085, 0]
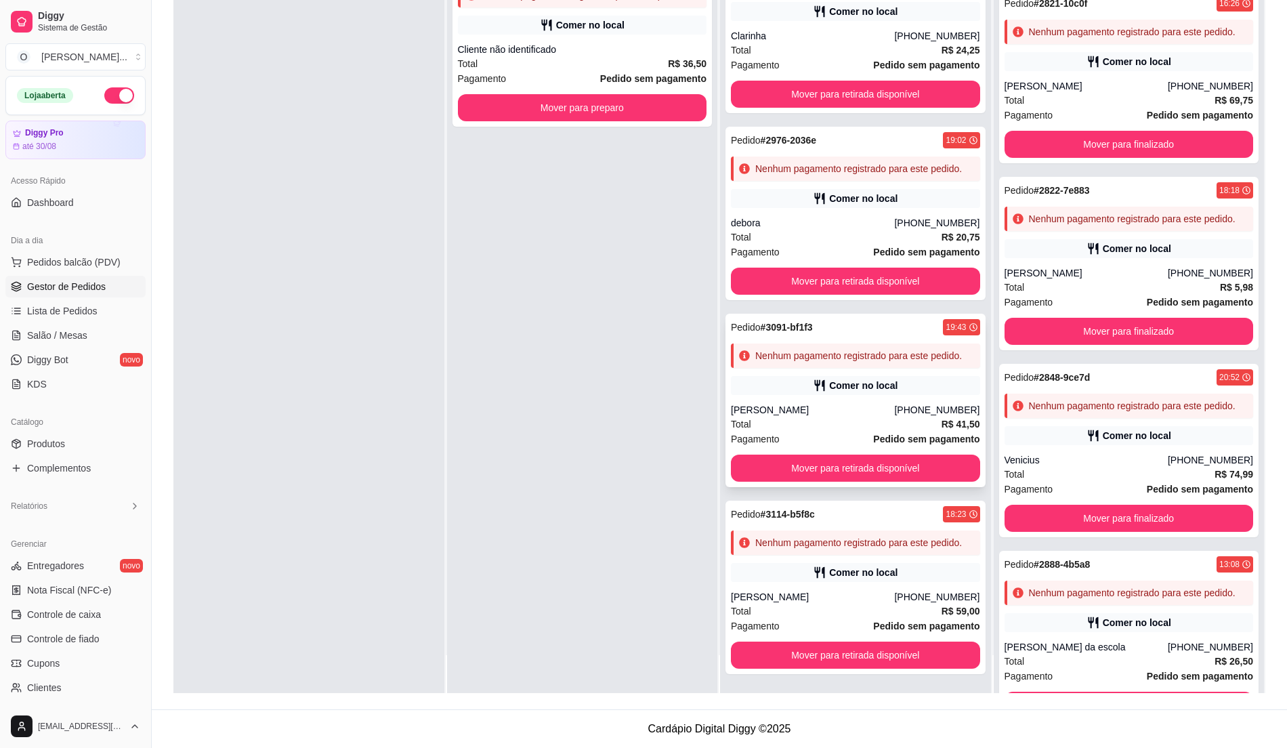
drag, startPoint x: 765, startPoint y: 387, endPoint x: 750, endPoint y: 385, distance: 15.1
click at [750, 385] on div "Pedido # 3091-bf1f3 19:43 Nenhum pagamento registrado para este pedido. Comer n…" at bounding box center [855, 400] width 260 height 173
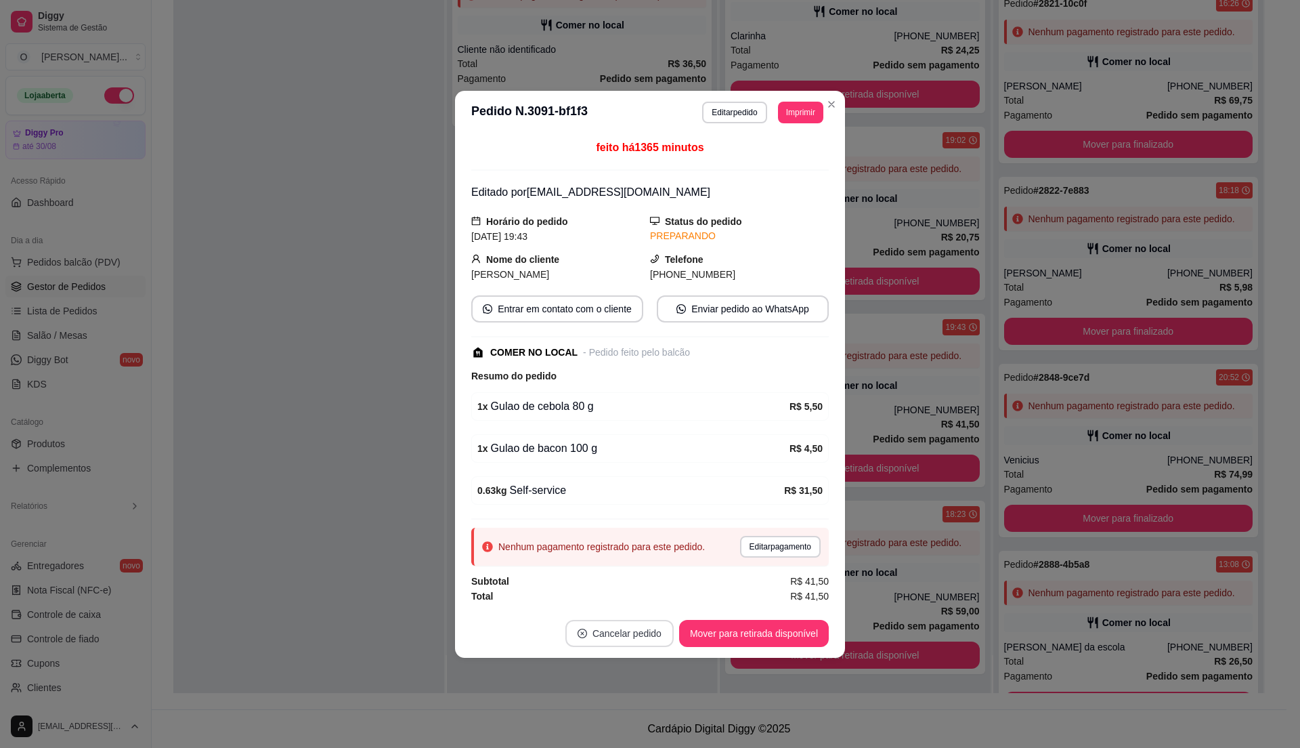
click at [612, 631] on button "Cancelar pedido" at bounding box center [620, 633] width 108 height 27
click at [643, 603] on button "Sim" at bounding box center [658, 602] width 54 height 27
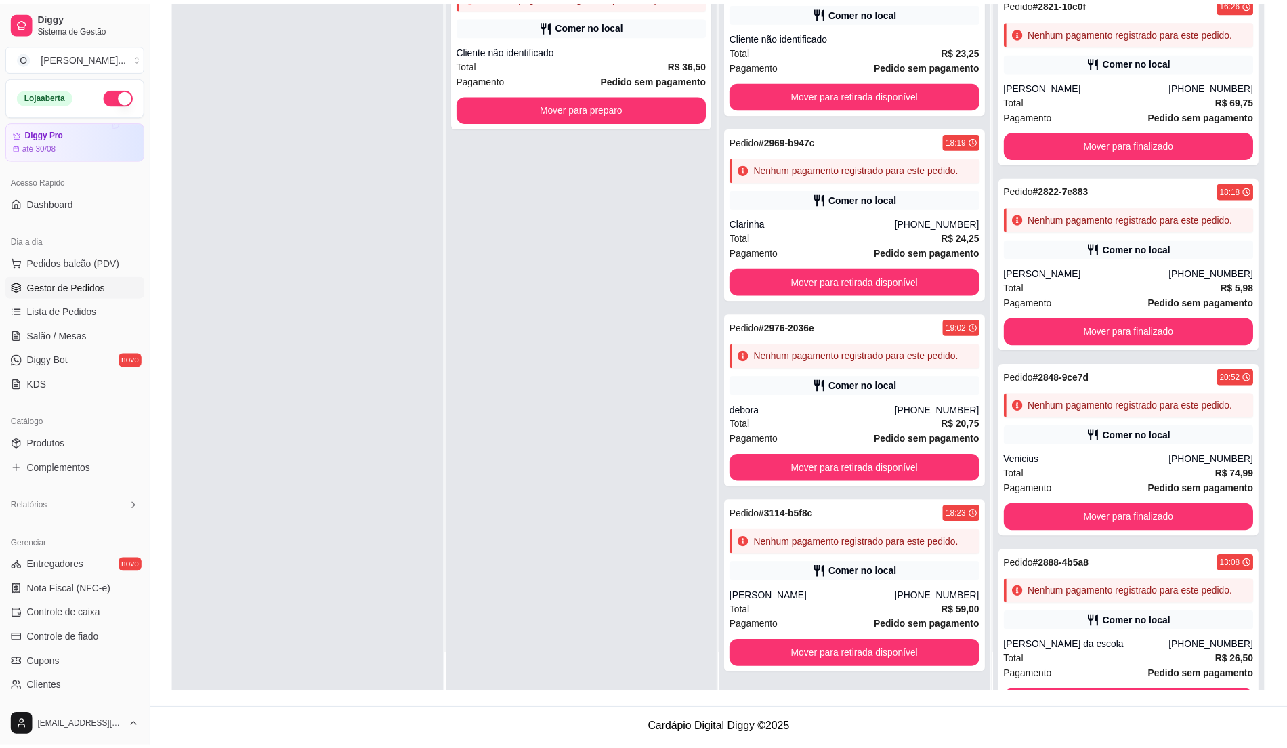
scroll to position [69, 0]
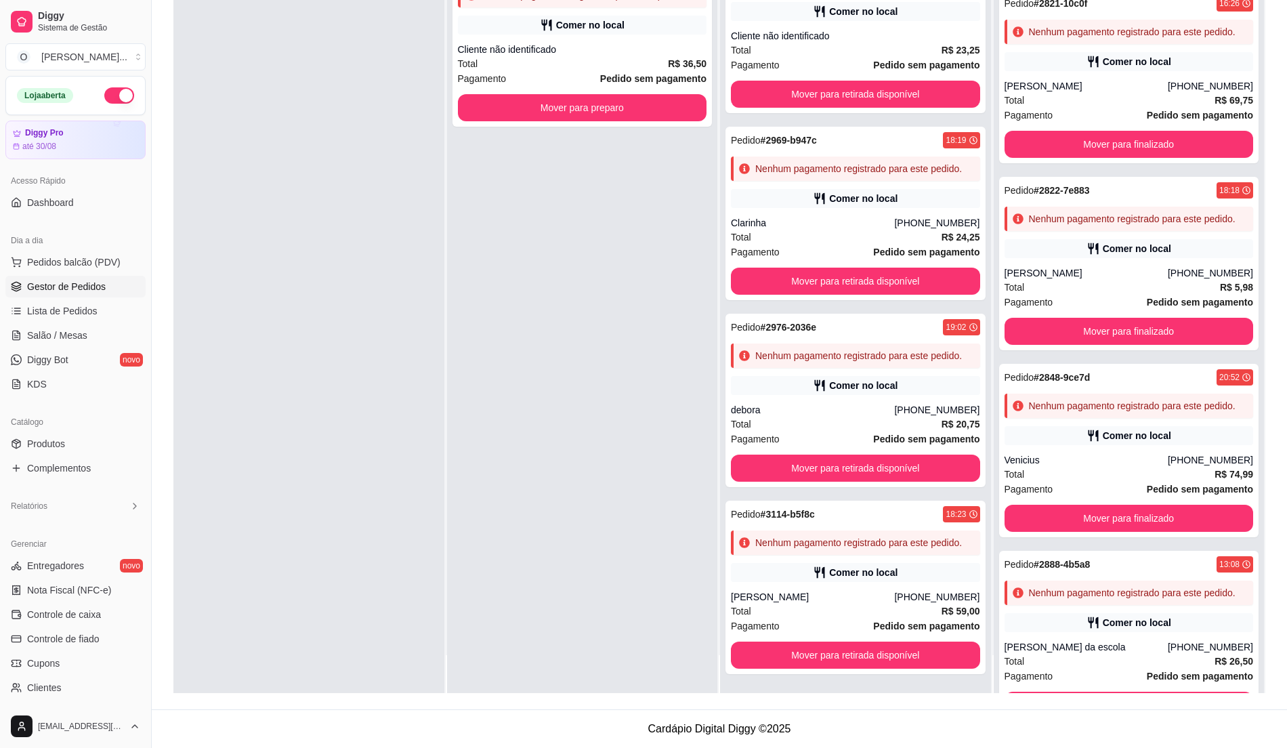
click at [381, 302] on div at bounding box center [308, 319] width 271 height 748
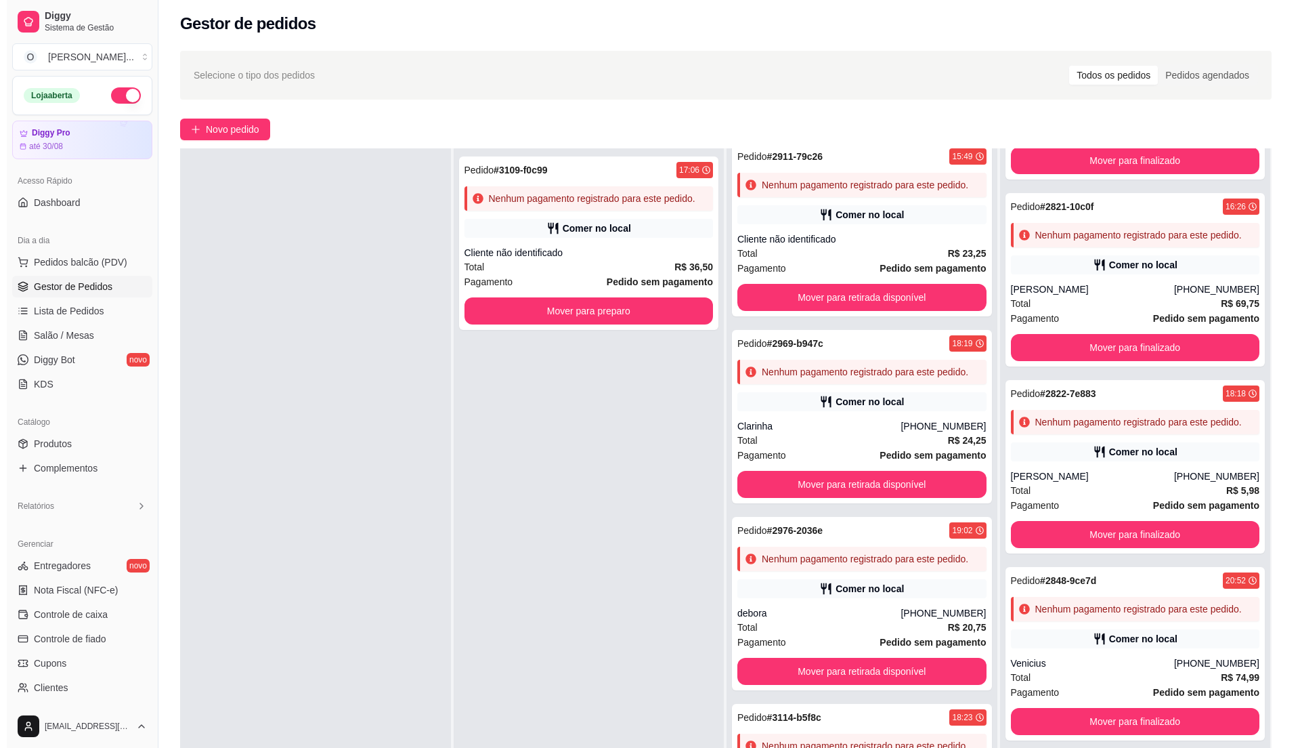
scroll to position [0, 0]
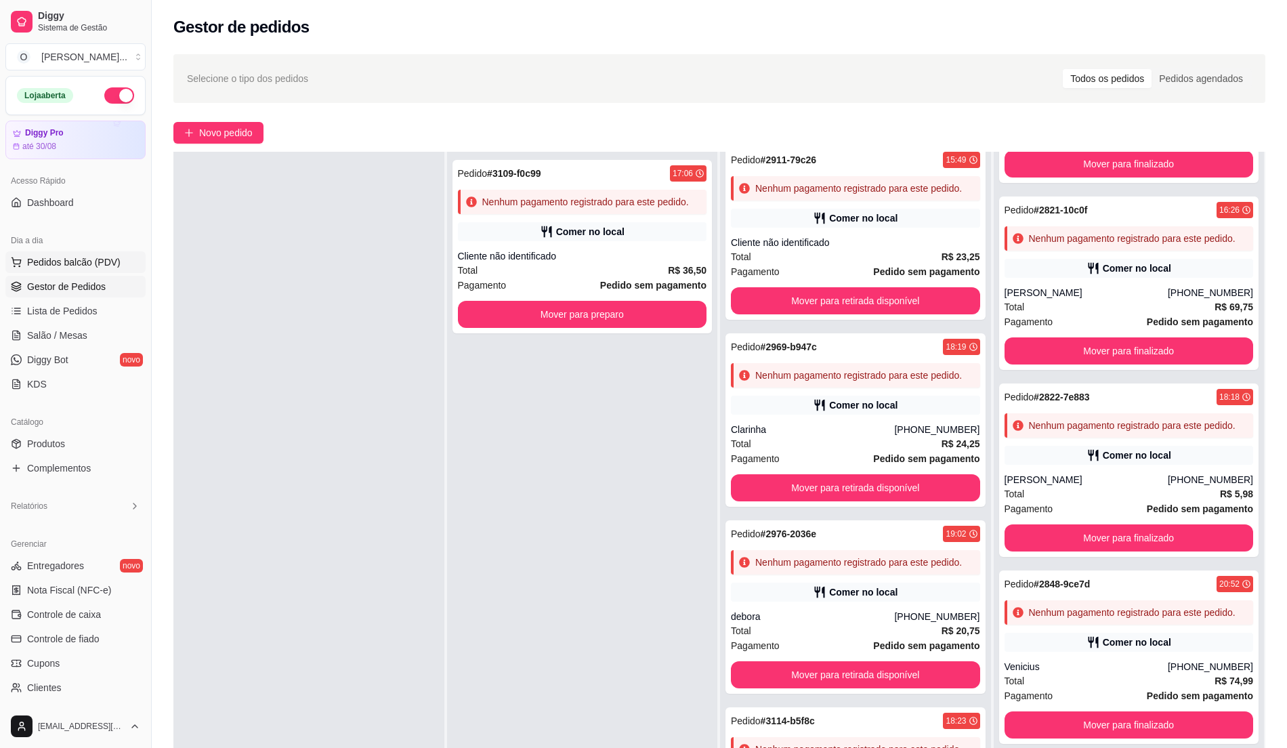
click at [55, 266] on span "Pedidos balcão (PDV)" at bounding box center [73, 262] width 93 height 14
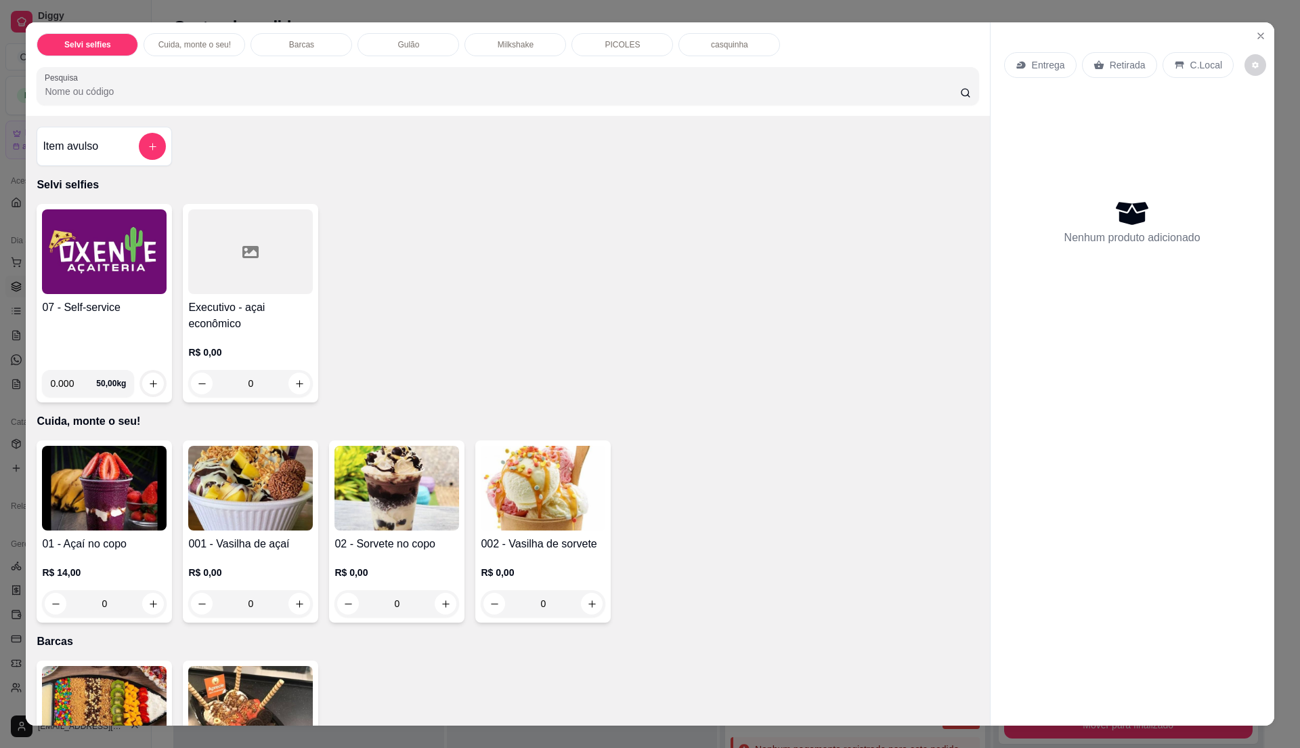
click at [112, 296] on div "07 - Self-service 0.000 50,00 kg" at bounding box center [104, 303] width 135 height 198
click at [605, 47] on p "PICOLES" at bounding box center [622, 44] width 35 height 11
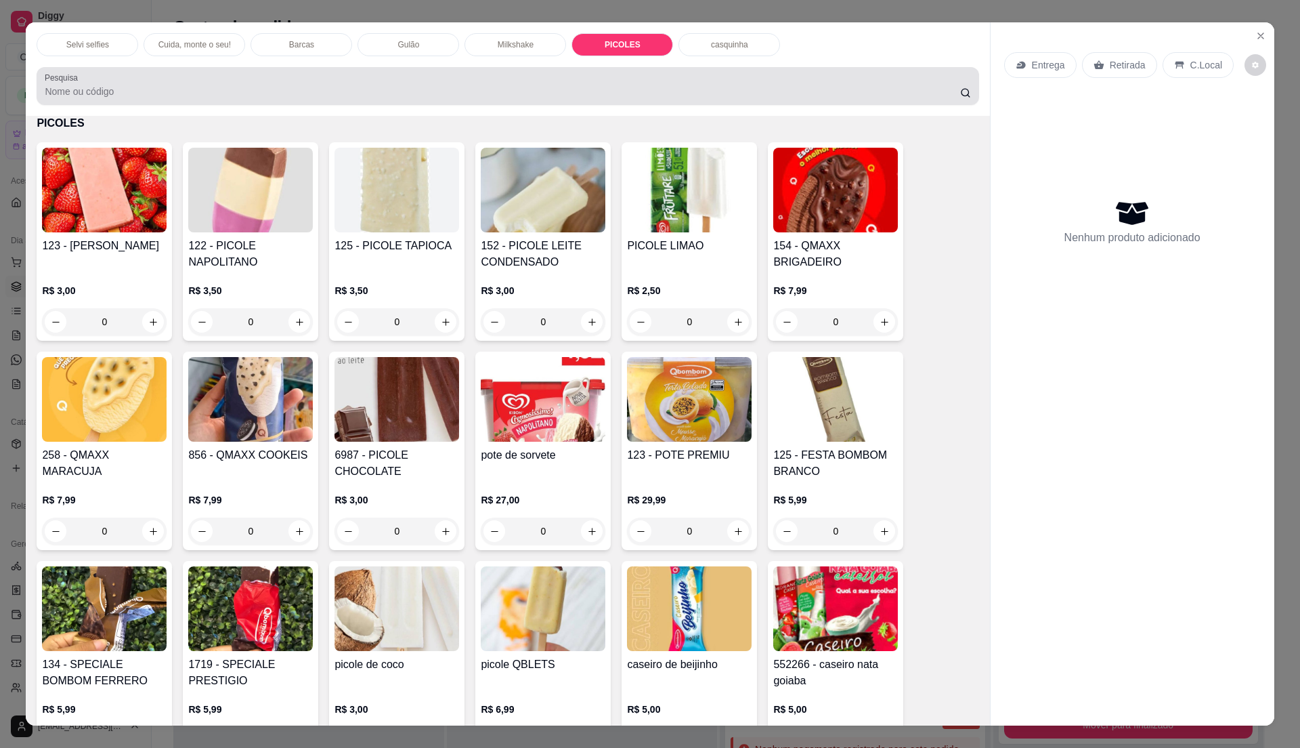
scroll to position [20, 0]
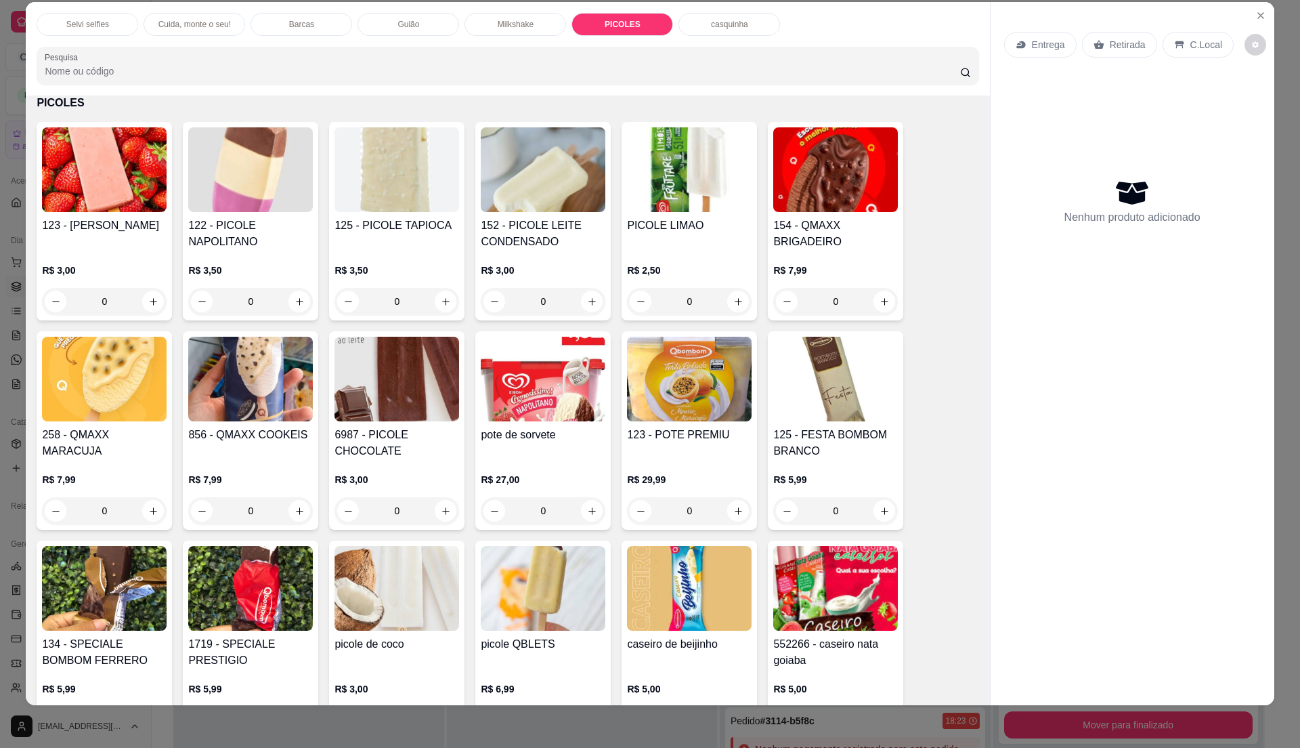
click at [816, 183] on img at bounding box center [835, 169] width 125 height 85
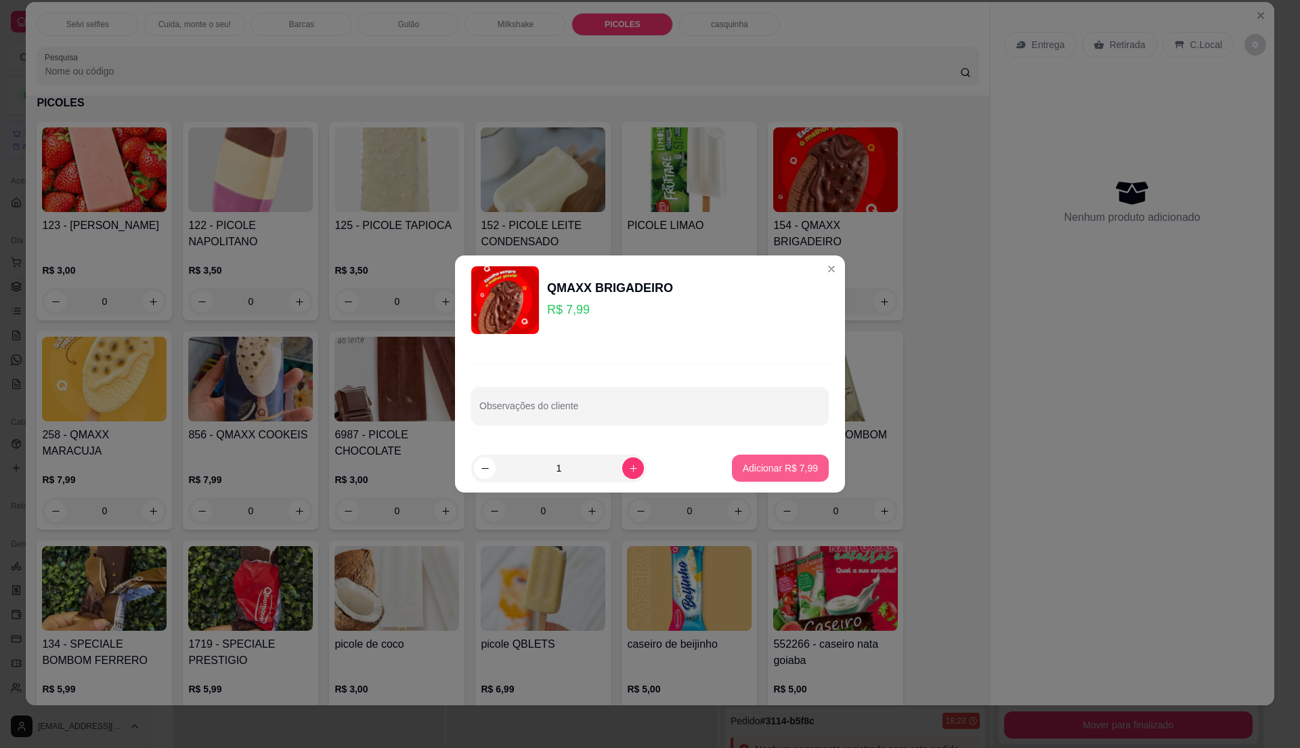
click at [782, 471] on p "Adicionar R$ 7,99" at bounding box center [780, 468] width 75 height 14
type input "1"
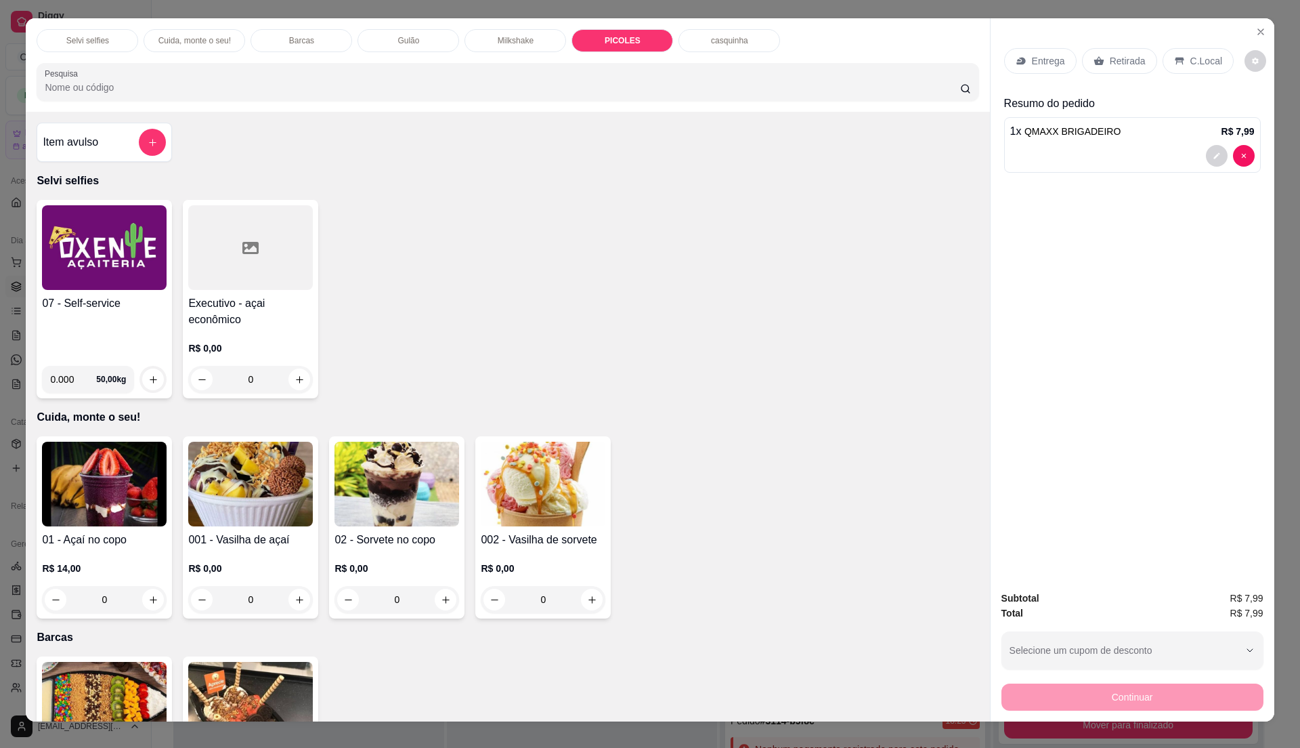
scroll to position [0, 0]
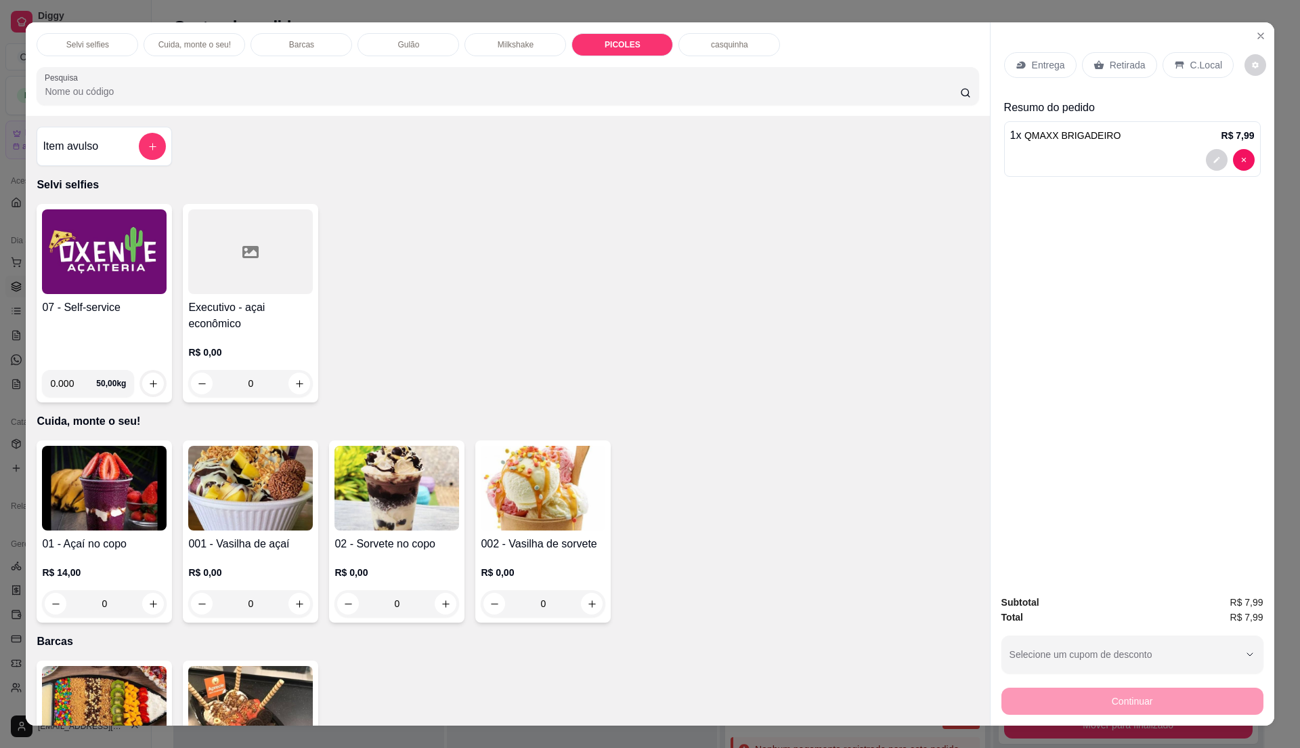
click at [1191, 60] on p "C.Local" at bounding box center [1207, 65] width 32 height 14
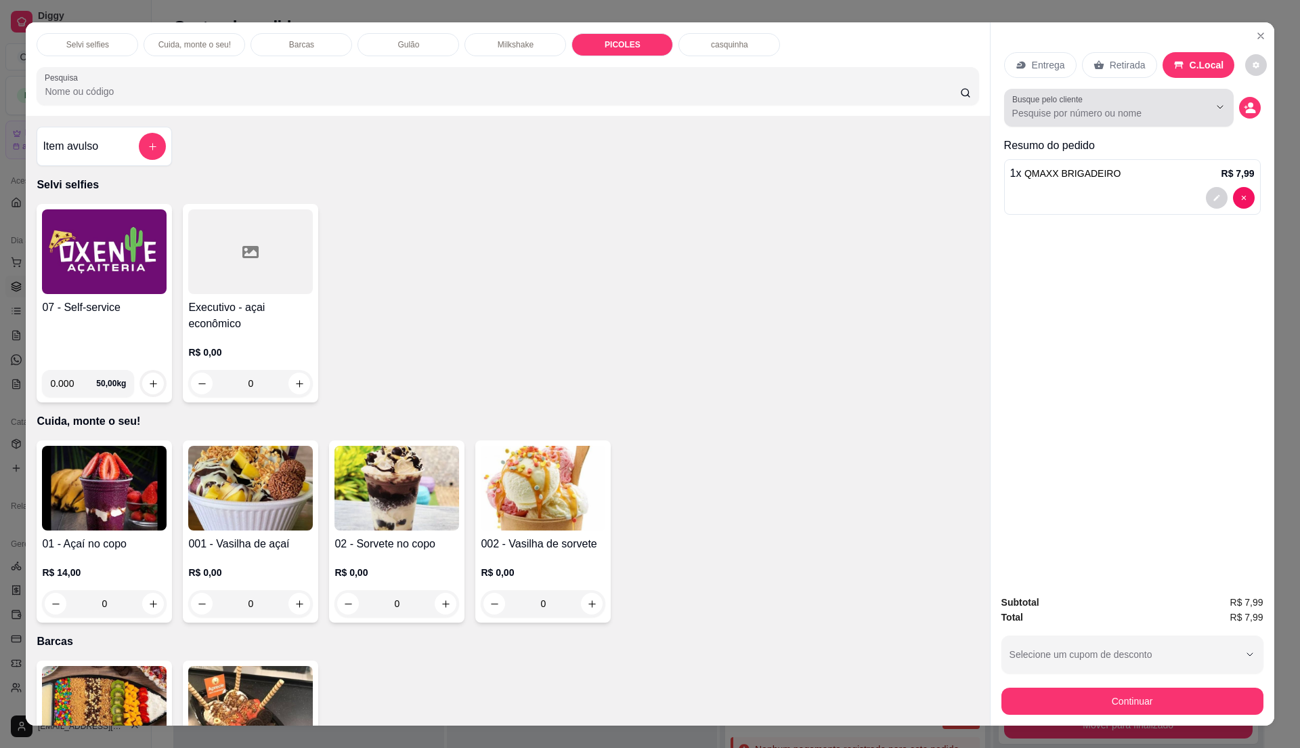
click at [1079, 114] on input "Busque pelo cliente" at bounding box center [1100, 113] width 175 height 14
type input "mesa 1"
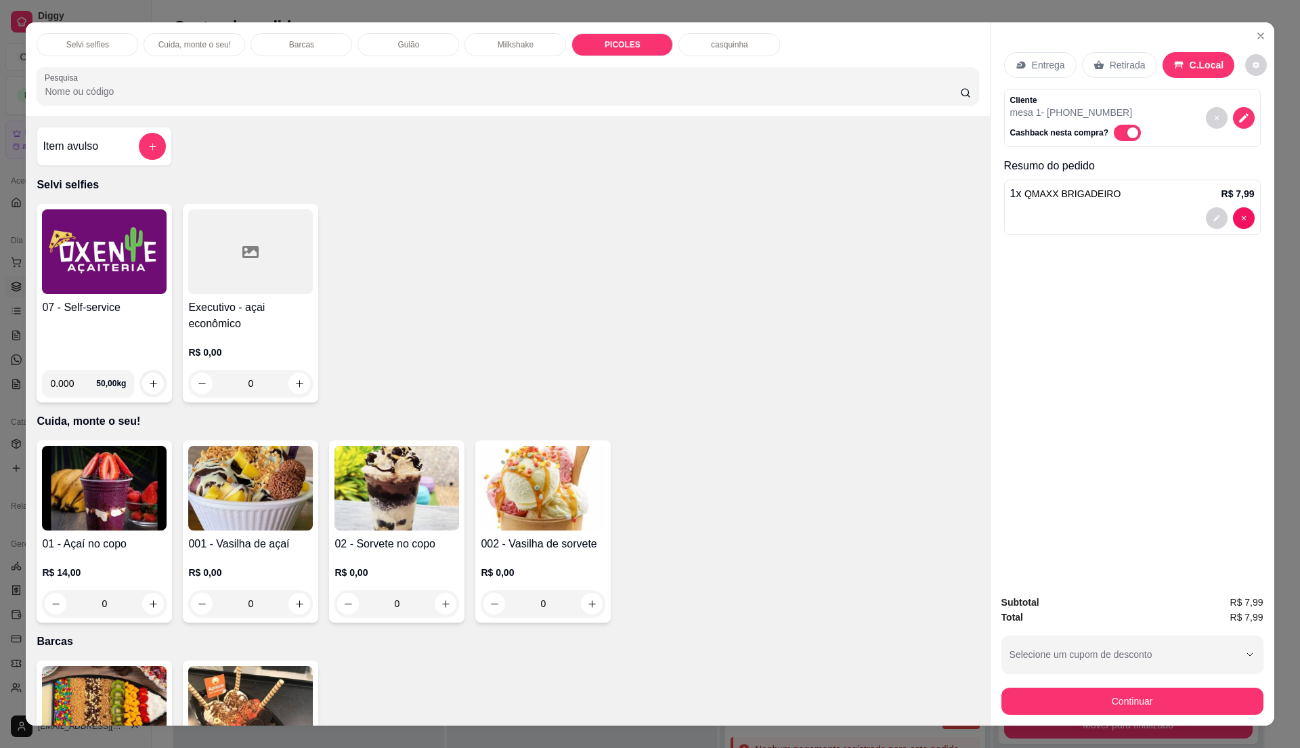
click at [409, 56] on div "Gulão" at bounding box center [409, 44] width 102 height 23
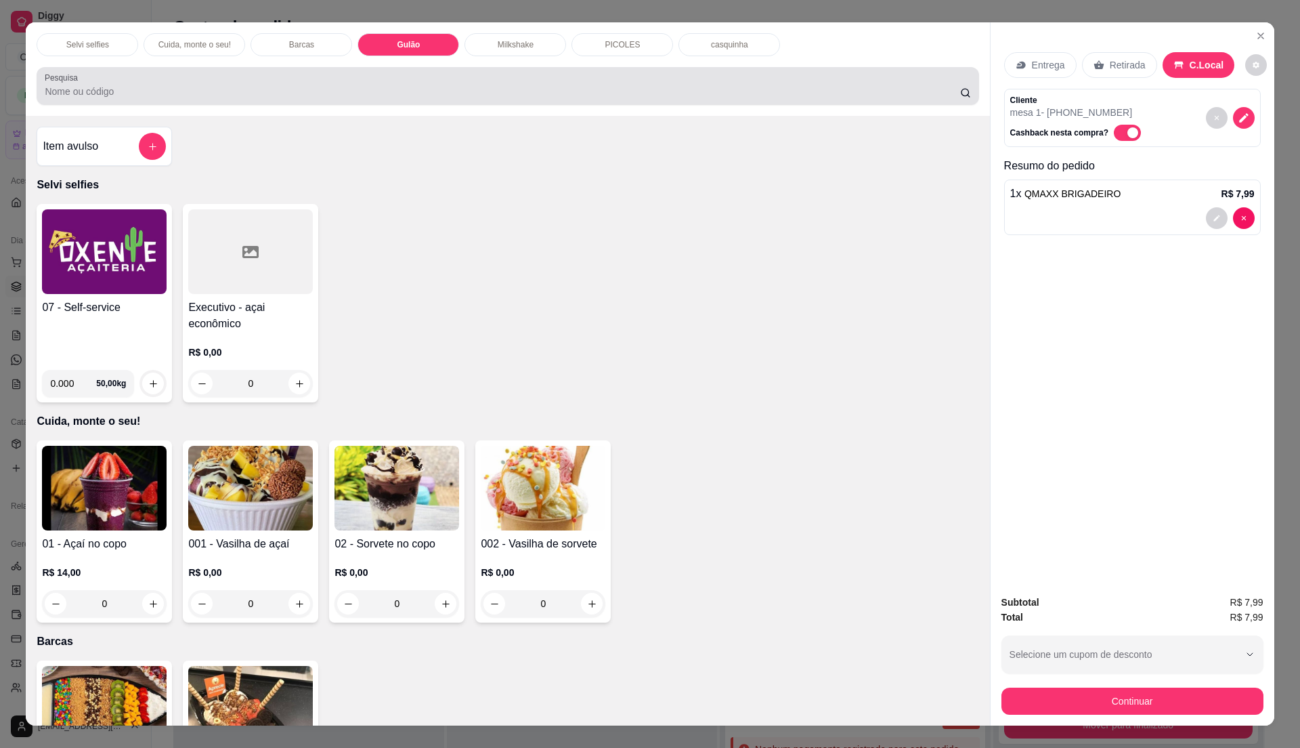
scroll to position [20, 0]
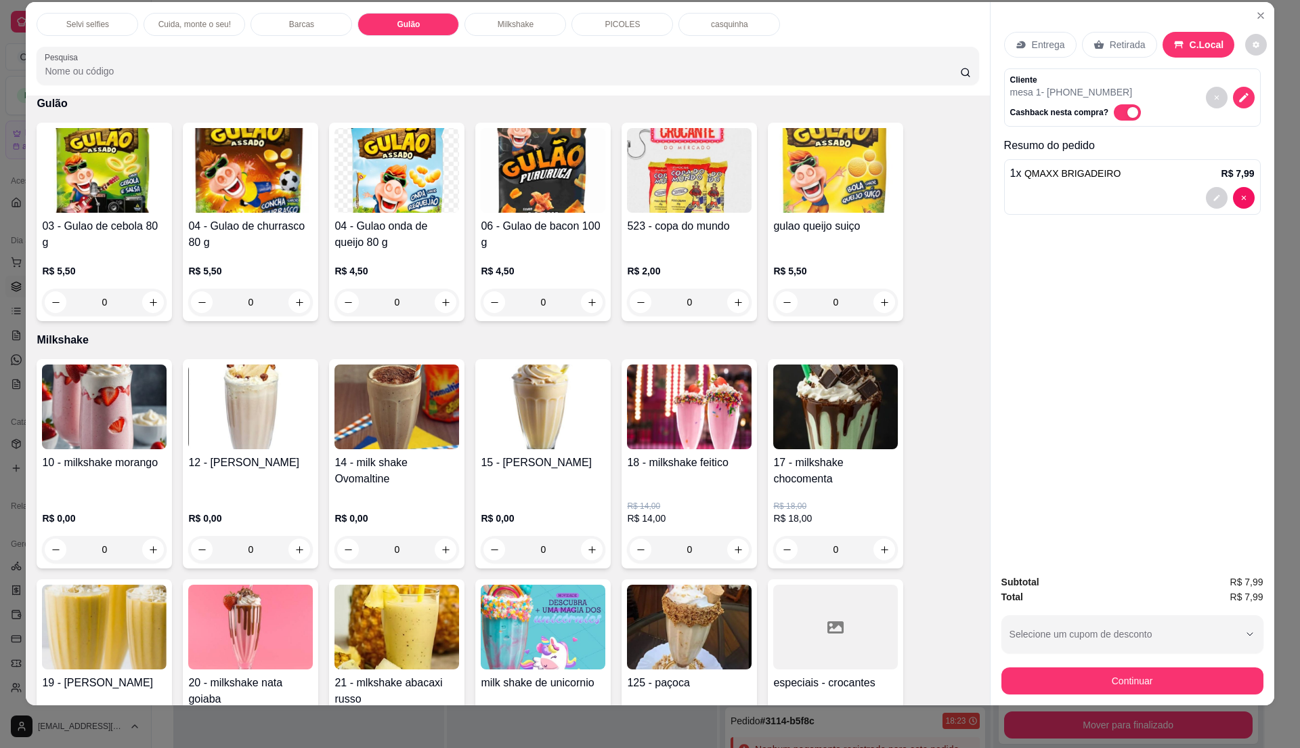
click at [71, 190] on img at bounding box center [104, 170] width 125 height 85
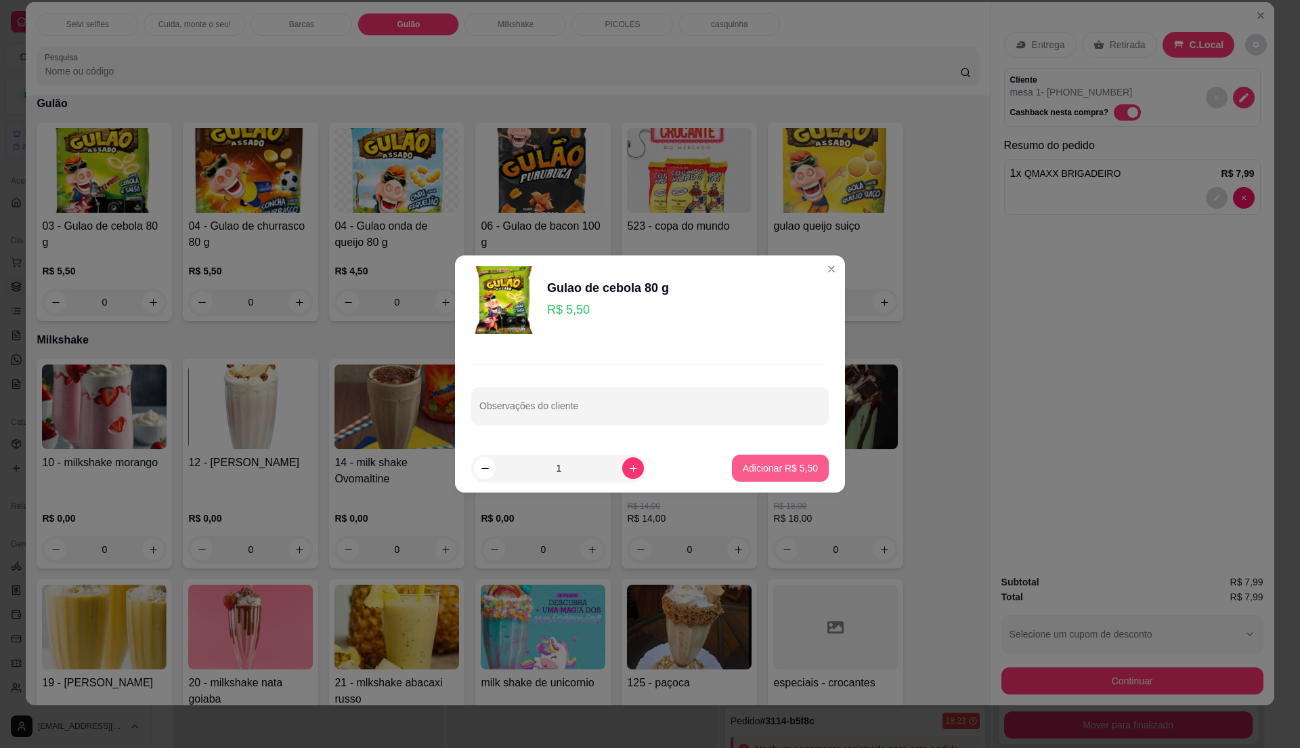
click at [788, 463] on p "Adicionar R$ 5,50" at bounding box center [780, 468] width 75 height 14
type input "1"
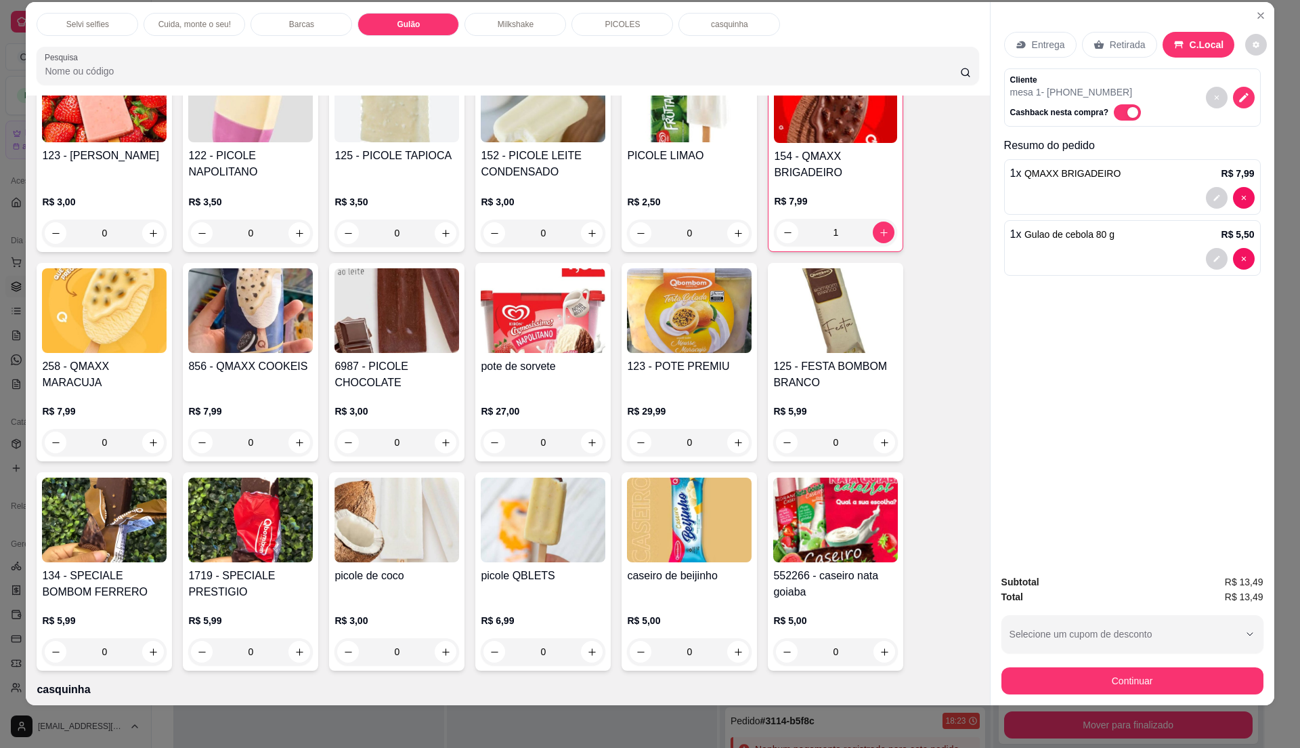
scroll to position [1445, 0]
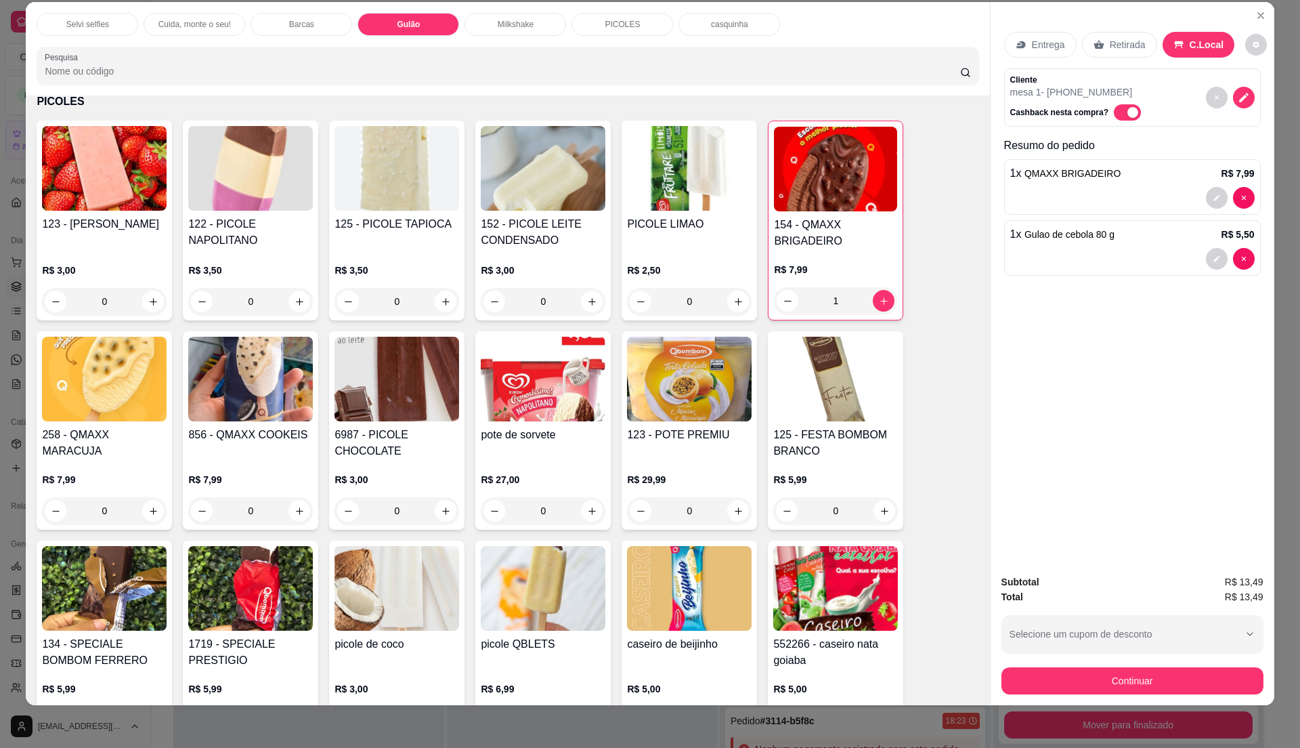
click at [265, 370] on img at bounding box center [250, 379] width 125 height 85
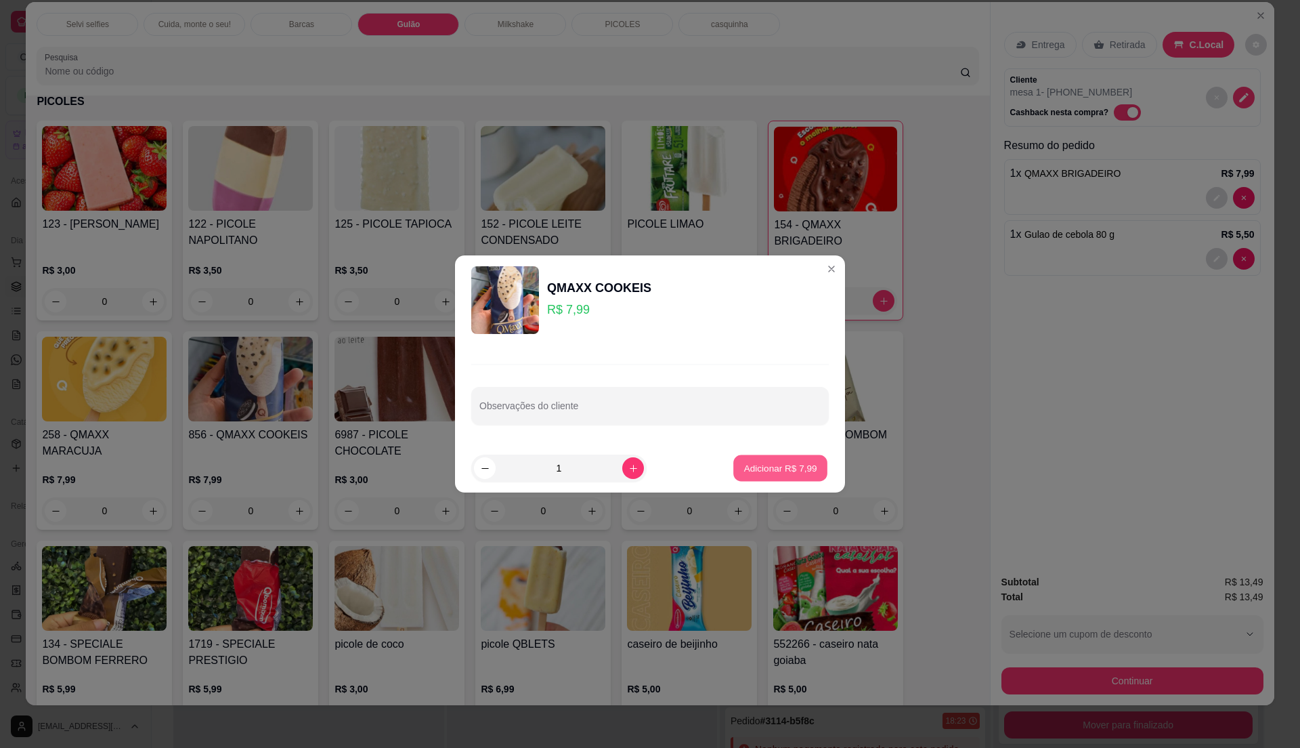
click at [786, 459] on button "Adicionar R$ 7,99" at bounding box center [780, 468] width 94 height 26
type input "1"
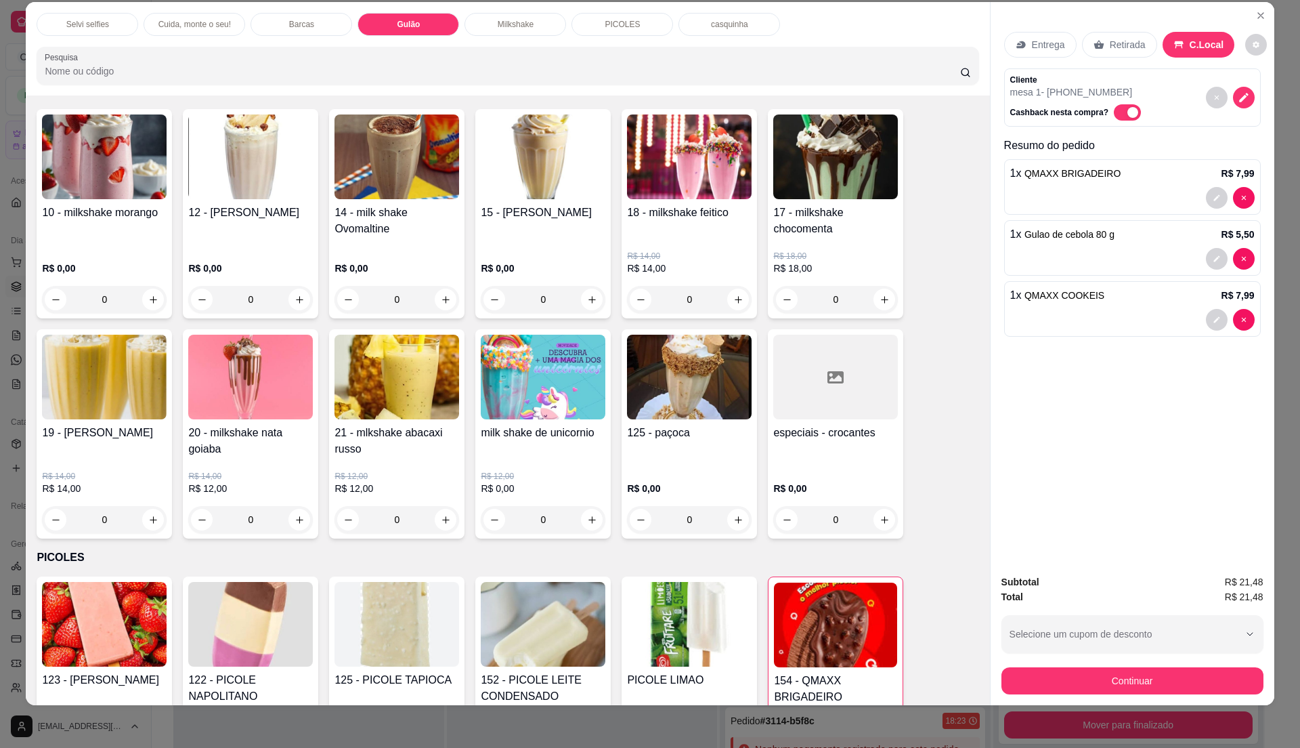
scroll to position [813, 0]
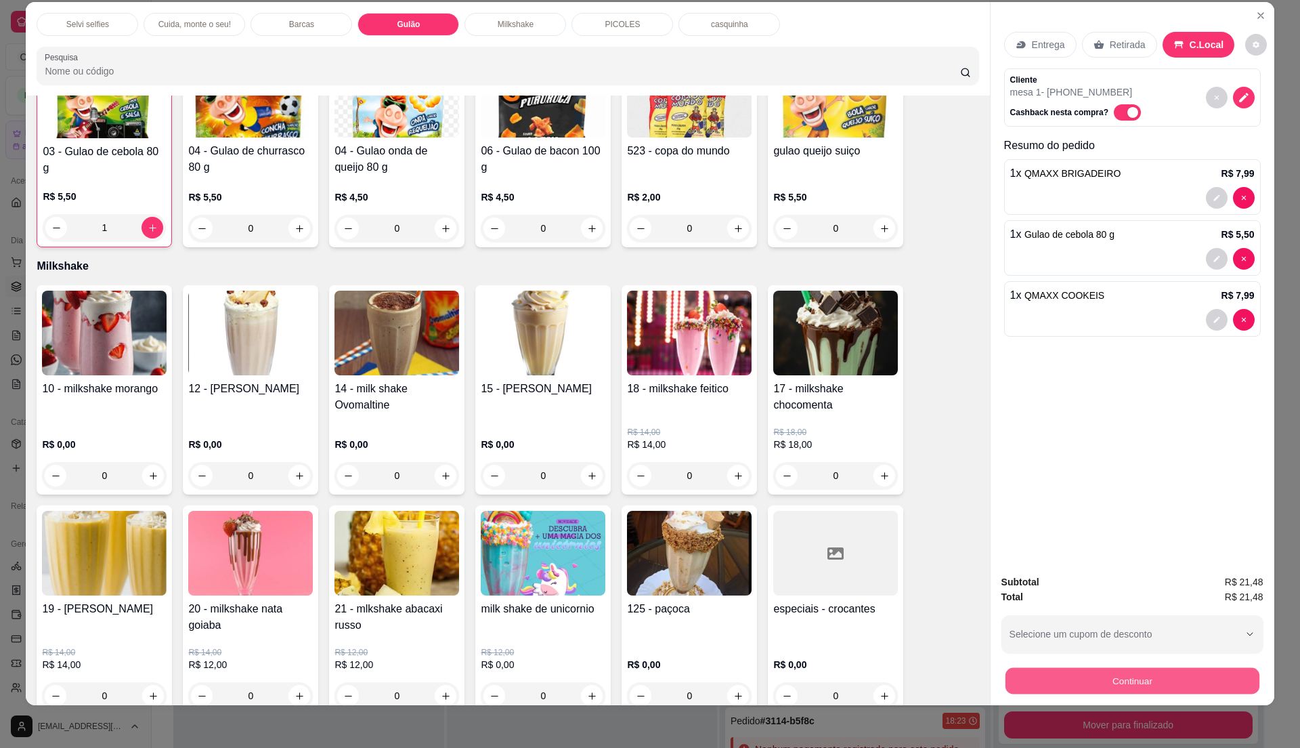
click at [1044, 691] on button "Continuar" at bounding box center [1132, 680] width 254 height 26
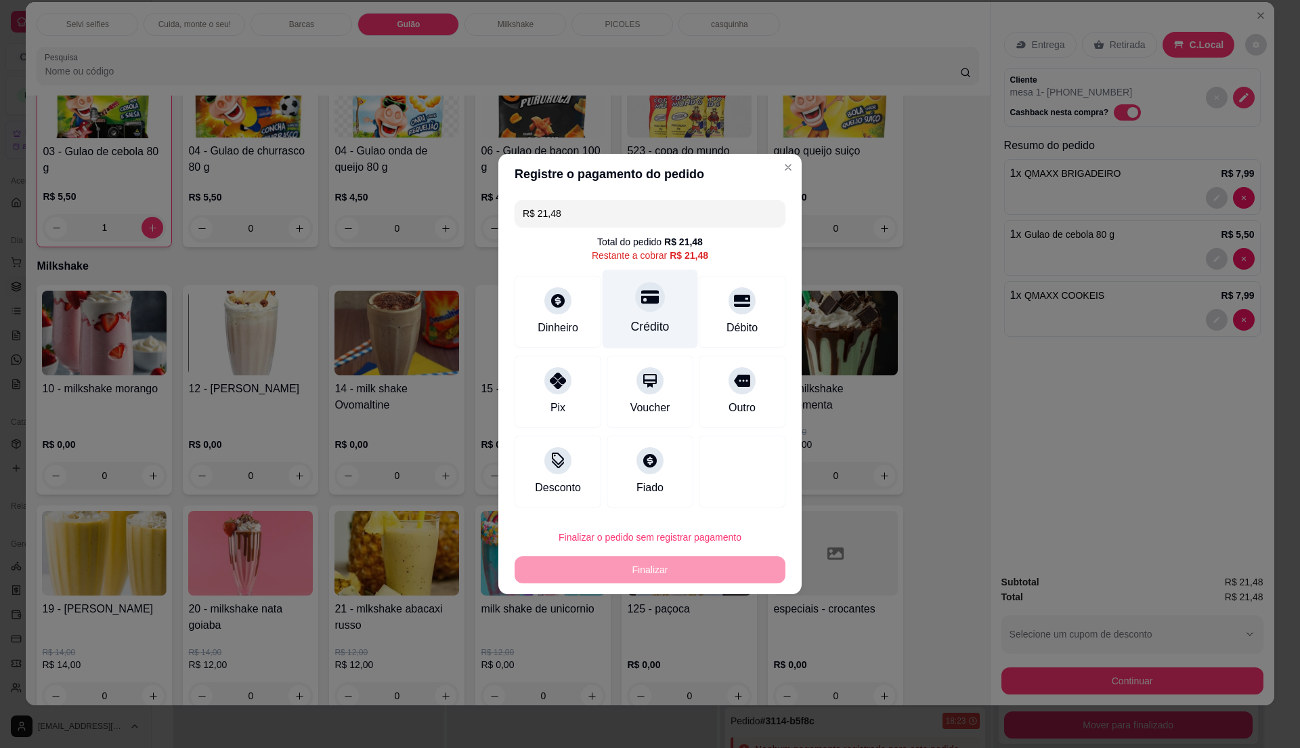
click at [661, 301] on div "Crédito" at bounding box center [650, 309] width 95 height 79
type input "R$ 0,00"
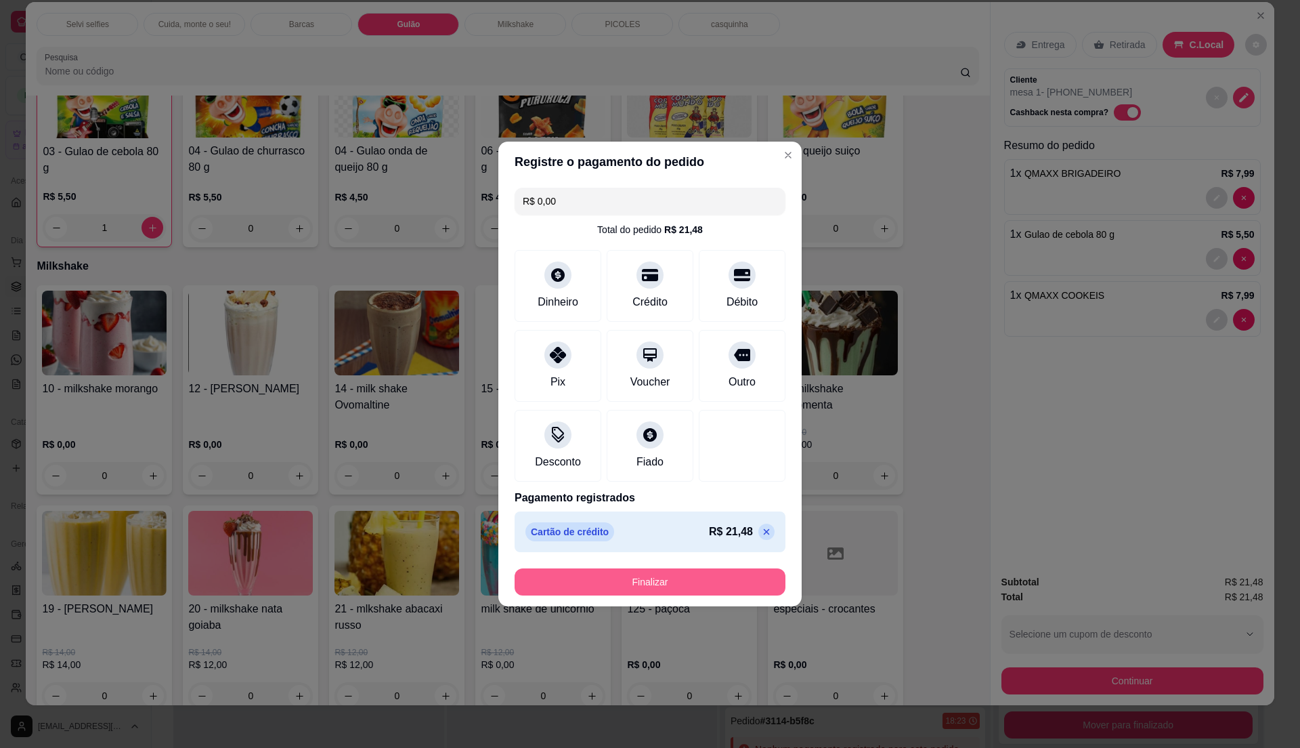
click at [647, 578] on button "Finalizar" at bounding box center [650, 581] width 271 height 27
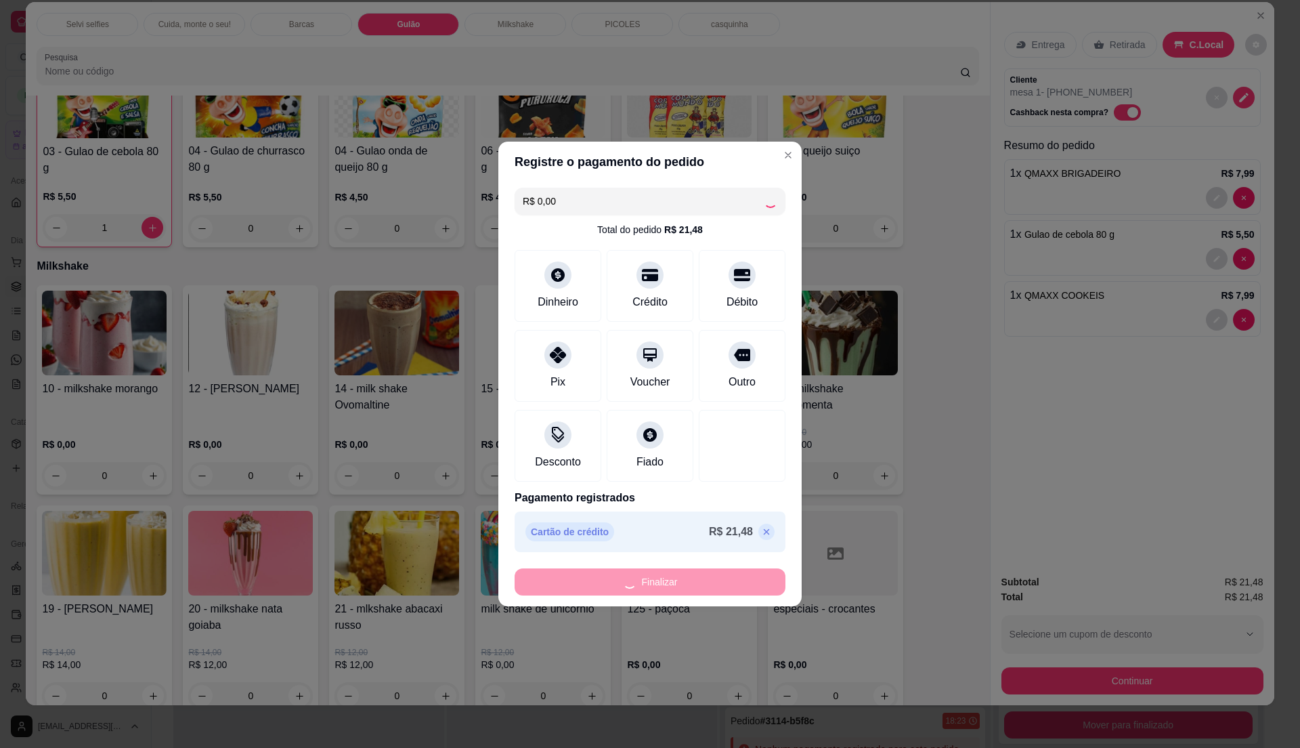
type input "0"
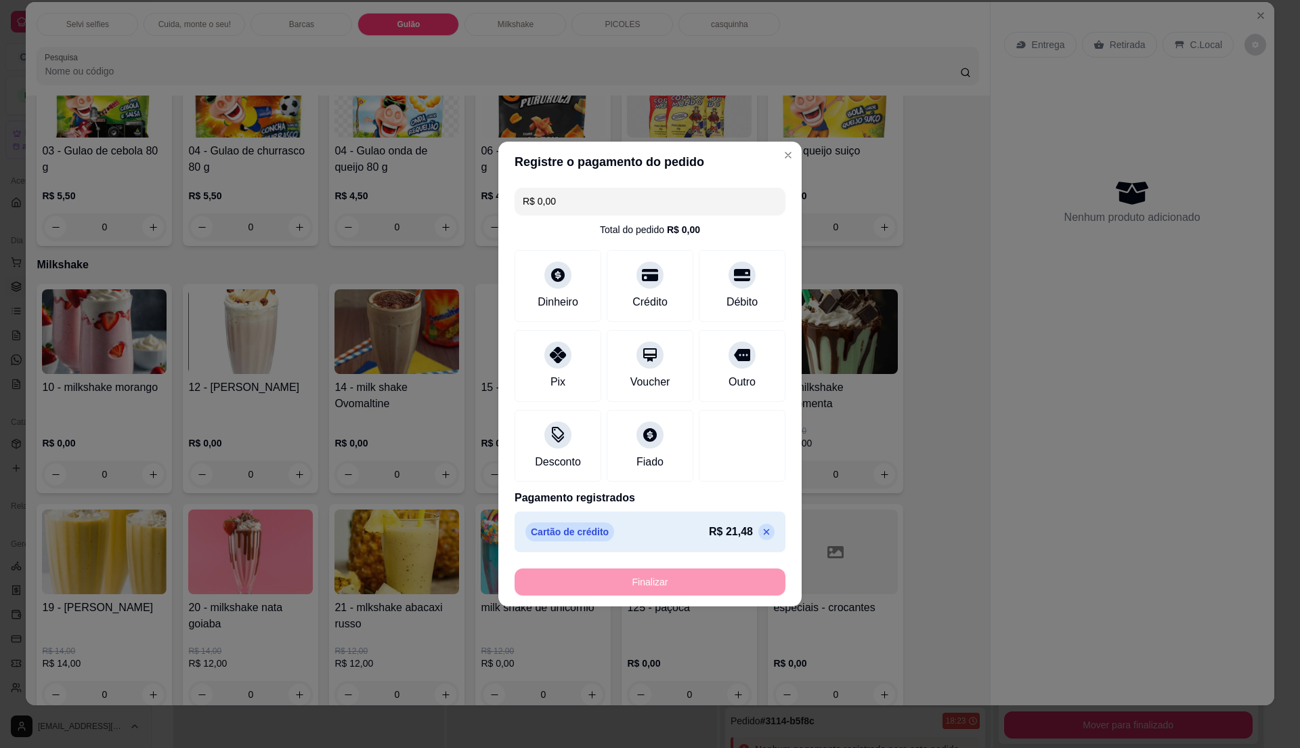
type input "-R$ 21,48"
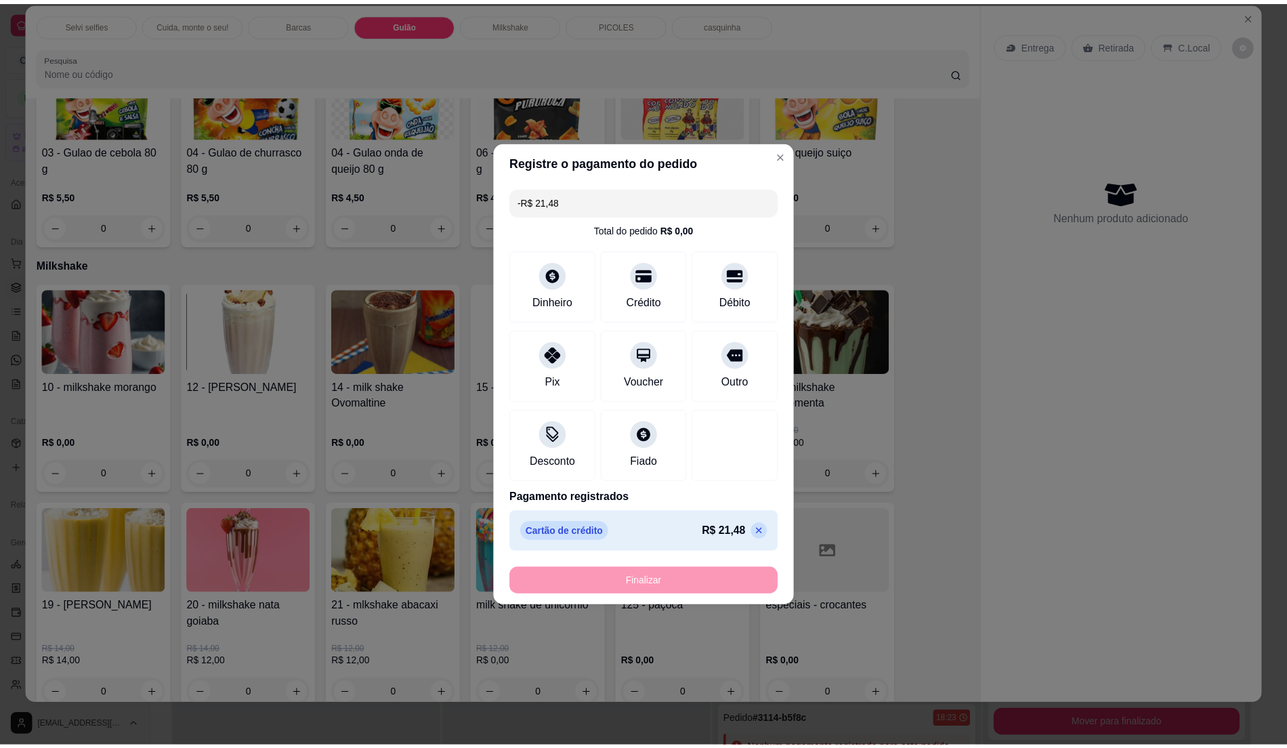
scroll to position [811, 0]
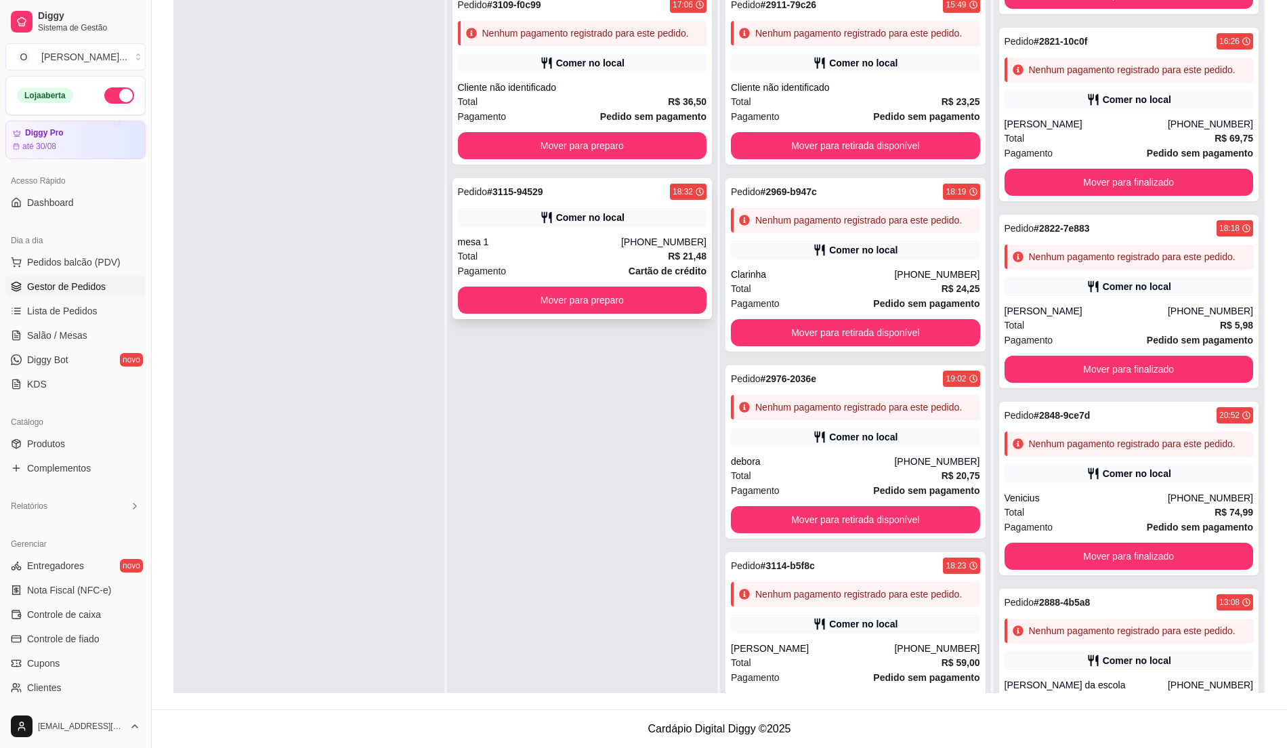
click at [547, 253] on div "Total R$ 21,48" at bounding box center [582, 256] width 249 height 15
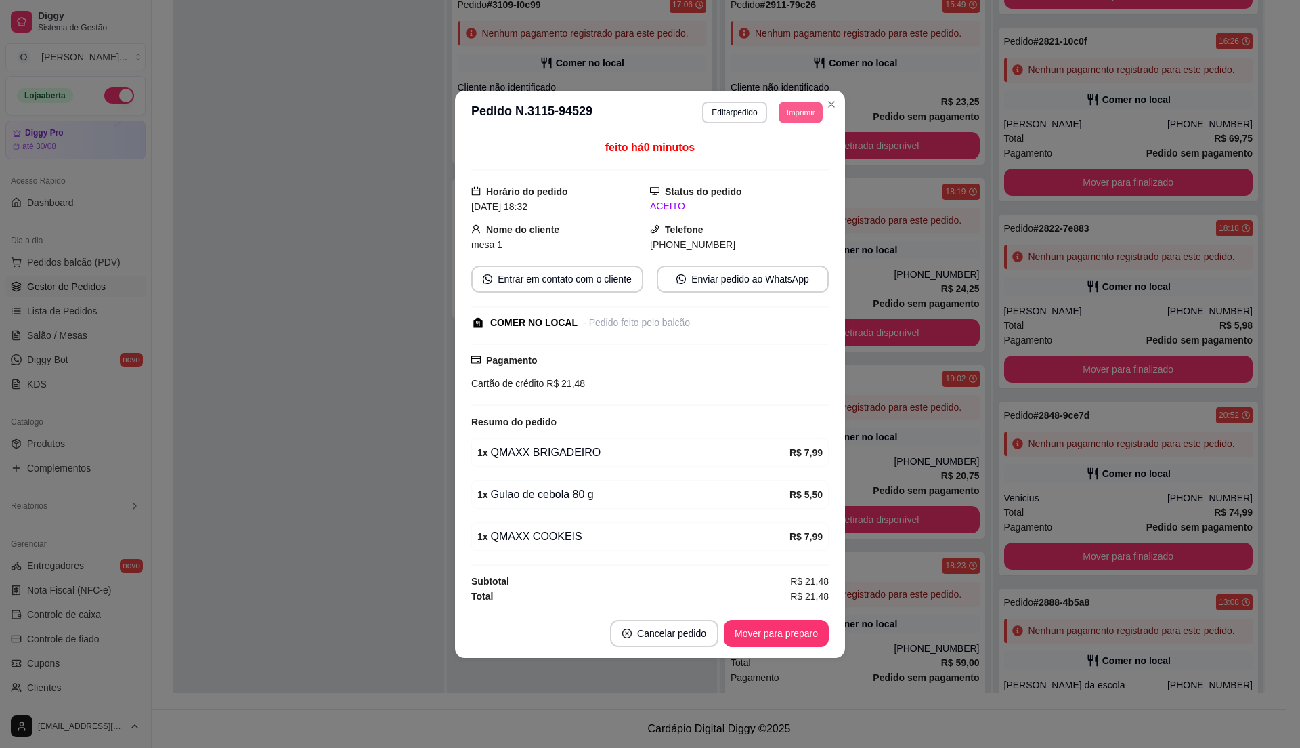
click at [794, 102] on button "Imprimir" at bounding box center [801, 112] width 44 height 21
click at [784, 157] on button "IMPRESSORA" at bounding box center [775, 156] width 95 height 21
click at [773, 646] on button "Mover para preparo" at bounding box center [776, 633] width 102 height 26
click at [778, 645] on button "Mover para retirada disponível" at bounding box center [754, 633] width 150 height 27
click at [784, 631] on button "Mover para finalizado" at bounding box center [773, 633] width 112 height 27
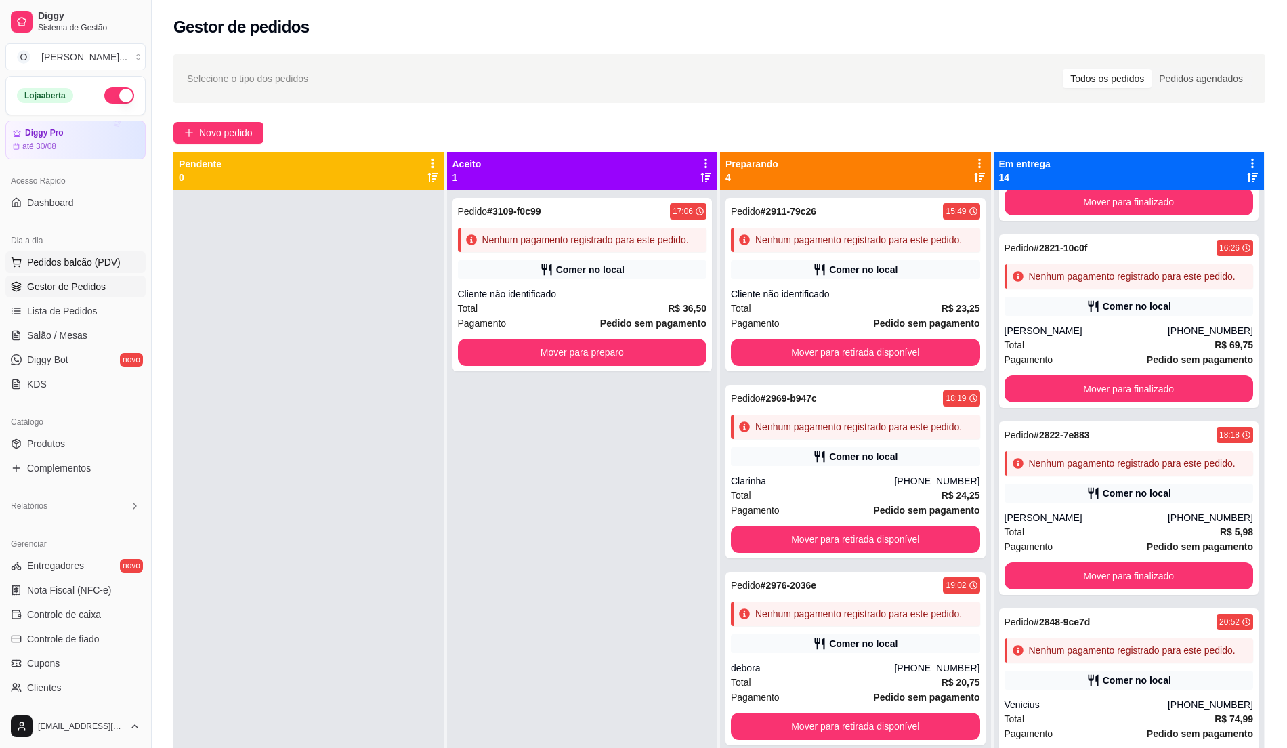
click at [28, 266] on span "Pedidos balcão (PDV)" at bounding box center [73, 262] width 93 height 14
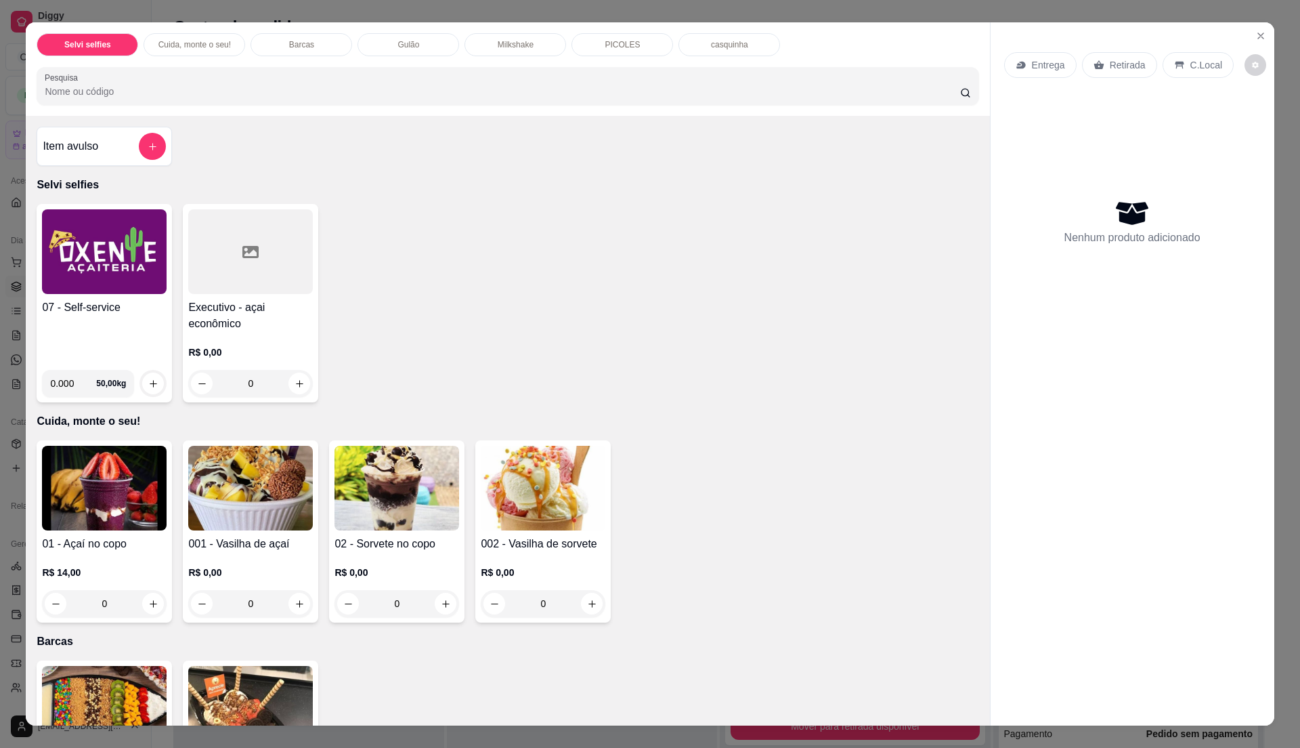
click at [112, 299] on div "07 - Self-service 0.000 50,00 kg" at bounding box center [104, 303] width 135 height 198
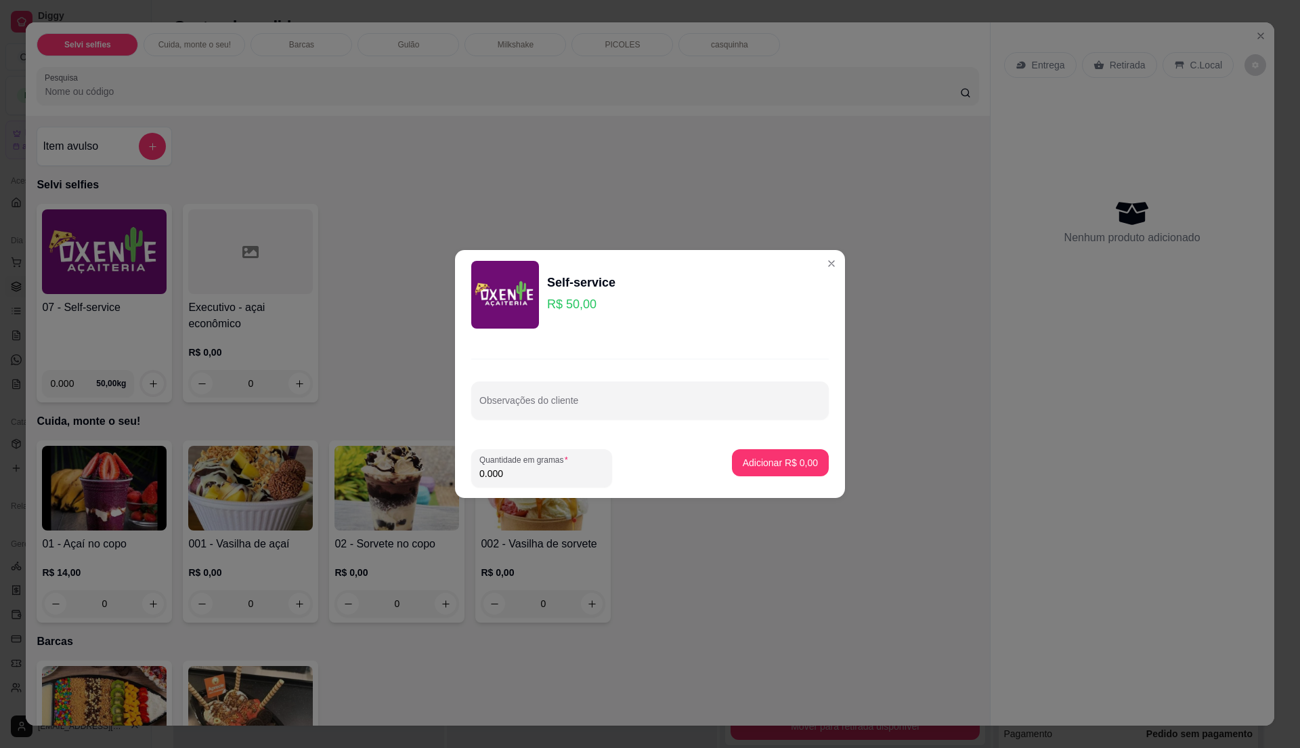
click at [568, 477] on input "0.000" at bounding box center [542, 474] width 125 height 14
type input "0.4"
click at [790, 462] on p "Adicionar R$ 20,00" at bounding box center [778, 463] width 81 height 14
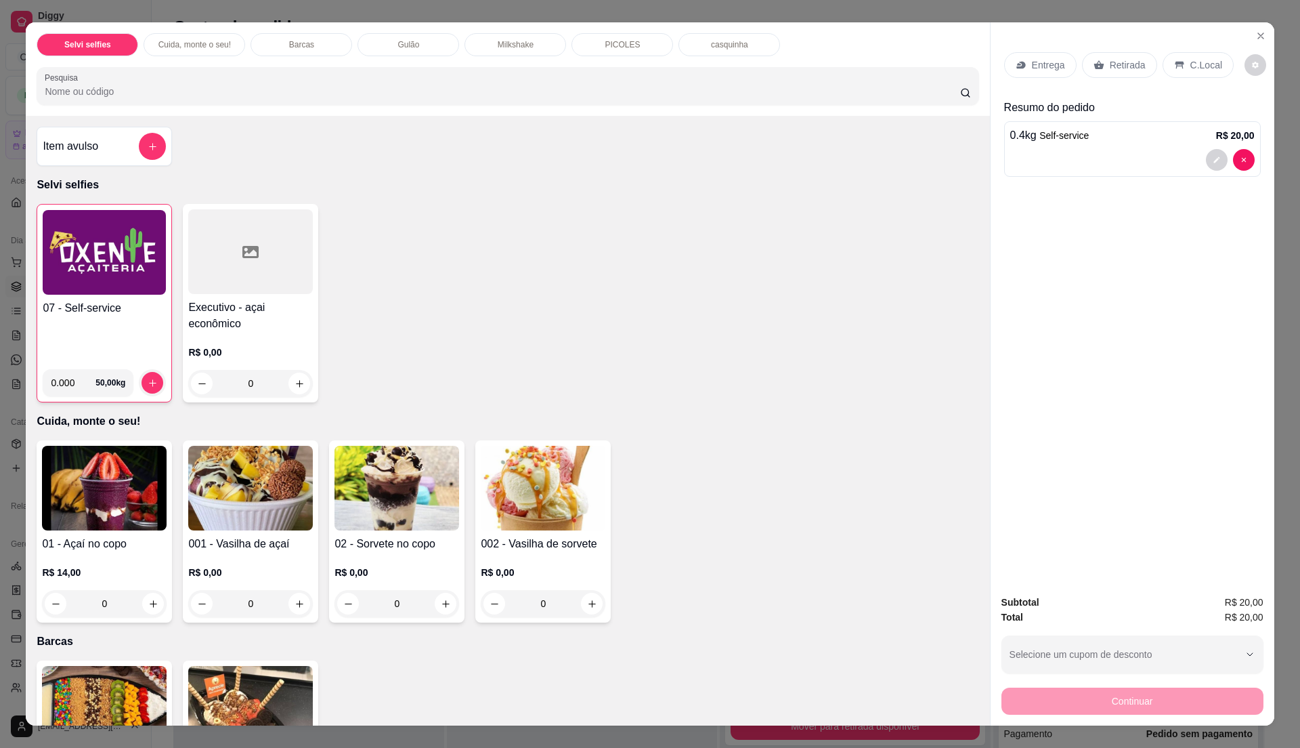
click at [1191, 61] on p "C.Local" at bounding box center [1207, 65] width 32 height 14
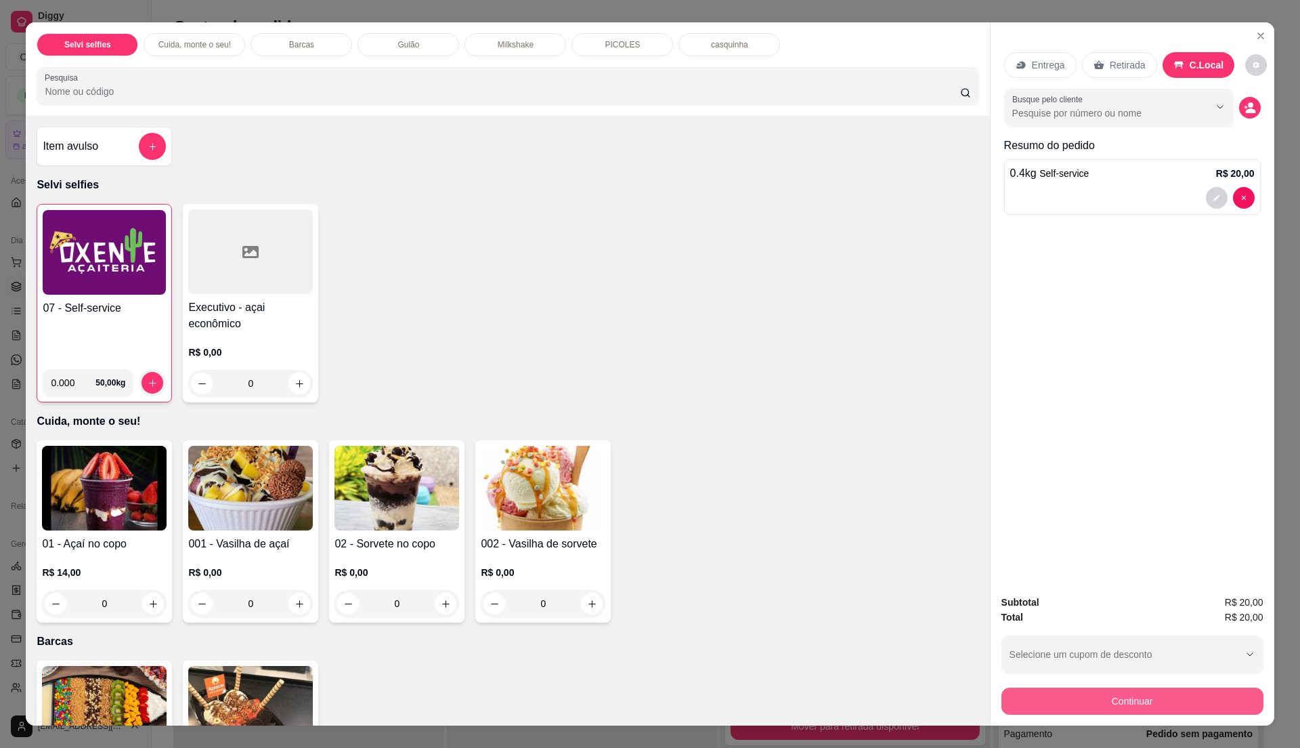
click at [1145, 702] on button "Continuar" at bounding box center [1133, 700] width 262 height 27
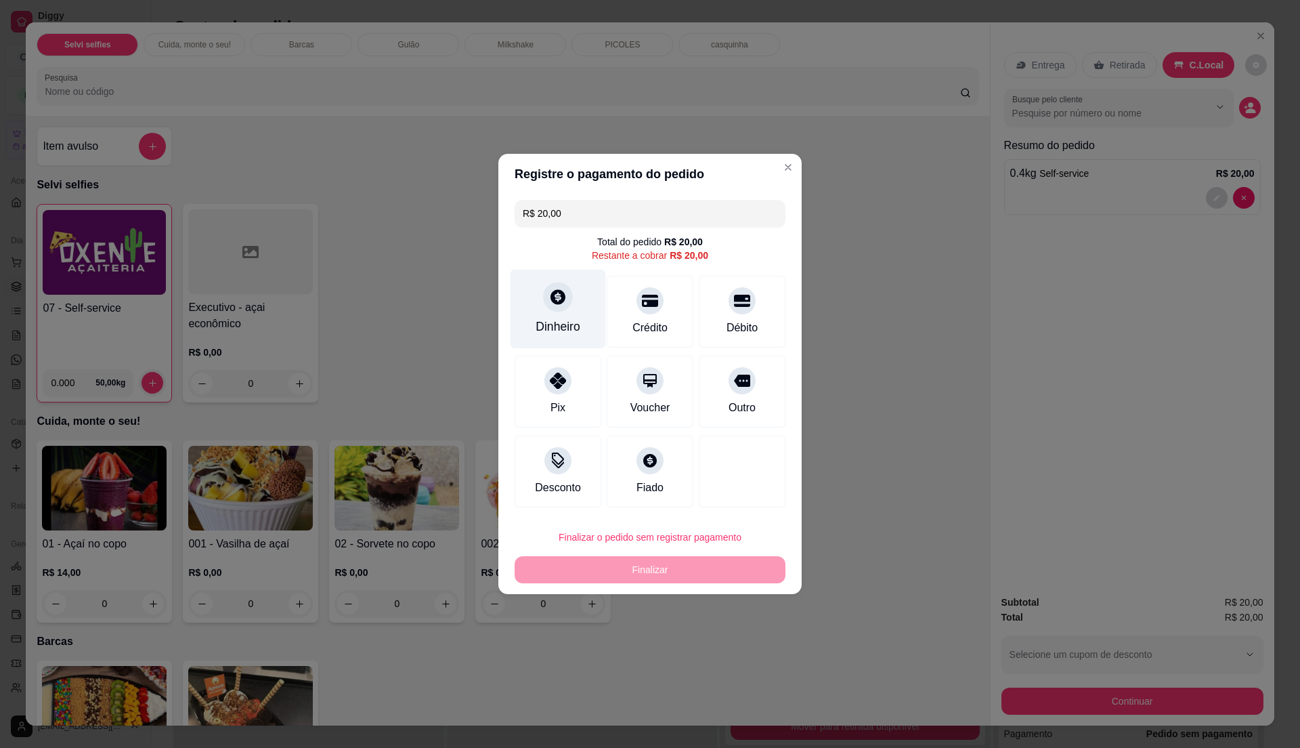
click at [551, 321] on div "Dinheiro" at bounding box center [558, 327] width 45 height 18
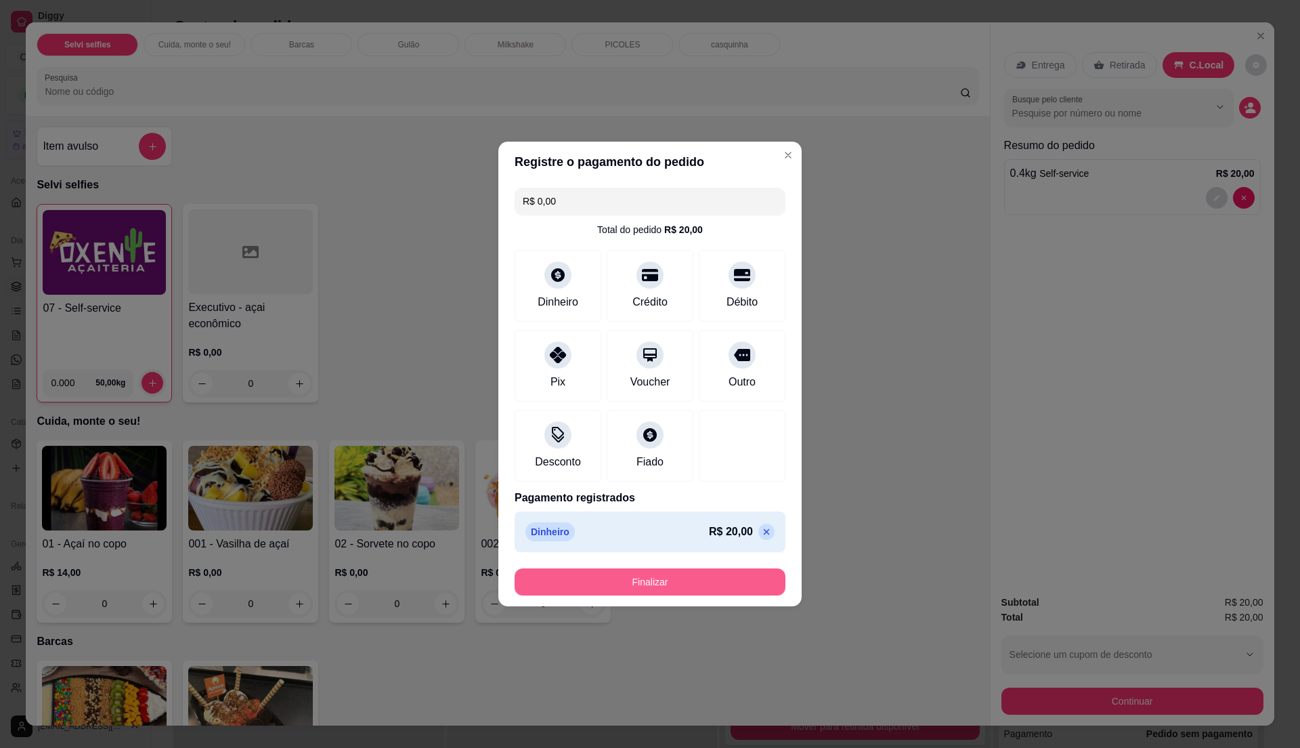
click at [702, 576] on button "Finalizar" at bounding box center [650, 581] width 271 height 27
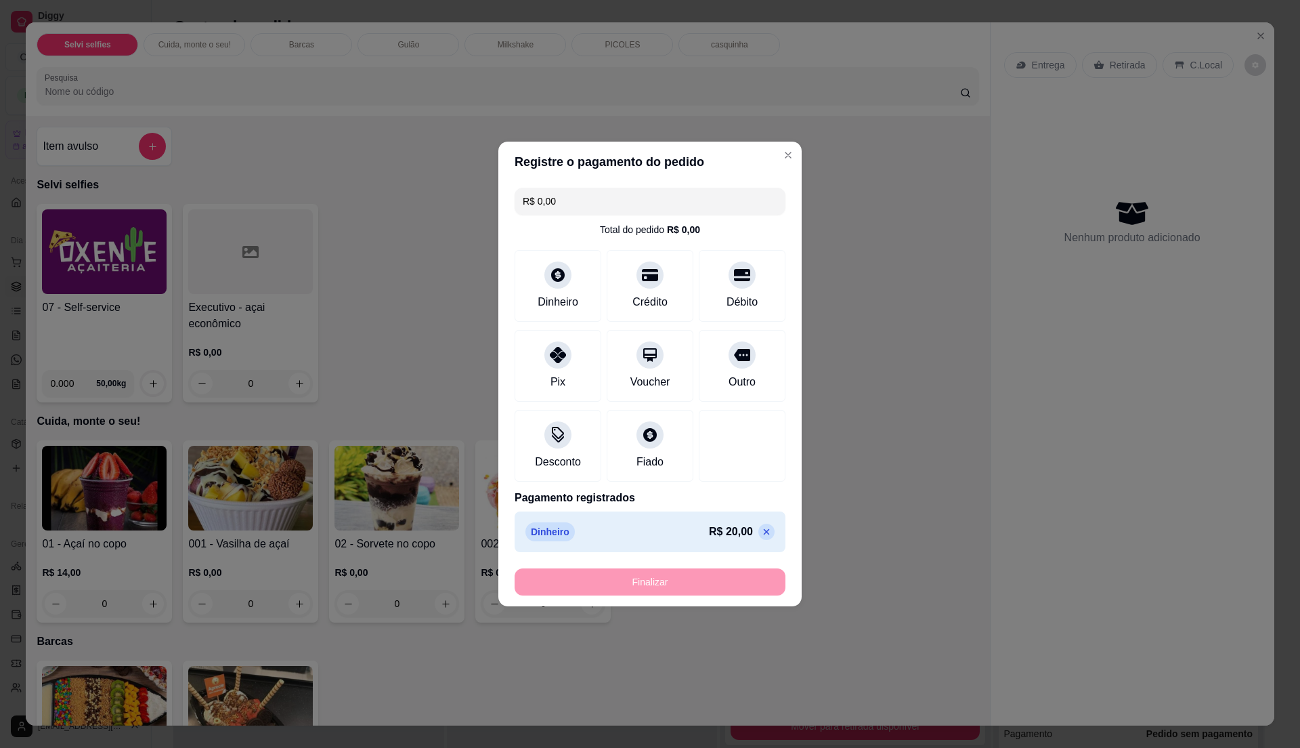
type input "-R$ 20,00"
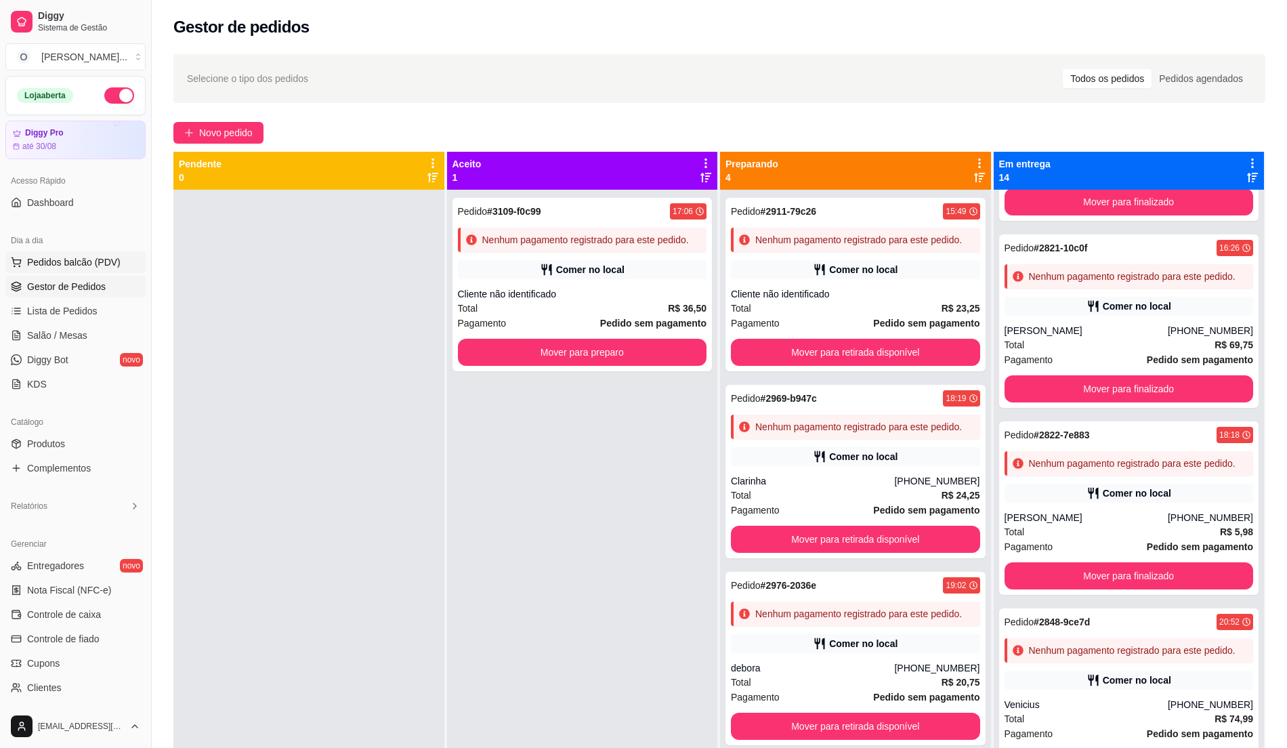
click at [39, 265] on span "Pedidos balcão (PDV)" at bounding box center [73, 262] width 93 height 14
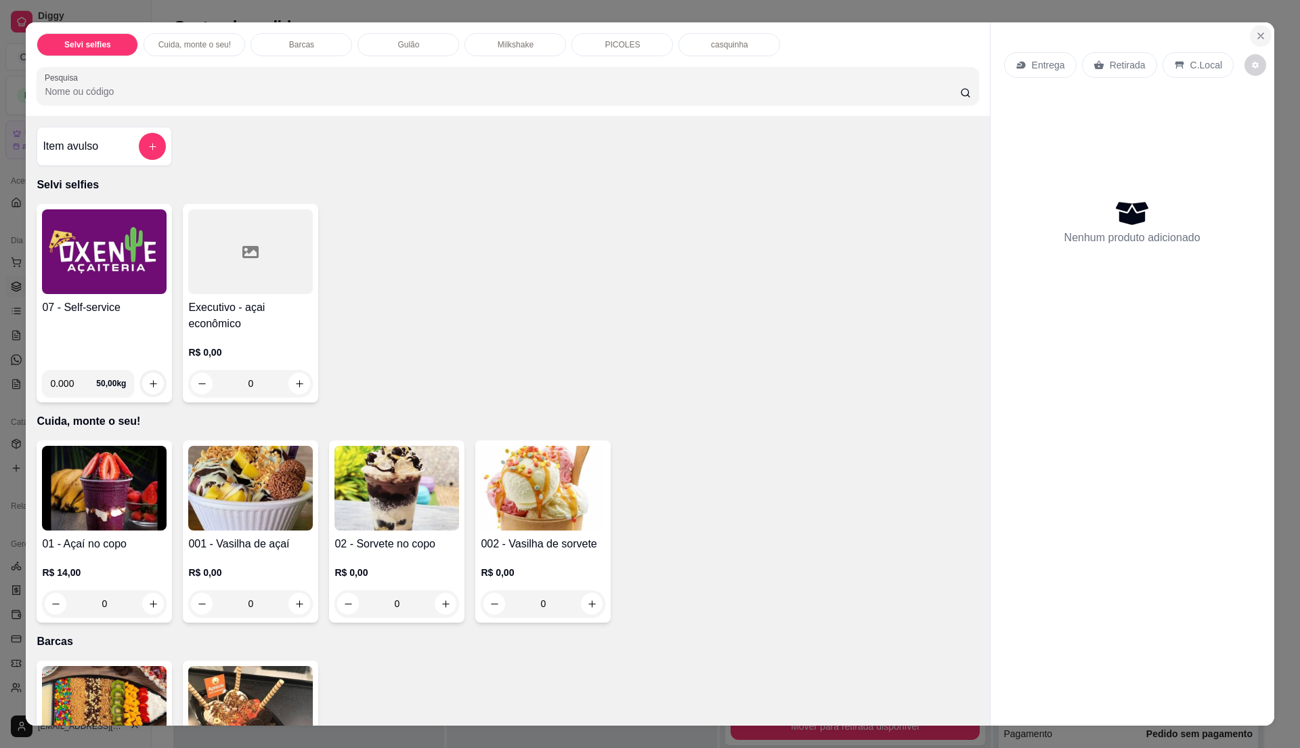
click at [1250, 34] on button "Close" at bounding box center [1261, 36] width 22 height 22
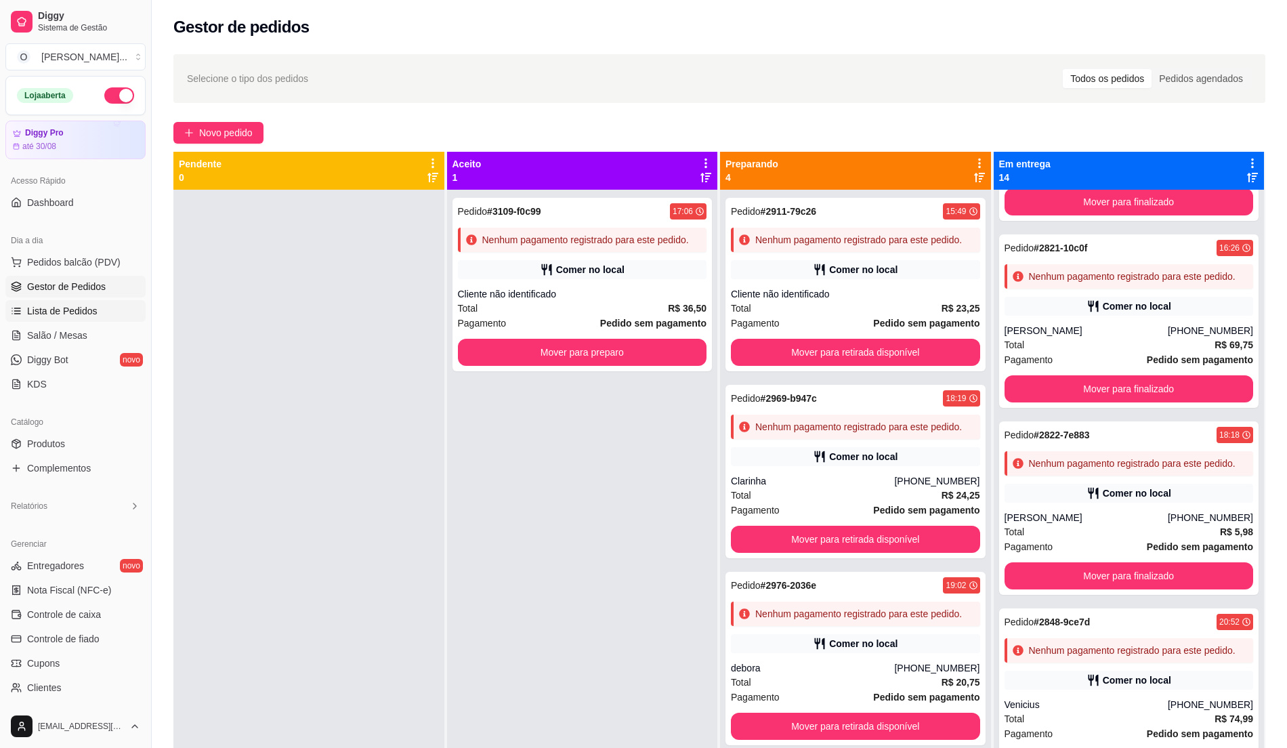
click at [58, 318] on span "Lista de Pedidos" at bounding box center [62, 311] width 70 height 14
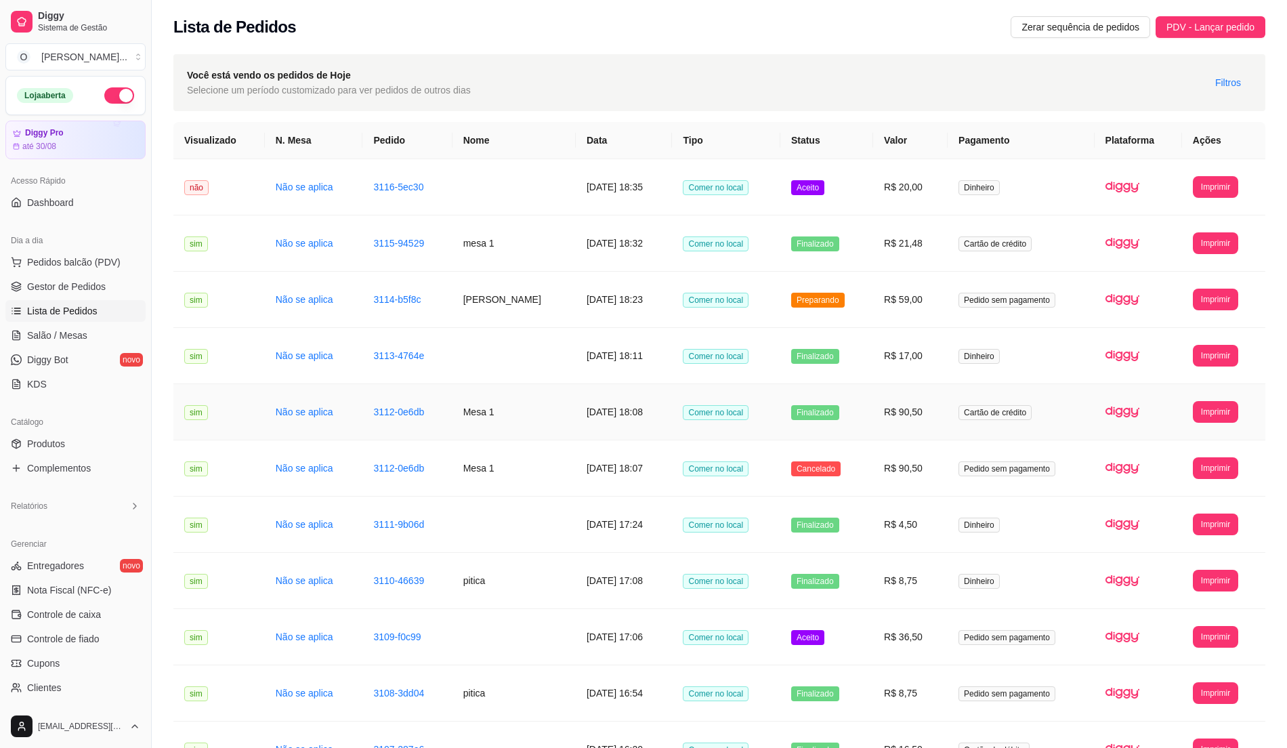
click at [996, 412] on span "Cartão de crédito" at bounding box center [994, 412] width 73 height 15
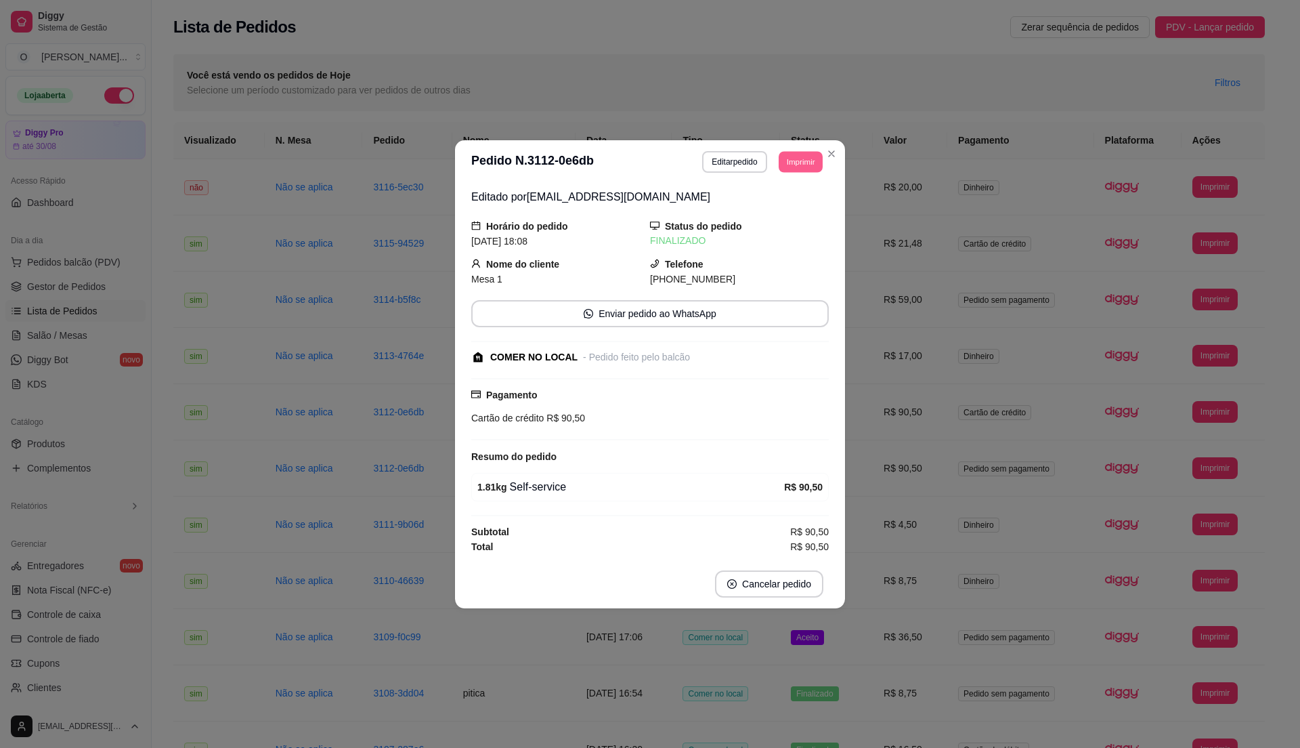
click at [809, 153] on button "Imprimir" at bounding box center [801, 161] width 44 height 21
click at [803, 205] on button "IMPRESSORA" at bounding box center [775, 206] width 95 height 21
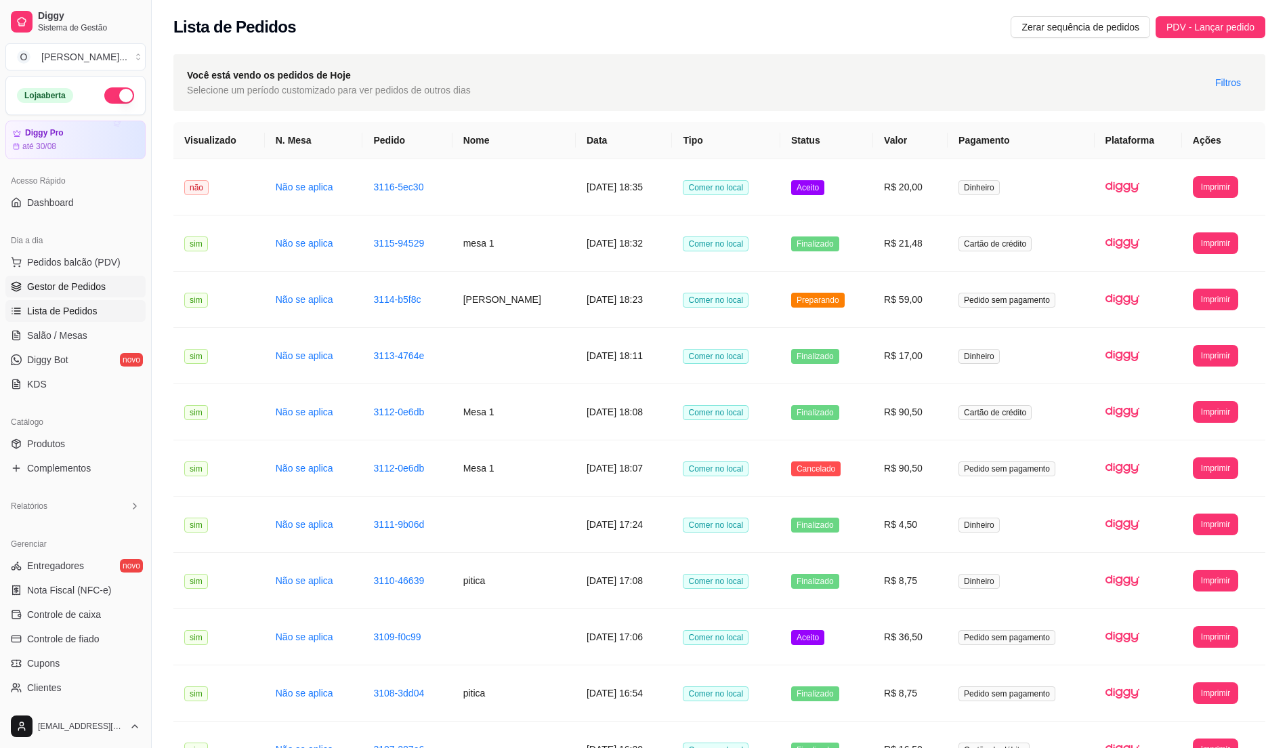
click at [65, 289] on span "Gestor de Pedidos" at bounding box center [66, 287] width 79 height 14
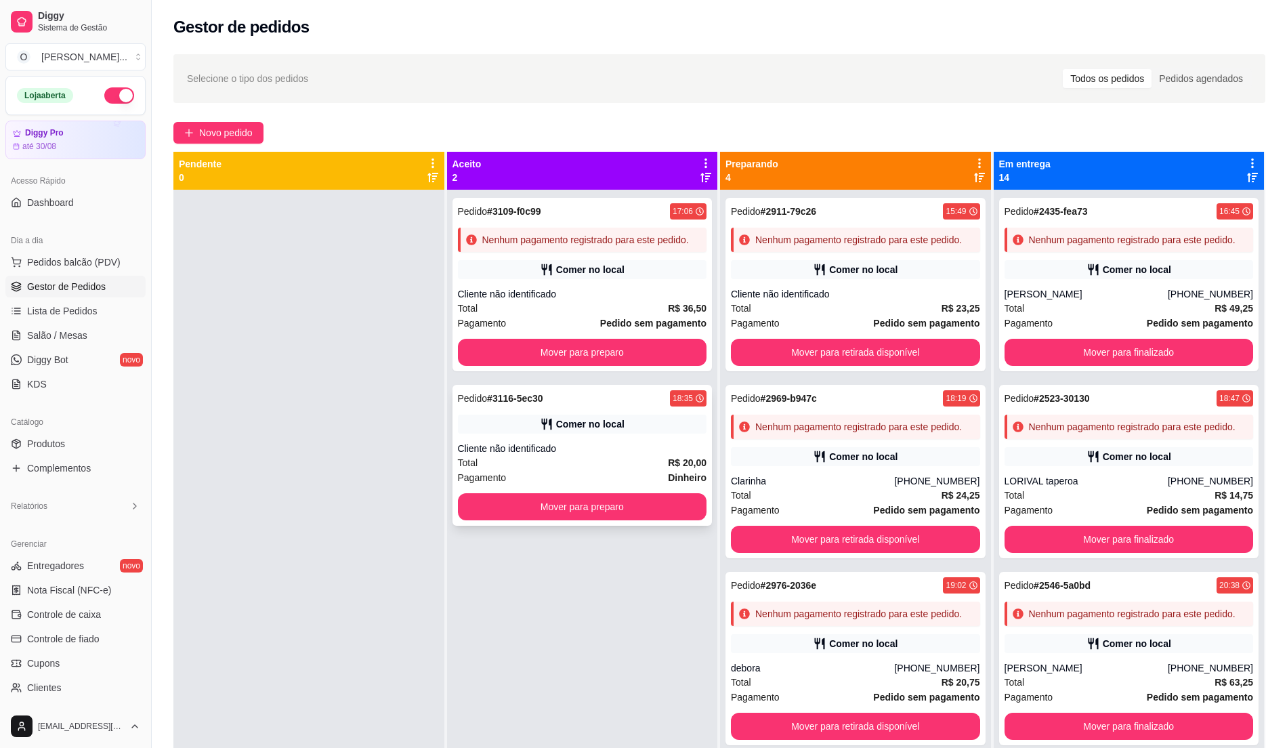
click at [557, 425] on div "Comer no local" at bounding box center [590, 424] width 68 height 14
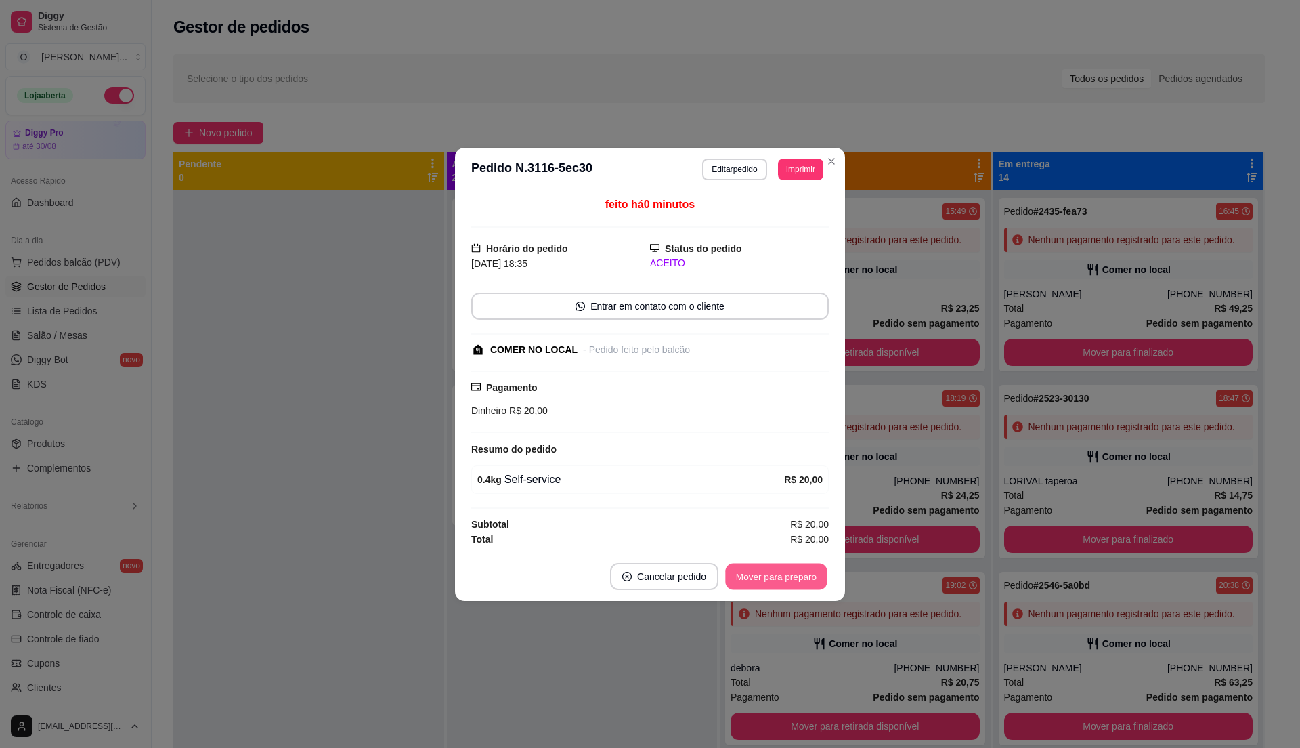
click at [762, 572] on button "Mover para preparo" at bounding box center [776, 576] width 102 height 26
click at [762, 572] on button "Mover para retirada disponível" at bounding box center [753, 576] width 145 height 26
click at [762, 572] on button "Mover para finalizado" at bounding box center [773, 576] width 109 height 26
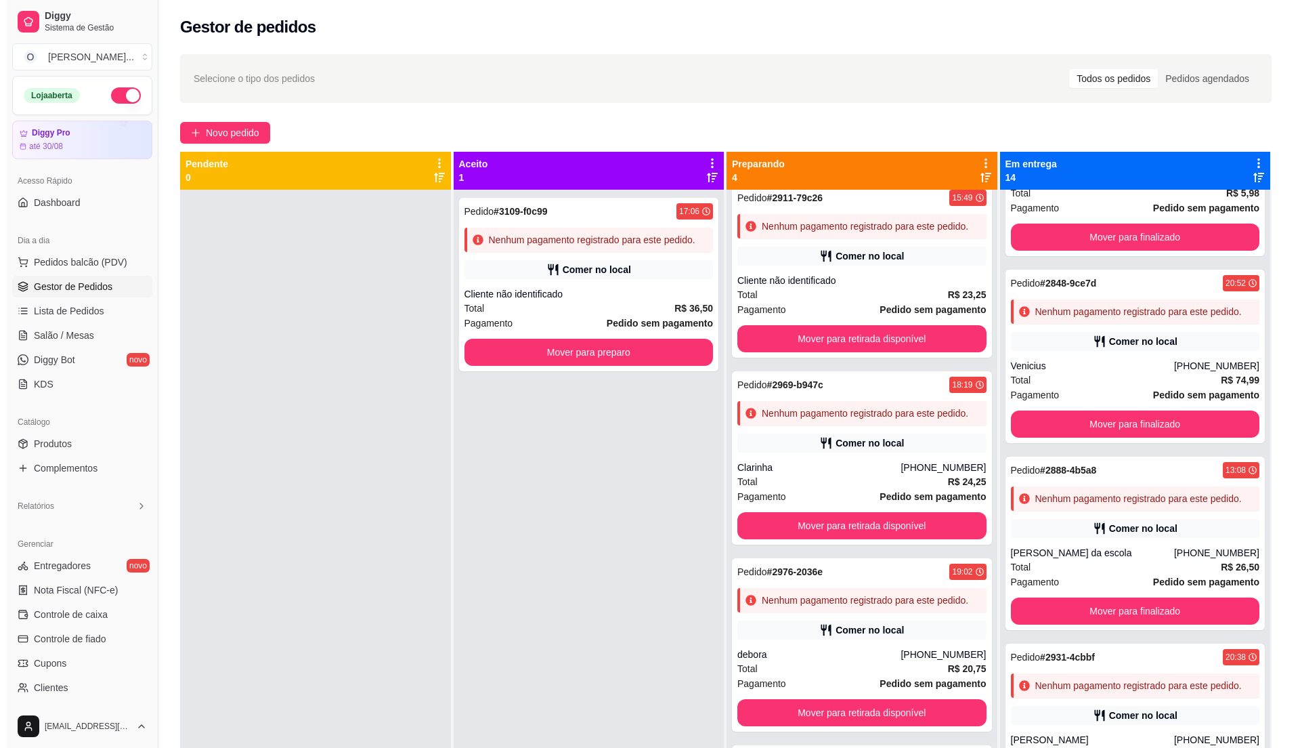
scroll to position [1445, 0]
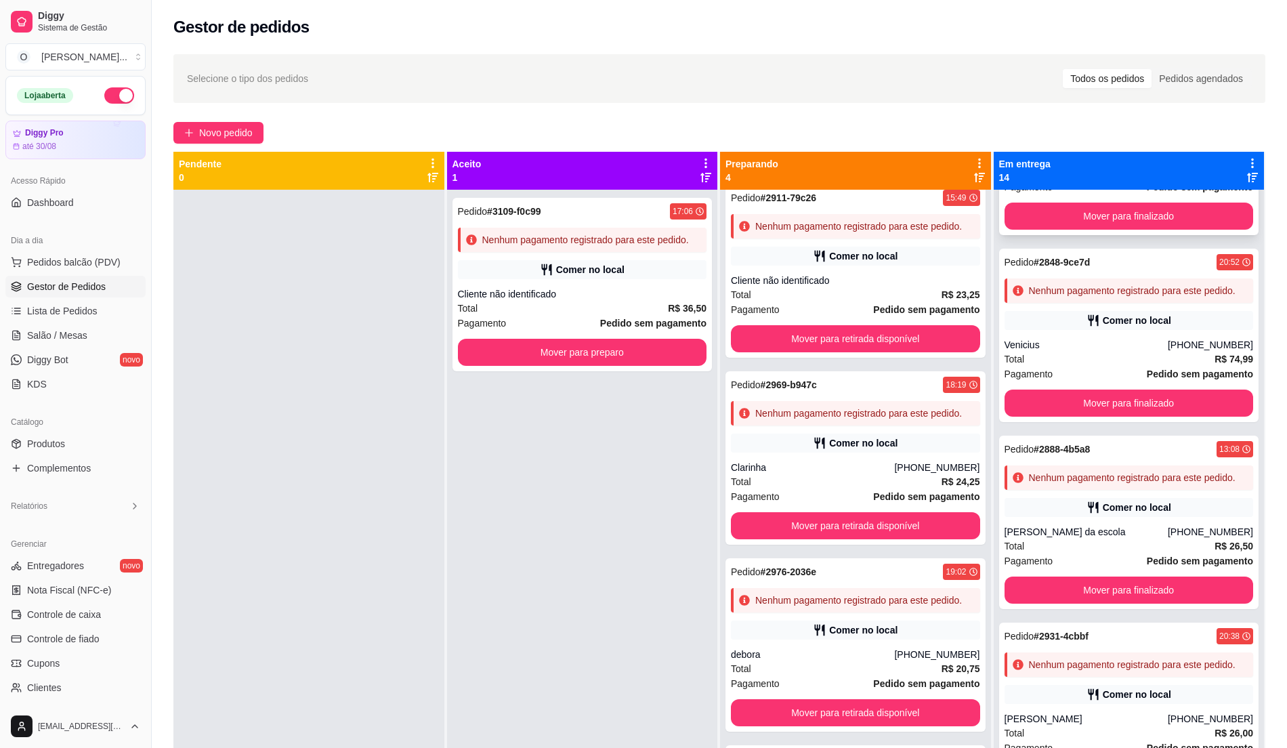
click at [1096, 143] on div "Comer no local" at bounding box center [1128, 133] width 249 height 19
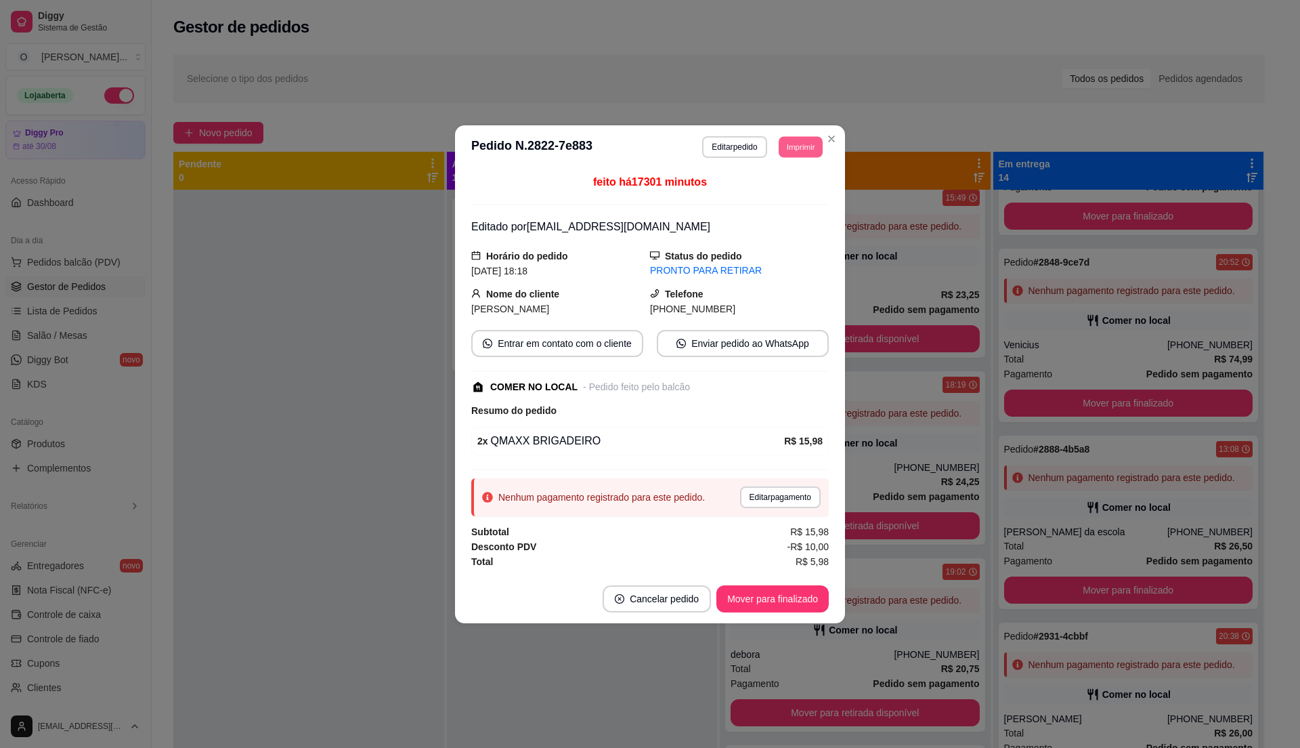
click at [813, 136] on button "Imprimir" at bounding box center [801, 146] width 44 height 21
click at [781, 184] on button "IMPRESSORA" at bounding box center [776, 193] width 98 height 22
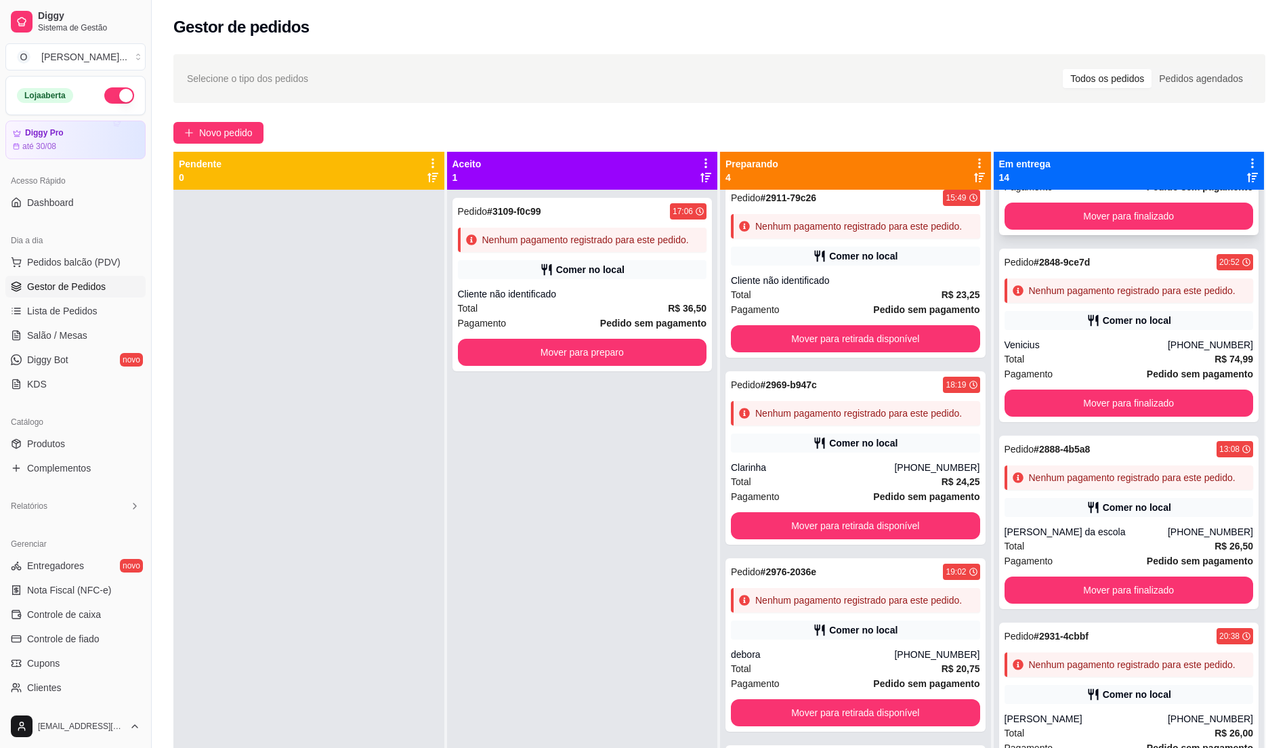
click at [1117, 165] on div "[PERSON_NAME]" at bounding box center [1085, 158] width 163 height 14
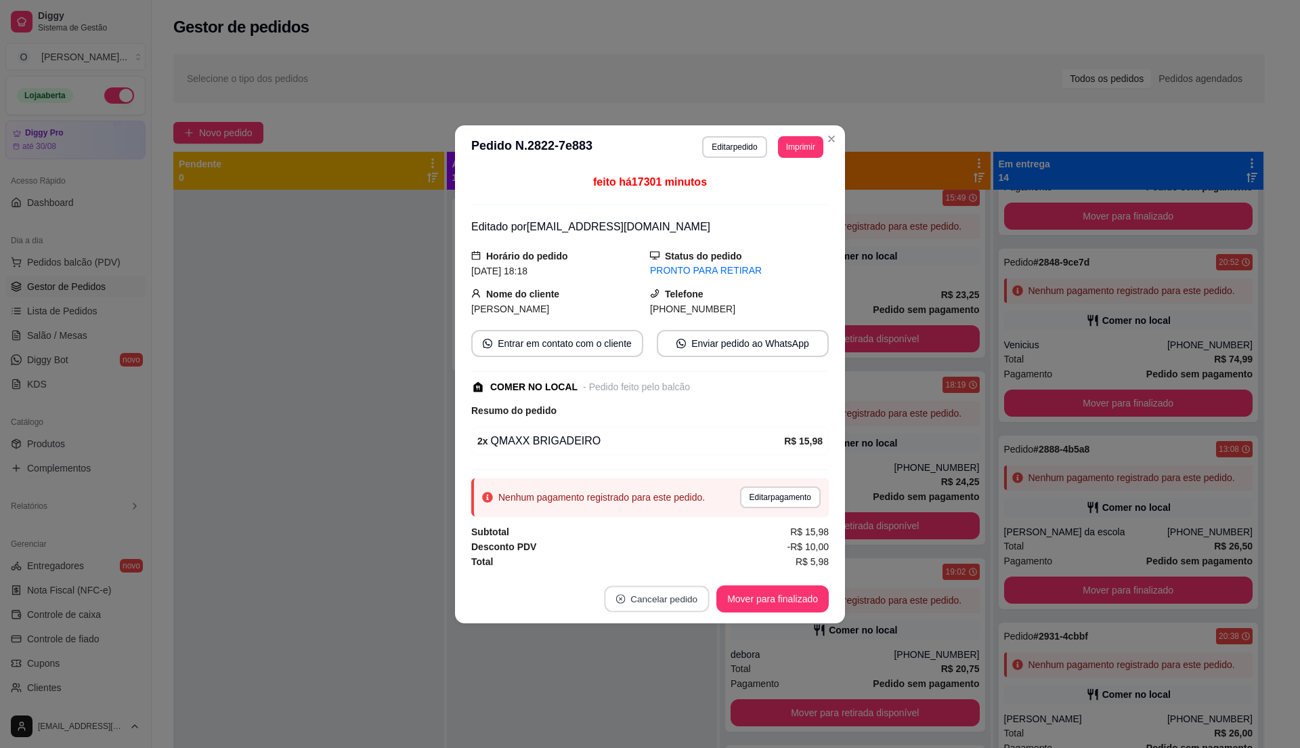
click at [670, 602] on button "Cancelar pedido" at bounding box center [657, 598] width 105 height 26
click at [689, 565] on button "Sim" at bounding box center [694, 566] width 53 height 26
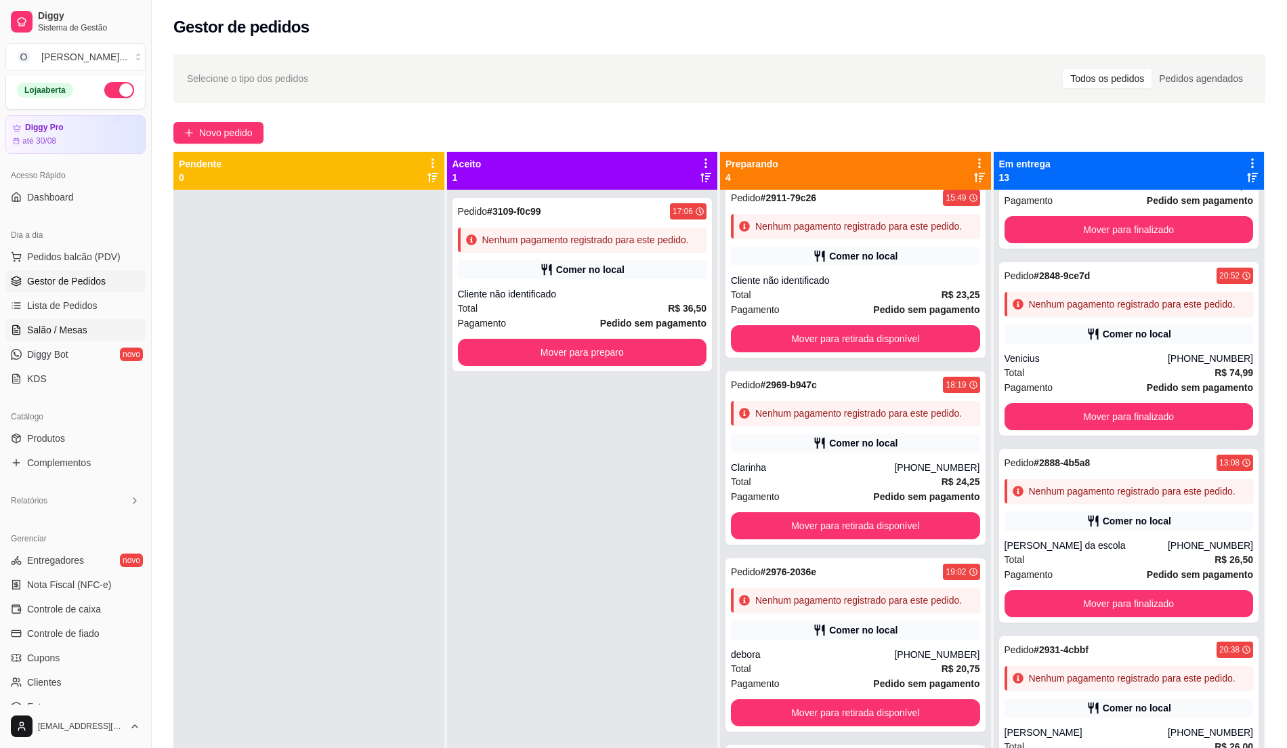
scroll to position [0, 0]
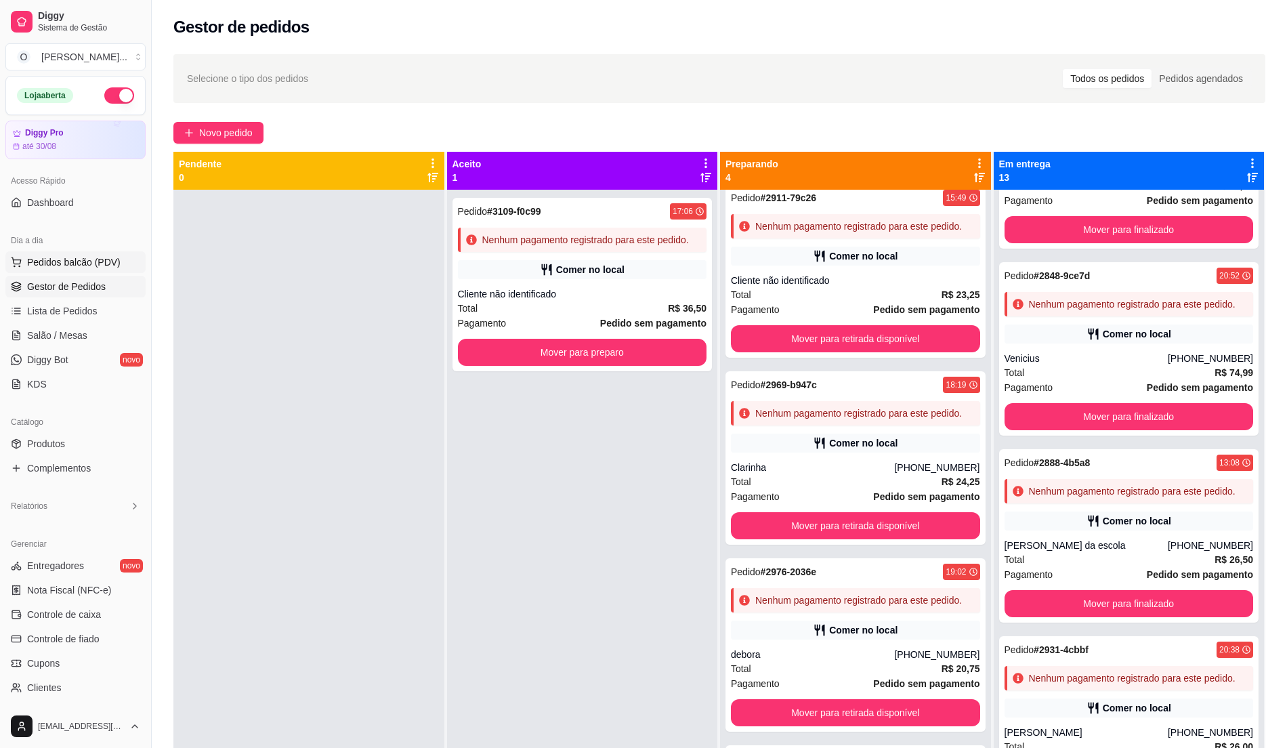
click at [92, 258] on span "Pedidos balcão (PDV)" at bounding box center [73, 262] width 93 height 14
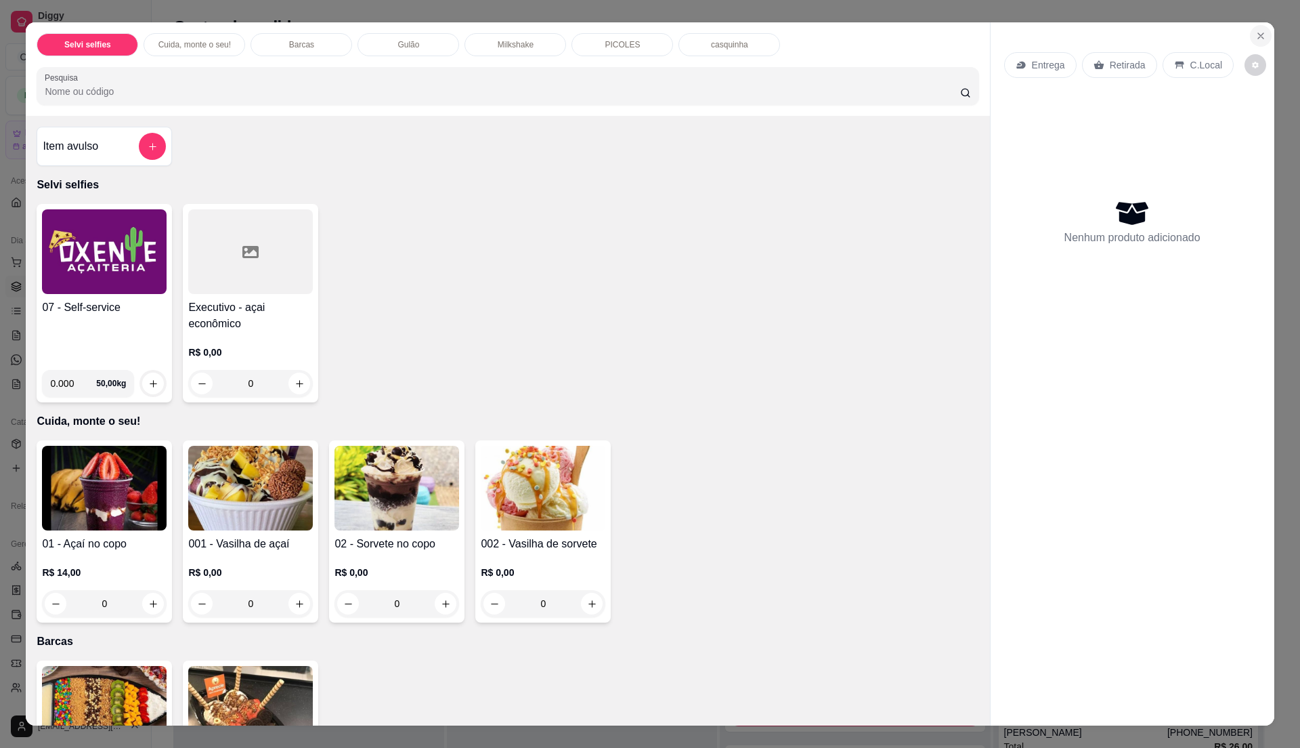
click at [1256, 30] on icon "Close" at bounding box center [1261, 35] width 11 height 11
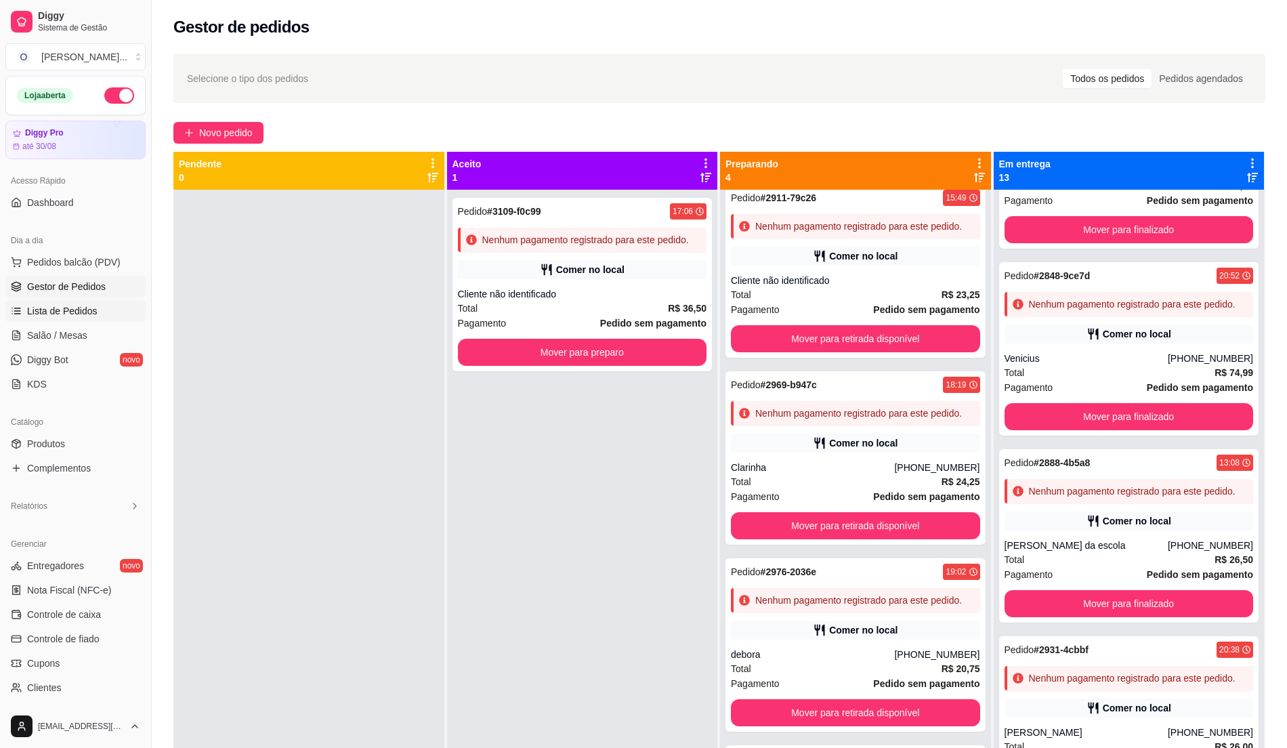
click at [26, 315] on link "Lista de Pedidos" at bounding box center [75, 311] width 140 height 22
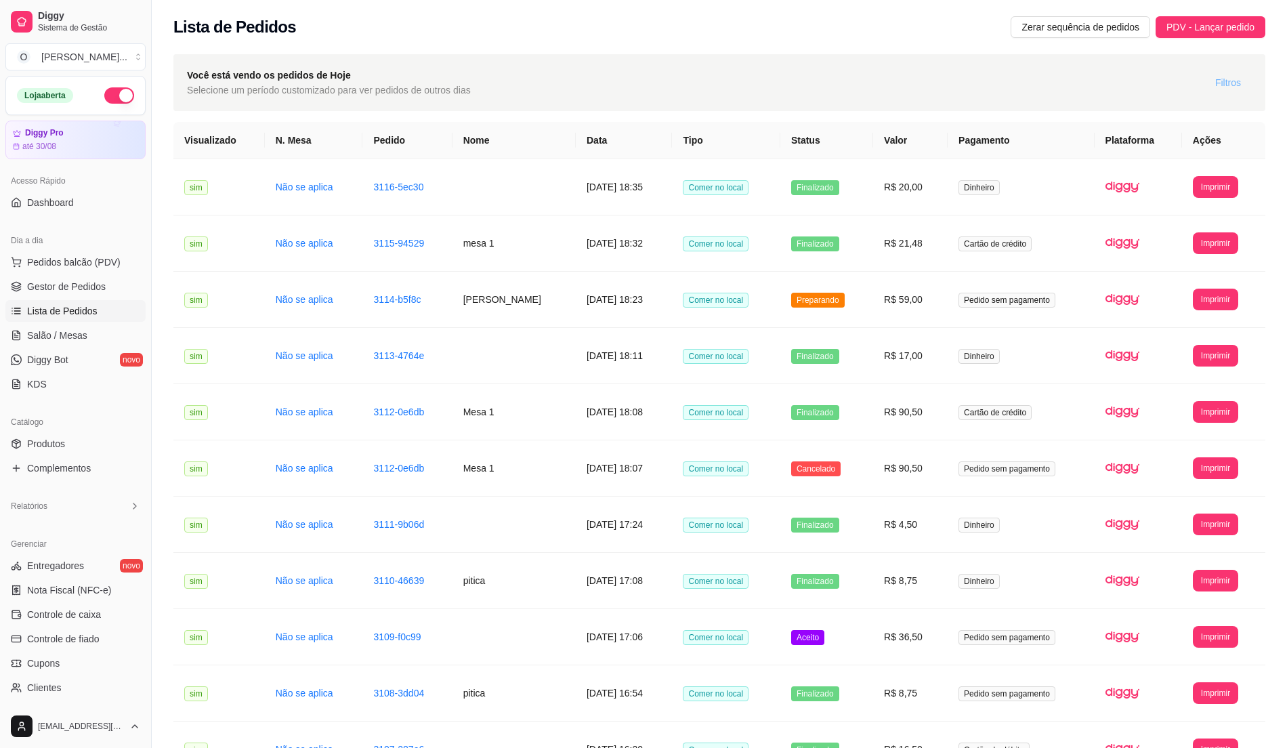
click at [1241, 87] on button "Filtros" at bounding box center [1227, 83] width 47 height 22
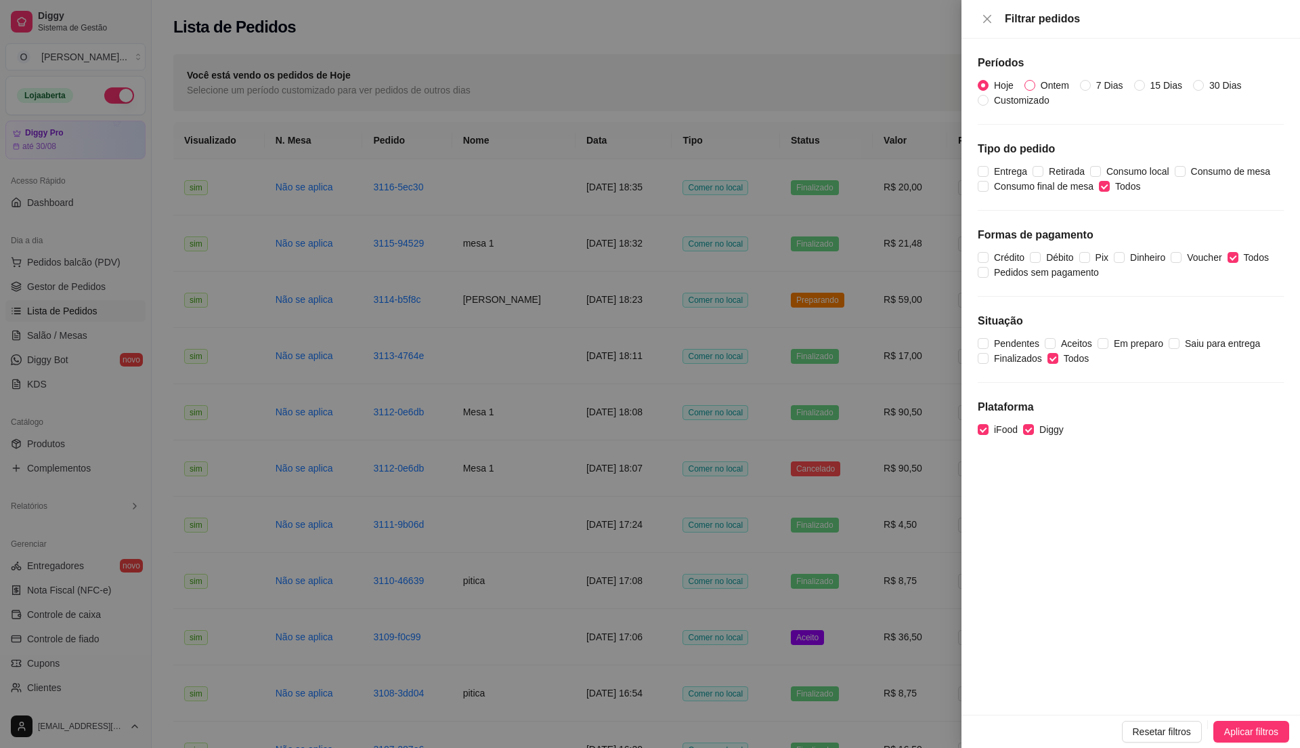
click at [1044, 79] on span "Ontem" at bounding box center [1055, 85] width 39 height 15
click at [1036, 80] on input "Ontem" at bounding box center [1030, 85] width 11 height 11
radio input "true"
radio input "false"
click at [1260, 736] on span "Aplicar filtros" at bounding box center [1251, 731] width 54 height 15
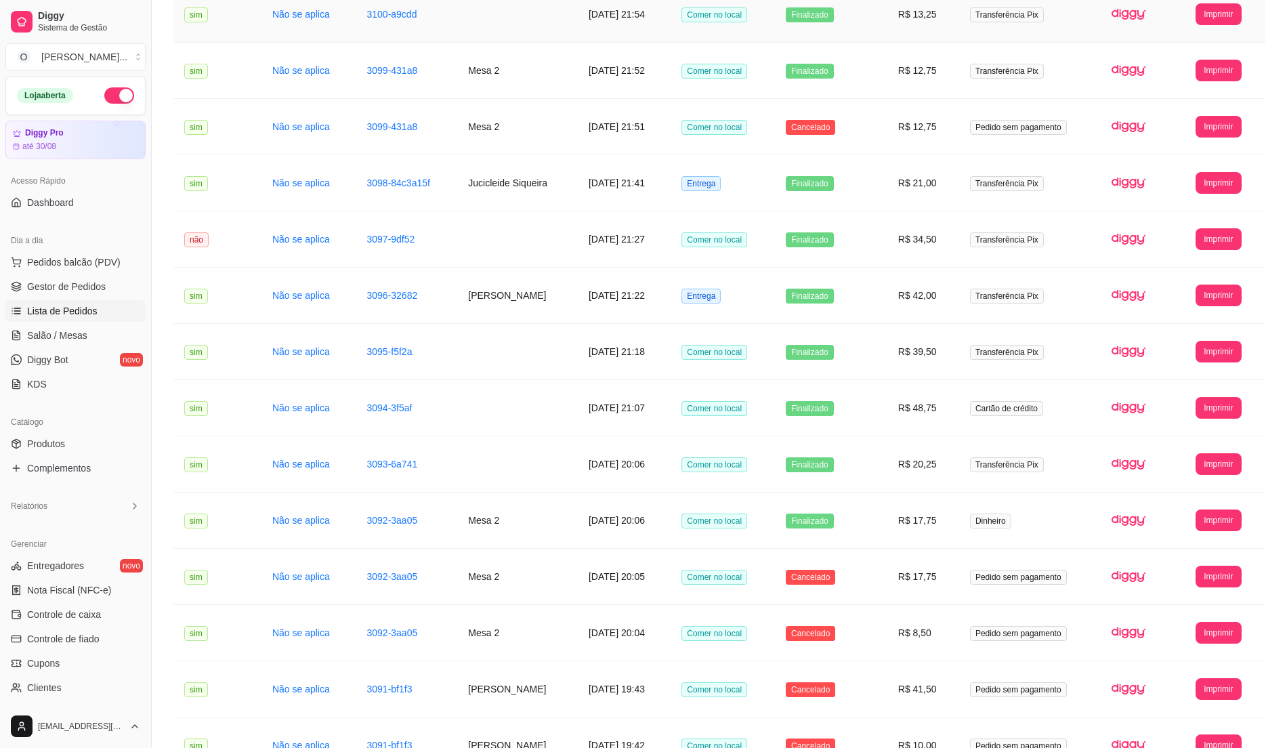
scroll to position [632, 0]
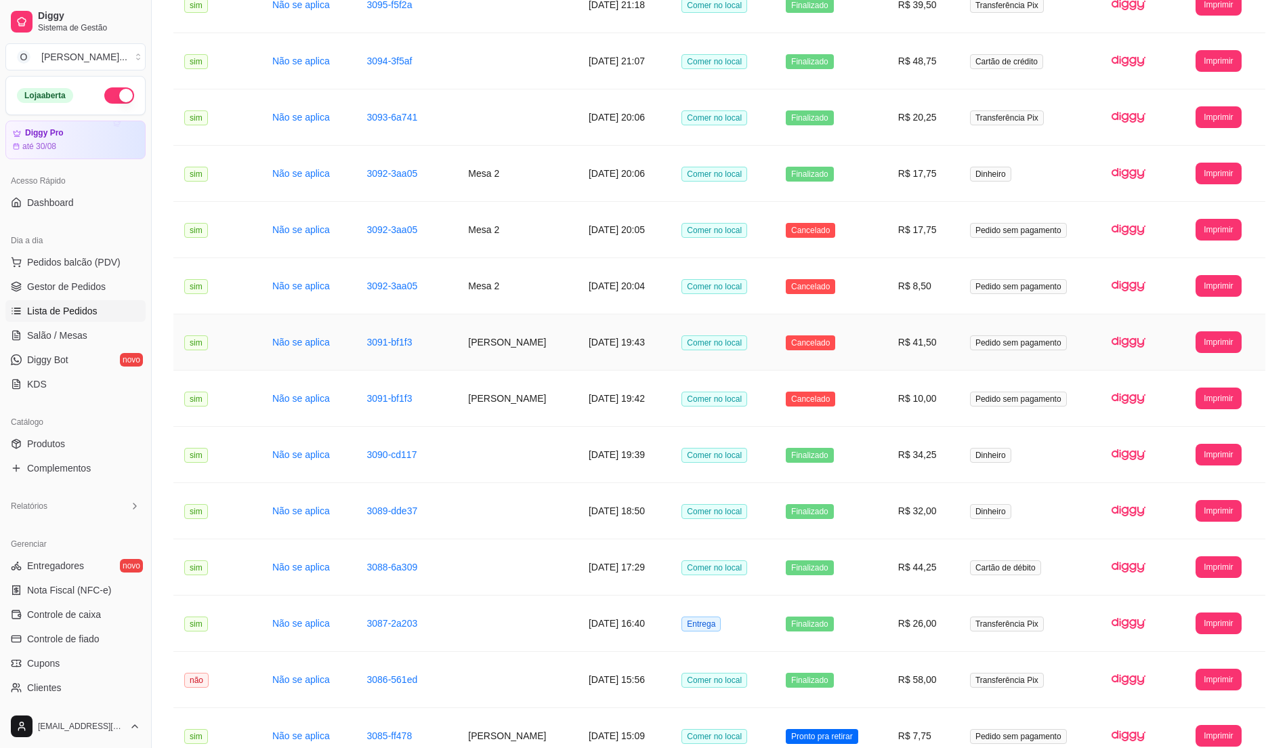
click at [883, 352] on td "Cancelado" at bounding box center [831, 342] width 112 height 56
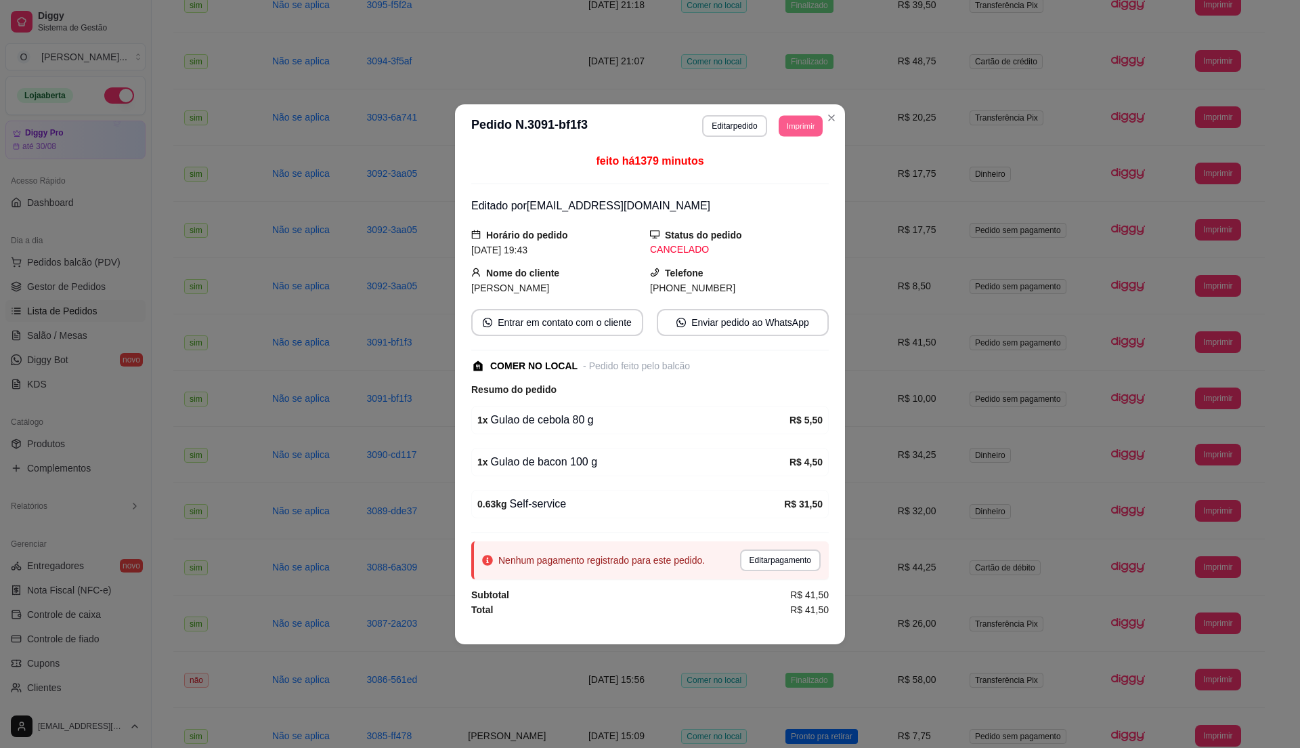
click at [781, 123] on button "Imprimir" at bounding box center [801, 125] width 44 height 21
click at [786, 177] on button "IMPRESSORA" at bounding box center [775, 170] width 95 height 21
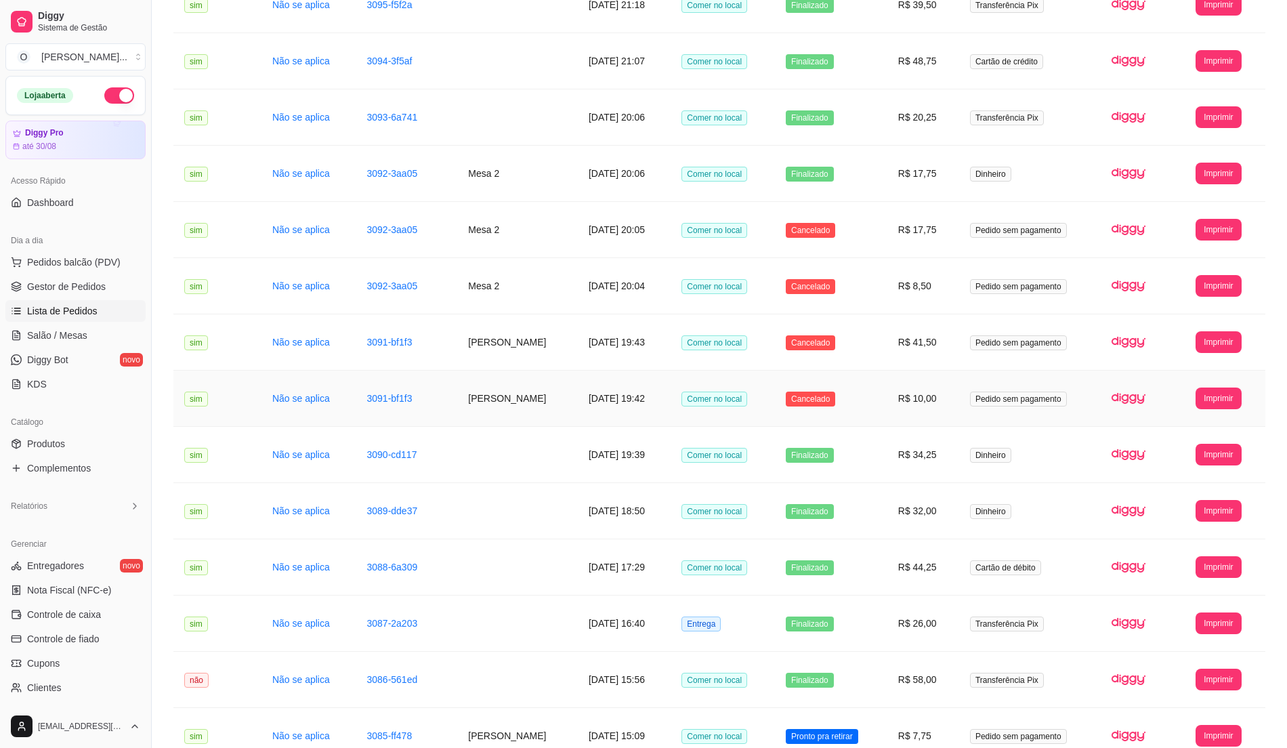
click at [503, 397] on td "[PERSON_NAME]" at bounding box center [517, 398] width 121 height 56
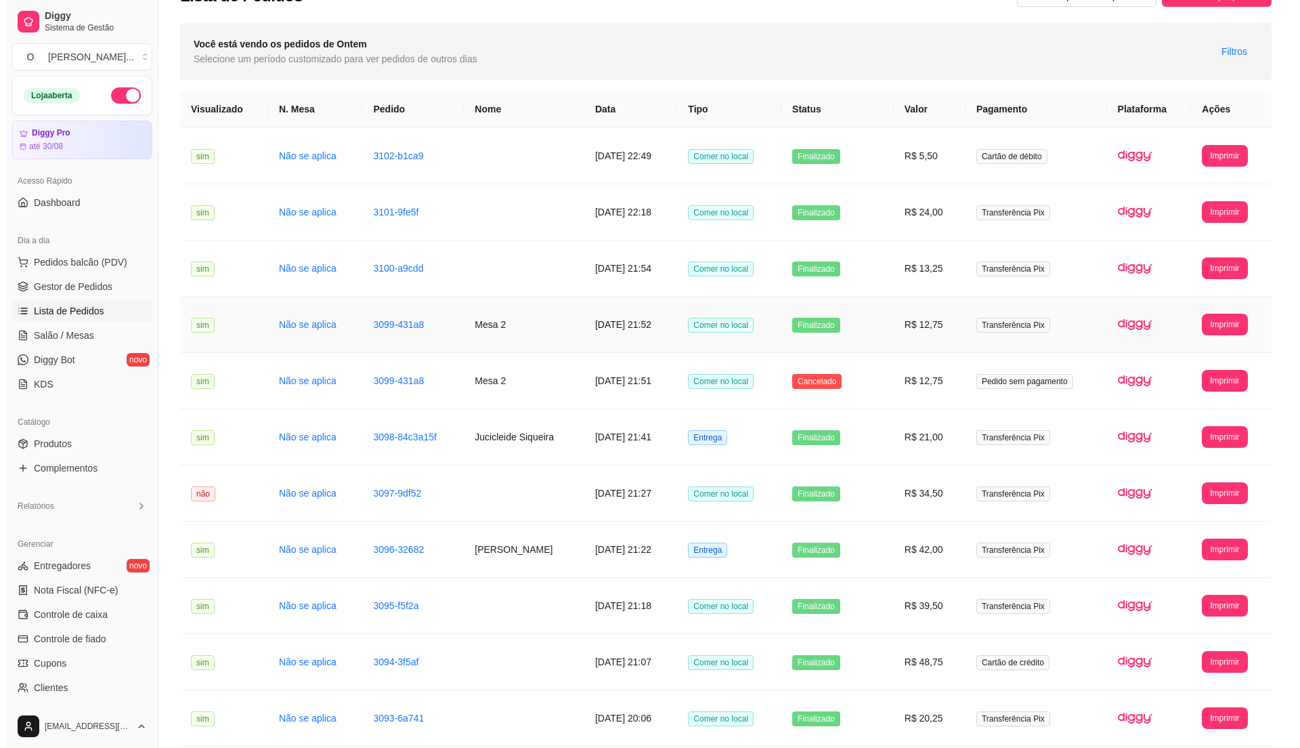
scroll to position [0, 0]
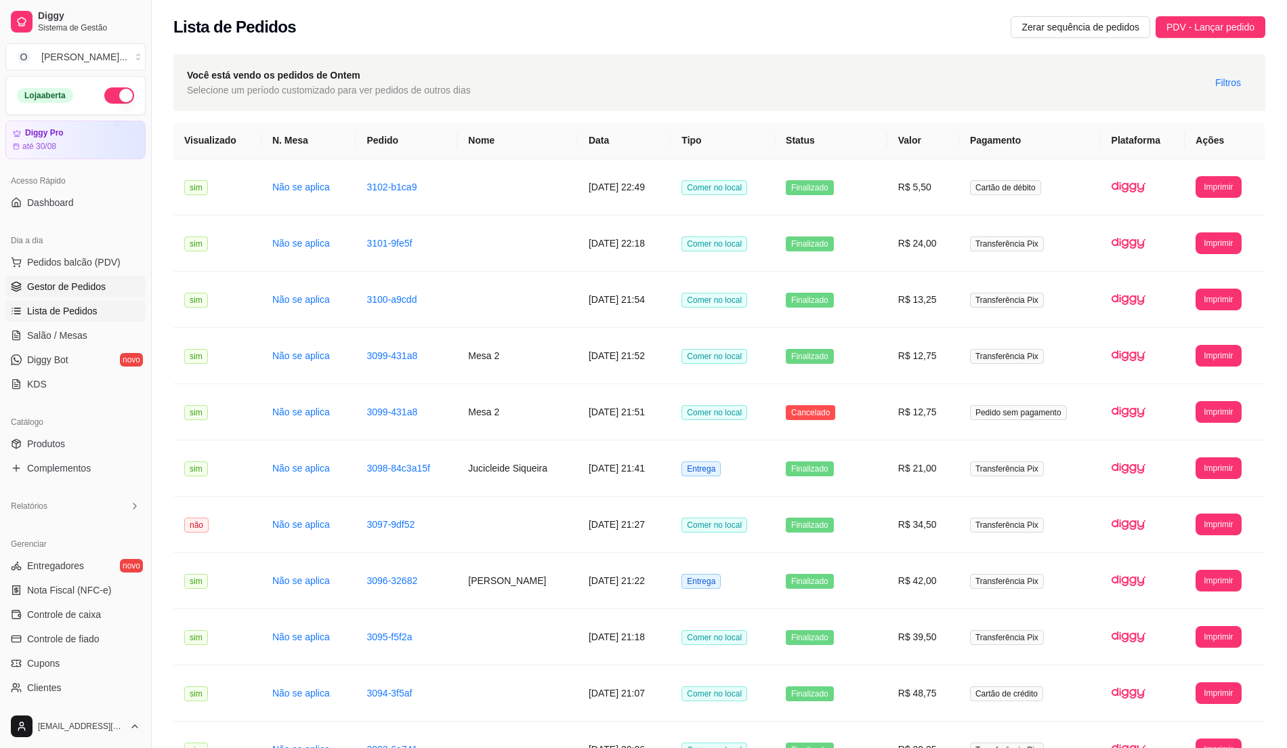
click at [82, 280] on span "Gestor de Pedidos" at bounding box center [66, 287] width 79 height 14
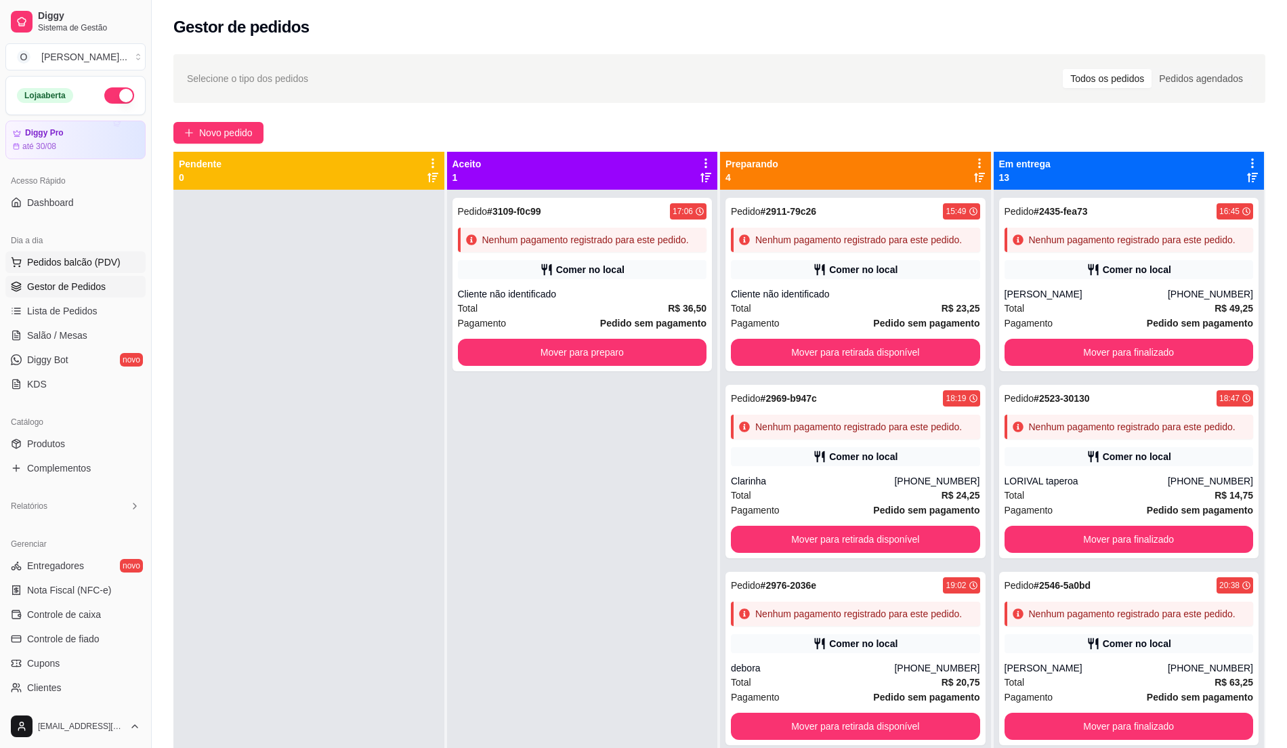
click at [43, 255] on span "Pedidos balcão (PDV)" at bounding box center [73, 262] width 93 height 14
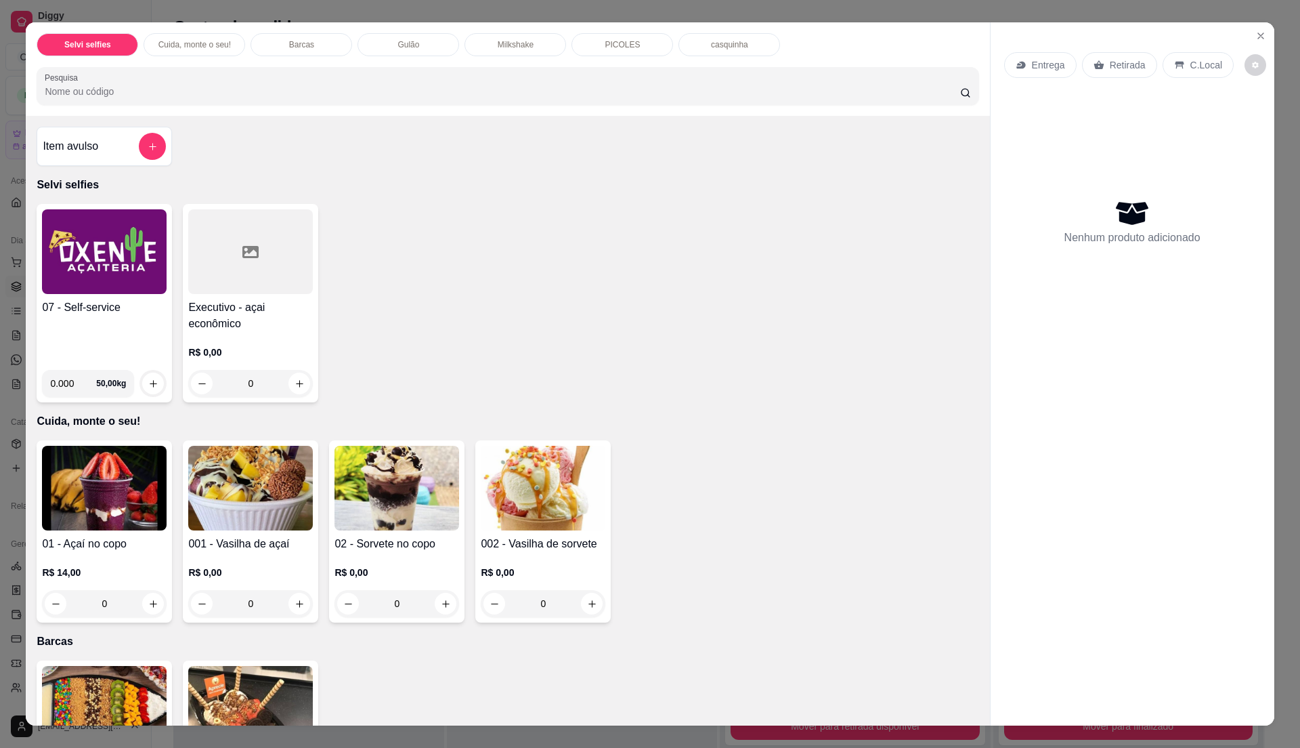
click at [154, 315] on h4 "07 - Self-service" at bounding box center [104, 307] width 125 height 16
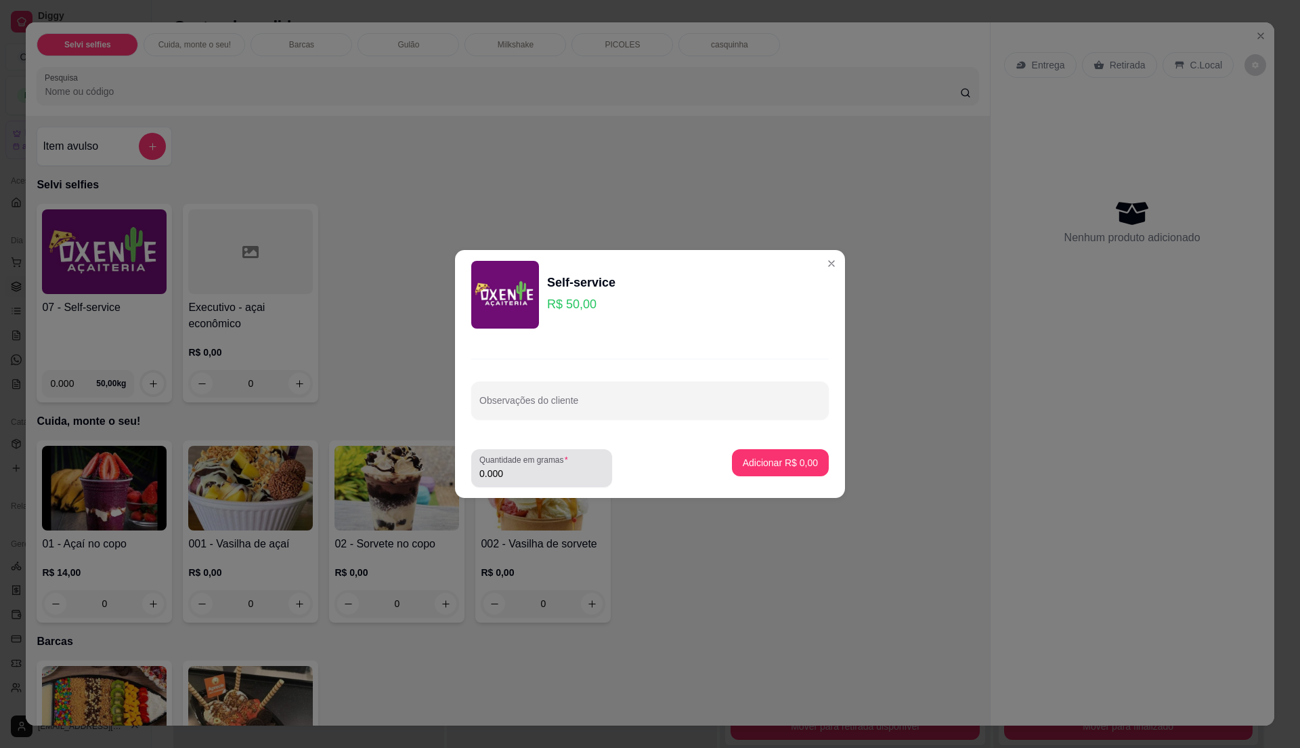
click at [561, 463] on label "Quantidade em gramas" at bounding box center [526, 460] width 93 height 12
click at [561, 467] on input "0.000" at bounding box center [542, 474] width 125 height 14
type input "0.630"
click at [775, 471] on button "Adicionar R$ 31,50" at bounding box center [778, 462] width 102 height 27
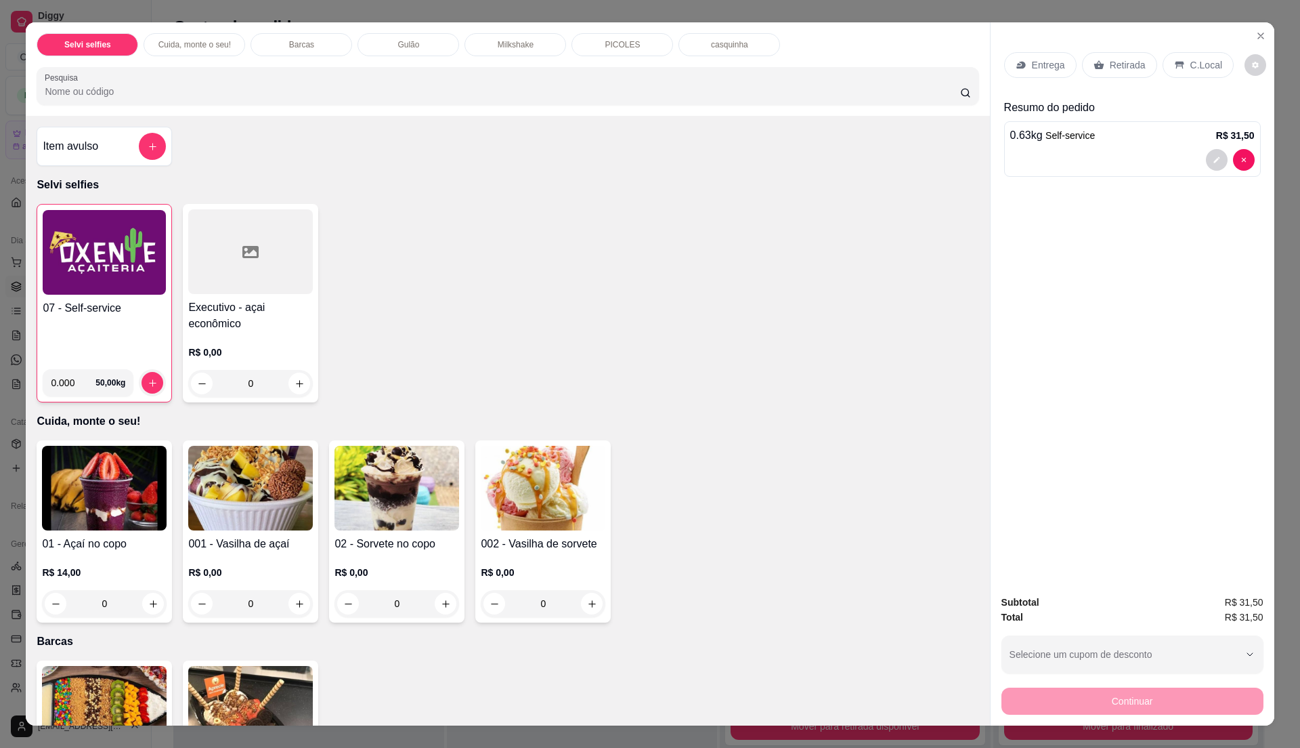
click at [421, 46] on div "Gulão" at bounding box center [409, 44] width 102 height 23
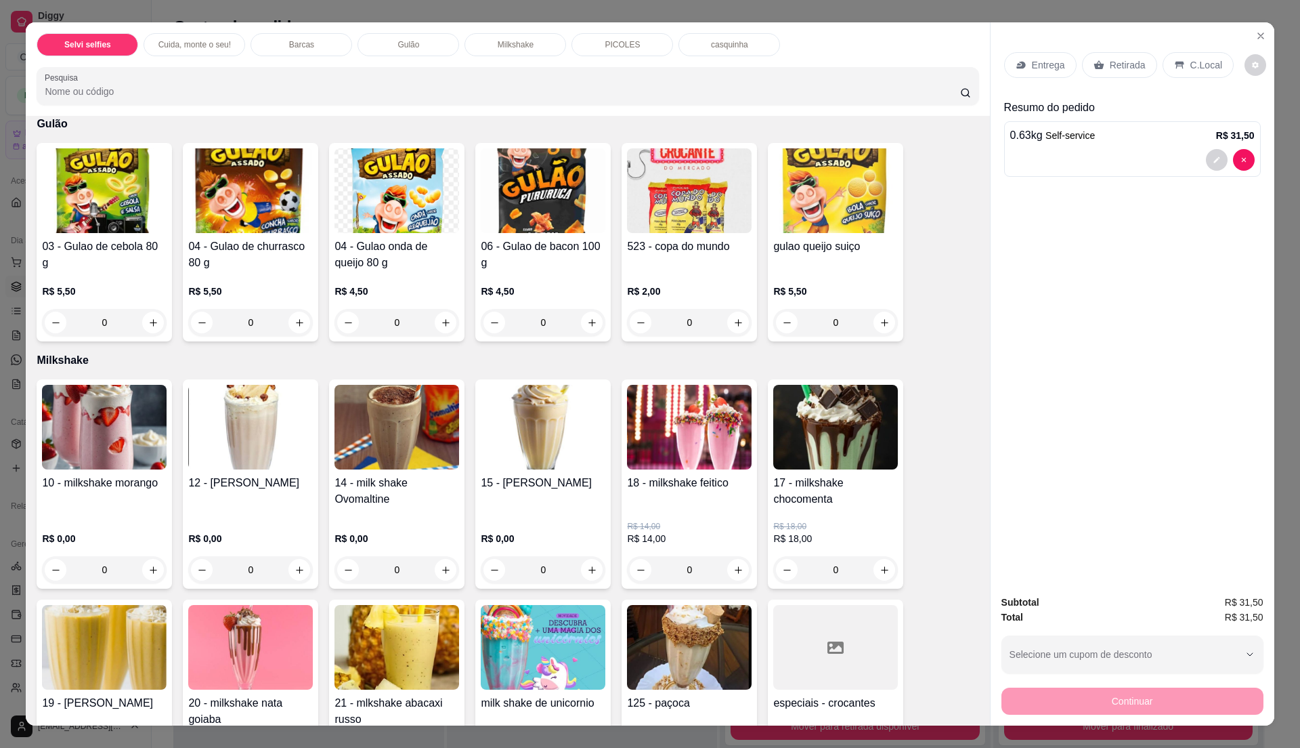
scroll to position [20, 0]
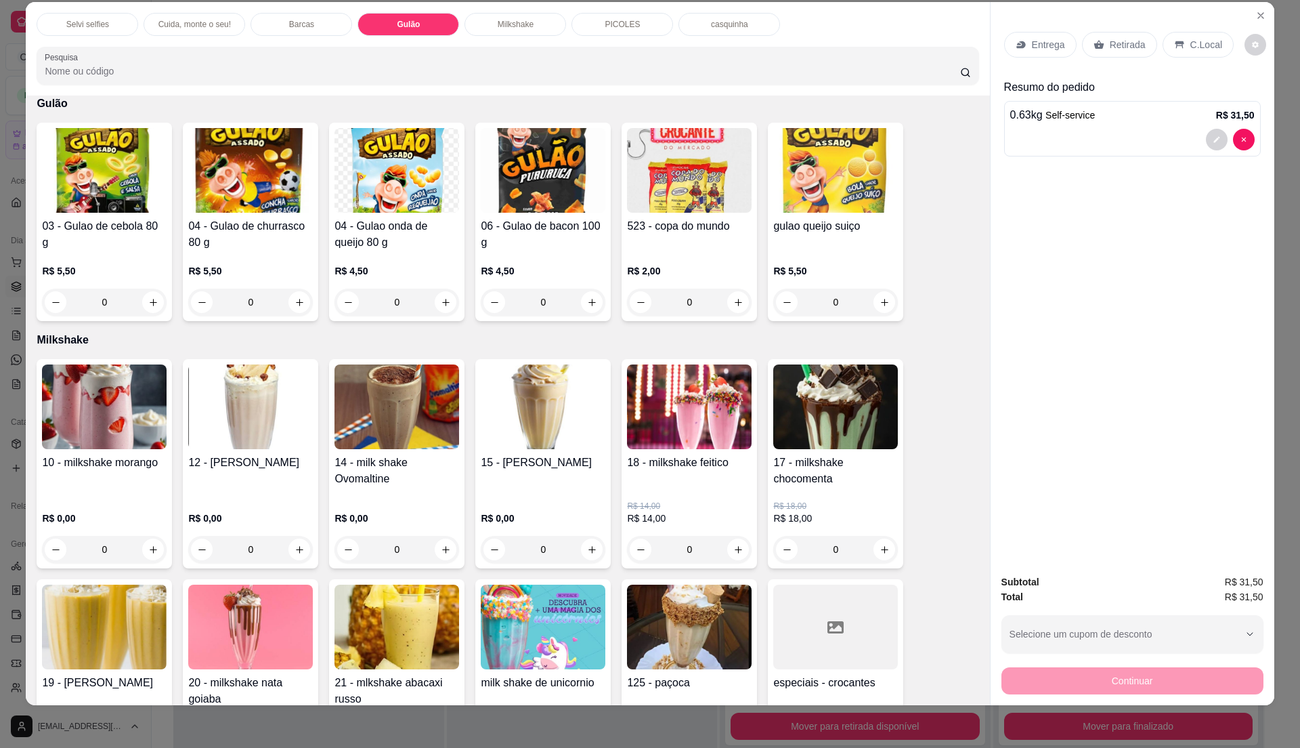
click at [104, 207] on img at bounding box center [104, 170] width 125 height 85
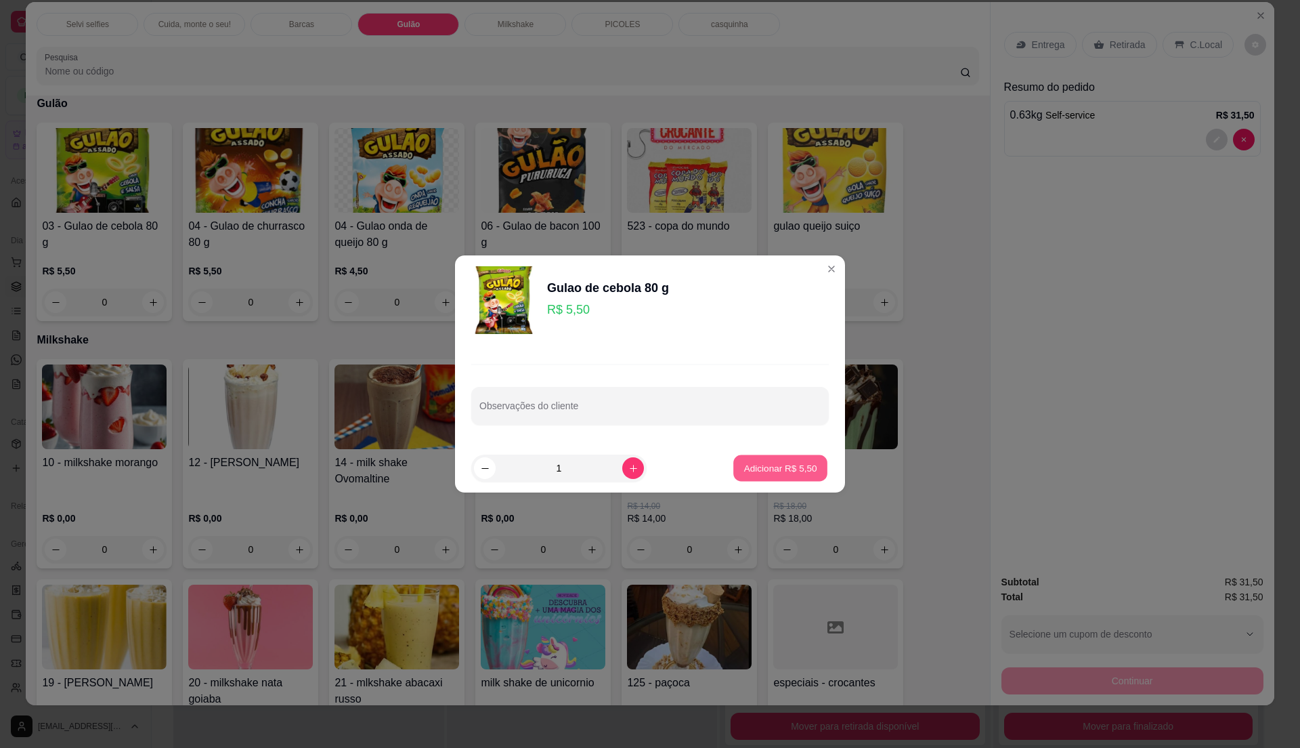
click at [764, 467] on p "Adicionar R$ 5,50" at bounding box center [780, 467] width 73 height 13
type input "1"
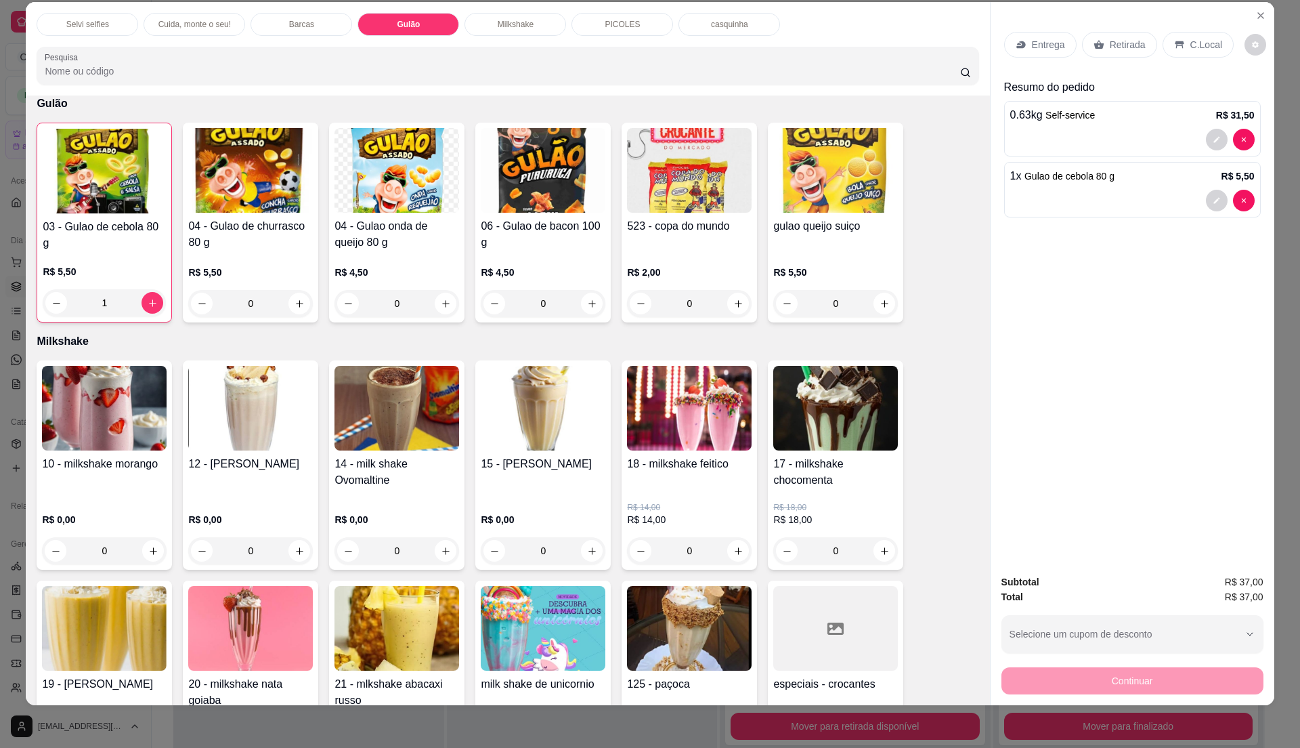
click at [551, 200] on img at bounding box center [543, 170] width 125 height 85
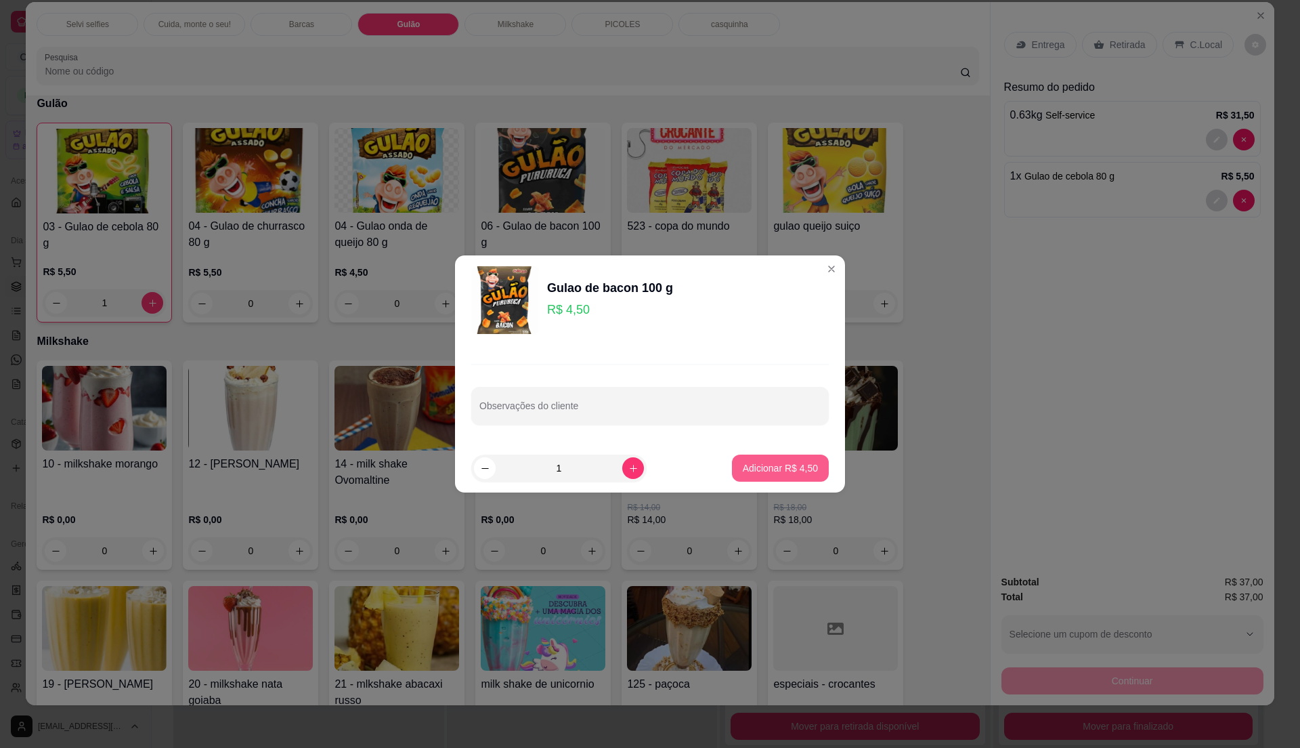
click at [765, 462] on p "Adicionar R$ 4,50" at bounding box center [780, 468] width 75 height 14
type input "1"
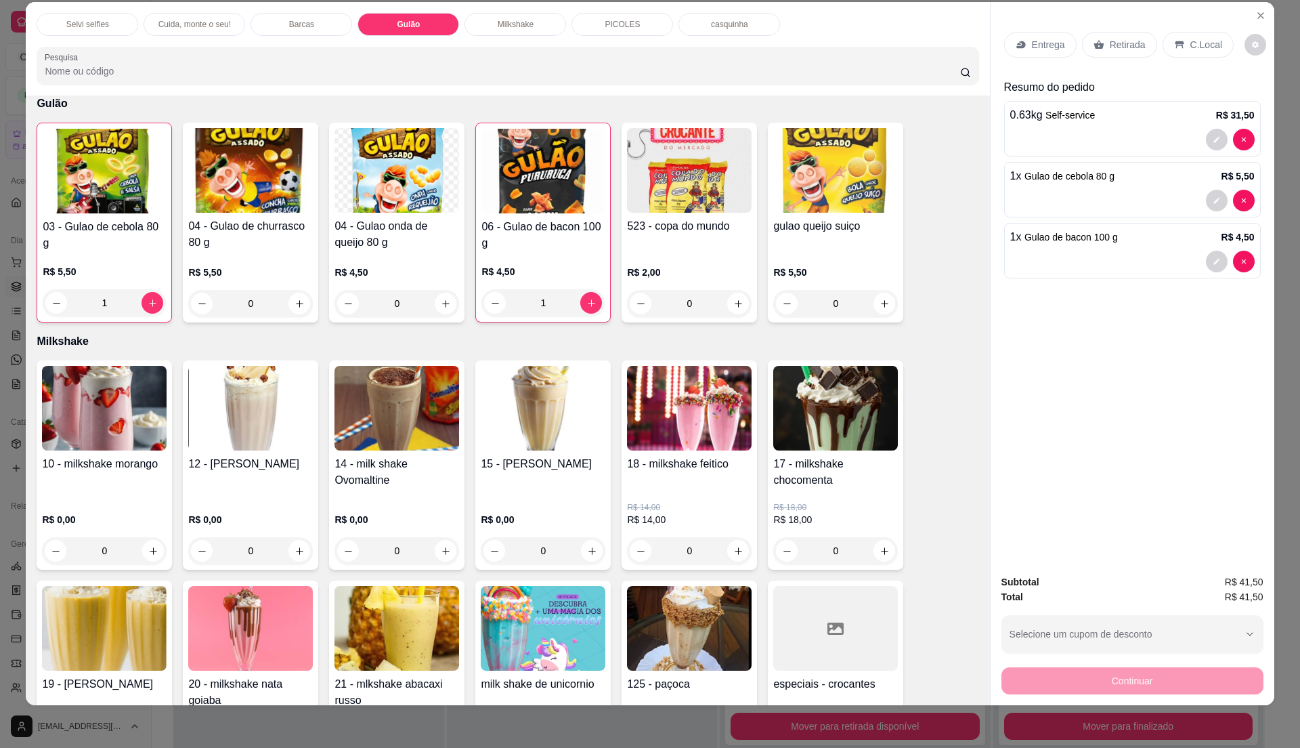
click at [605, 27] on p "PICOLES" at bounding box center [622, 24] width 35 height 11
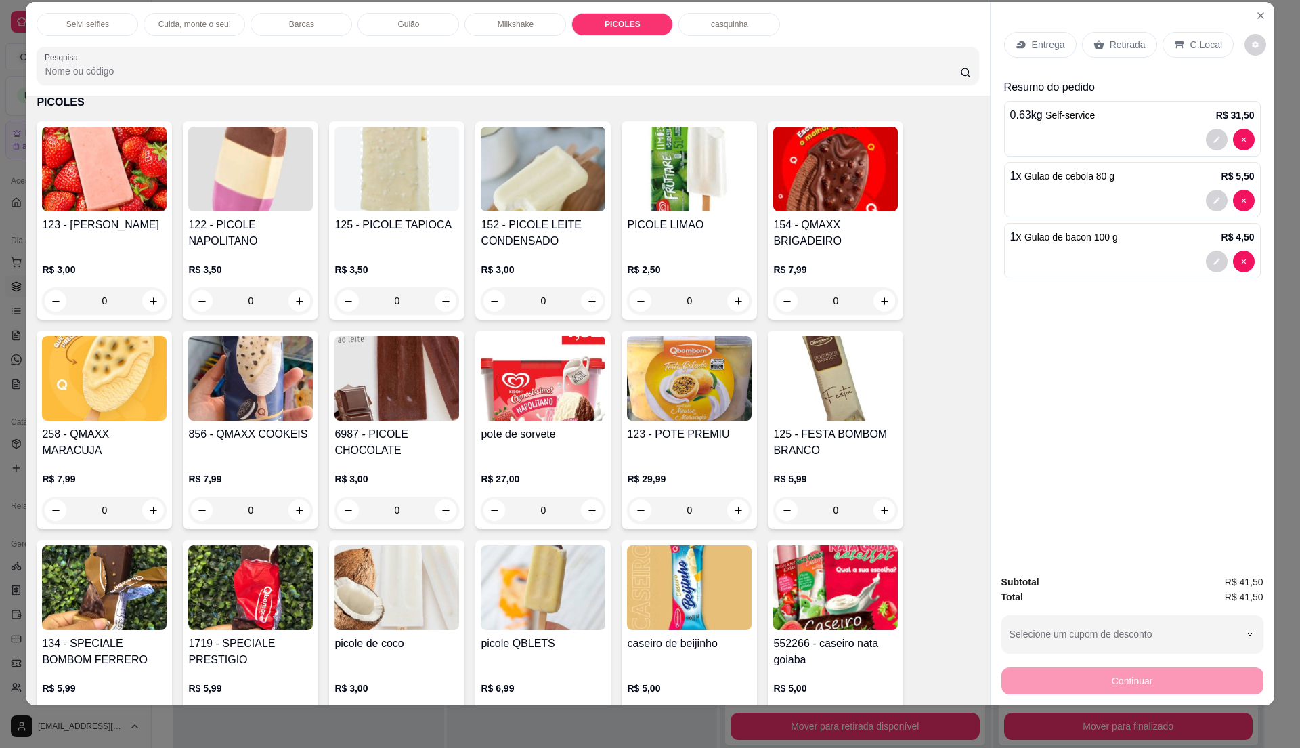
click at [827, 171] on img at bounding box center [835, 169] width 125 height 85
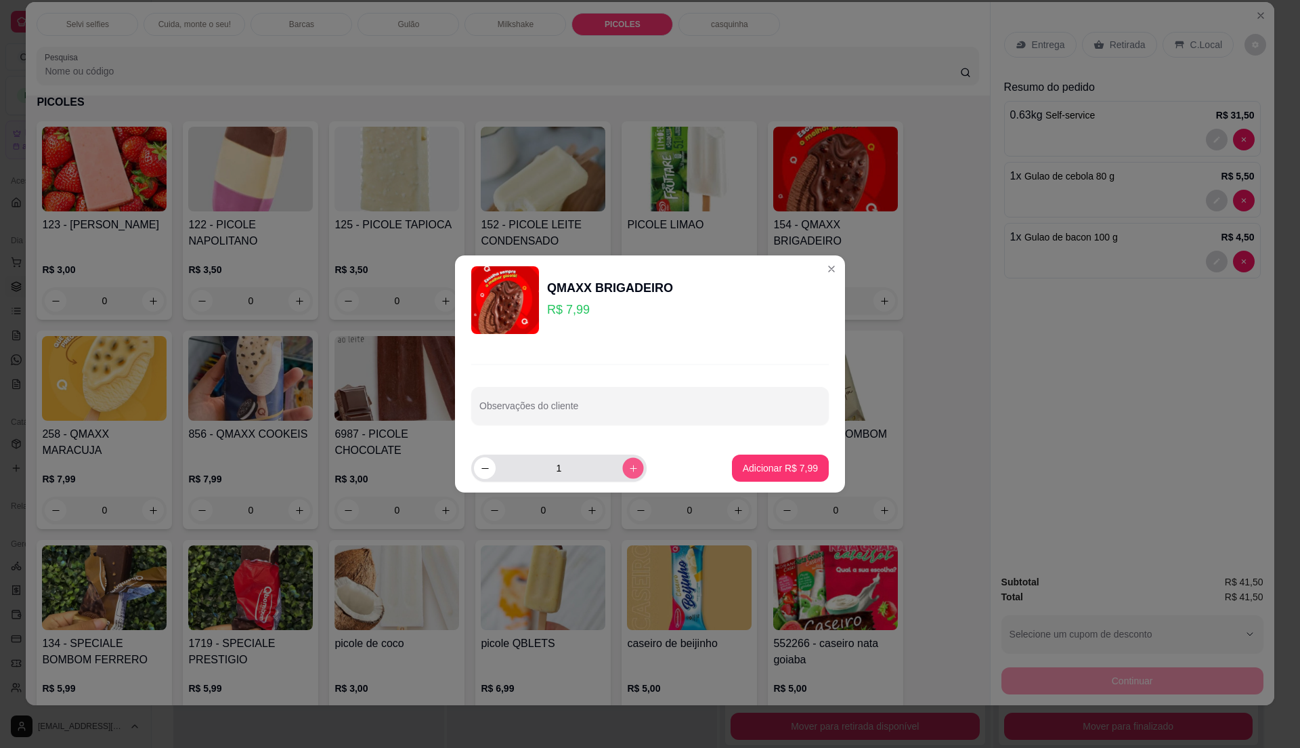
click at [629, 467] on icon "increase-product-quantity" at bounding box center [634, 468] width 10 height 10
type input "2"
click at [731, 458] on button "Adicionar R$ 15,98" at bounding box center [778, 467] width 102 height 27
type input "2"
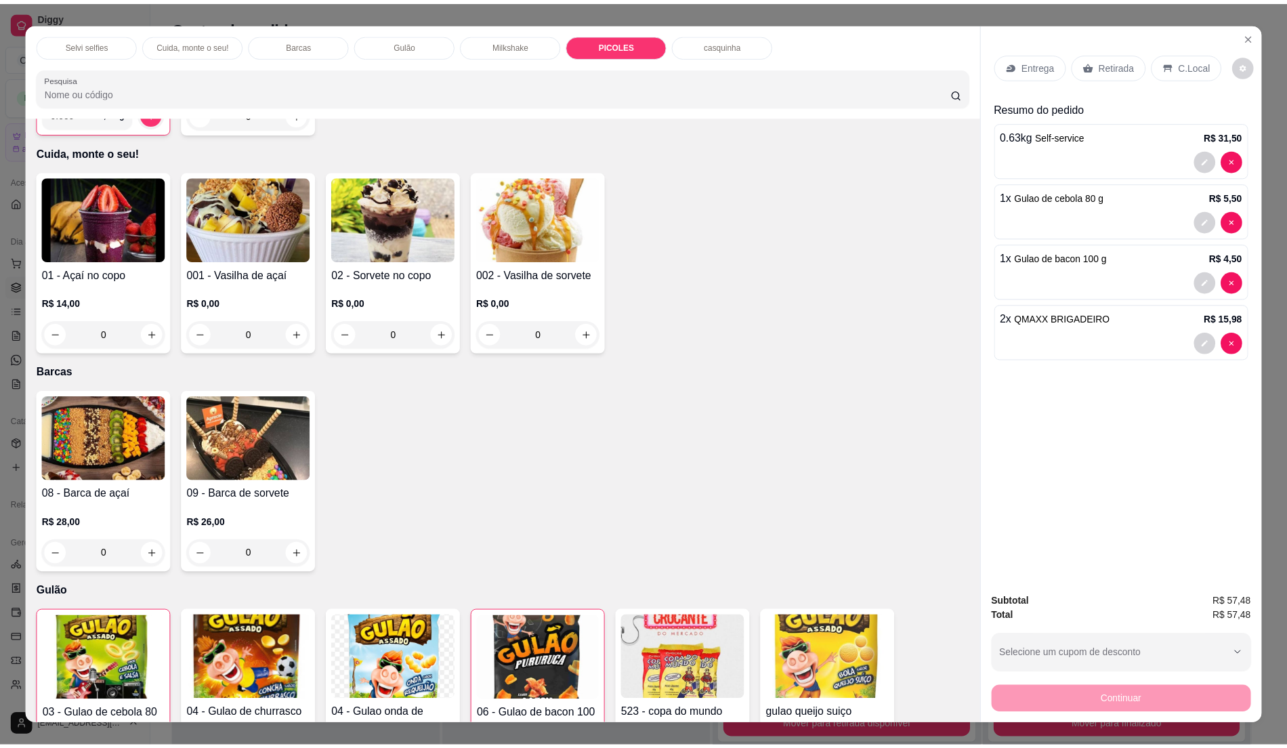
scroll to position [0, 0]
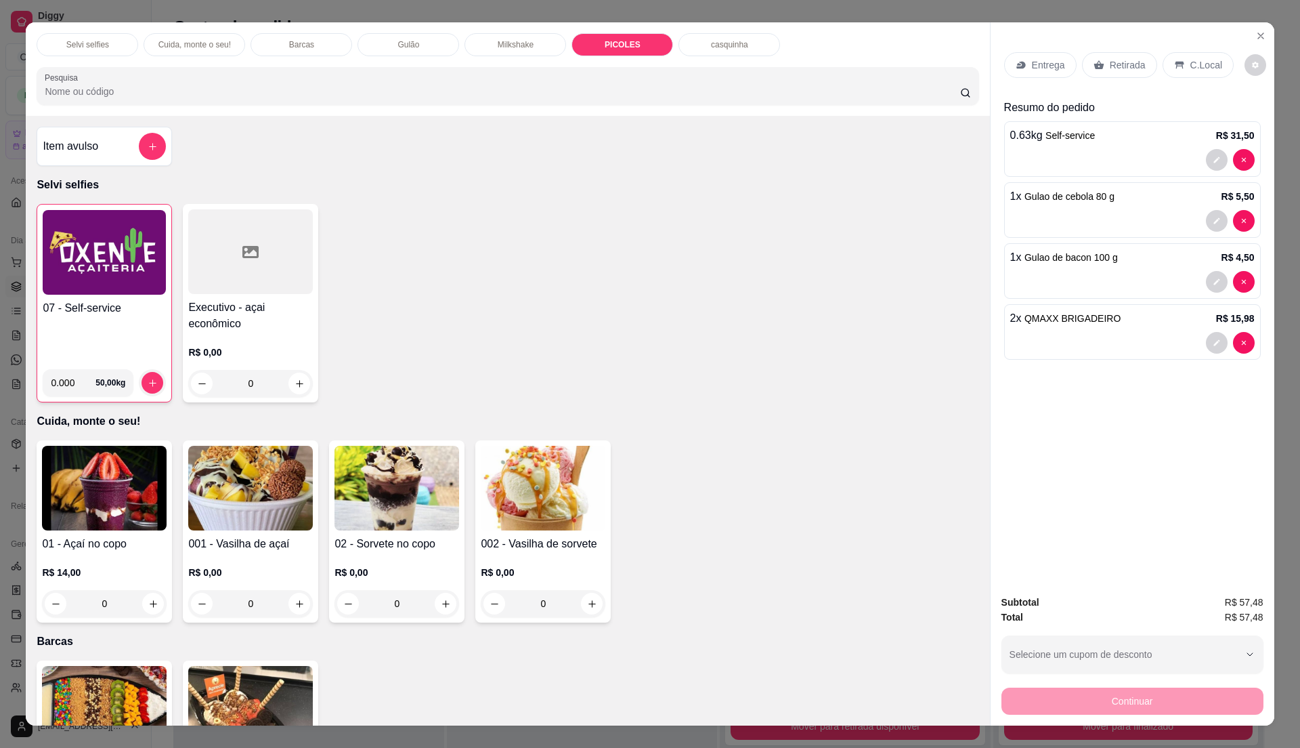
click at [1206, 61] on p "C.Local" at bounding box center [1207, 65] width 32 height 14
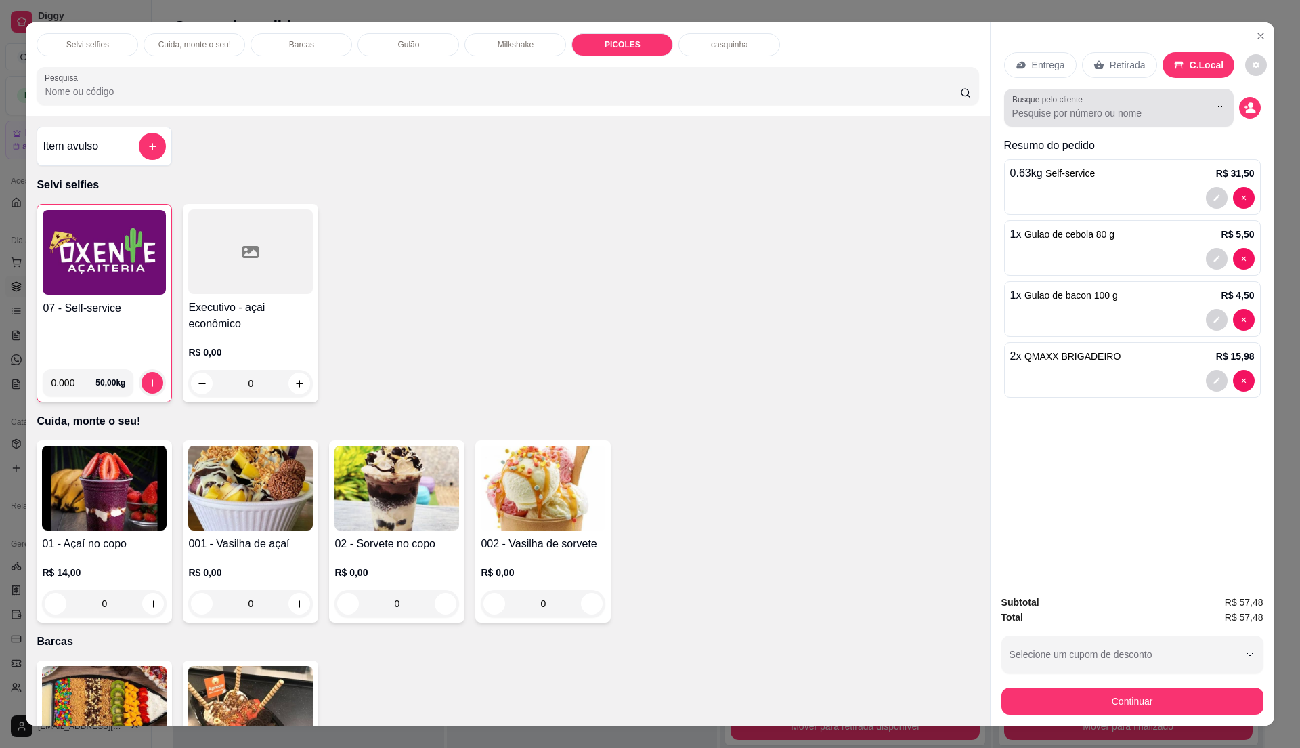
click at [1124, 109] on input "Busque pelo cliente" at bounding box center [1100, 113] width 175 height 14
type input "joa"
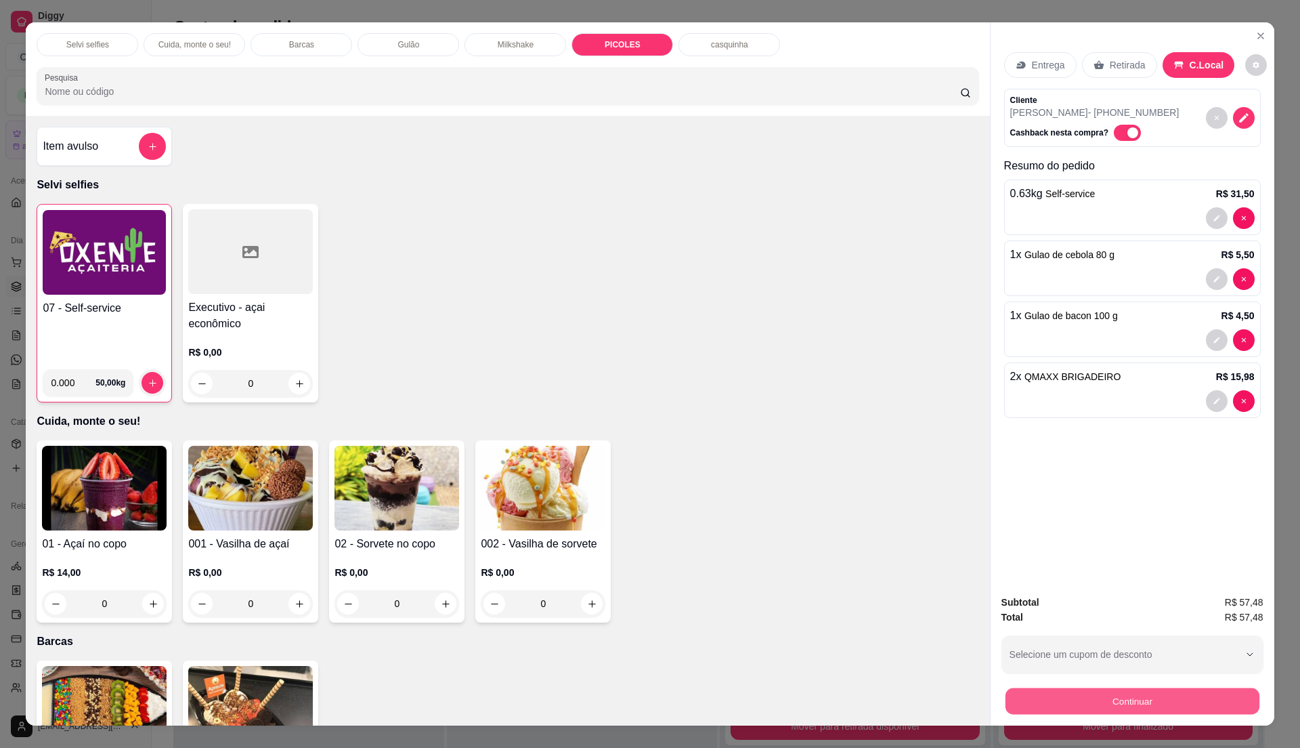
click at [1168, 710] on button "Continuar" at bounding box center [1132, 700] width 254 height 26
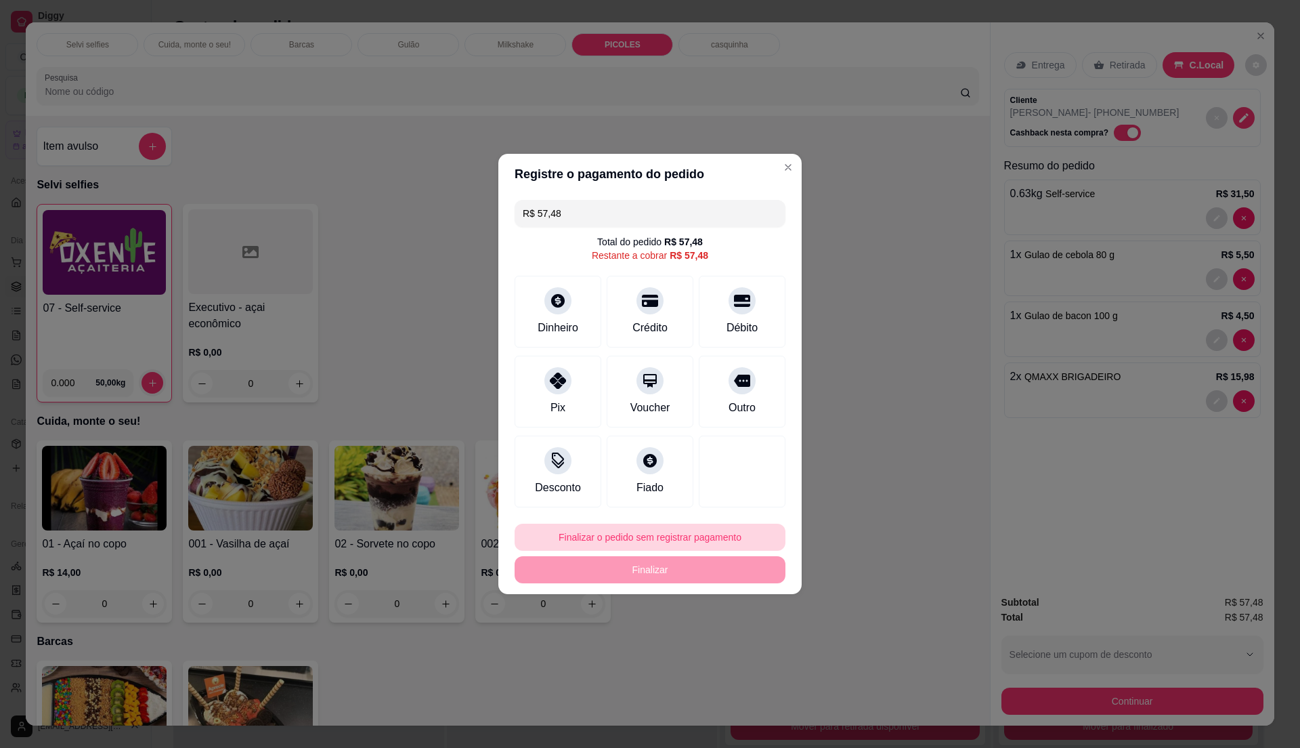
click at [631, 543] on button "Finalizar o pedido sem registrar pagamento" at bounding box center [650, 537] width 271 height 27
click at [729, 650] on button "Confirmar" at bounding box center [733, 649] width 48 height 20
type input "0"
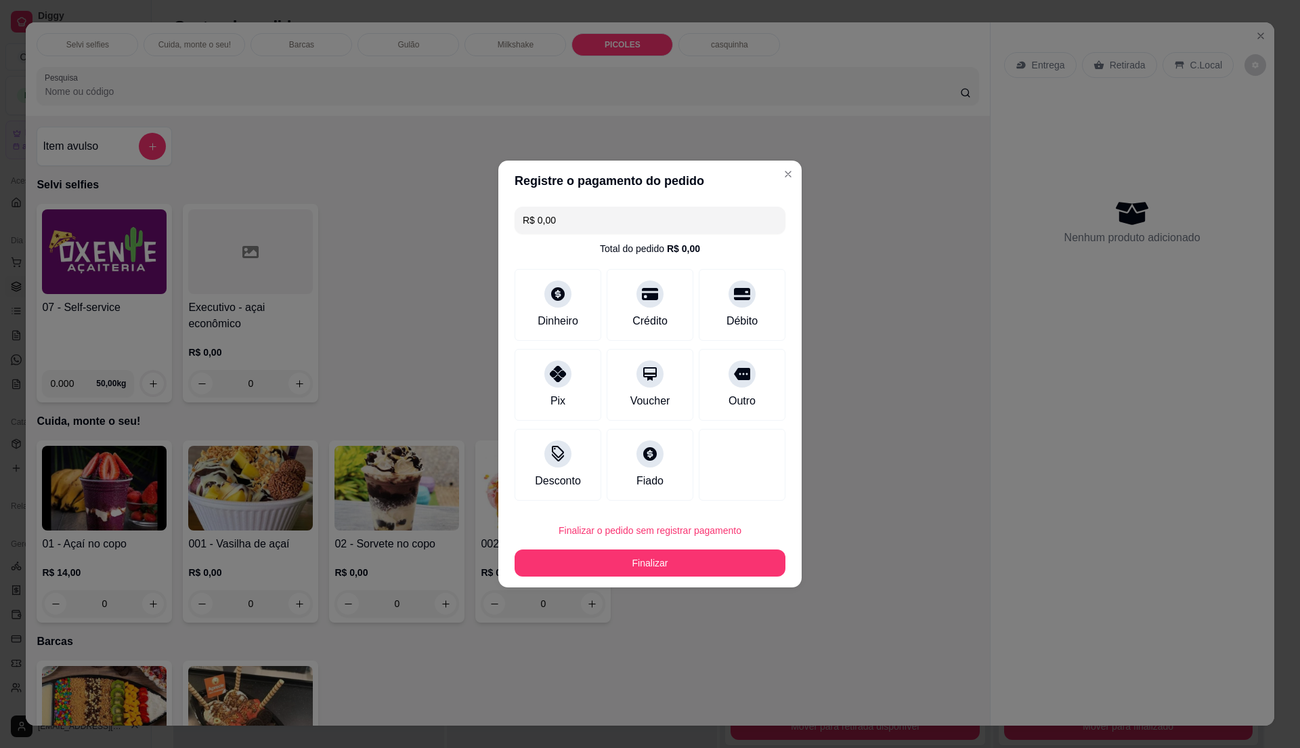
type input "R$ 0,00"
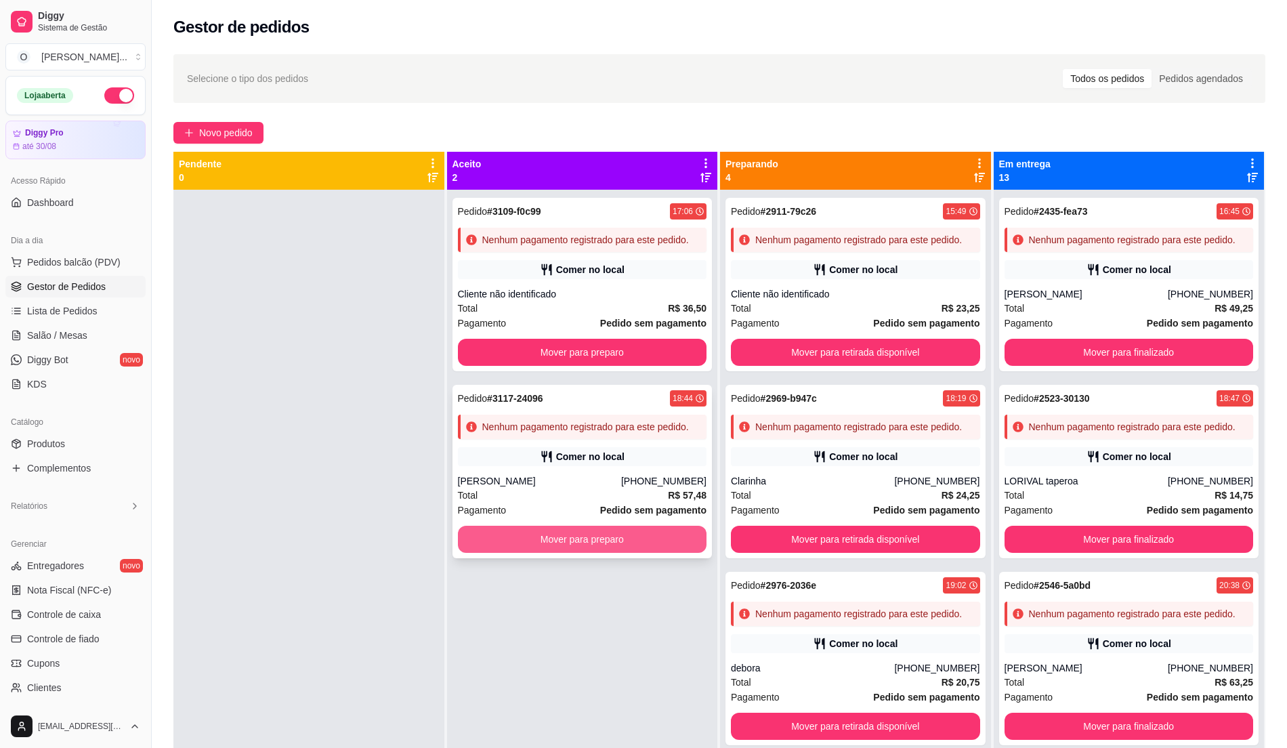
click at [548, 540] on button "Mover para preparo" at bounding box center [582, 539] width 249 height 27
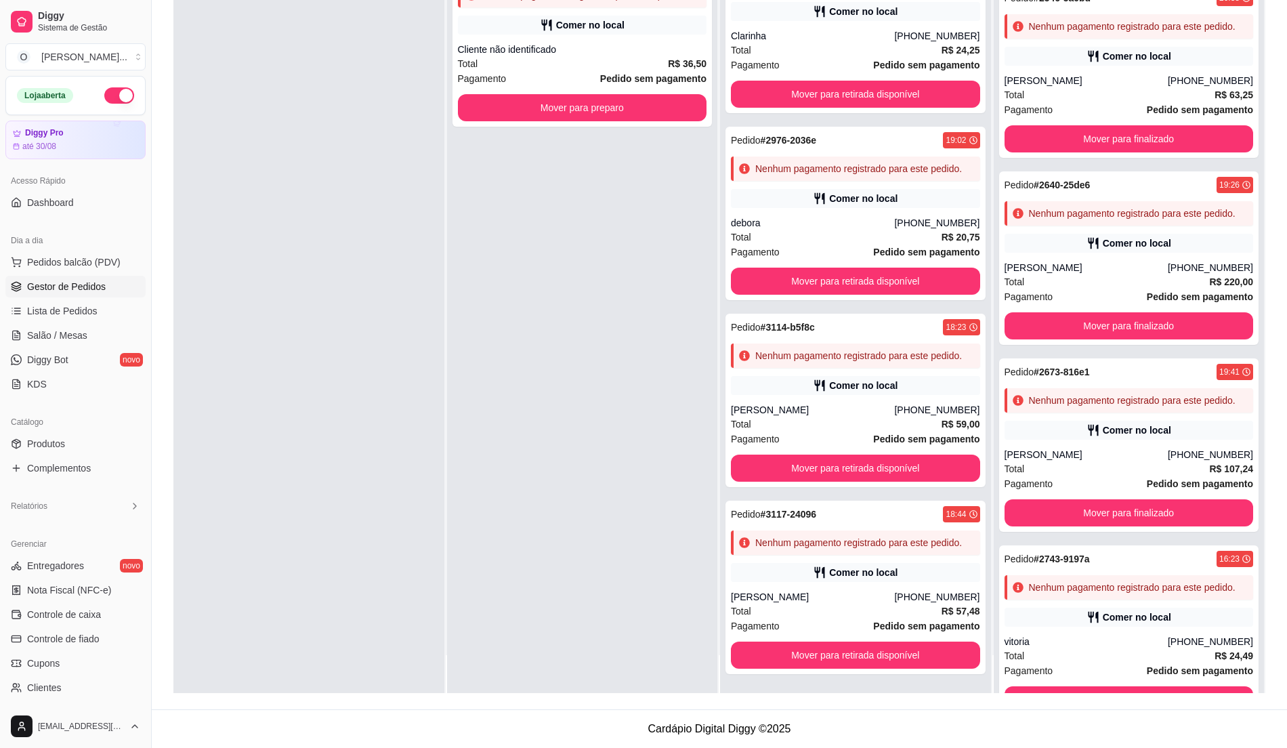
scroll to position [253, 0]
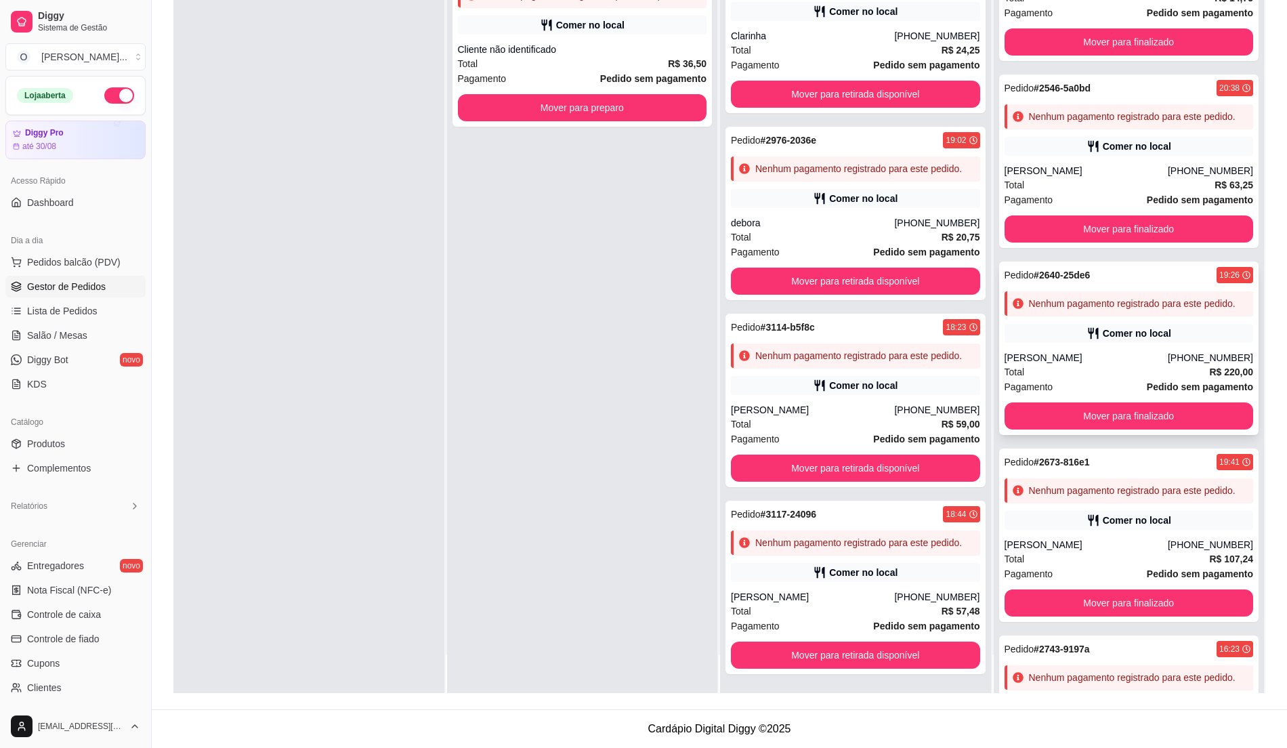
click at [1131, 364] on div "[PERSON_NAME]" at bounding box center [1085, 358] width 163 height 14
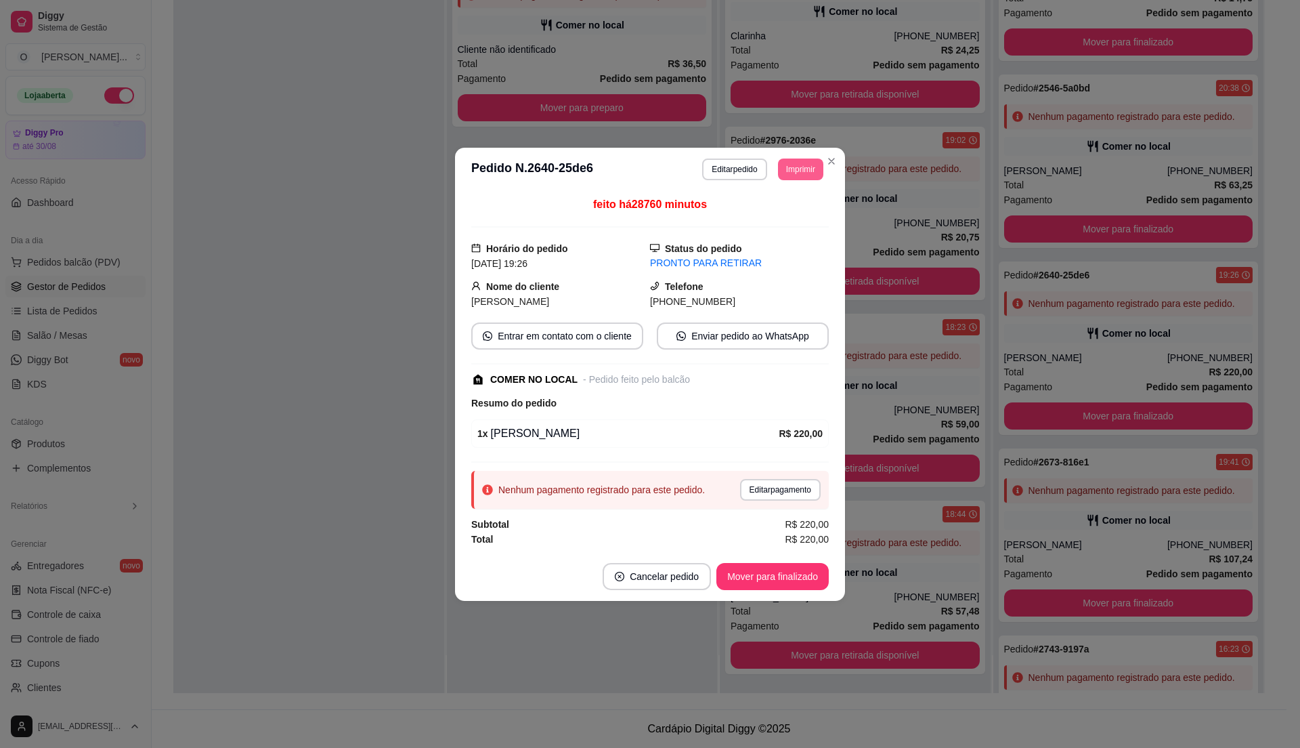
click at [801, 163] on button "Imprimir" at bounding box center [800, 169] width 45 height 22
click at [775, 219] on button "IMPRESSORA" at bounding box center [775, 214] width 95 height 21
click at [670, 569] on button "Cancelar pedido" at bounding box center [657, 576] width 108 height 27
click at [698, 542] on button "Sim" at bounding box center [694, 545] width 53 height 26
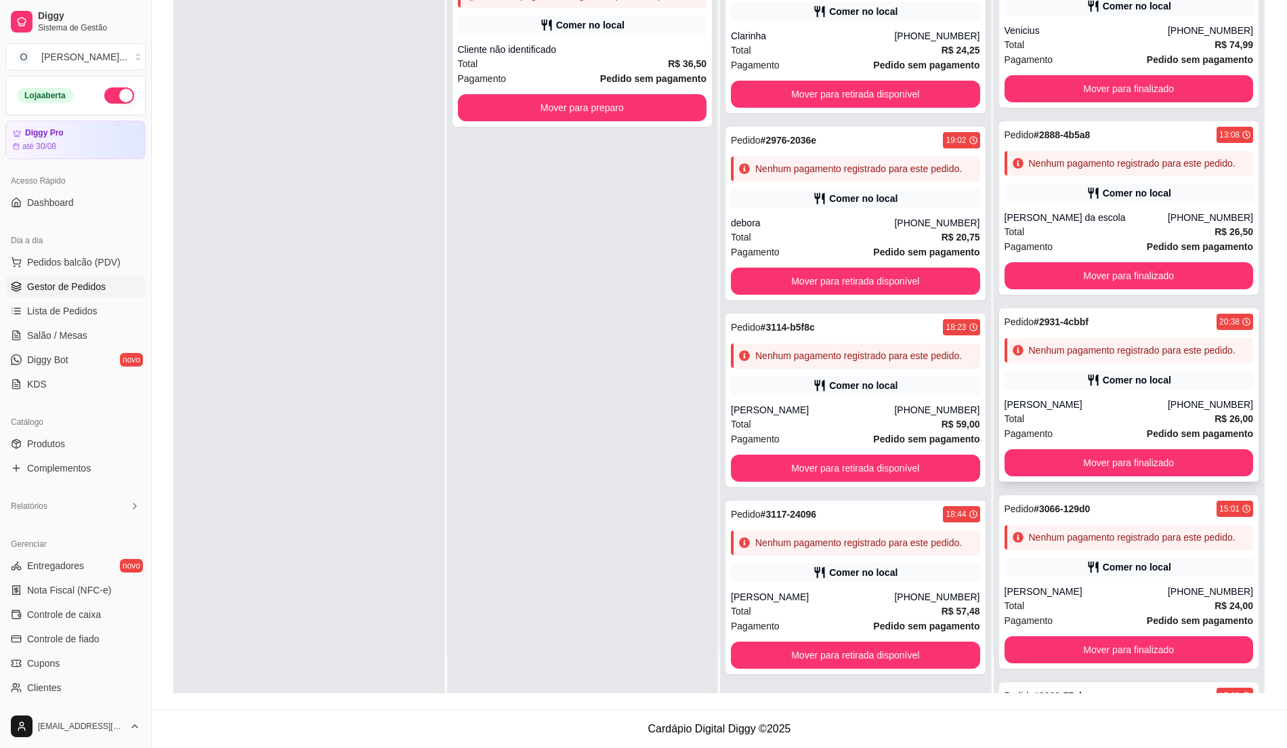
scroll to position [1135, 0]
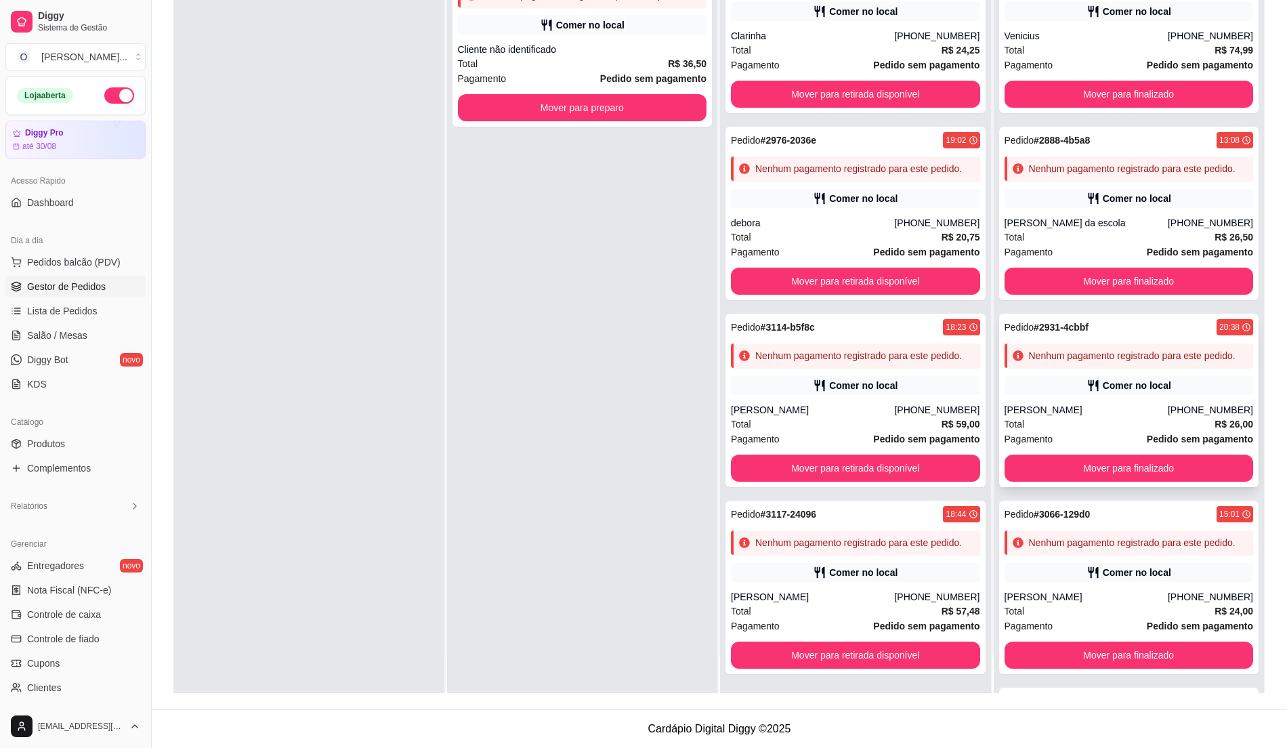
click at [1124, 487] on div "Pedido # 2931-4cbbf 20:38 Nenhum pagamento registrado para este pedido. Comer n…" at bounding box center [1129, 400] width 260 height 173
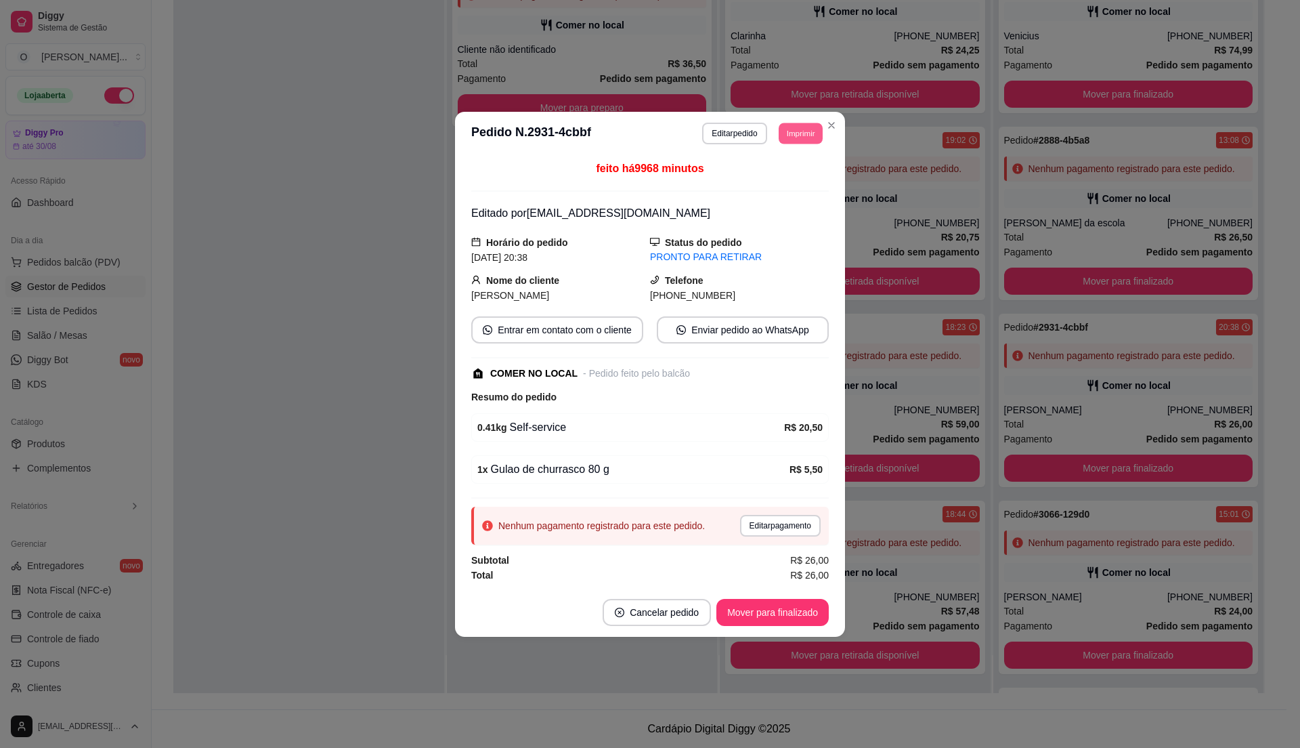
click at [801, 127] on button "Imprimir" at bounding box center [801, 133] width 44 height 21
click at [757, 175] on button "IMPRESSORA" at bounding box center [775, 178] width 95 height 21
click at [683, 616] on button "Cancelar pedido" at bounding box center [657, 612] width 105 height 26
click at [703, 582] on button "Sim" at bounding box center [694, 581] width 53 height 26
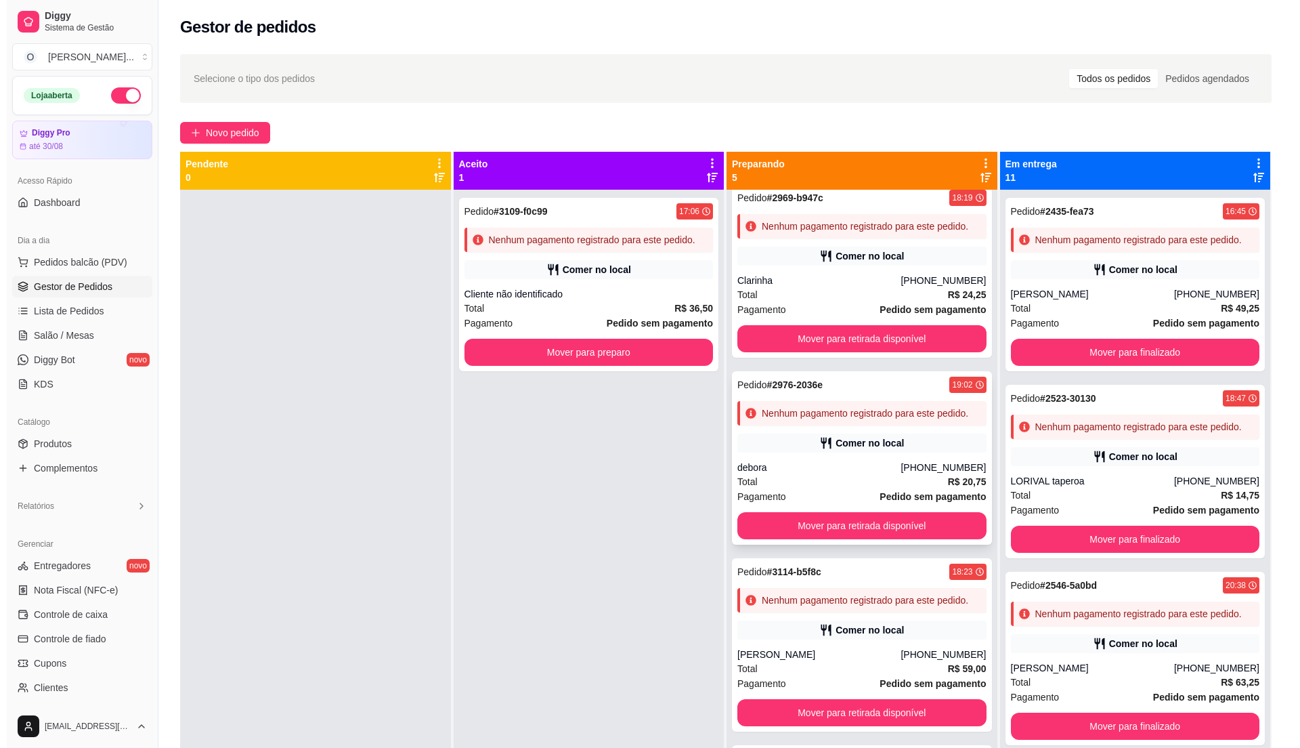
scroll to position [0, 0]
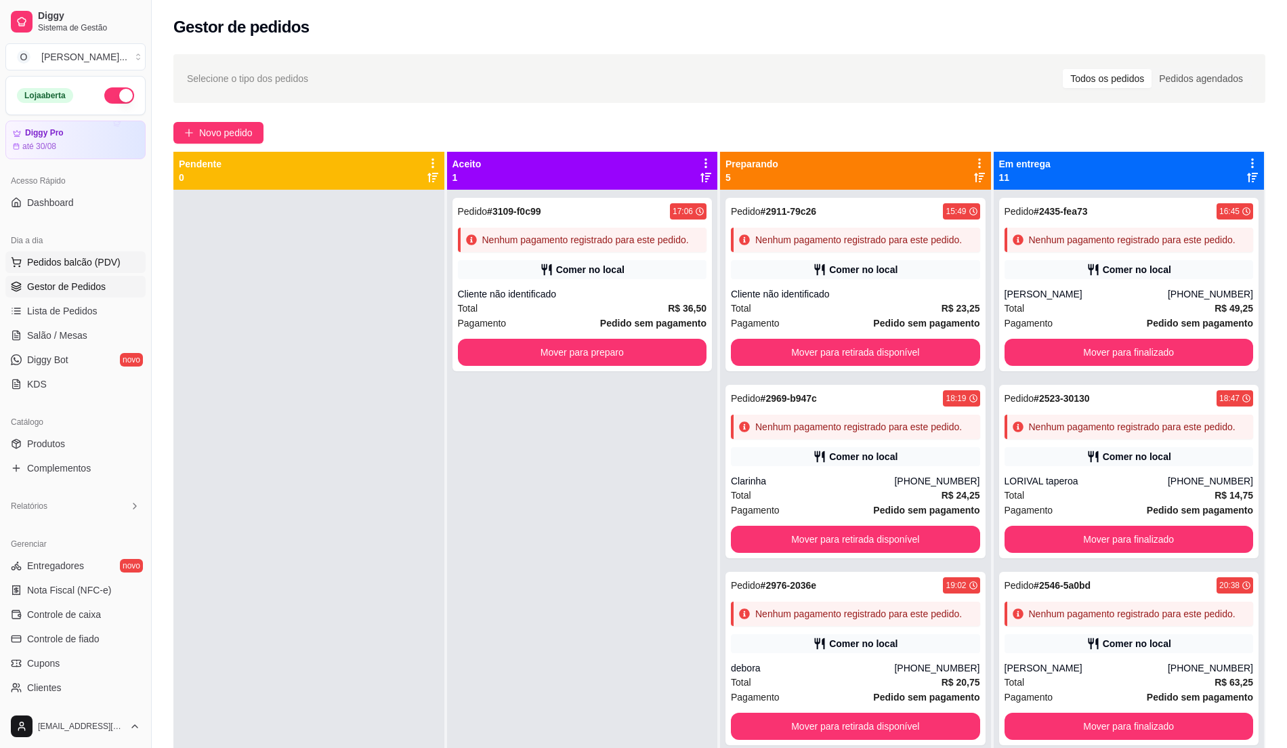
click at [84, 256] on span "Pedidos balcão (PDV)" at bounding box center [73, 262] width 93 height 14
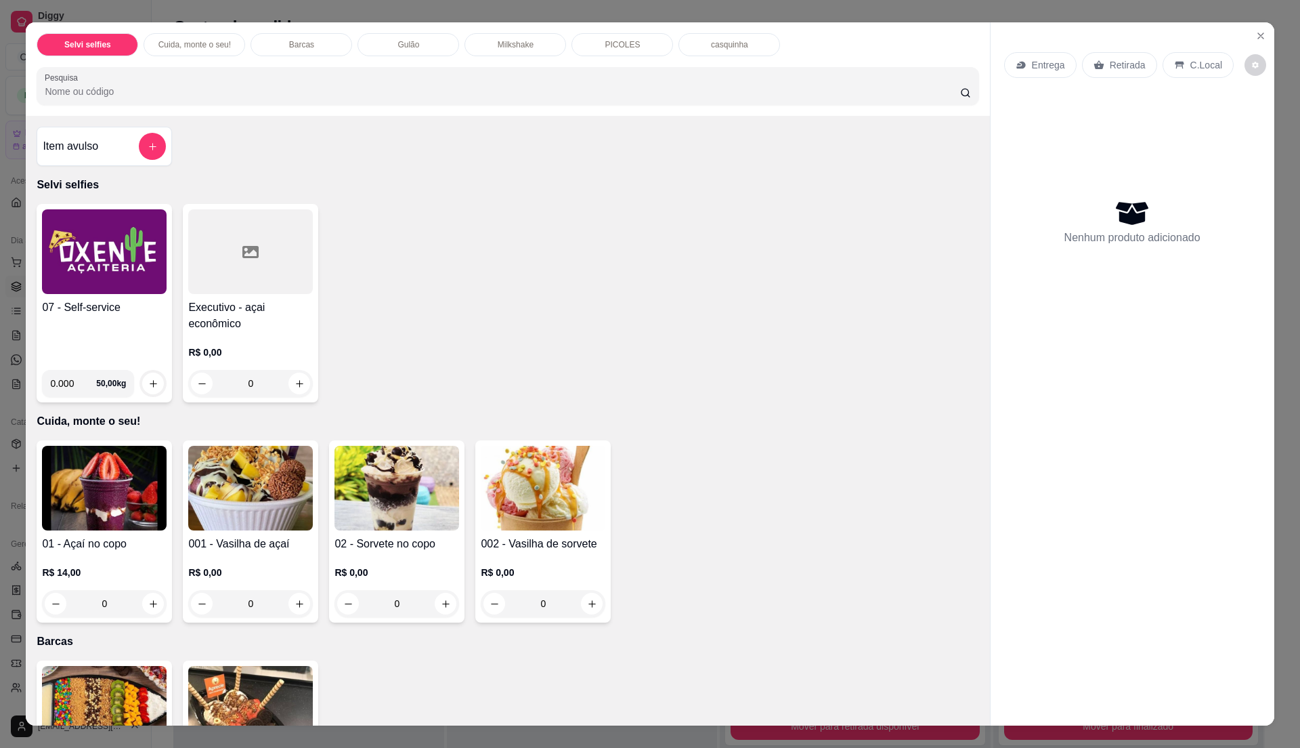
click at [73, 317] on div "07 - Self-service" at bounding box center [104, 329] width 125 height 60
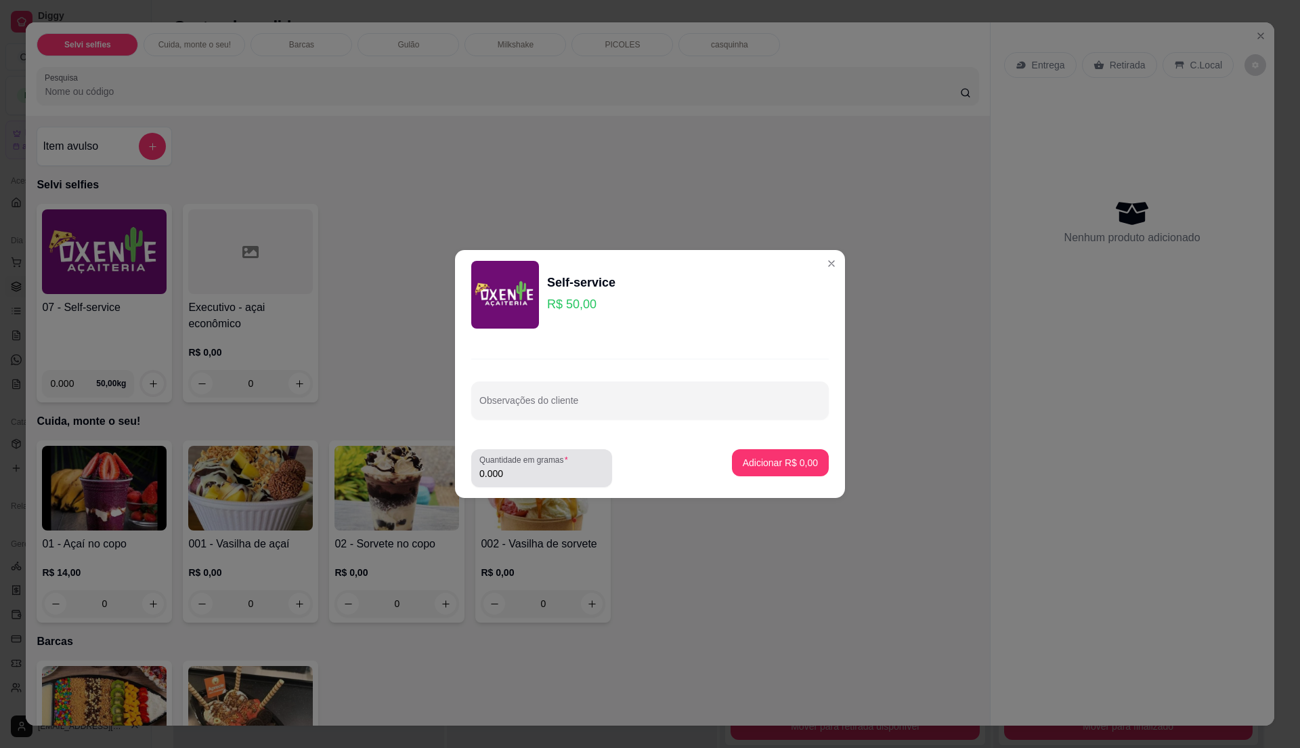
click at [539, 466] on div "0.000" at bounding box center [542, 467] width 125 height 27
type input "0.410"
click at [754, 469] on p "Adicionar R$ 20,50" at bounding box center [778, 462] width 79 height 13
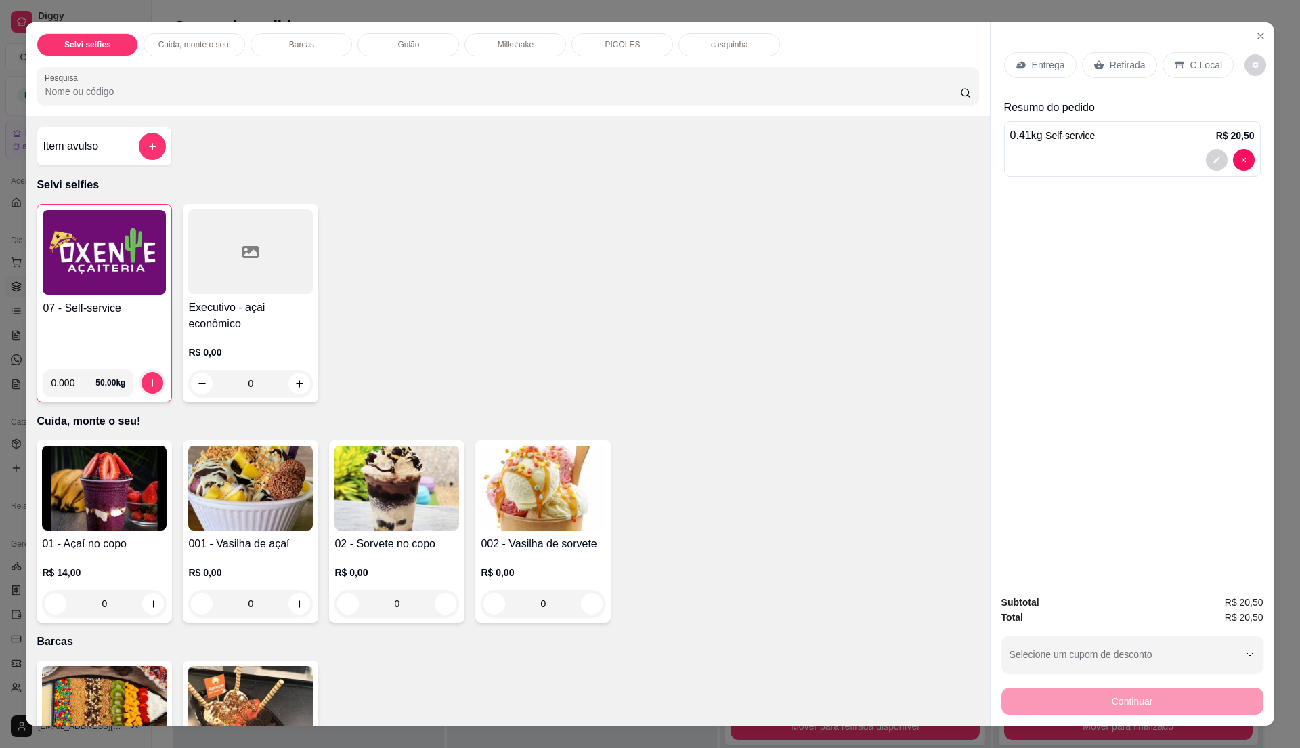
click at [378, 41] on div "Gulão" at bounding box center [409, 44] width 102 height 23
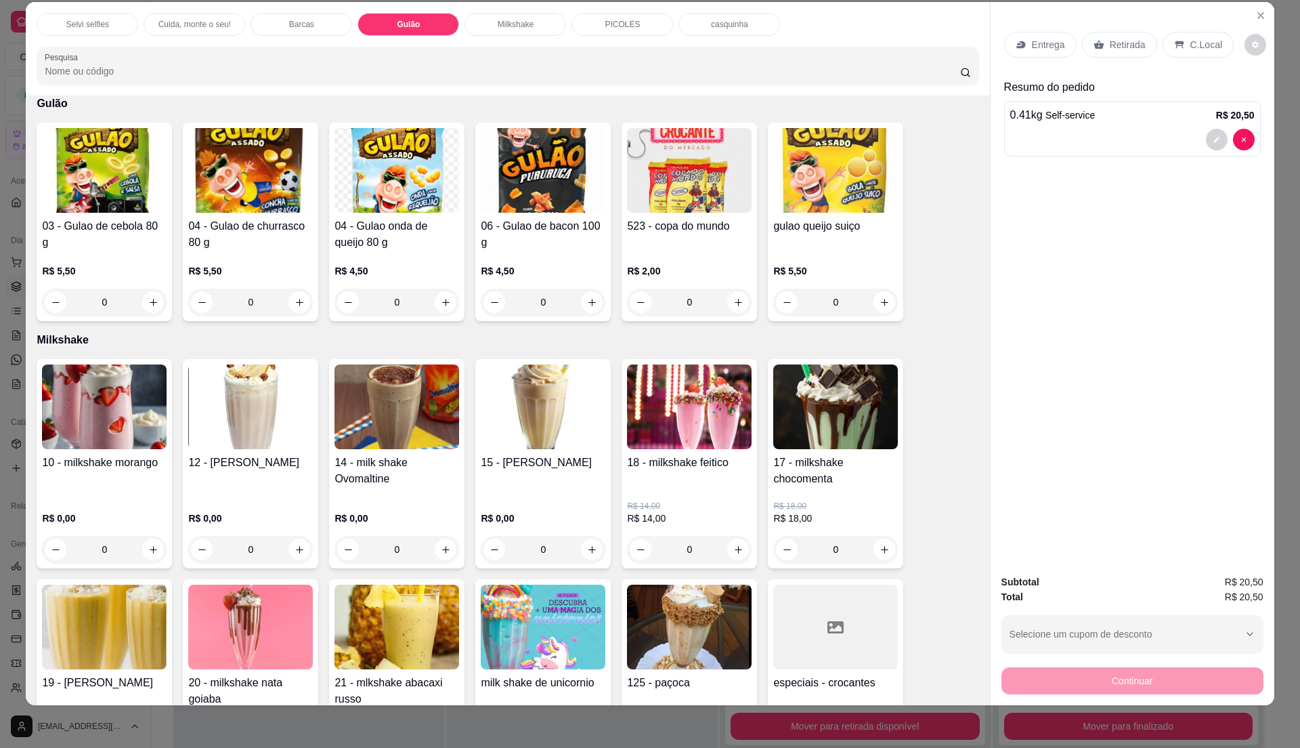
click at [223, 215] on div "04 - Gulao de churrasco 80 g R$ 5,50 0" at bounding box center [250, 222] width 135 height 198
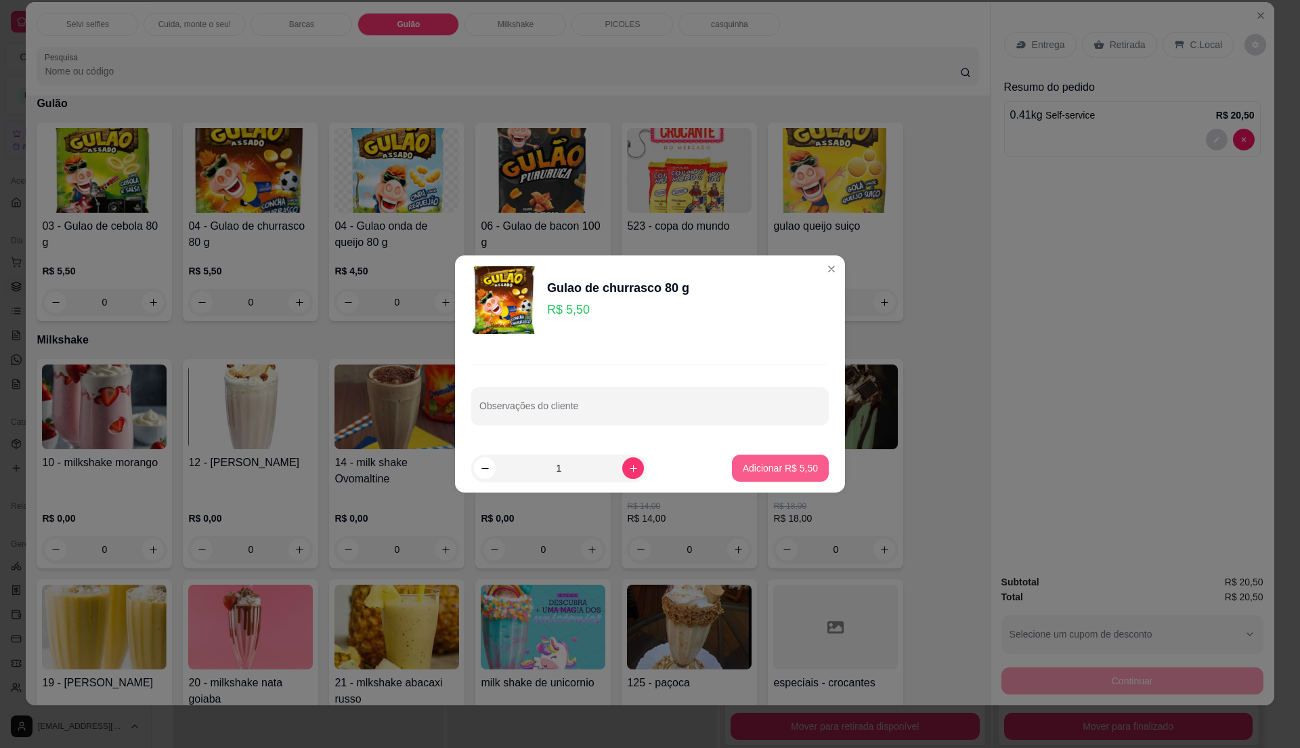
click at [764, 467] on p "Adicionar R$ 5,50" at bounding box center [780, 468] width 75 height 14
type input "1"
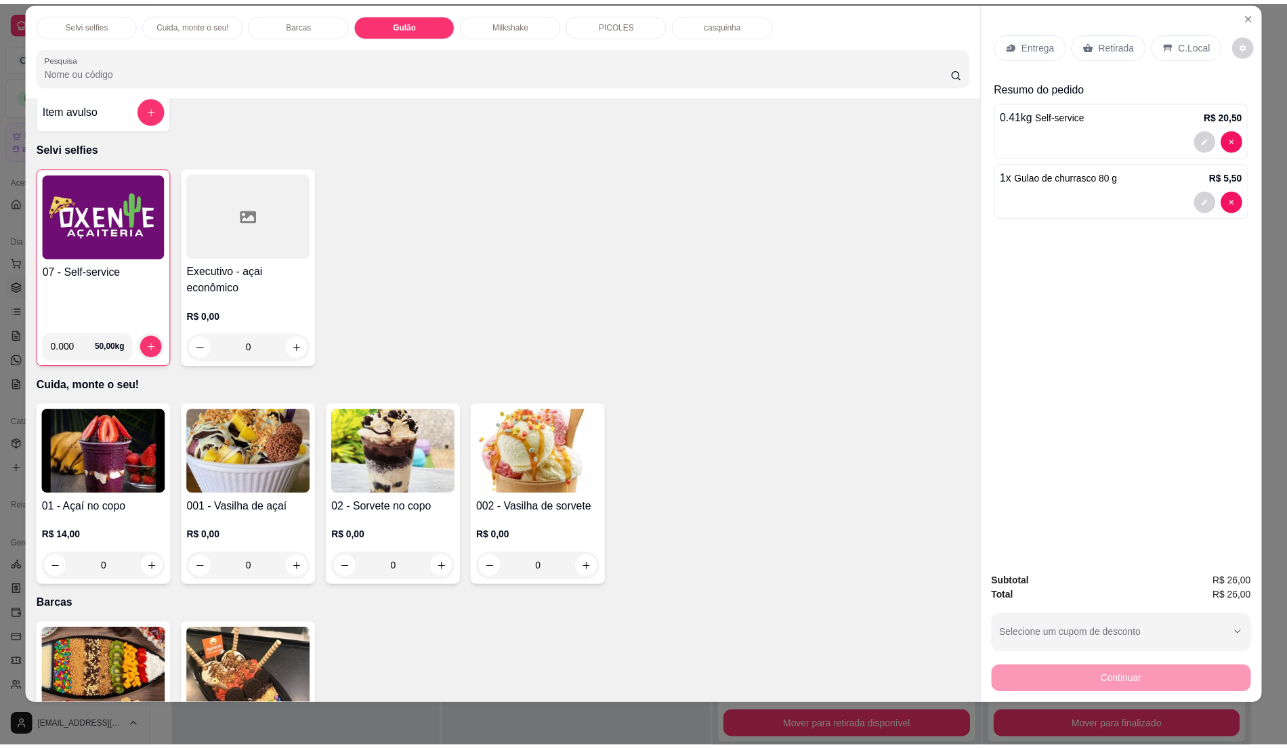
scroll to position [0, 0]
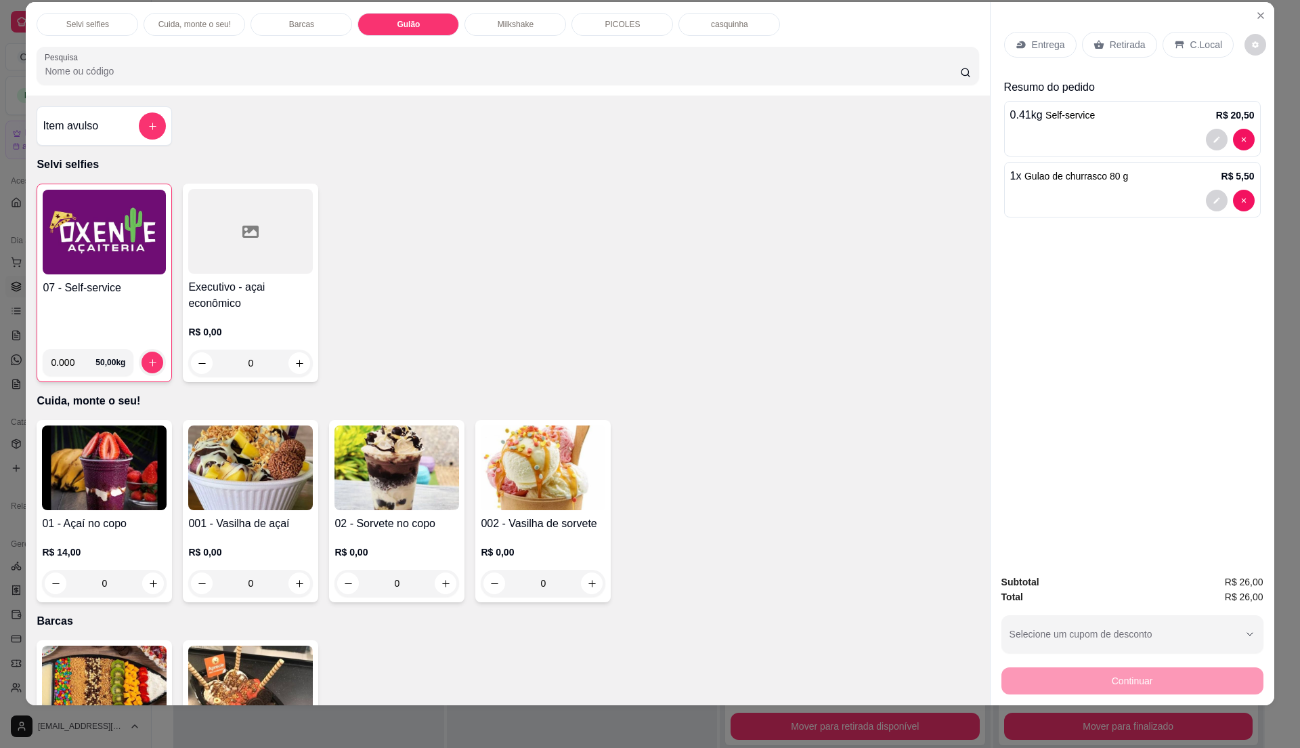
click at [79, 114] on div "Item avulso" at bounding box center [104, 125] width 123 height 27
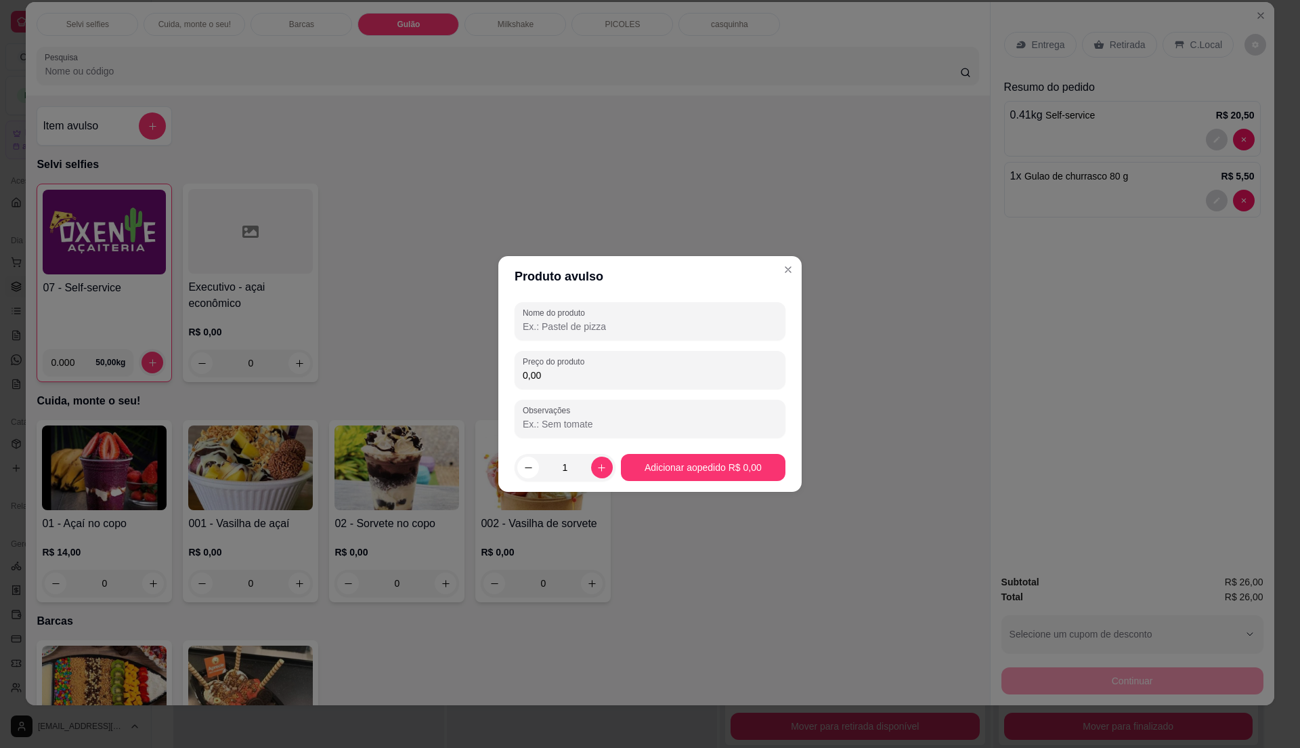
click at [584, 379] on input "0,00" at bounding box center [650, 375] width 255 height 14
type input "220,00"
click at [611, 332] on input "Nome do produto" at bounding box center [650, 327] width 255 height 14
type input "p"
type input "[PERSON_NAME]"
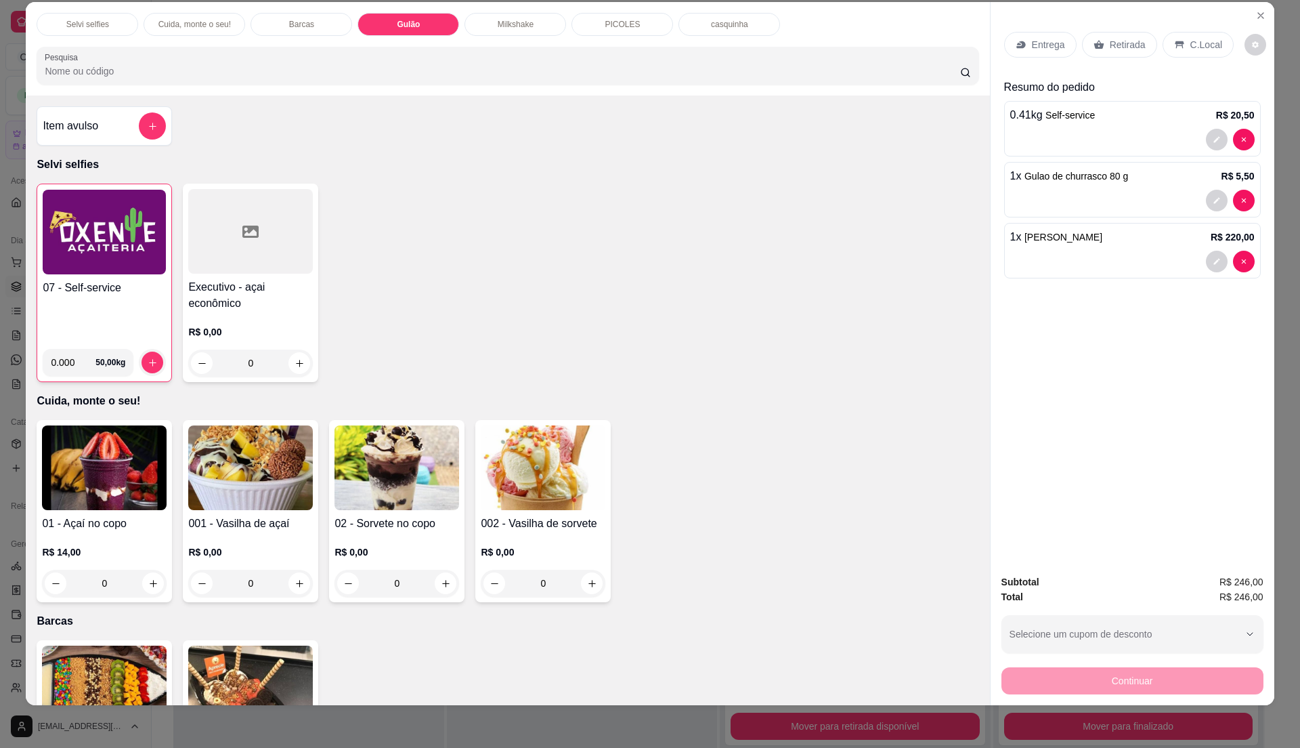
click at [1191, 49] on p "C.Local" at bounding box center [1207, 45] width 32 height 14
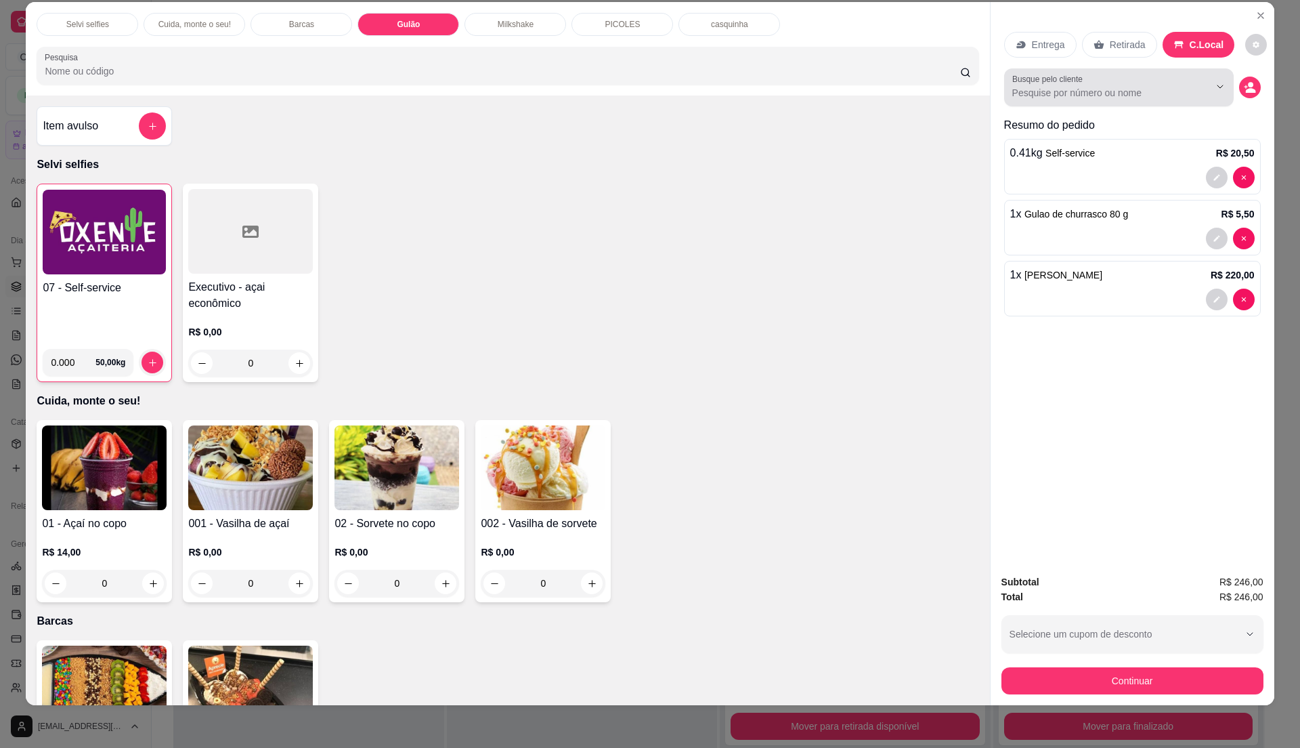
click at [1149, 87] on input "Busque pelo cliente" at bounding box center [1100, 93] width 175 height 14
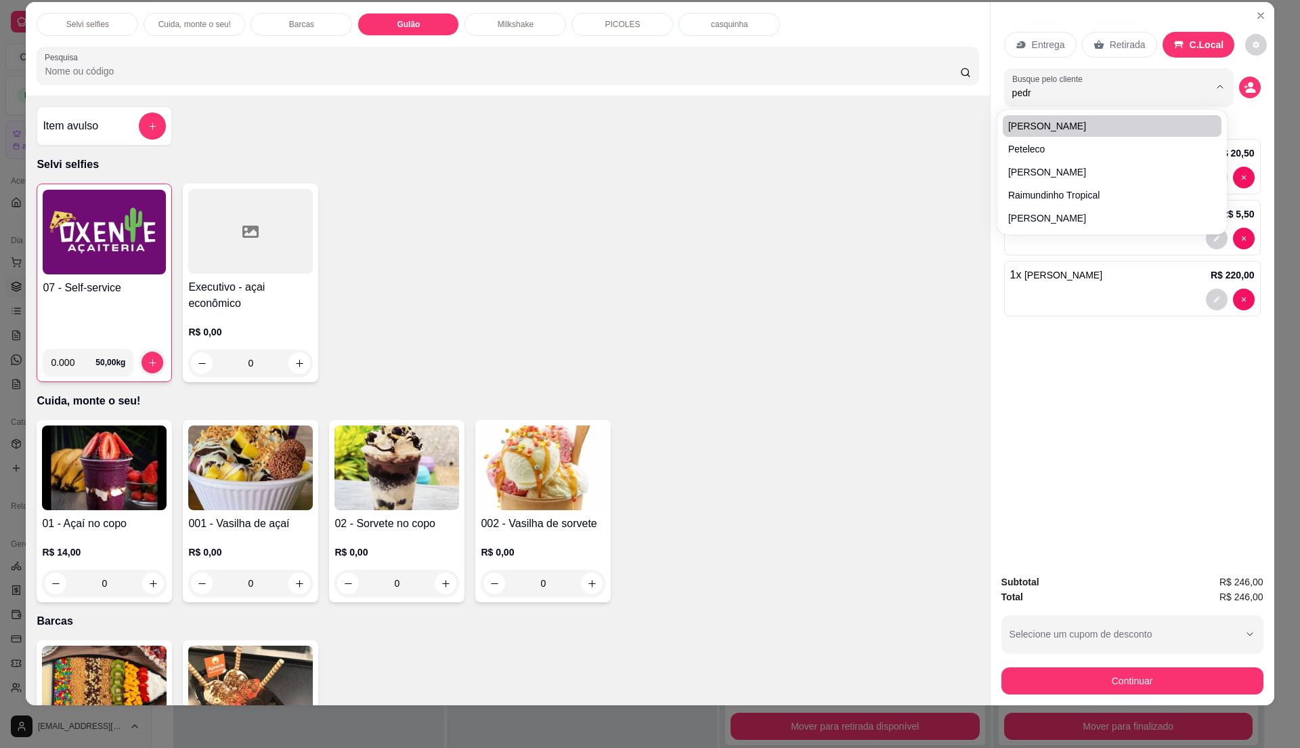
type input "[PERSON_NAME]"
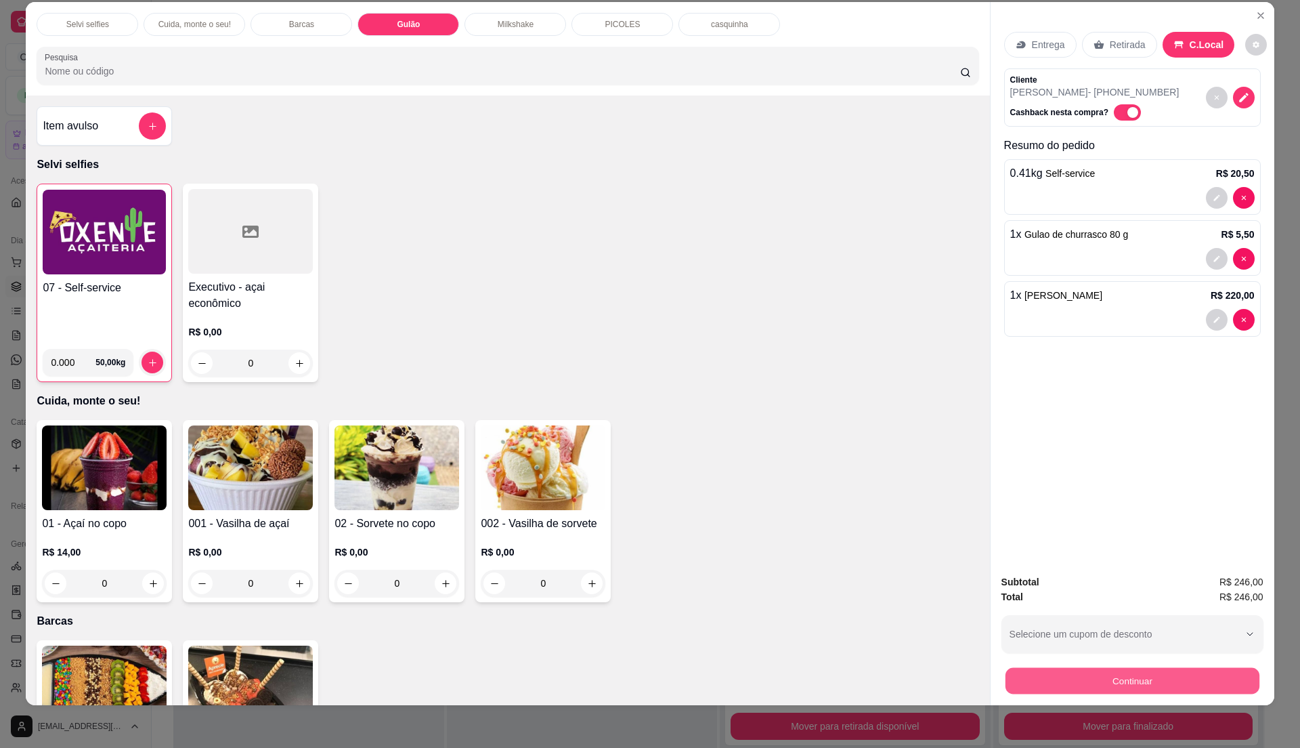
click at [1136, 683] on button "Continuar" at bounding box center [1132, 680] width 254 height 26
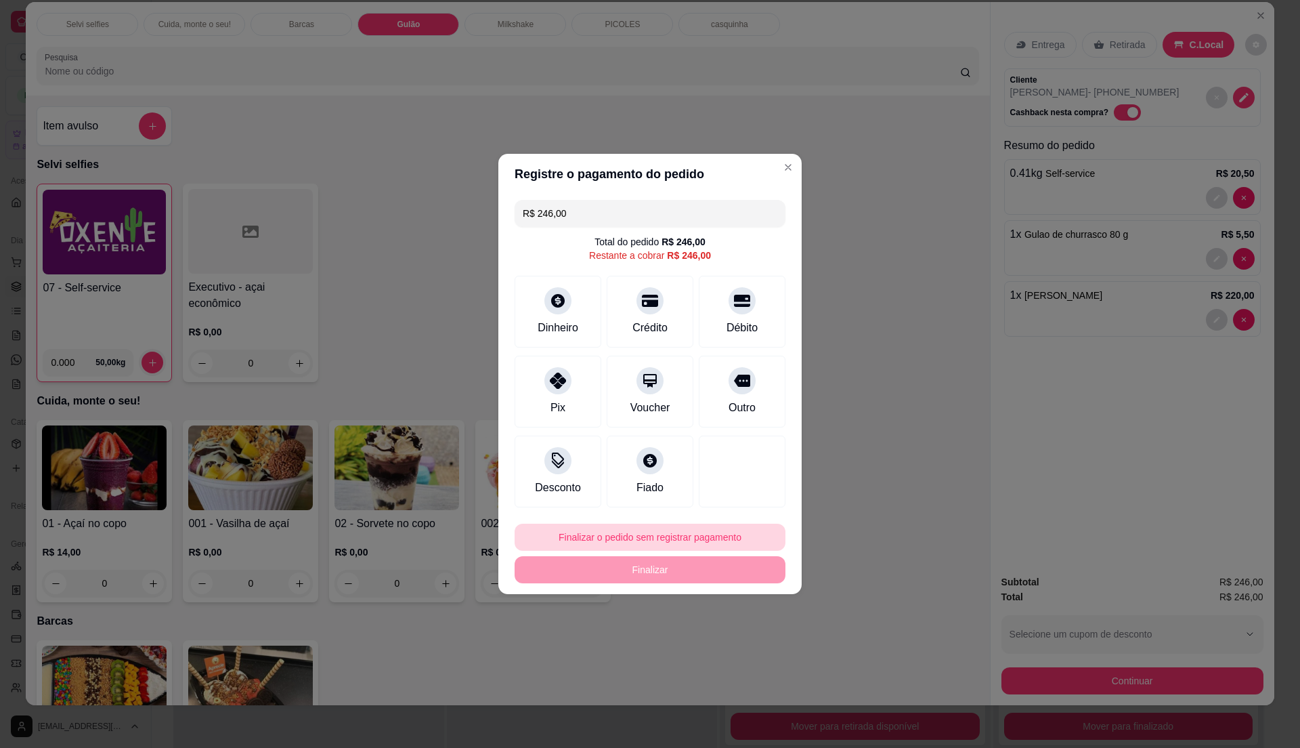
click at [591, 528] on button "Finalizar o pedido sem registrar pagamento" at bounding box center [650, 537] width 271 height 27
click at [729, 650] on button "Confirmar" at bounding box center [733, 649] width 48 height 20
type input "0"
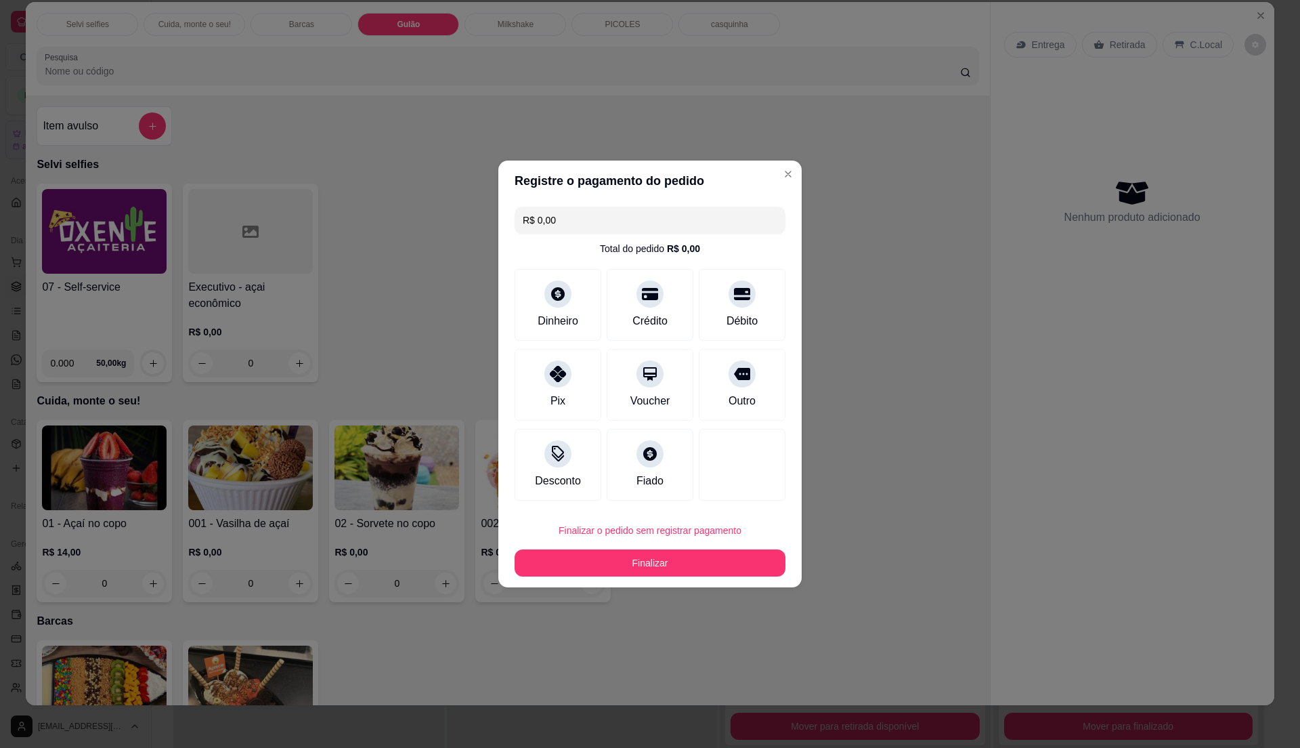
type input "R$ 0,00"
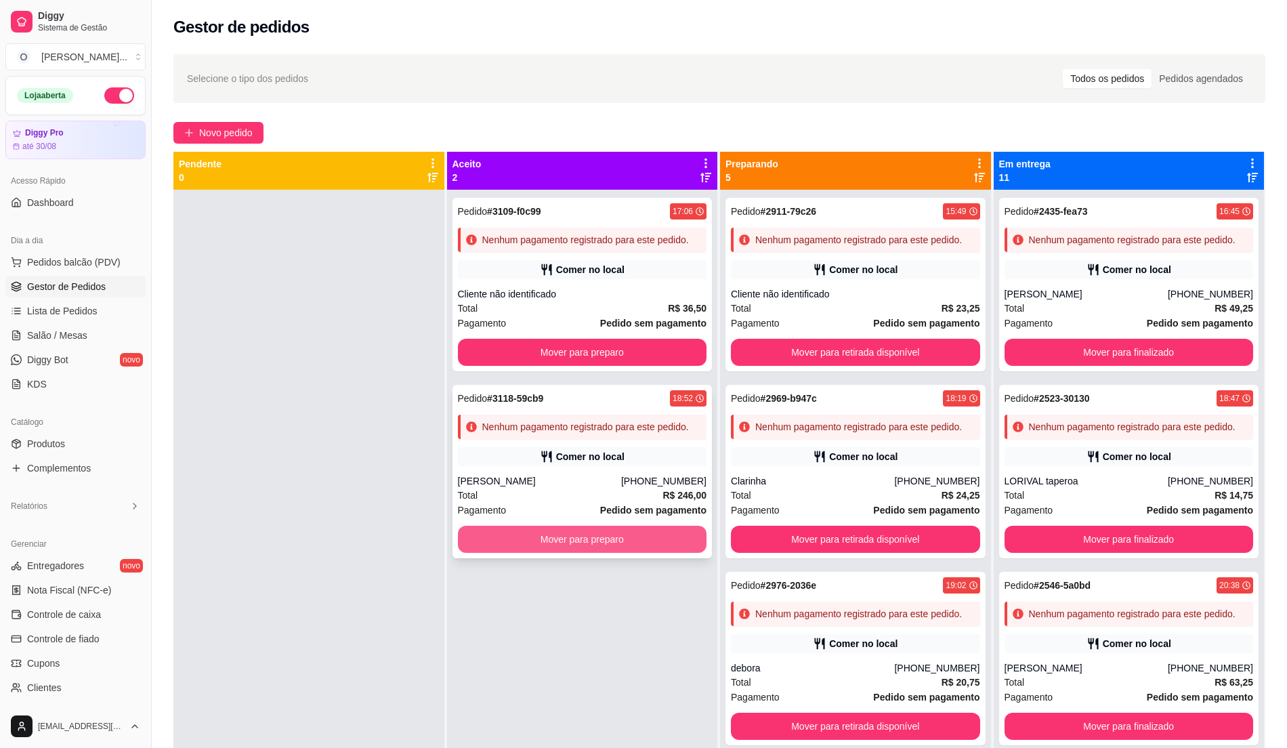
click at [591, 551] on button "Mover para preparo" at bounding box center [582, 539] width 249 height 27
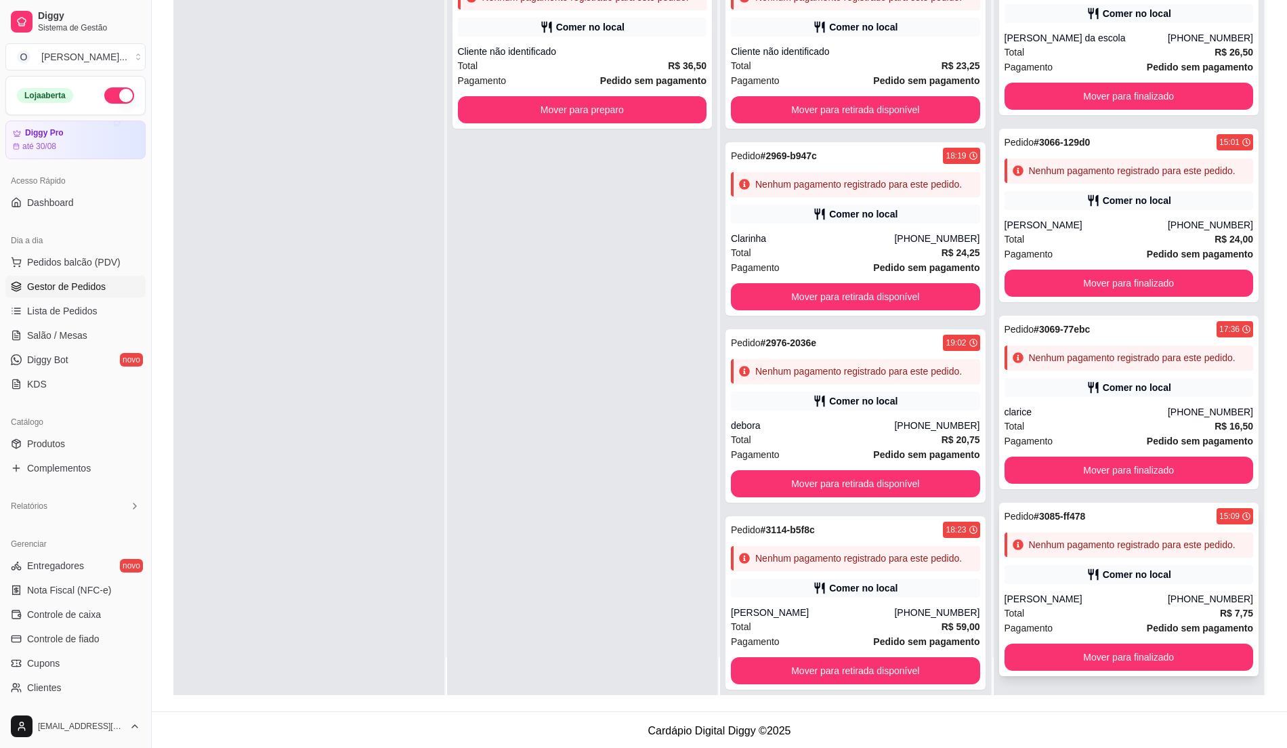
scroll to position [207, 0]
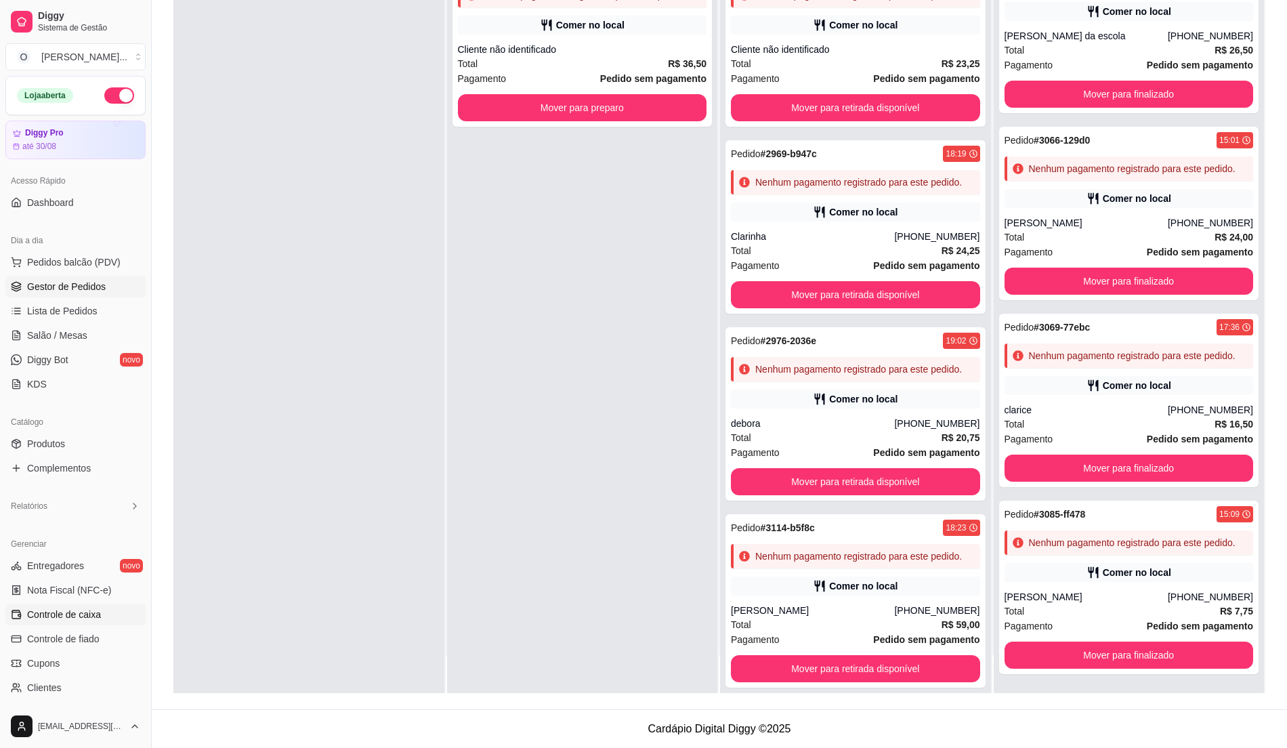
click at [61, 610] on span "Controle de caixa" at bounding box center [64, 615] width 74 height 14
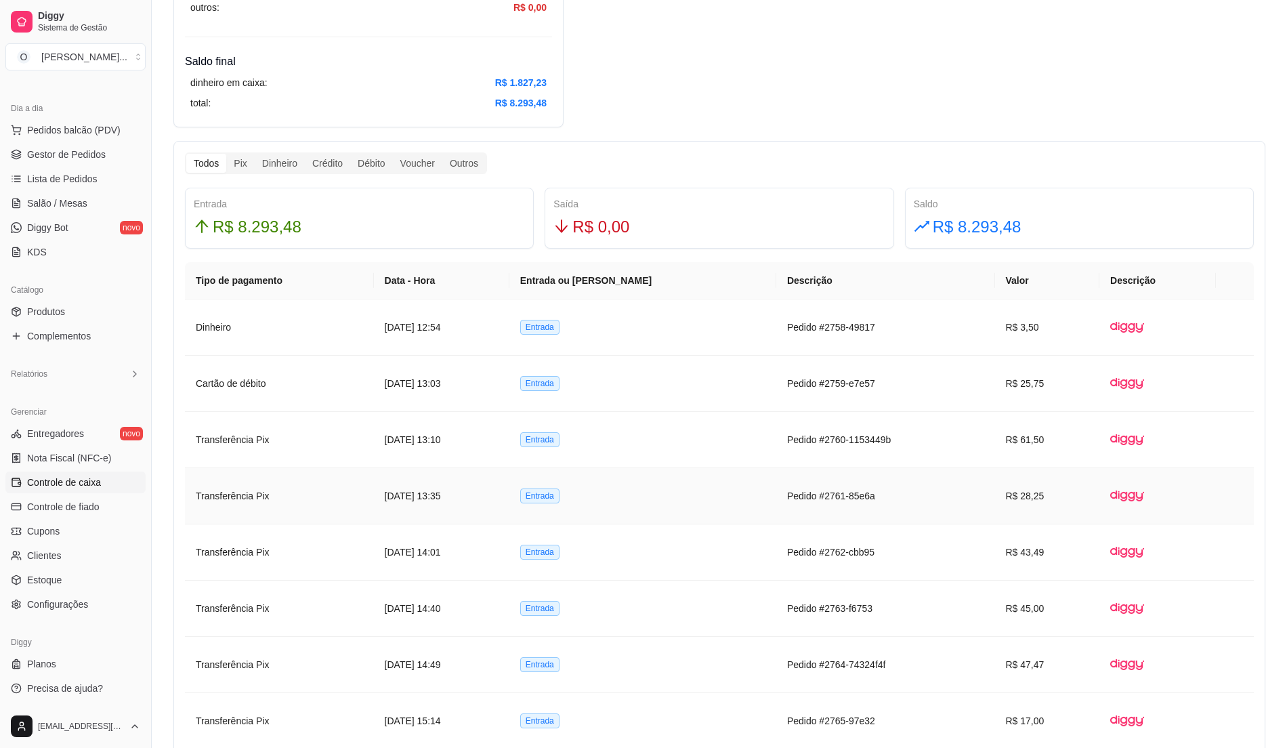
scroll to position [632, 0]
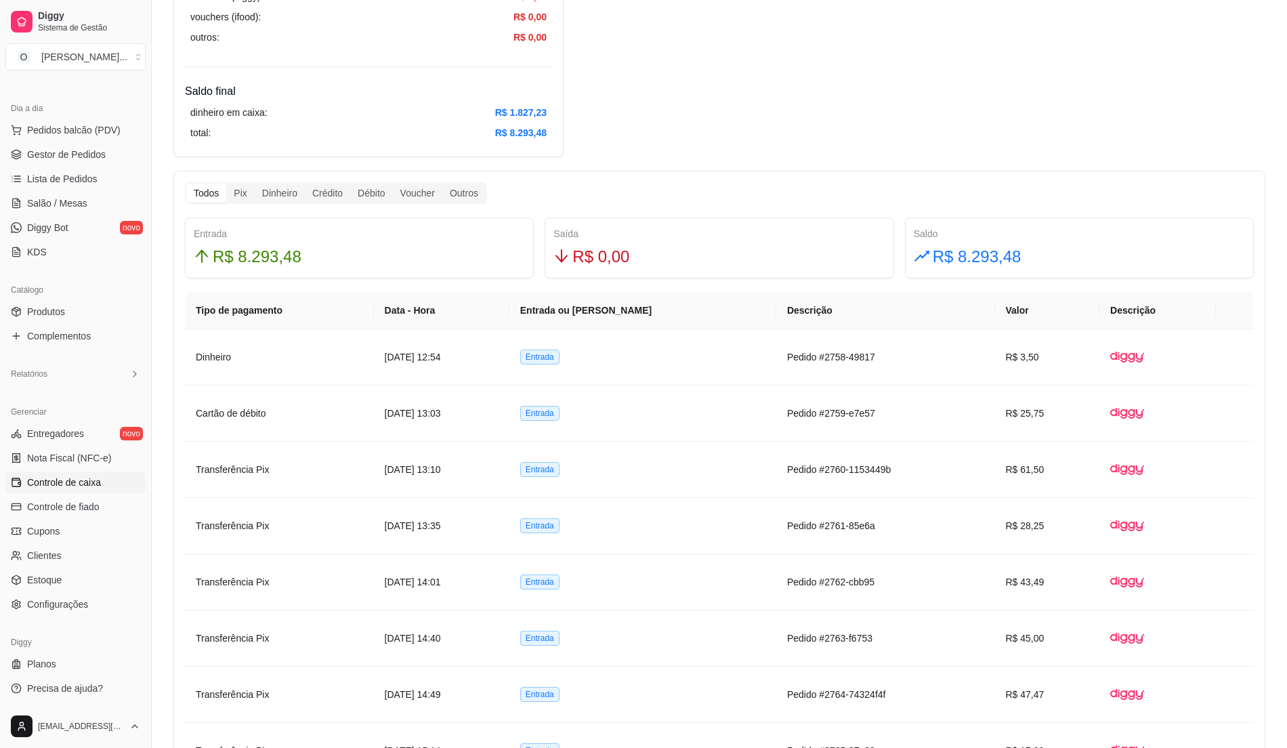
click at [431, 313] on th "Data - Hora" at bounding box center [441, 310] width 135 height 37
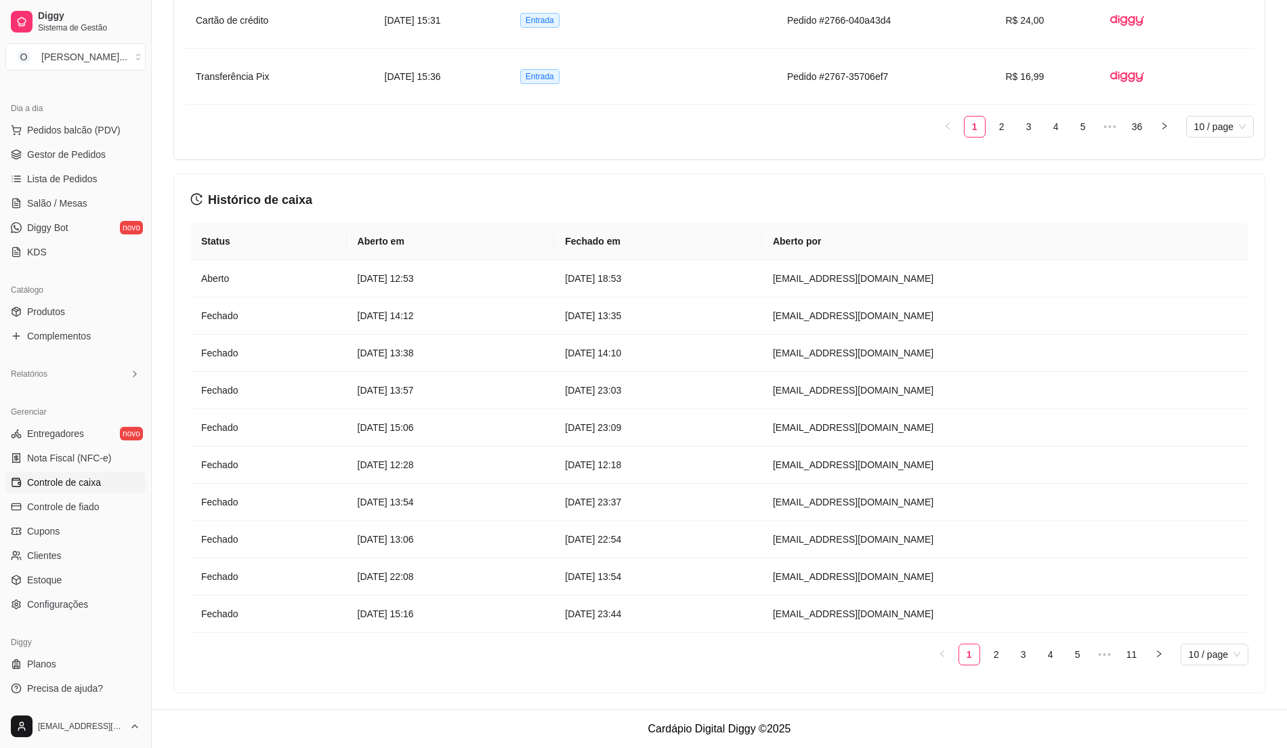
scroll to position [1425, 0]
click at [70, 614] on link "Configurações" at bounding box center [75, 604] width 140 height 22
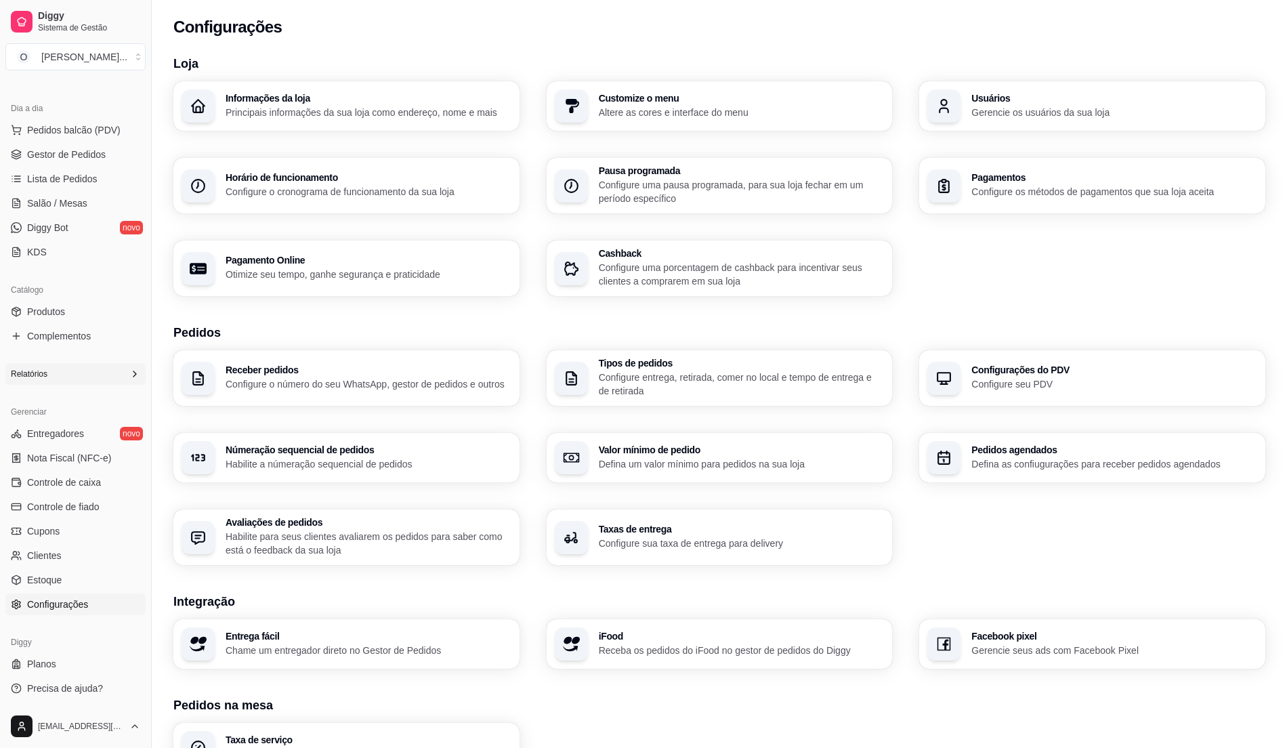
click at [77, 372] on div "Relatórios" at bounding box center [75, 374] width 140 height 22
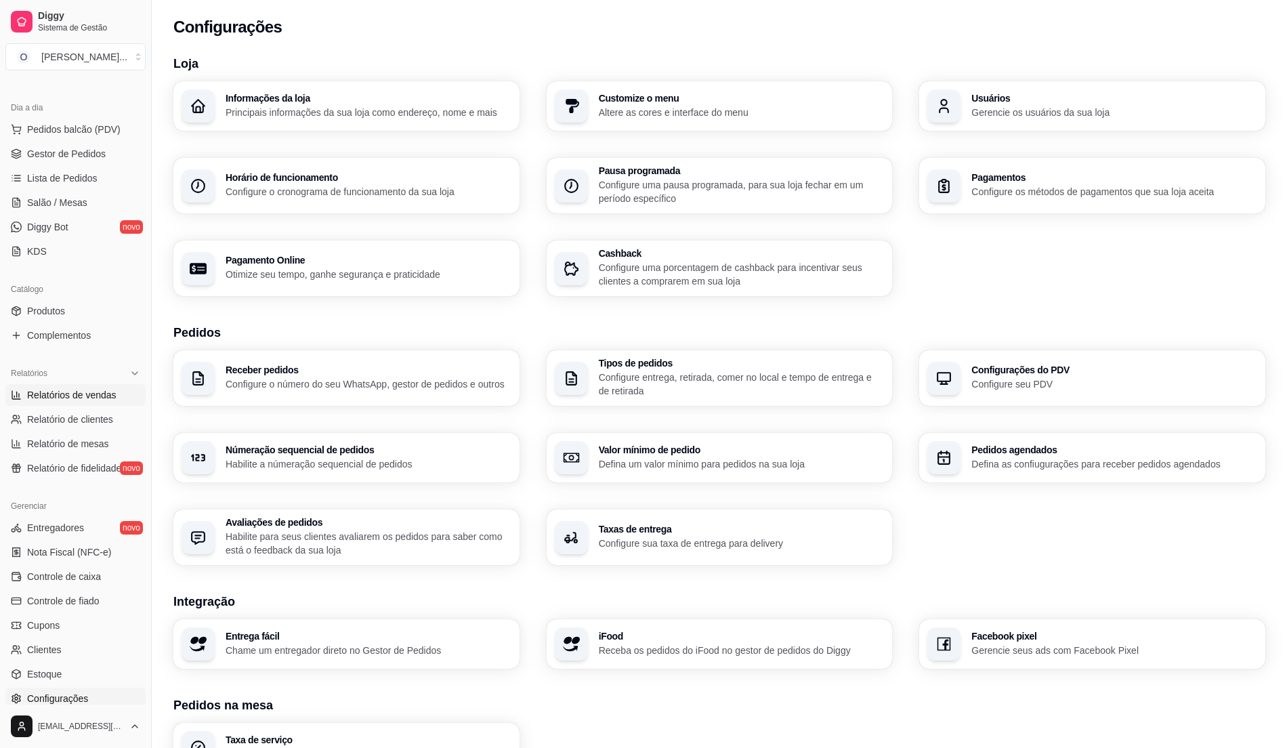
click at [73, 400] on span "Relatórios de vendas" at bounding box center [71, 395] width 89 height 14
select select "ALL"
select select "0"
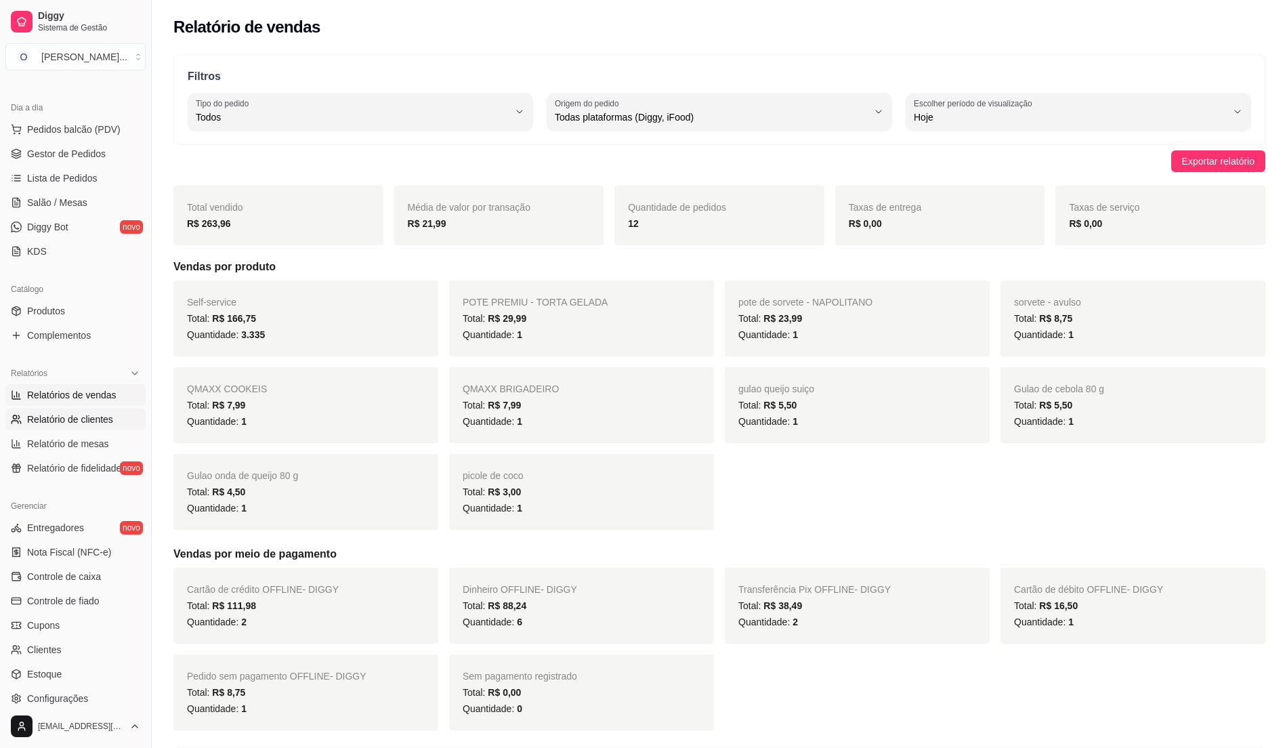
click at [83, 421] on span "Relatório de clientes" at bounding box center [70, 419] width 86 height 14
select select "30"
select select "HIGHEST_TOTAL_SPENT_WITH_ORDERS"
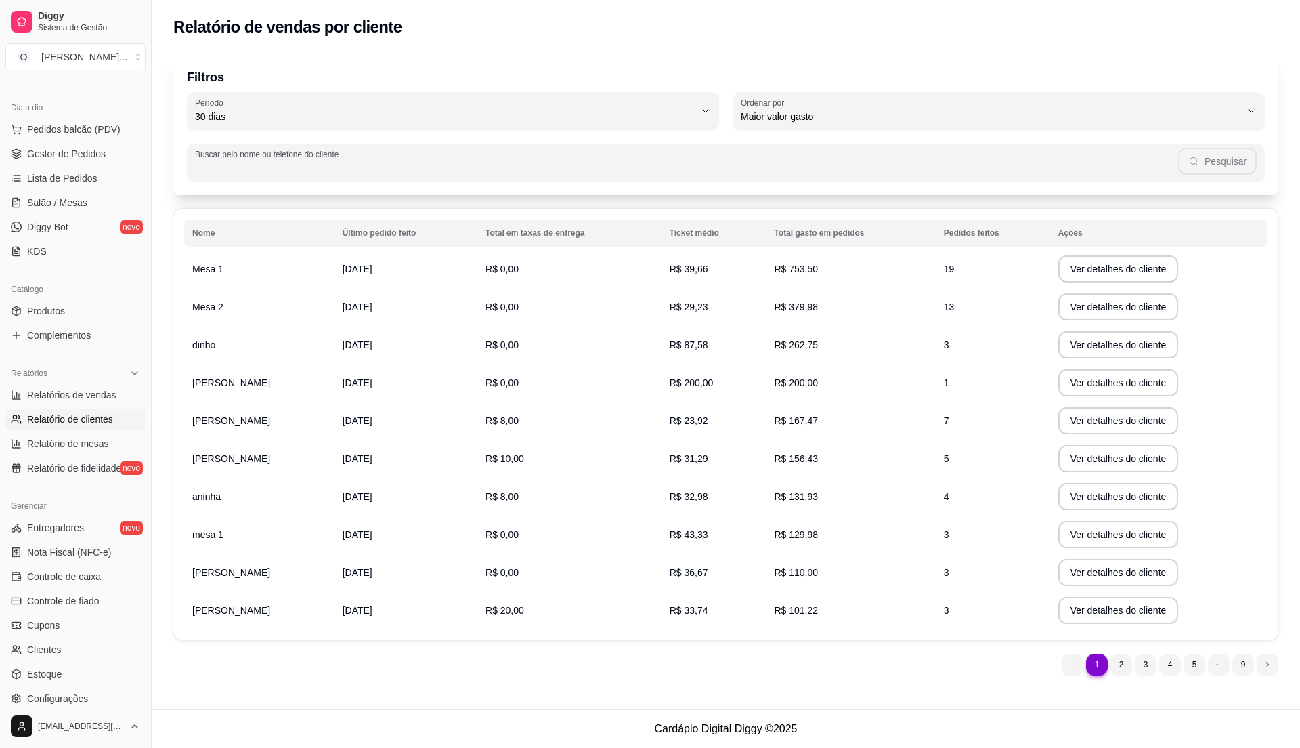
click at [391, 171] on input "Buscar pelo nome ou telefone do cliente" at bounding box center [686, 168] width 983 height 14
type input "[PERSON_NAME]"
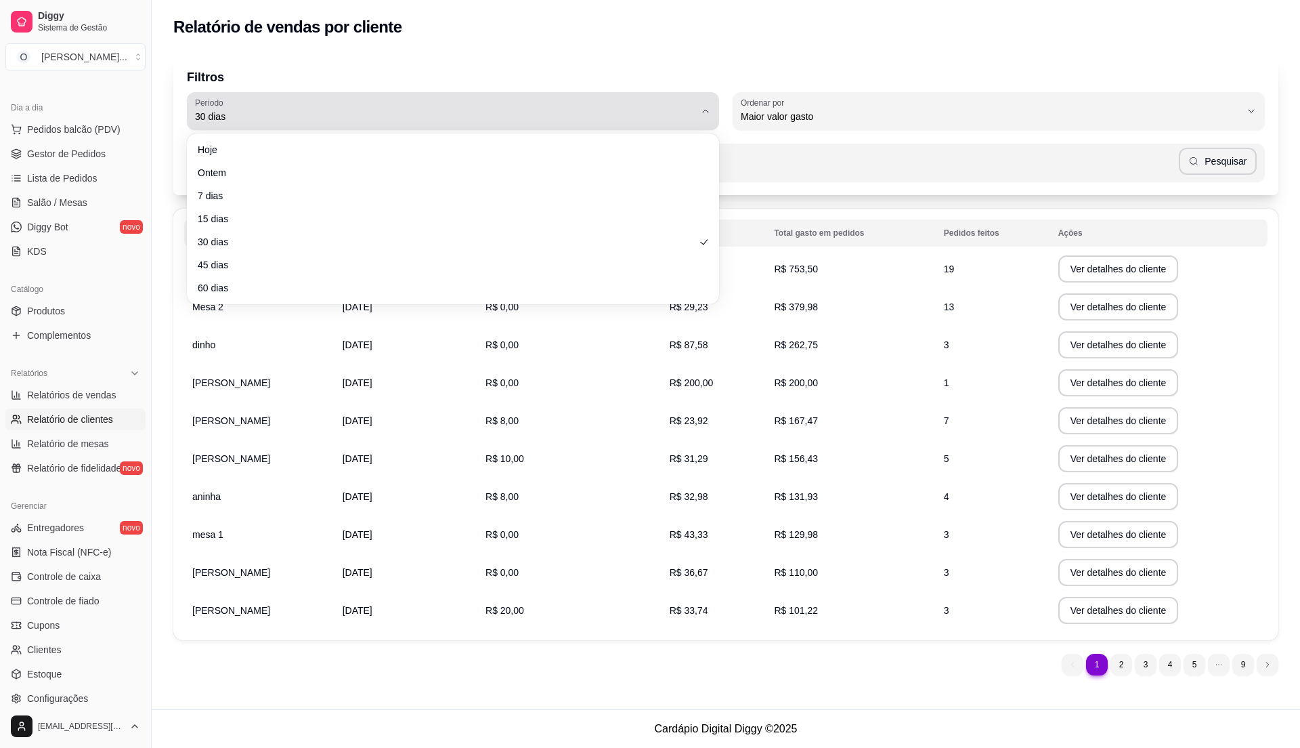
click at [706, 115] on icon "button" at bounding box center [705, 111] width 11 height 11
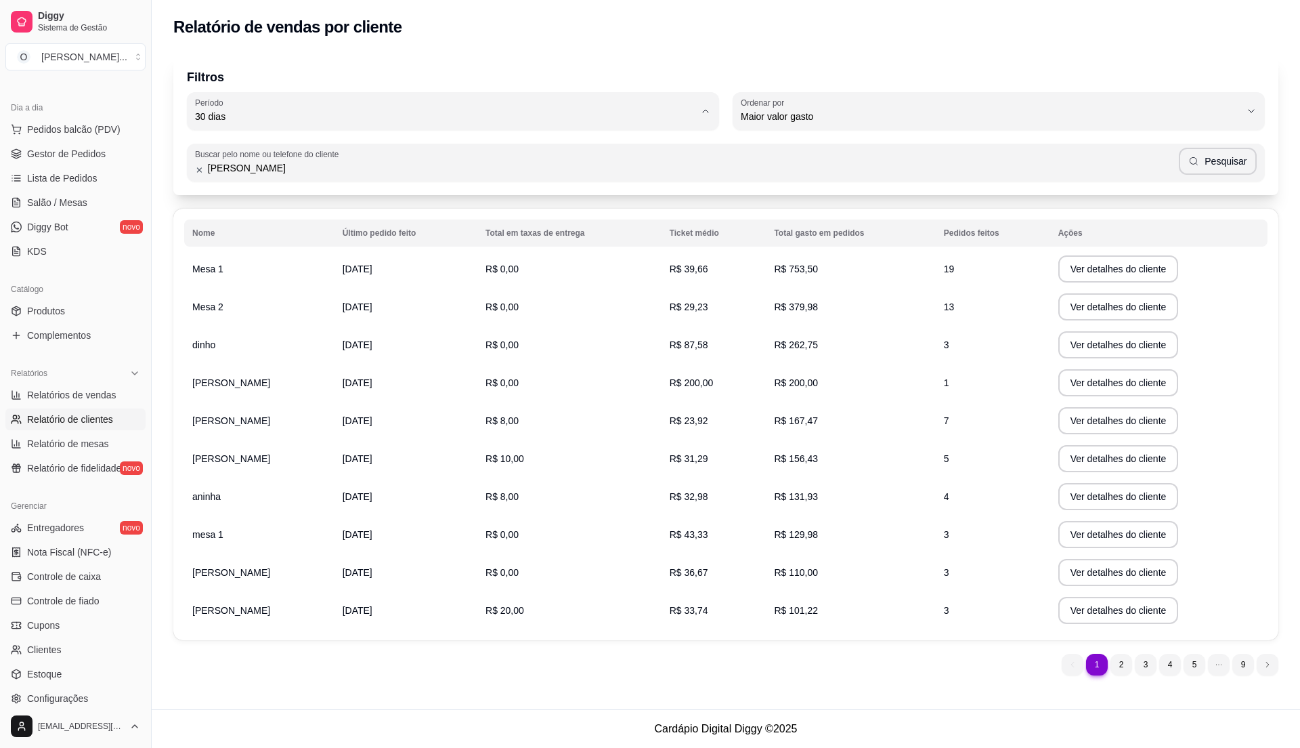
click at [431, 288] on span "60 dias" at bounding box center [446, 281] width 477 height 13
type input "60"
select select "60"
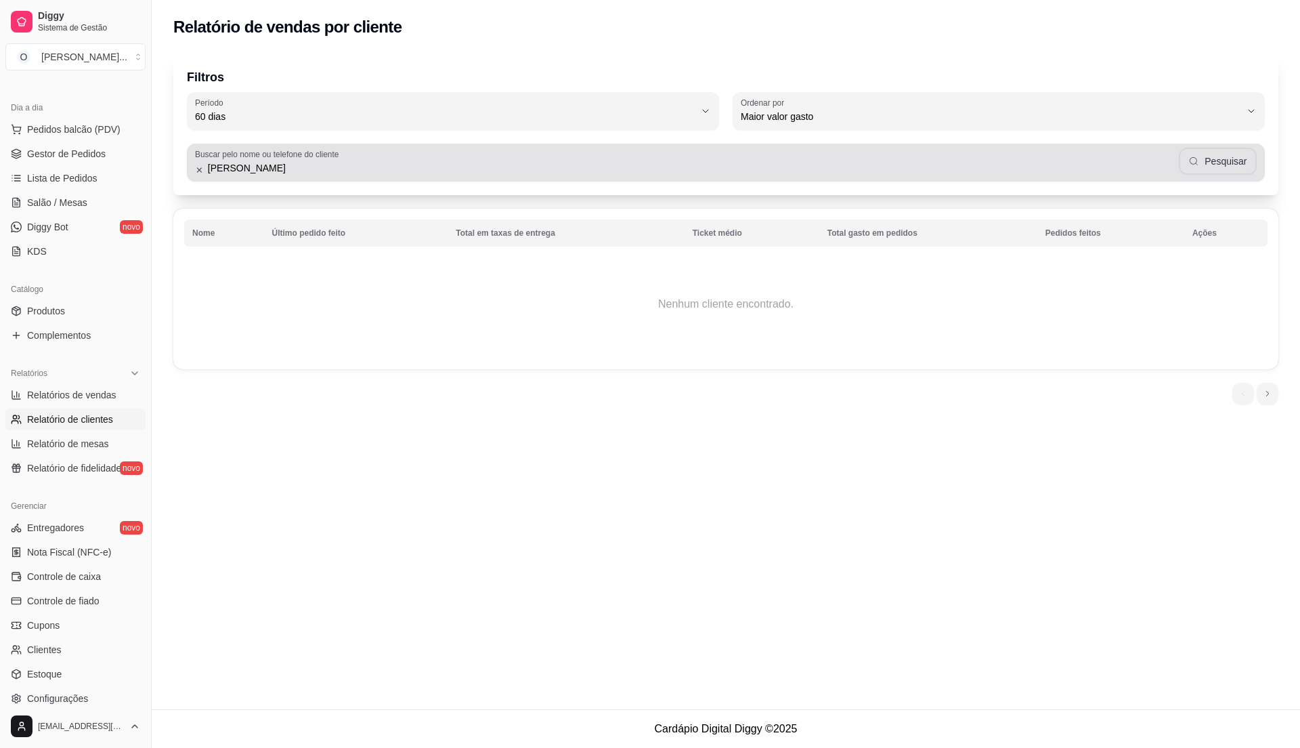
click at [1249, 161] on button "Pesquisar" at bounding box center [1218, 161] width 78 height 27
click at [198, 165] on icon at bounding box center [199, 169] width 9 height 9
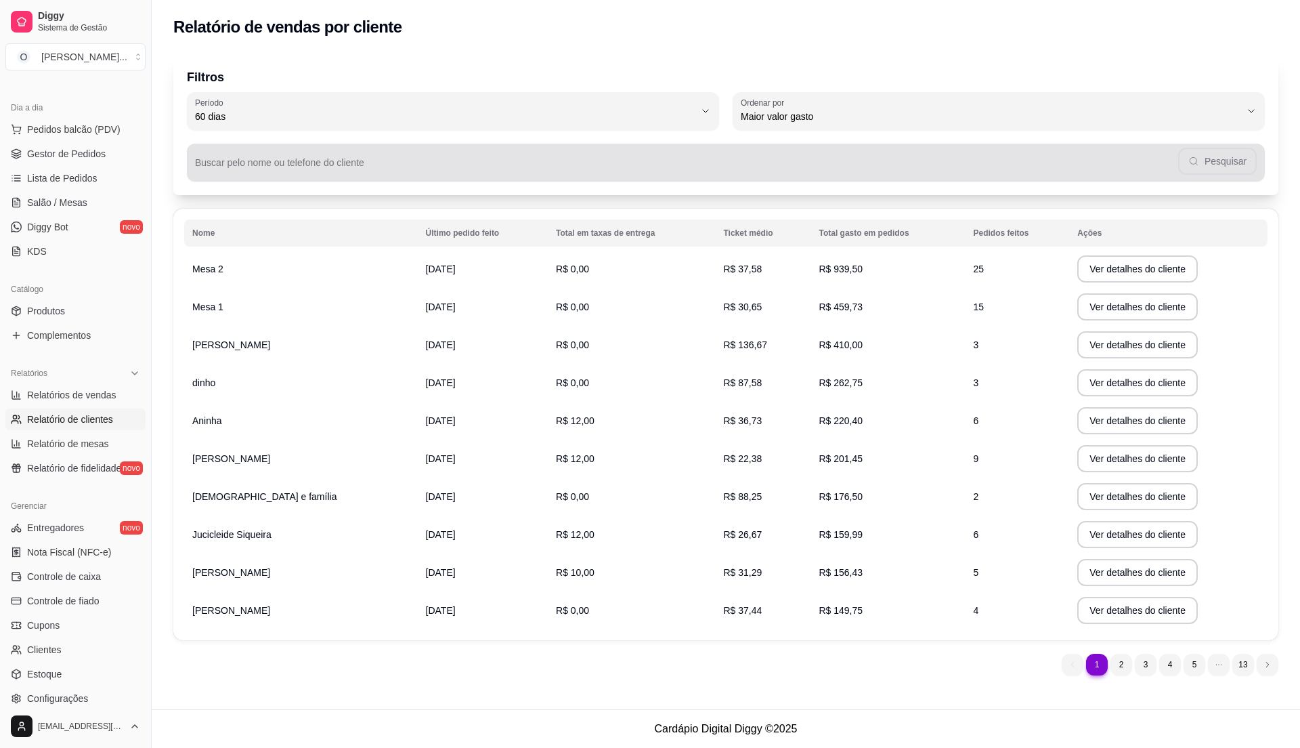
click at [570, 172] on input "Buscar pelo nome ou telefone do cliente" at bounding box center [686, 168] width 983 height 14
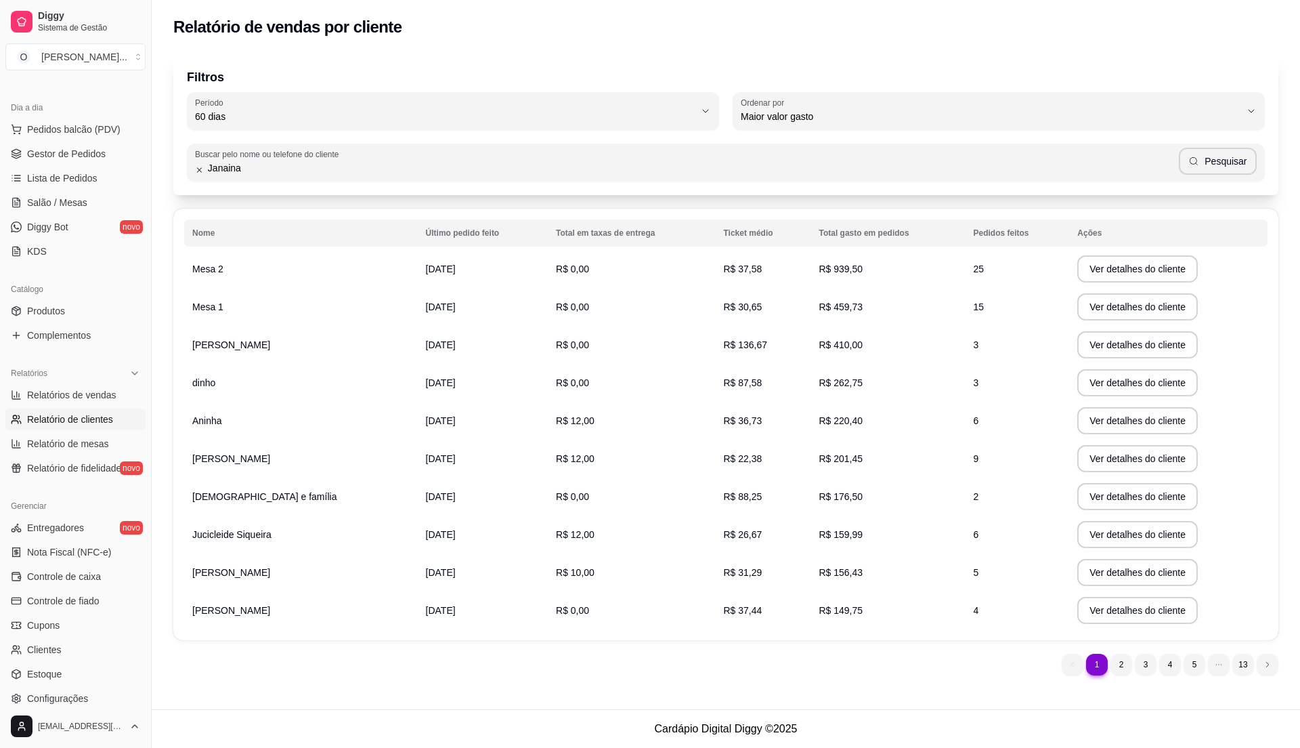
type input "Janaina"
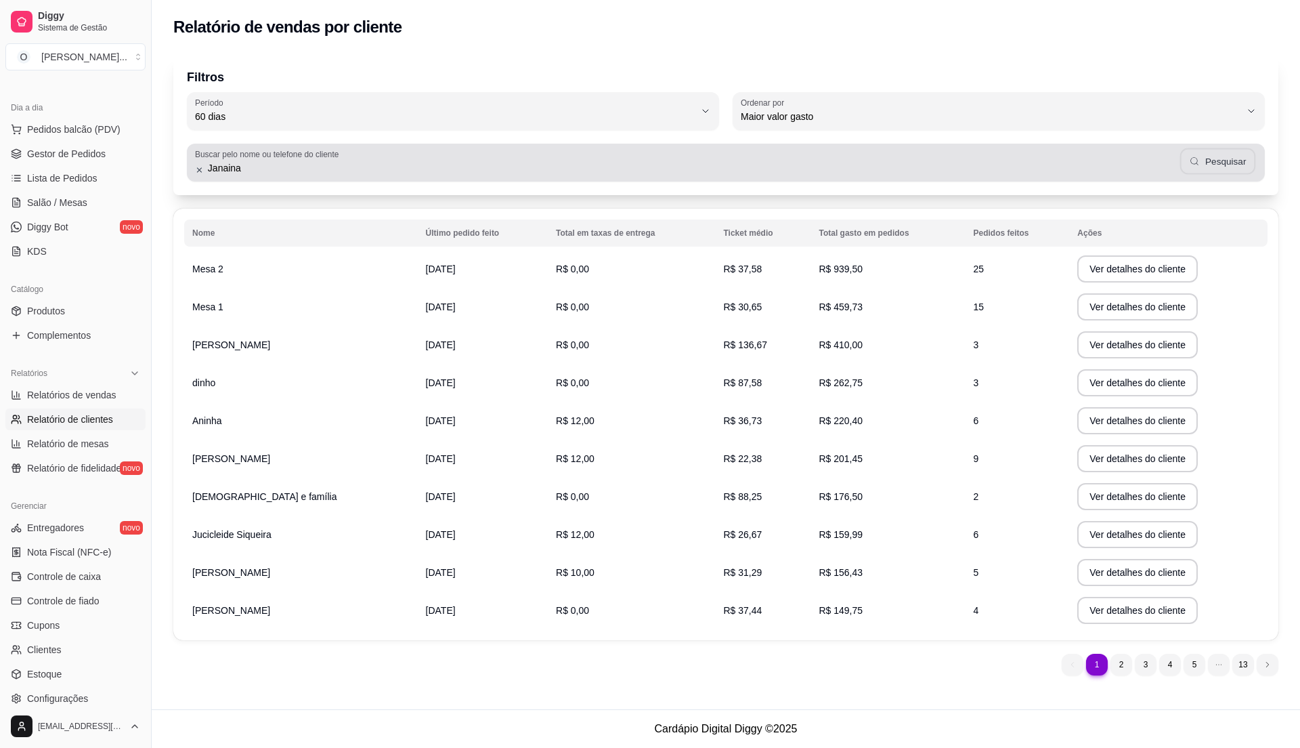
click at [1246, 169] on button "Pesquisar" at bounding box center [1218, 161] width 76 height 26
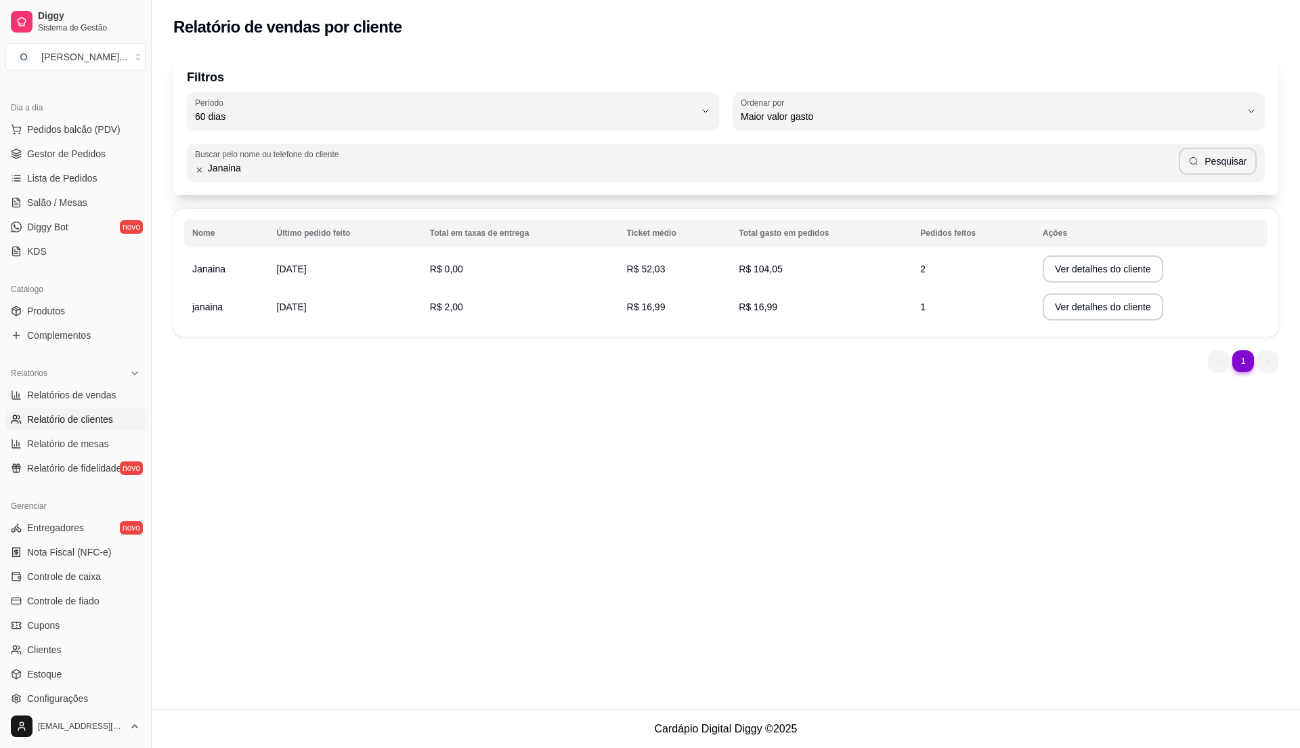
click at [1057, 233] on th "Ações" at bounding box center [1151, 232] width 233 height 27
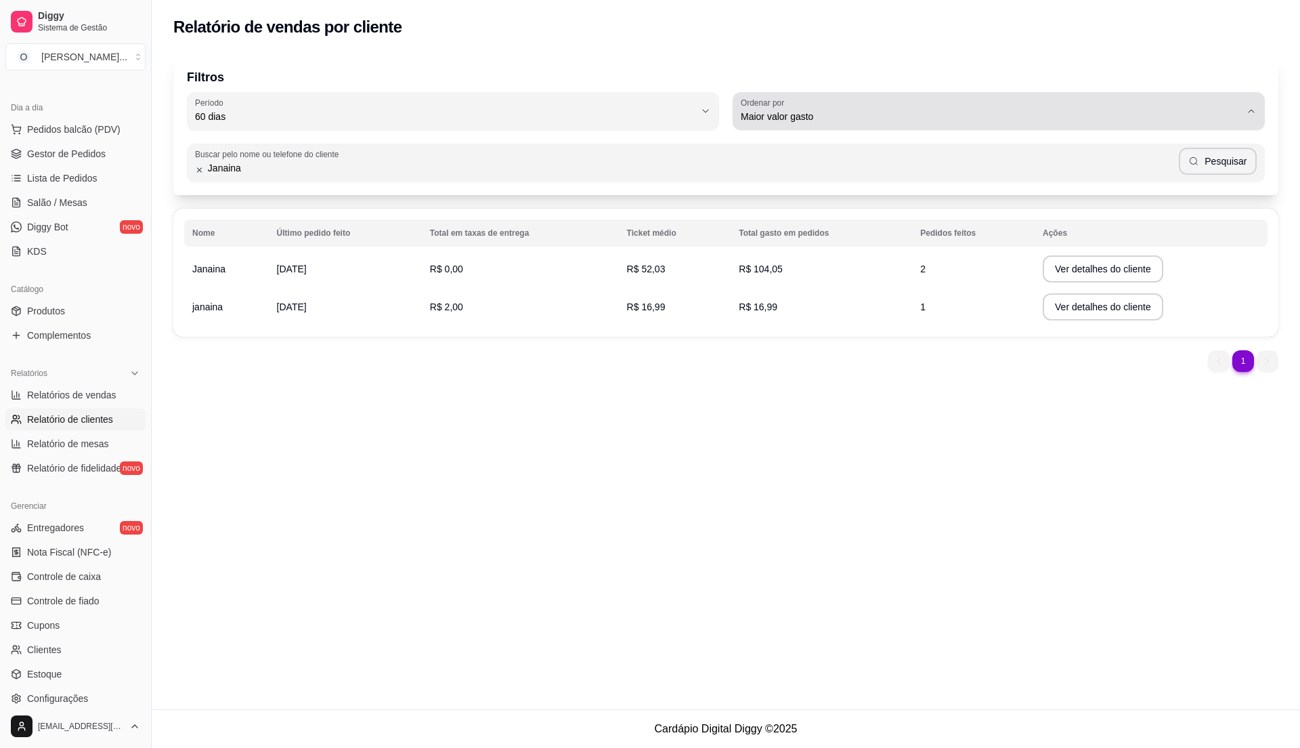
click at [1043, 118] on span "Maior valor gasto" at bounding box center [991, 117] width 500 height 14
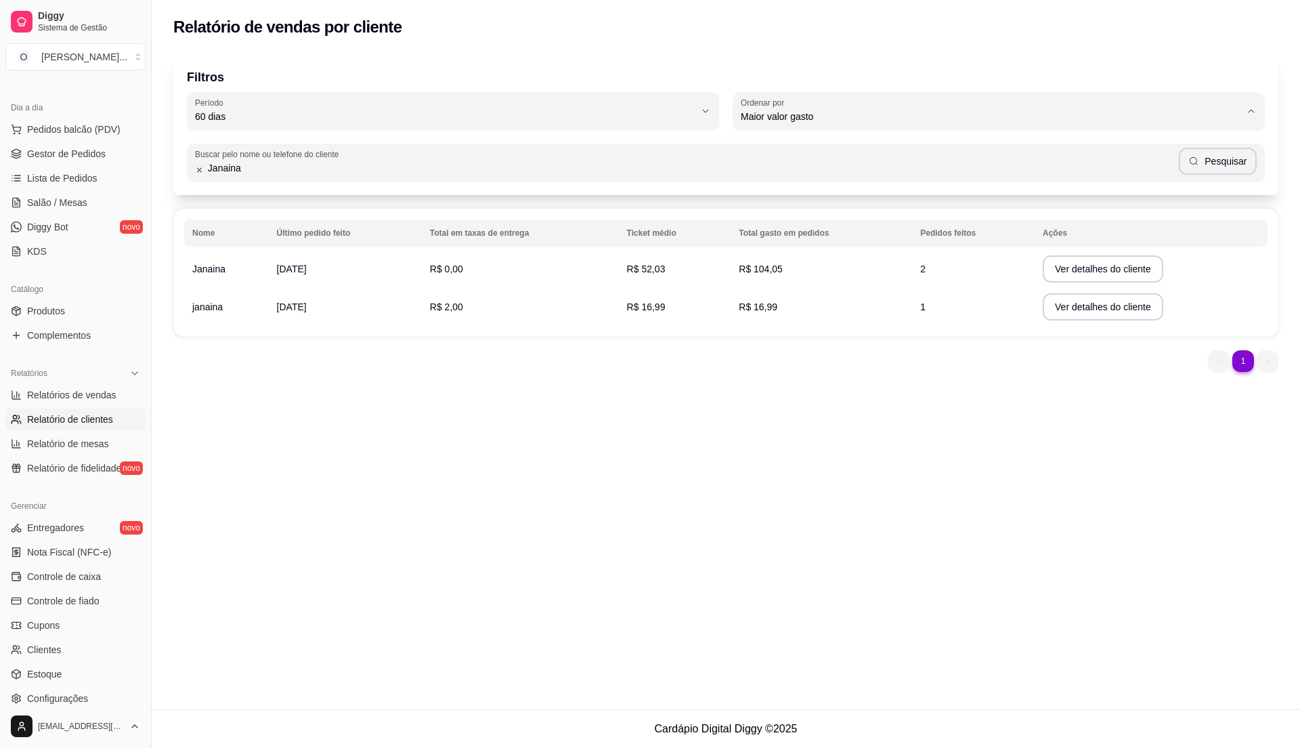
click at [974, 221] on span "Último pedido feito" at bounding box center [992, 215] width 477 height 13
type input "LAST_ORDER_MADE_AT"
select select "LAST_ORDER_MADE_AT"
click at [461, 173] on input "Janaina" at bounding box center [691, 168] width 975 height 14
type input "[PERSON_NAME]"
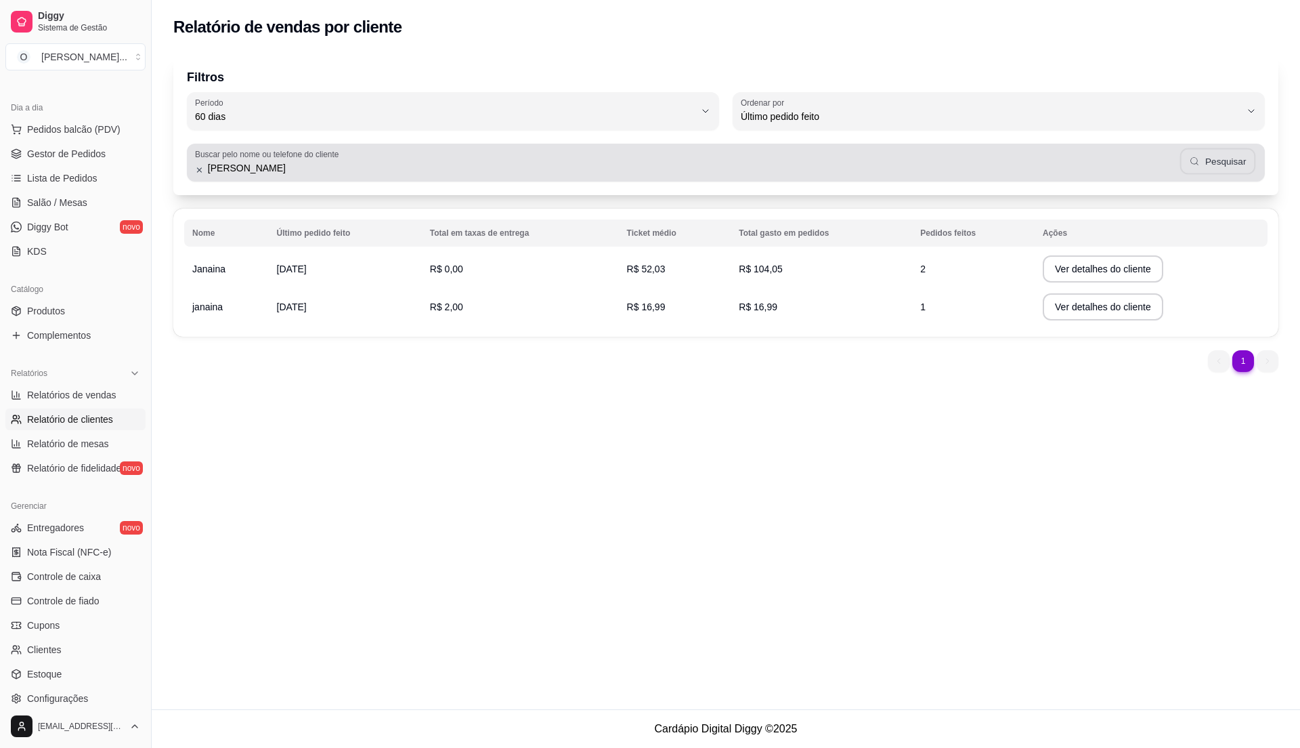
click at [1242, 158] on button "Pesquisar" at bounding box center [1218, 161] width 76 height 26
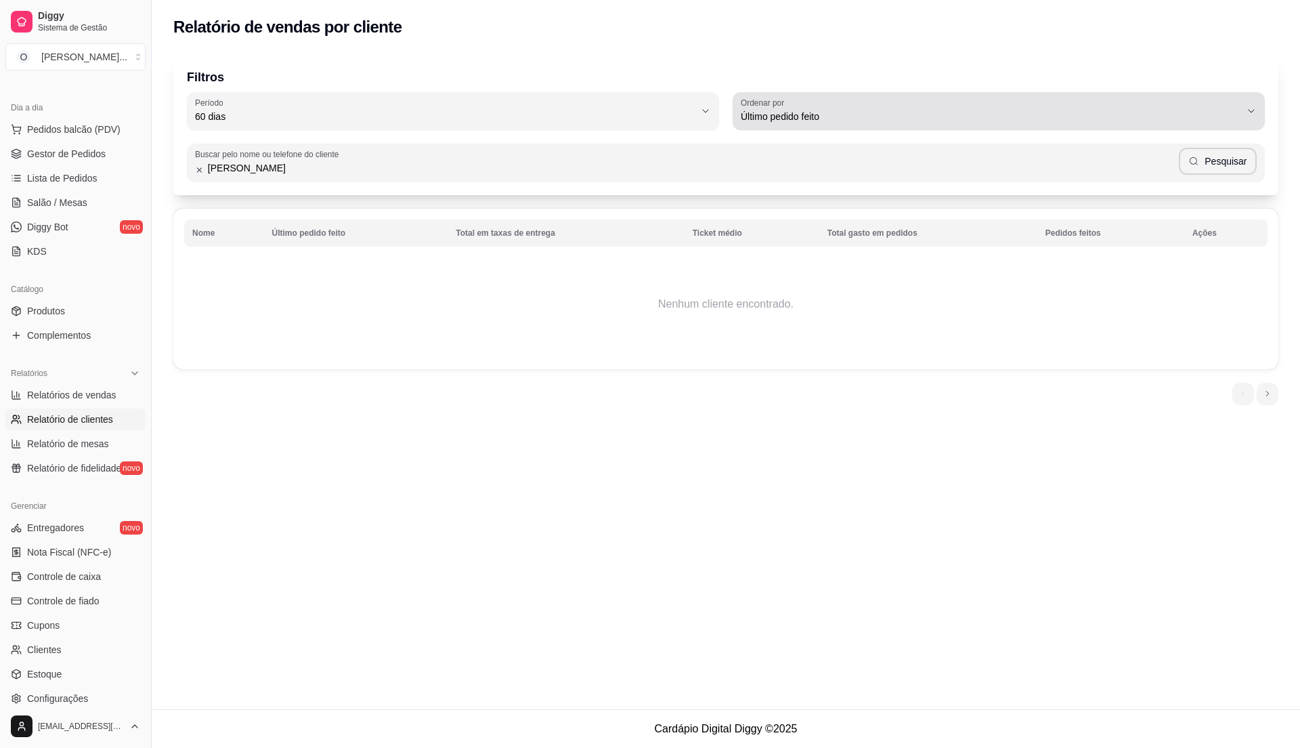
click at [875, 104] on div "Último pedido feito" at bounding box center [991, 111] width 500 height 27
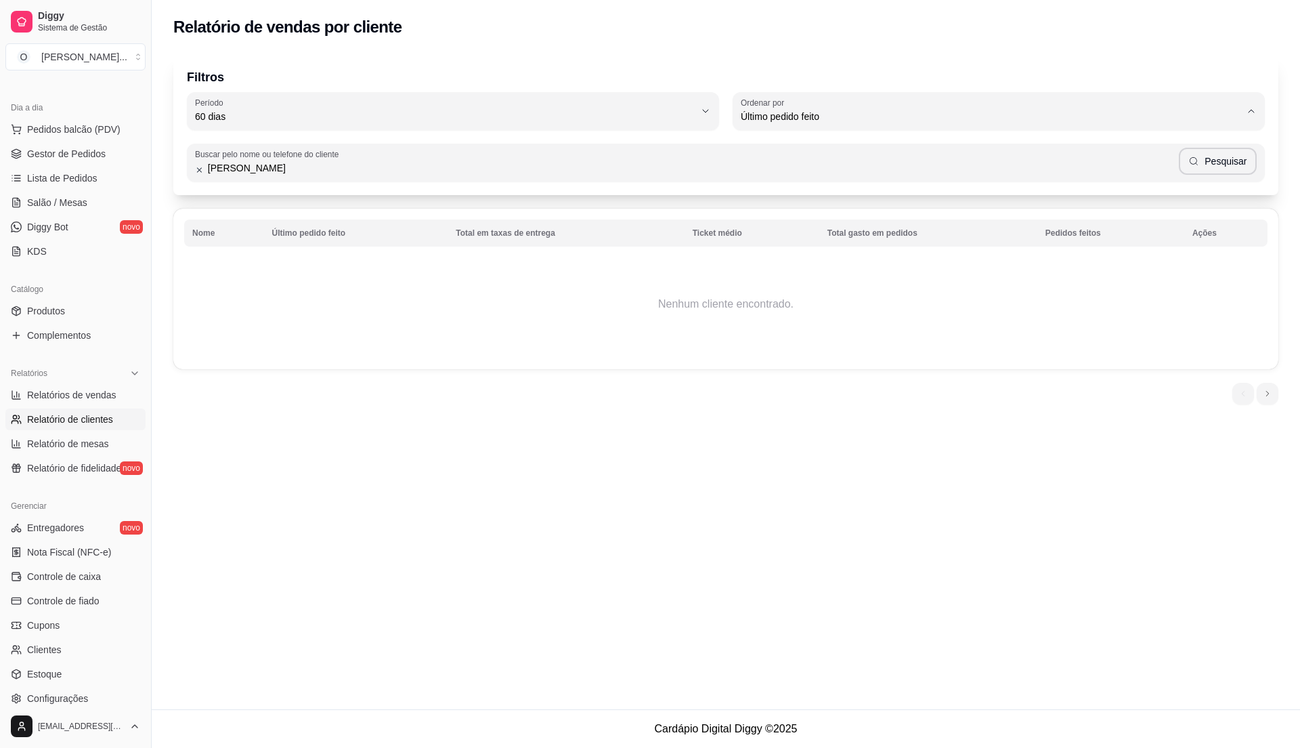
click at [868, 149] on span "Maior número de pedidos" at bounding box center [992, 148] width 477 height 13
type input "HIGHEST_ORDER_COUNT"
select select "HIGHEST_ORDER_COUNT"
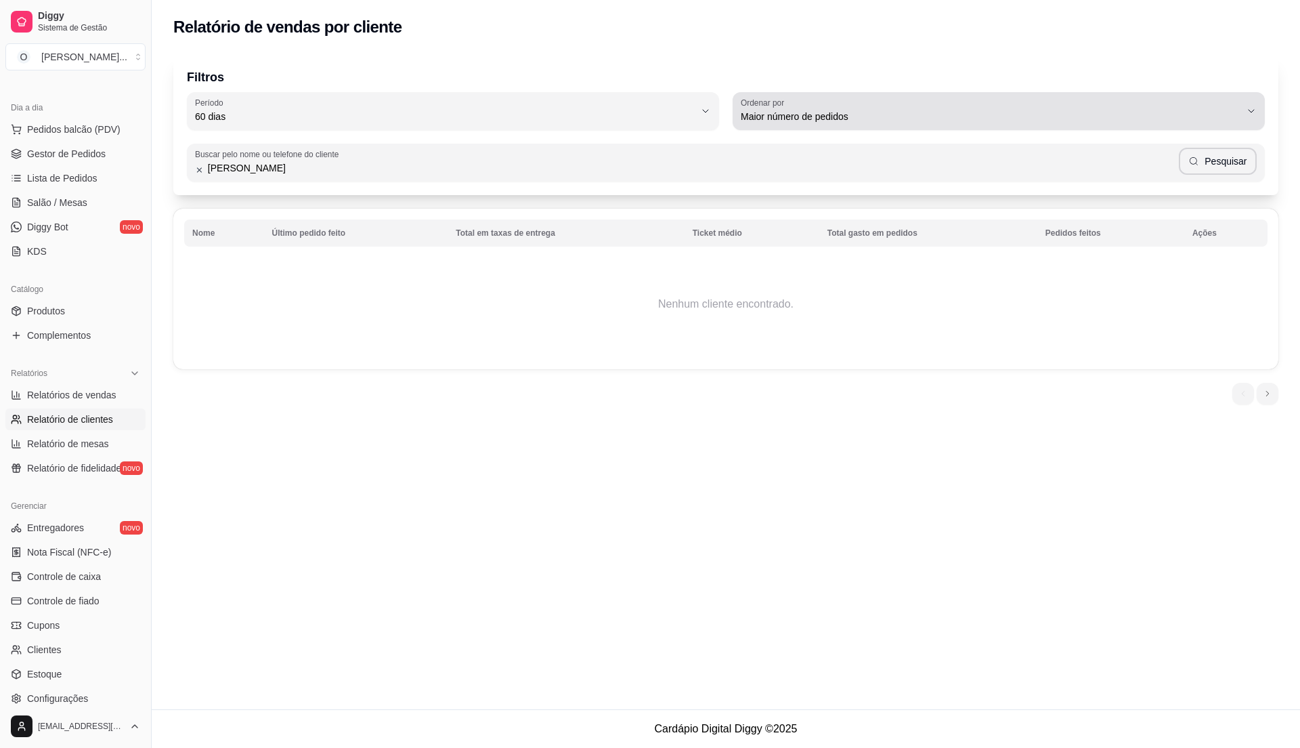
click at [881, 116] on span "Maior número de pedidos" at bounding box center [991, 117] width 500 height 14
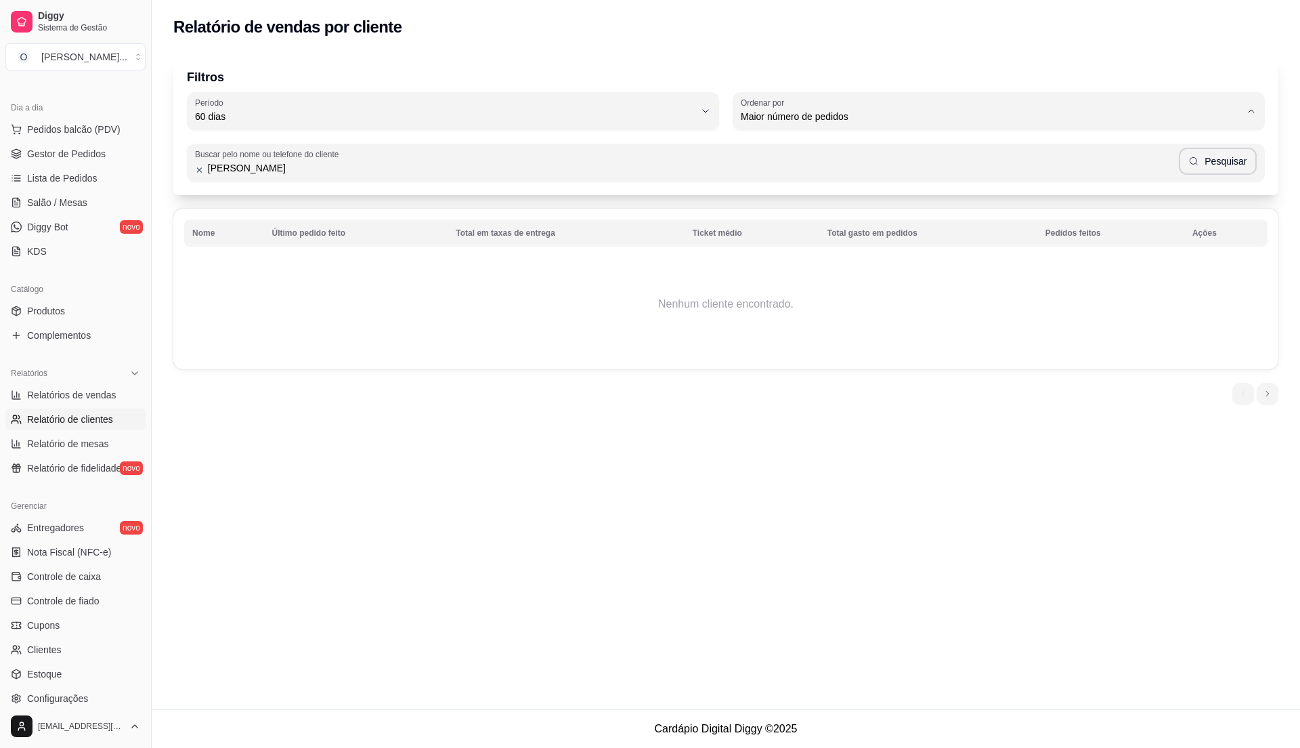
click at [857, 168] on span "Maior ticket médio" at bounding box center [992, 171] width 477 height 13
type input "HIGHEST_AVERAGE_TICKET"
select select "HIGHEST_AVERAGE_TICKET"
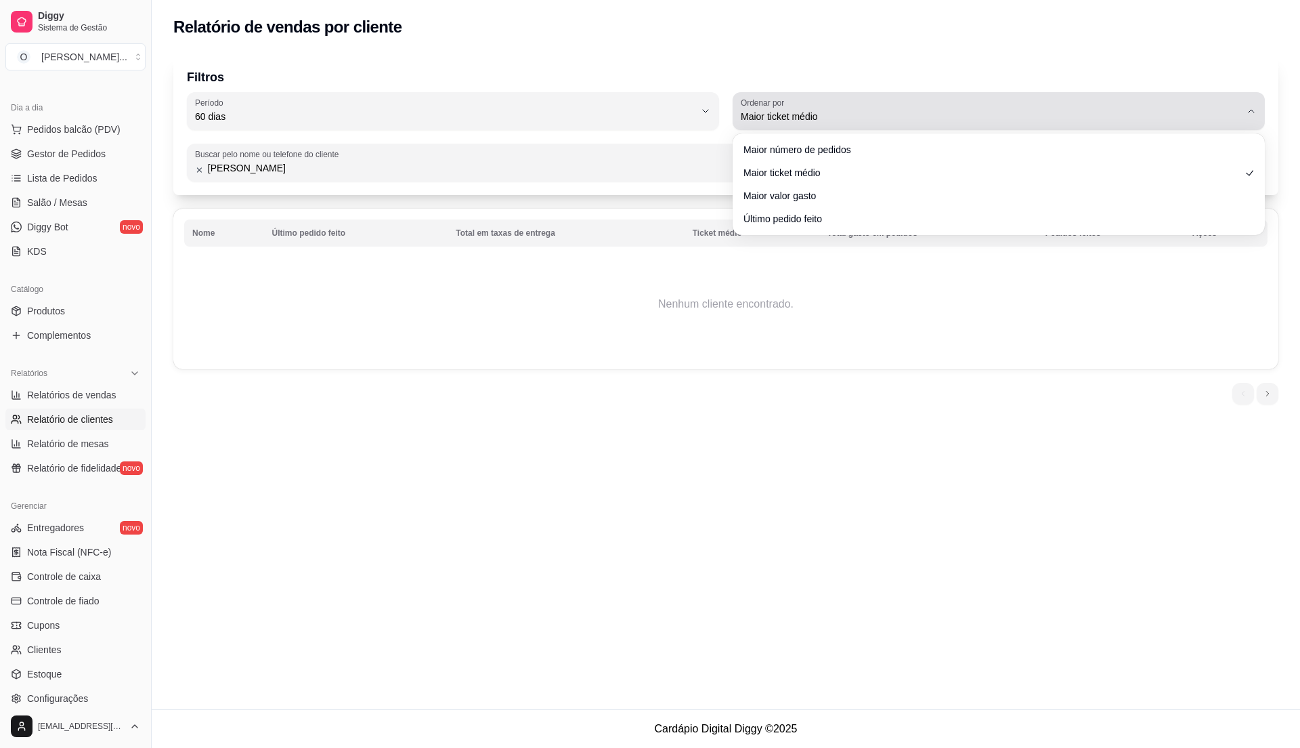
click at [903, 118] on span "Maior ticket médio" at bounding box center [991, 117] width 500 height 14
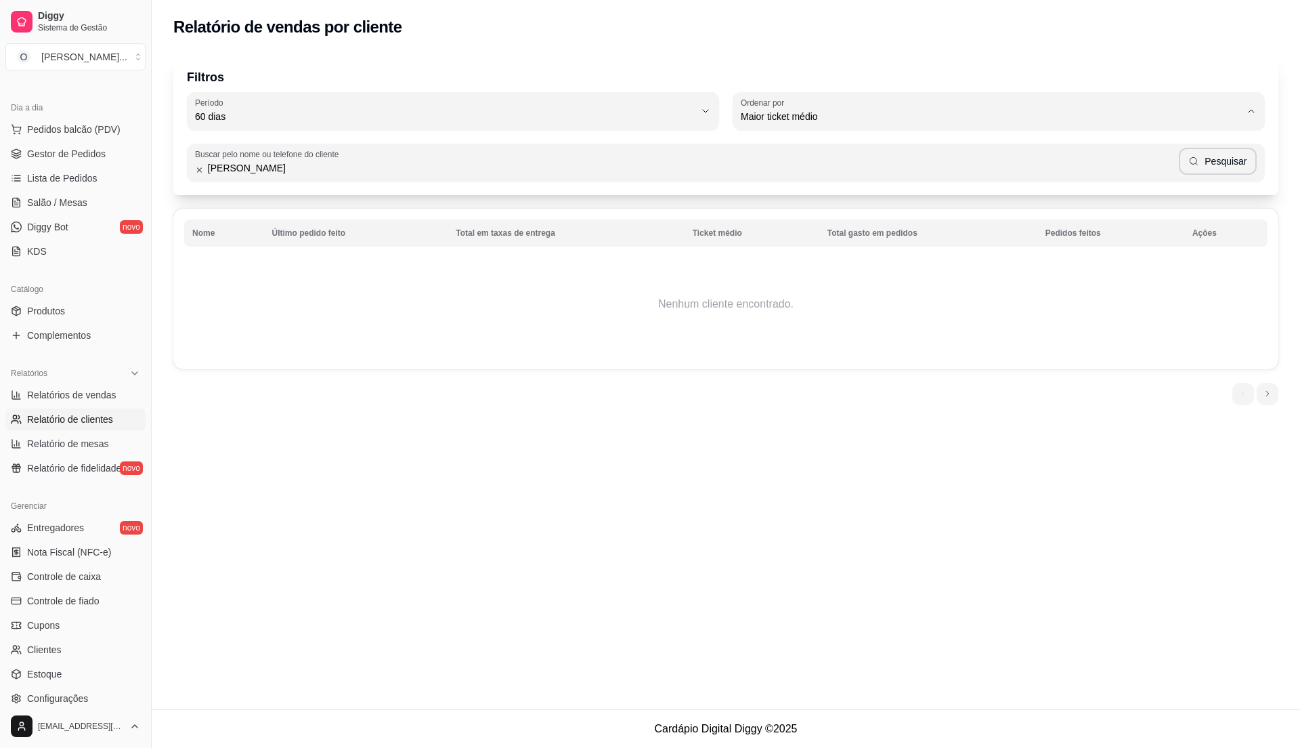
click at [887, 188] on li "Maior valor gasto" at bounding box center [998, 193] width 501 height 21
type input "HIGHEST_TOTAL_SPENT_WITH_ORDERS"
select select "HIGHEST_TOTAL_SPENT_WITH_ORDERS"
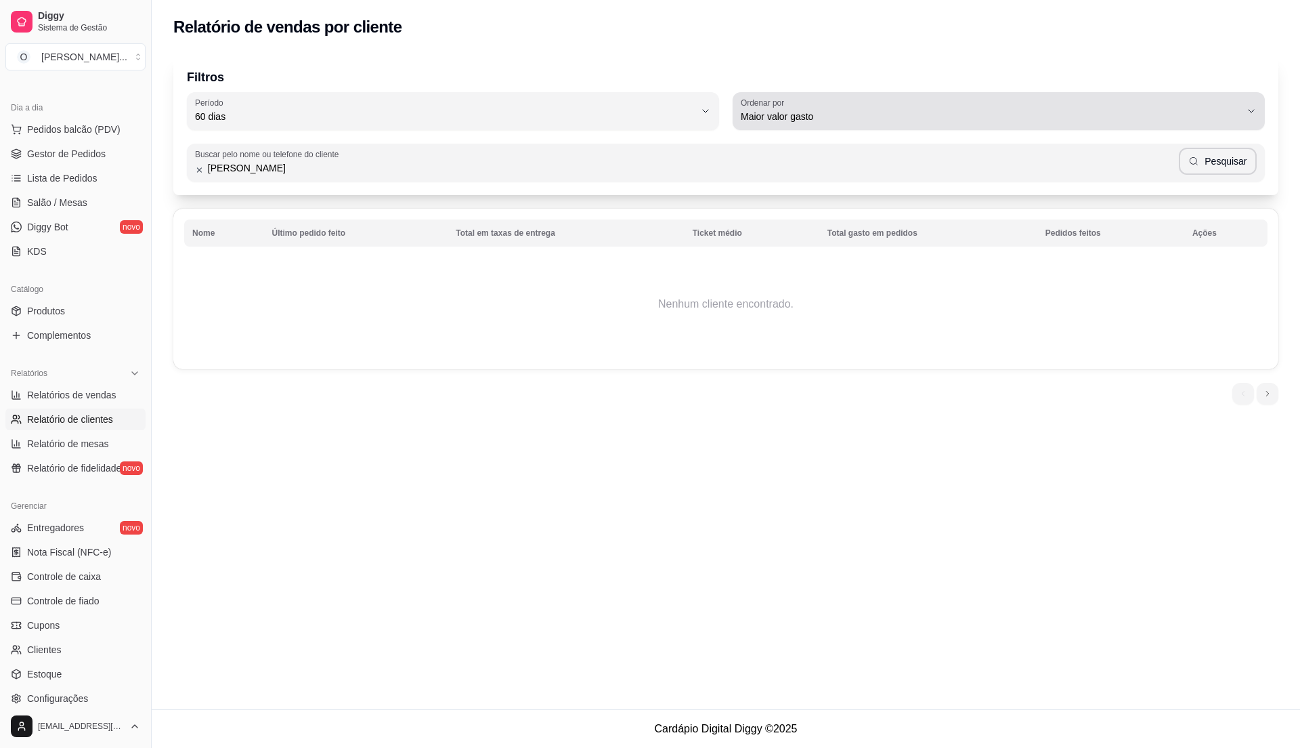
click at [943, 123] on span "Maior valor gasto" at bounding box center [991, 117] width 500 height 14
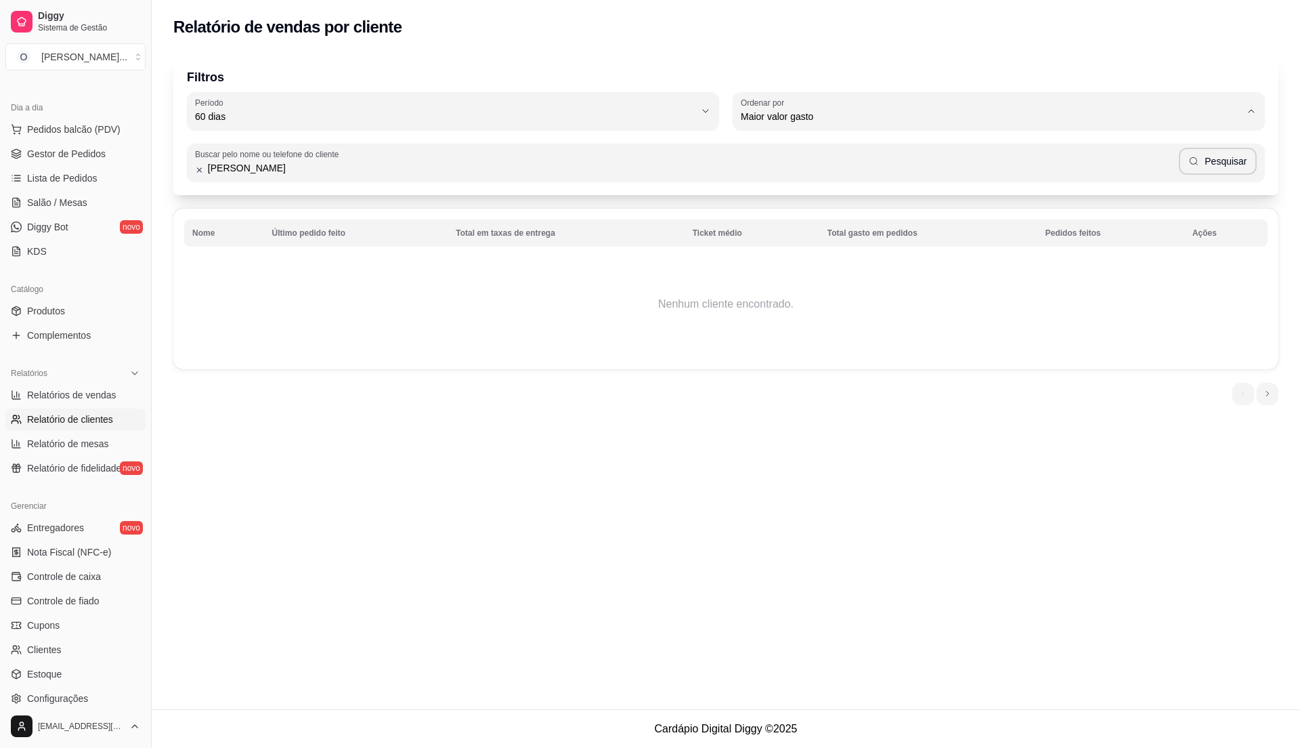
click at [898, 213] on span "Último pedido feito" at bounding box center [992, 215] width 477 height 13
type input "LAST_ORDER_MADE_AT"
select select "LAST_ORDER_MADE_AT"
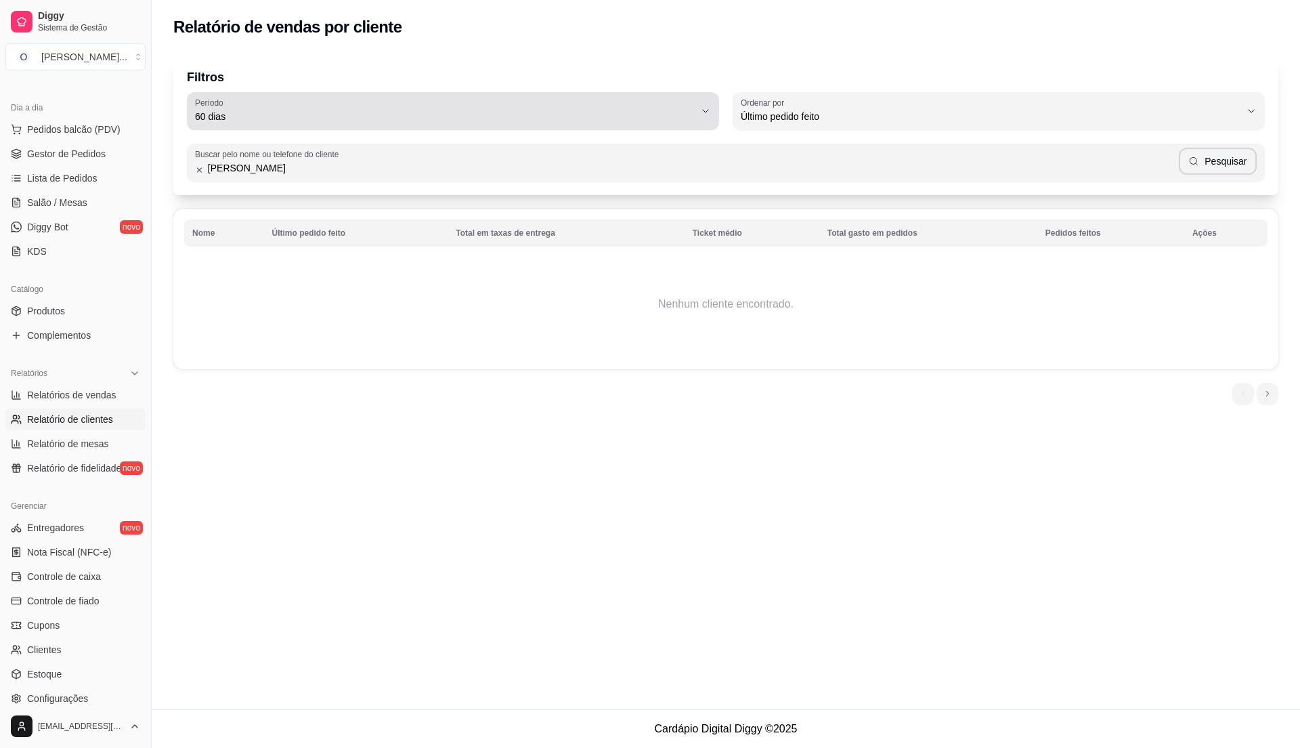
click at [228, 98] on div "60 dias" at bounding box center [445, 111] width 500 height 27
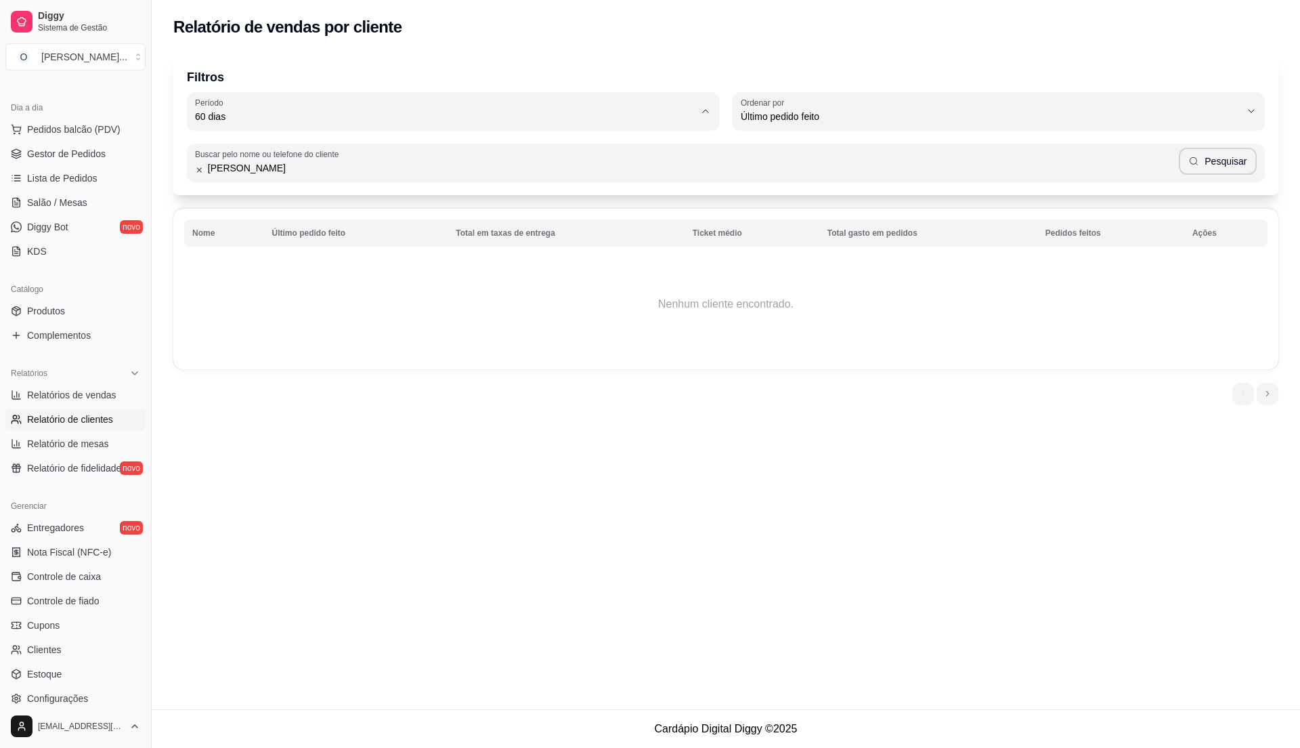
click at [304, 177] on span "Ontem" at bounding box center [446, 171] width 477 height 13
type input "1"
select select "1"
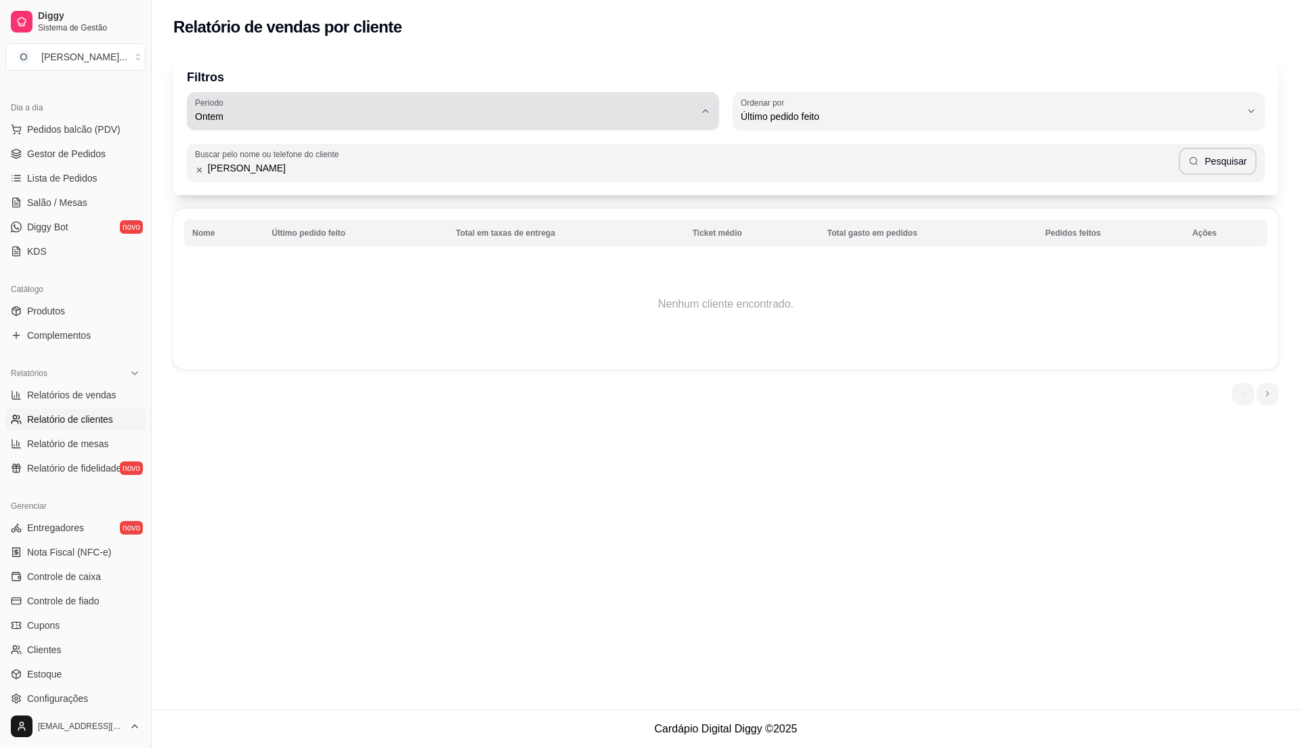
click at [448, 110] on span "Ontem" at bounding box center [445, 117] width 500 height 14
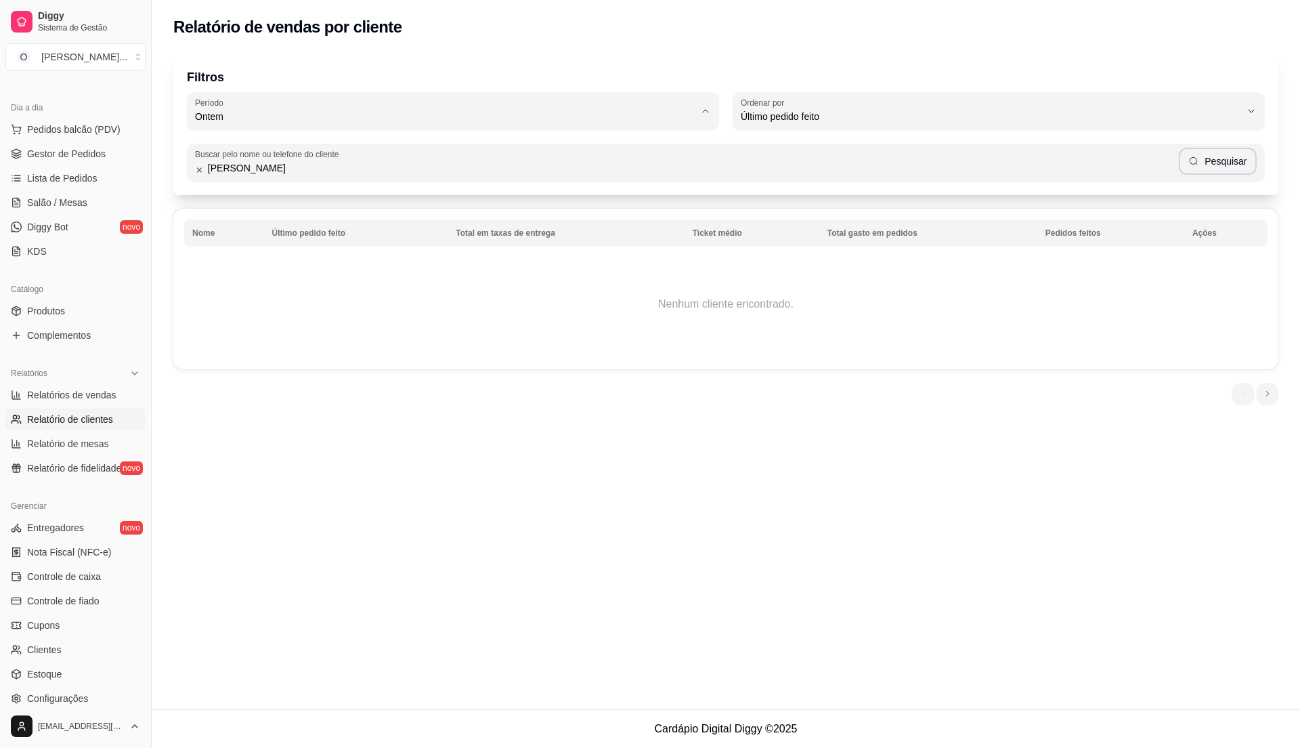
click at [383, 233] on li "30 dias" at bounding box center [453, 237] width 501 height 21
type input "30"
select select "30"
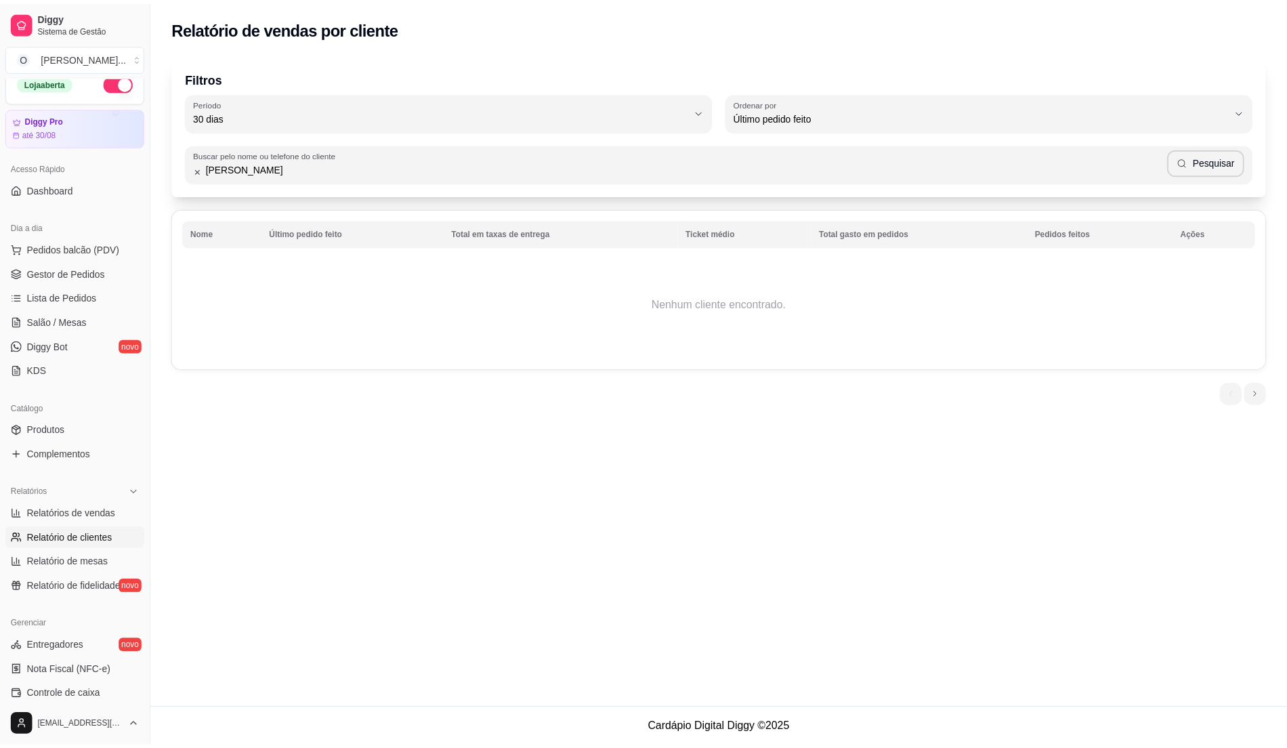
scroll to position [0, 0]
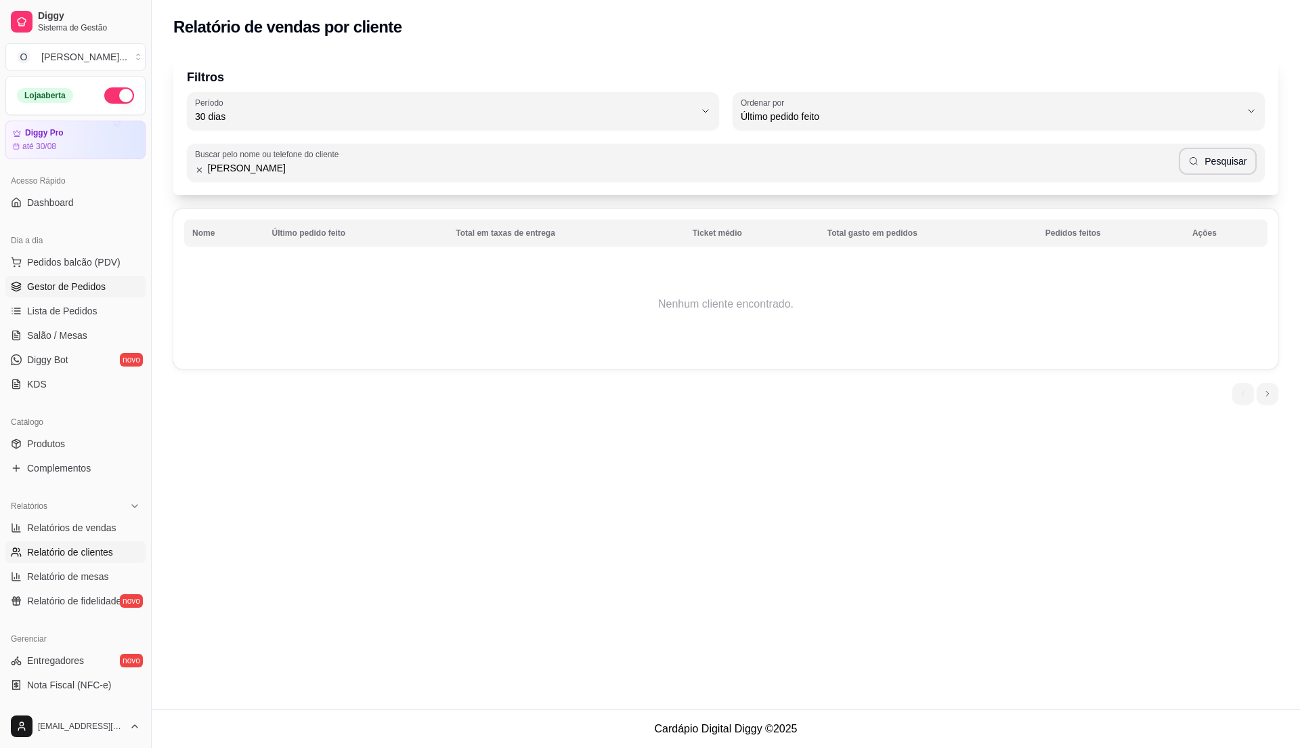
click at [64, 284] on span "Gestor de Pedidos" at bounding box center [66, 287] width 79 height 14
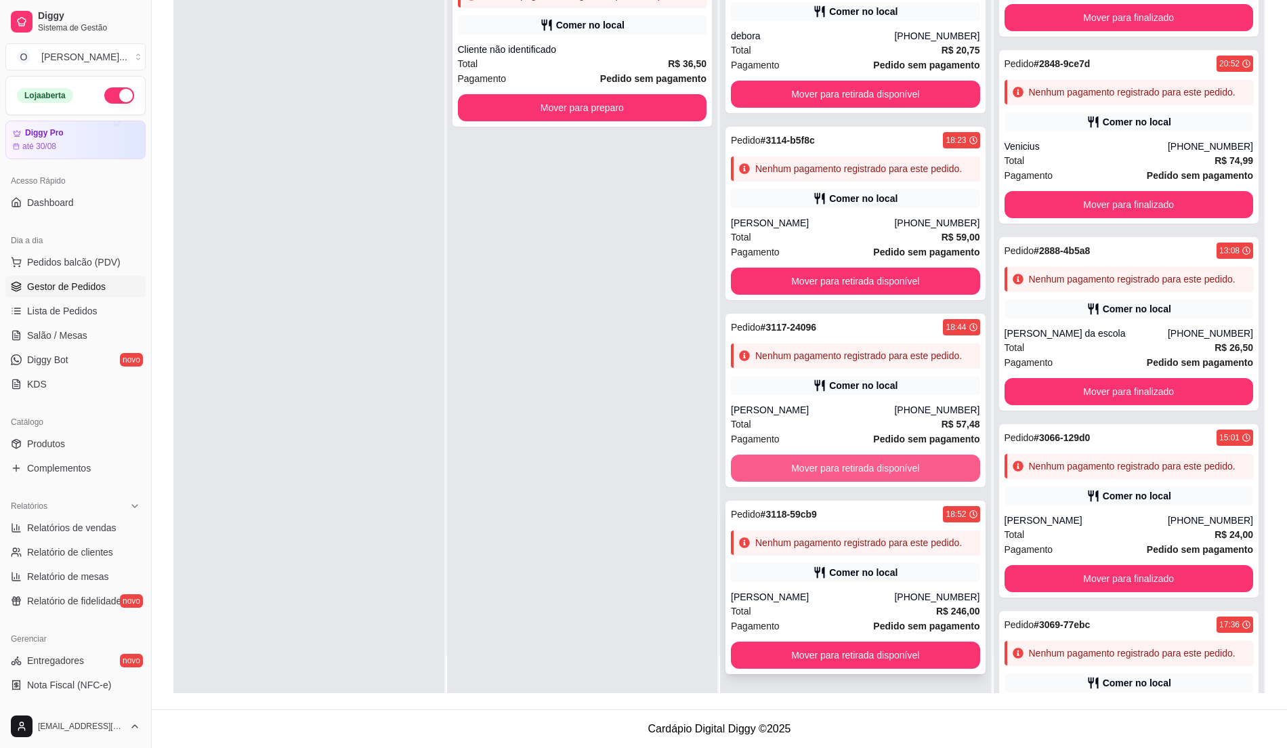
scroll to position [471, 0]
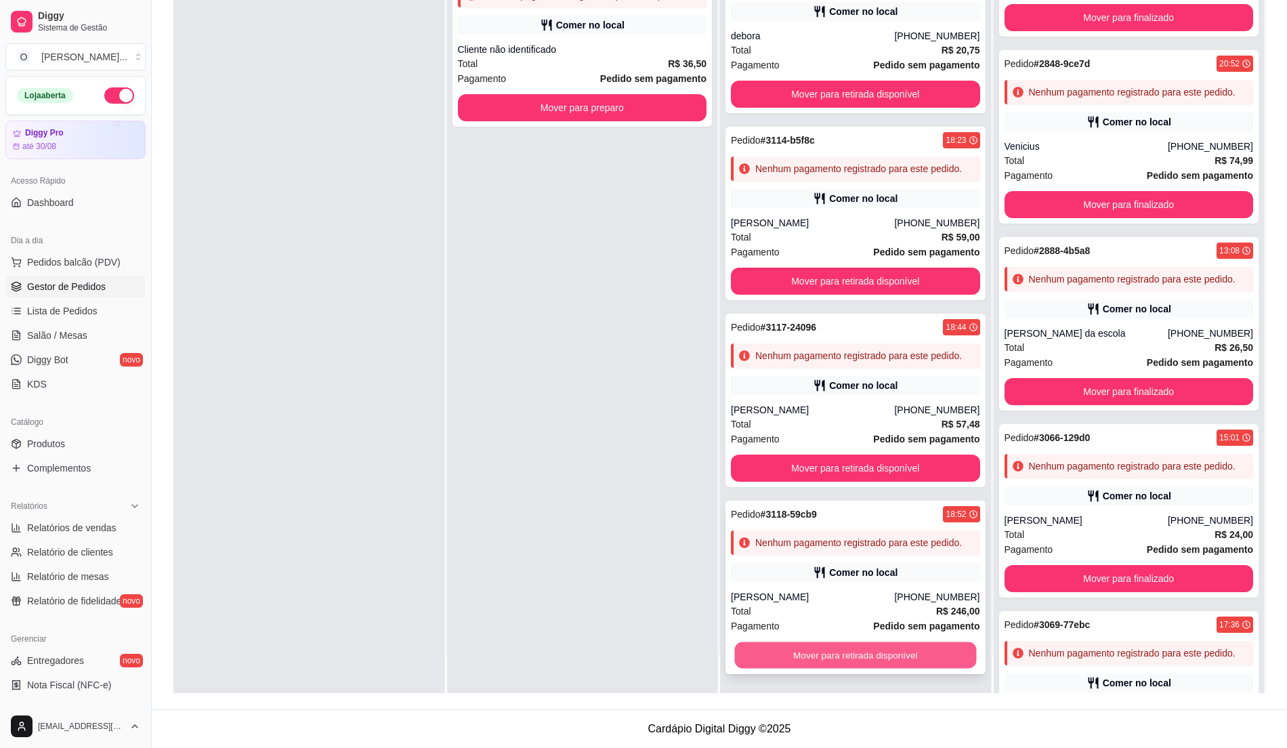
click at [865, 656] on button "Mover para retirada disponível" at bounding box center [855, 655] width 241 height 26
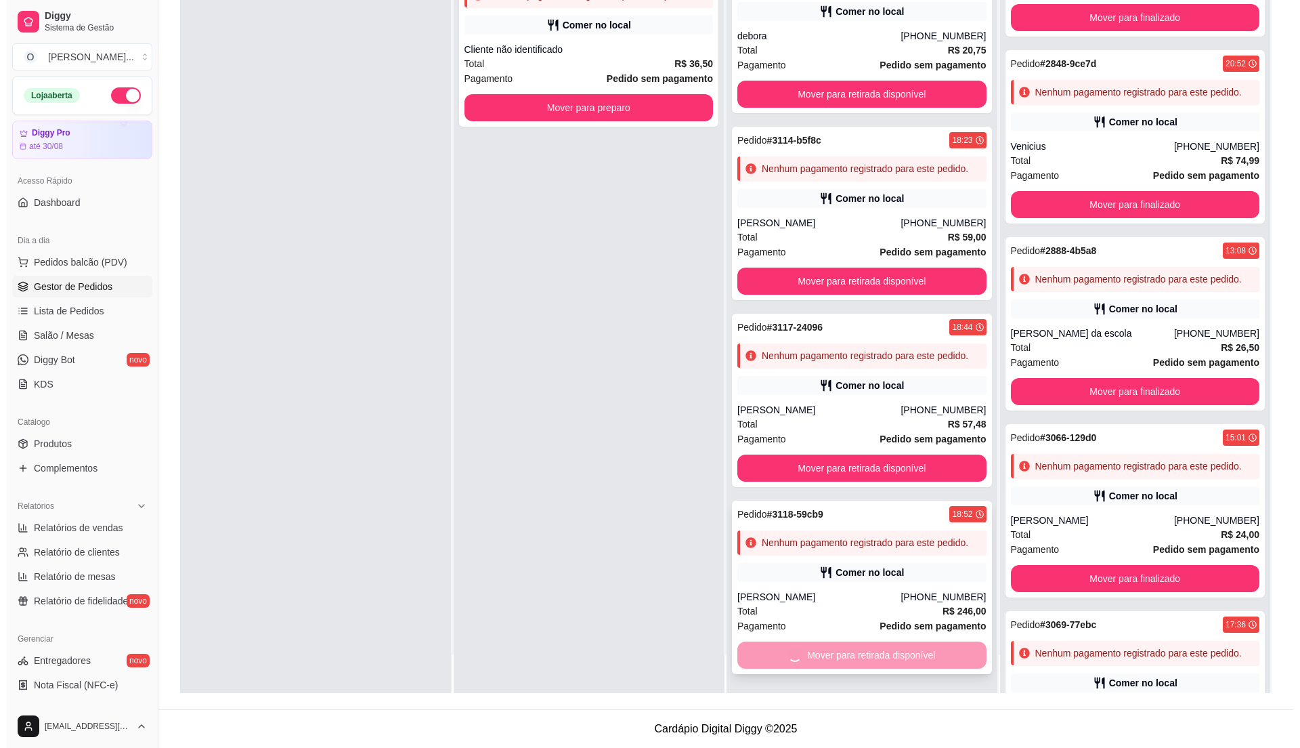
scroll to position [271, 0]
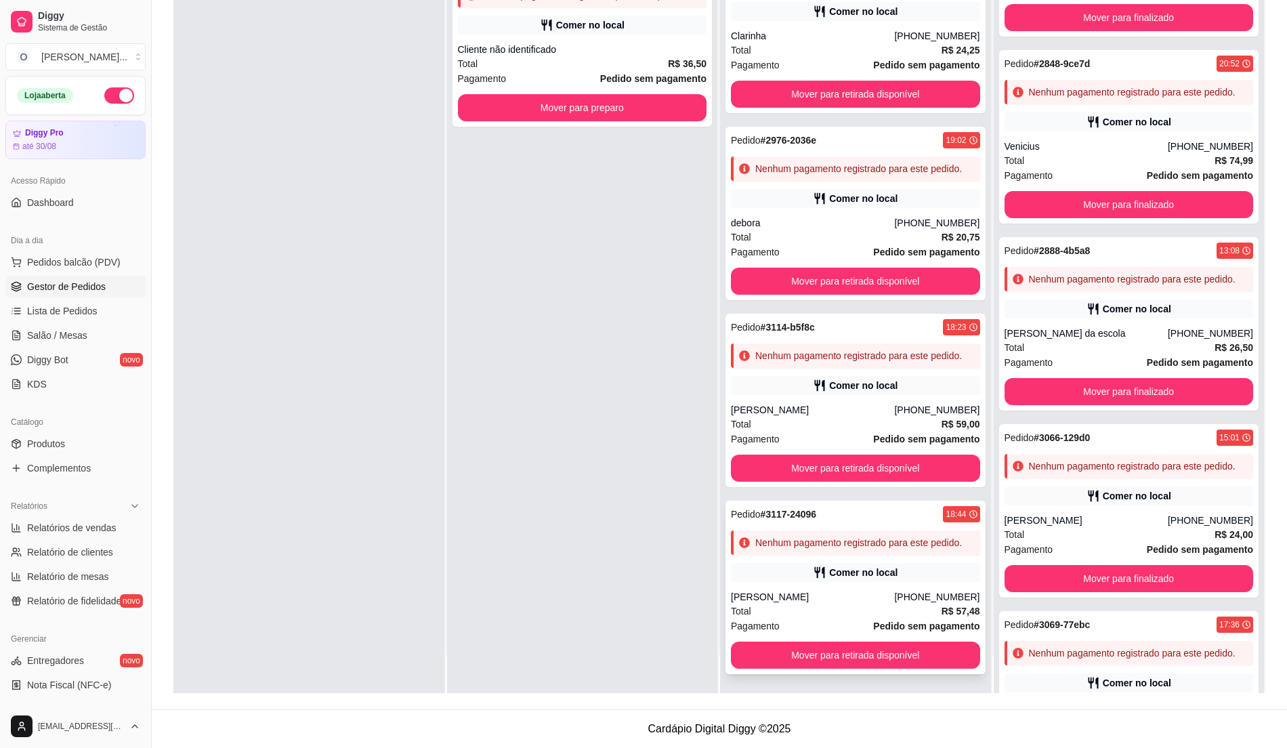
click at [876, 637] on div "Pedido # 3117-24096 18:44 Nenhum pagamento registrado para este pedido. Comer n…" at bounding box center [855, 587] width 260 height 173
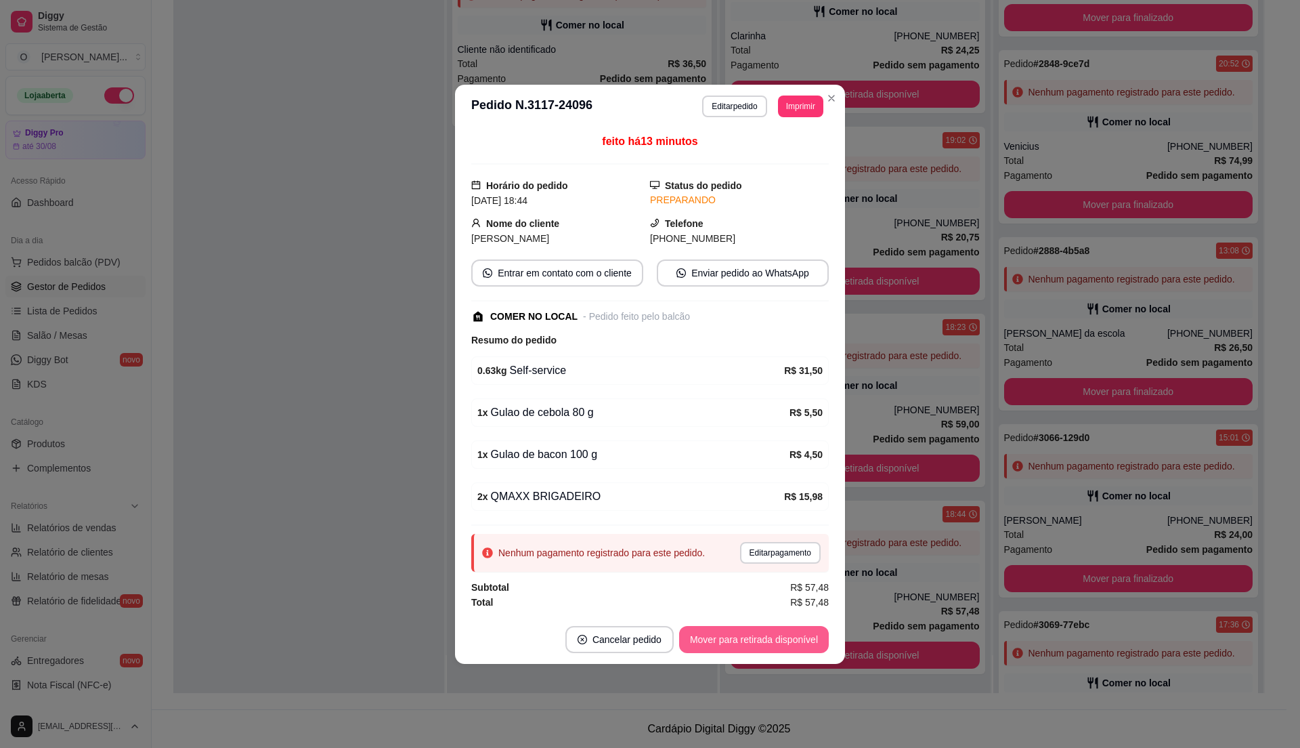
click at [801, 641] on button "Mover para retirada disponível" at bounding box center [754, 639] width 150 height 27
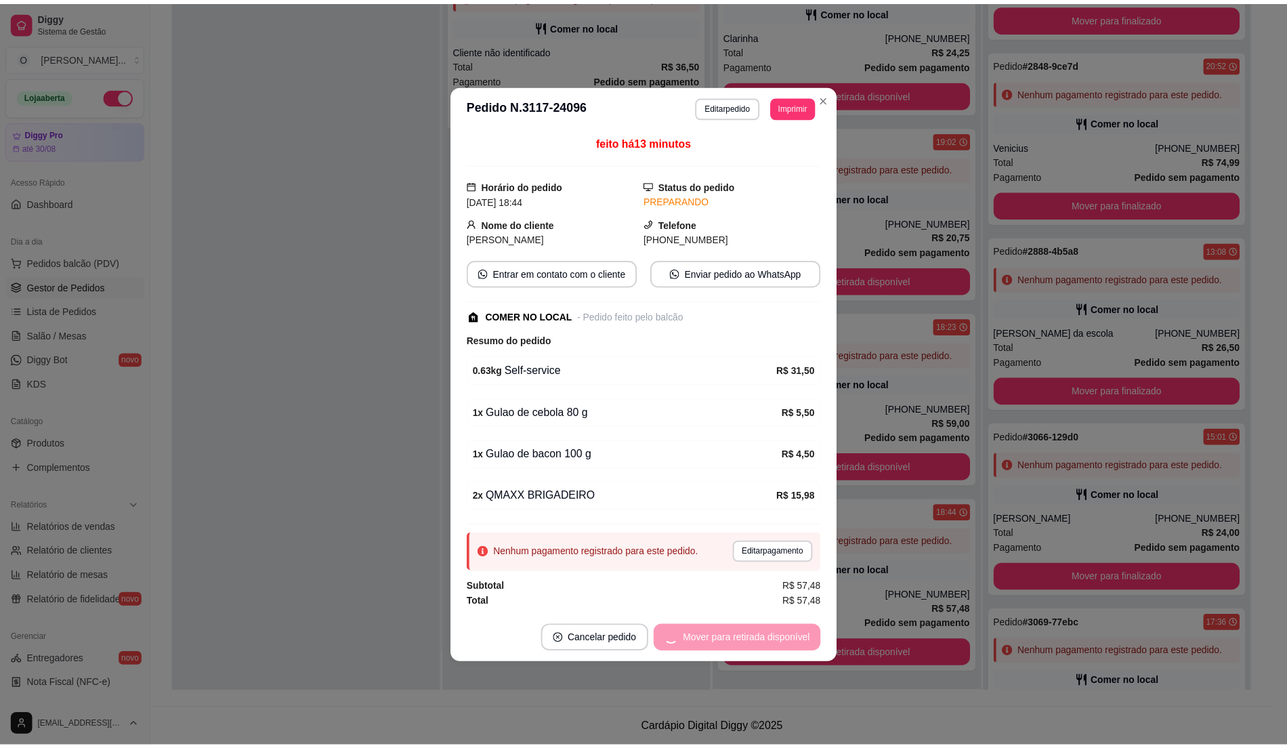
scroll to position [69, 0]
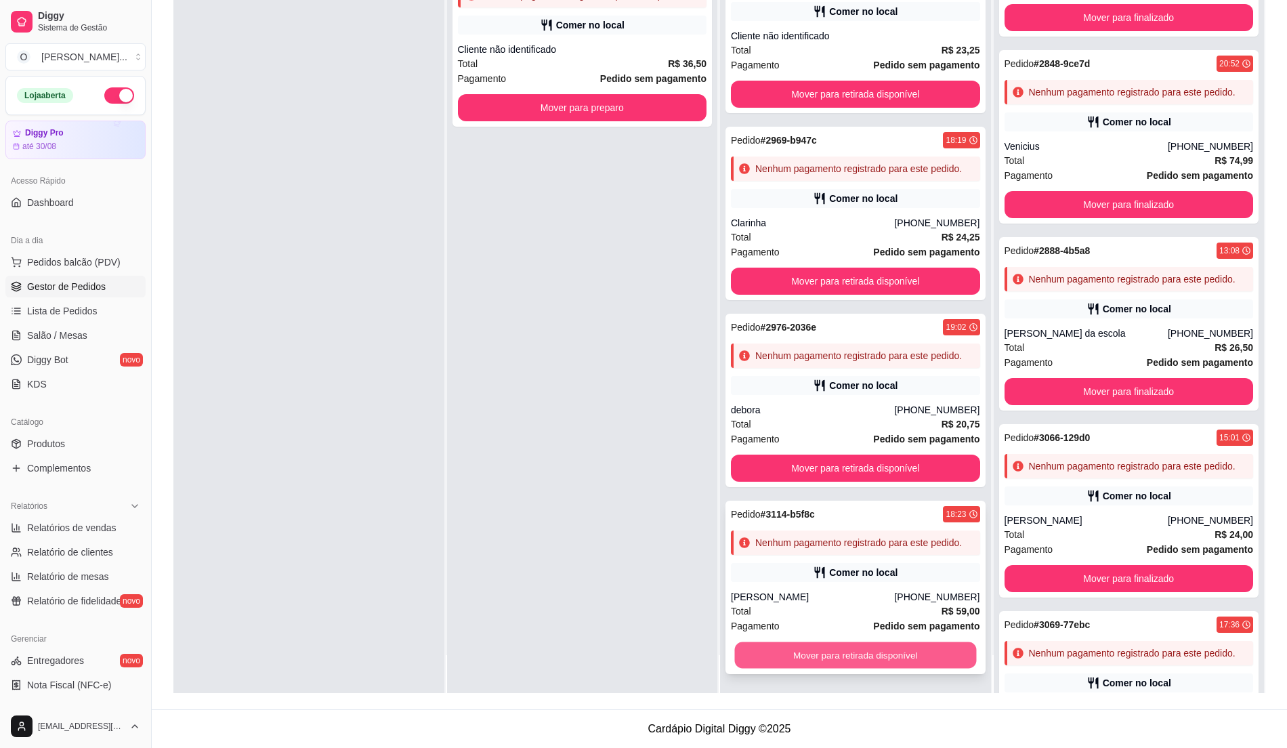
click at [794, 646] on button "Mover para retirada disponível" at bounding box center [855, 655] width 241 height 26
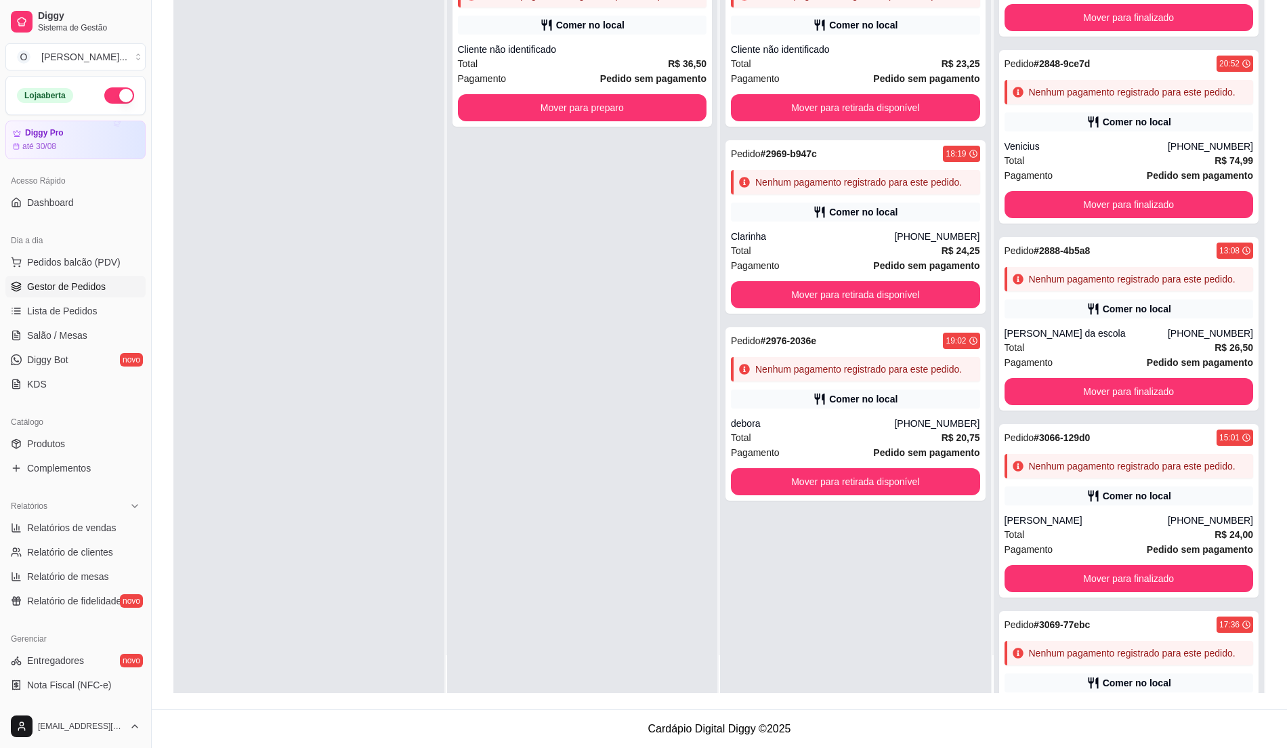
scroll to position [0, 0]
click at [847, 488] on button "Mover para retirada disponível" at bounding box center [855, 481] width 249 height 27
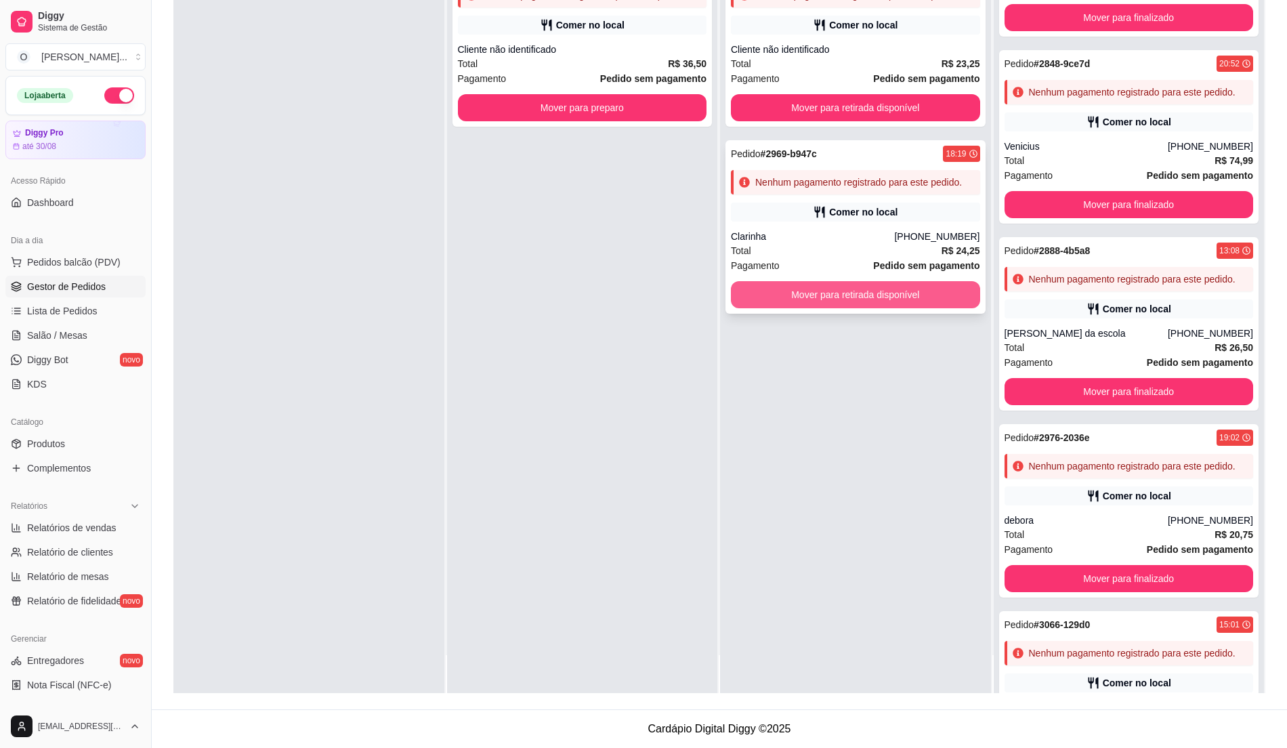
click at [903, 291] on button "Mover para retirada disponível" at bounding box center [855, 294] width 249 height 27
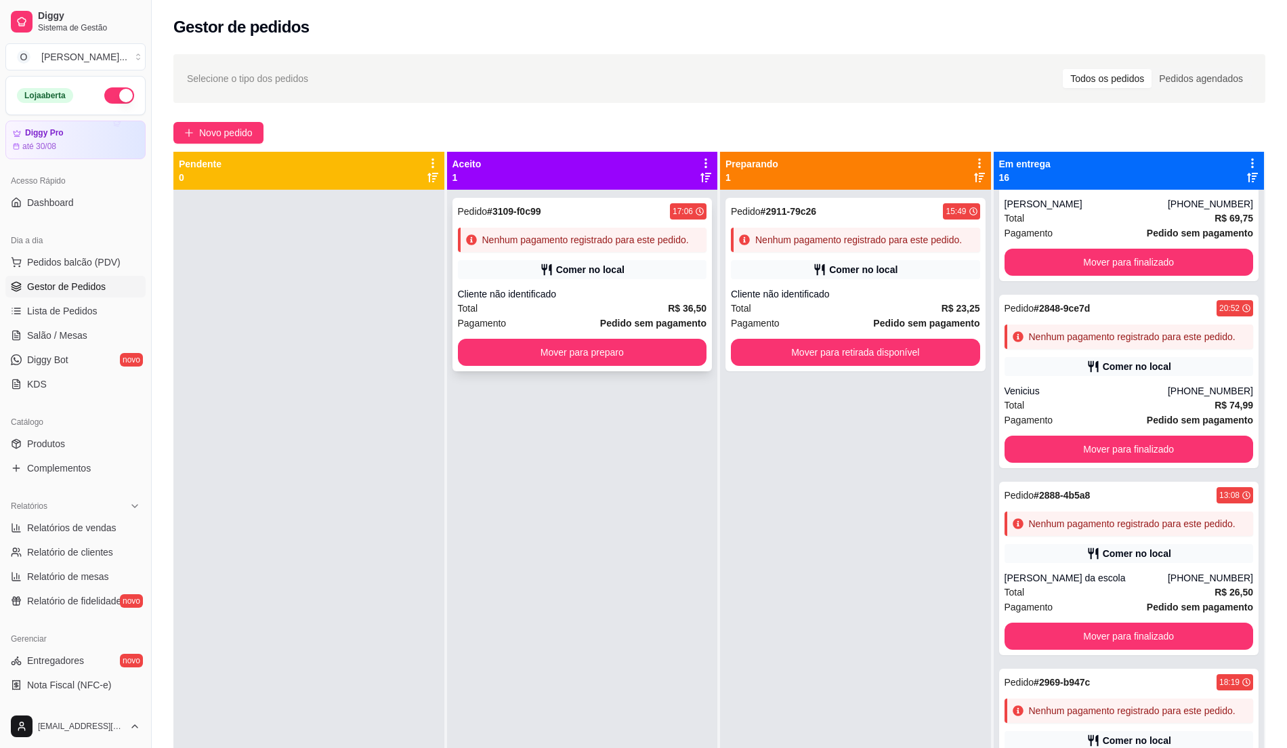
click at [610, 293] on div "Cliente não identificado" at bounding box center [582, 294] width 249 height 14
click at [865, 282] on div "Pedido # 2911-79c26 15:49 Nenhum pagamento registrado para este pedido. Comer n…" at bounding box center [855, 284] width 260 height 173
click at [720, 513] on div "Pedido # 2911-79c26 15:49 Nenhum pagamento registrado para este pedido. Comer n…" at bounding box center [855, 564] width 271 height 748
drag, startPoint x: 496, startPoint y: 594, endPoint x: 312, endPoint y: 507, distance: 204.2
click at [312, 507] on div at bounding box center [308, 564] width 271 height 748
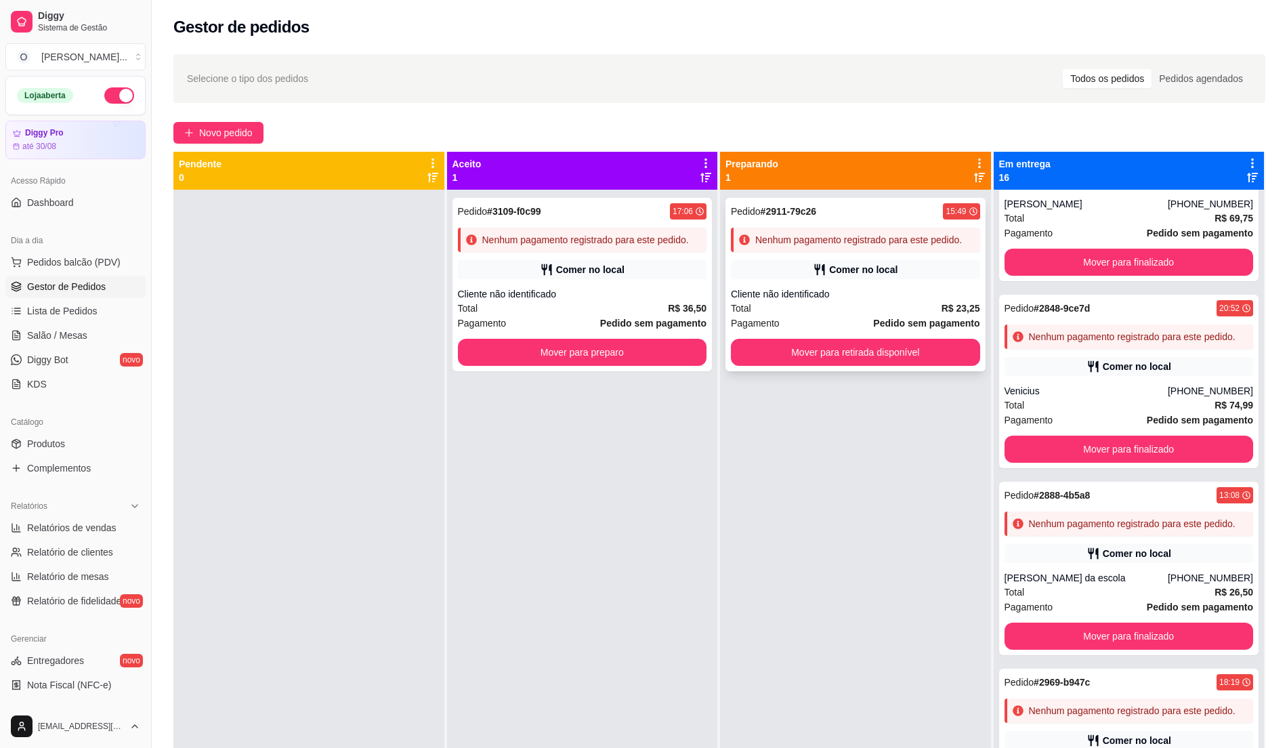
click at [803, 287] on div "Cliente não identificado" at bounding box center [855, 294] width 249 height 14
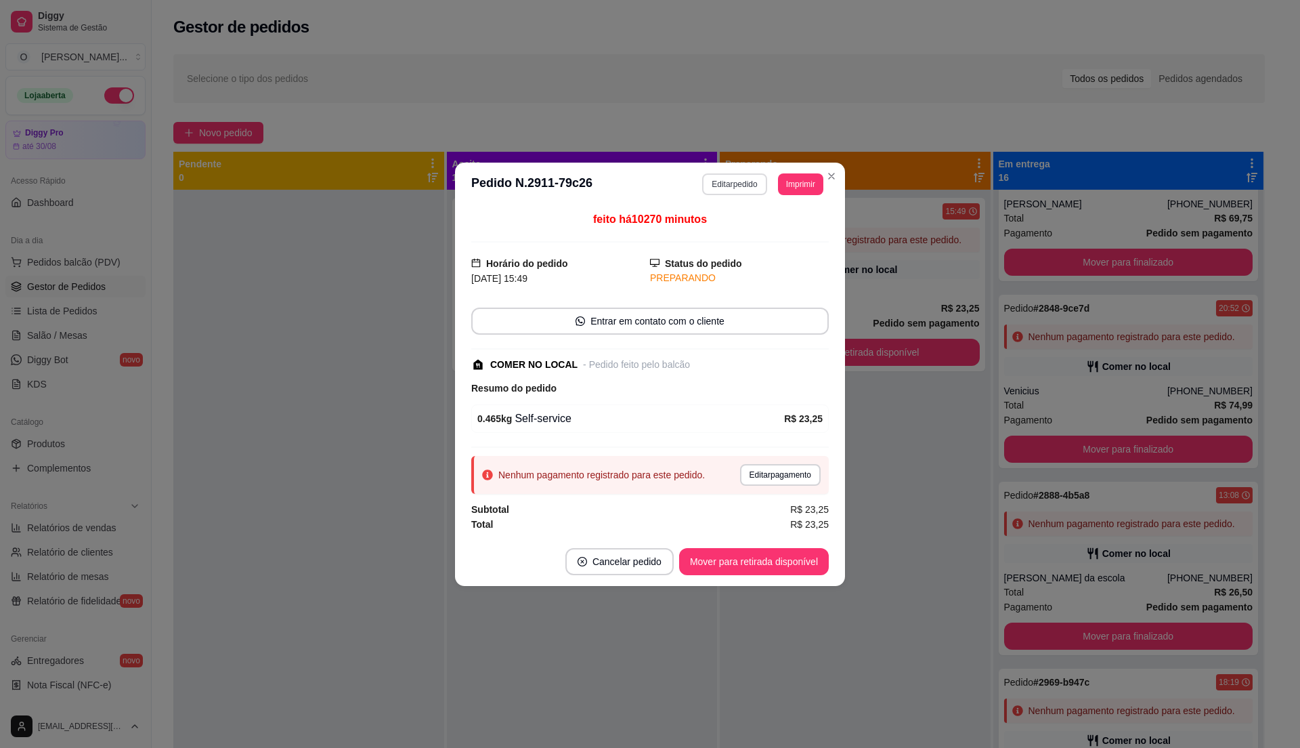
click at [736, 180] on button "Editar pedido" at bounding box center [734, 184] width 64 height 22
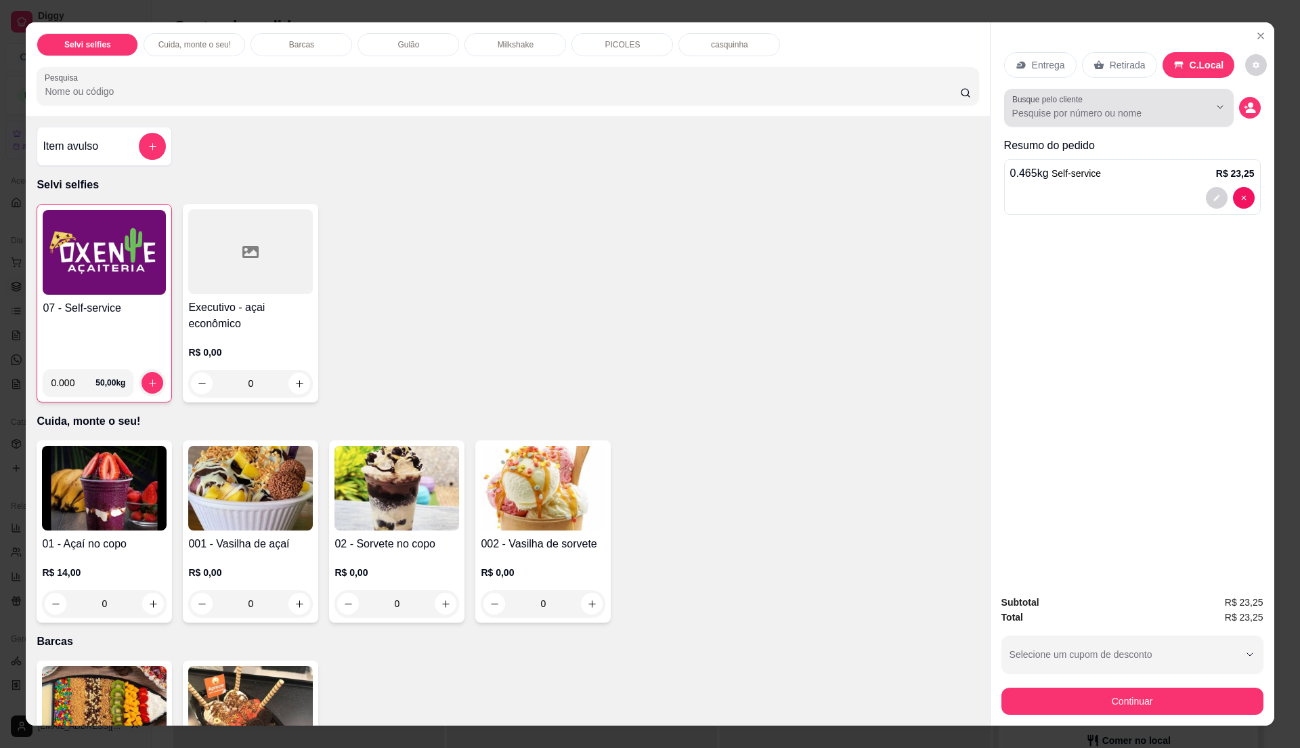
click at [1117, 107] on input "Busque pelo cliente" at bounding box center [1100, 113] width 175 height 14
click at [1239, 111] on button "decrease-product-quantity" at bounding box center [1250, 108] width 22 height 22
click at [1244, 109] on icon "decrease-product-quantity" at bounding box center [1250, 108] width 12 height 12
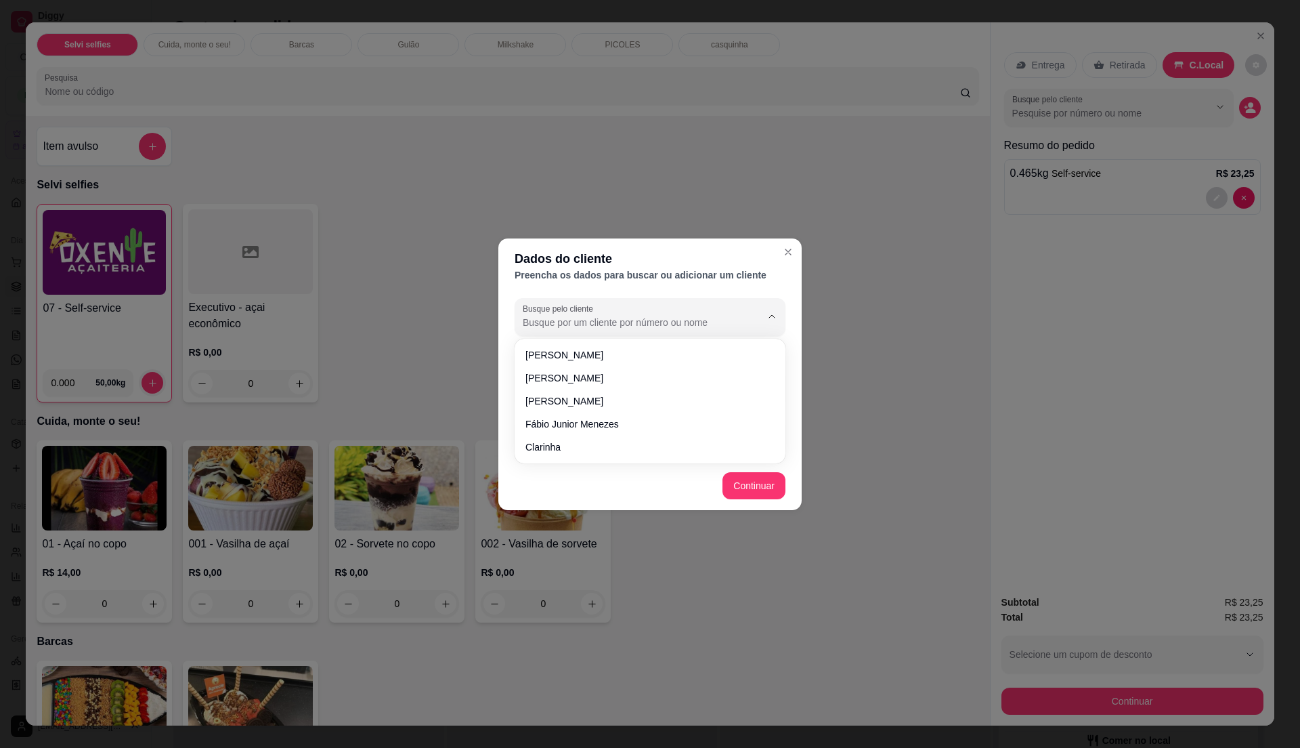
click at [666, 320] on input "Busque pelo cliente" at bounding box center [631, 323] width 217 height 14
click at [852, 437] on div "Dados do cliente Preencha os dados para buscar ou adicionar um cliente Busque p…" at bounding box center [650, 374] width 1300 height 748
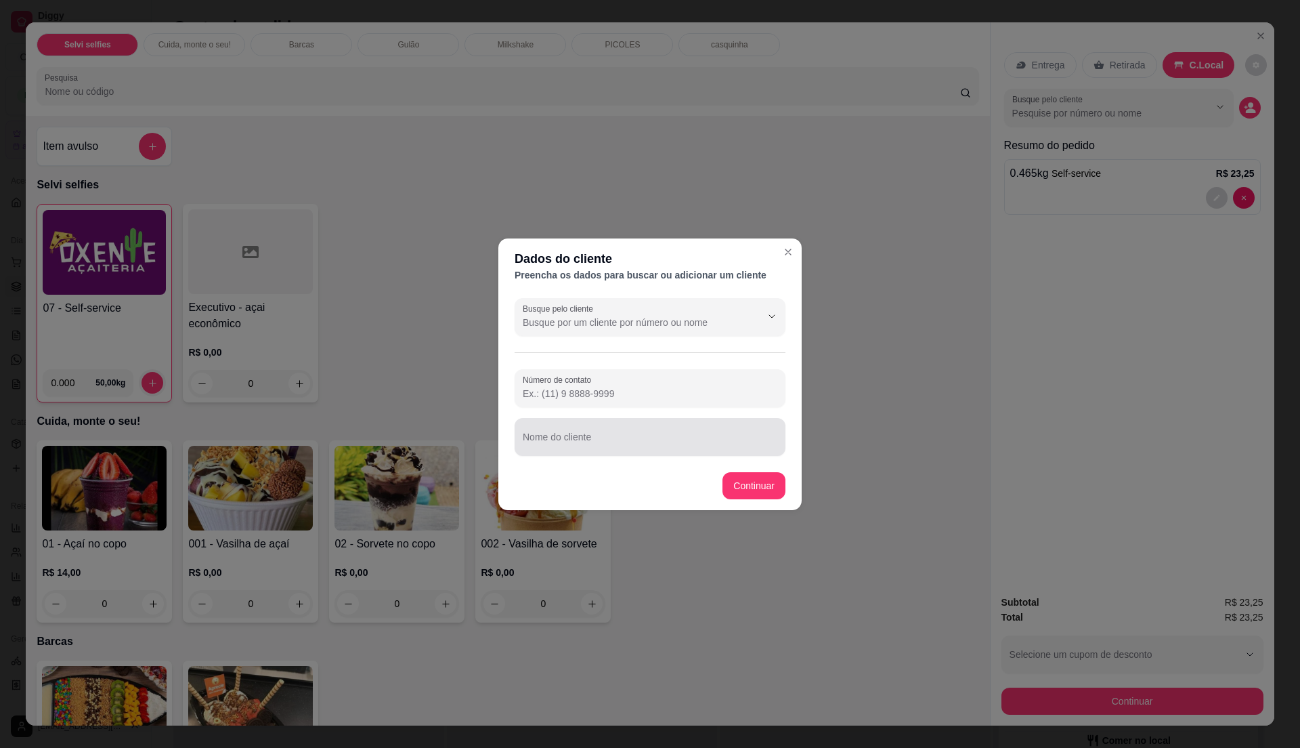
click at [675, 426] on div at bounding box center [650, 436] width 255 height 27
type input "M"
type input "matheus_ik10"
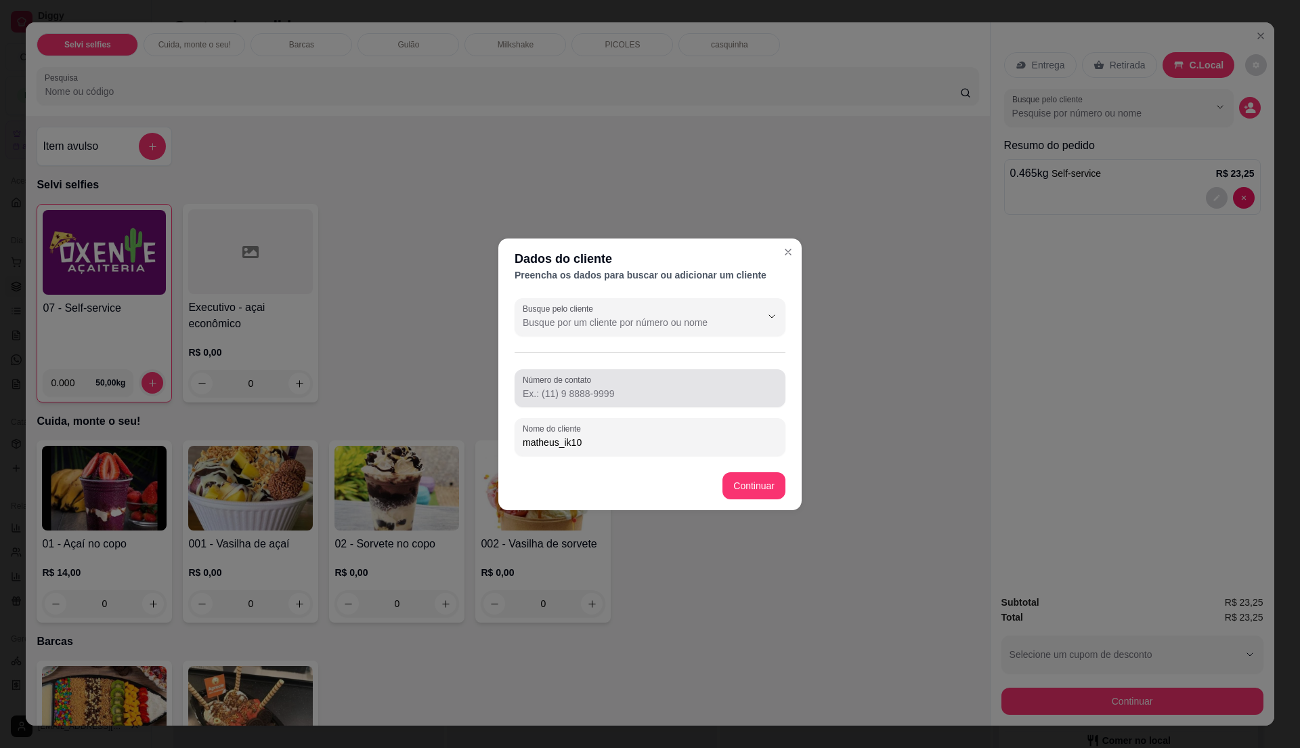
click at [697, 372] on div "Número de contato" at bounding box center [650, 388] width 271 height 38
paste input "557 19907-6268"
click at [532, 391] on input "557 19907-6268" at bounding box center [650, 394] width 255 height 14
click at [530, 393] on input "[PHONE_NUMBER]" at bounding box center [650, 394] width 255 height 14
type input "[PHONE_NUMBER]"
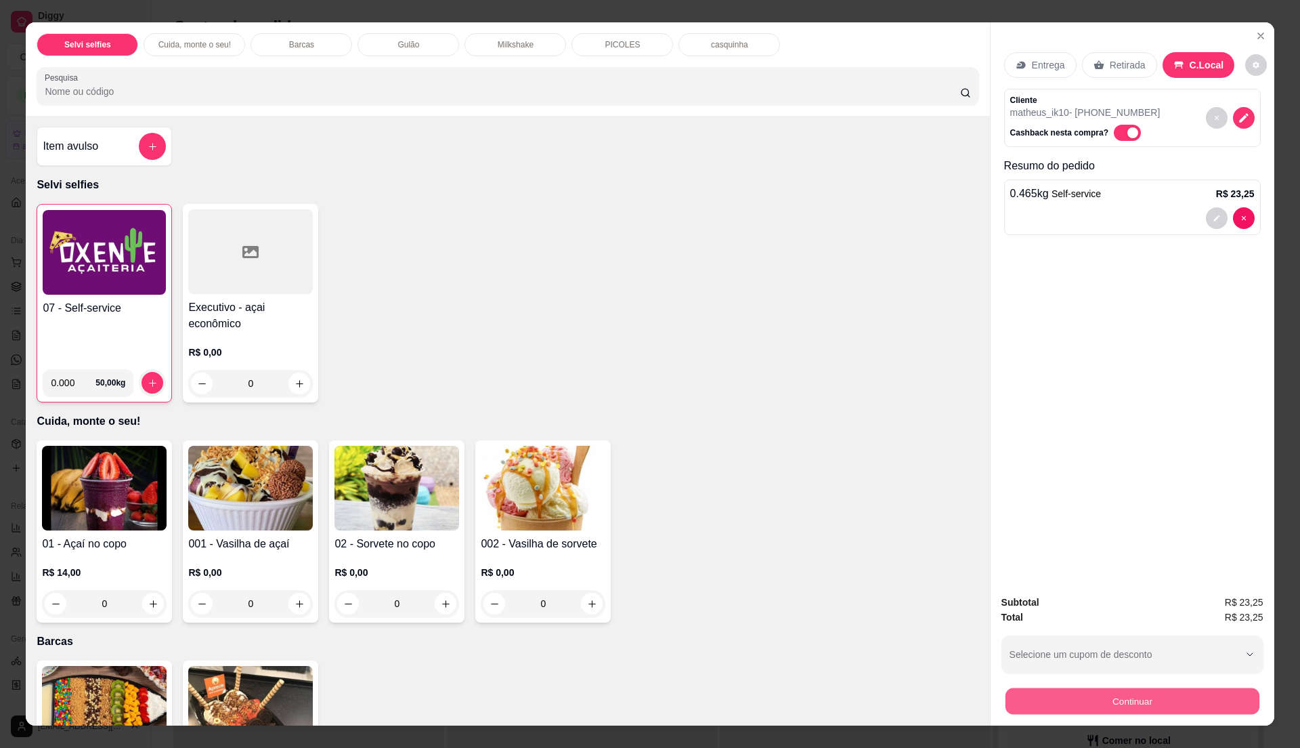
click at [1087, 697] on button "Continuar" at bounding box center [1132, 700] width 254 height 26
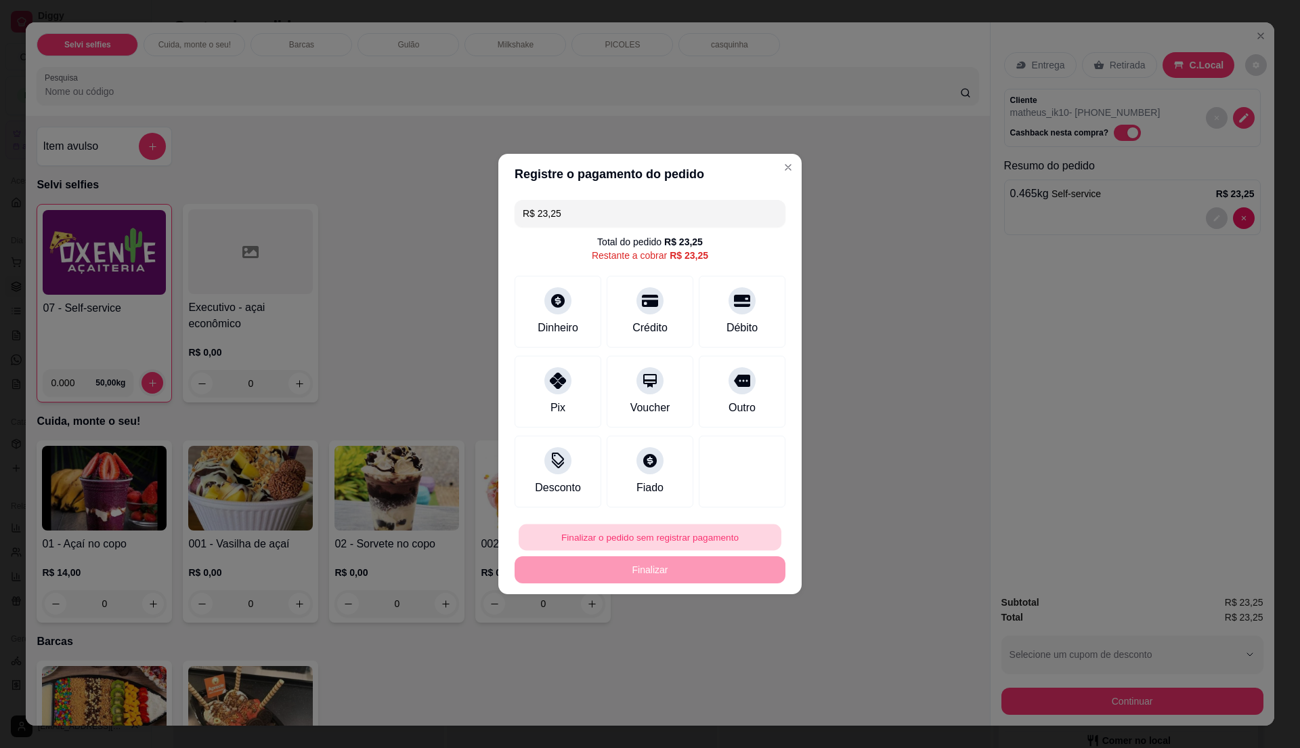
click at [593, 534] on button "Finalizar o pedido sem registrar pagamento" at bounding box center [650, 537] width 263 height 26
click at [737, 650] on button "Confirmar" at bounding box center [733, 649] width 50 height 21
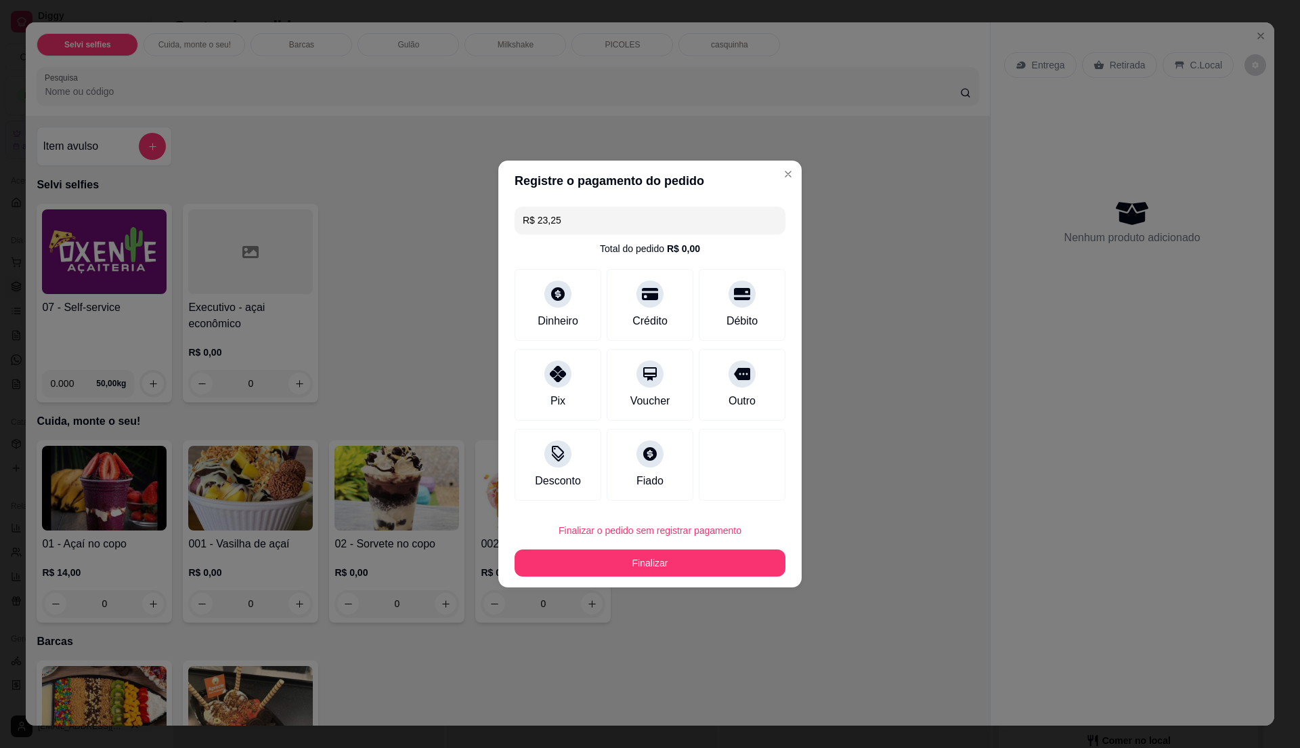
type input "R$ 0,00"
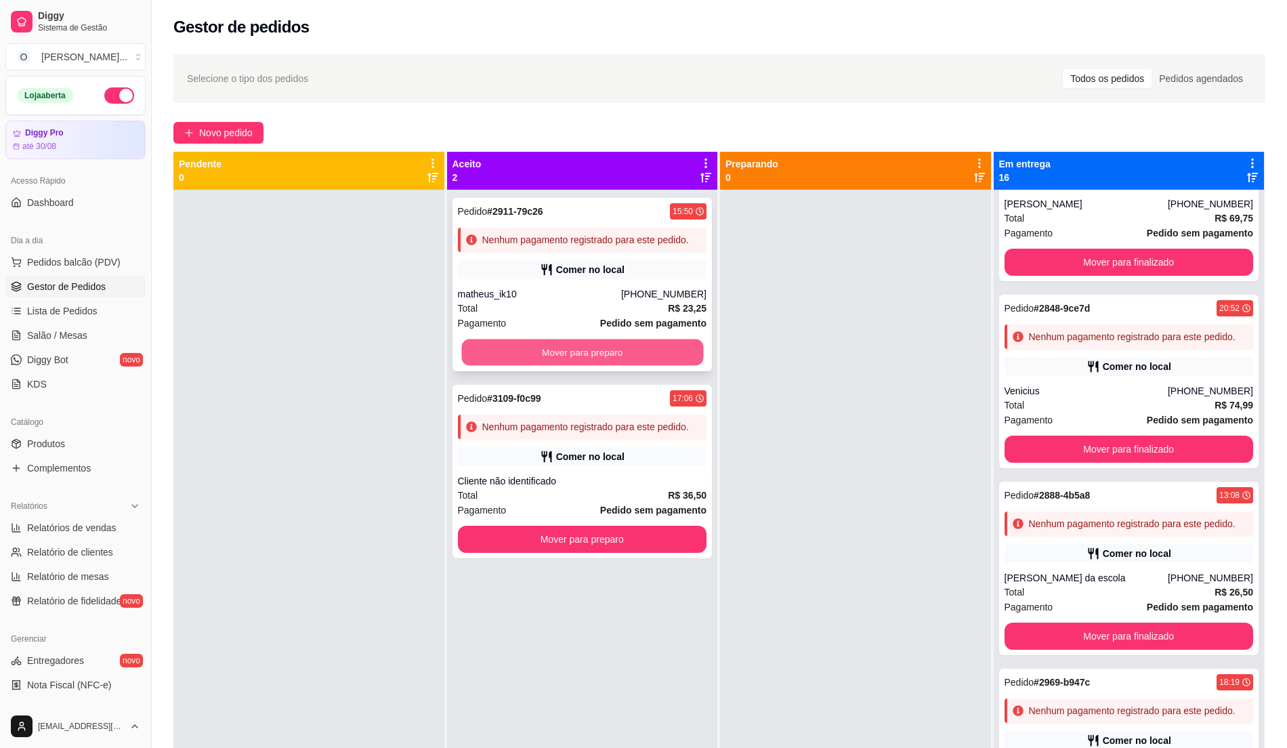
click at [616, 353] on button "Mover para preparo" at bounding box center [581, 352] width 241 height 26
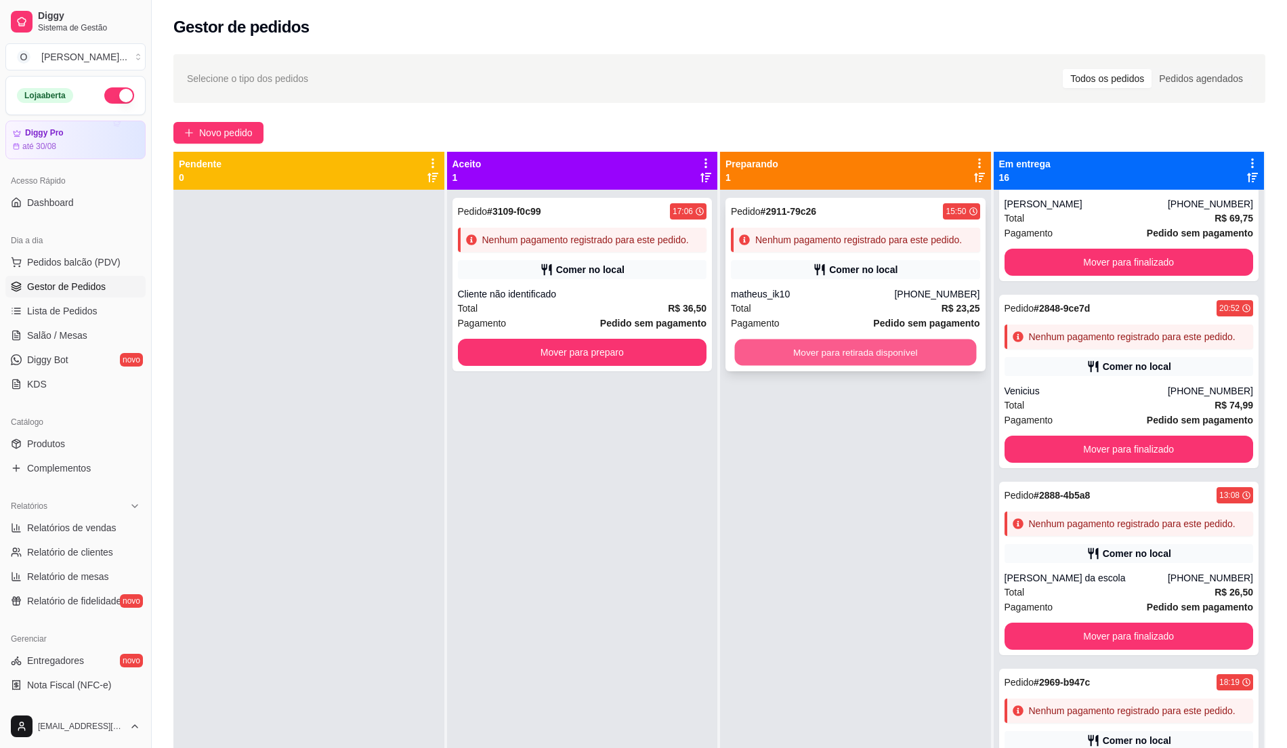
click at [825, 354] on button "Mover para retirada disponível" at bounding box center [855, 352] width 241 height 26
